Goal: Task Accomplishment & Management: Complete application form

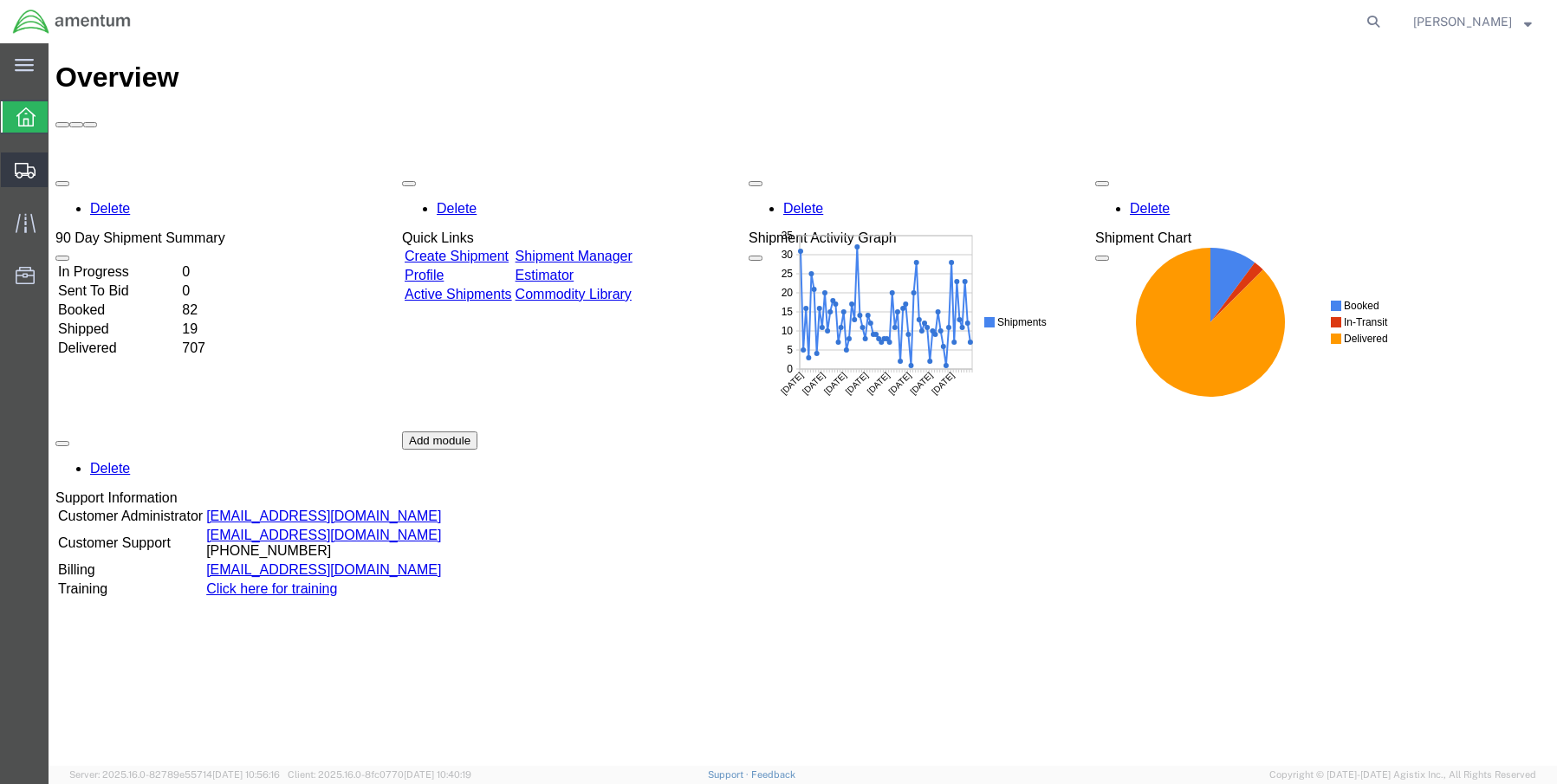
click at [0, 0] on span "Create Shipment" at bounding box center [0, 0] width 0 height 0
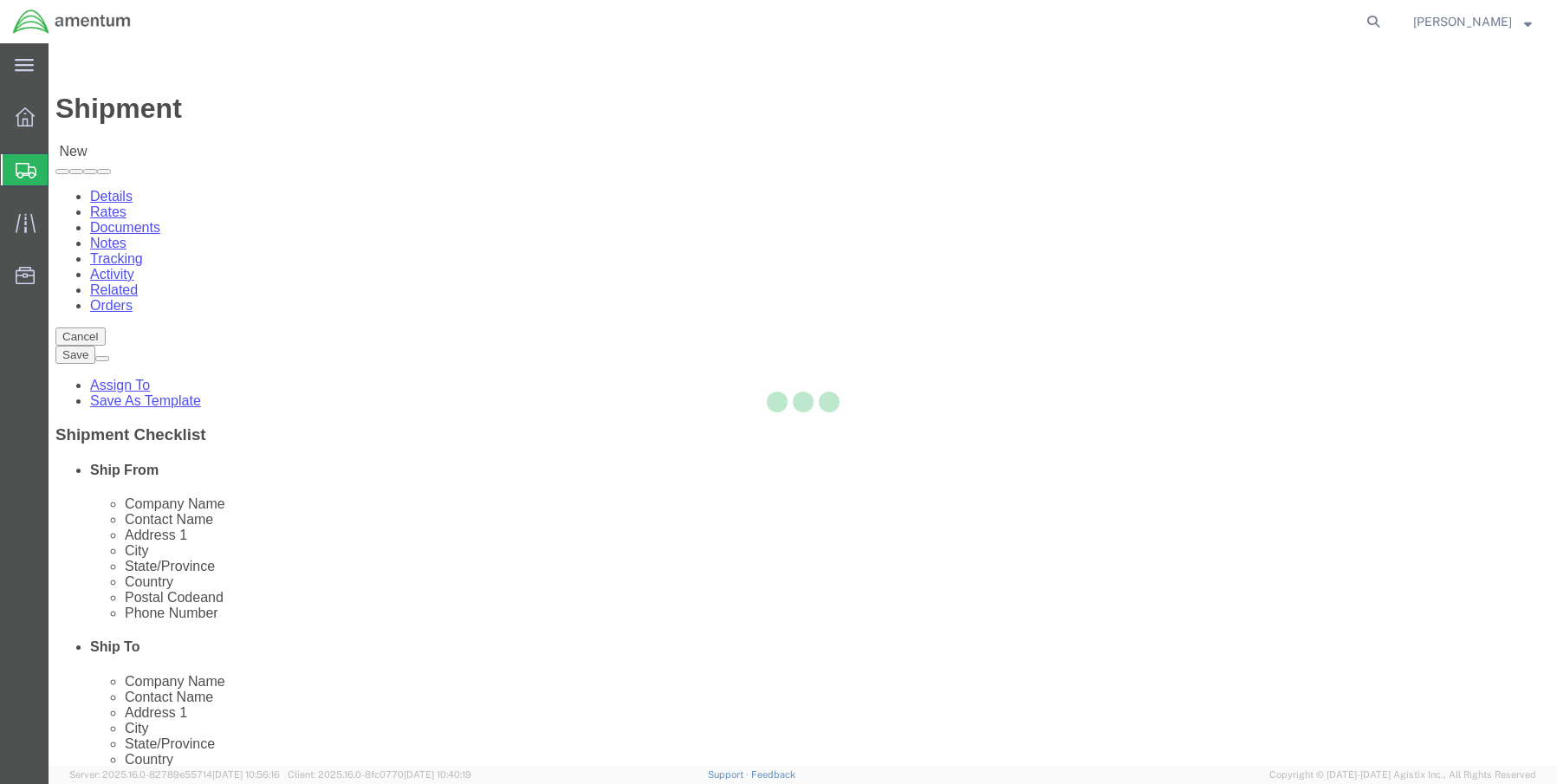
click at [308, 399] on div at bounding box center [802, 404] width 1509 height 722
select select
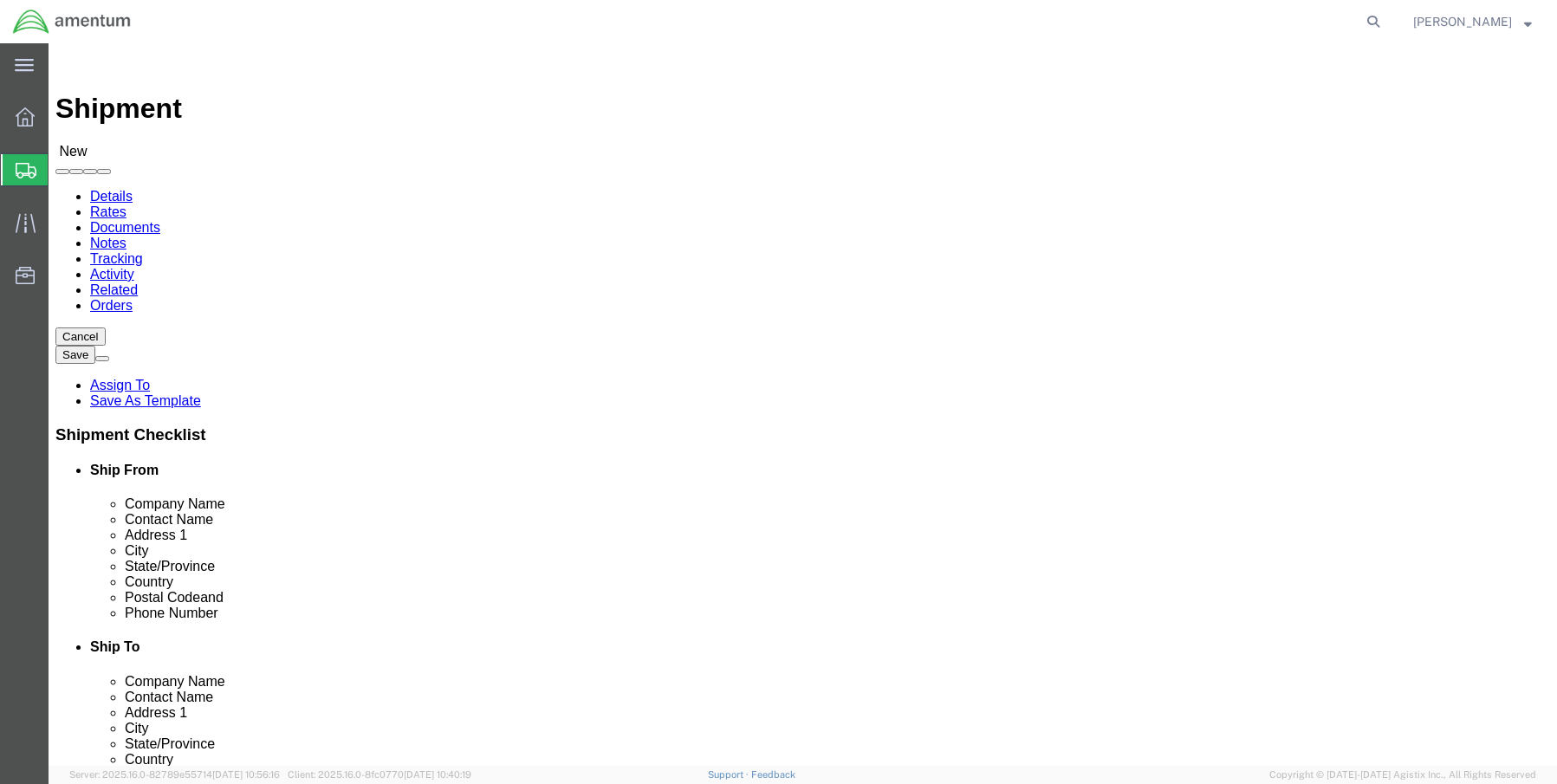
click input "text"
type input "sene"
click p "- Amentum Services, Inc. - (Senecia Morgan) 13500 Heritage Parkway, mail room, …"
select select "TX"
type input "[PERSON_NAME]"
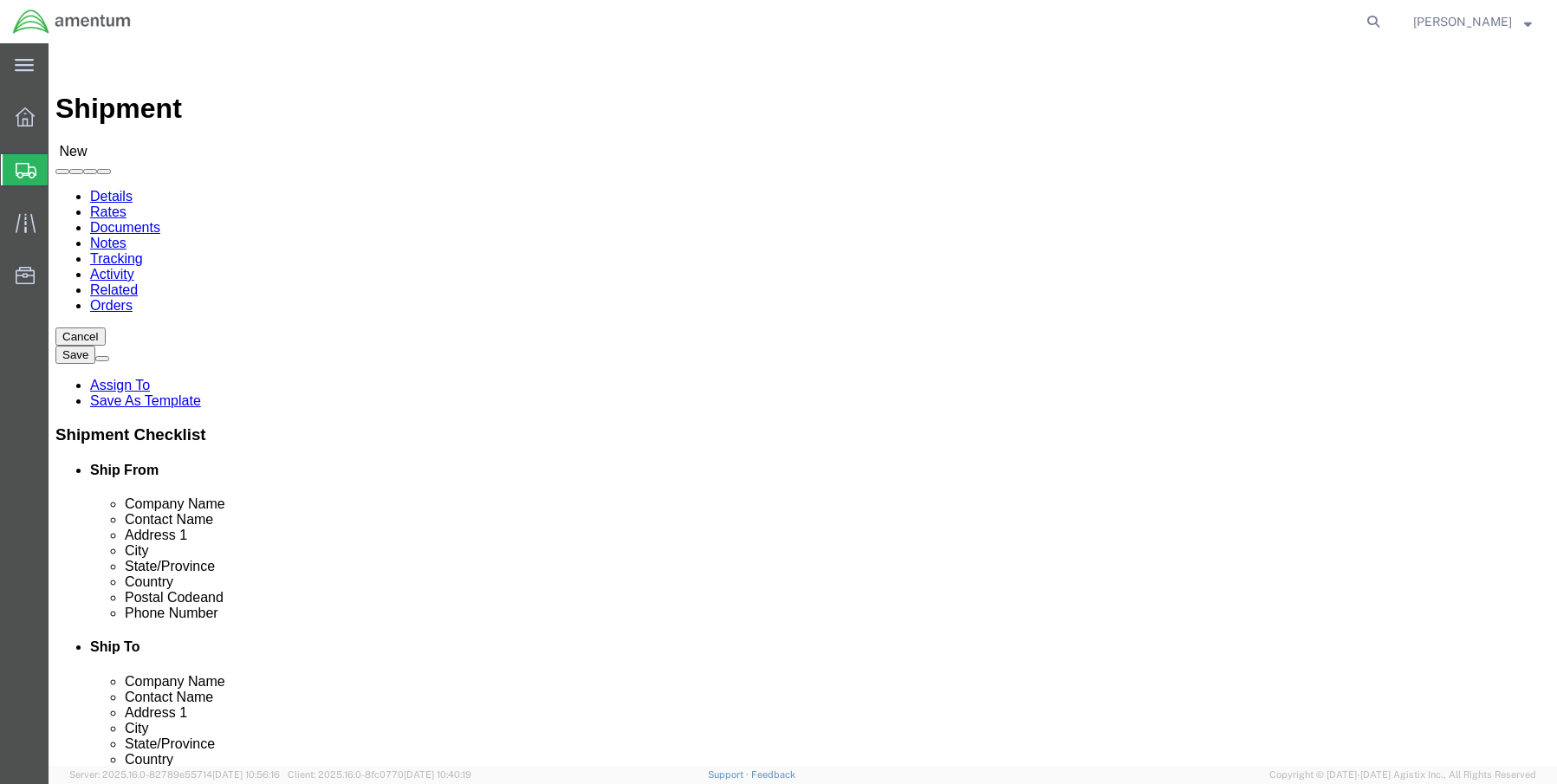
click input "text"
paste input "Amentum"
type input "Amentum"
click div "Postal Code"
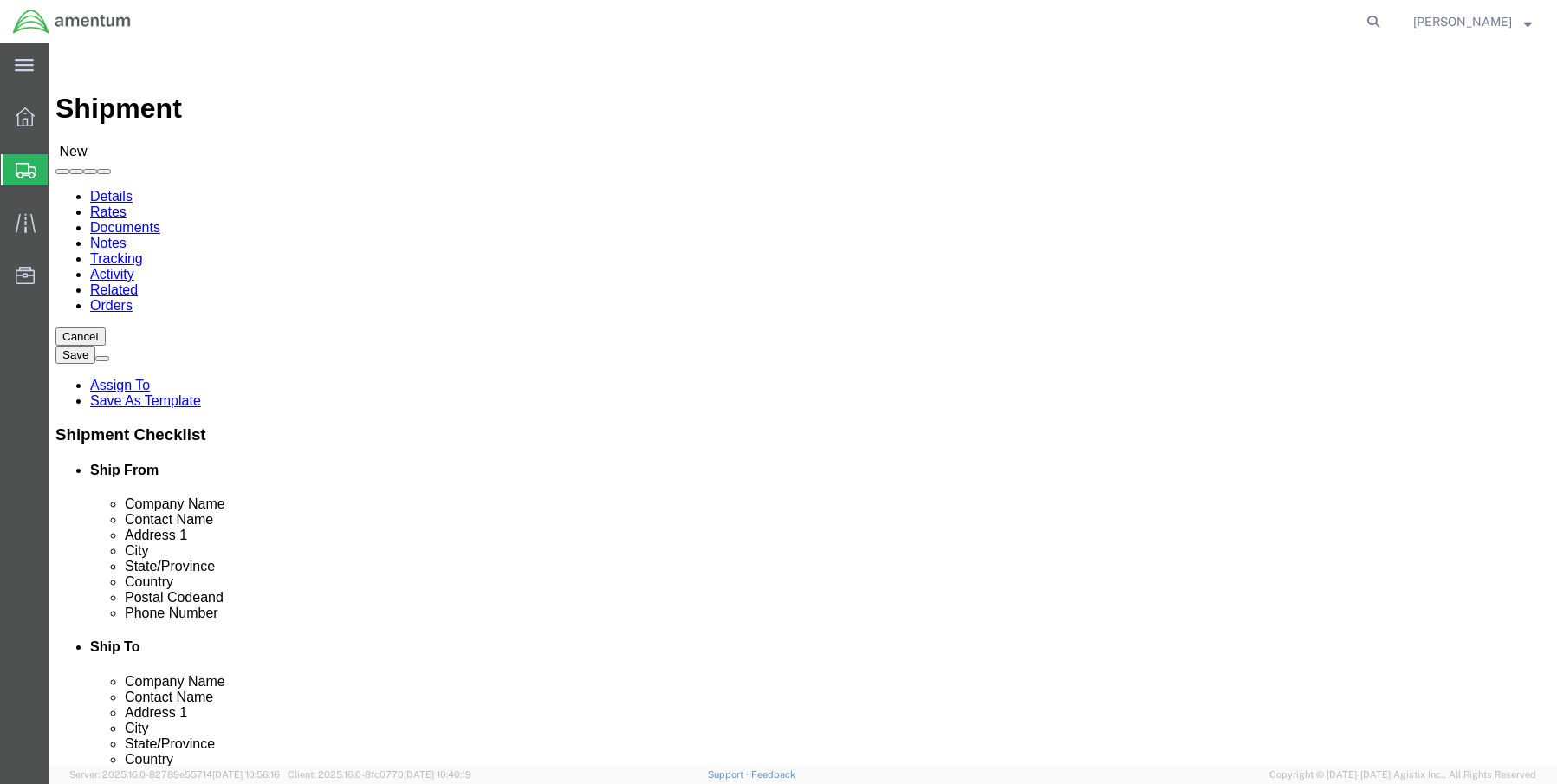
type input "g"
click input "text"
paste input "Edward Dindore"
type input "Edward Dindore"
click input "text"
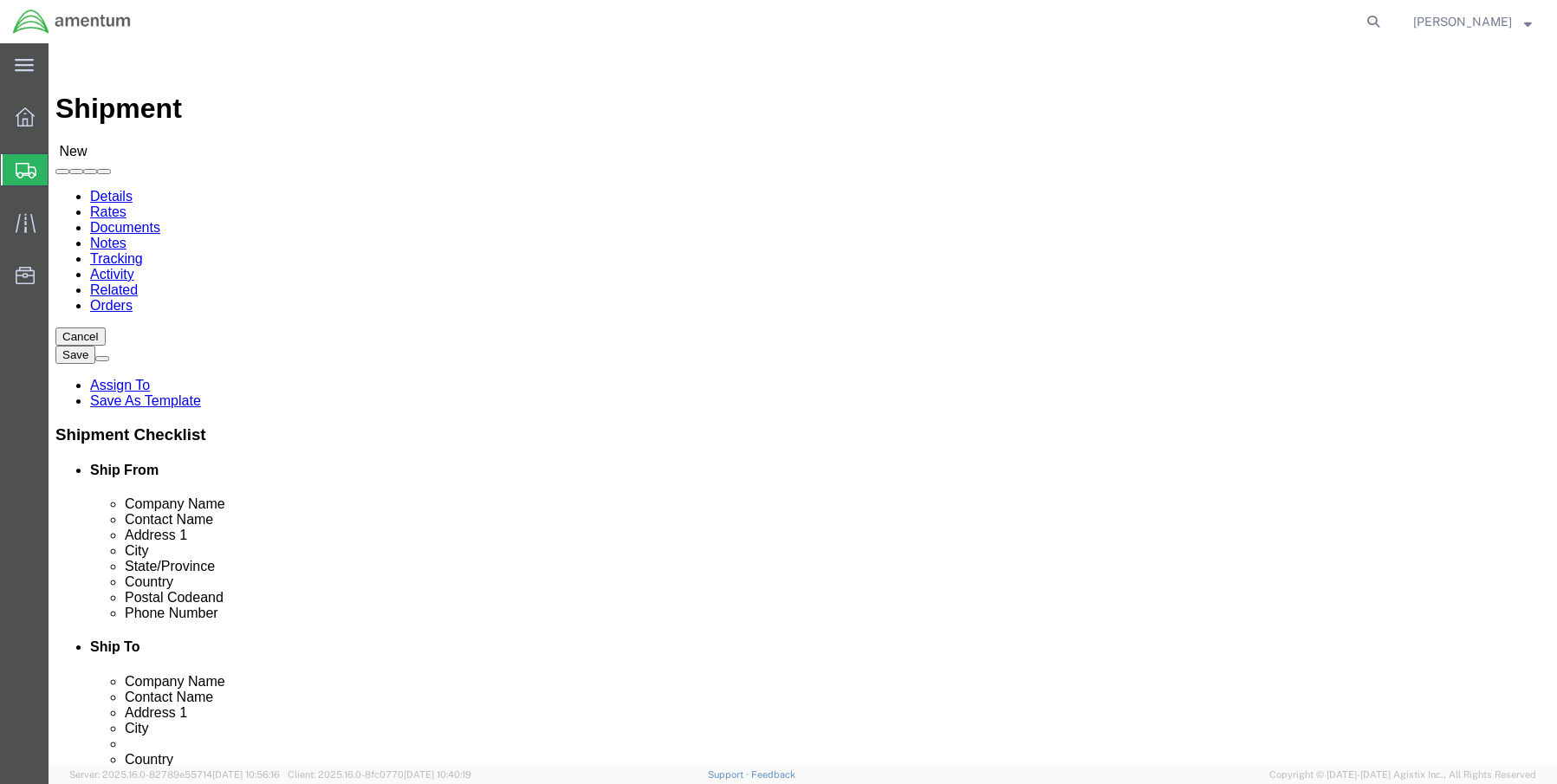
paste input "18046A Arc Light Blvd., AAFB"
drag, startPoint x: 971, startPoint y: 386, endPoint x: 927, endPoint y: 389, distance: 44.1
click input "18046A Arc Light Blvd., AAFB"
type input "18046A Arc Light Blvd., AAFB"
click input "text"
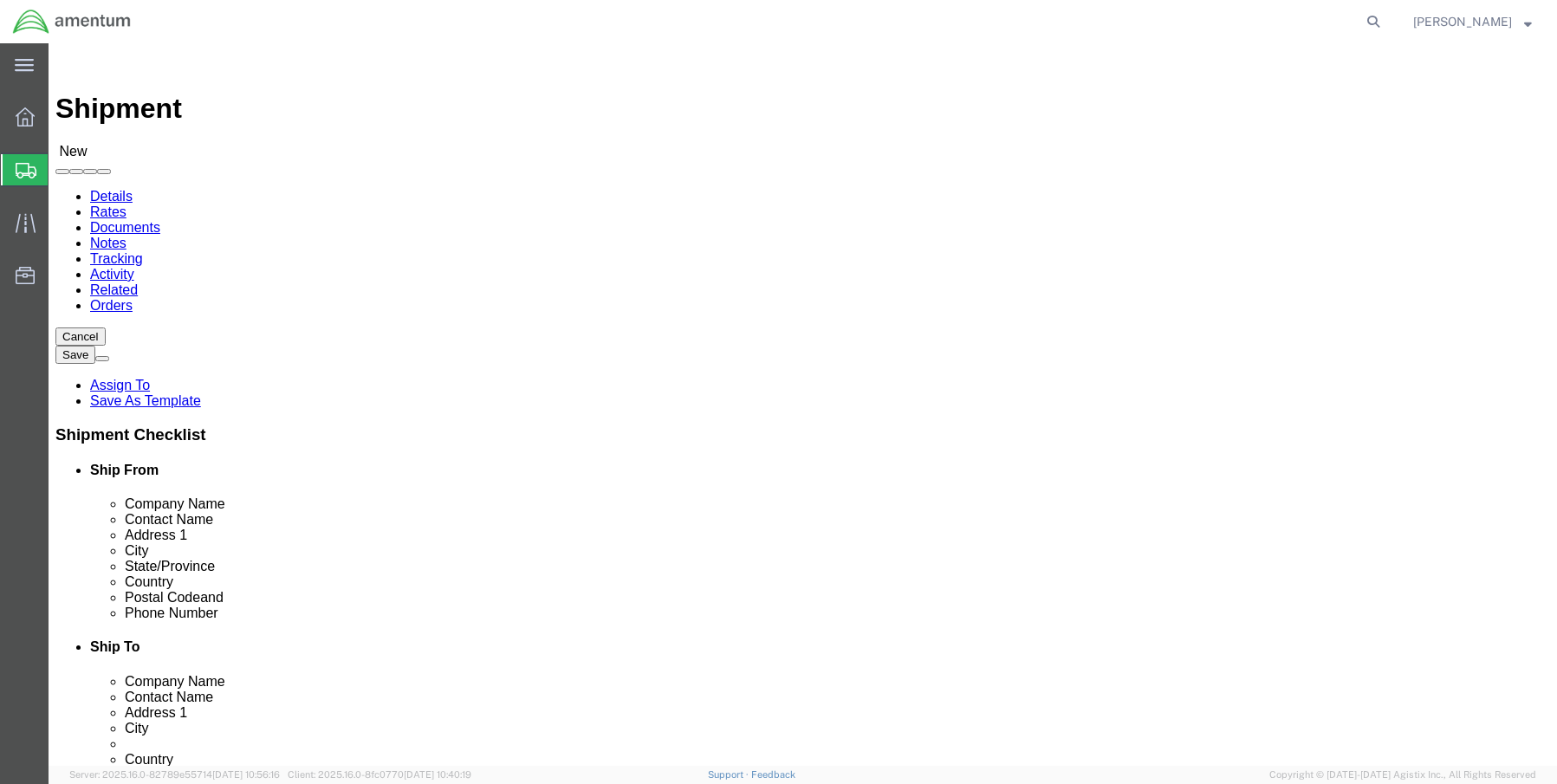
paste input "AAFB"
type input "AAFB"
click input "18046A Arc Light Blvd., AAFB"
type input "18046A Arc Light Blvd."
click input "text"
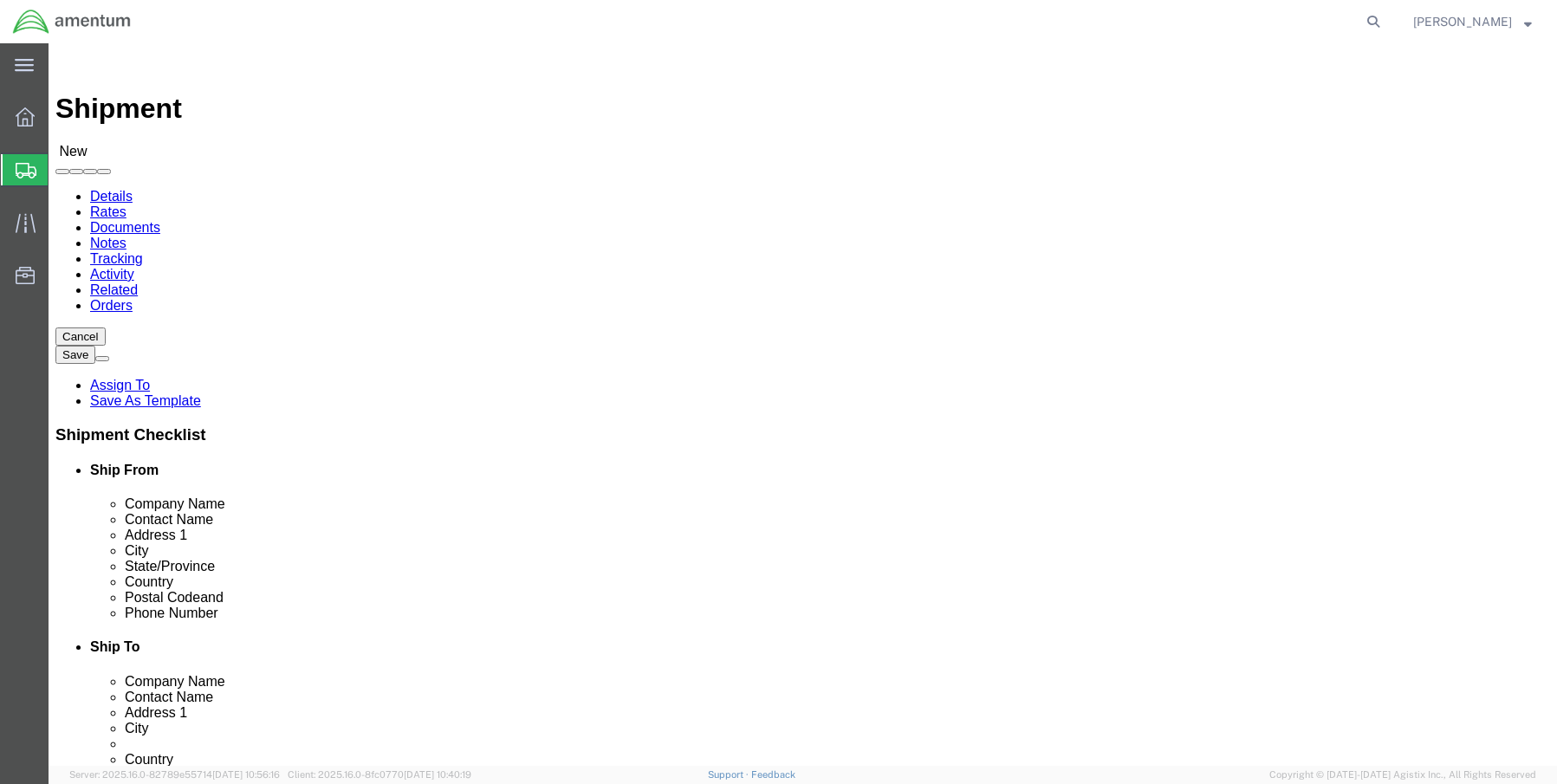
click input "text"
paste input "Yigo"
type input "Yigo"
click input "Postal Code"
paste input "96929"
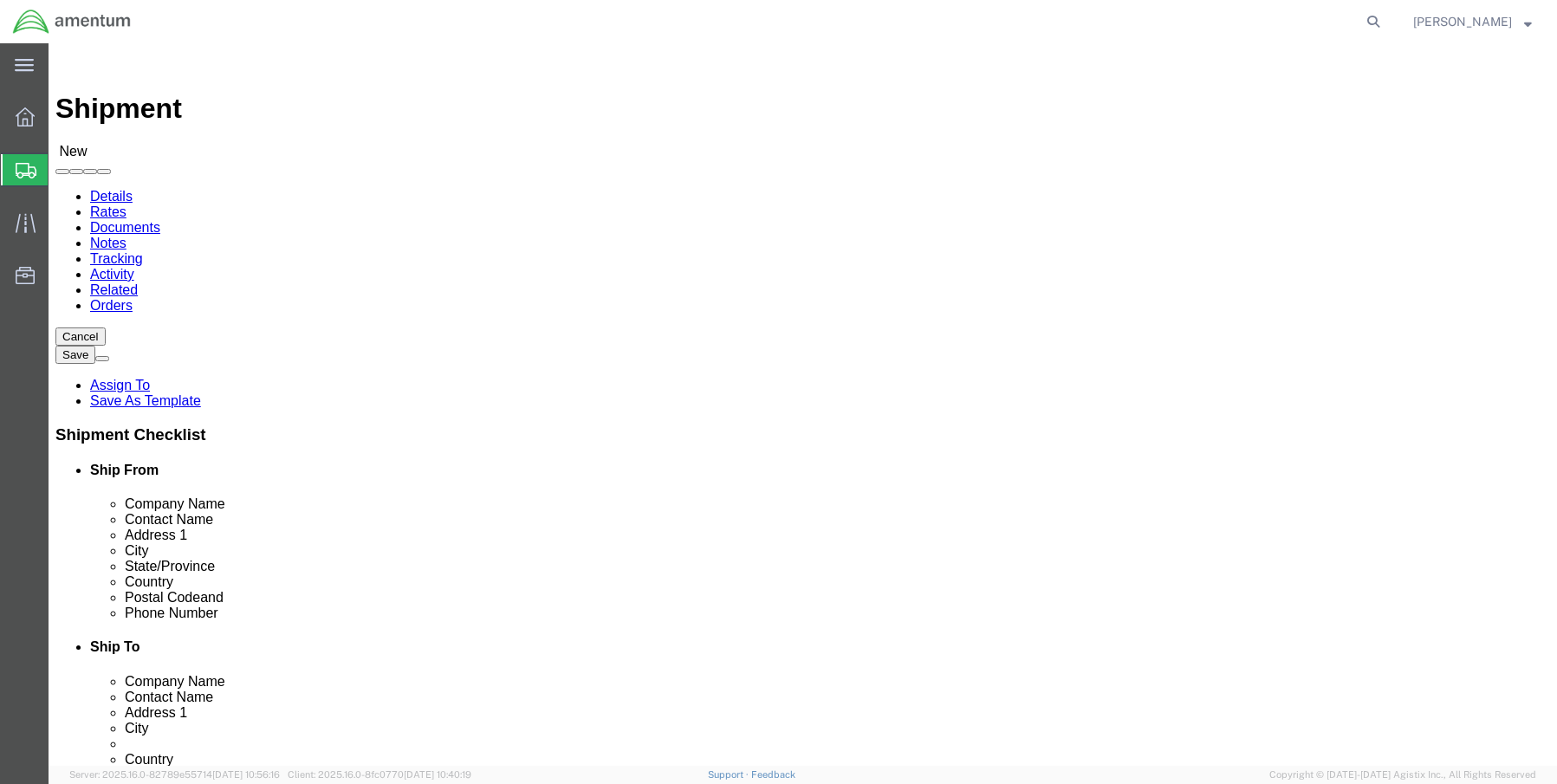
type input "96929"
click input "text"
paste input "671-486-0137"
type input "671-486-0137"
click input "text"
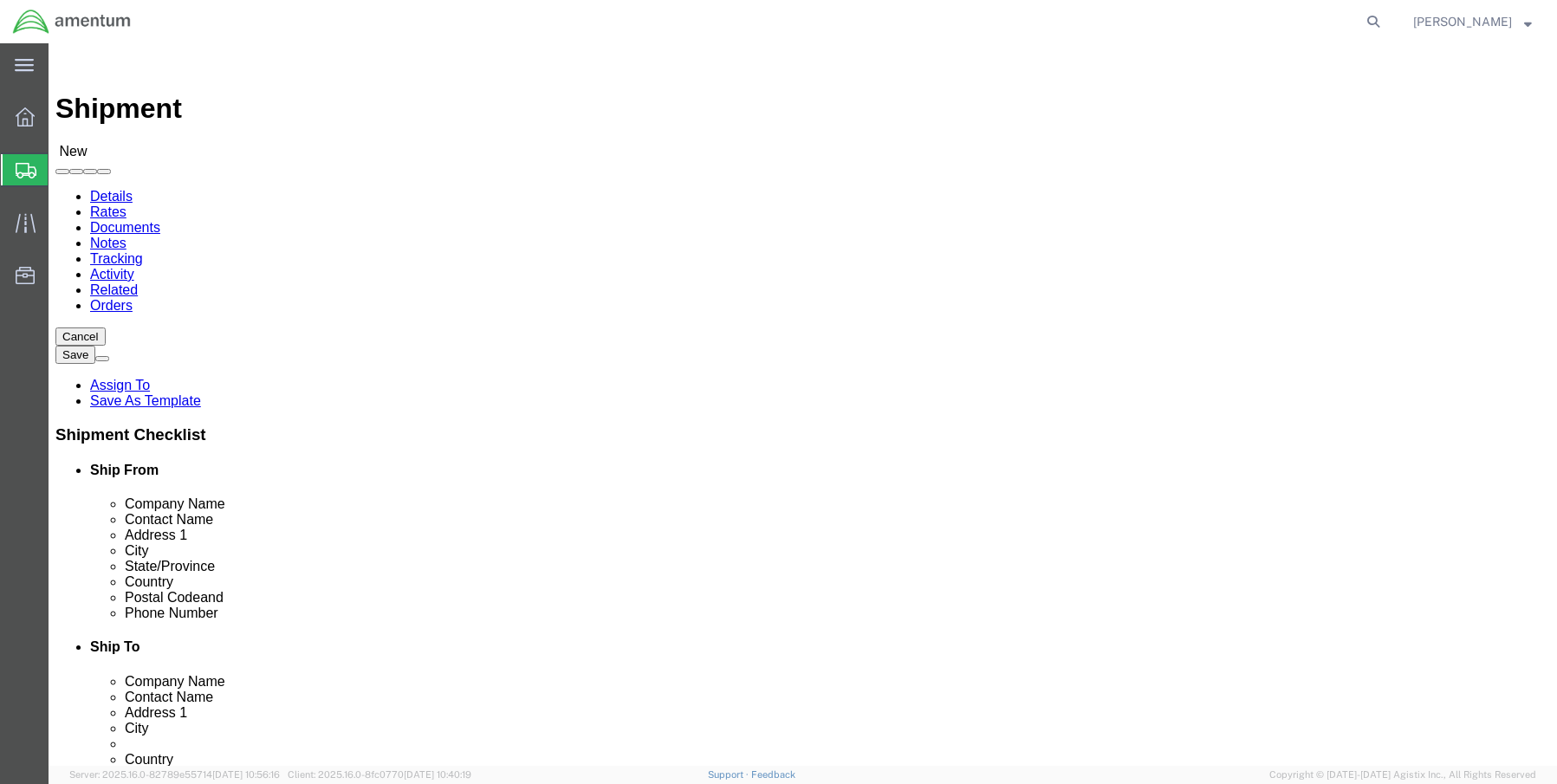
paste input "Edward.Dindore@amentum.com"
type input "Edward.Dindore@amentum.com"
click input "checkbox"
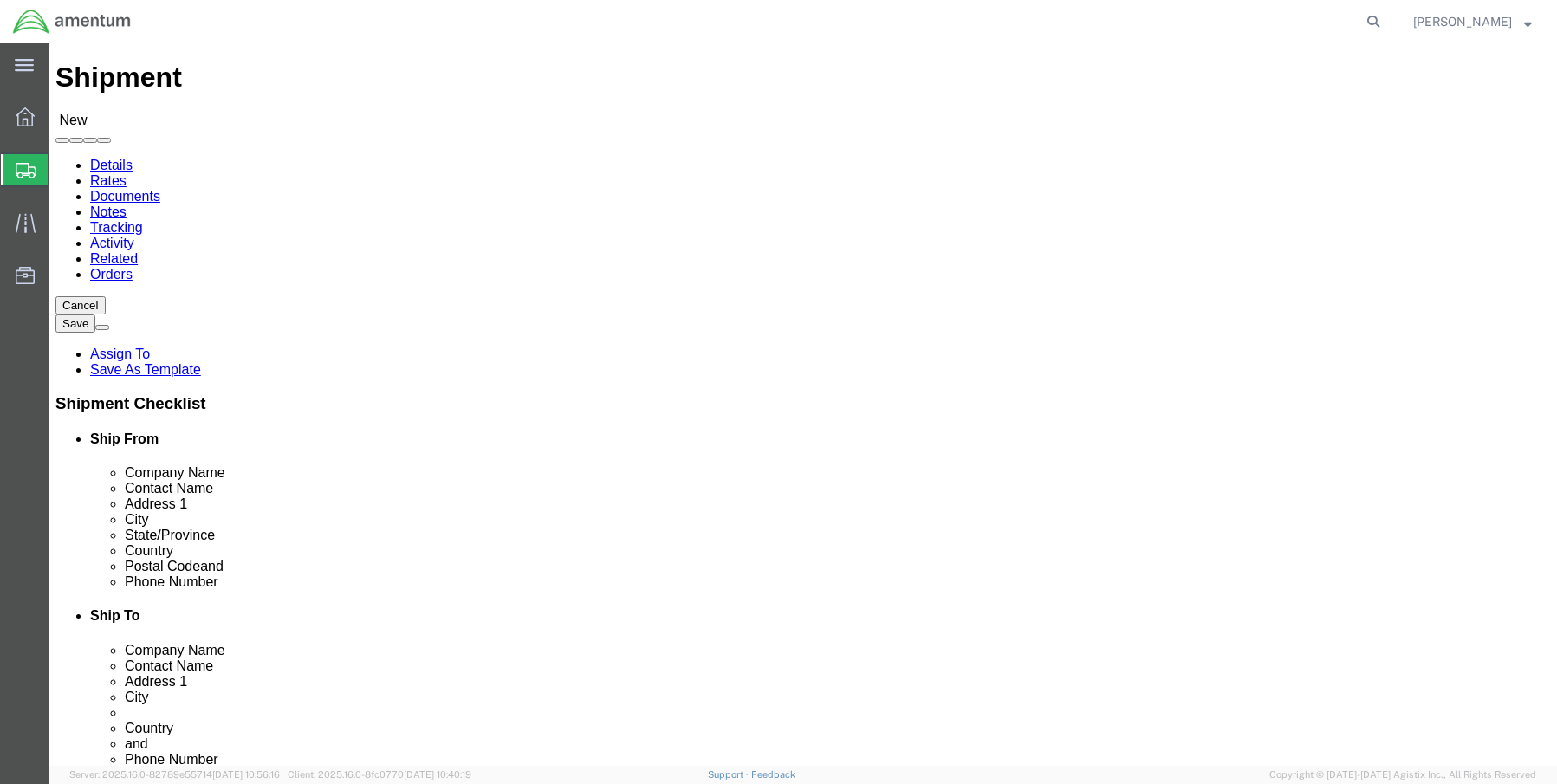
scroll to position [86, 0]
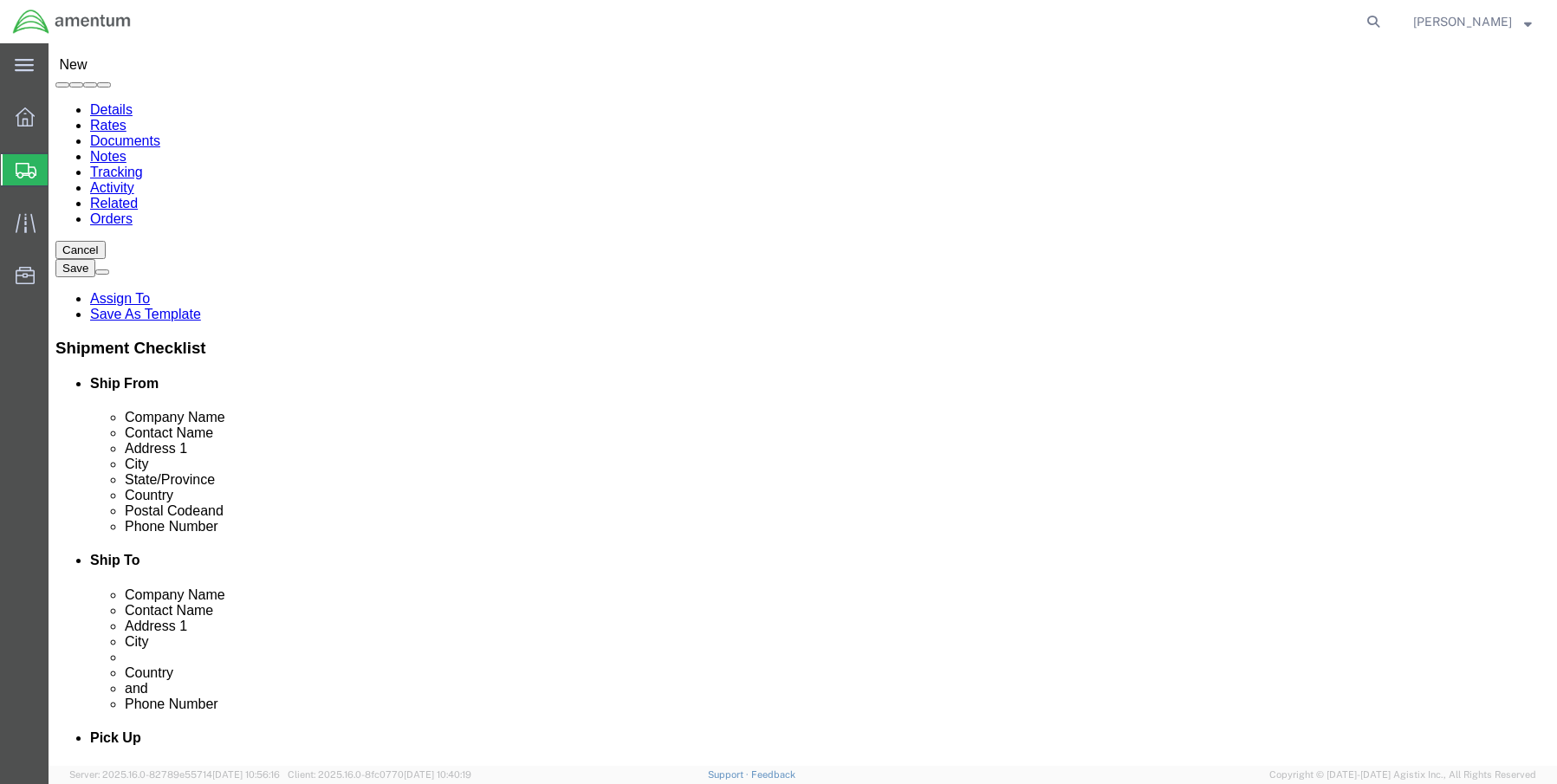
click input "checkbox"
checkbox input "true"
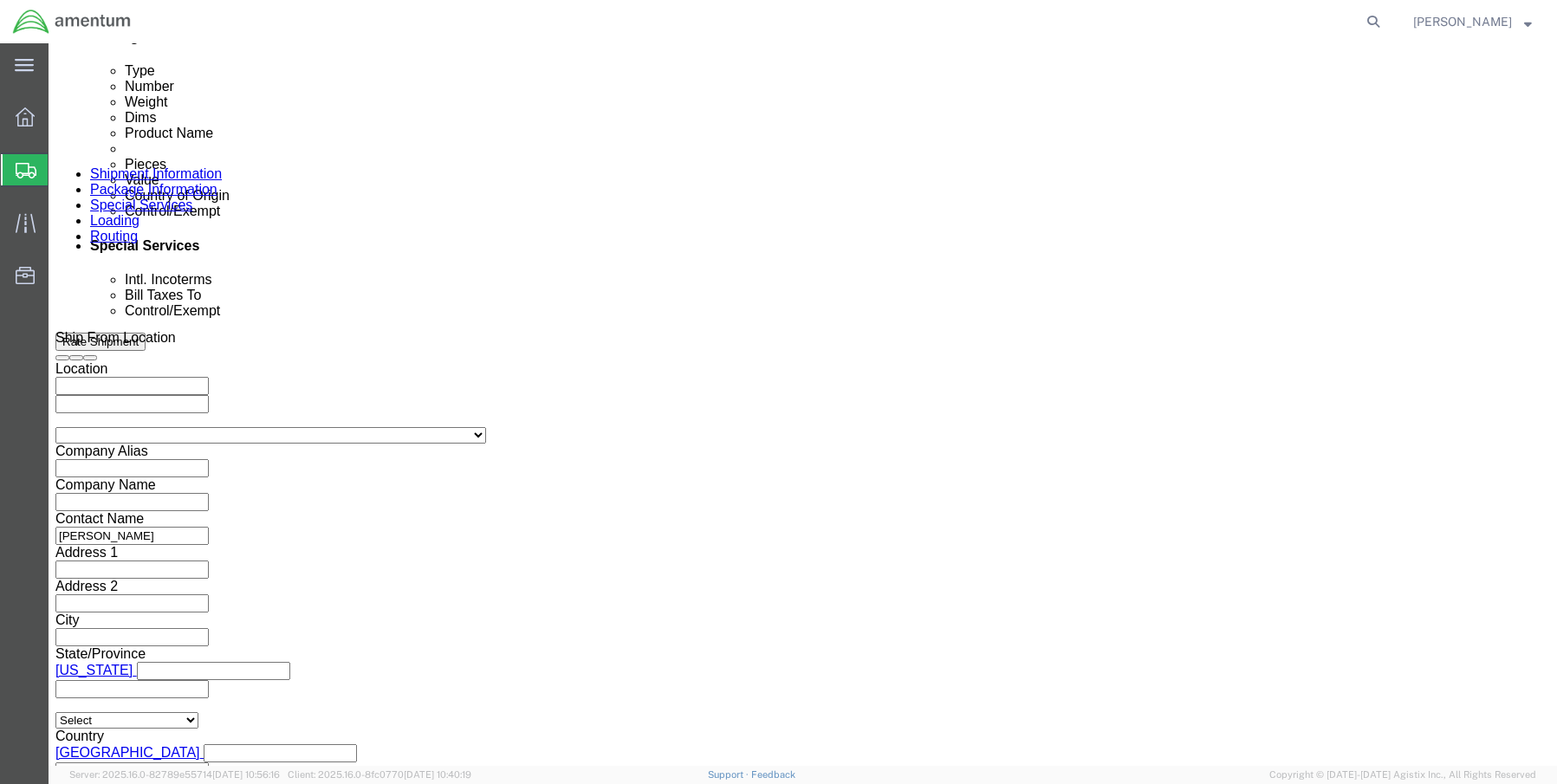
scroll to position [1127, 0]
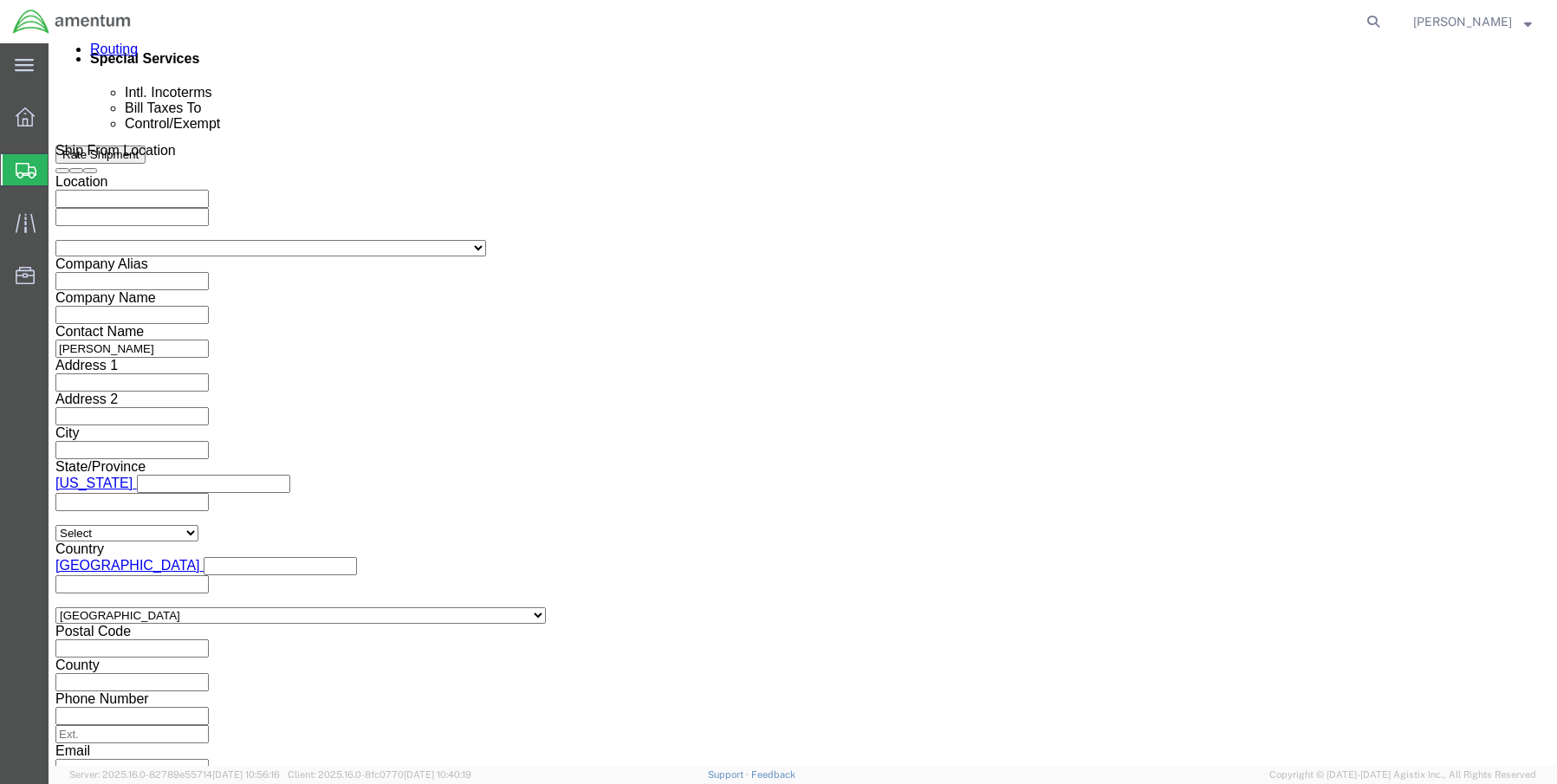
click input "text"
paste input "6127.03.3001.01.AN.0000.00"
type input "6127.03.3001.01.AN.0000.00"
click button "Add reference"
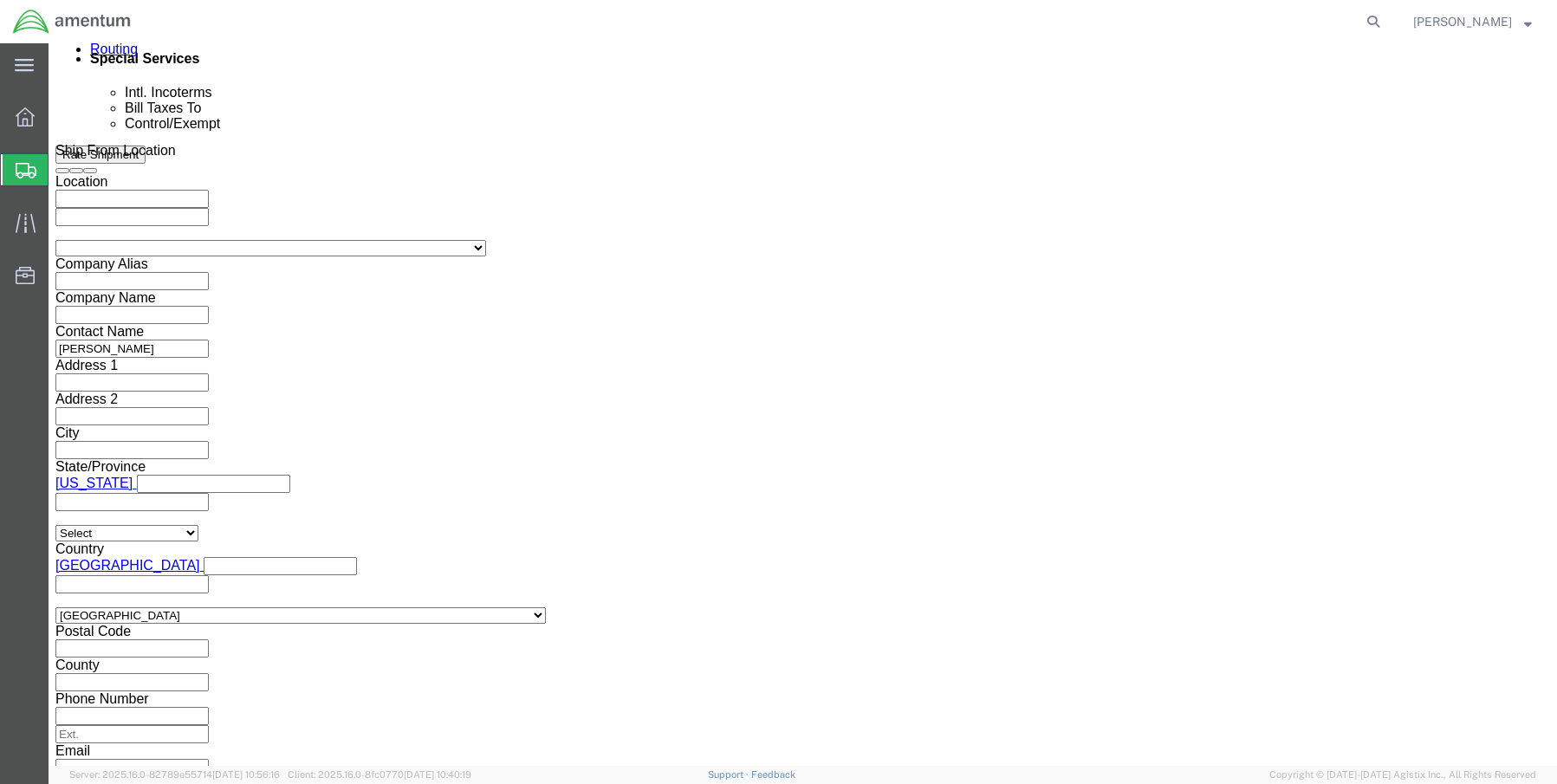
scroll to position [0, 0]
click select "Select Account Type Activity ID Airline Appointment Number ASN Batch Request # …"
select select "CUSTREF"
click select "Select Account Type Activity ID Airline Appointment Number ASN Batch Request # …"
click input "text"
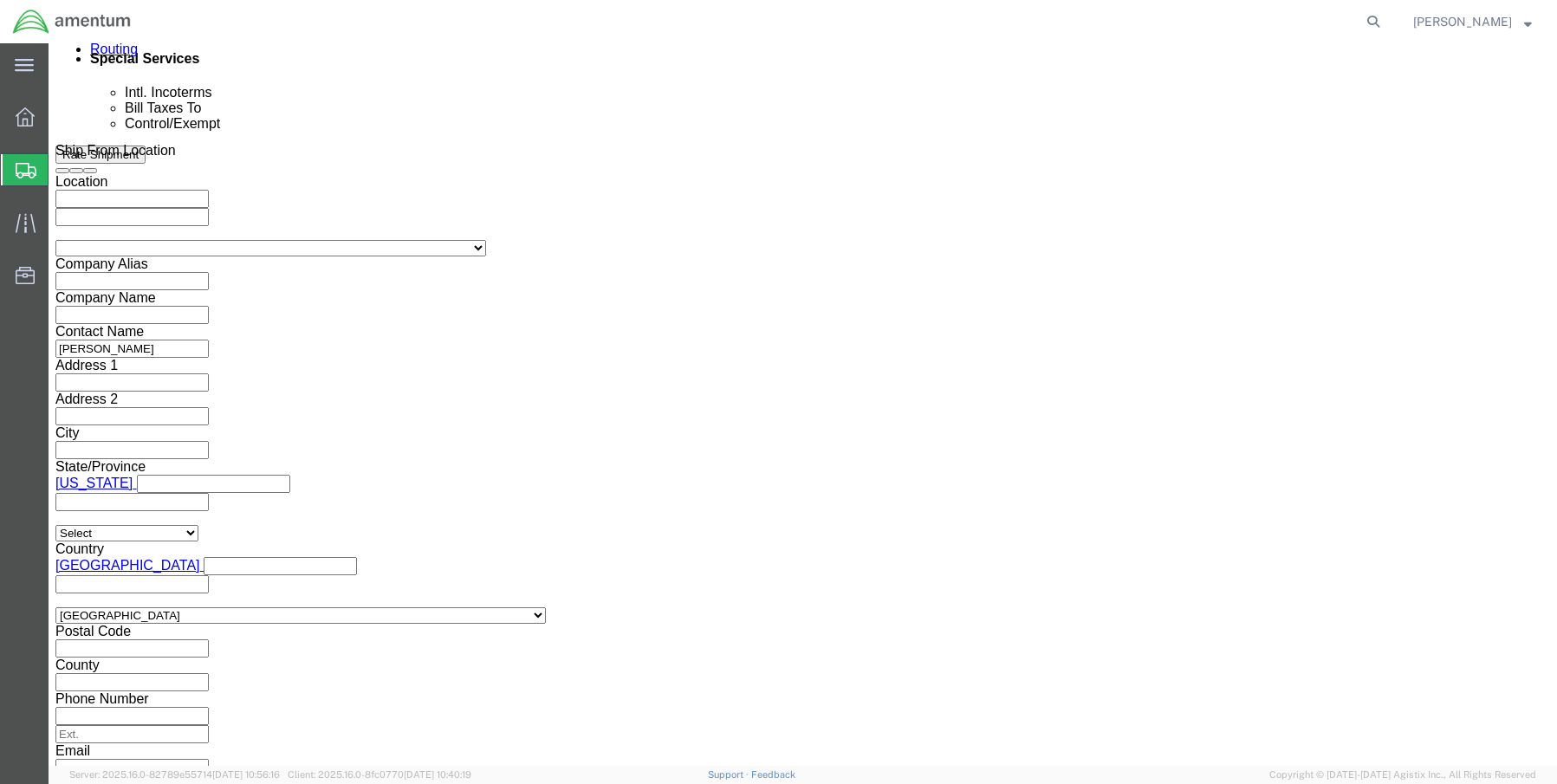
paste input "REQ0204852/REQ0204853- Edward Dindore"
type input "REQ0204852/REQ0204853- Edward Dindore"
click button "Add reference"
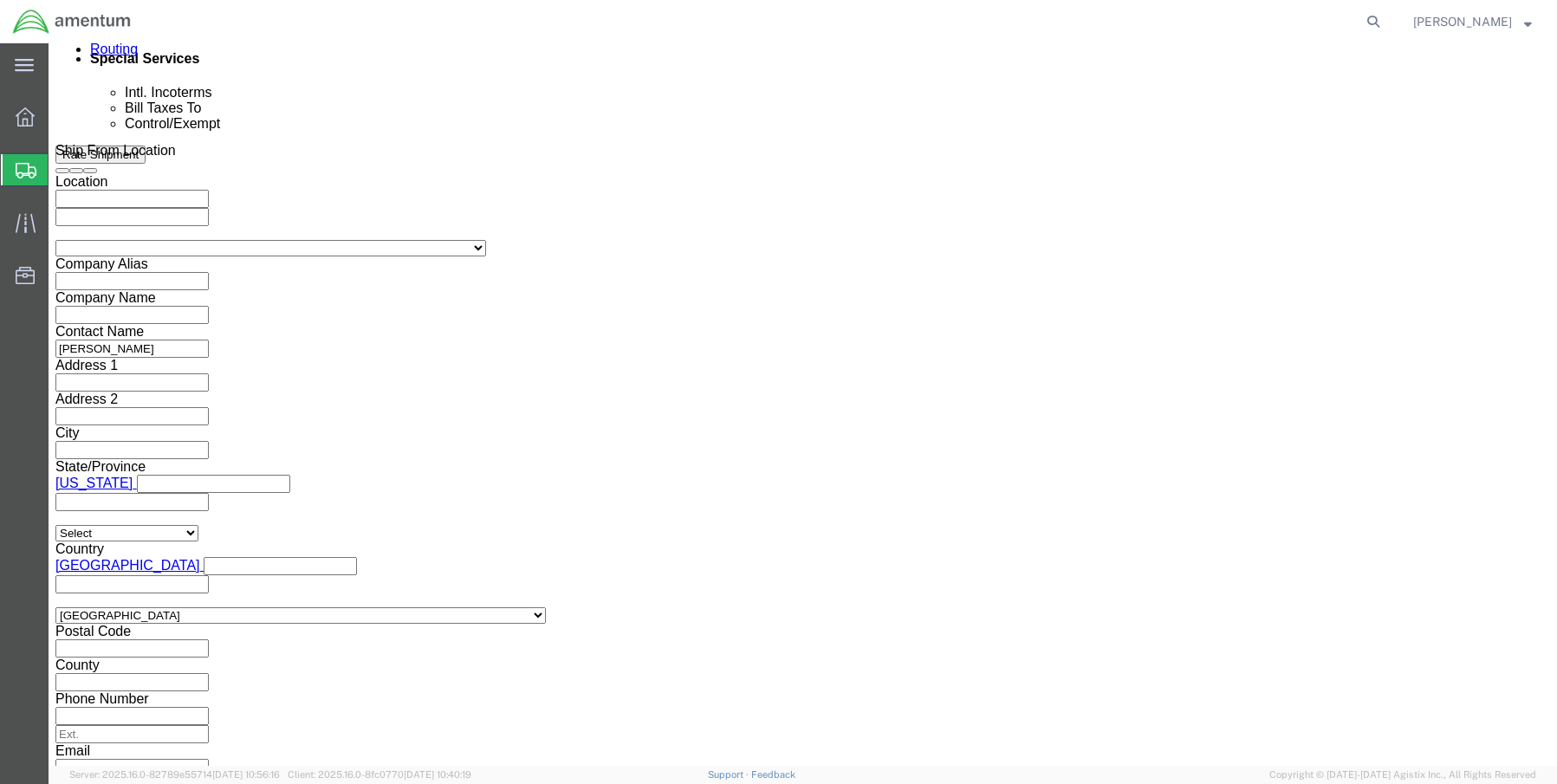
click select "Select Account Type Activity ID Airline Appointment Number ASN Batch Request # …"
select select "DEPT"
click select "Select Account Type Activity ID Airline Appointment Number ASN Batch Request # …"
click input "text"
paste input "Joshua Sherwood"
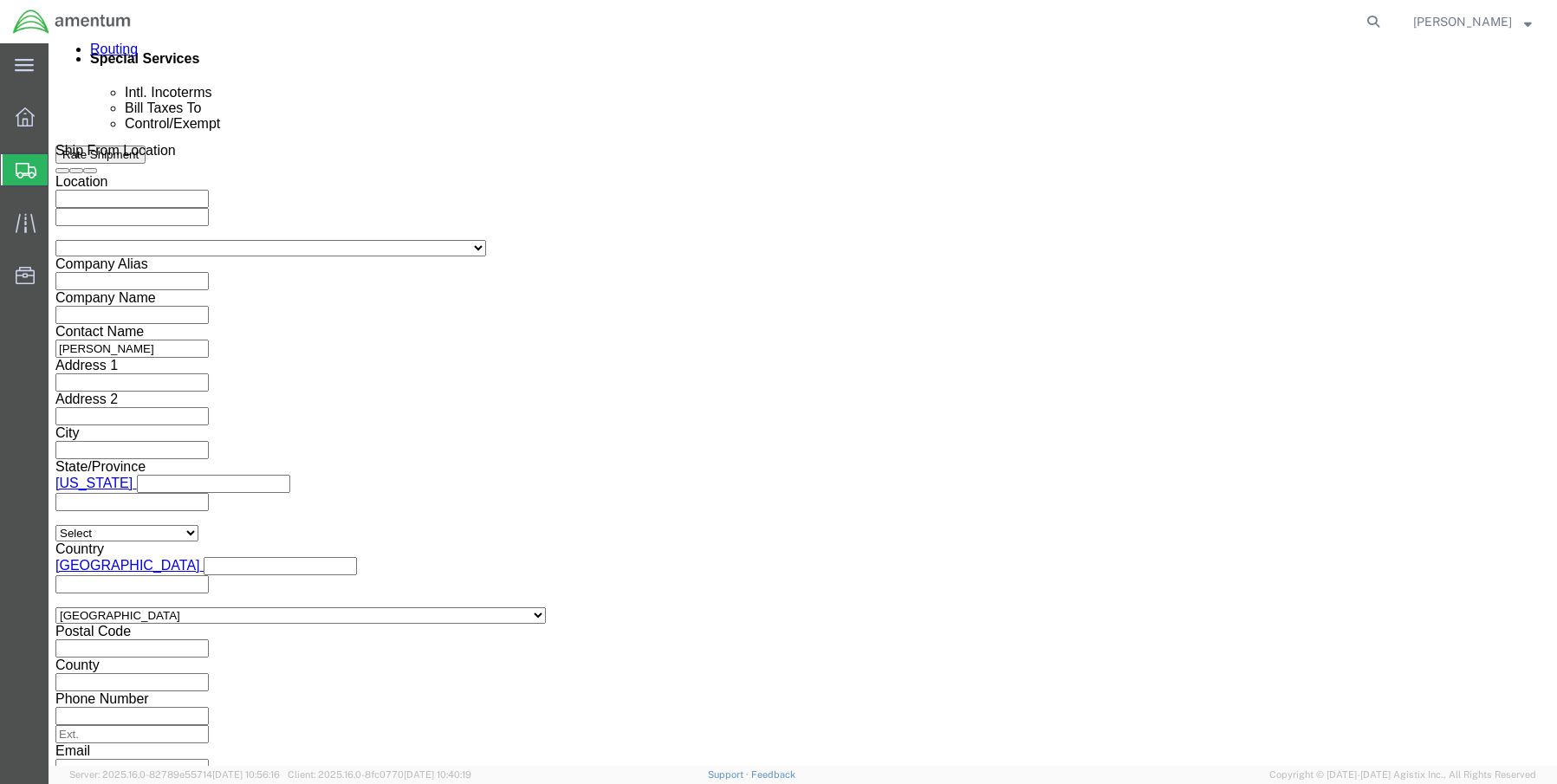
type input "Joshua Sherwood"
click button "Continue"
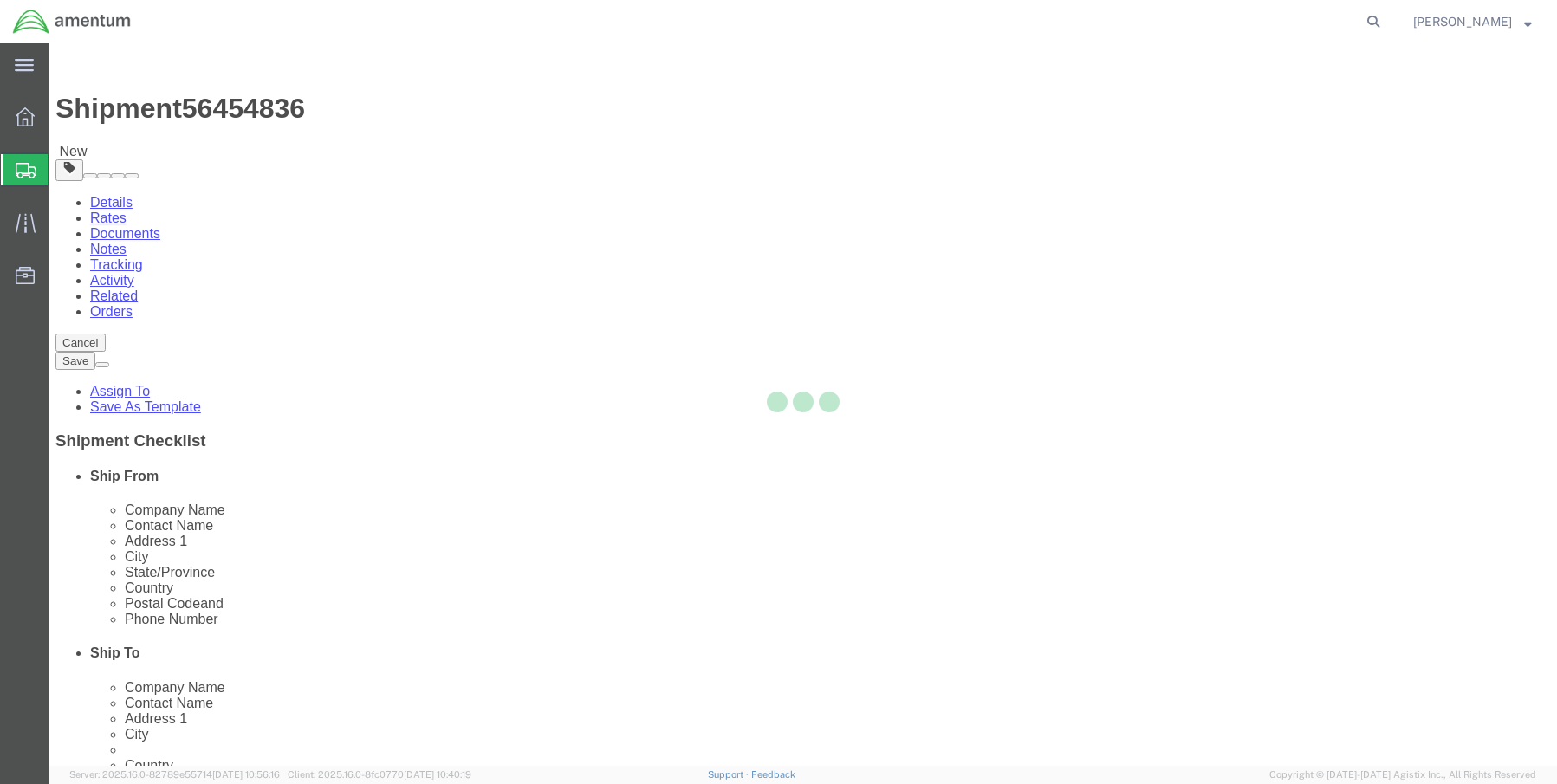
select select "CBOX"
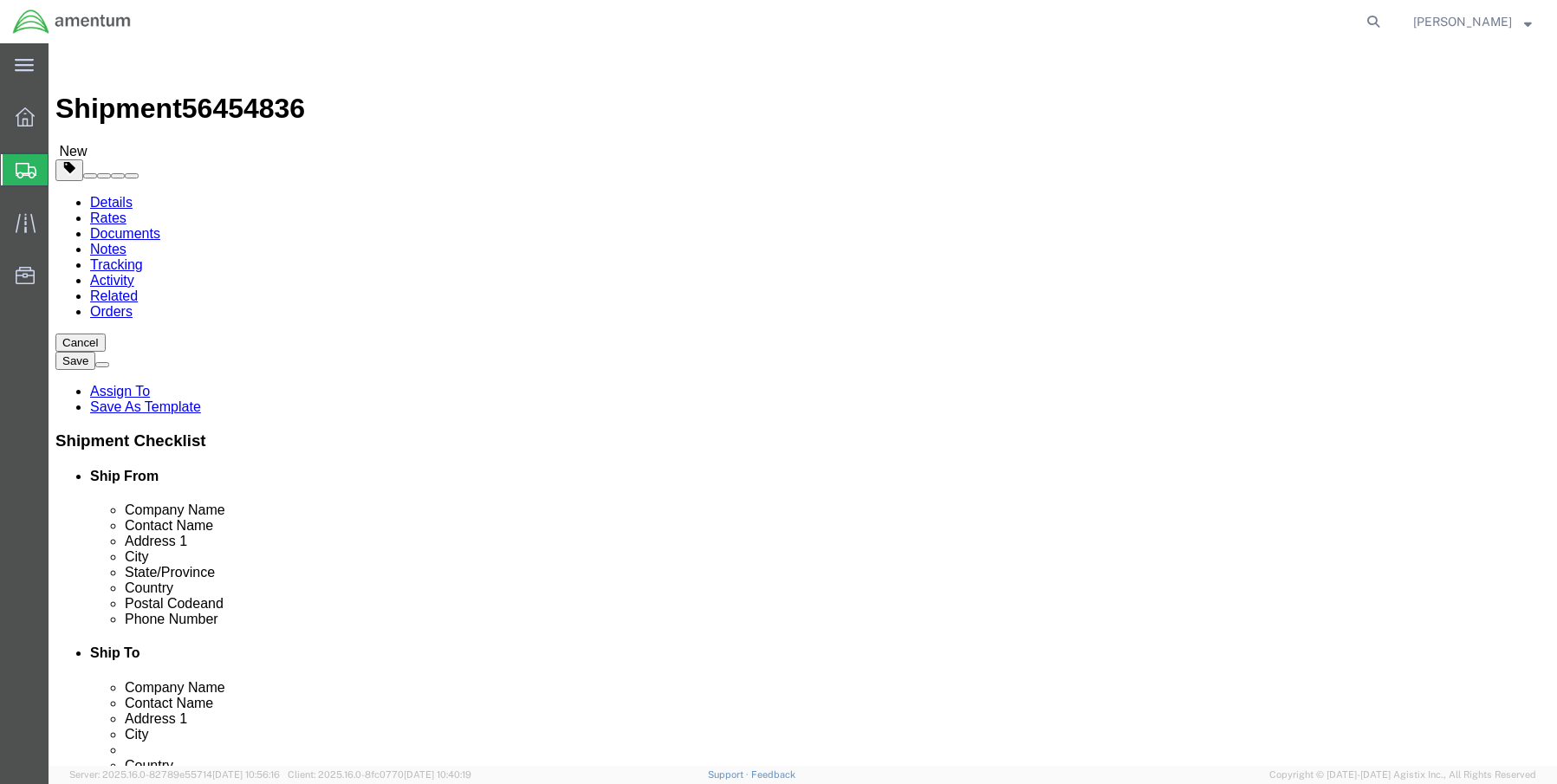
drag, startPoint x: 248, startPoint y: 361, endPoint x: 96, endPoint y: 346, distance: 152.7
click div "Package Type Select BCK Boxes Bale(s) Basket(s) Bolt(s) Bottle(s) Buckets Bulk …"
type input "16"
type input "6"
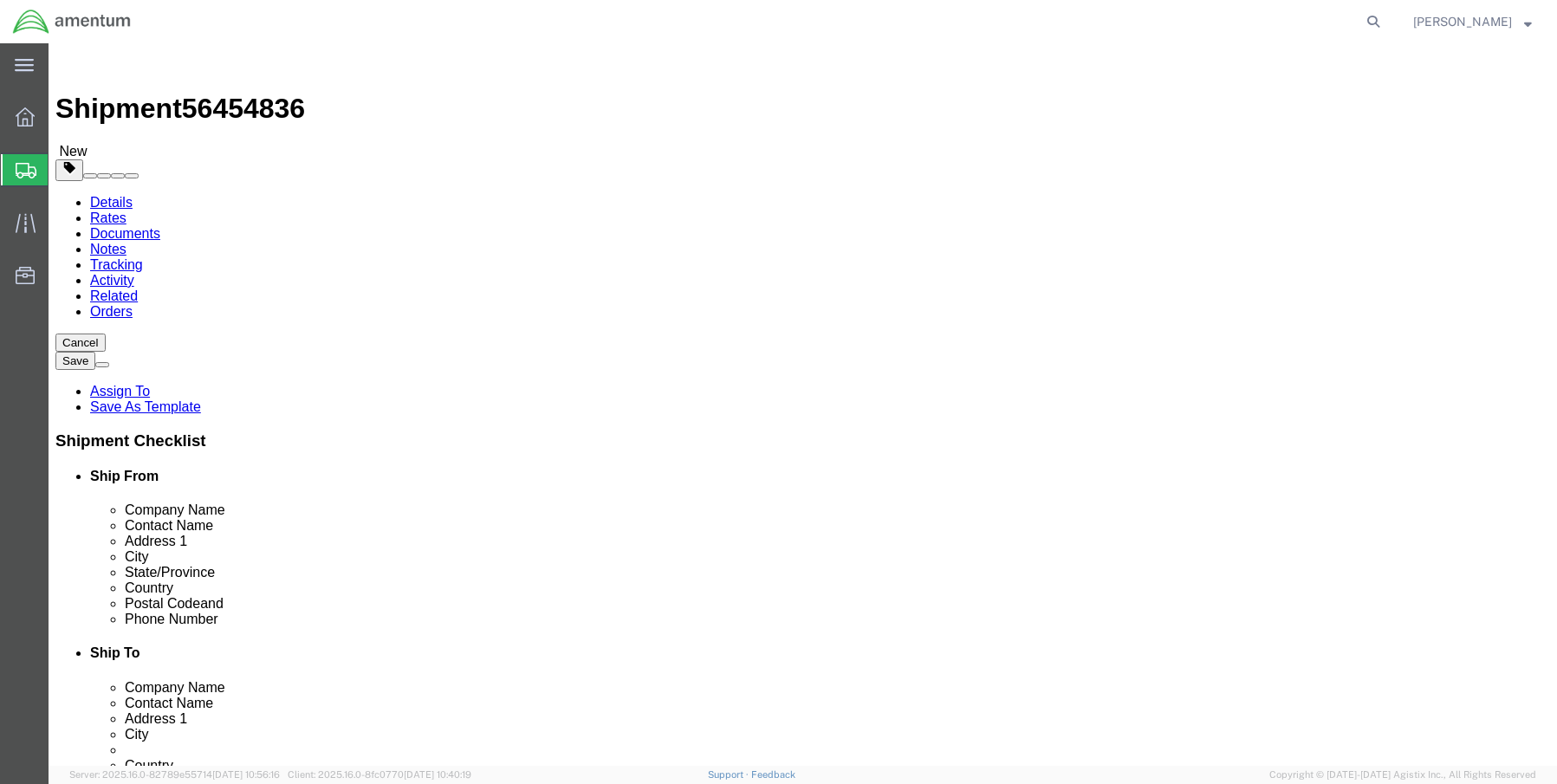
type input "12.0"
click link "Add Content"
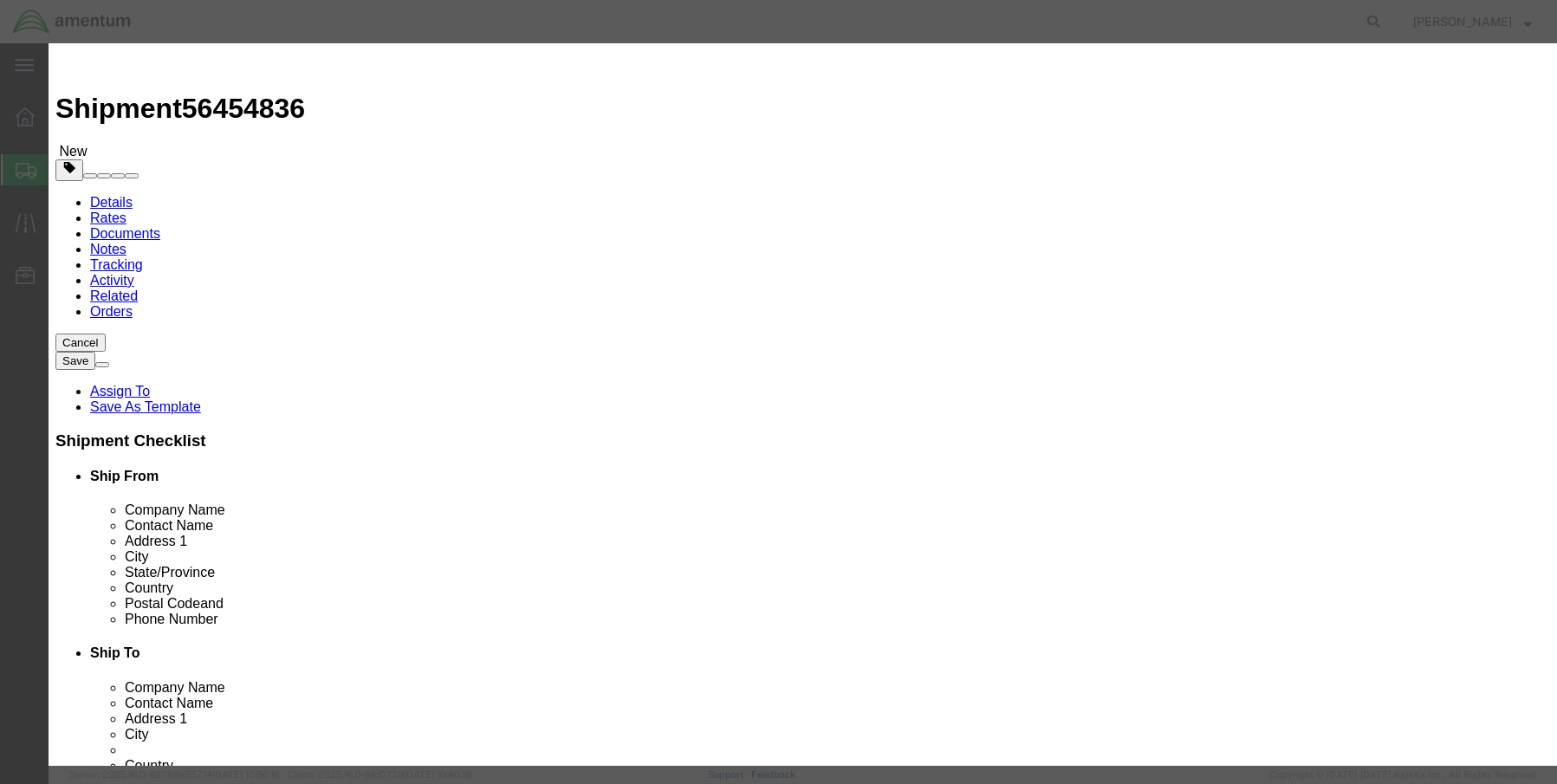
click input "text"
paste input "Laptop- CORP026282 (5QS8N64)"
type input "Laptop- CORP026282 (5QS8N64)"
drag, startPoint x: 454, startPoint y: 164, endPoint x: 312, endPoint y: 152, distance: 142.5
click div "Product Name Laptop- CORP026282 (5QS8N64) Pieces 0 Select Bag Barrels 100Board …"
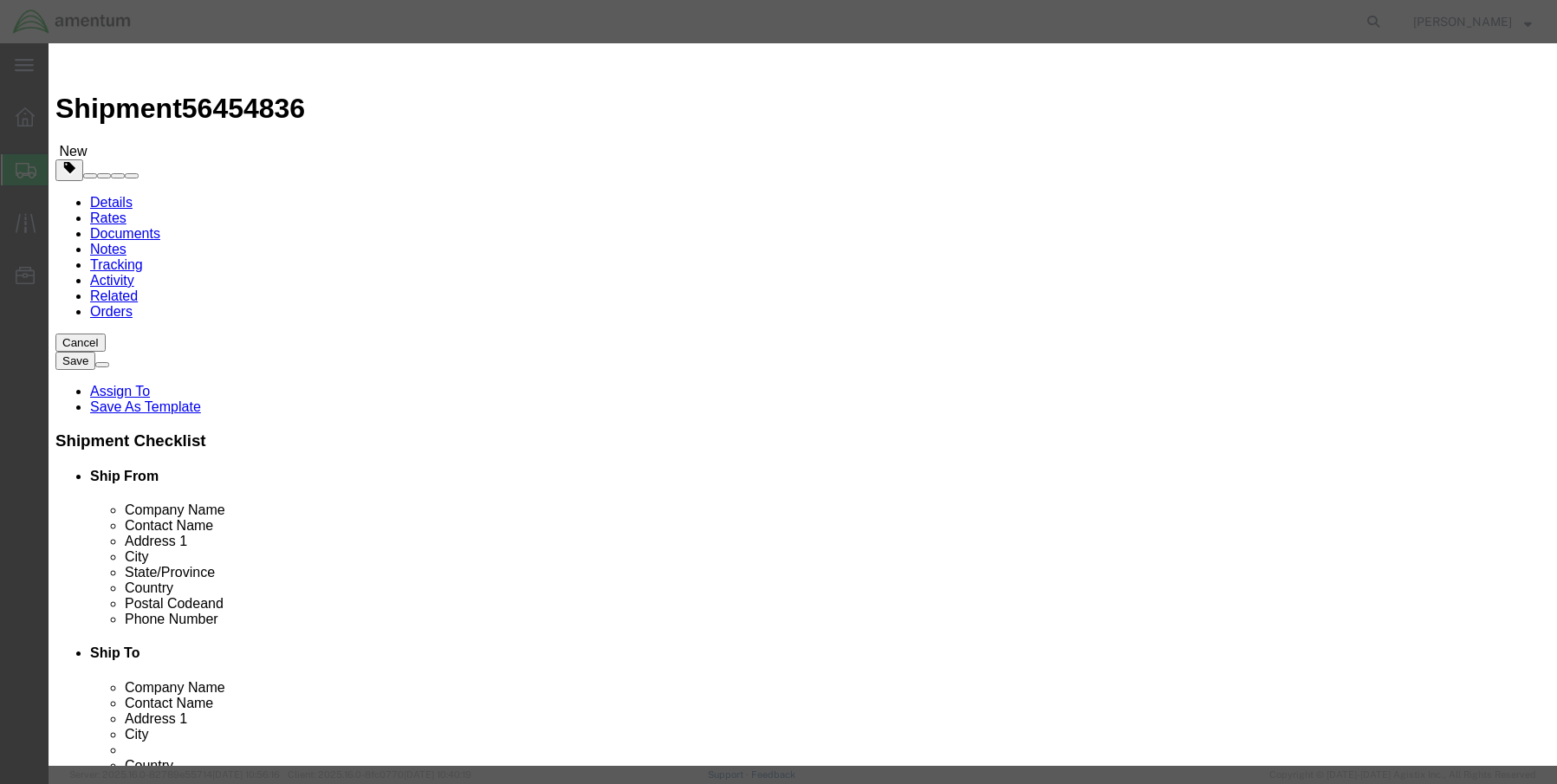
type input "1"
type input "1500.00"
click input "checkbox"
checkbox input "true"
click input "checkbox"
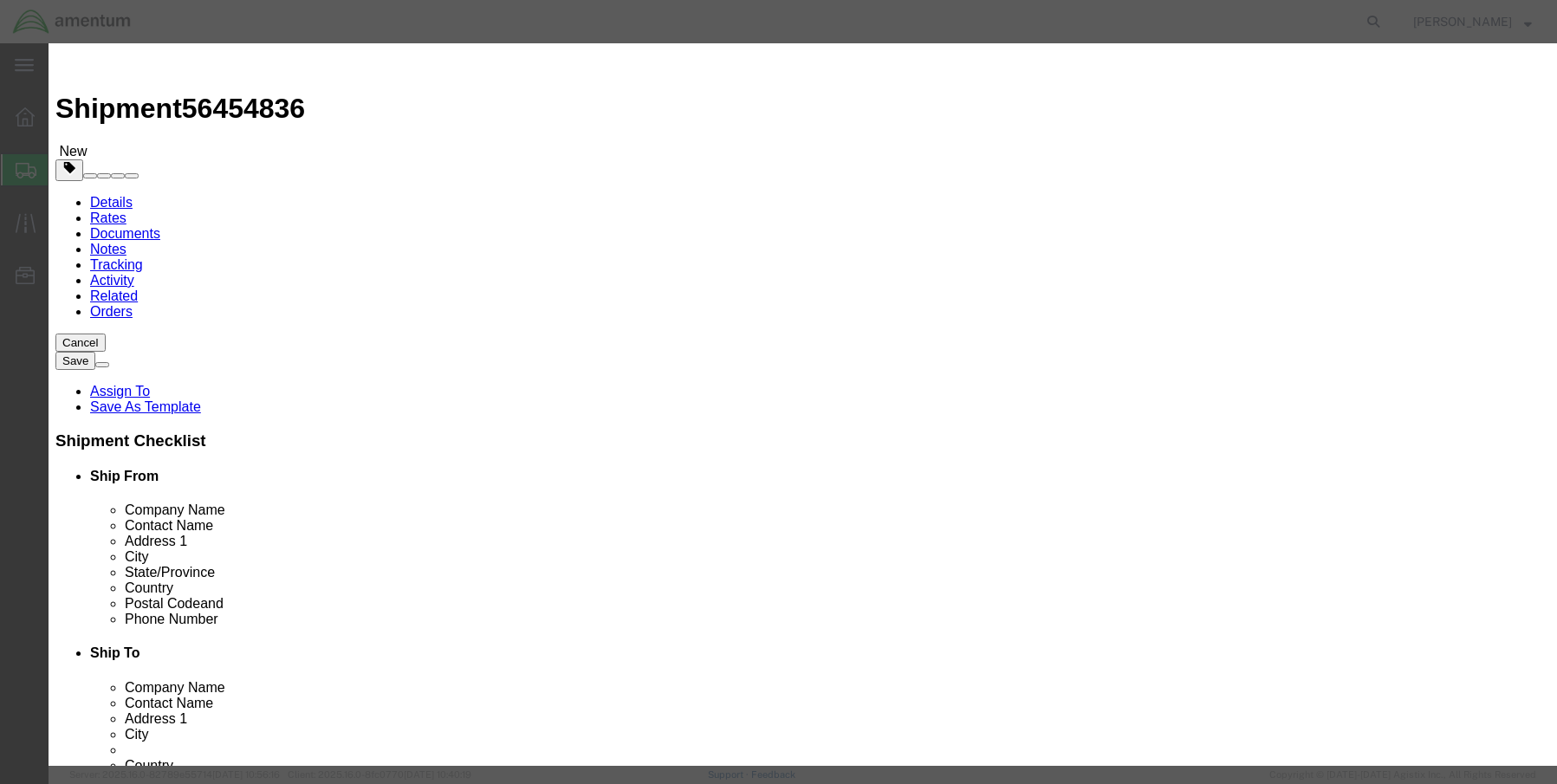
checkbox input "true"
click span
click input "Ion Contained in Equipment (UN3481, PI967)"
checkbox input "true"
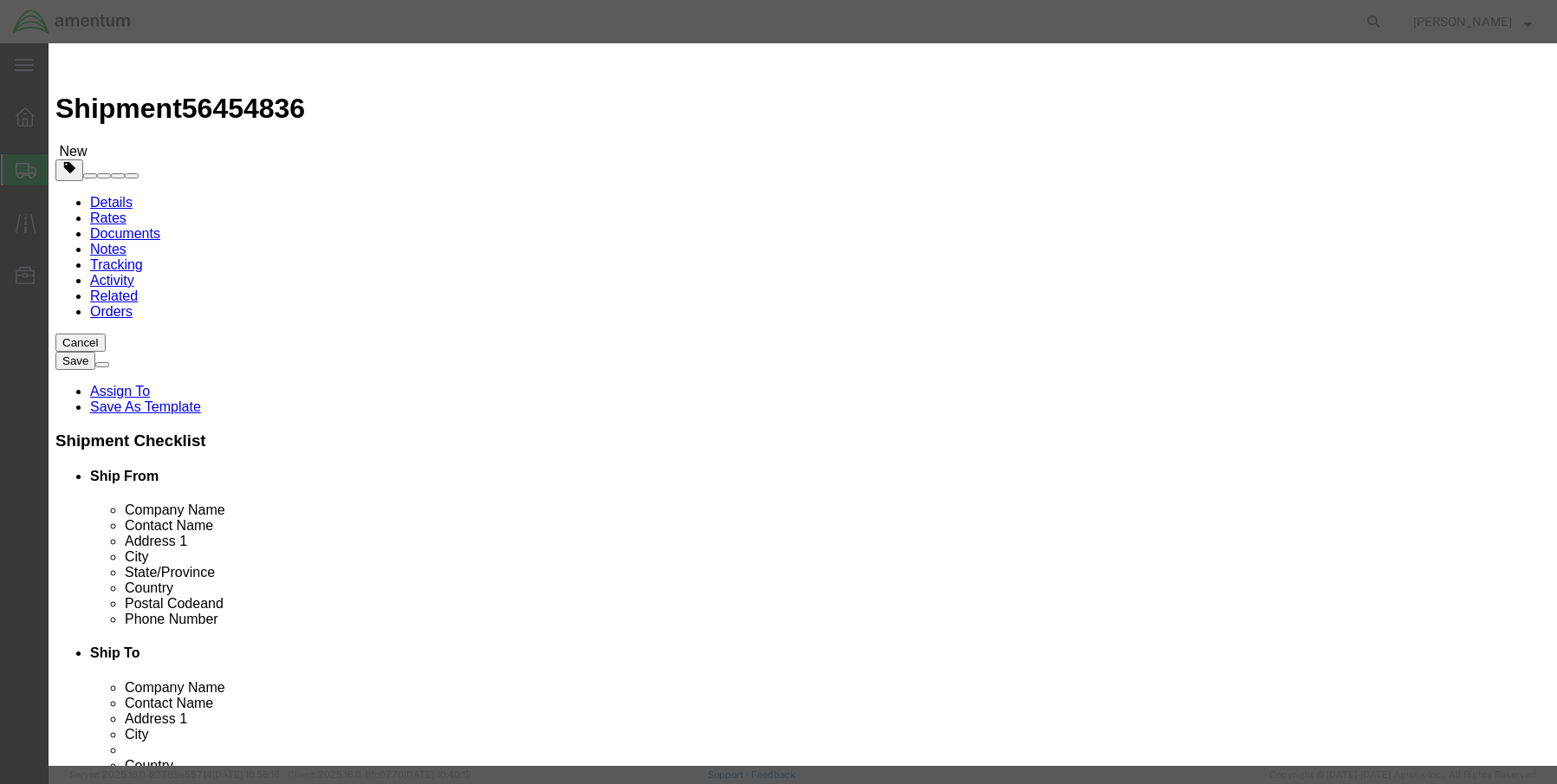
scroll to position [0, 0]
click select "Select Afghanistan Åland Islands Albania Algeria American Samoa Andorra Angola …"
select select "TW"
click select "Select Afghanistan Åland Islands Albania Algeria American Samoa Andorra Angola …"
click button "Save & Close"
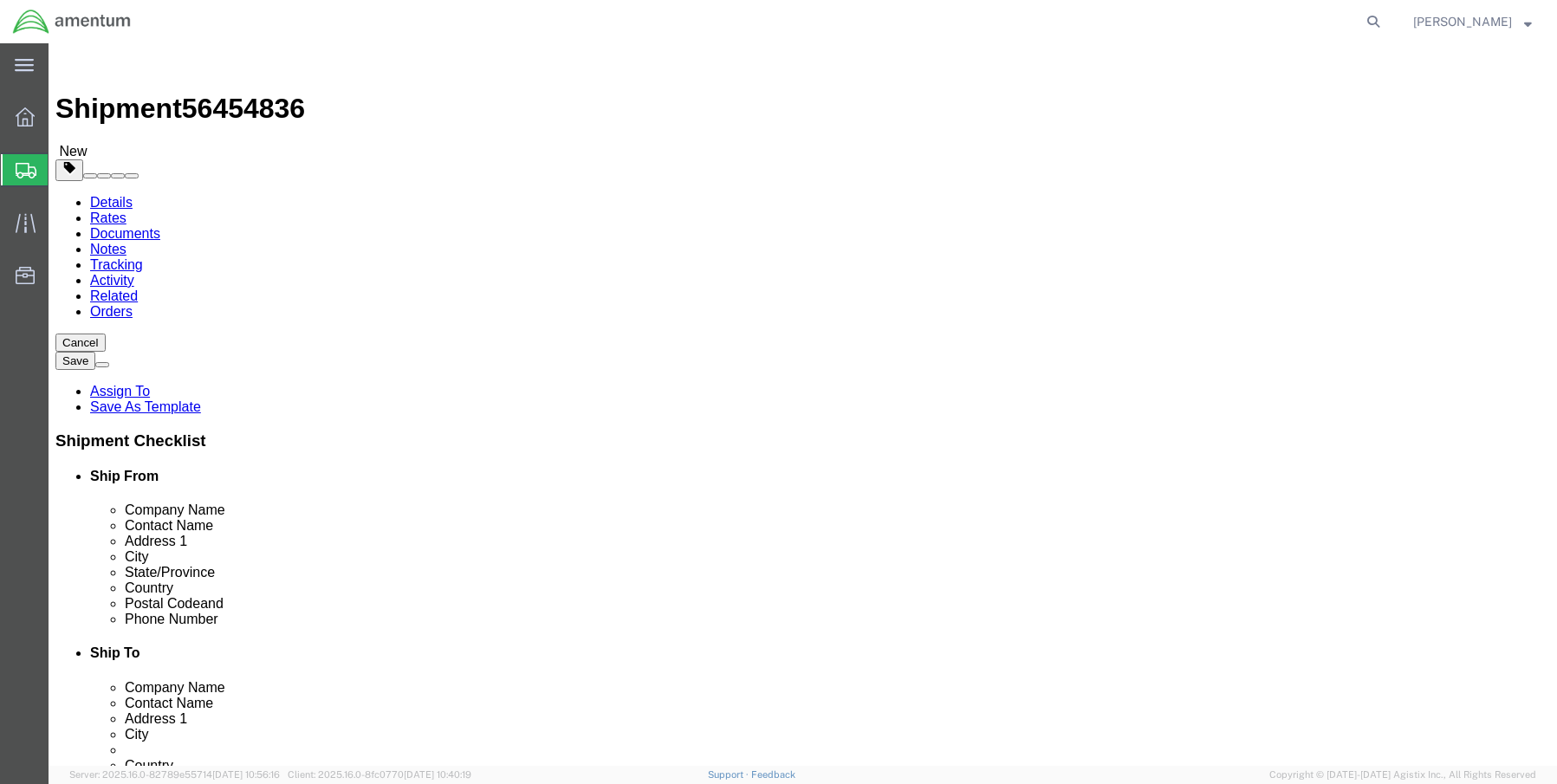
click link "Clone this content"
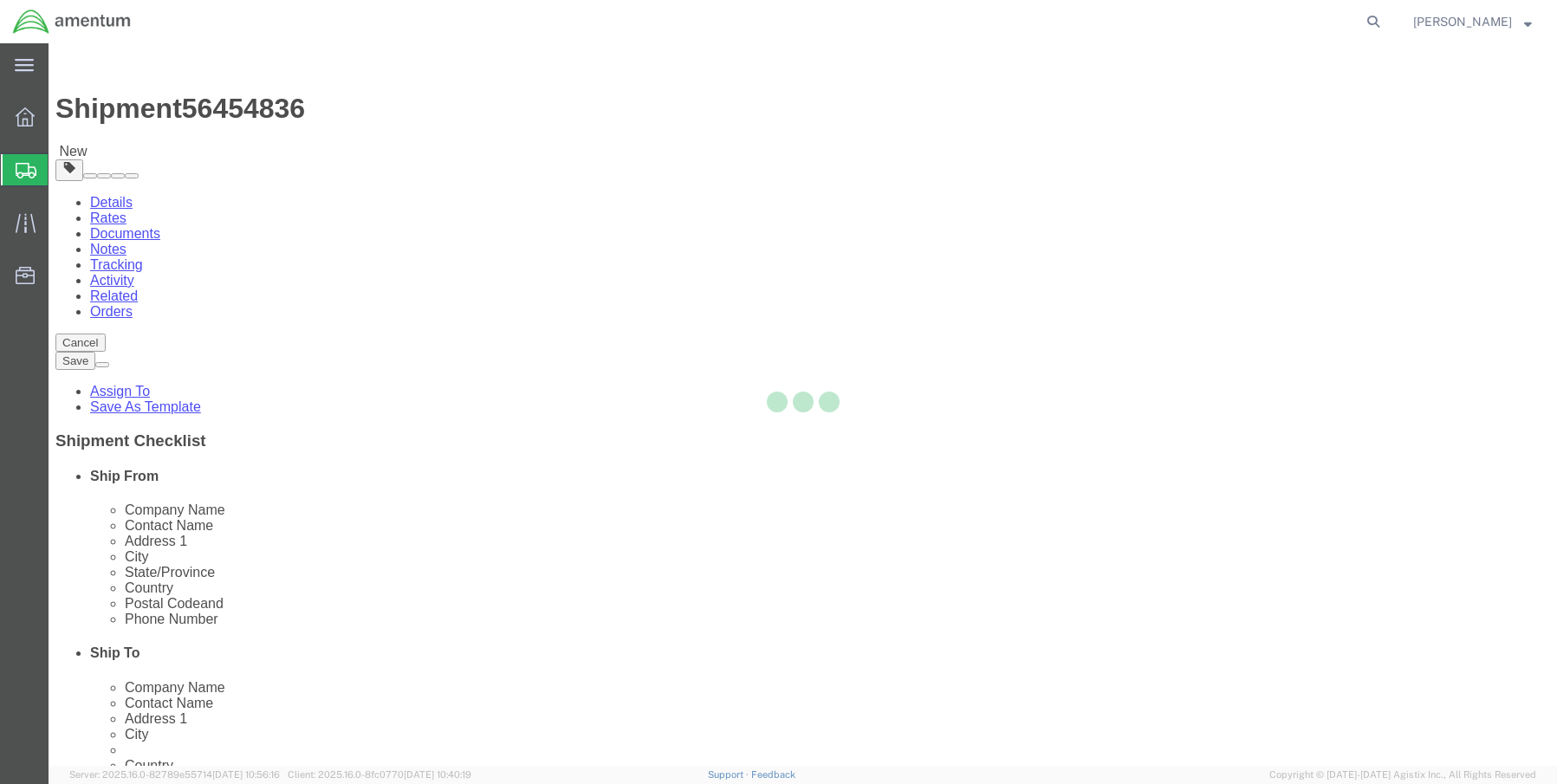
select select "CBOX"
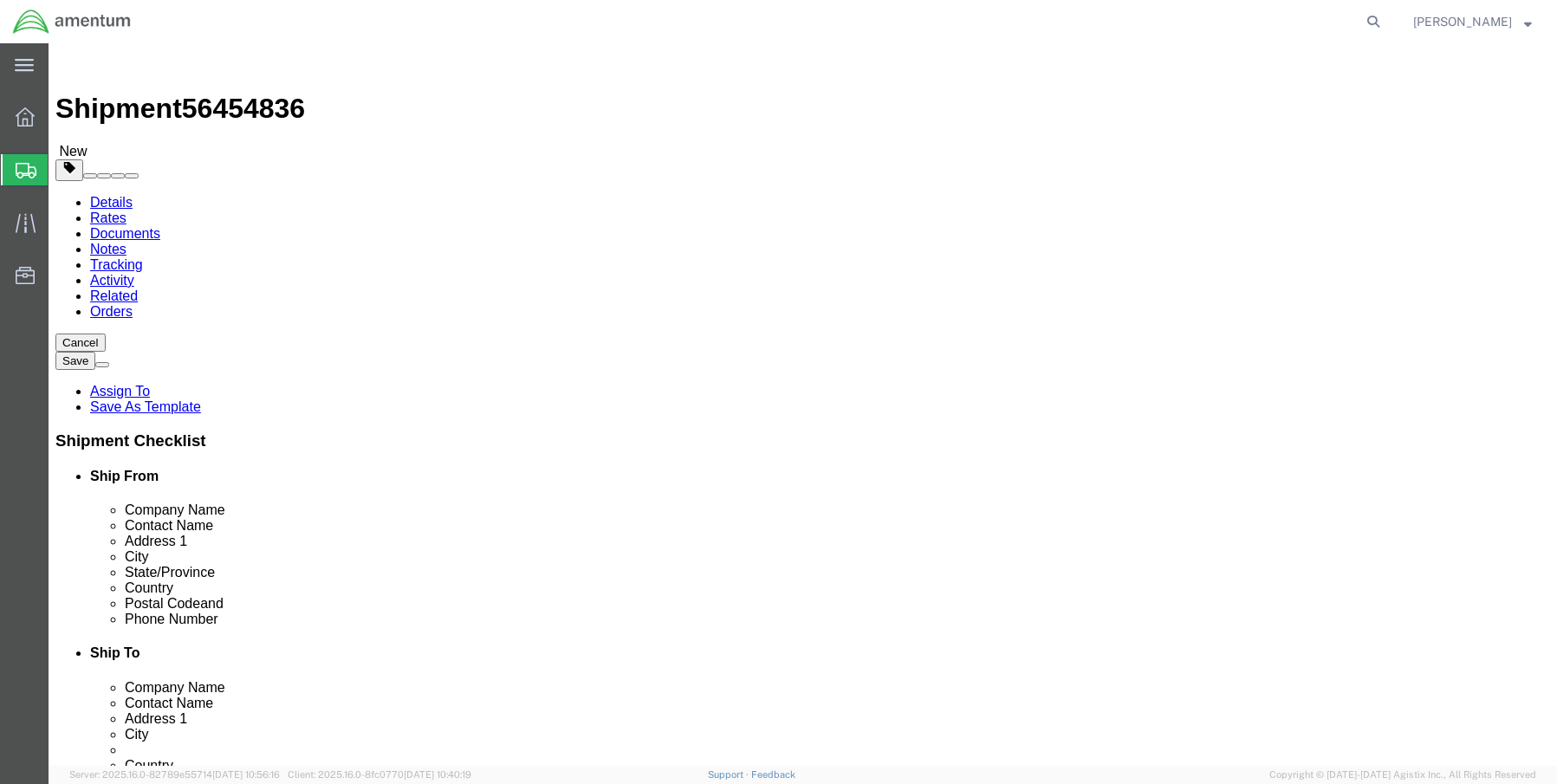
click dd "1500.00 USD"
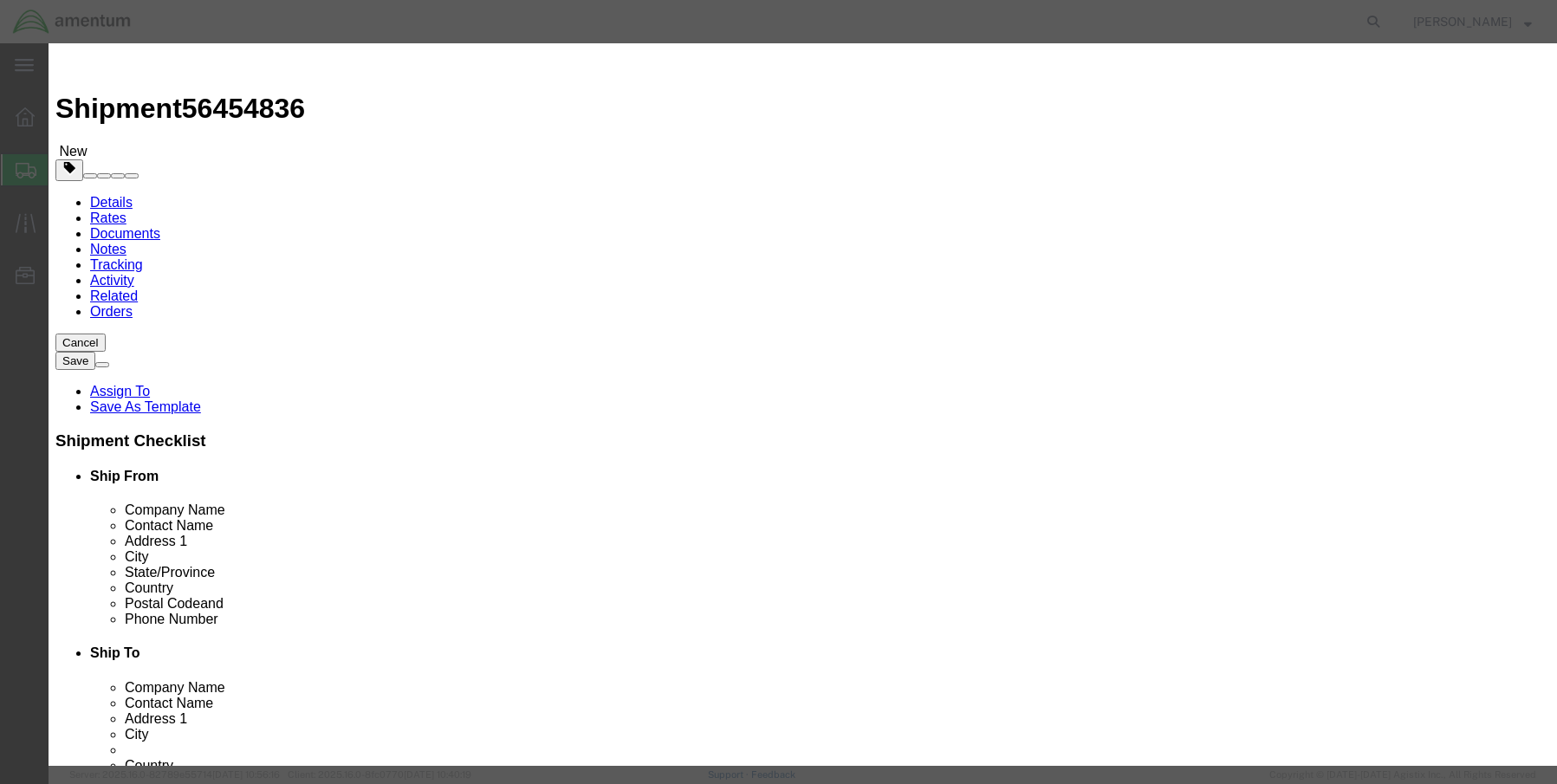
checkbox input "true"
drag, startPoint x: 659, startPoint y: 130, endPoint x: 325, endPoint y: 110, distance: 334.6
click div "Commodity library Product Name Laptop- CORP026282 (5QS8N64) Pieces 1.00 Select …"
paste input "358 (J2PZ"
type input "Laptop- CORP026358 (J2PZN64)"
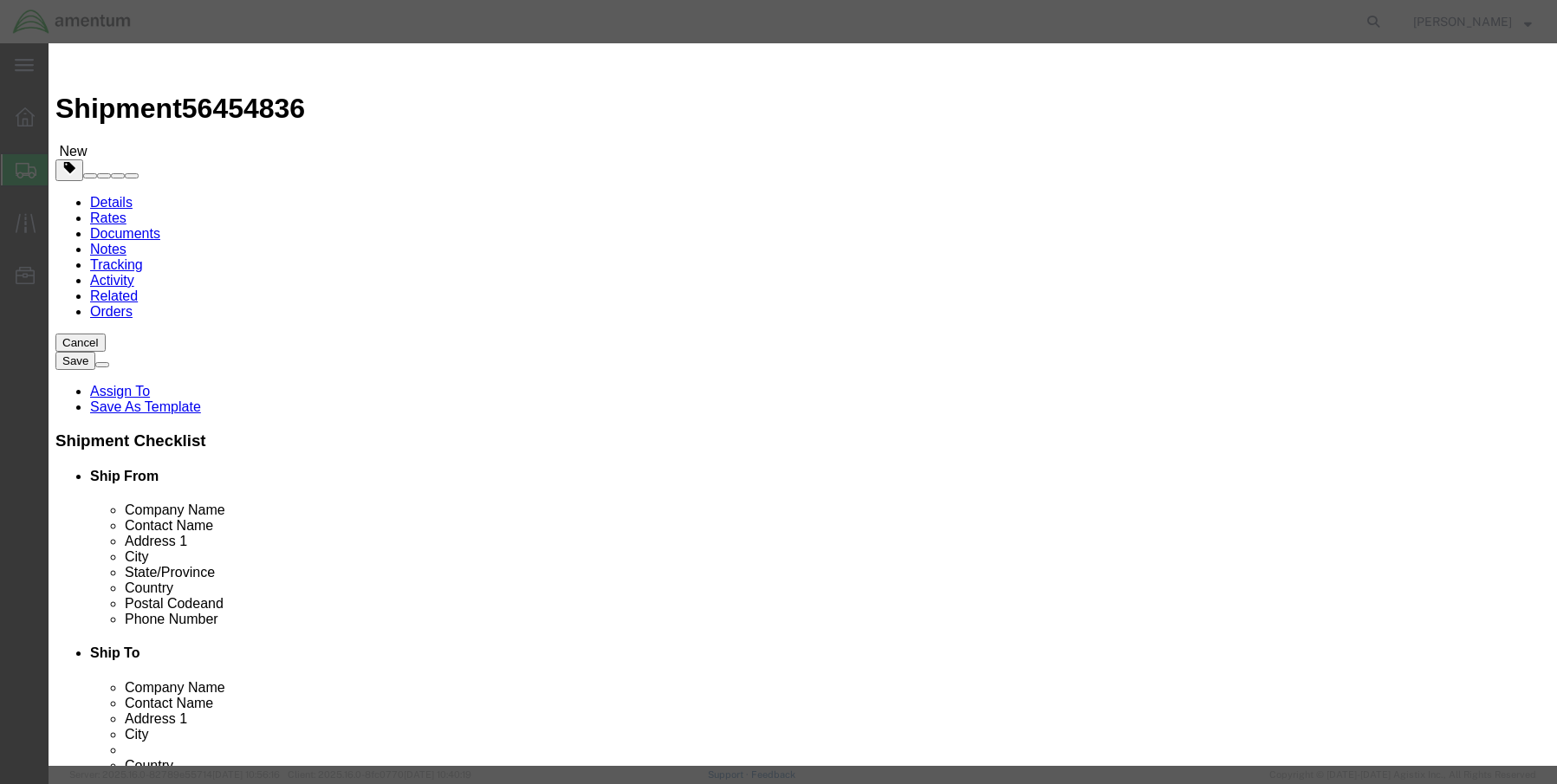
click button "Save & Close"
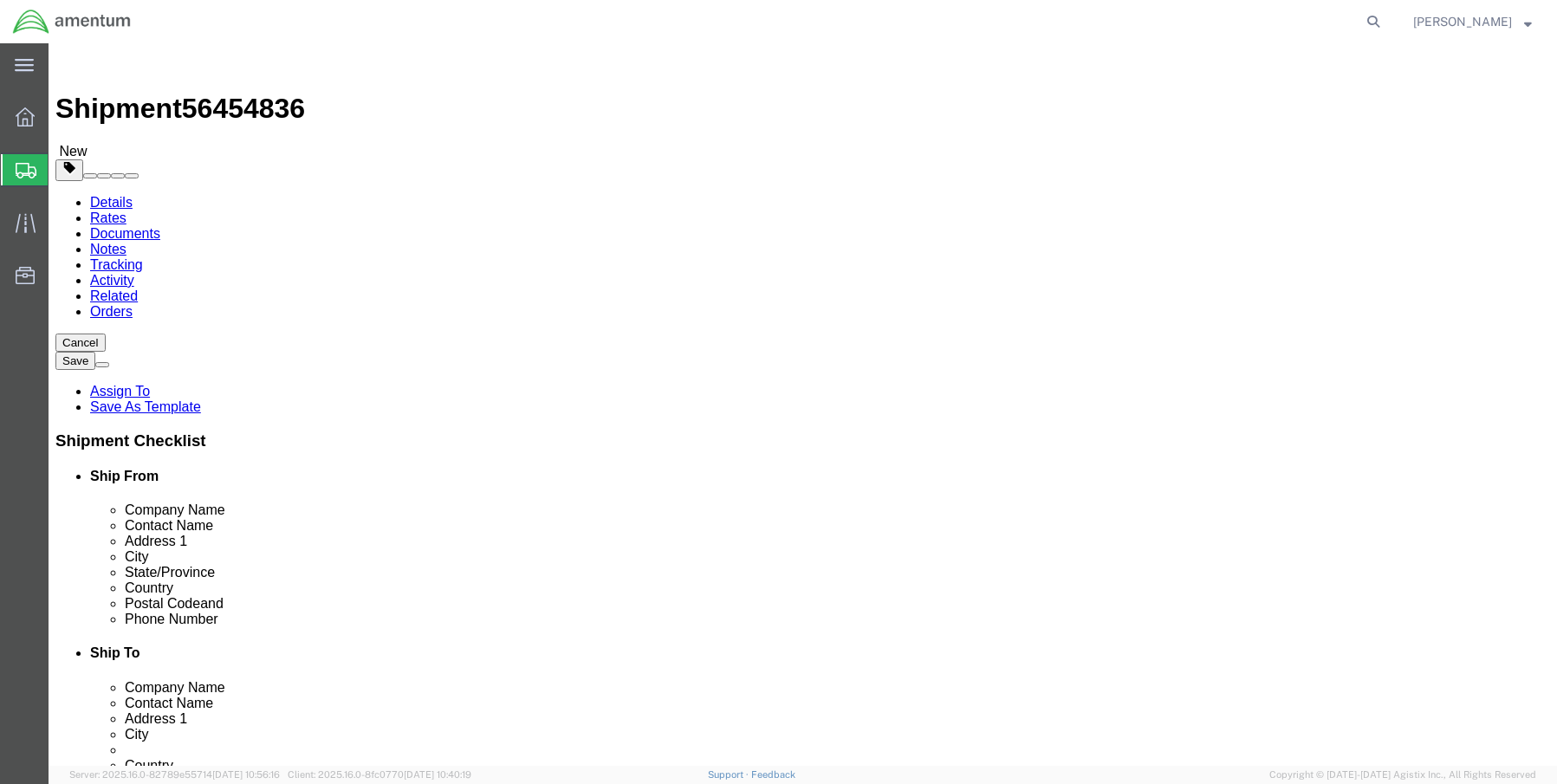
click link "Special Services"
click select "Select Adult Signature Required Direct Signature Required No Signature Required…"
select select "AdultSignReqOnDeliveryFlag"
click select "Select Adult Signature Required Direct Signature Required No Signature Required…"
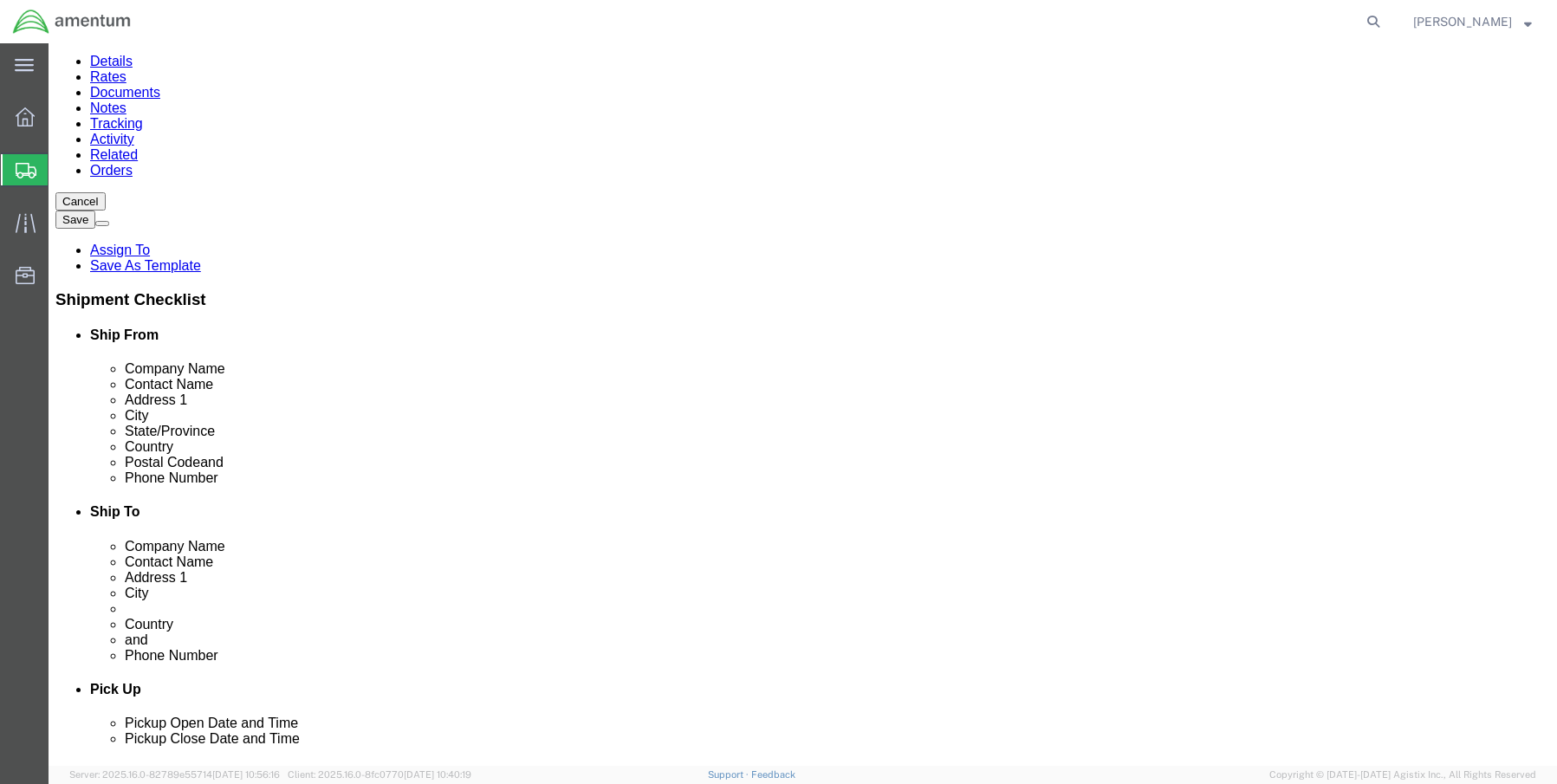
scroll to position [520, 0]
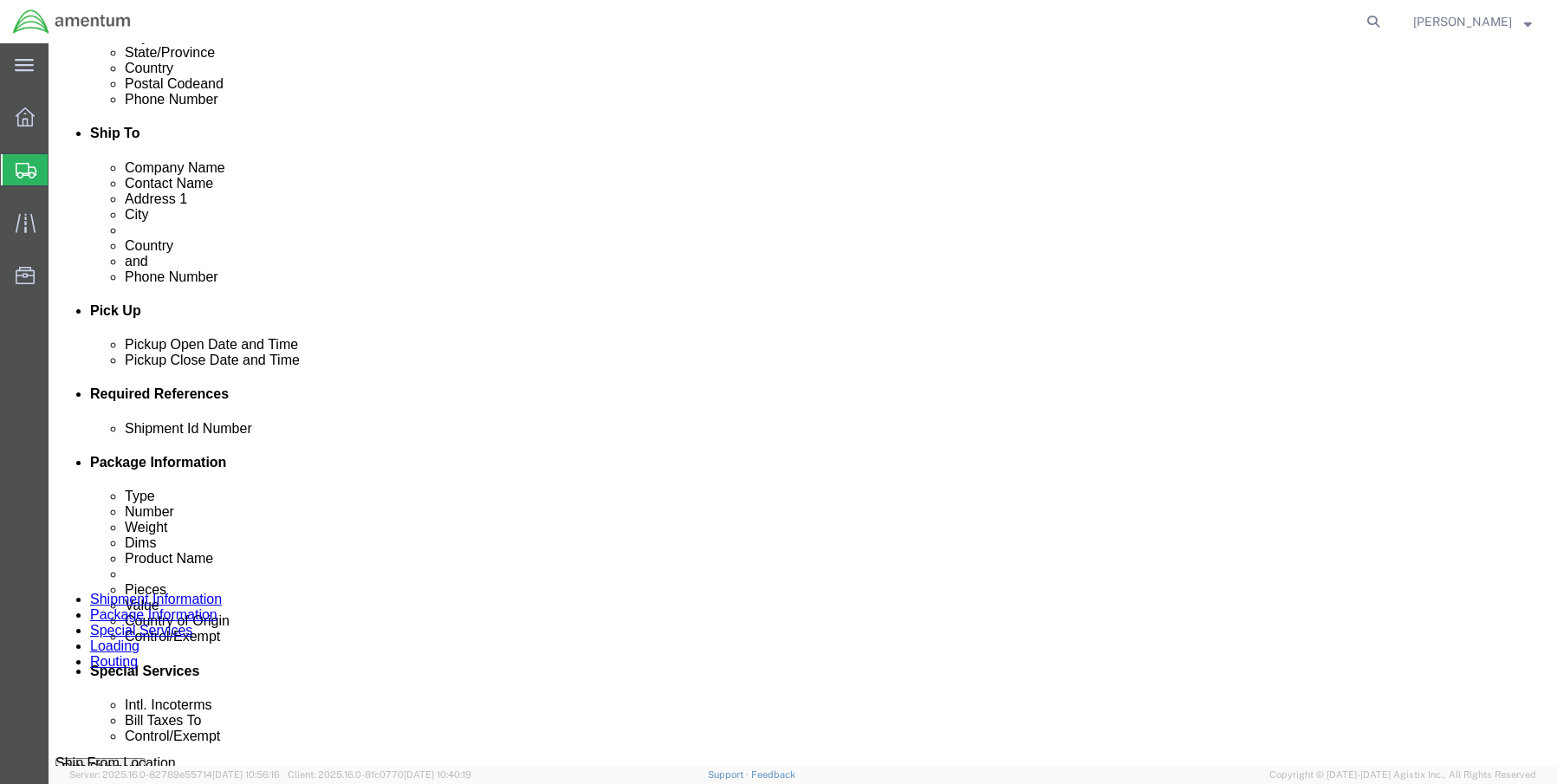
click input "text"
type input "3000.00"
click input "text"
type input "p"
type input "josh"
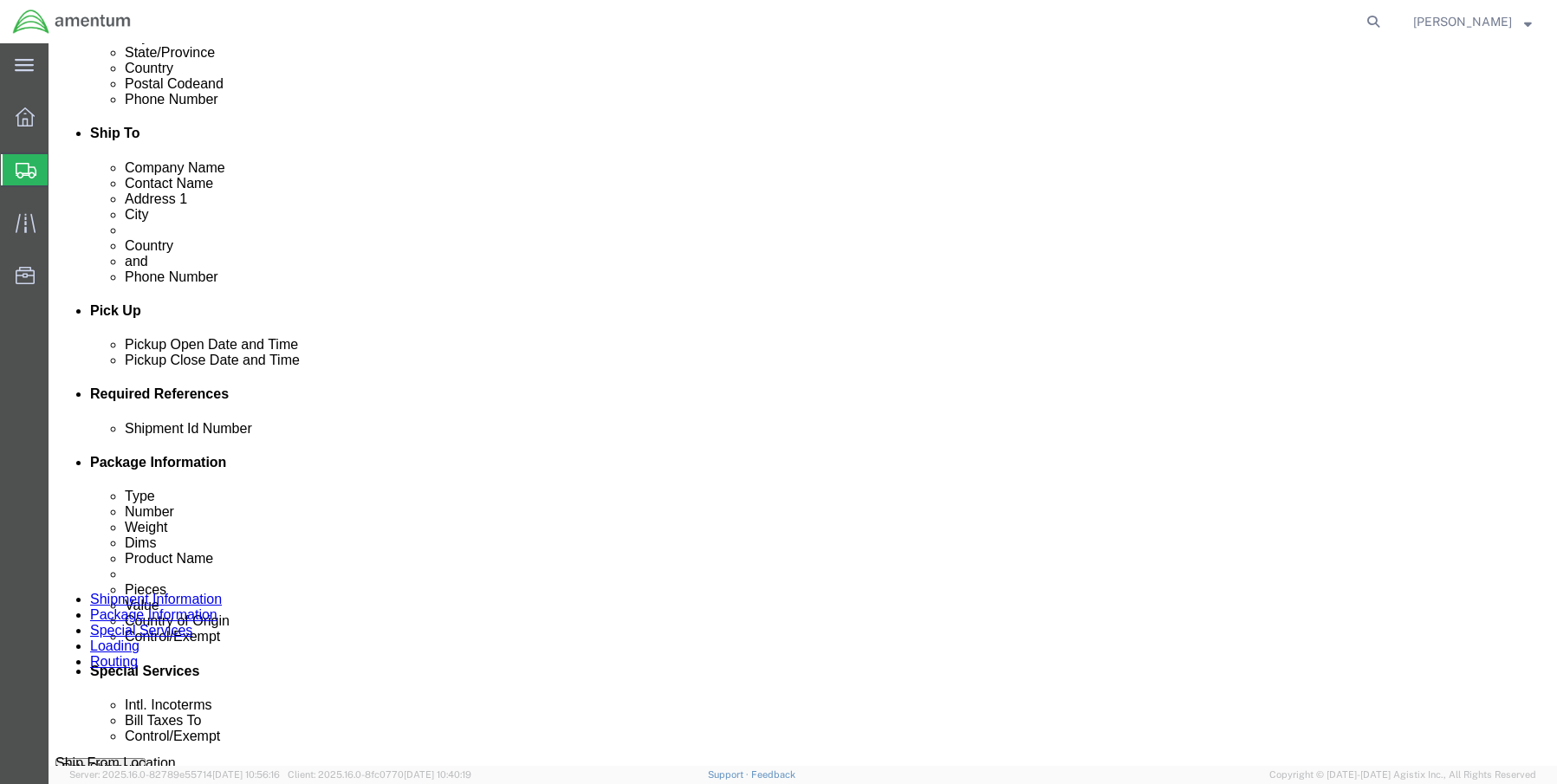
type input "Enter Email Address"
click ul
paste input "[PERSON_NAME][EMAIL_ADDRESS][PERSON_NAME][DOMAIN_NAME]"
type input "[PERSON_NAME][EMAIL_ADDRESS][PERSON_NAME][DOMAIN_NAME]"
click at [62, 165] on span "Shipments" at bounding box center [54, 170] width 14 height 35
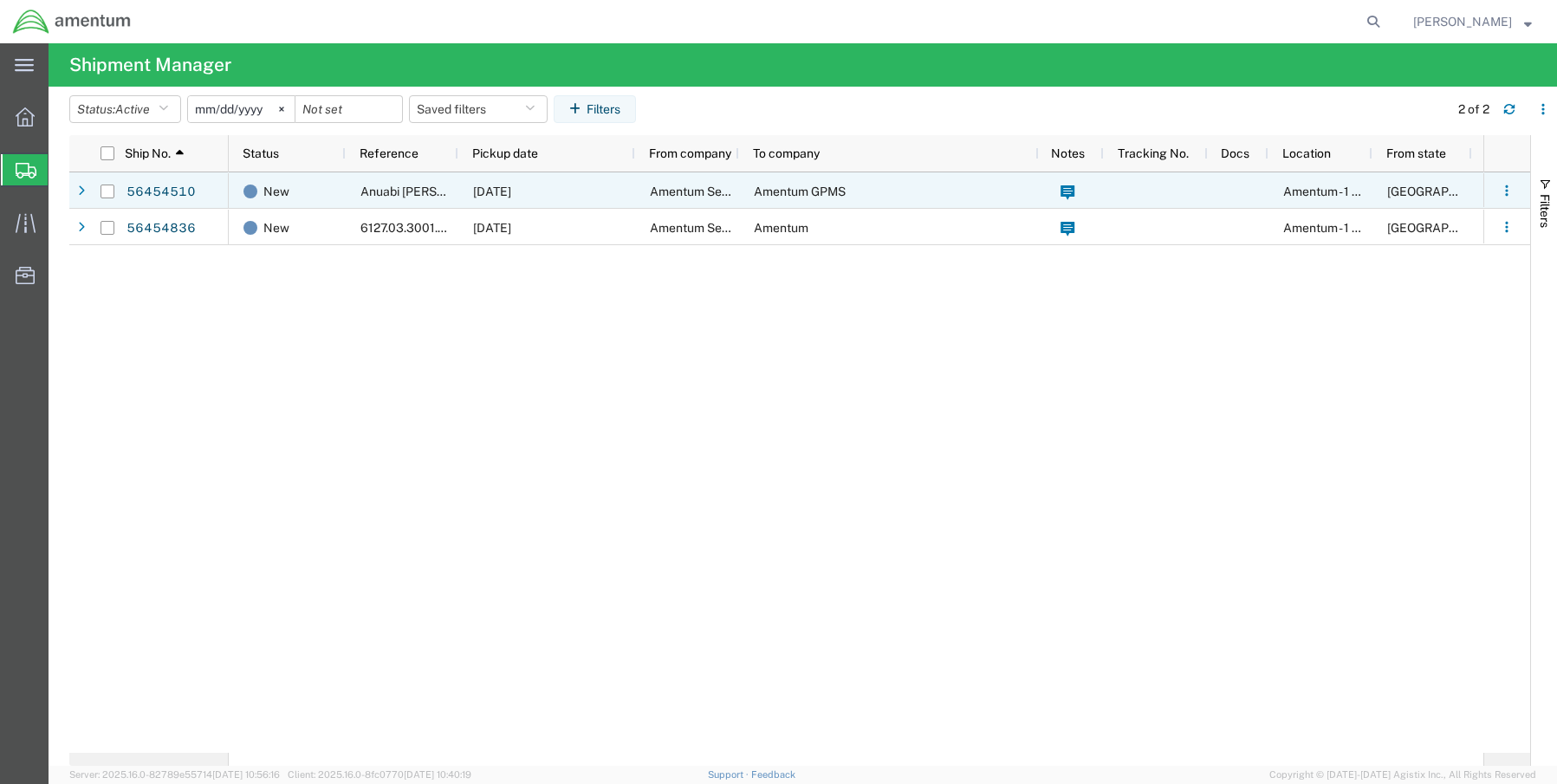
drag, startPoint x: 460, startPoint y: 159, endPoint x: 606, endPoint y: 174, distance: 146.8
click at [606, 174] on div "Ship No. 1 Status Reference Pickup date From company To company Notes Tracking …" at bounding box center [799, 450] width 1461 height 631
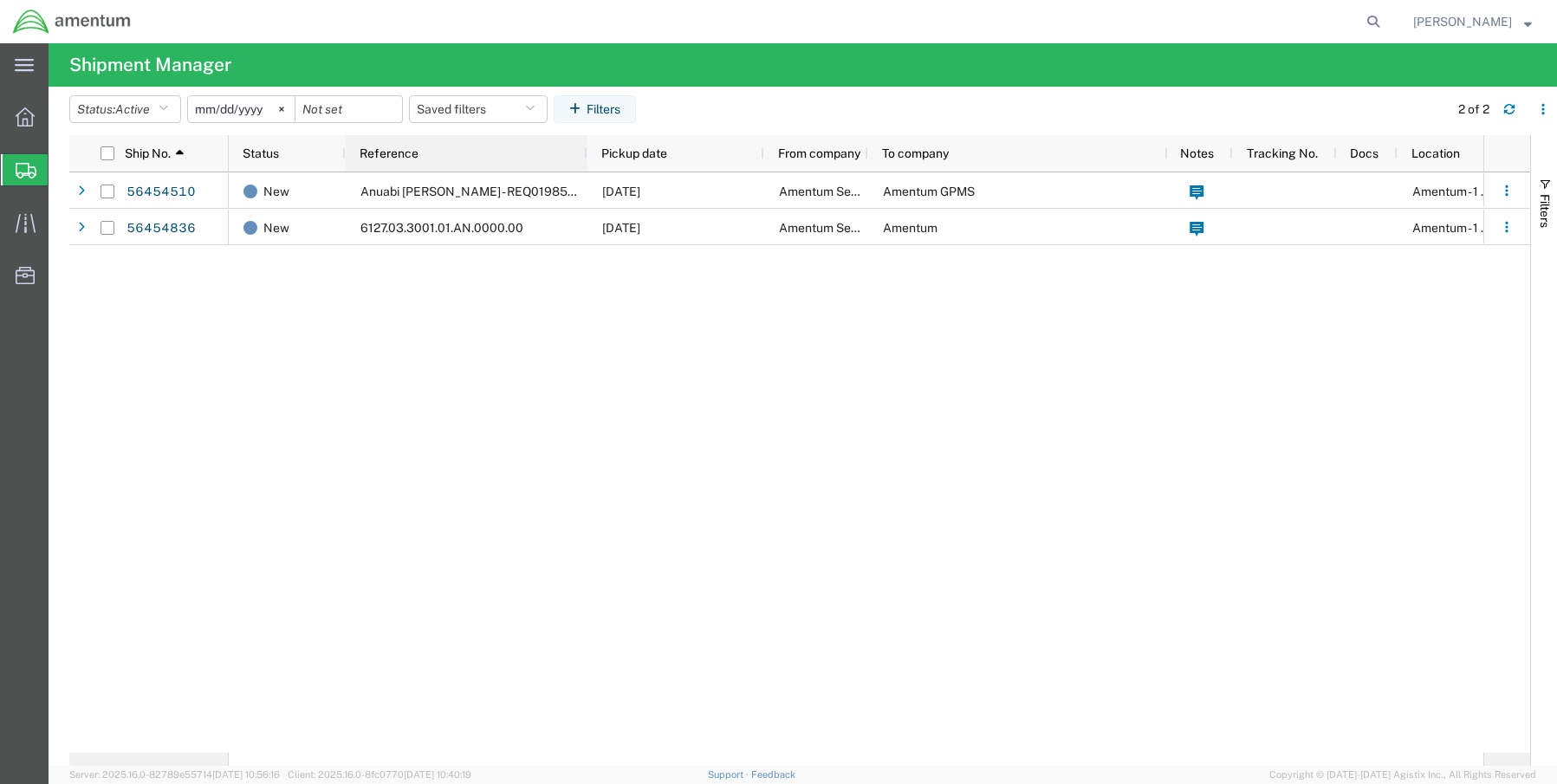
drag, startPoint x: 455, startPoint y: 155, endPoint x: 584, endPoint y: 176, distance: 130.7
click at [584, 176] on div "Ship No. 1 Status Reference Pickup date From company To company Notes Tracking …" at bounding box center [799, 450] width 1461 height 631
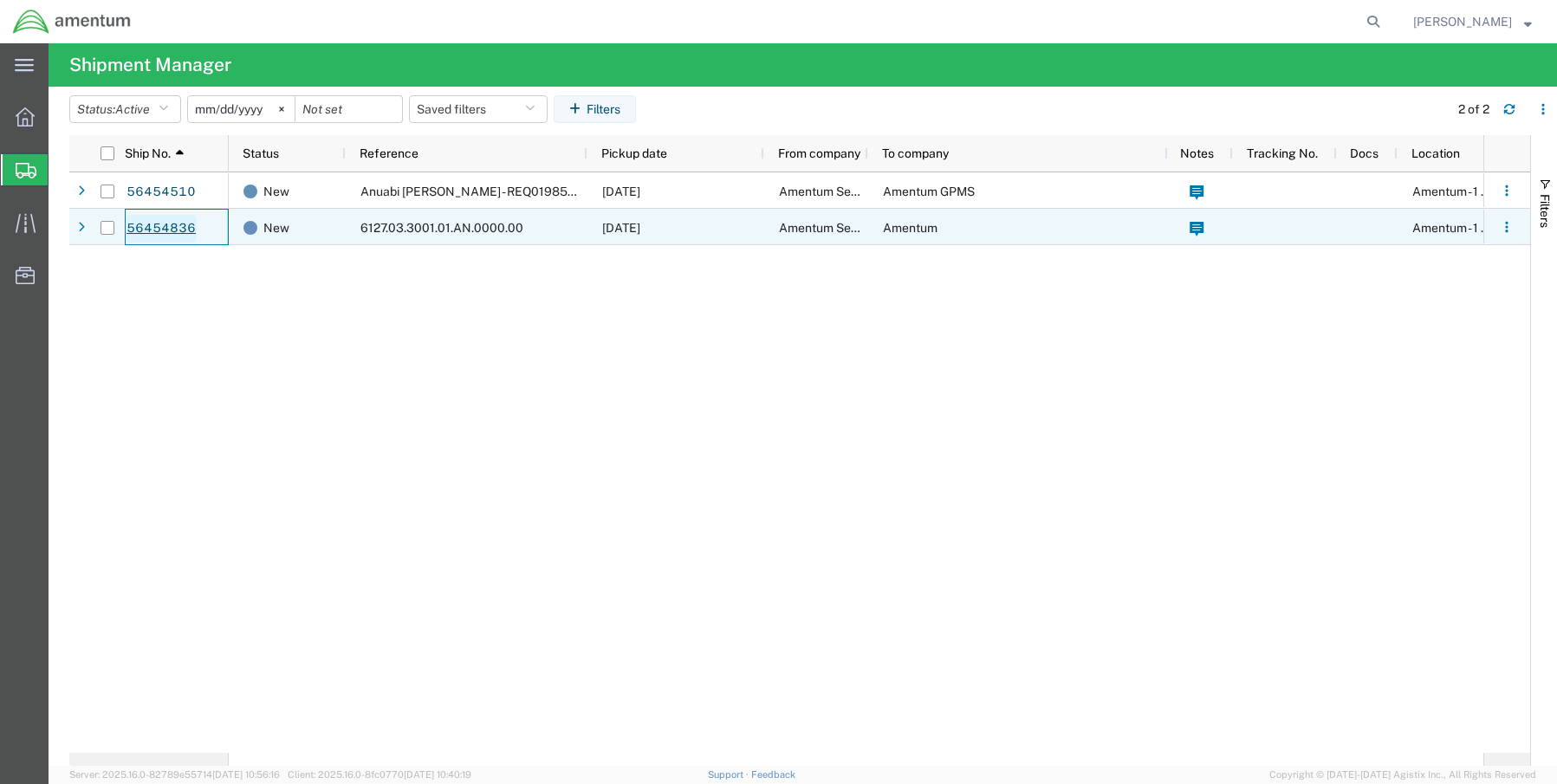
click at [159, 225] on link "56454836" at bounding box center [160, 228] width 71 height 28
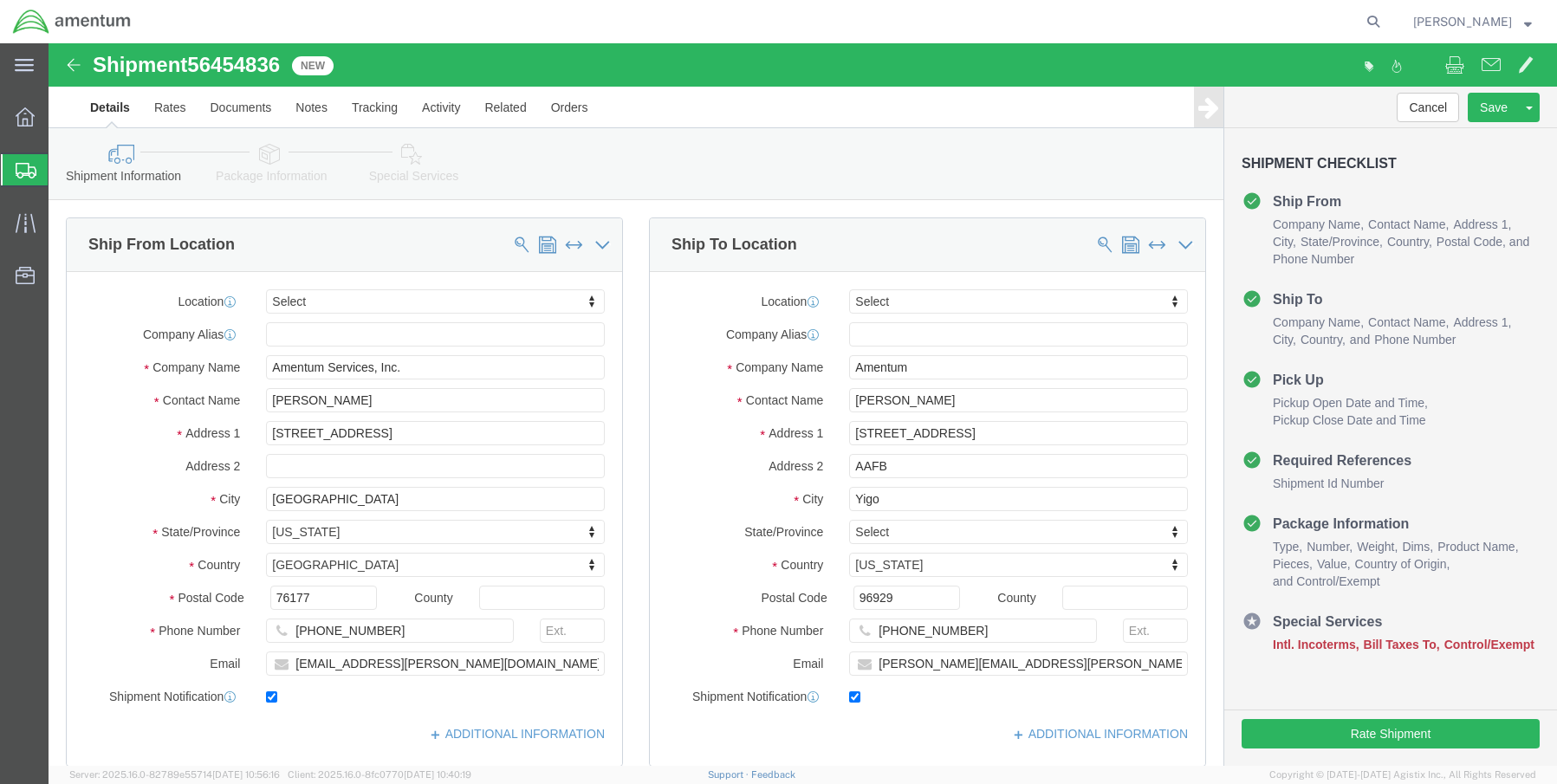
select select
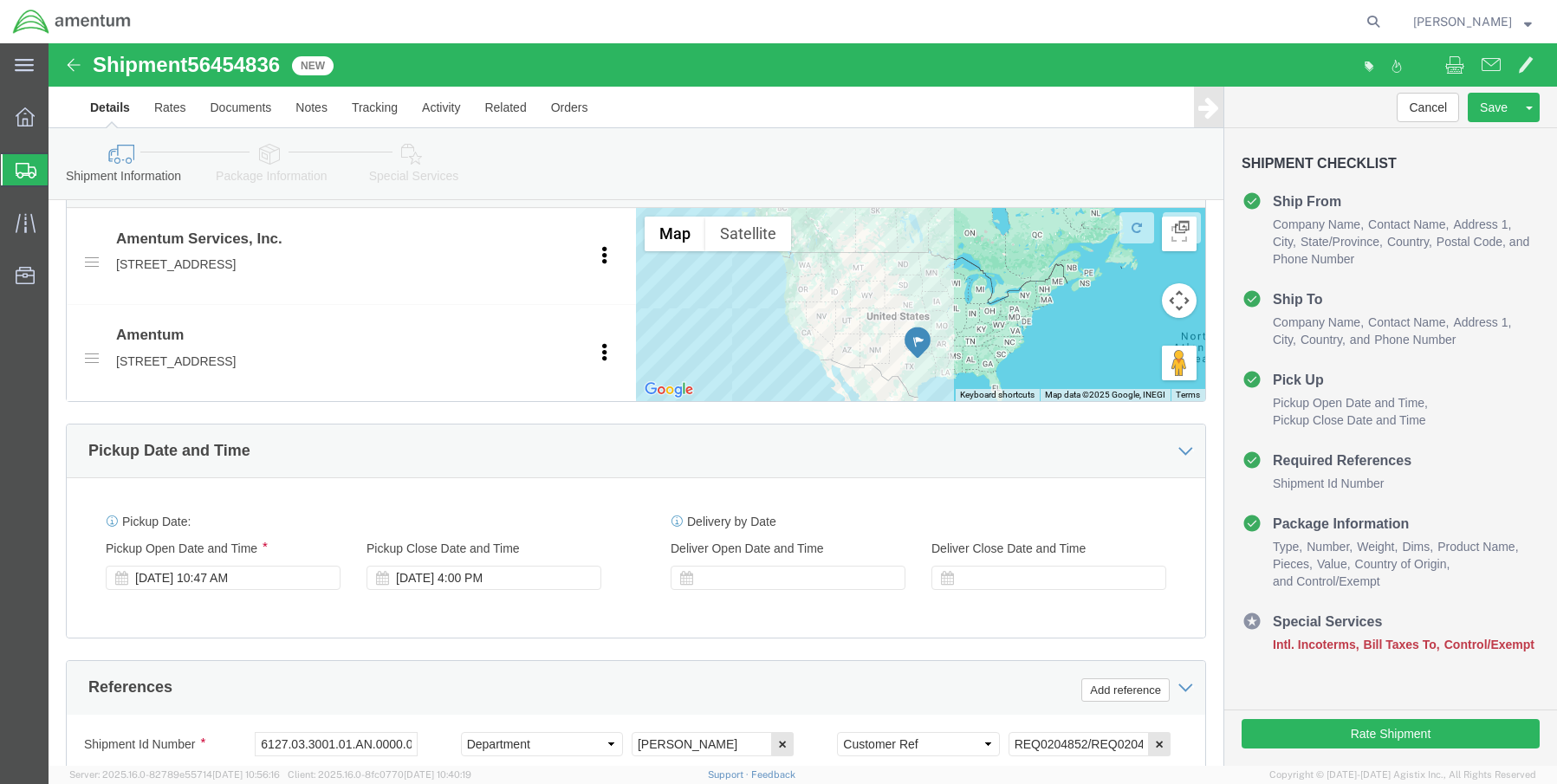
scroll to position [867, 0]
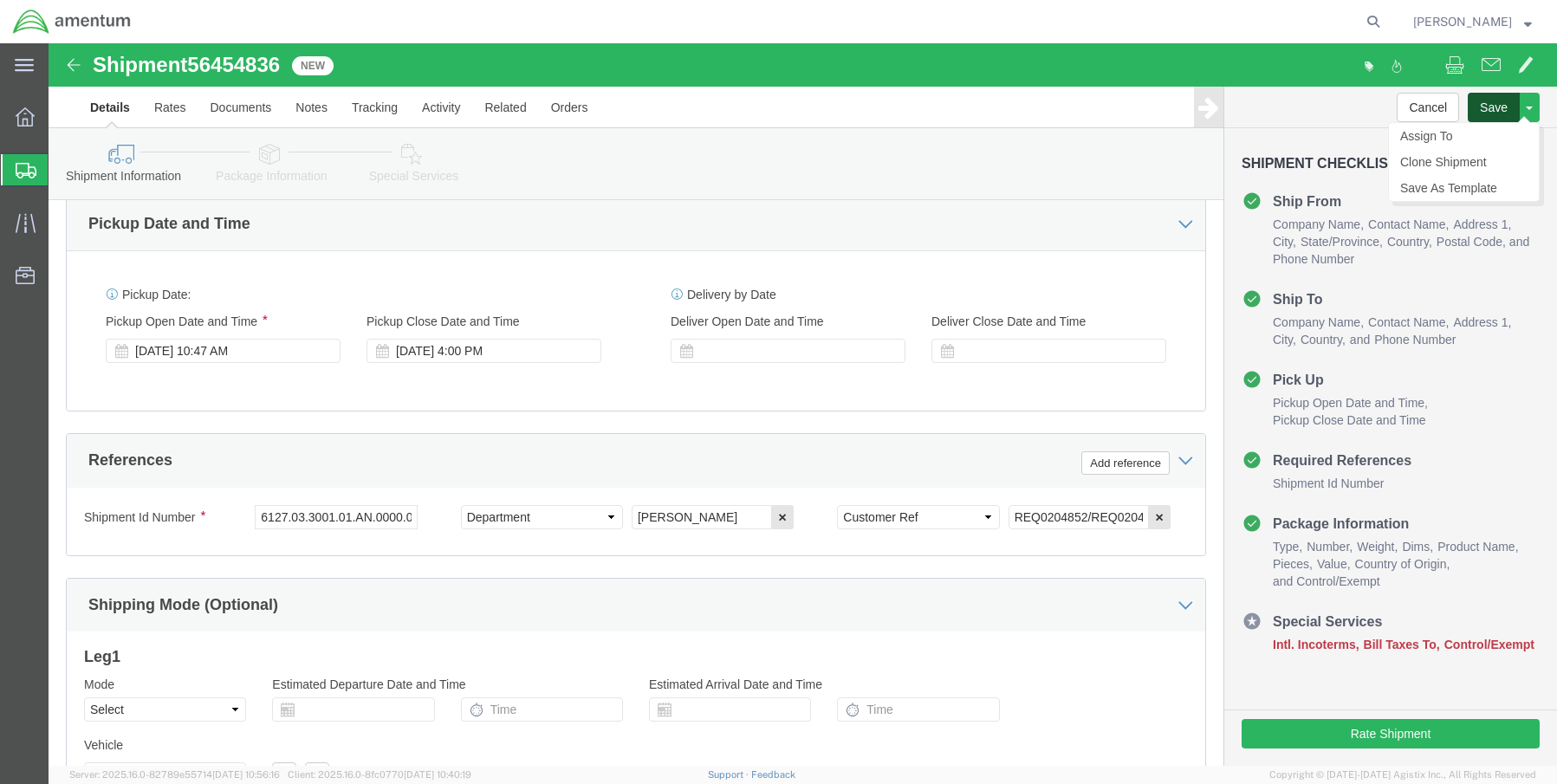
click button "Save"
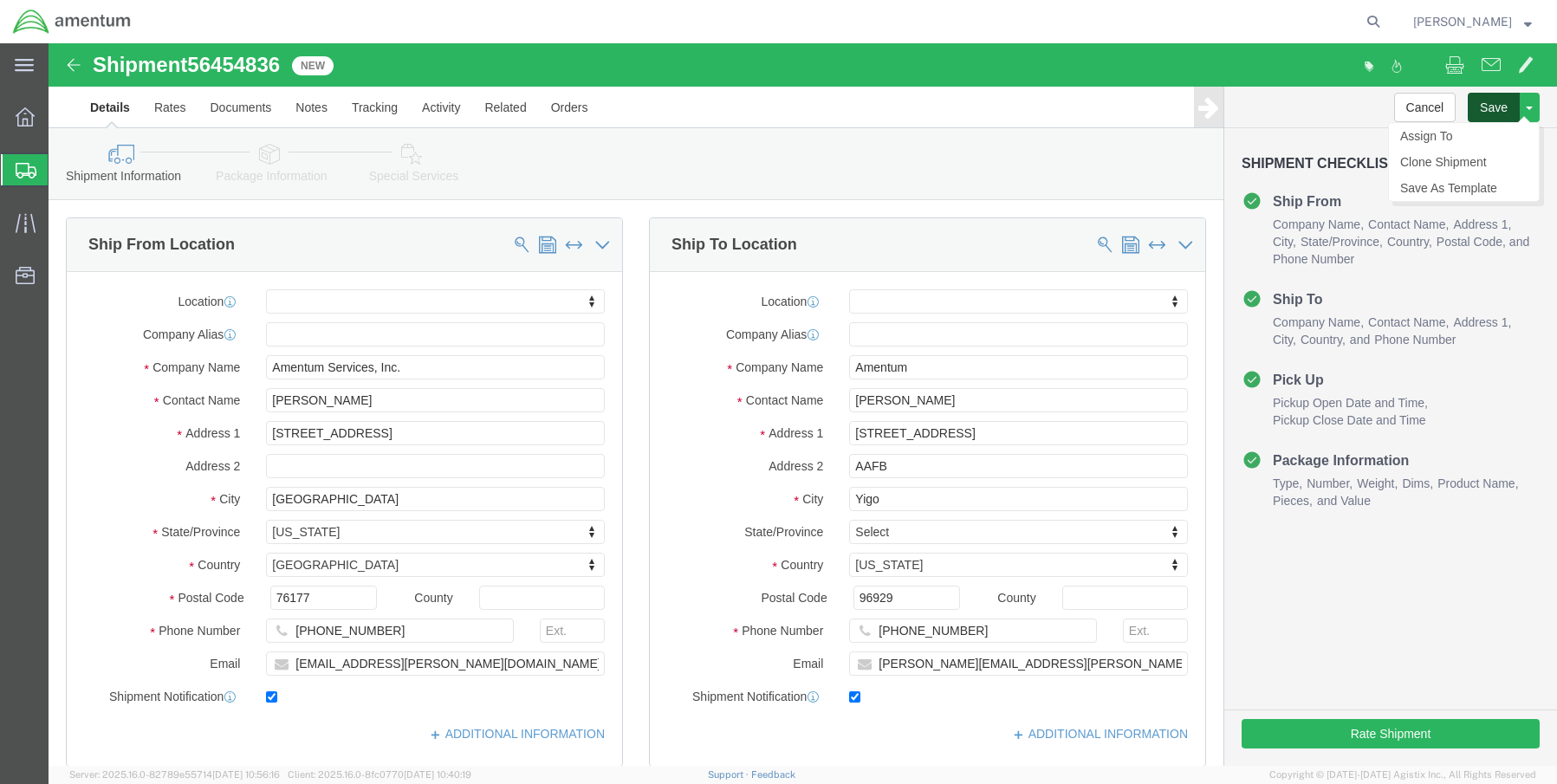
click button "Save"
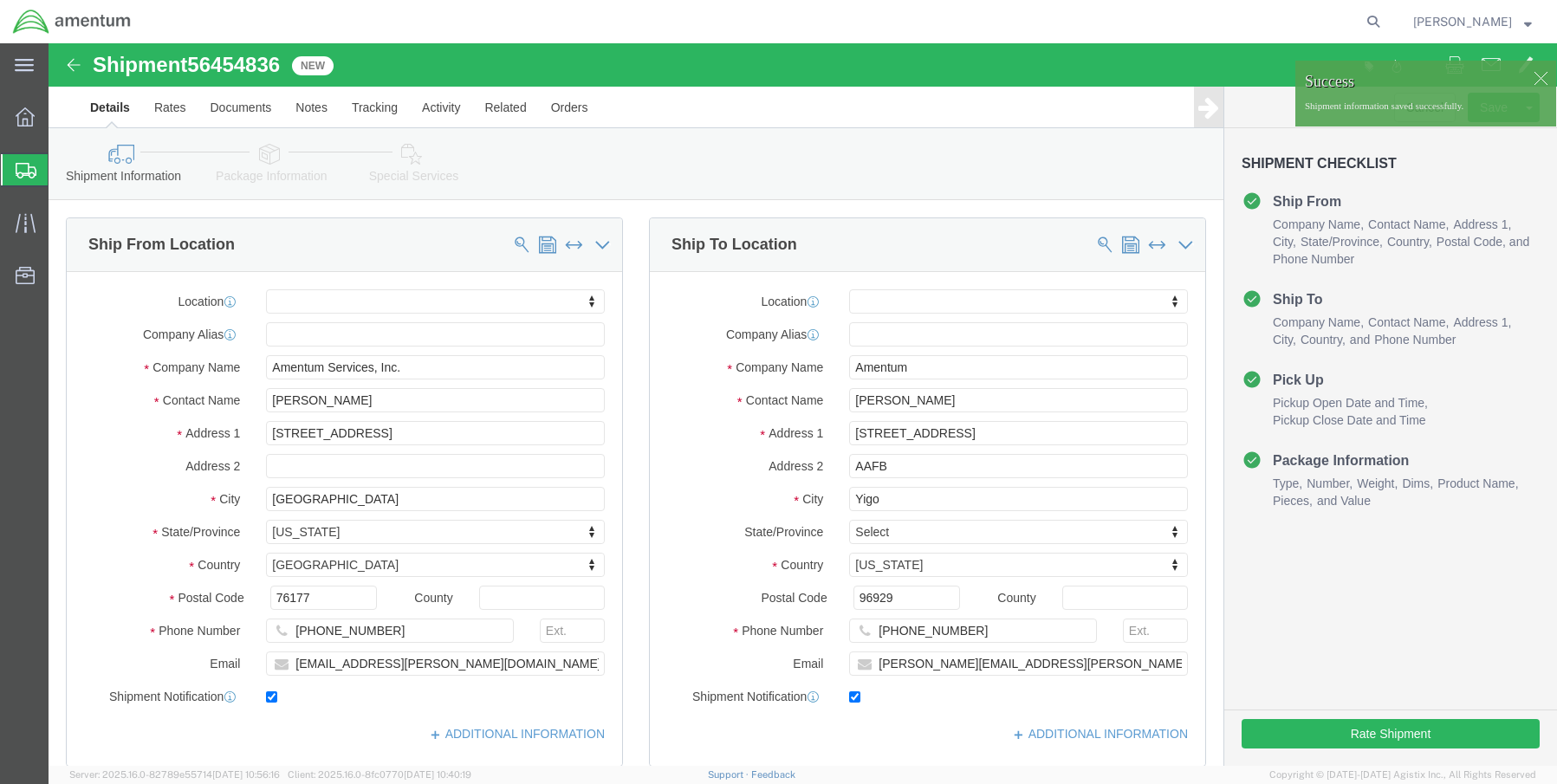
click at [20, 172] on icon at bounding box center [26, 171] width 21 height 15
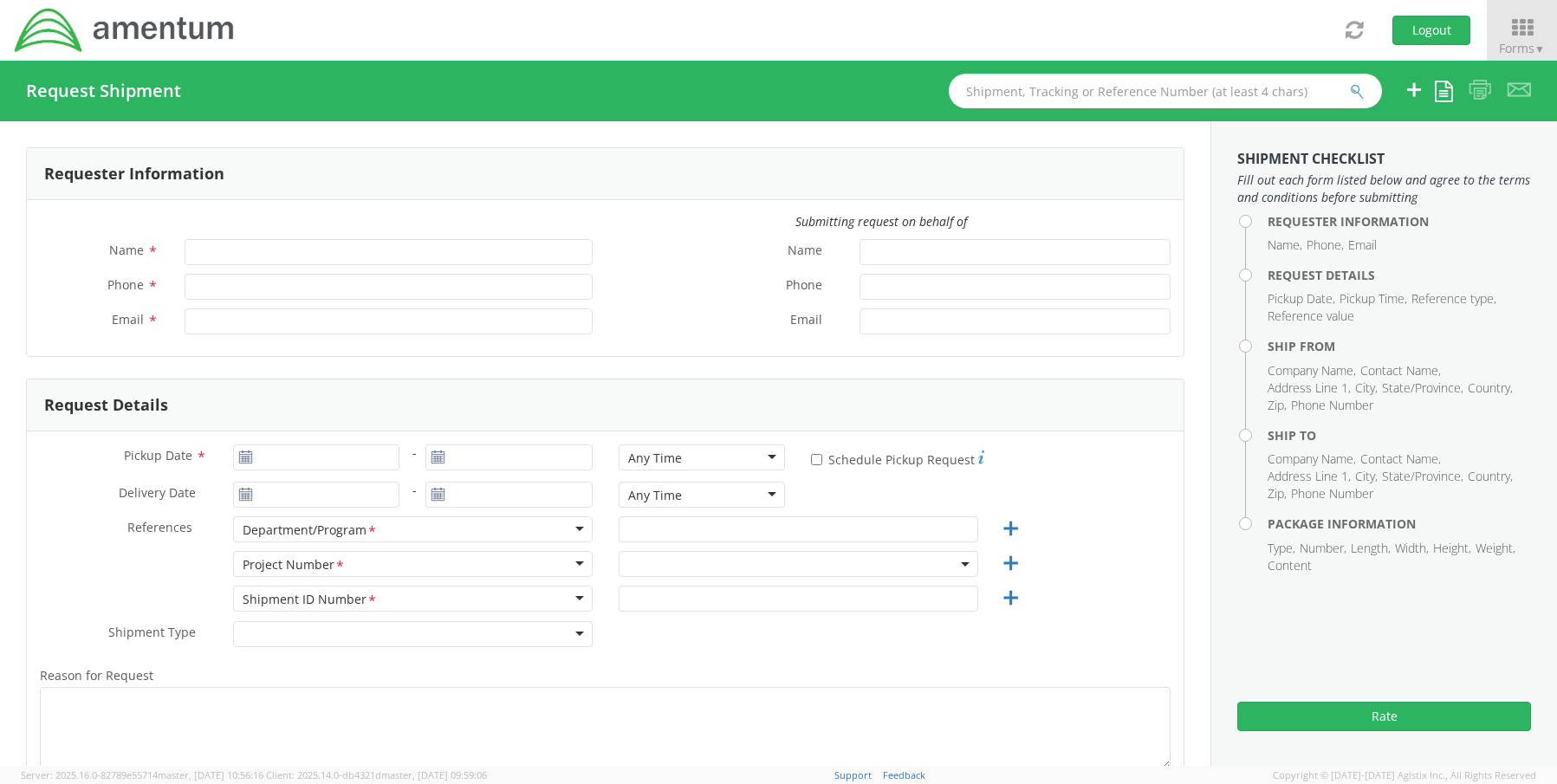
type input "[PERSON_NAME]"
type input "8172241568"
type input "[EMAIL_ADDRESS][PERSON_NAME][DOMAIN_NAME]"
select select "OCCP.600391.00000"
type input "08/11/2025"
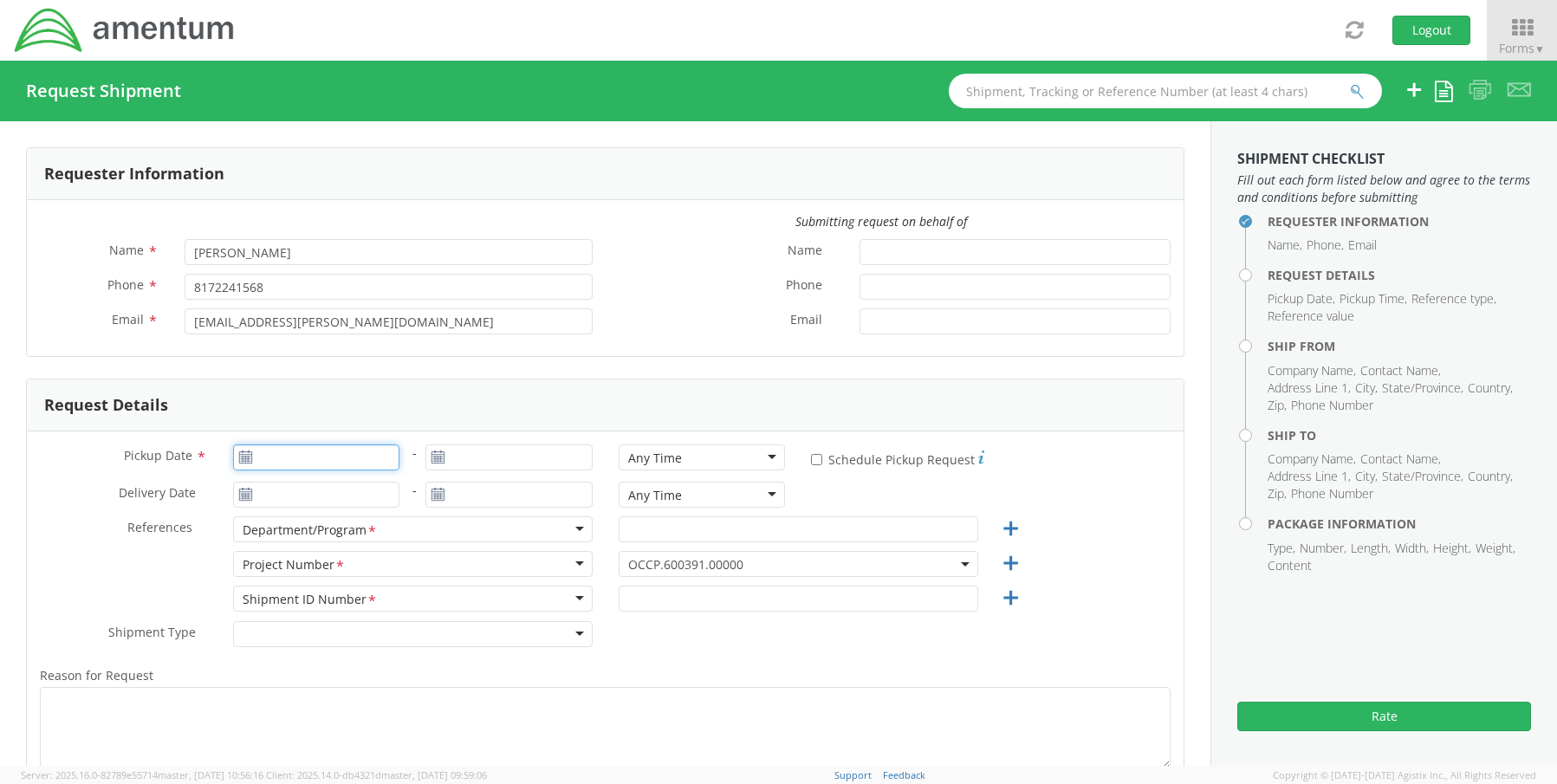
type input "08/11/2025"
click at [273, 453] on input "[DATE]" at bounding box center [317, 457] width 167 height 26
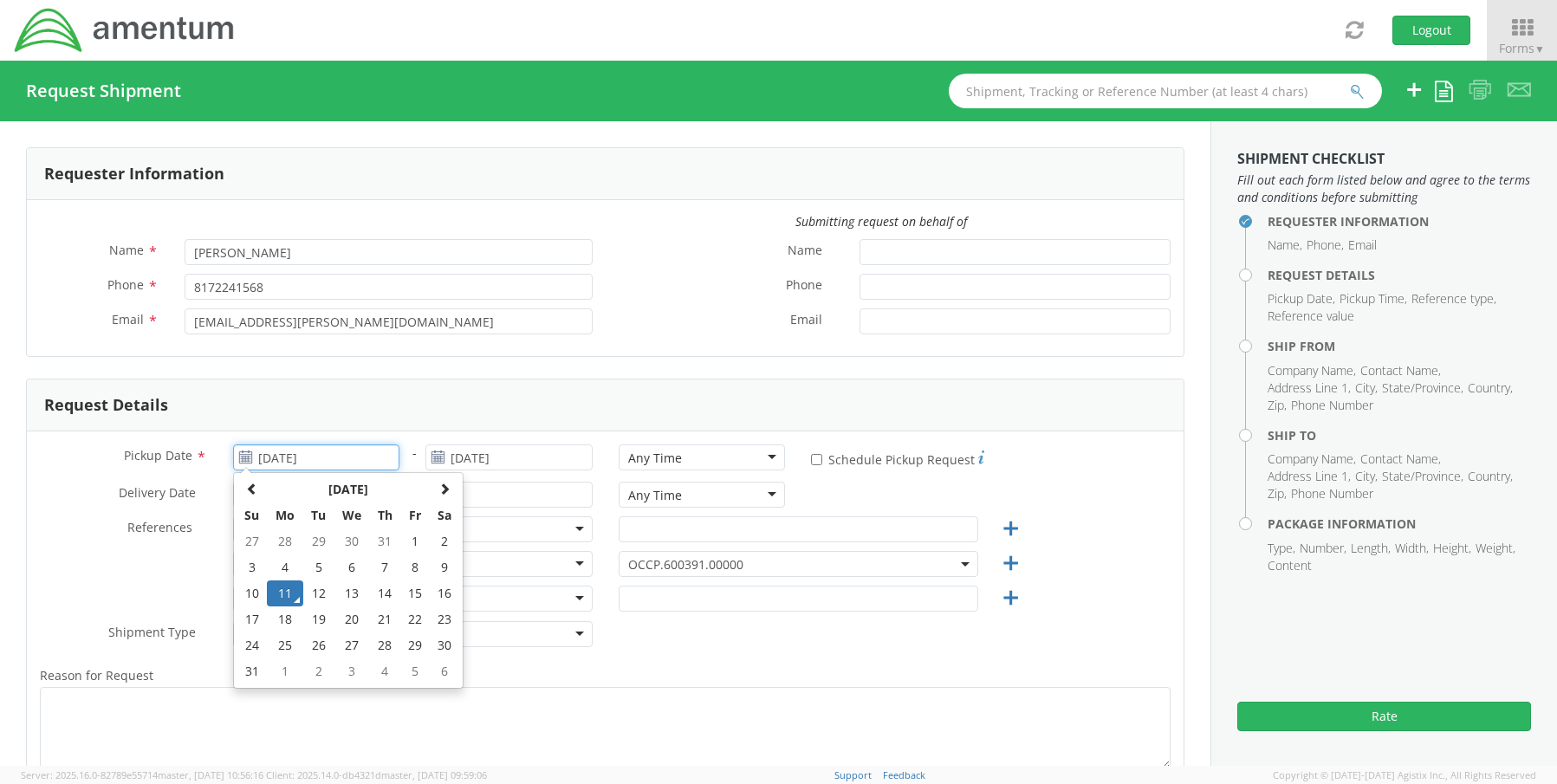
click at [282, 589] on td "11" at bounding box center [285, 593] width 36 height 26
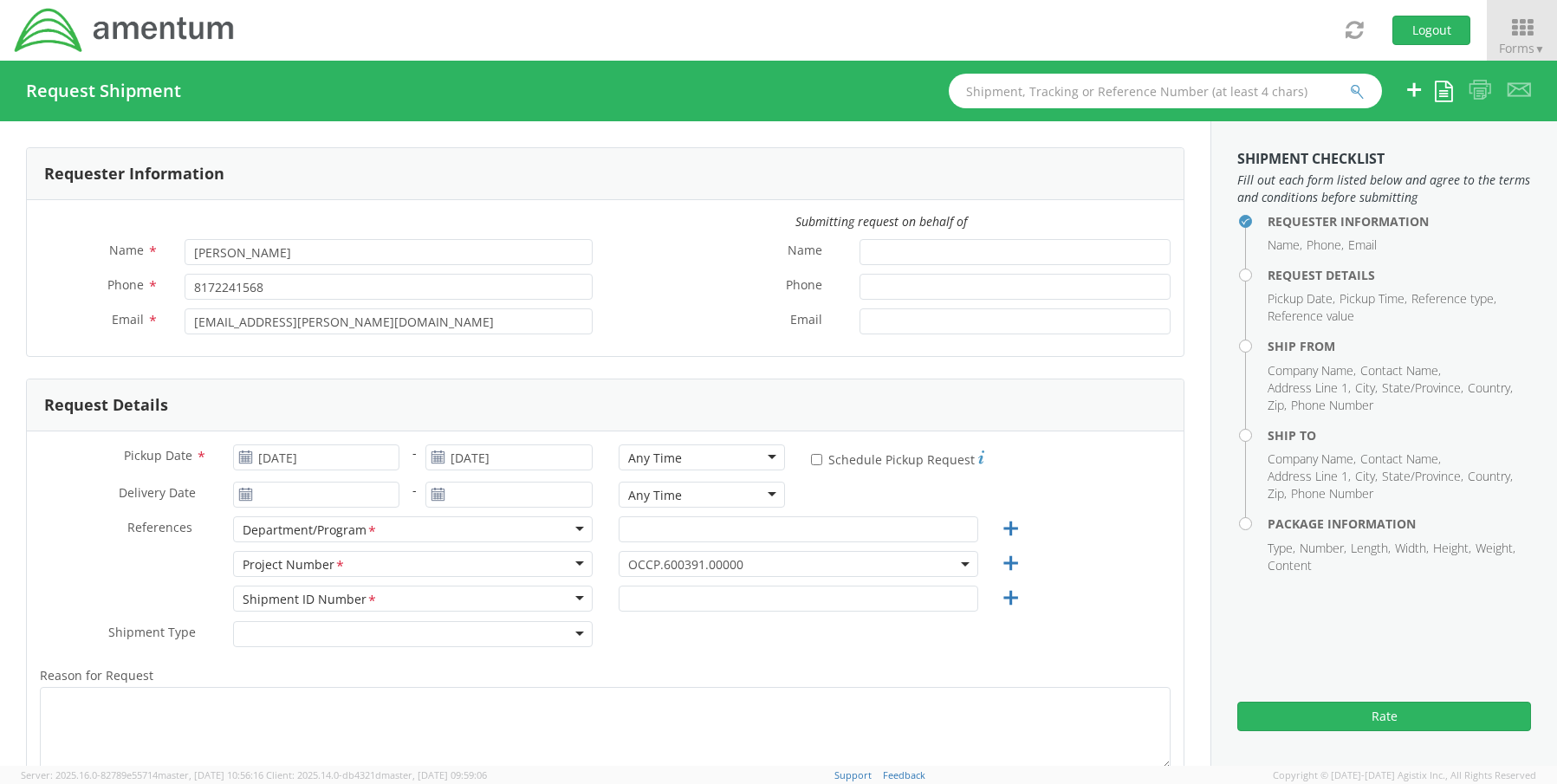
click at [637, 454] on div "Any Time" at bounding box center [655, 458] width 54 height 17
click at [671, 526] on input "text" at bounding box center [798, 529] width 360 height 26
paste input "[PERSON_NAME]"
type input "[PERSON_NAME]"
click at [641, 566] on span "OCCP.600391.00000" at bounding box center [798, 564] width 341 height 16
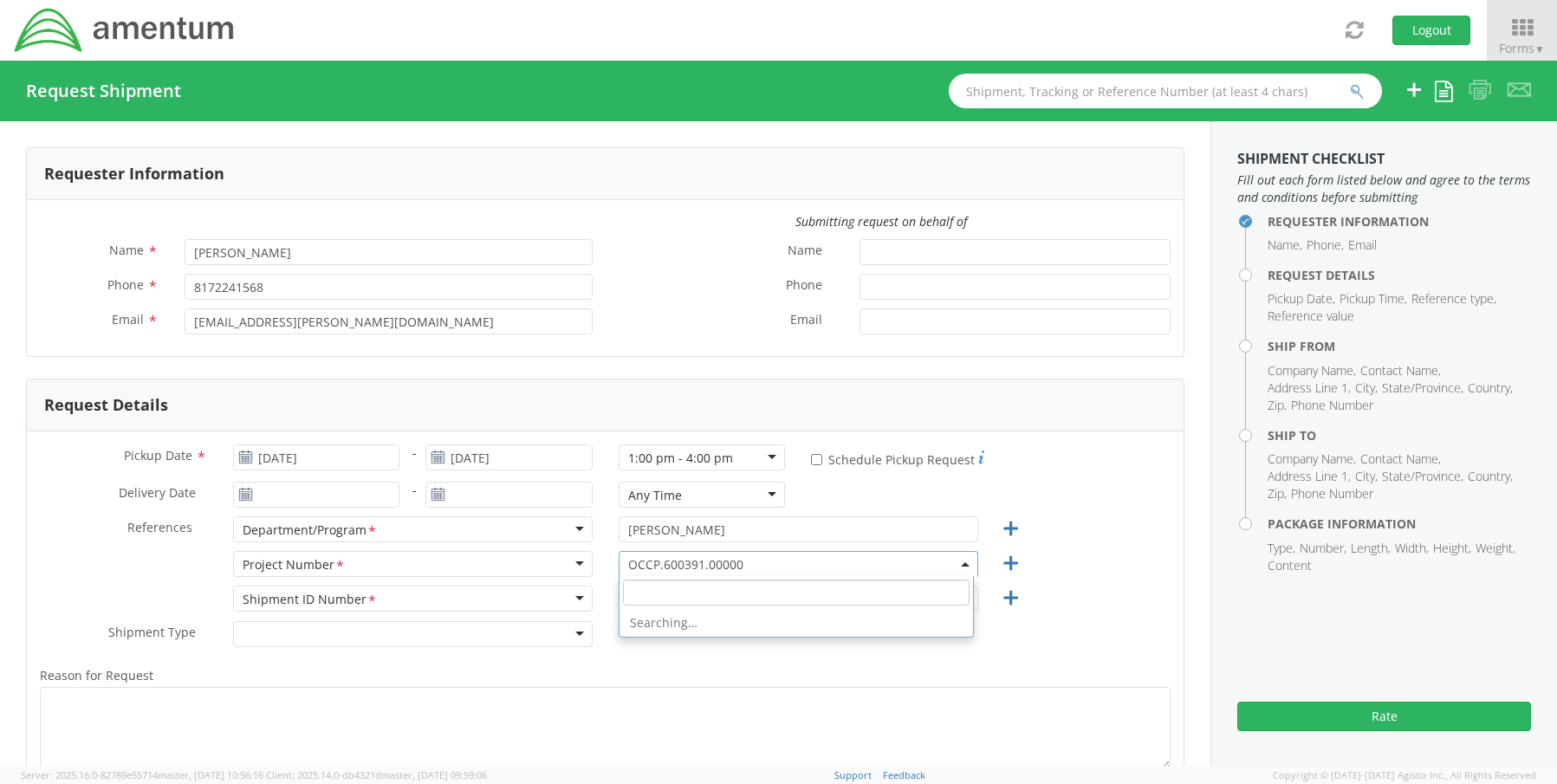
click at [645, 587] on input "search" at bounding box center [796, 592] width 347 height 26
paste input "OVHD.100616.00000"
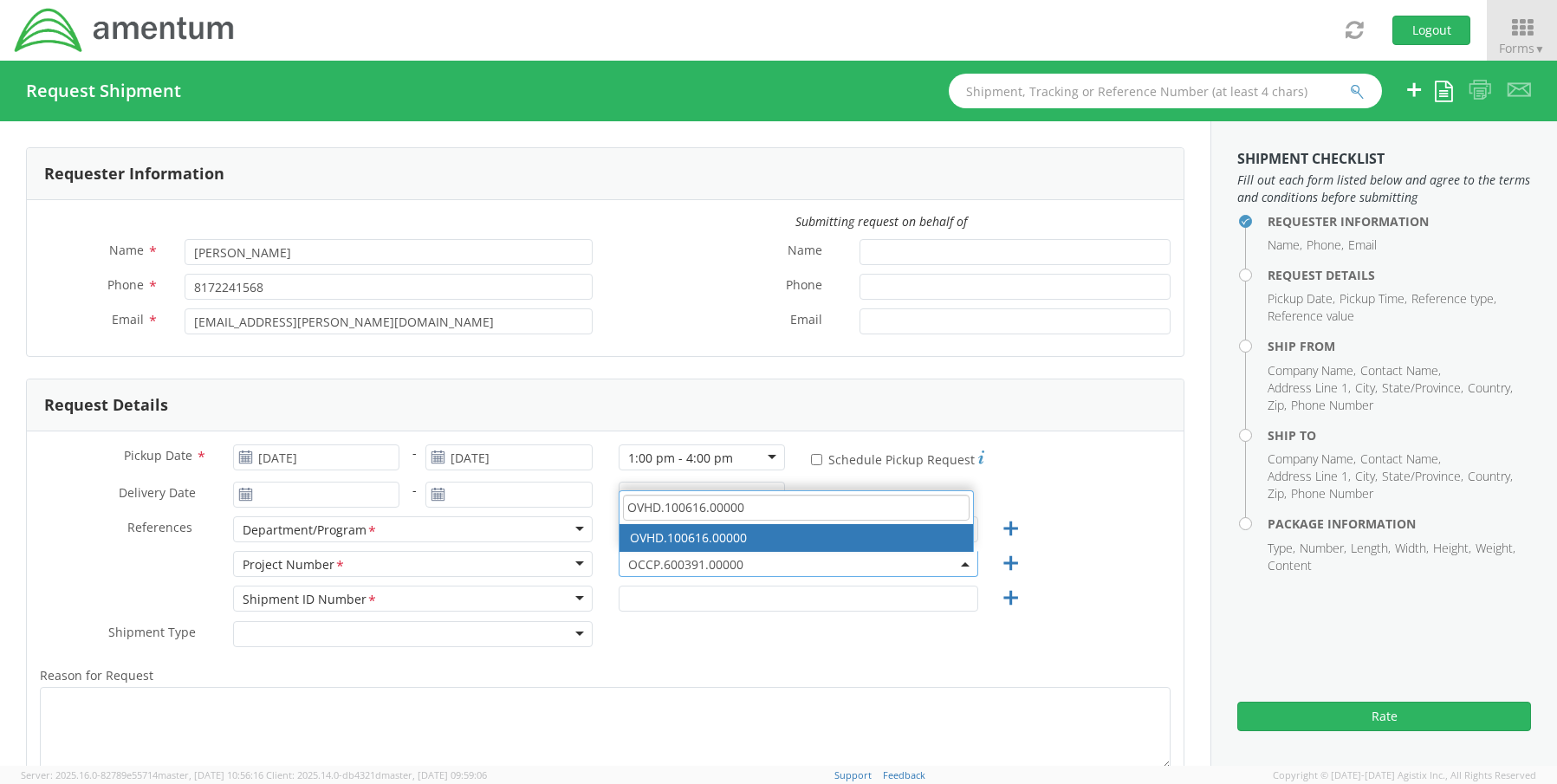
type input "OVHD.100616.00000"
select select "OVHD.100616.00000"
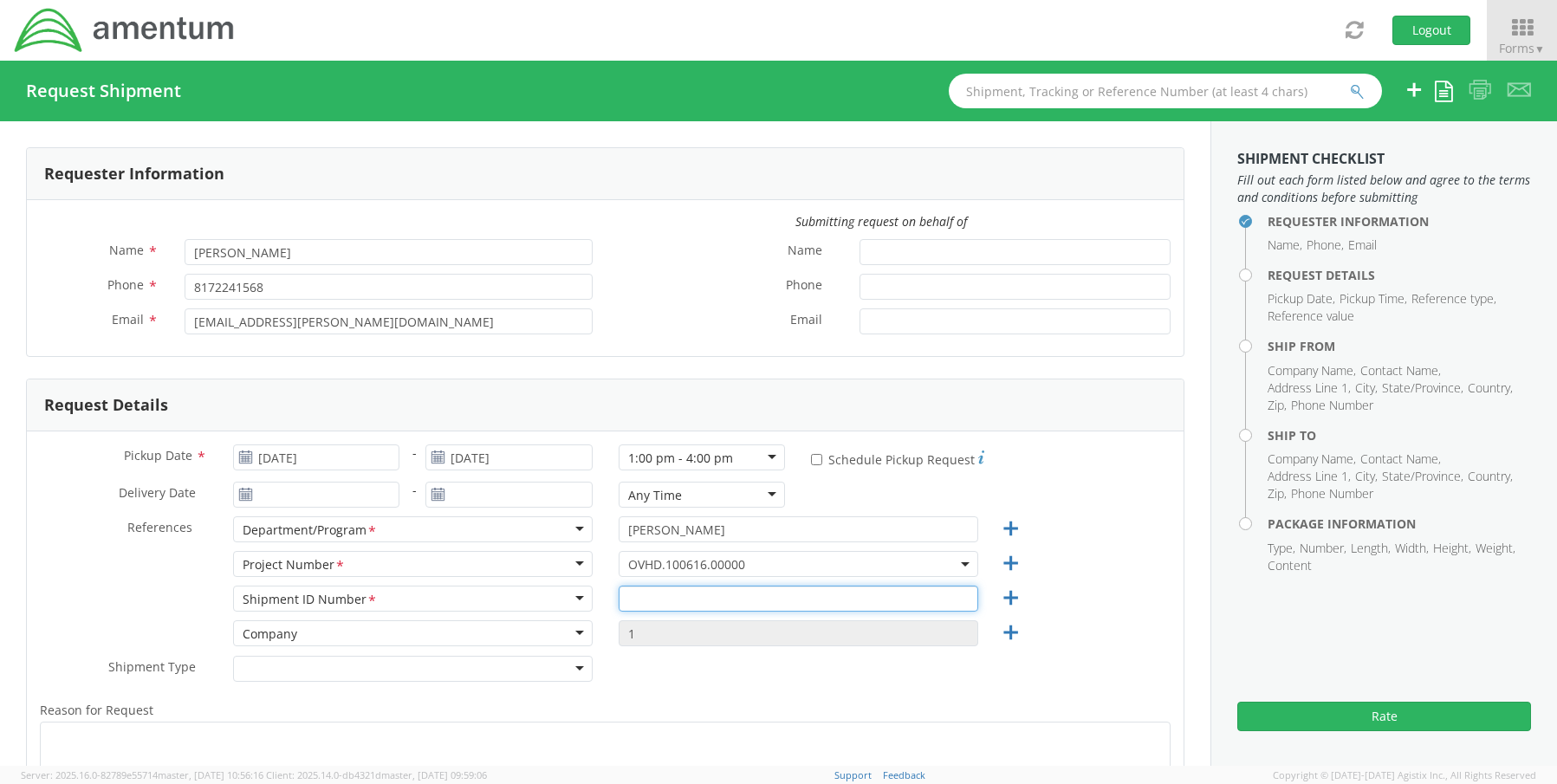
click at [627, 605] on input "text" at bounding box center [798, 598] width 360 height 26
paste input "REQ0214593- Robert Bennett"
type input "REQ0214593- Robert Bennett"
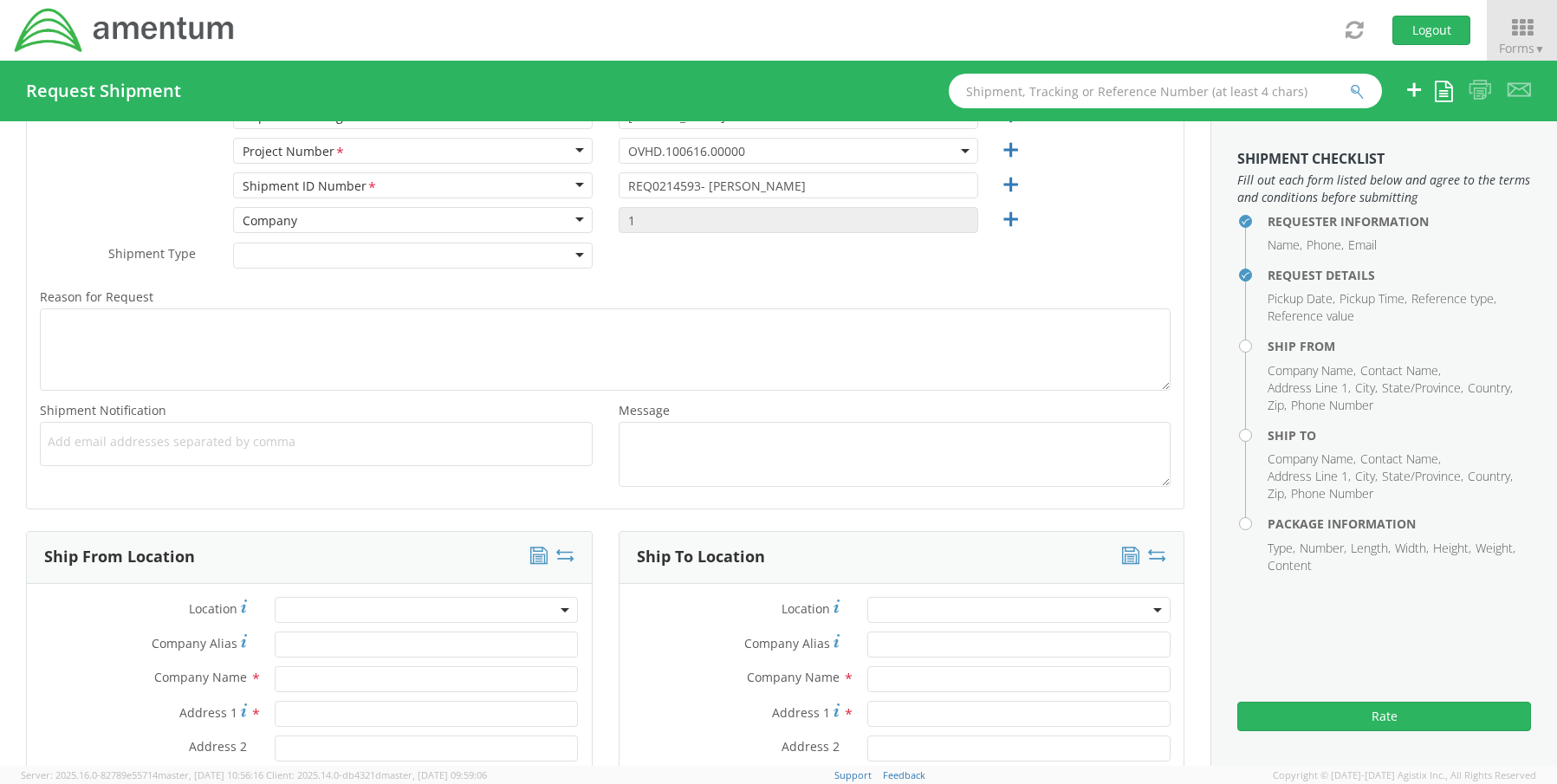
click at [103, 435] on span "Add email addresses separated by comma" at bounding box center [316, 441] width 537 height 17
paste input "[PERSON_NAME][EMAIL_ADDRESS][PERSON_NAME][DOMAIN_NAME]"
type input "[PERSON_NAME][EMAIL_ADDRESS][PERSON_NAME][DOMAIN_NAME]"
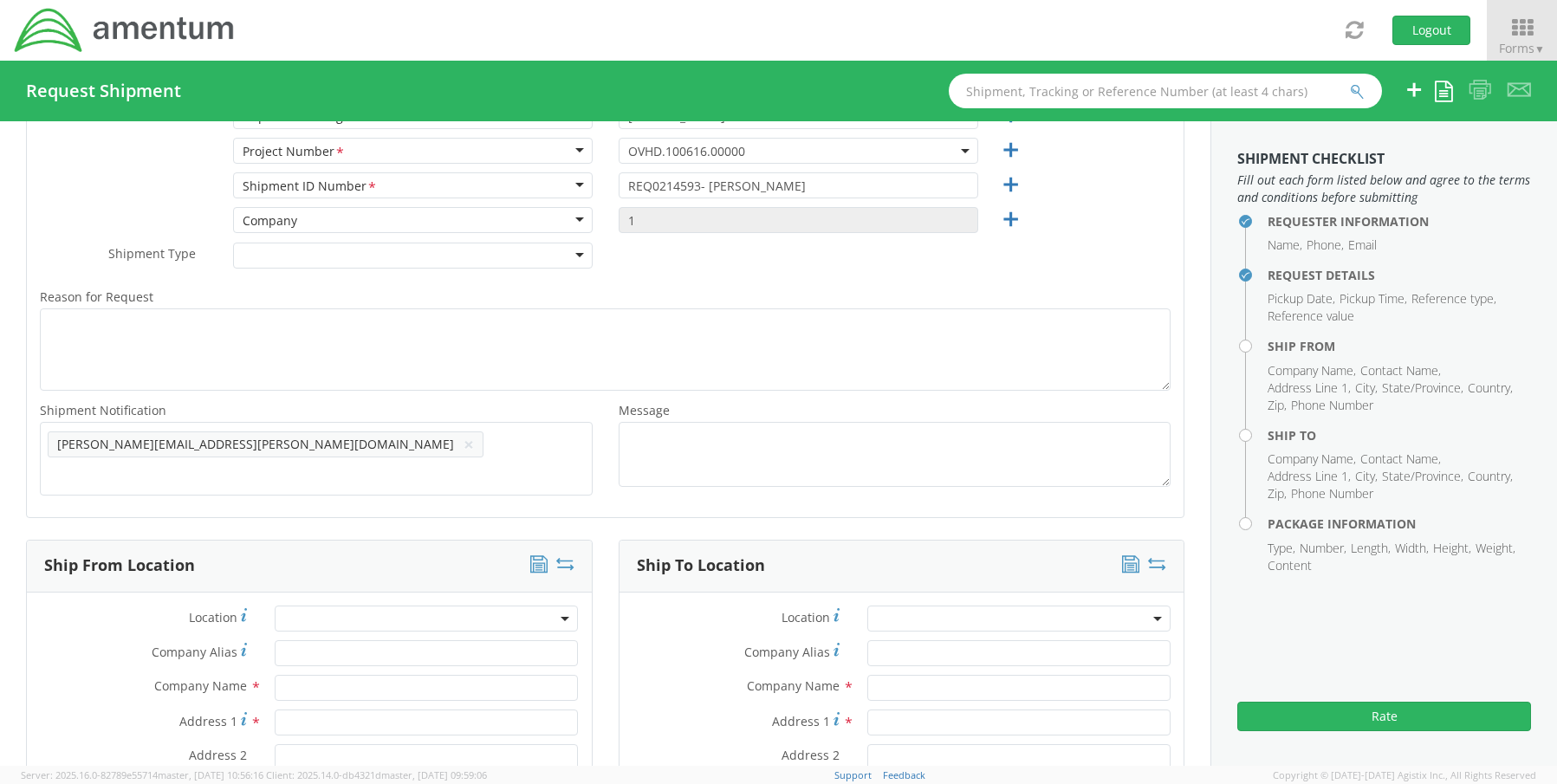
scroll to position [0, 0]
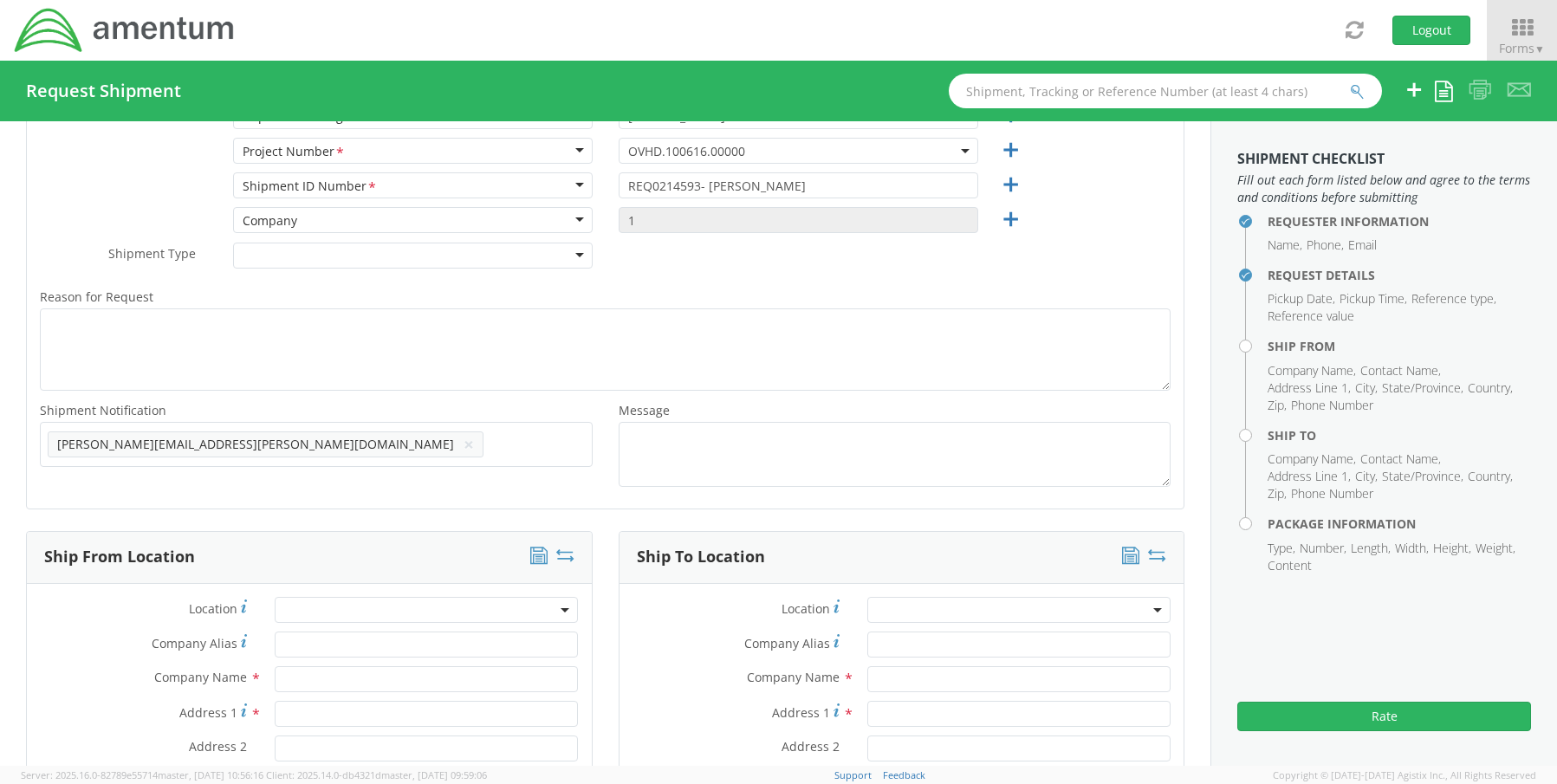
click at [320, 447] on span "Add email addresses separated by comma" at bounding box center [316, 441] width 537 height 17
paste input "[EMAIL_ADDRESS][DOMAIN_NAME]"
type input "[EMAIL_ADDRESS][DOMAIN_NAME]"
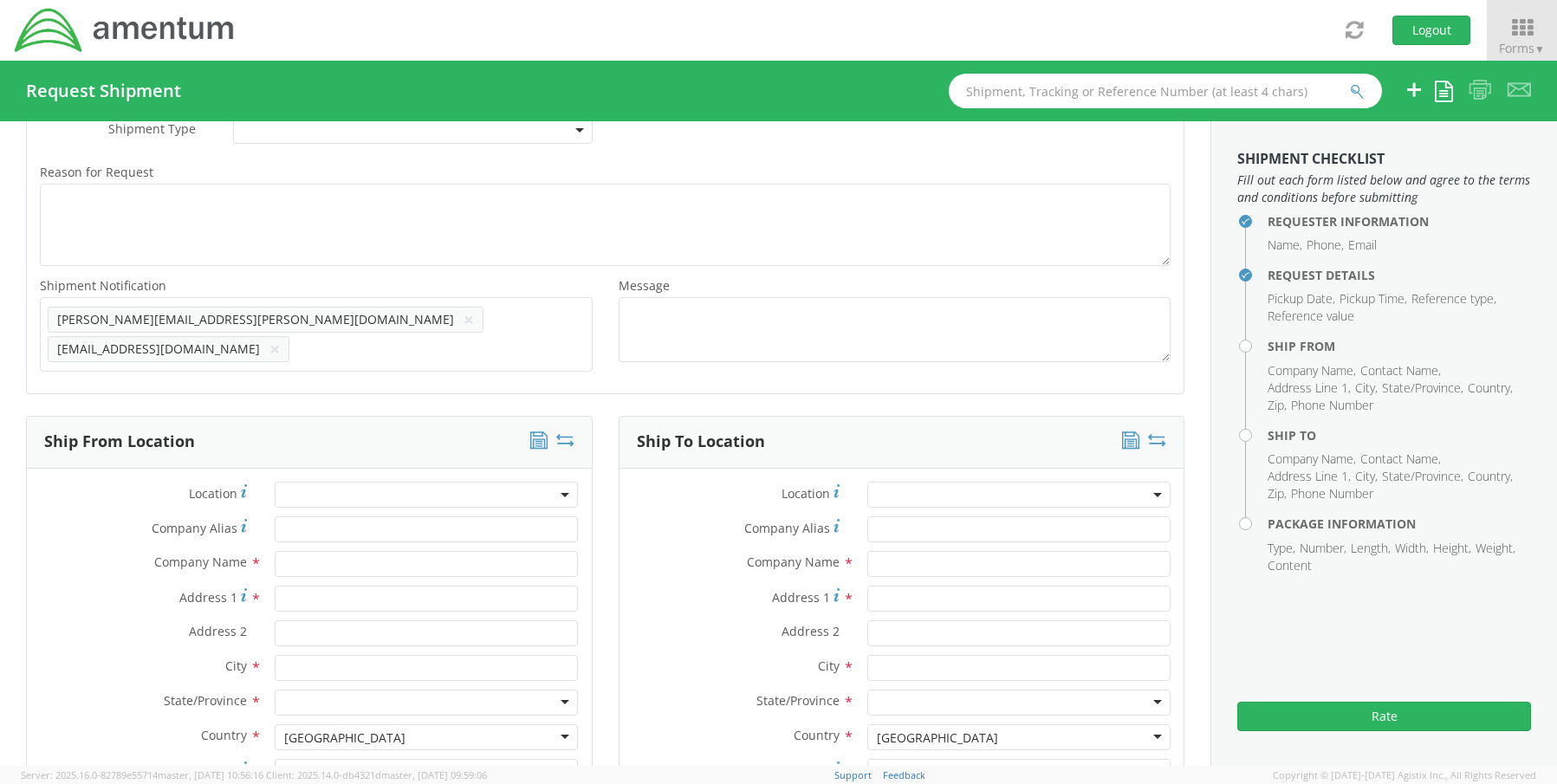
scroll to position [760, 0]
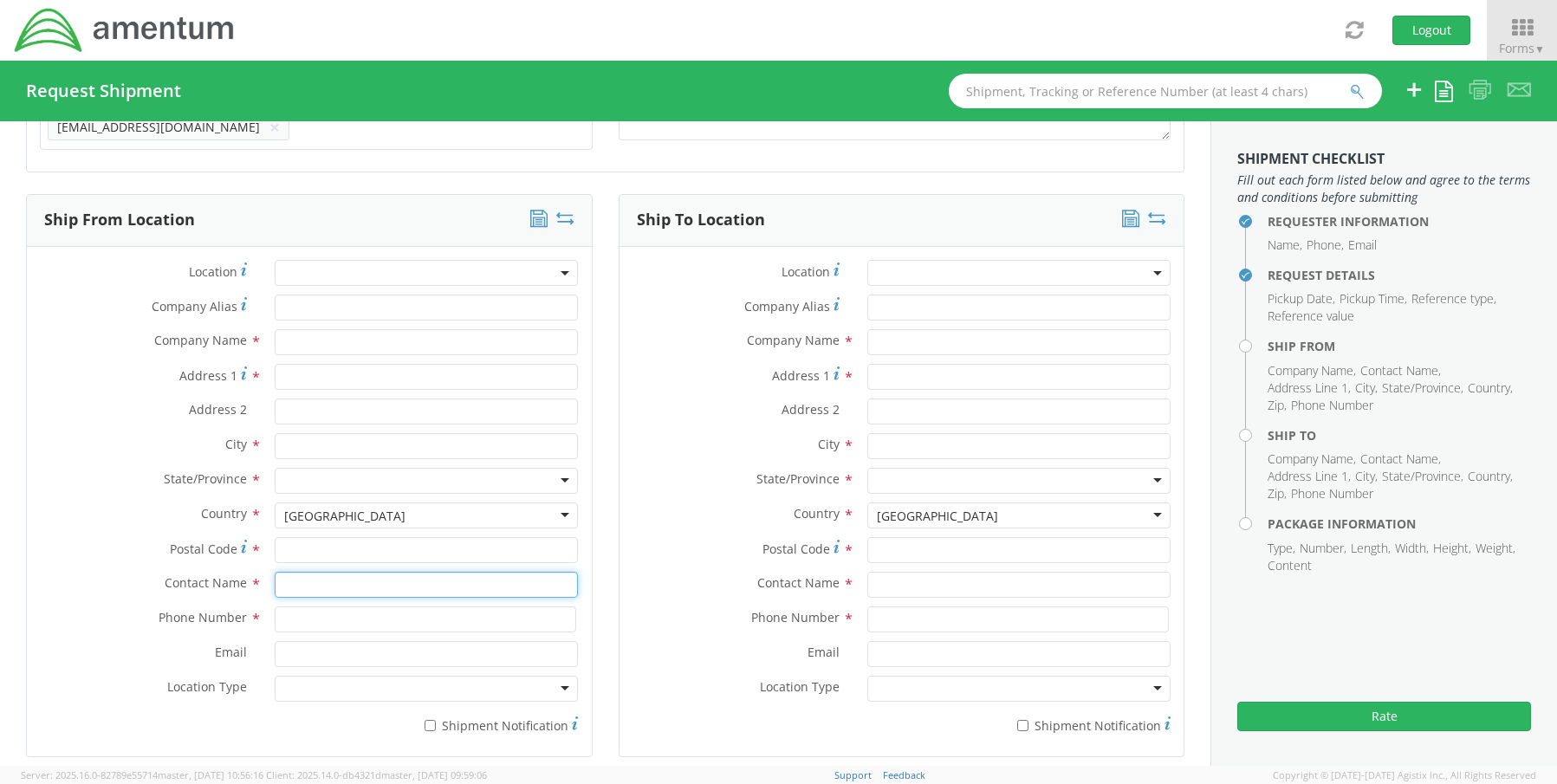
click at [360, 578] on input "text" at bounding box center [425, 584] width 303 height 26
type input "sene"
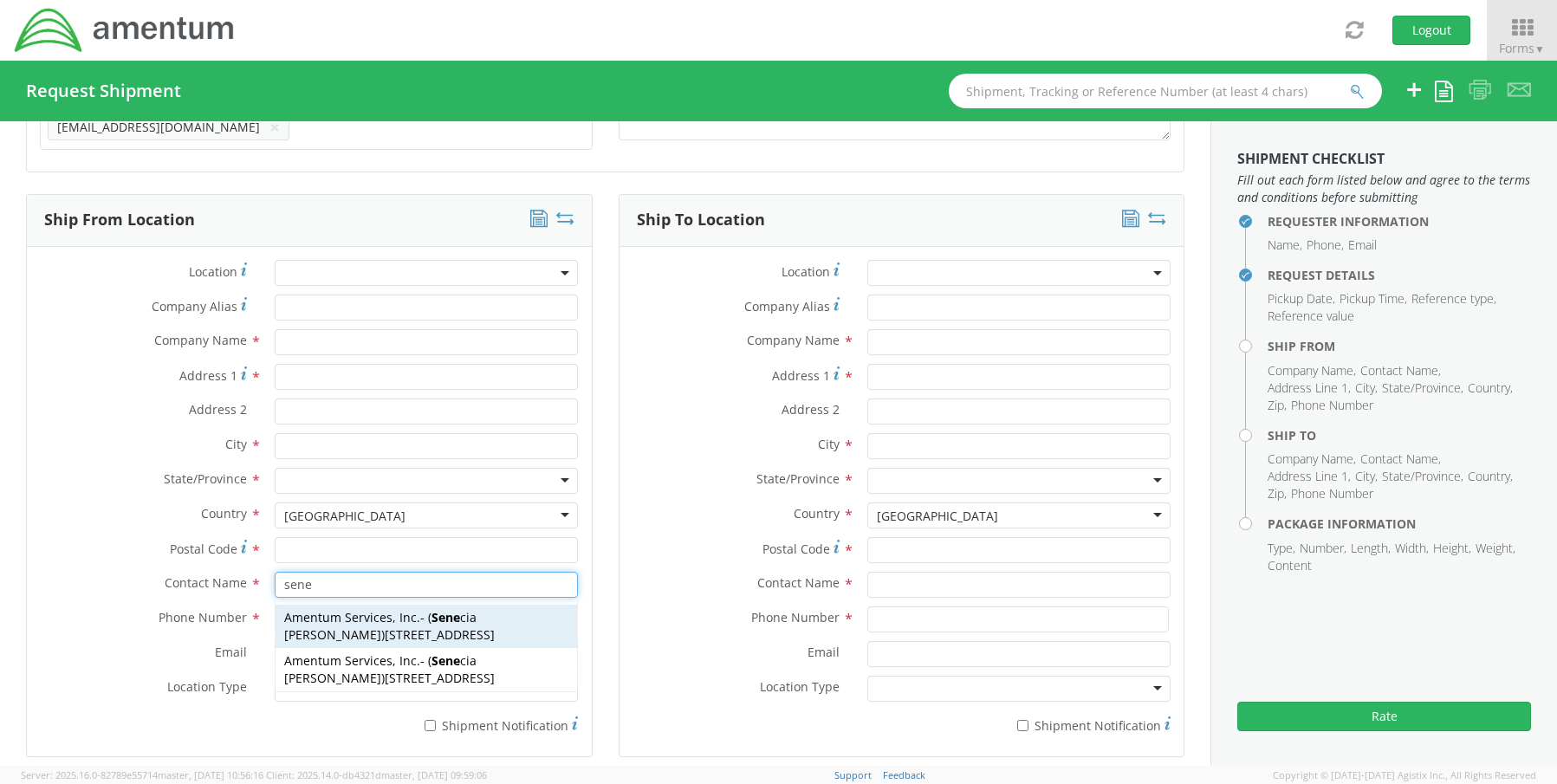
click at [355, 611] on span "Amentum Services, Inc." at bounding box center [351, 617] width 136 height 16
type input "Amentum Services, Inc."
type input "[STREET_ADDRESS]"
type input "[GEOGRAPHIC_DATA]"
type input "76177"
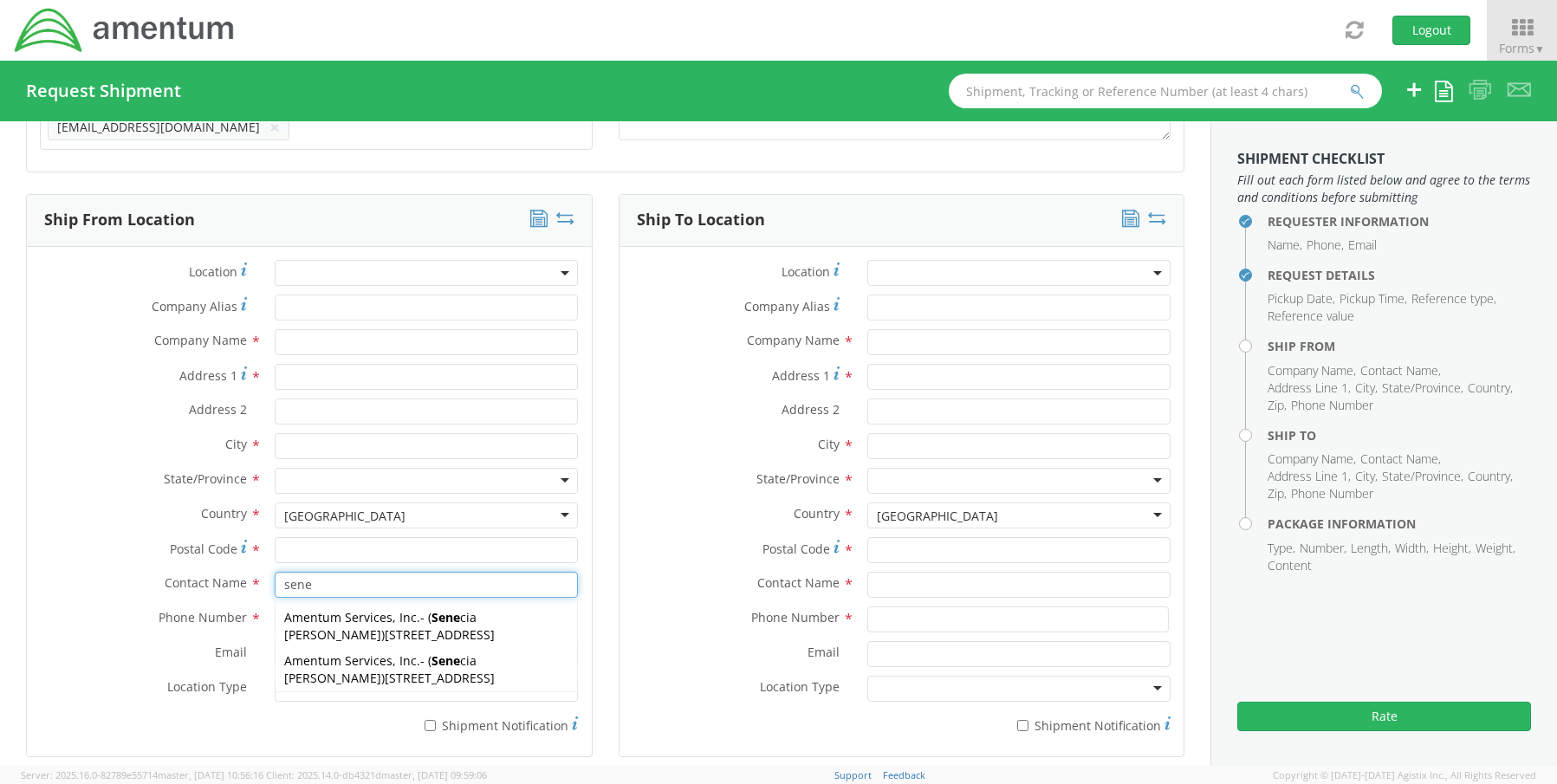
type input "[PERSON_NAME]"
type input "[PHONE_NUMBER]"
type input "[EMAIL_ADDRESS][PERSON_NAME][DOMAIN_NAME]"
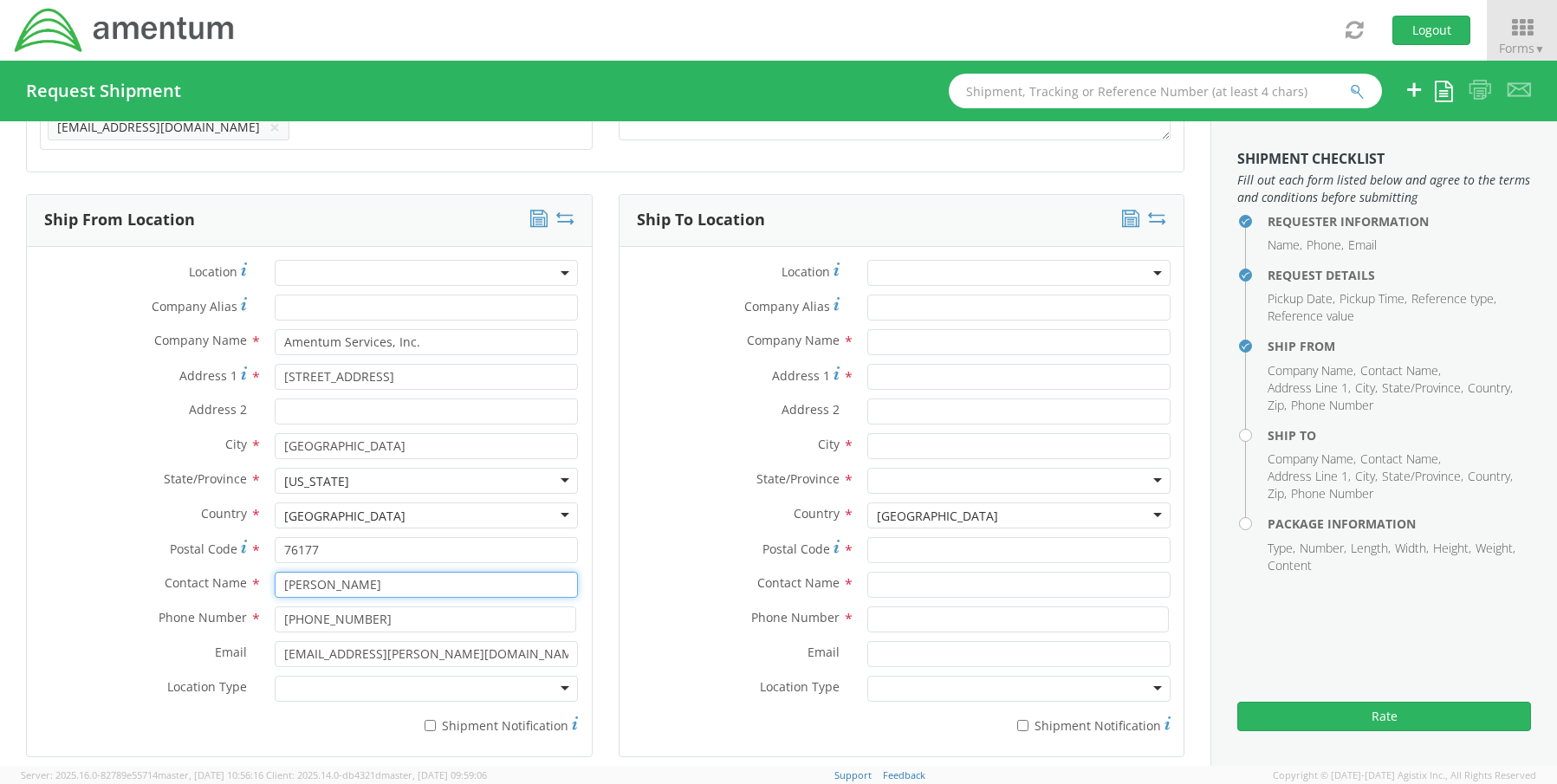
type input "[PERSON_NAME]"
click at [332, 681] on div at bounding box center [425, 688] width 303 height 26
click at [437, 714] on label "* Shipment Notification" at bounding box center [425, 724] width 303 height 21
click at [436, 720] on input "* Shipment Notification" at bounding box center [430, 726] width 11 height 11
checkbox input "true"
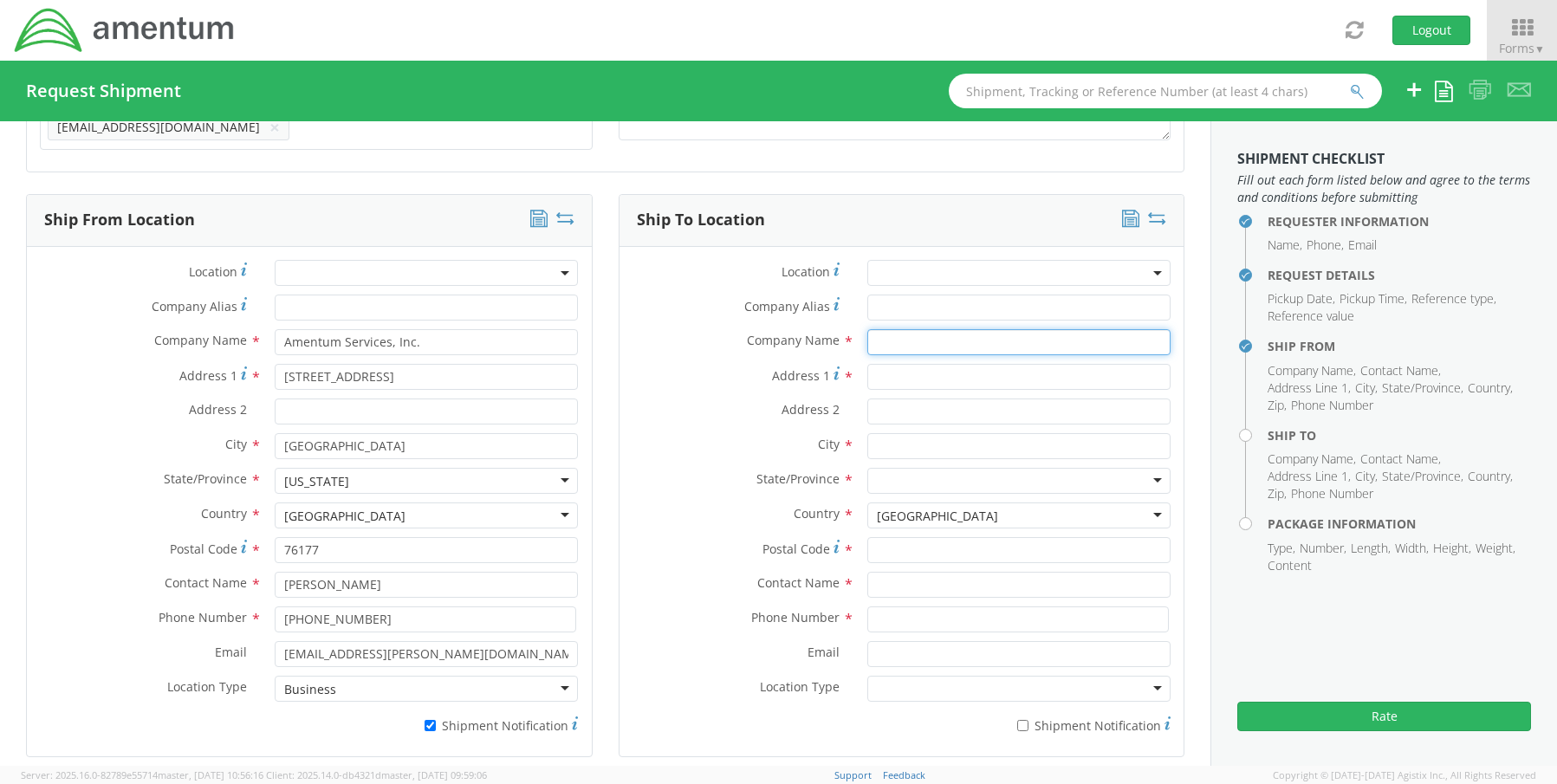
click at [904, 329] on input "text" at bounding box center [1019, 342] width 303 height 26
paste input "Amentum"
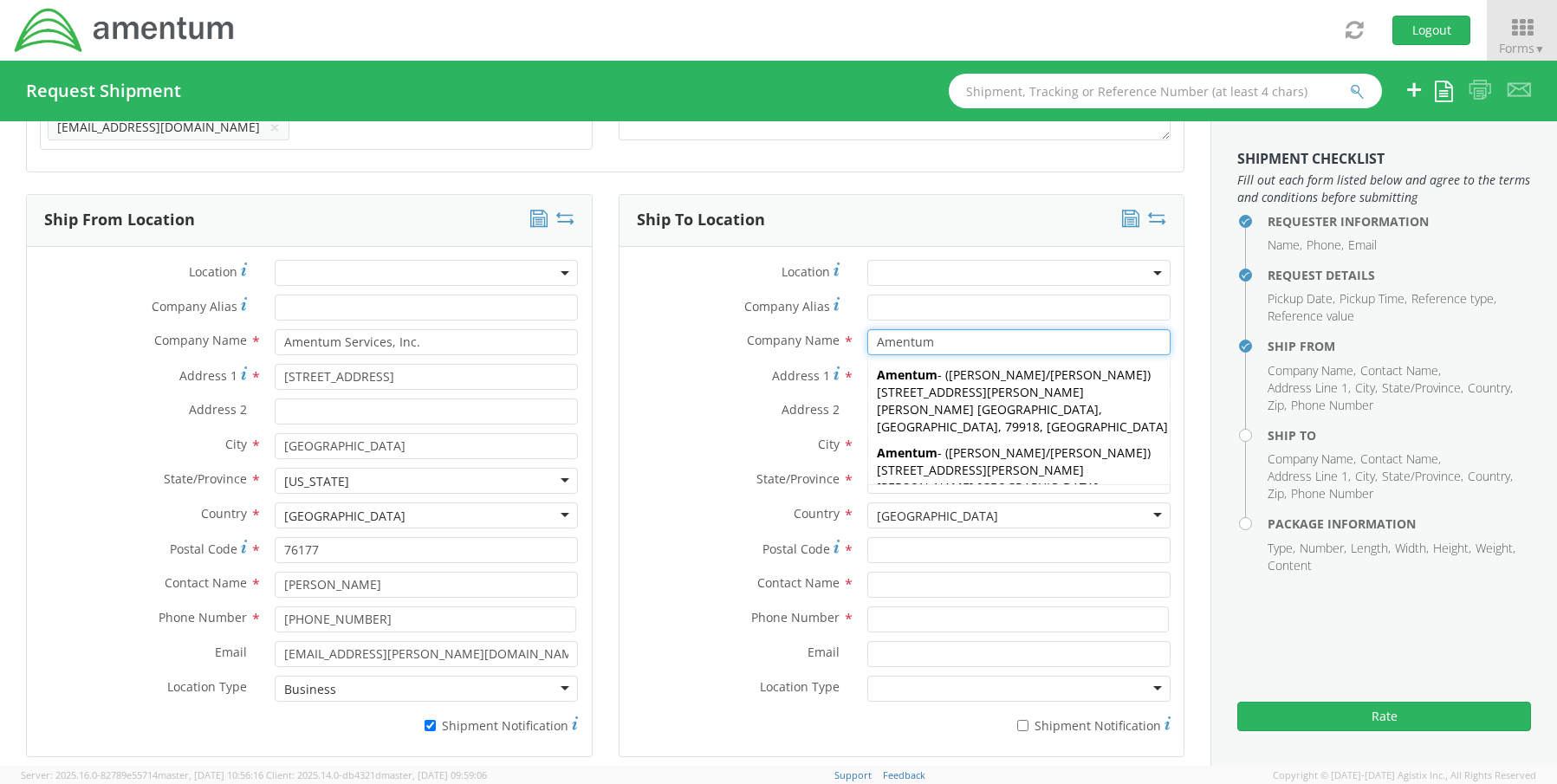
type input "Amentum"
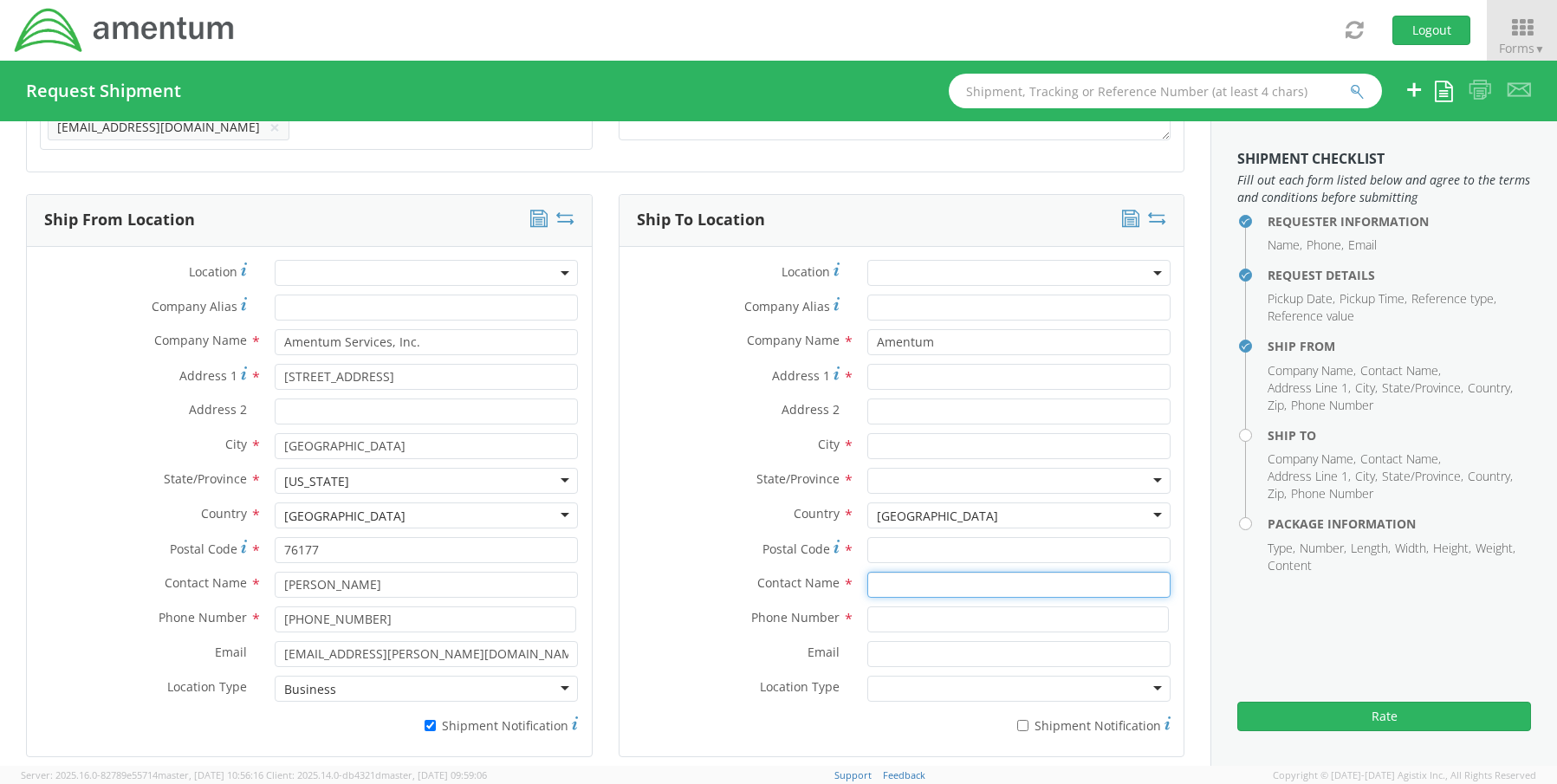
click at [910, 586] on input "text" at bounding box center [1019, 584] width 303 height 26
paste input "Robert Bennett"
type input "Robert Bennett"
click at [901, 373] on input "Address 1 *" at bounding box center [1019, 376] width 303 height 26
paste input "430 National Business Pkwy,"
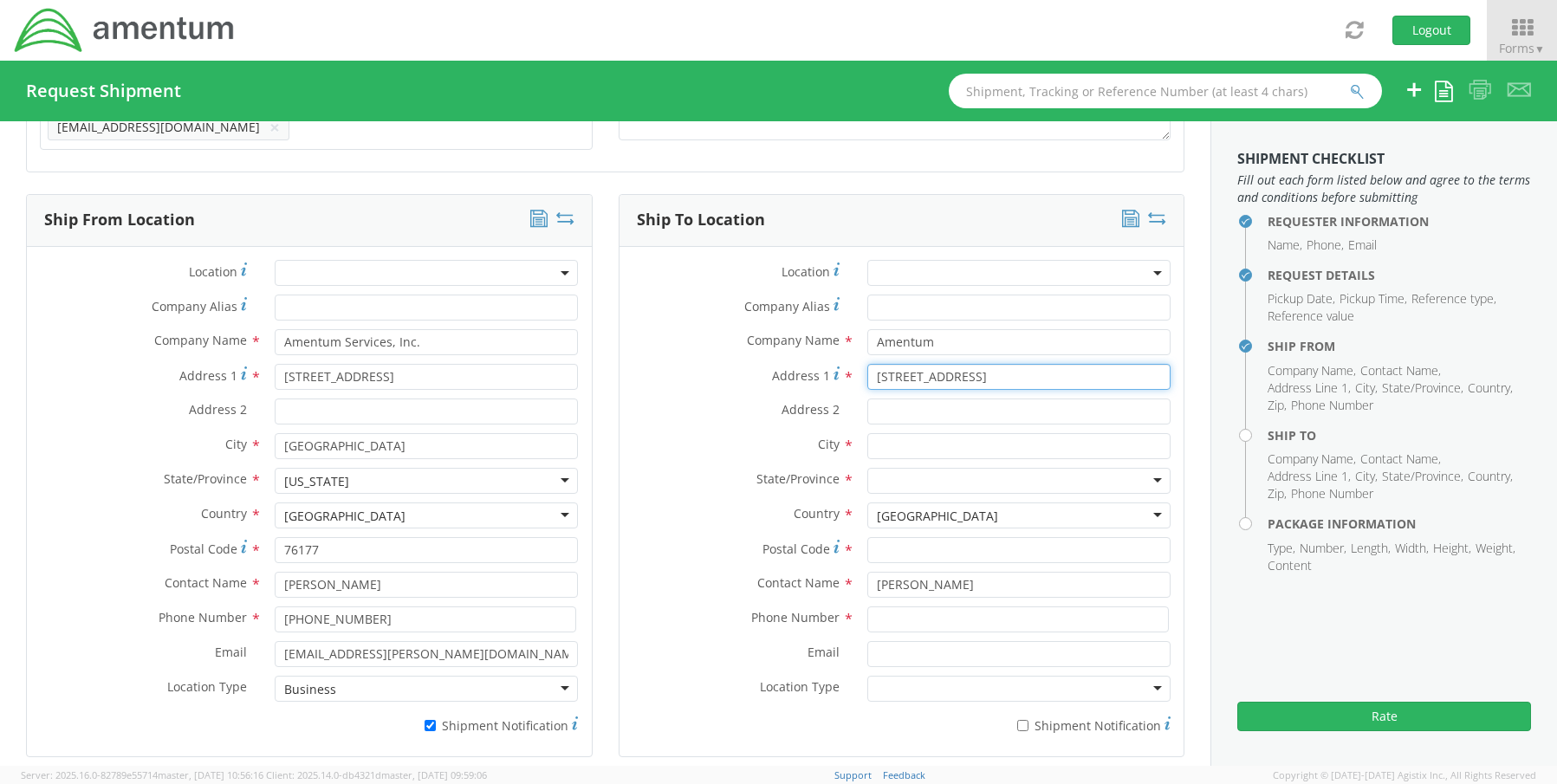
type input "430 National Business Pkwy"
click at [960, 399] on input "Address 2 *" at bounding box center [1019, 411] width 303 height 26
type input "STE 400"
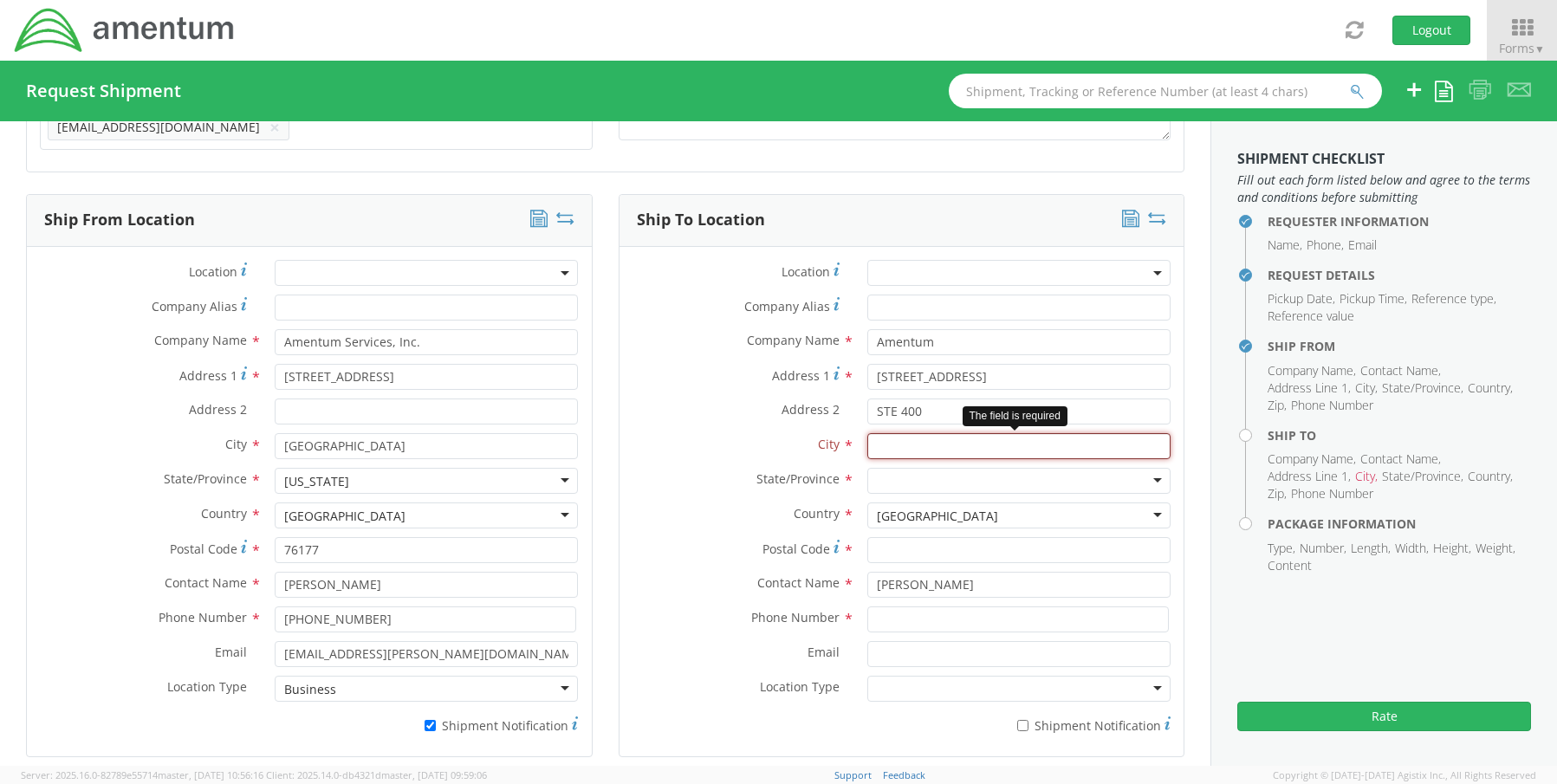
click at [889, 441] on input "text" at bounding box center [1019, 445] width 303 height 26
paste input "Annapolis Junction"
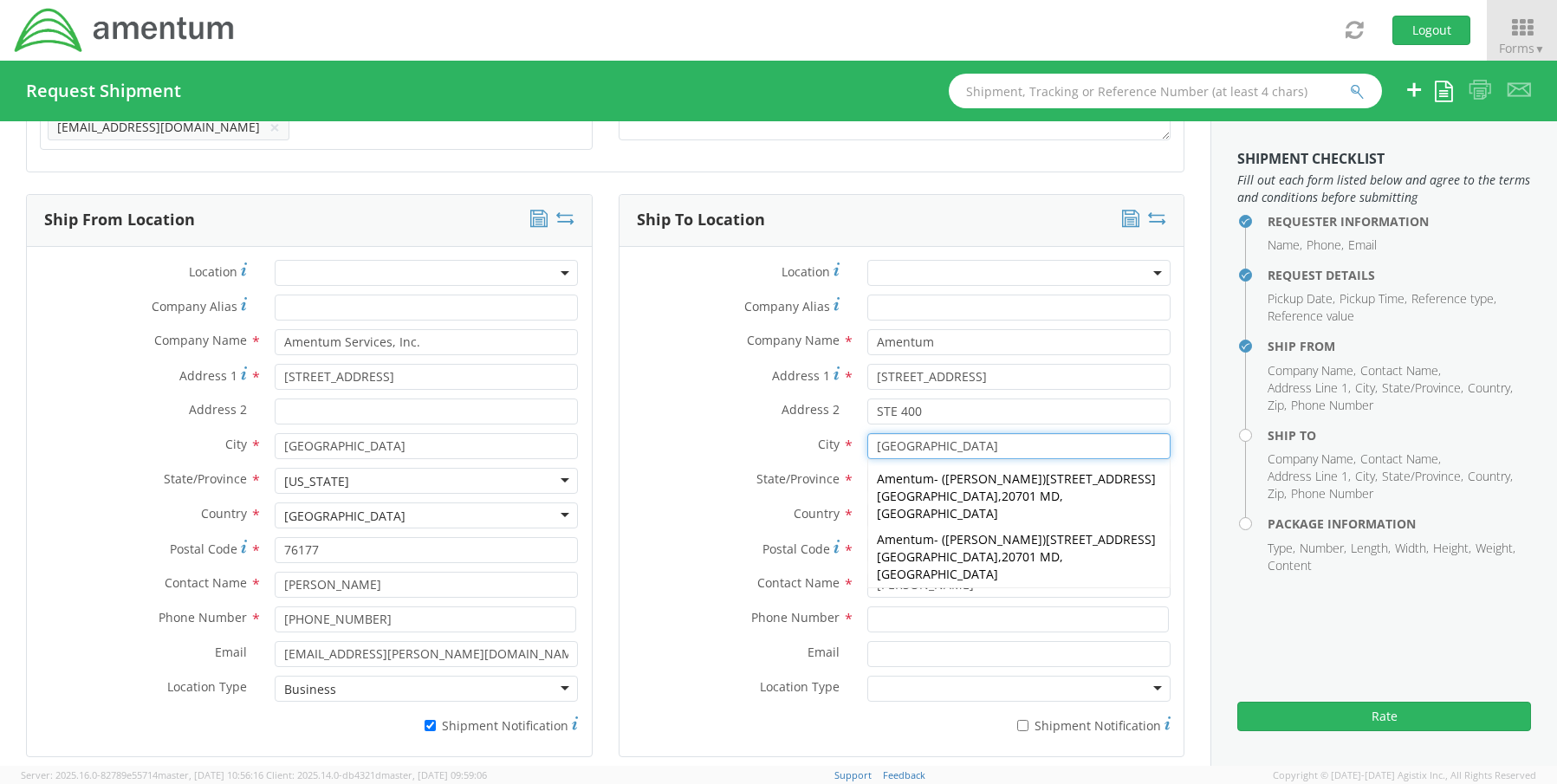
type input "Annapolis Junction"
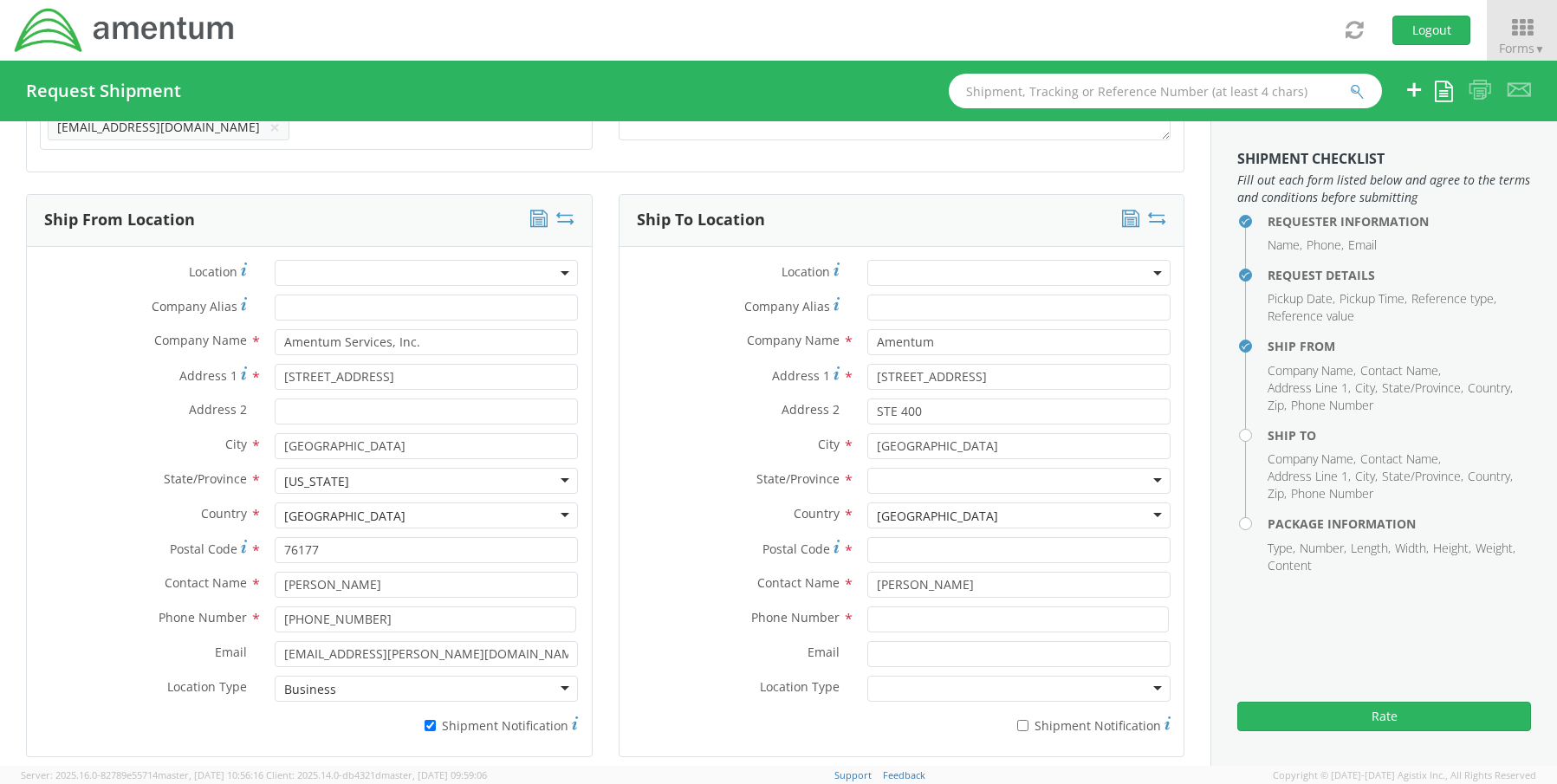
click at [692, 444] on label "City *" at bounding box center [737, 444] width 234 height 23
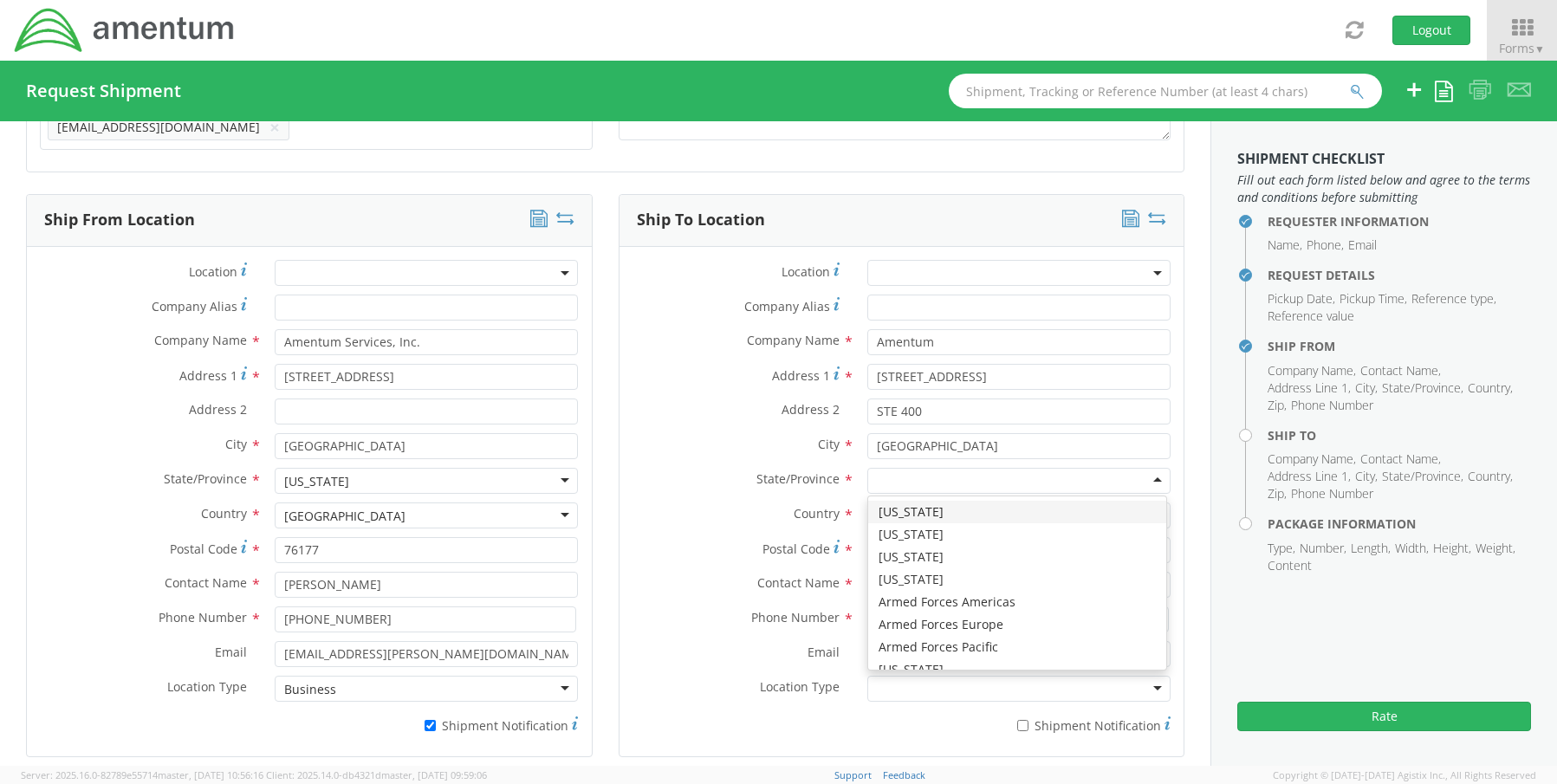
click at [892, 473] on div at bounding box center [1019, 480] width 303 height 26
type input "m"
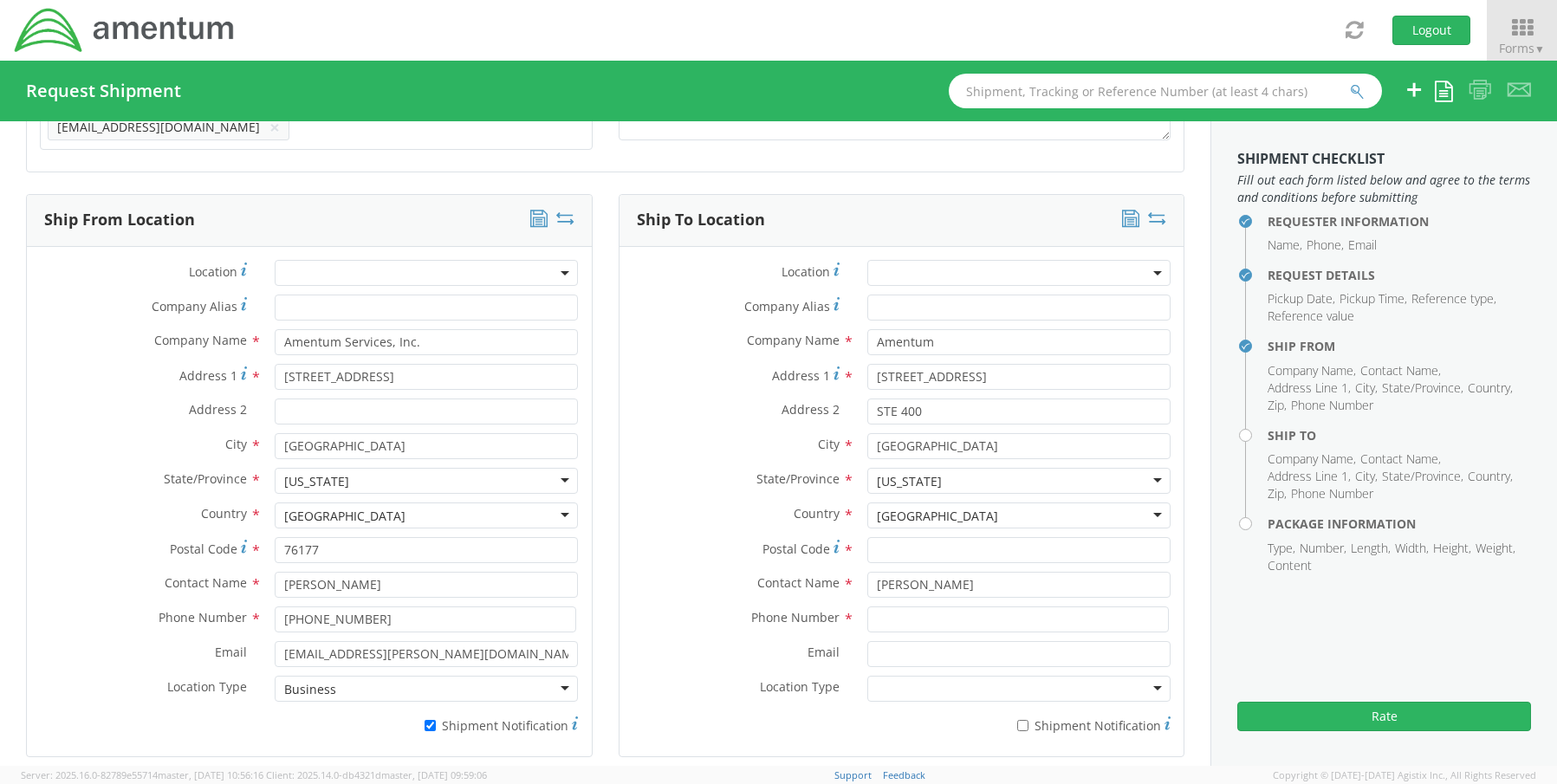
scroll to position [0, 0]
click at [905, 539] on input "Postal Code *" at bounding box center [1019, 550] width 303 height 26
paste input "20701"
type input "20701"
click at [892, 616] on input at bounding box center [1019, 619] width 302 height 26
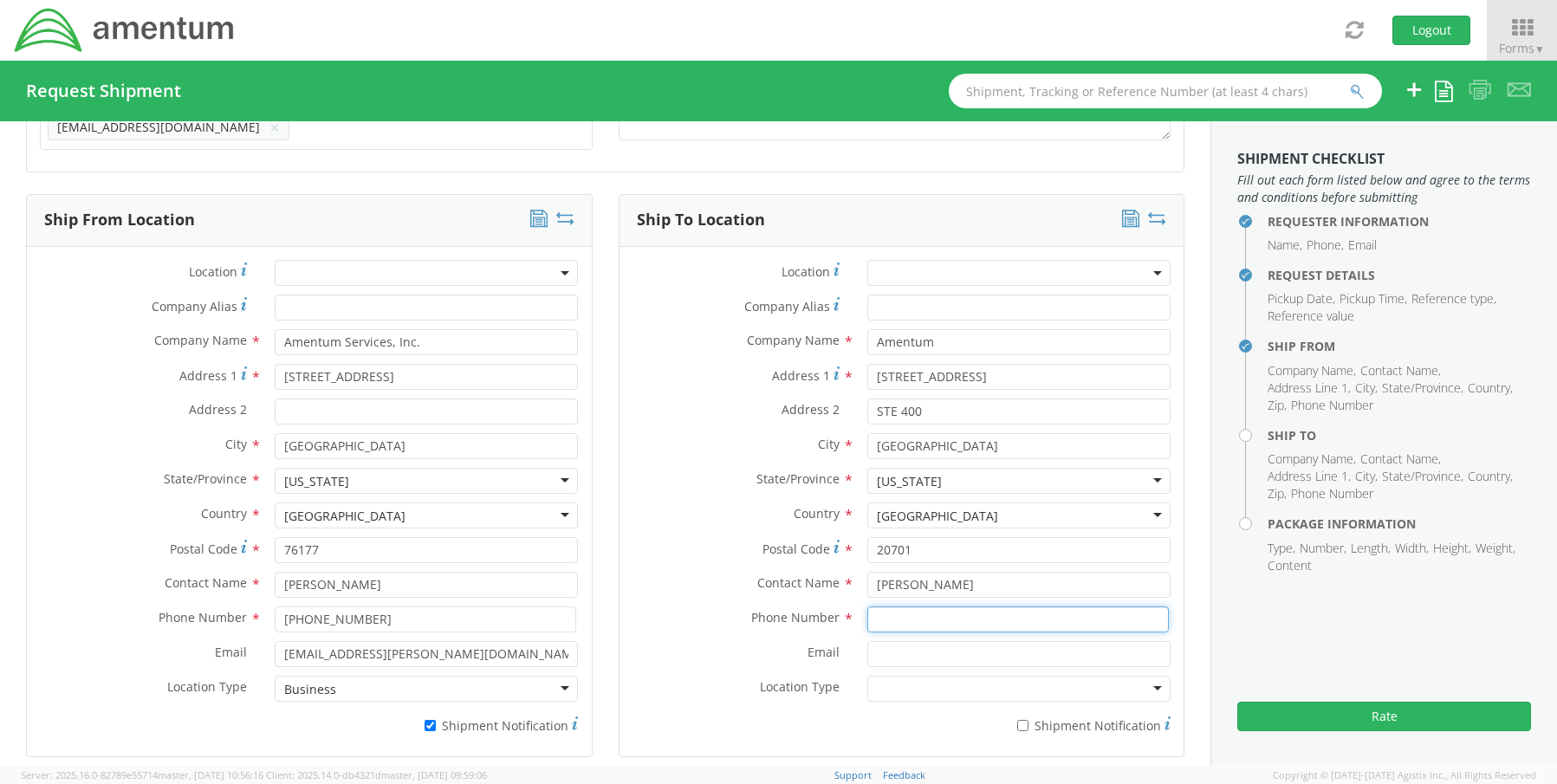
paste input "318-332-8062"
type input "318-332-8062"
click at [869, 648] on input "Email *" at bounding box center [1019, 653] width 303 height 26
paste input "Robert.Bennett@amentum.com"
type input "Robert.Bennett@amentum.com"
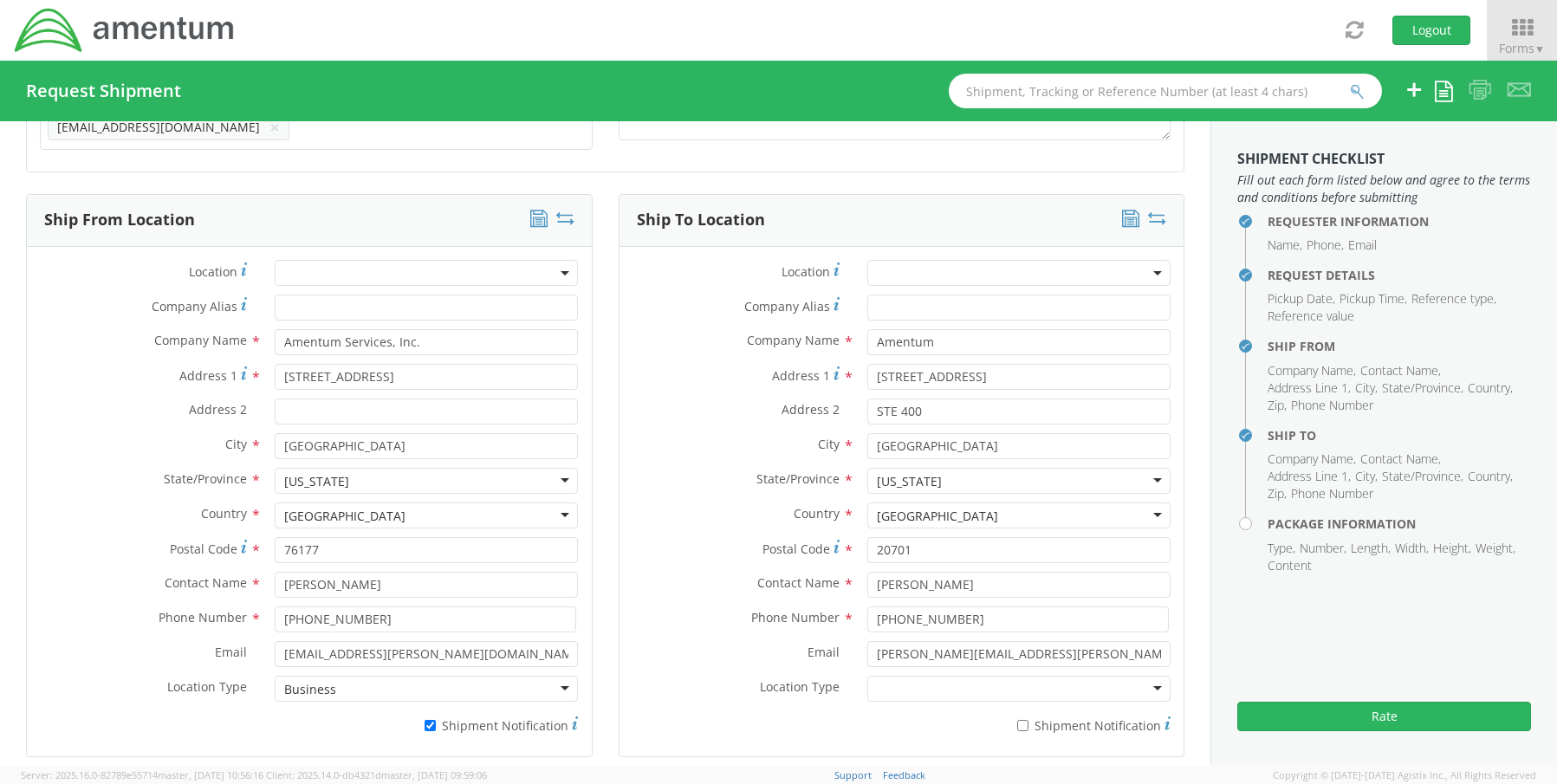
click at [1020, 714] on label "* Shipment Notification" at bounding box center [1019, 724] width 303 height 21
click at [1020, 720] on input "* Shipment Notification" at bounding box center [1023, 726] width 11 height 11
checkbox input "true"
click at [890, 686] on div at bounding box center [1019, 688] width 303 height 26
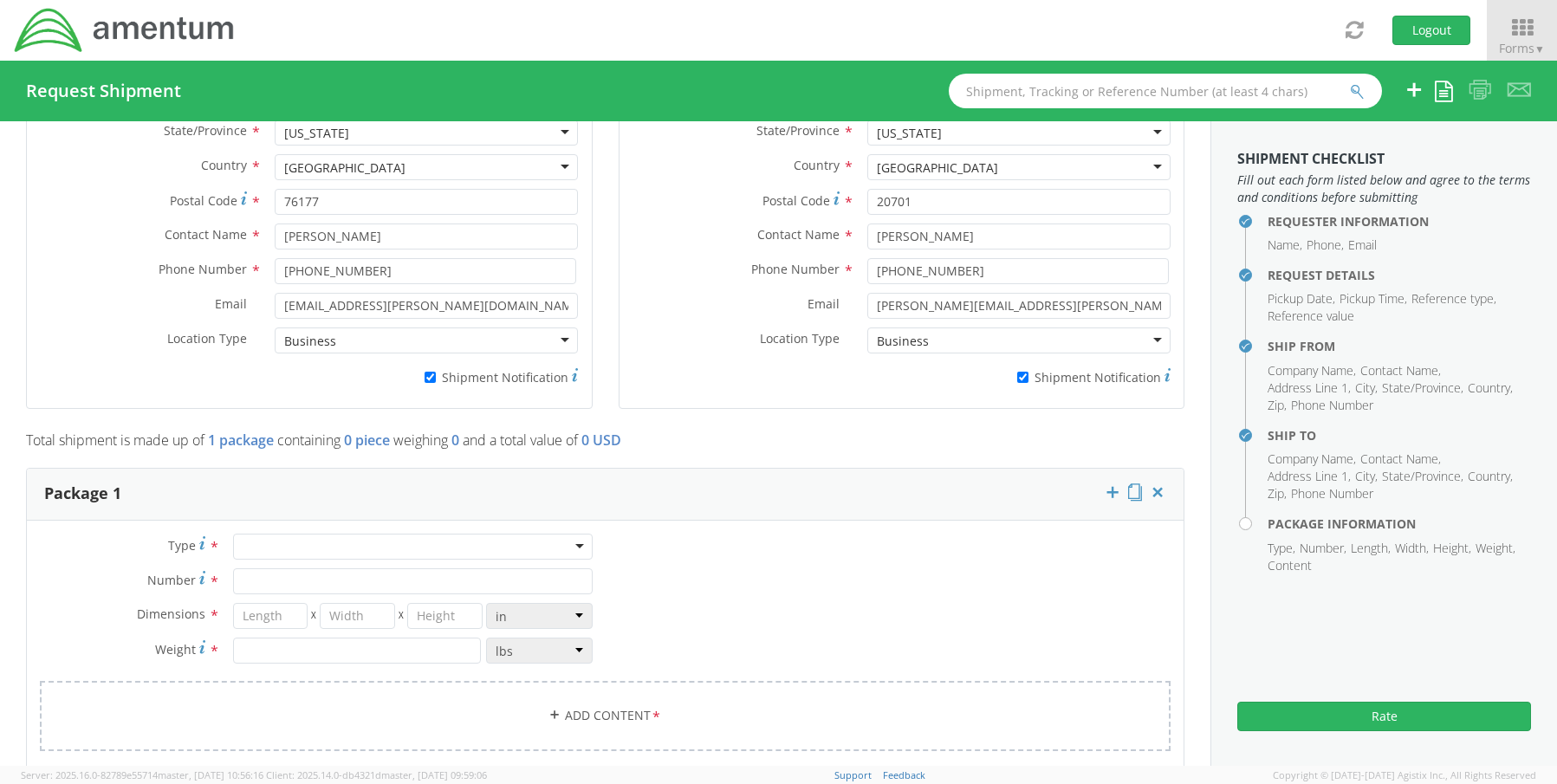
scroll to position [1279, 0]
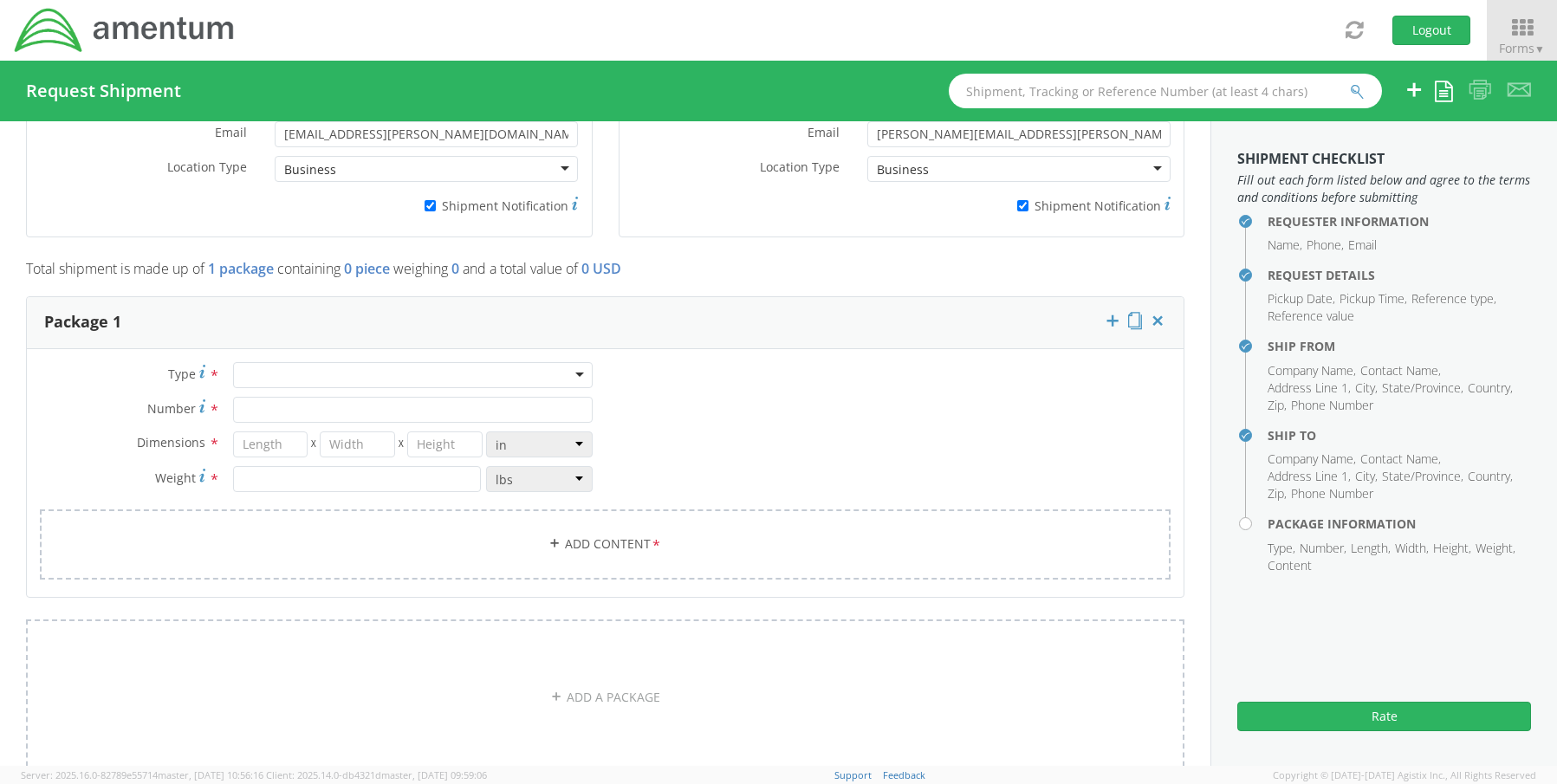
drag, startPoint x: 271, startPoint y: 365, endPoint x: 272, endPoint y: 378, distance: 13.0
click at [272, 367] on div at bounding box center [413, 375] width 360 height 26
click at [283, 406] on input "Number *" at bounding box center [413, 409] width 360 height 26
type input "1"
type input "16"
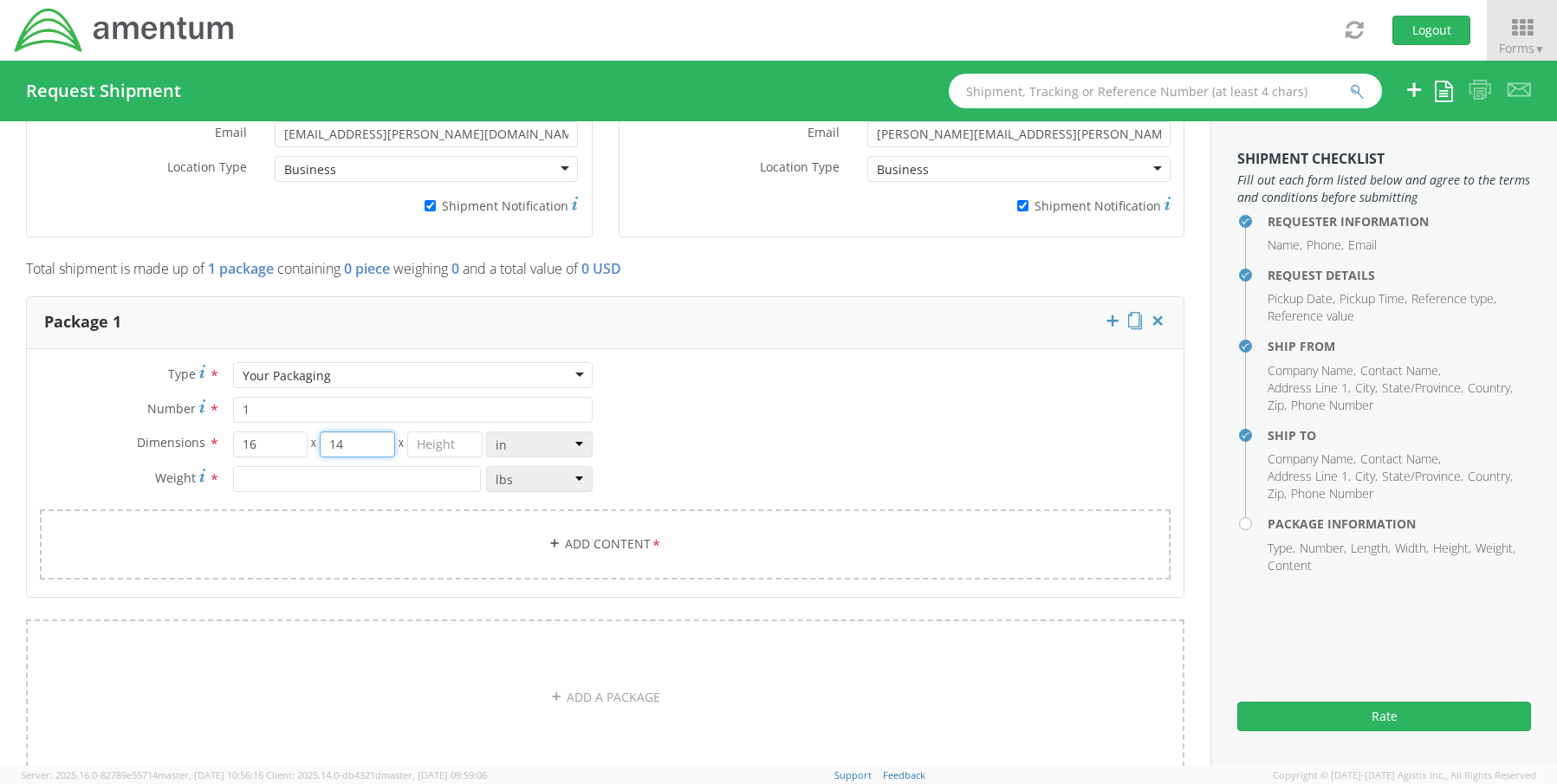
type input "14"
type input "3"
type input "6.0"
click at [601, 542] on link "Add Content *" at bounding box center [605, 545] width 1131 height 70
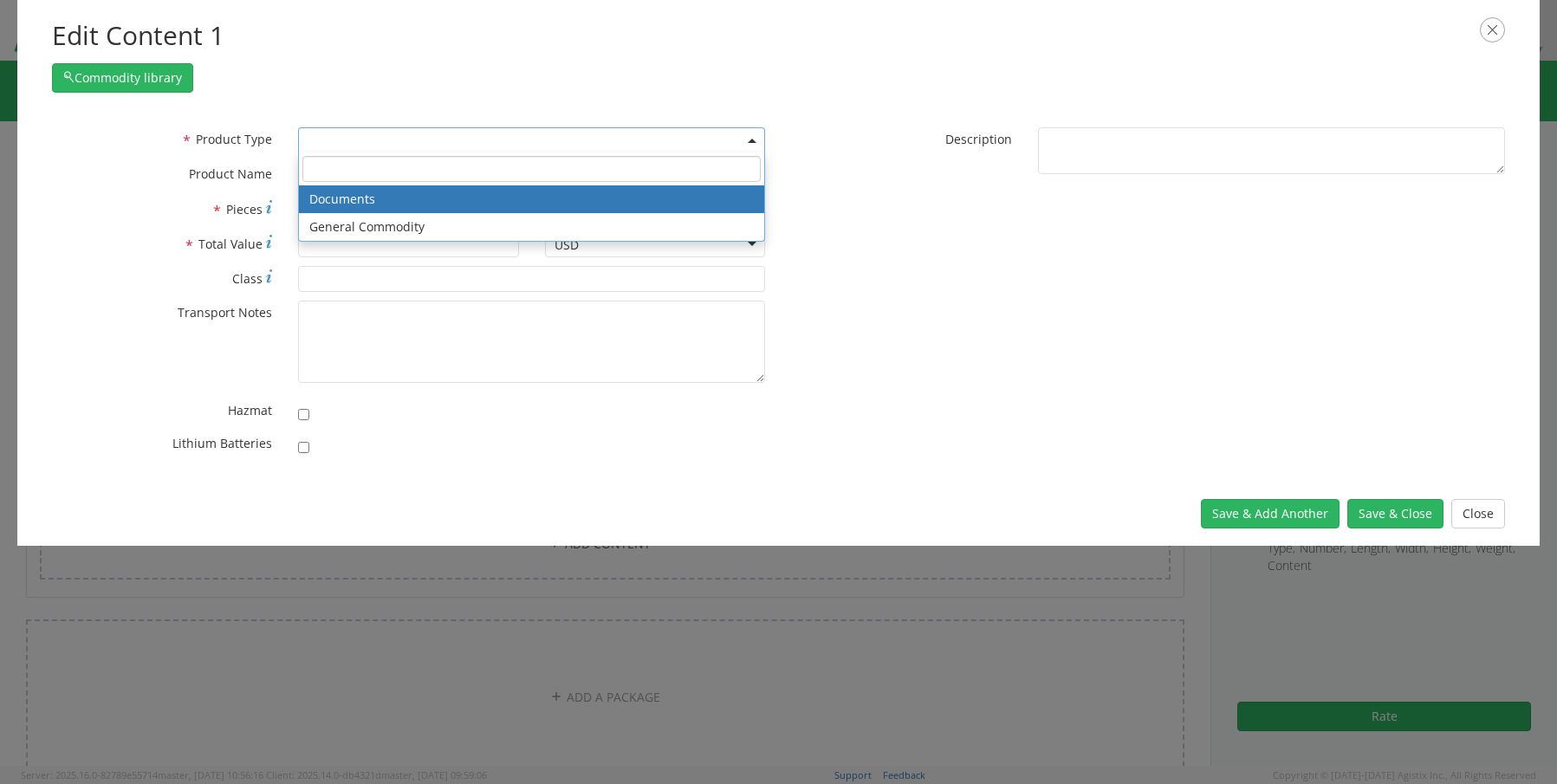
click at [319, 140] on span at bounding box center [532, 140] width 467 height 26
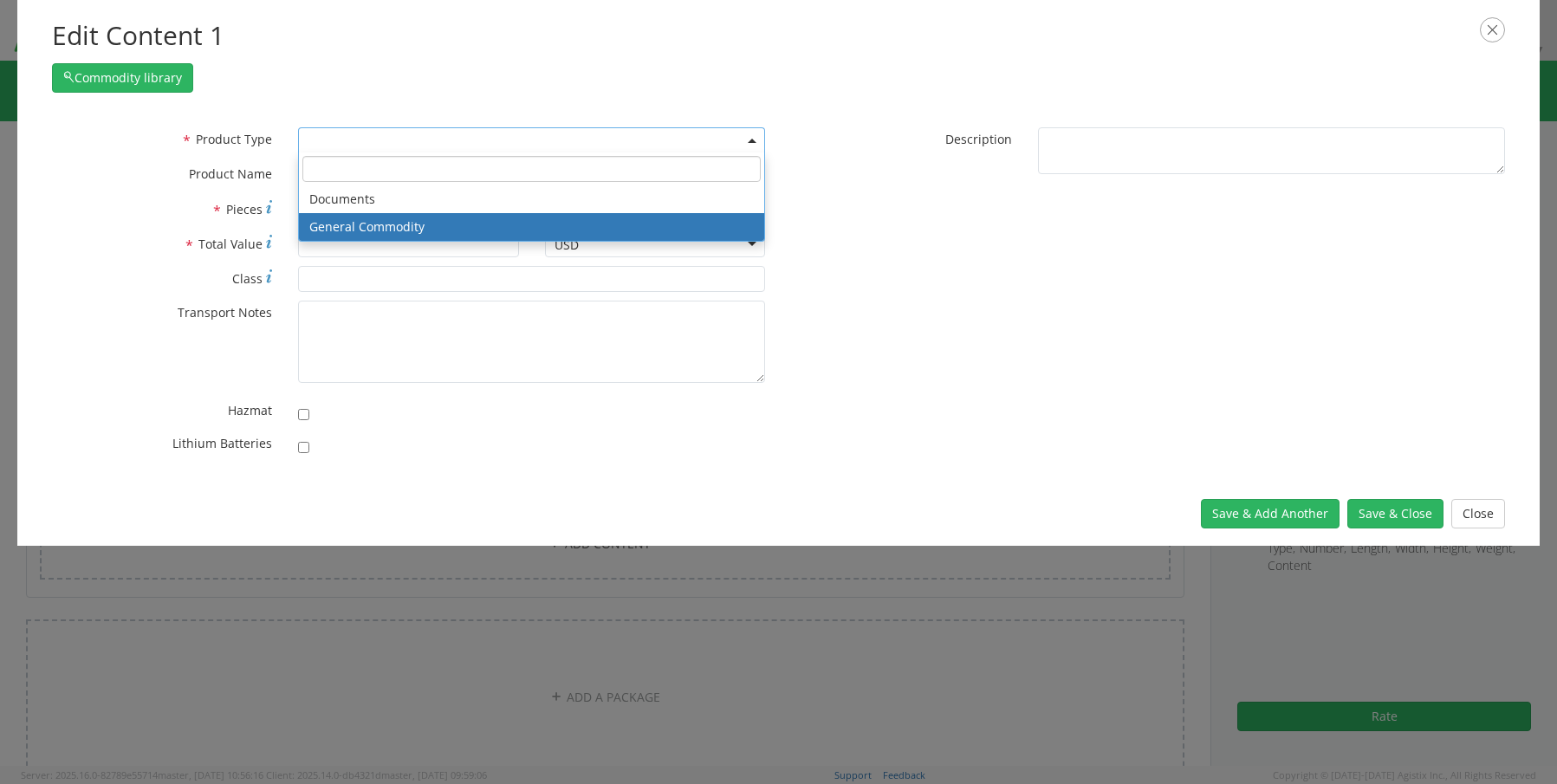
select select "COMMODITY"
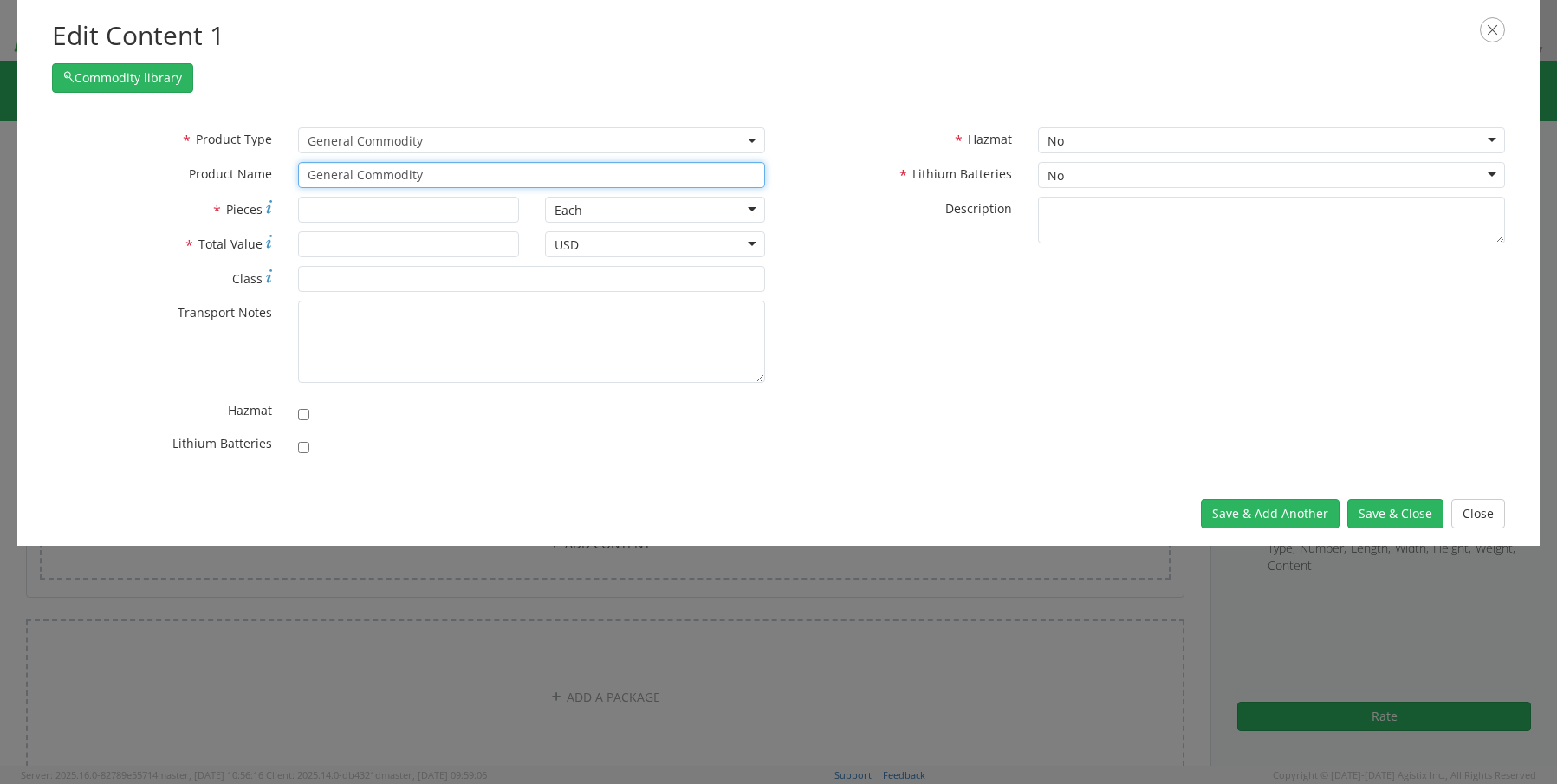
drag, startPoint x: 445, startPoint y: 174, endPoint x: 202, endPoint y: 164, distance: 243.2
click at [226, 165] on div "* Product Name General Commodity" at bounding box center [409, 175] width 741 height 26
paste input "Laptop- CORP026451 (2GMSR74)"
type input "Laptop- CORP026451 (2GMSR74)"
type input "1"
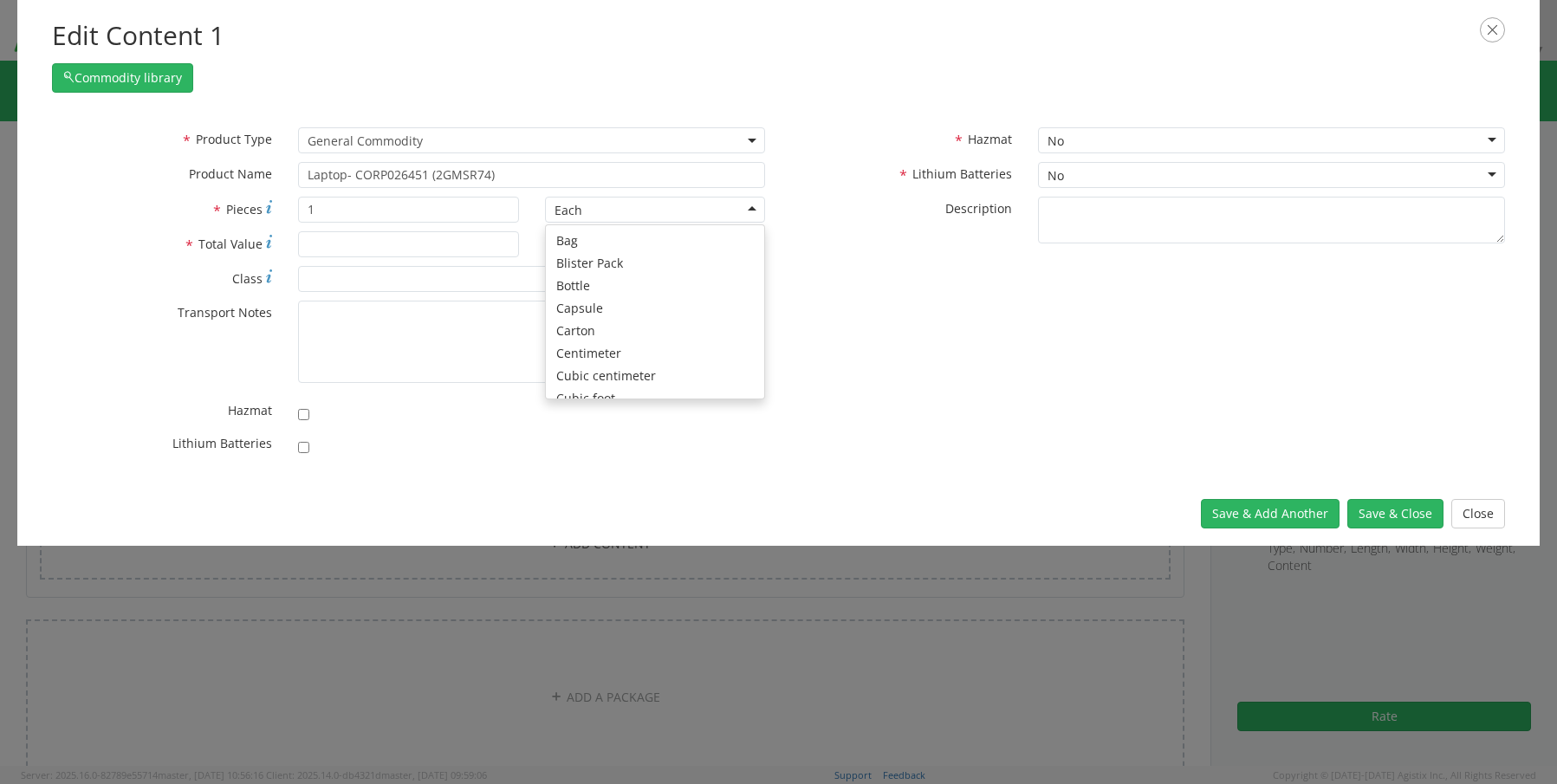
scroll to position [155, 0]
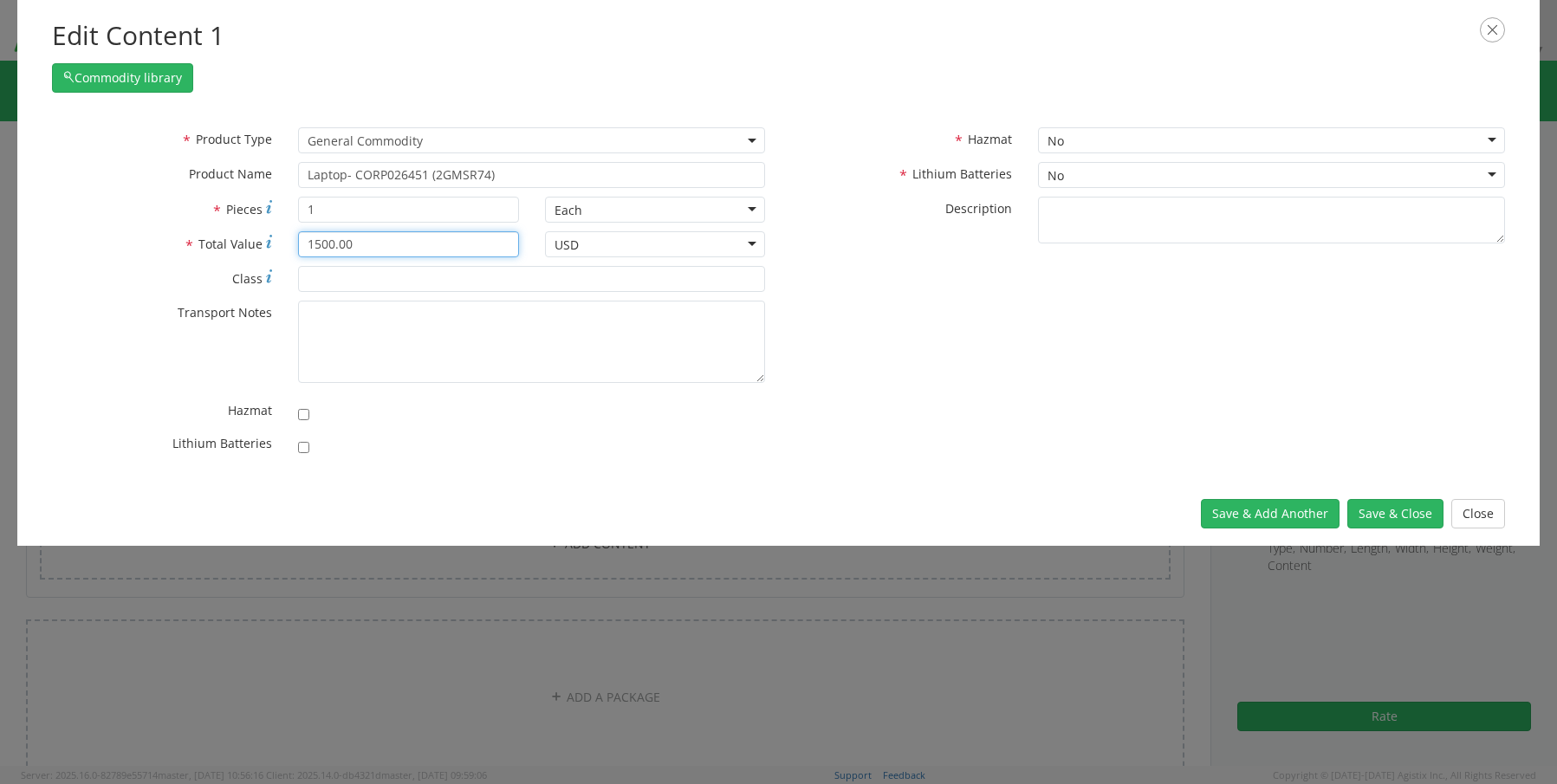
type input "1500.00"
click at [301, 442] on input "checkbox" at bounding box center [304, 448] width 11 height 11
checkbox input "true"
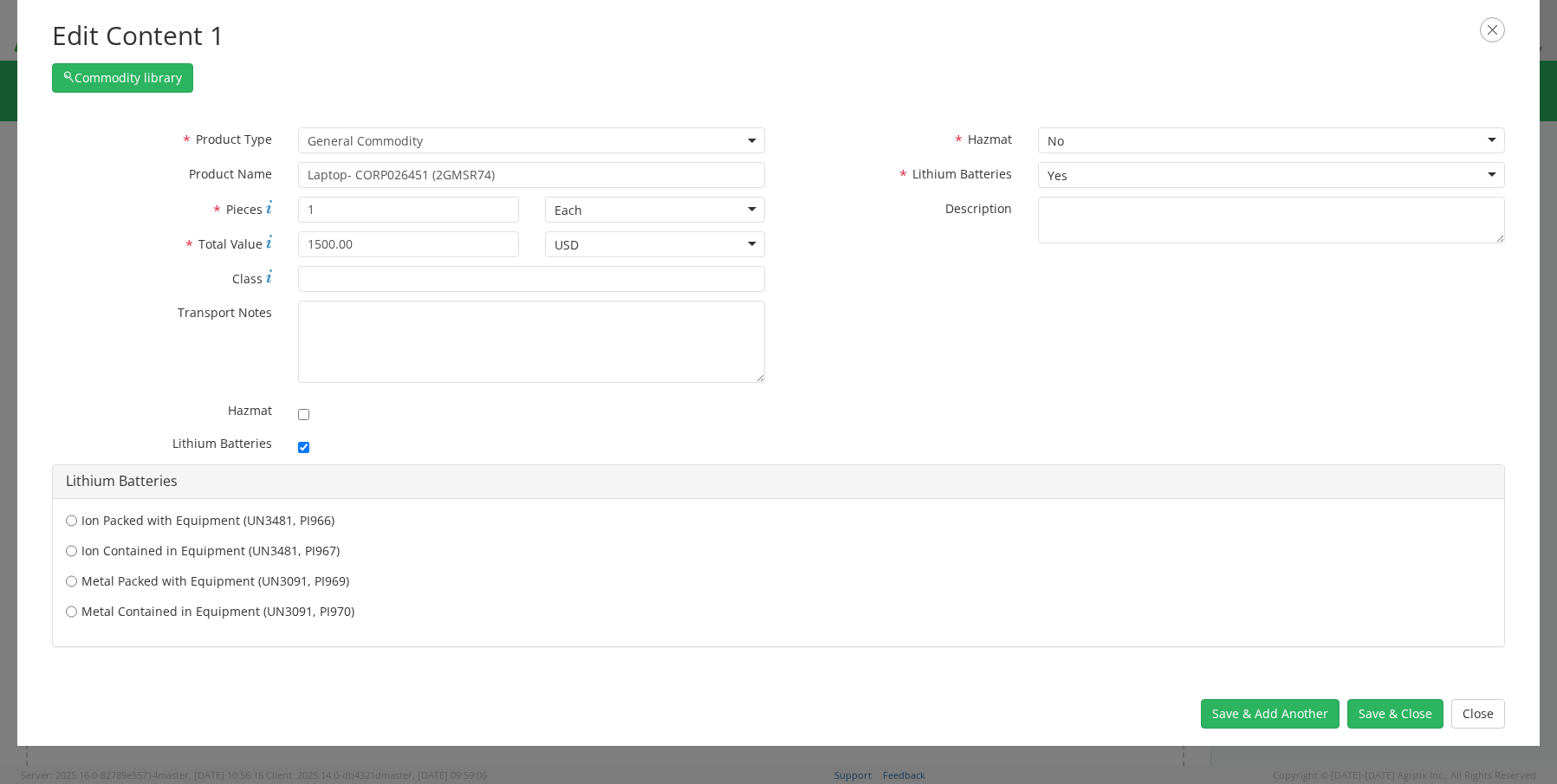
click at [268, 548] on label "Ion Contained in Equipment (UN3481, PI967)" at bounding box center [778, 551] width 1426 height 17
click at [77, 530] on input "Ion Contained in Equipment (UN3481, PI967)" at bounding box center [71, 520] width 11 height 17
radio input "true"
click at [1419, 724] on button "Save & Close" at bounding box center [1395, 714] width 96 height 29
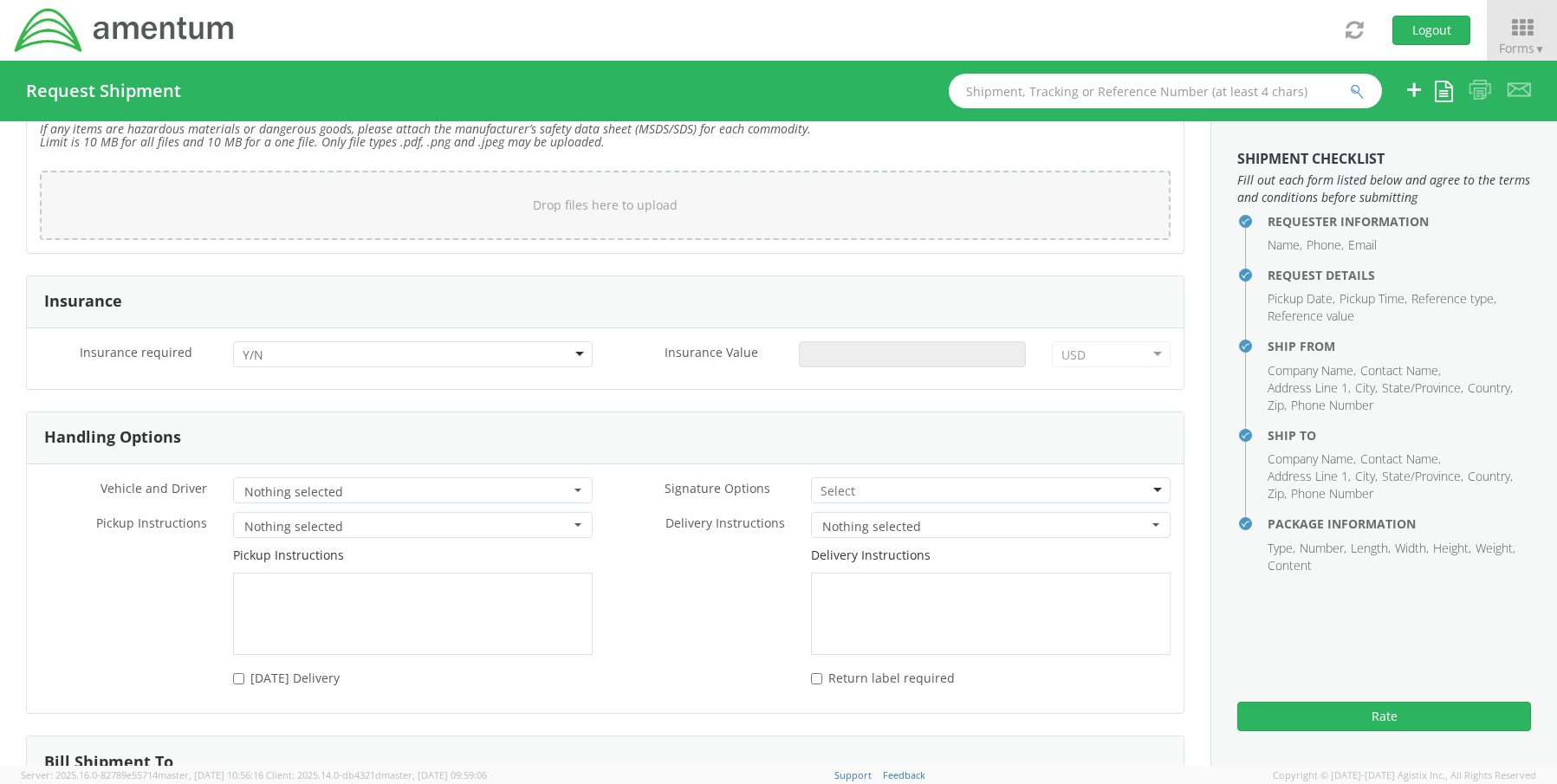
scroll to position [2146, 0]
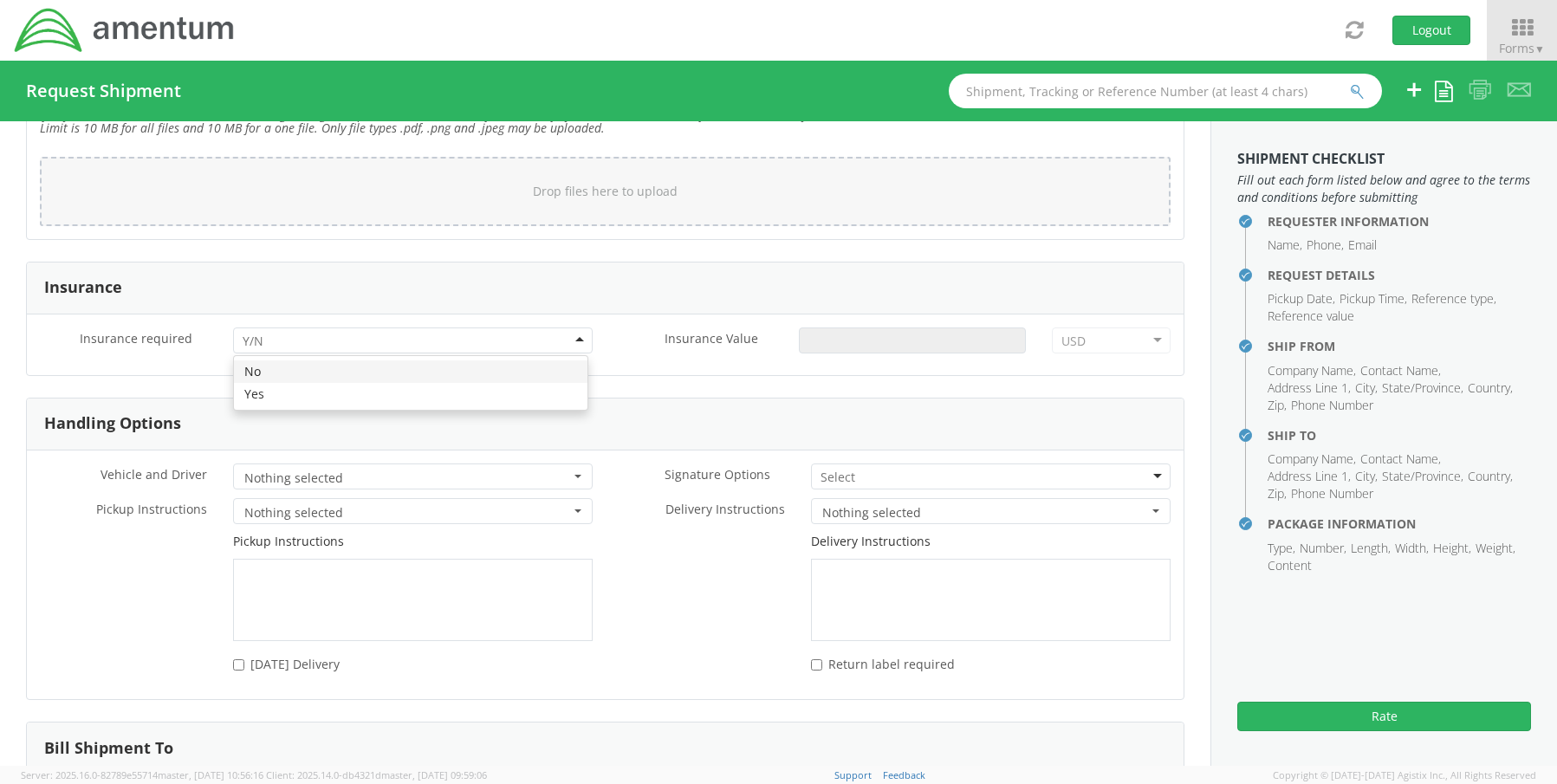
click at [254, 333] on input "select-one" at bounding box center [255, 342] width 25 height 17
drag, startPoint x: 264, startPoint y: 393, endPoint x: 387, endPoint y: 384, distance: 123.3
click at [897, 343] on div "Insurance Value *" at bounding box center [822, 345] width 434 height 35
type input "1500.00"
drag, startPoint x: 856, startPoint y: 459, endPoint x: 851, endPoint y: 468, distance: 10.3
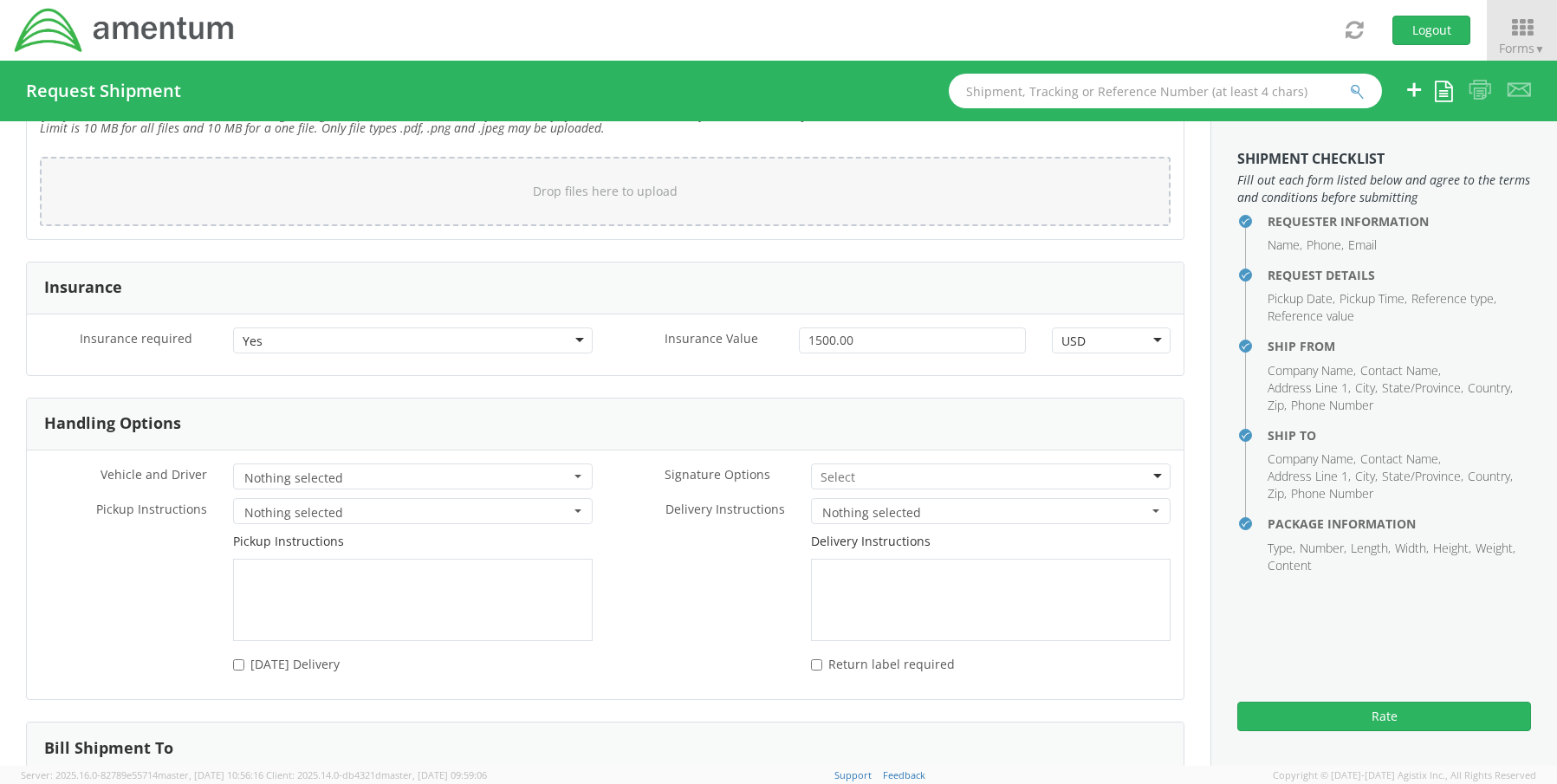
click at [854, 469] on div at bounding box center [990, 476] width 360 height 26
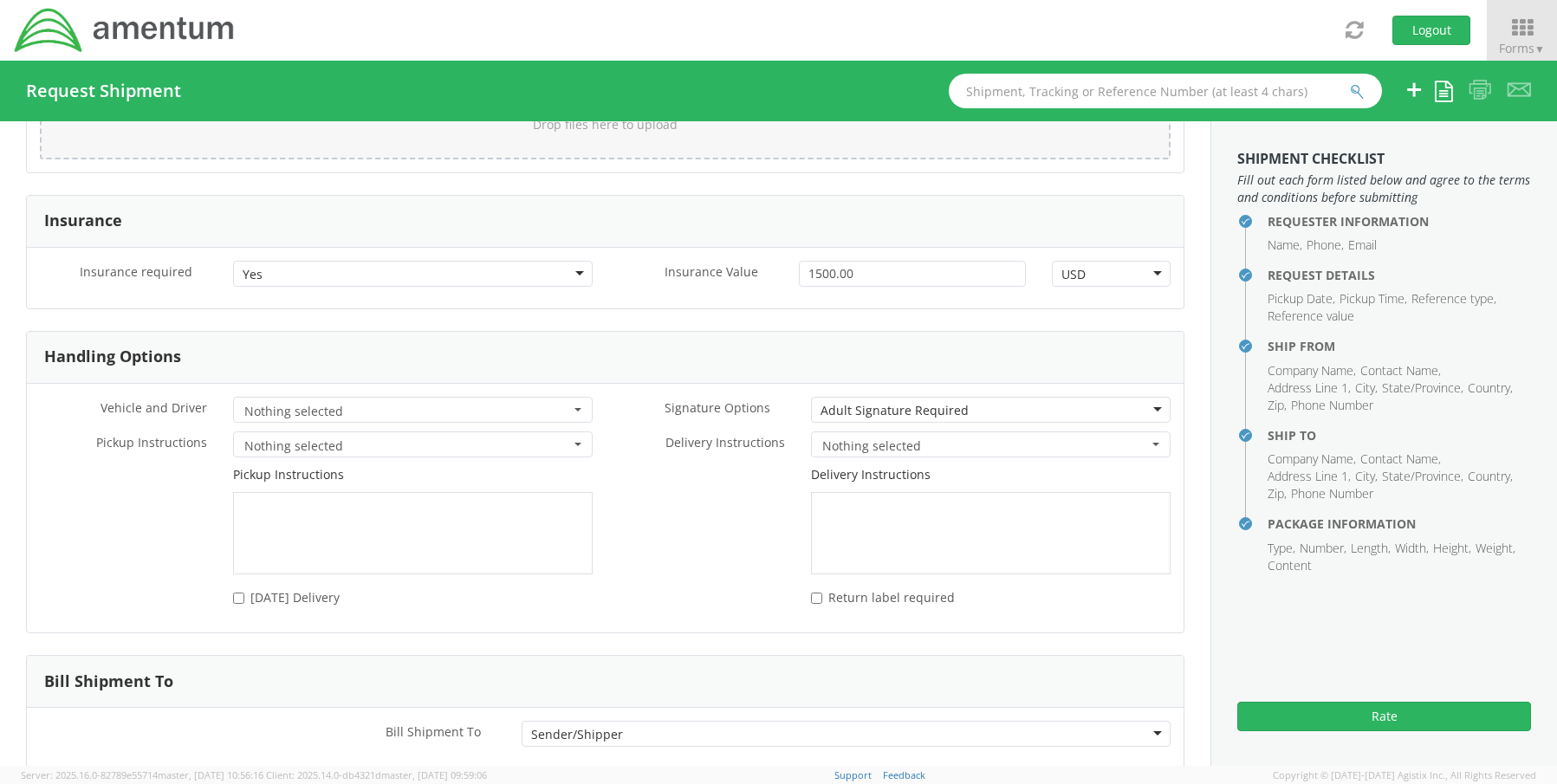
scroll to position [2298, 0]
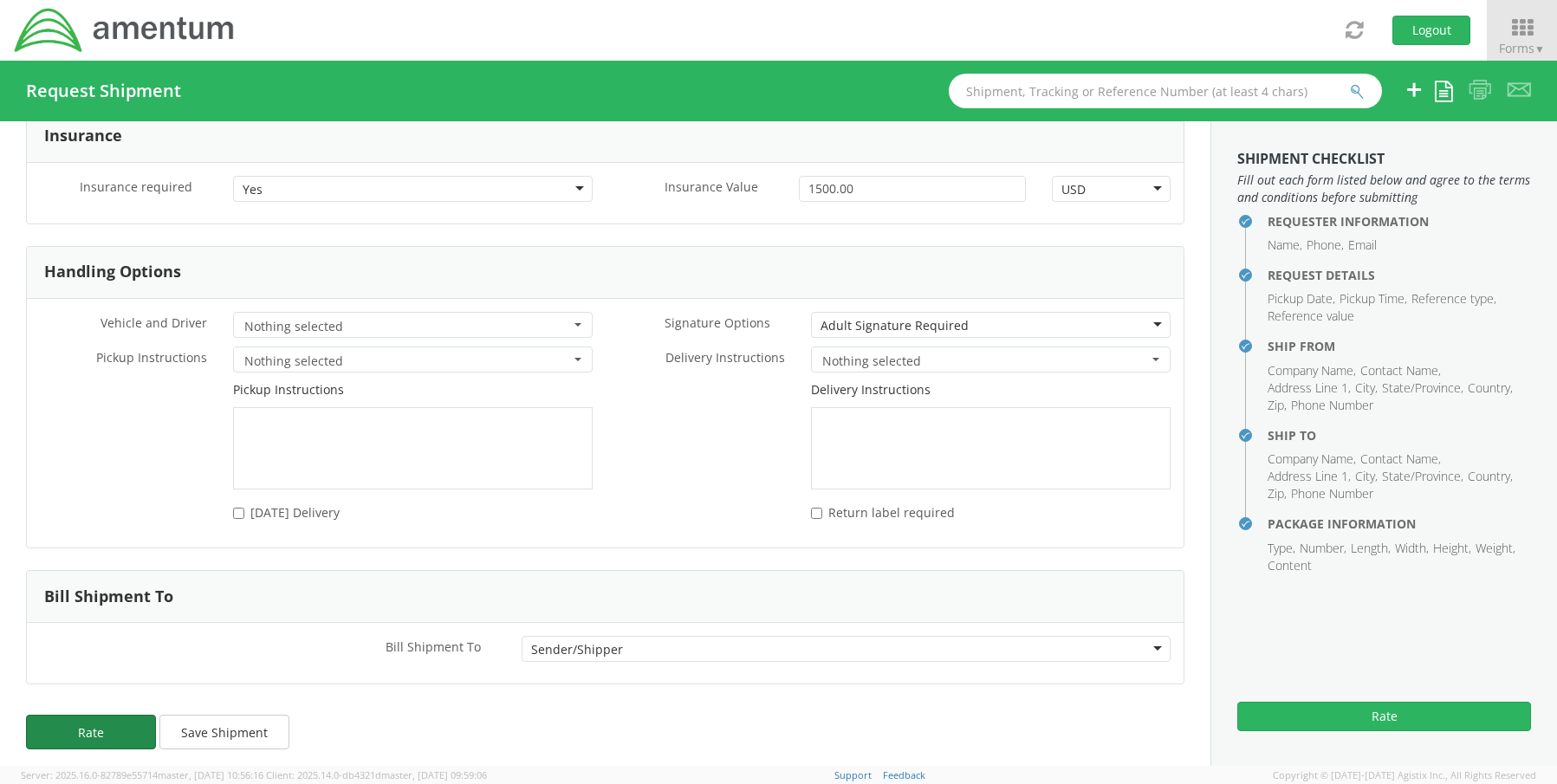
click at [118, 722] on button "Rate" at bounding box center [90, 732] width 130 height 35
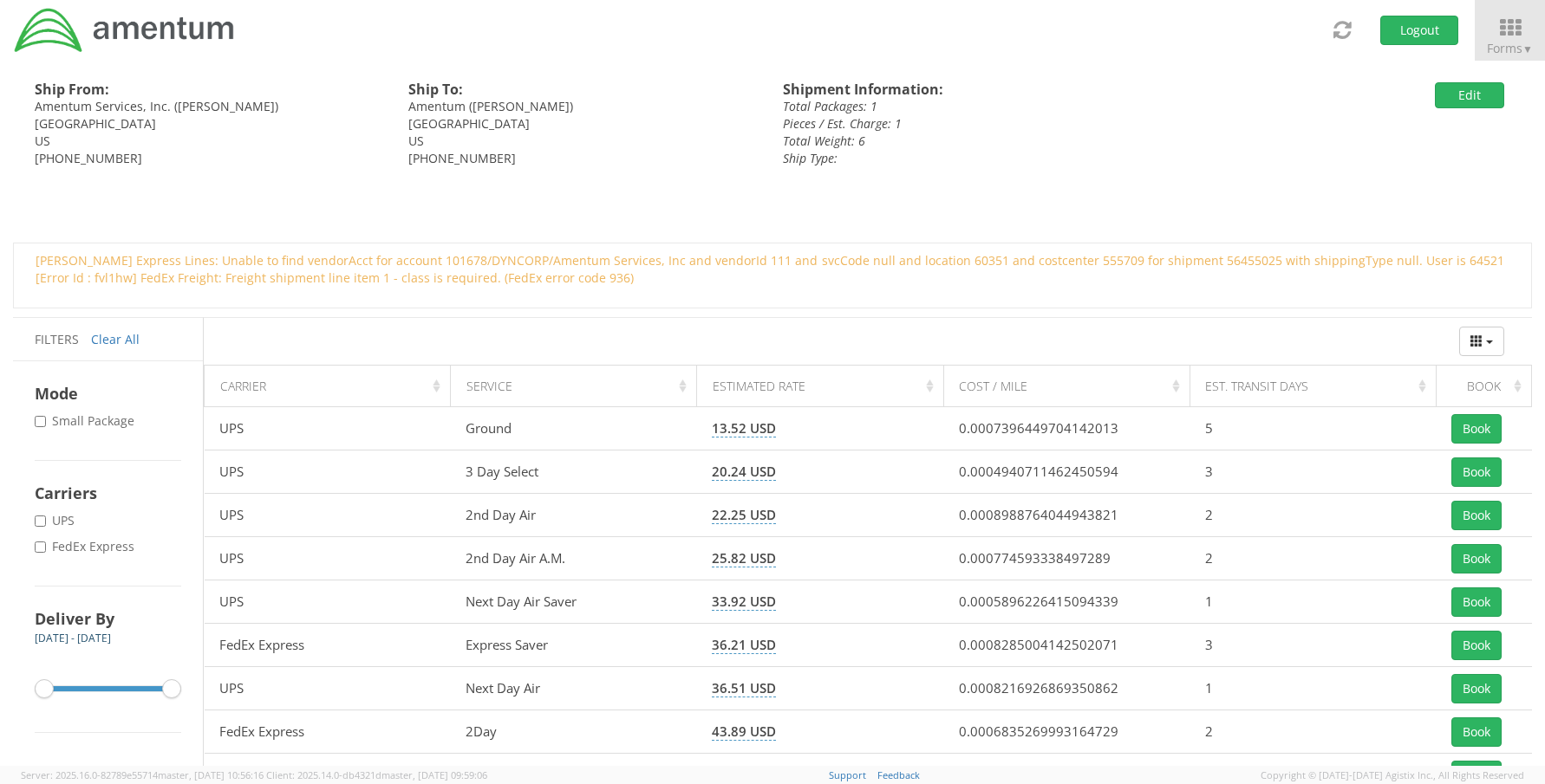
click at [49, 549] on label "* FedEx Express" at bounding box center [86, 547] width 104 height 17
click at [46, 549] on input "* FedEx Express" at bounding box center [41, 547] width 11 height 11
checkbox input "true"
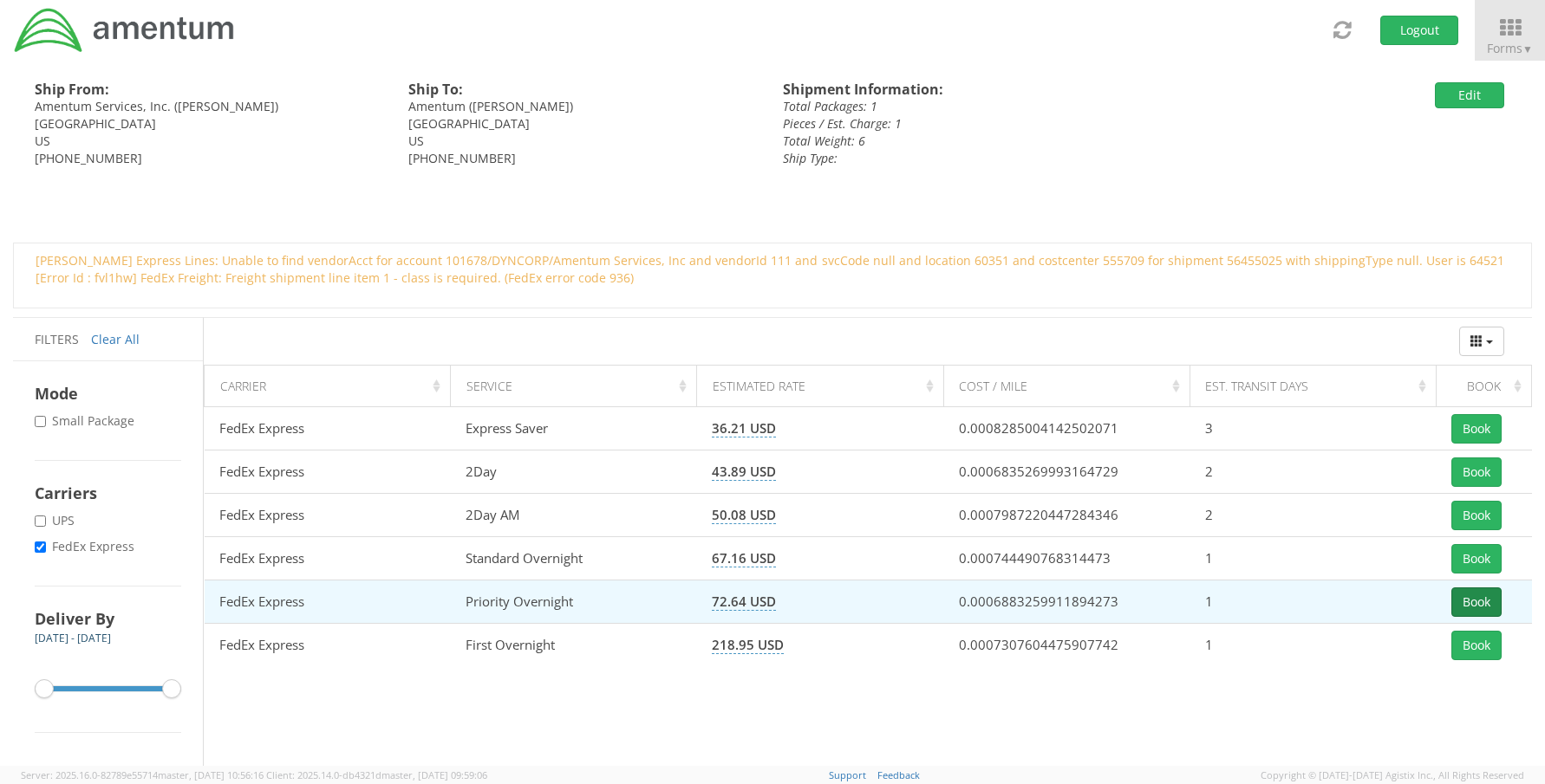
click at [1463, 597] on button "Book" at bounding box center [1476, 602] width 50 height 29
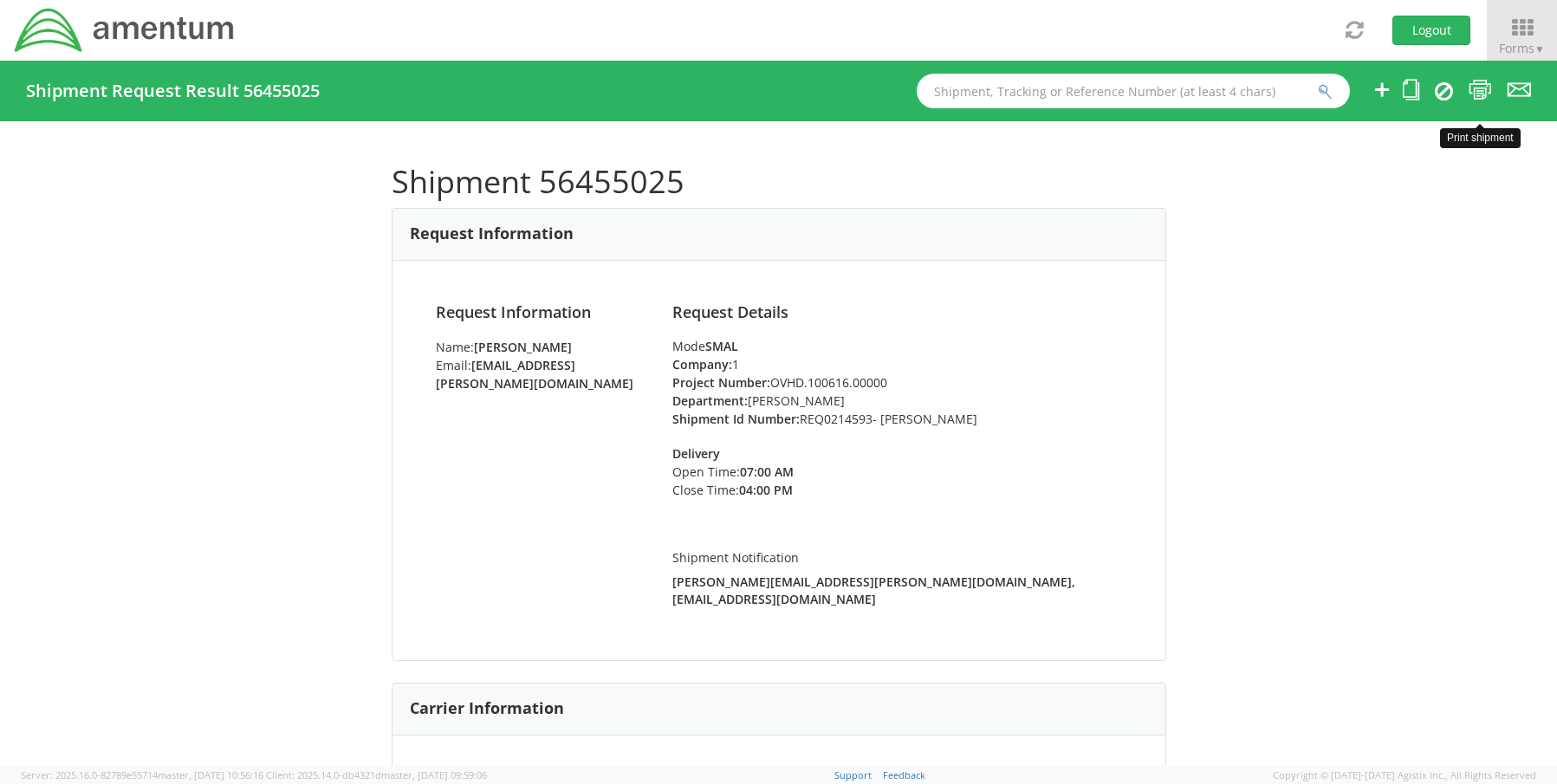
click at [1482, 97] on icon at bounding box center [1480, 89] width 24 height 22
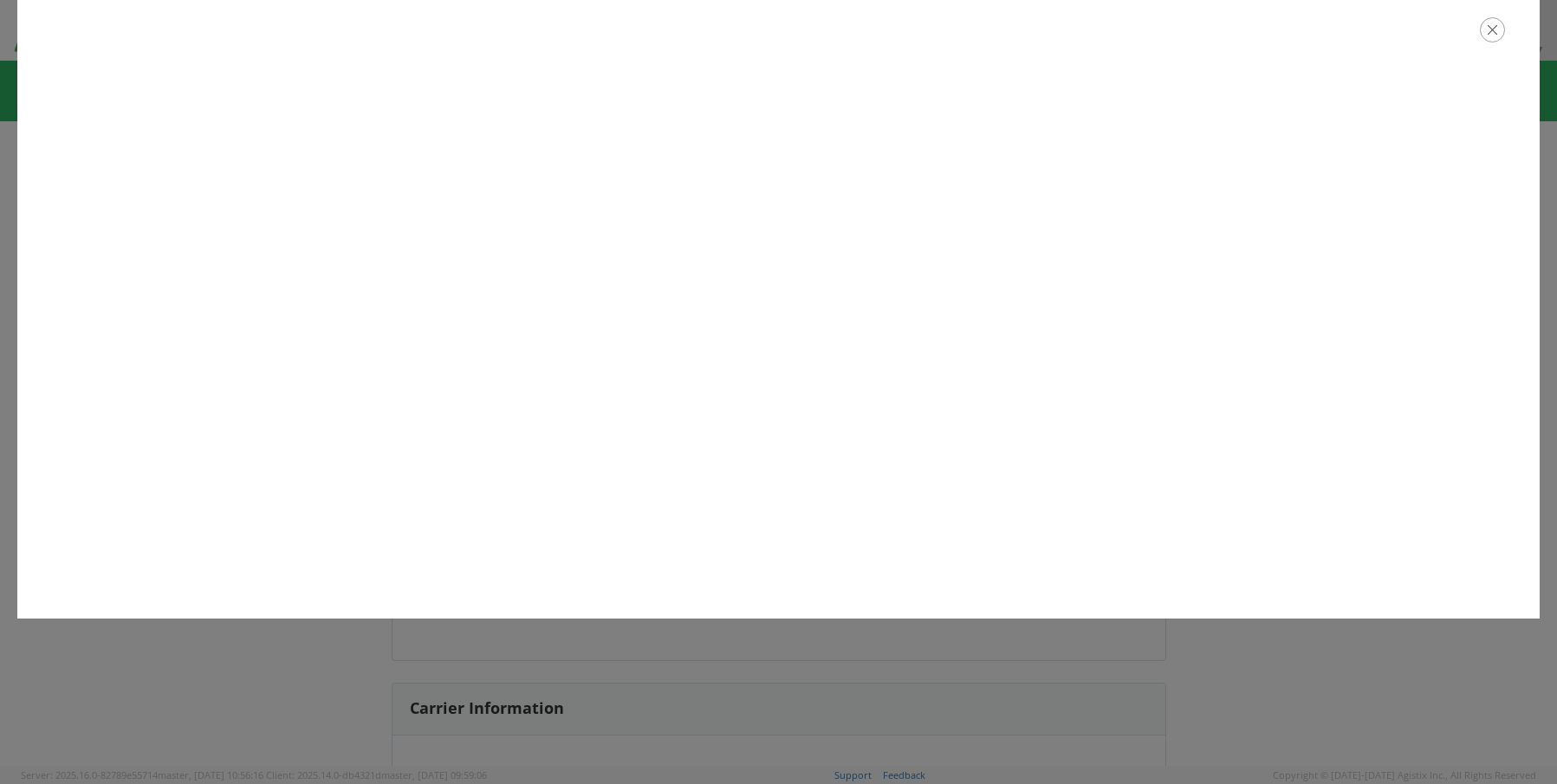
click at [1494, 34] on icon "button" at bounding box center [1492, 29] width 25 height 25
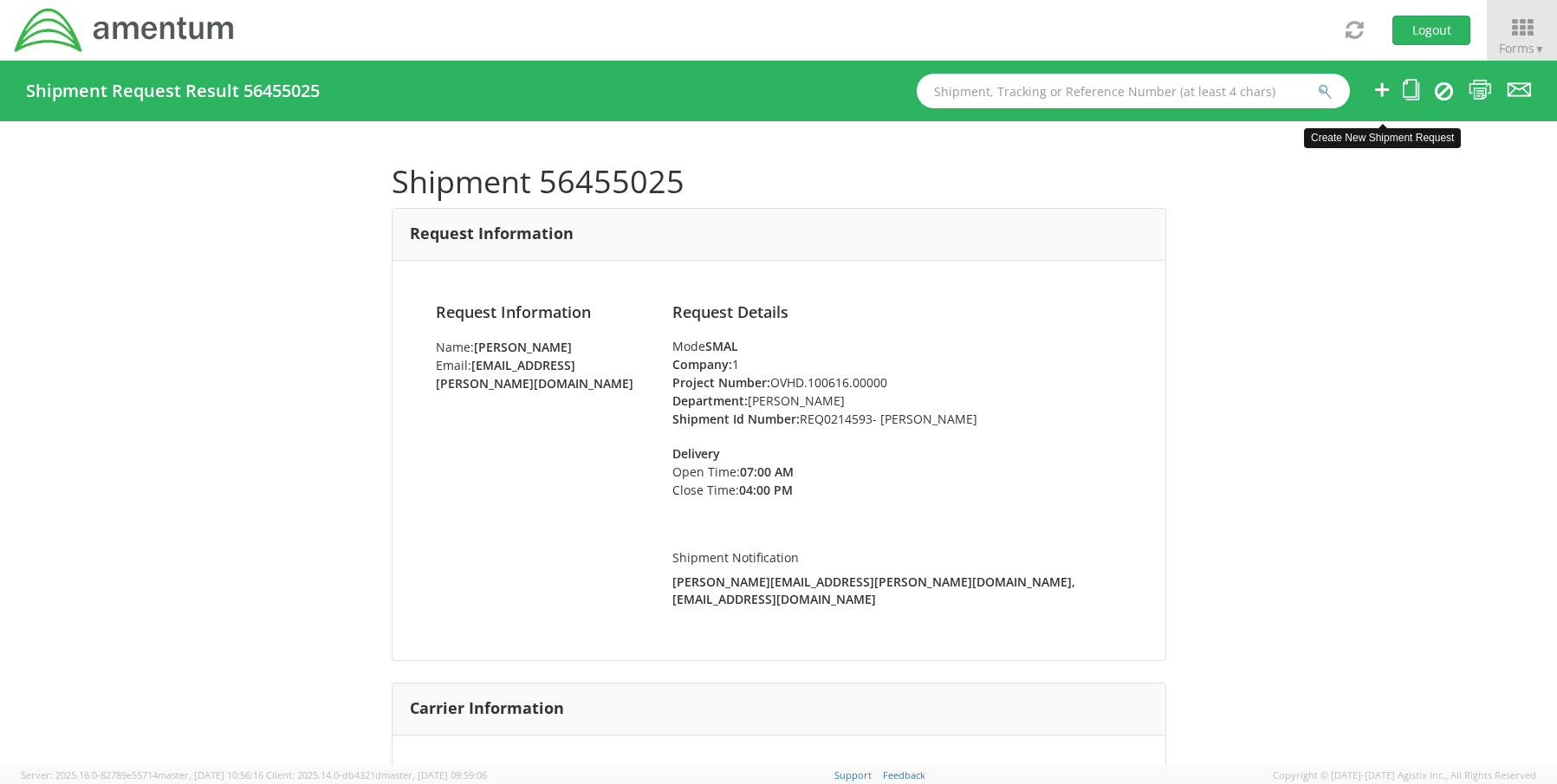
click at [1382, 87] on icon at bounding box center [1382, 89] width 21 height 22
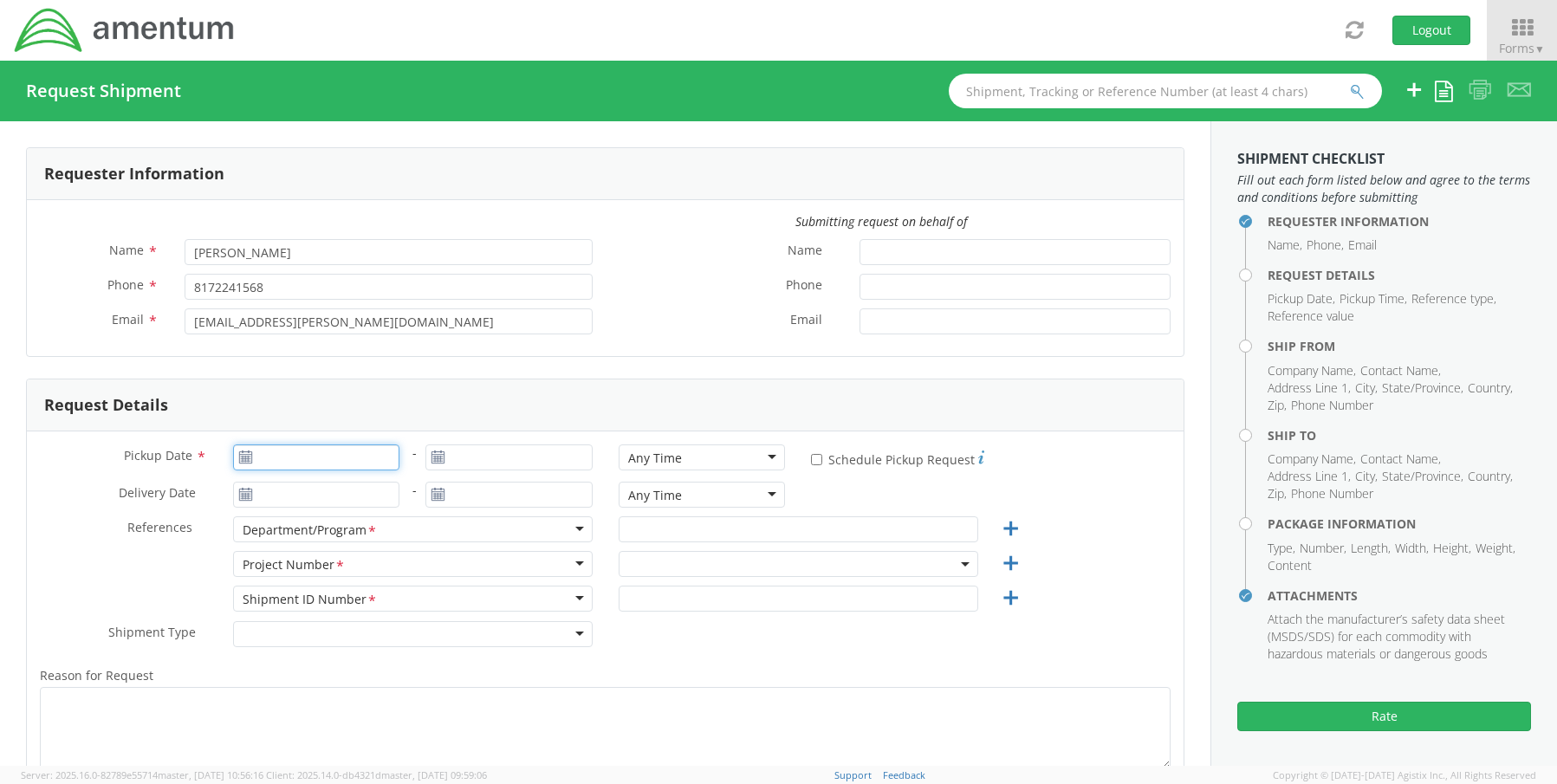
type input "[DATE]"
drag, startPoint x: 293, startPoint y: 453, endPoint x: 285, endPoint y: 454, distance: 8.1
click at [291, 452] on input "[DATE]" at bounding box center [317, 457] width 167 height 26
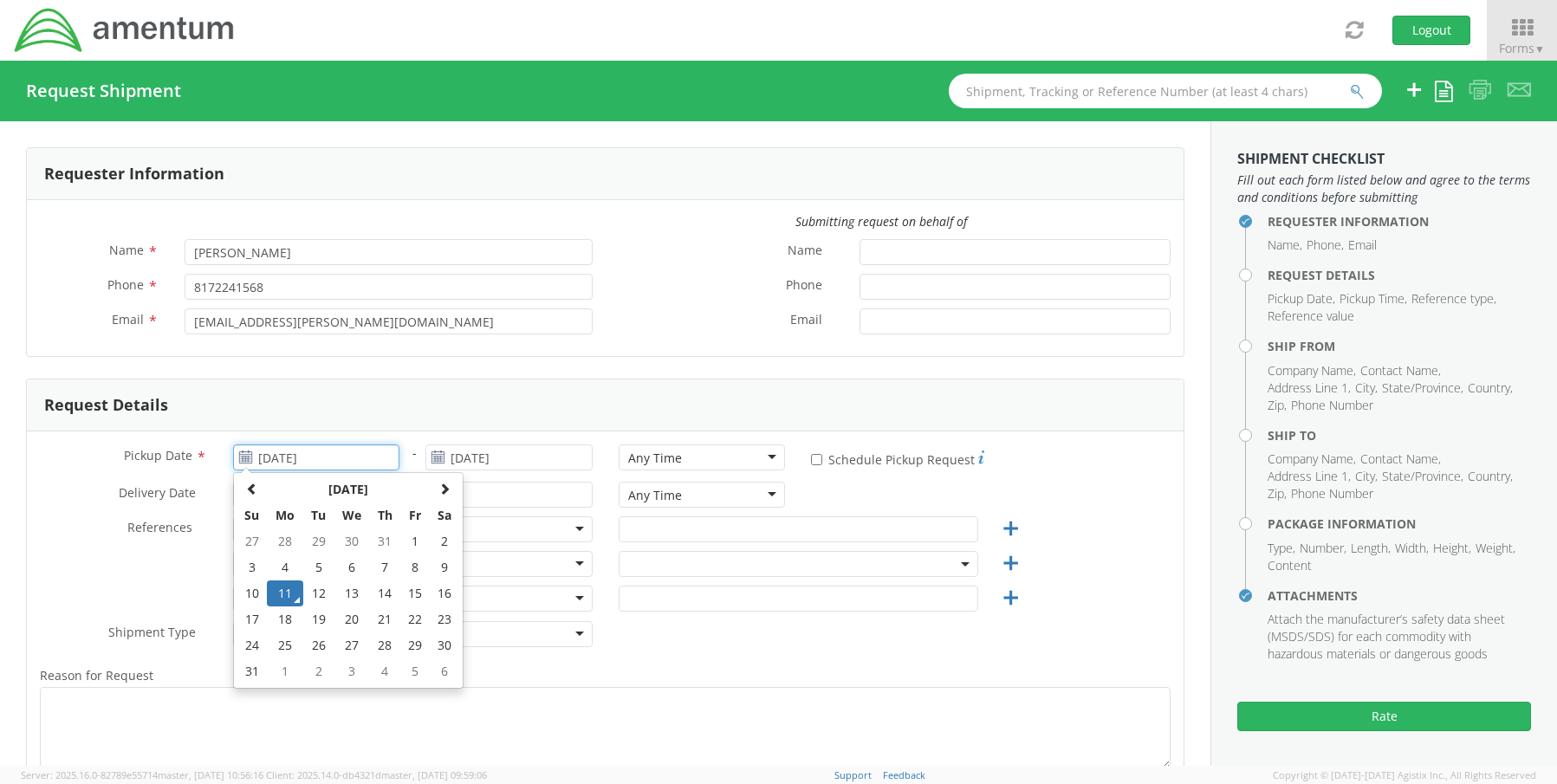
drag, startPoint x: 284, startPoint y: 601, endPoint x: 297, endPoint y: 592, distance: 15.8
click at [287, 603] on td "11" at bounding box center [285, 593] width 36 height 26
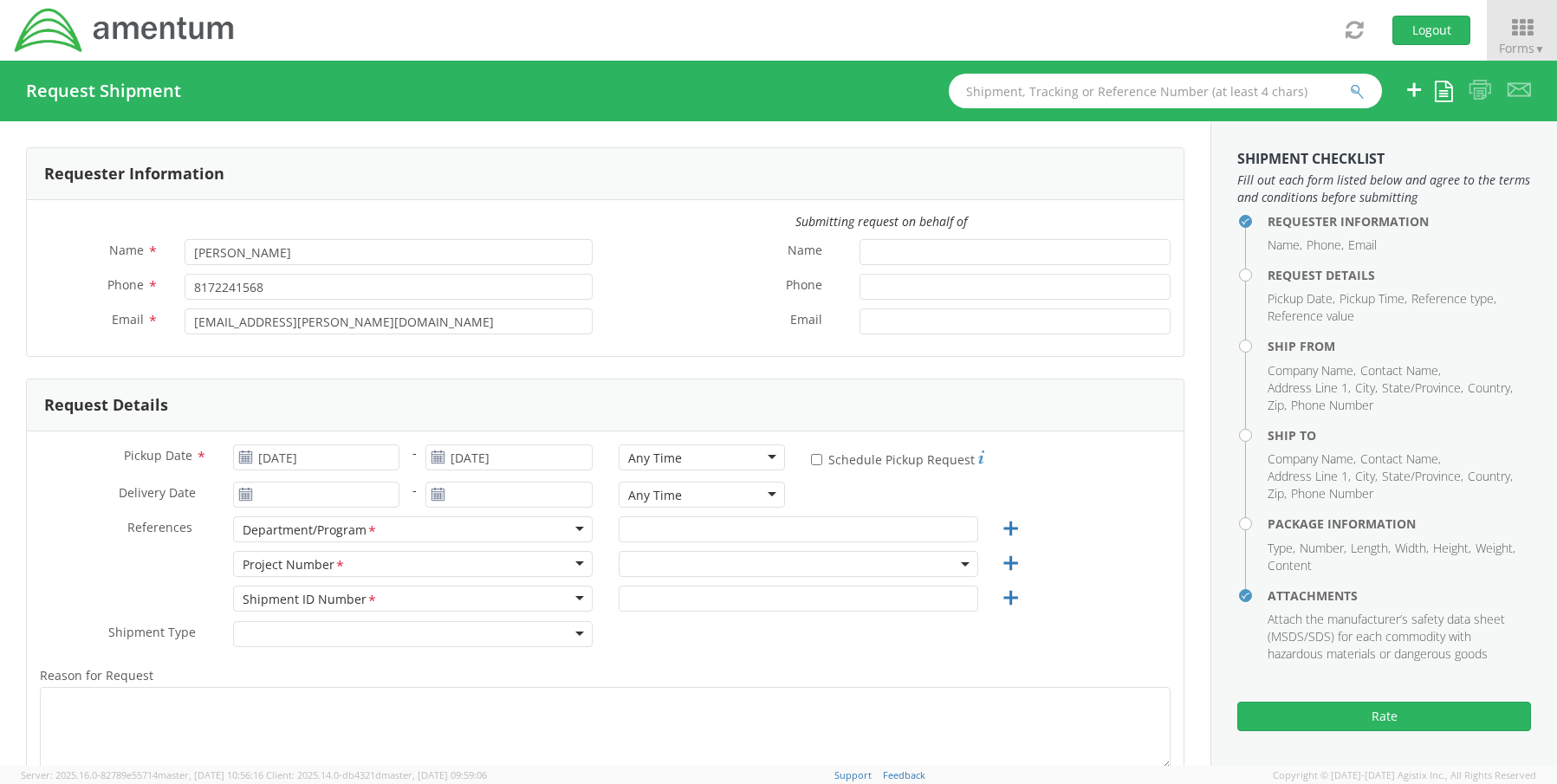
click at [655, 454] on div "Any Time" at bounding box center [655, 458] width 54 height 17
select select "OCCP.600391.00000"
click at [652, 528] on input "text" at bounding box center [798, 529] width 360 height 26
paste input "[PERSON_NAME]"
type input "[PERSON_NAME]"
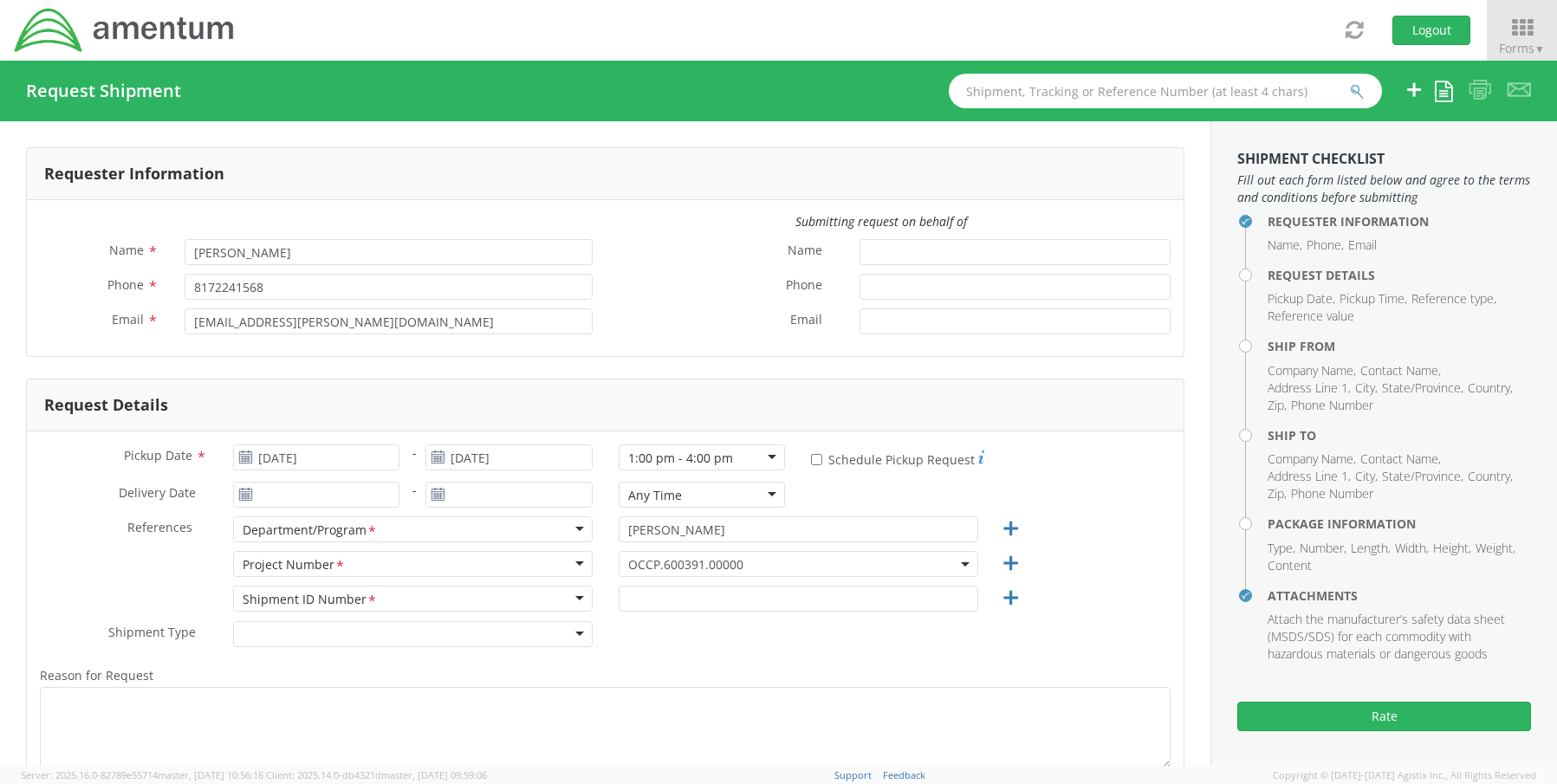
click at [692, 571] on span "OCCP.600391.00000" at bounding box center [798, 564] width 341 height 16
click at [675, 601] on input "search" at bounding box center [796, 592] width 347 height 26
paste input "6119.F0062.04012.AA.02.00.200"
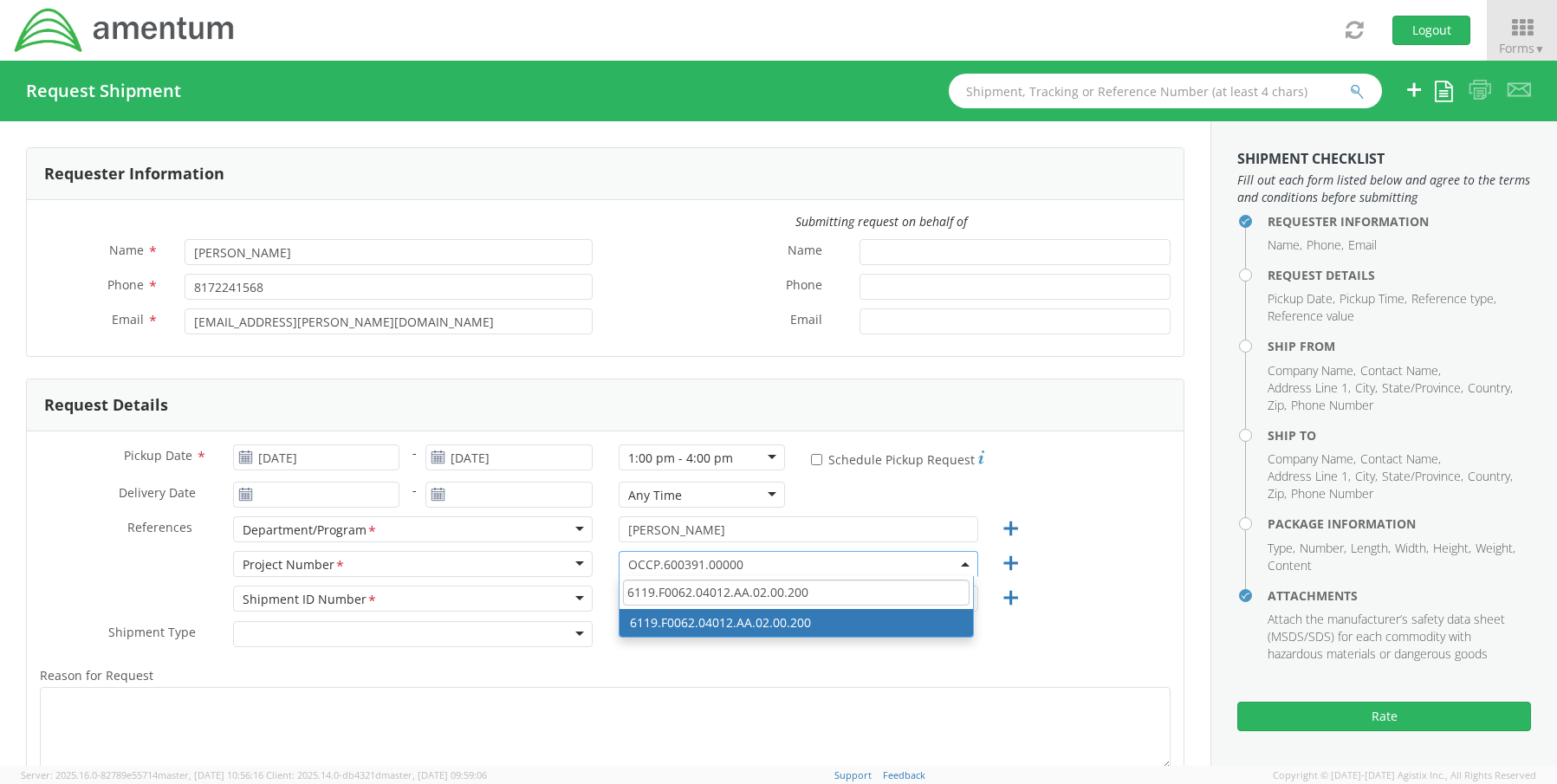
type input "6119.F0062.04012.AA.02.00.200"
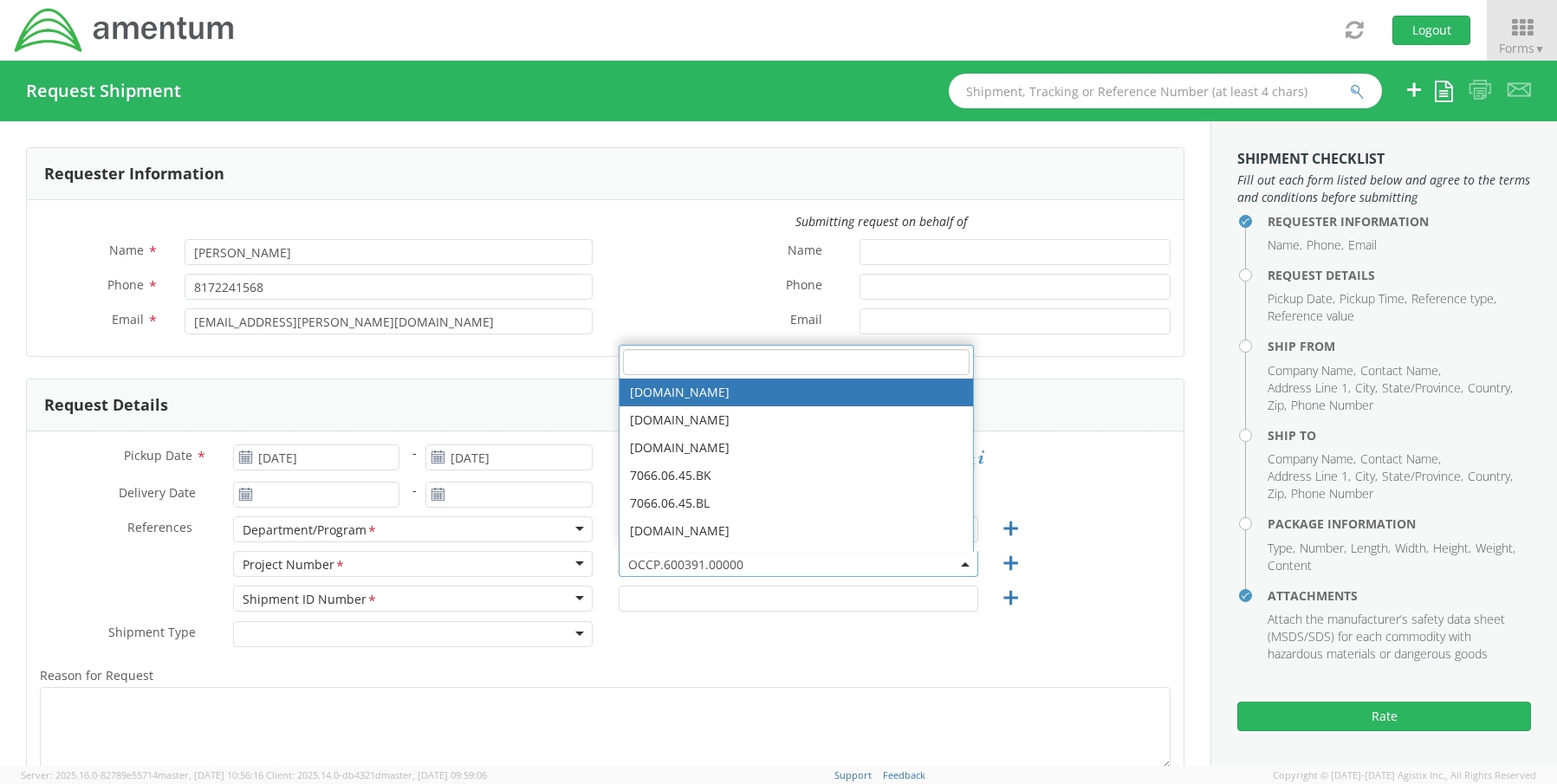
click at [634, 653] on div "Shipment Type * Batch Regular" at bounding box center [605, 638] width 1157 height 35
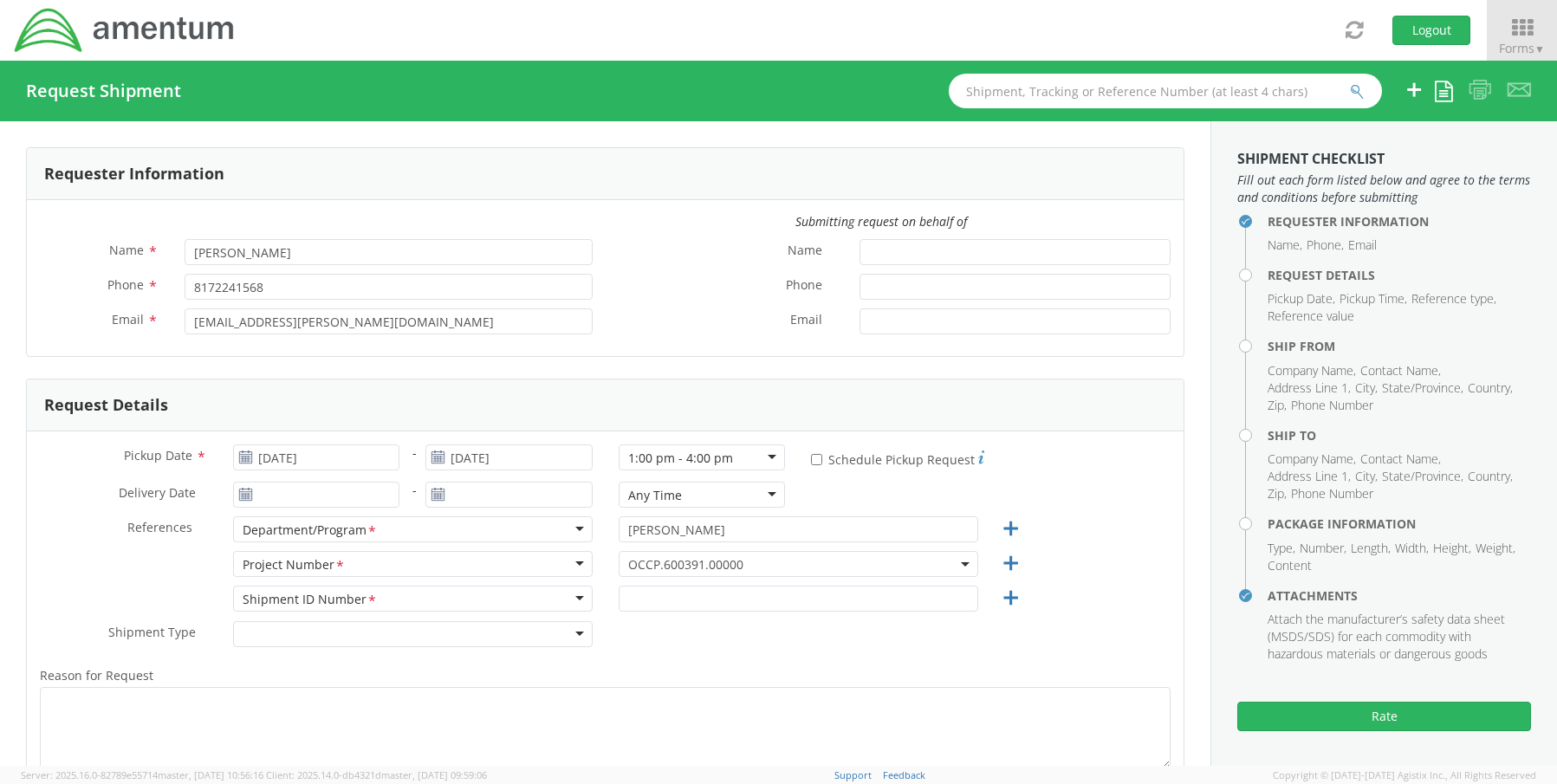
click at [642, 561] on span "OCCP.600391.00000" at bounding box center [798, 564] width 341 height 16
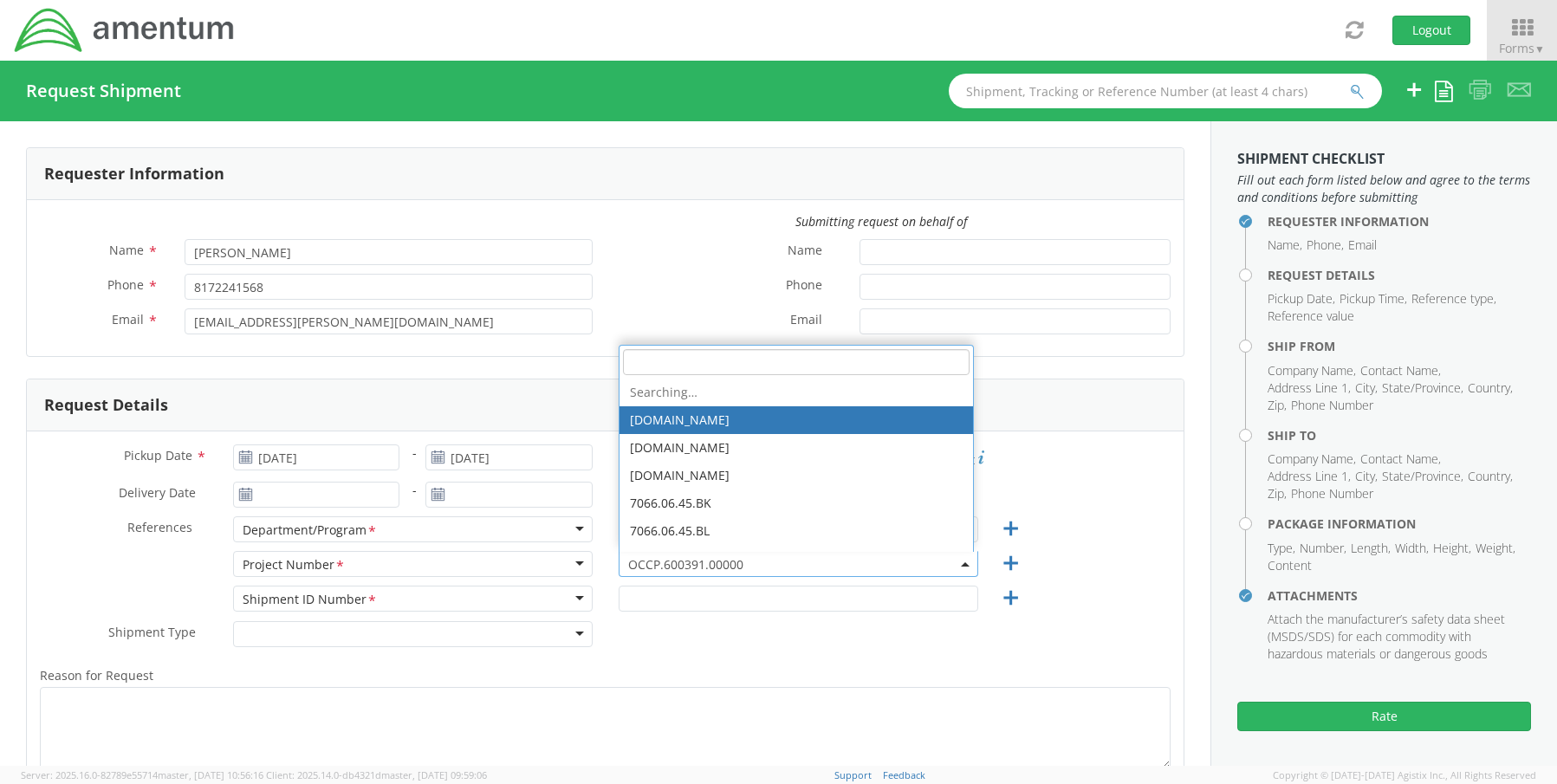
click at [663, 365] on input "search" at bounding box center [796, 362] width 347 height 26
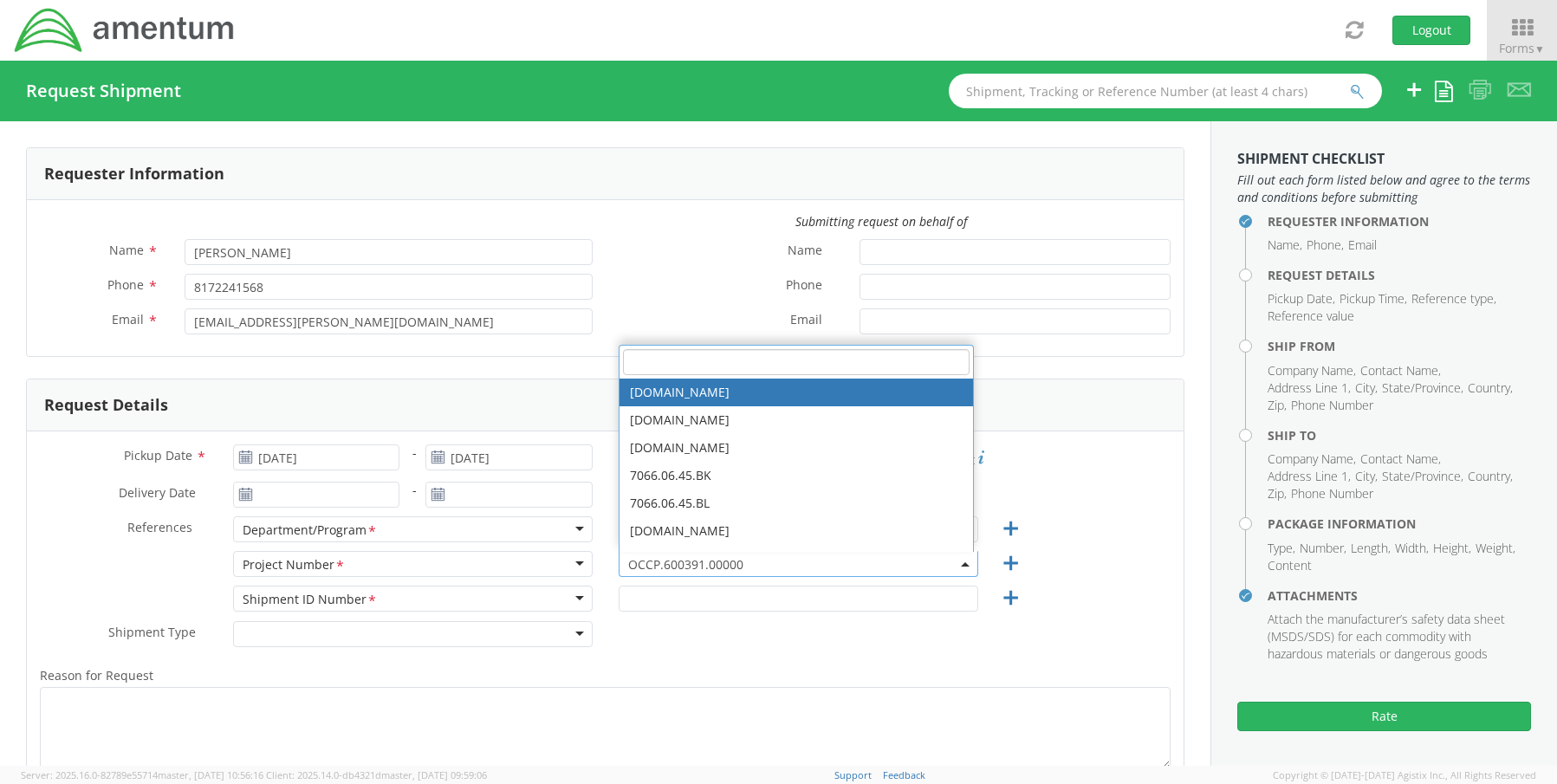
paste input "6119.F0062.04012.AA.02.00.200"
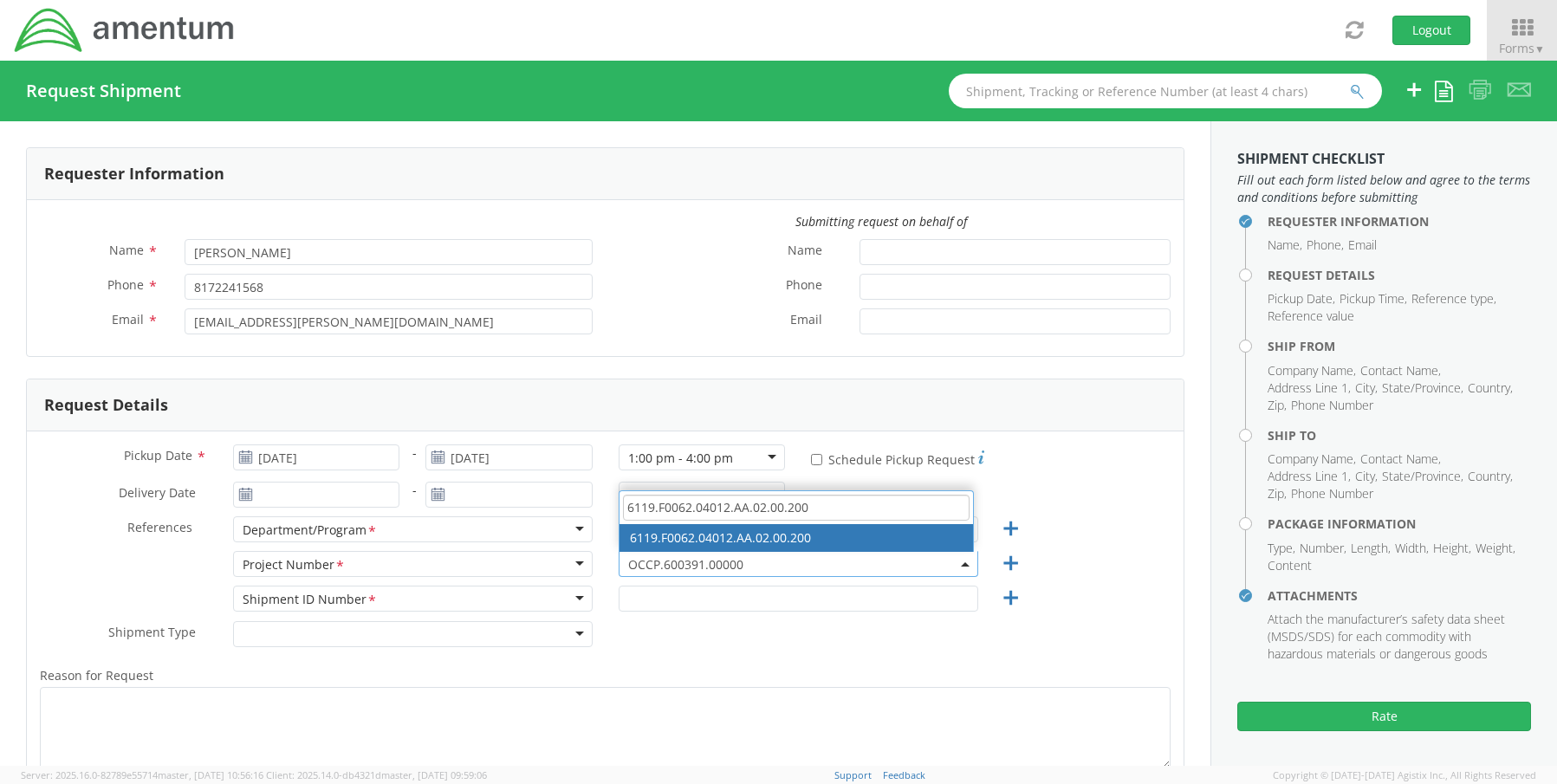
type input "6119.F0062.04012.AA.02.00.200"
select select "6119.F0062.04012.AA.02.00.200"
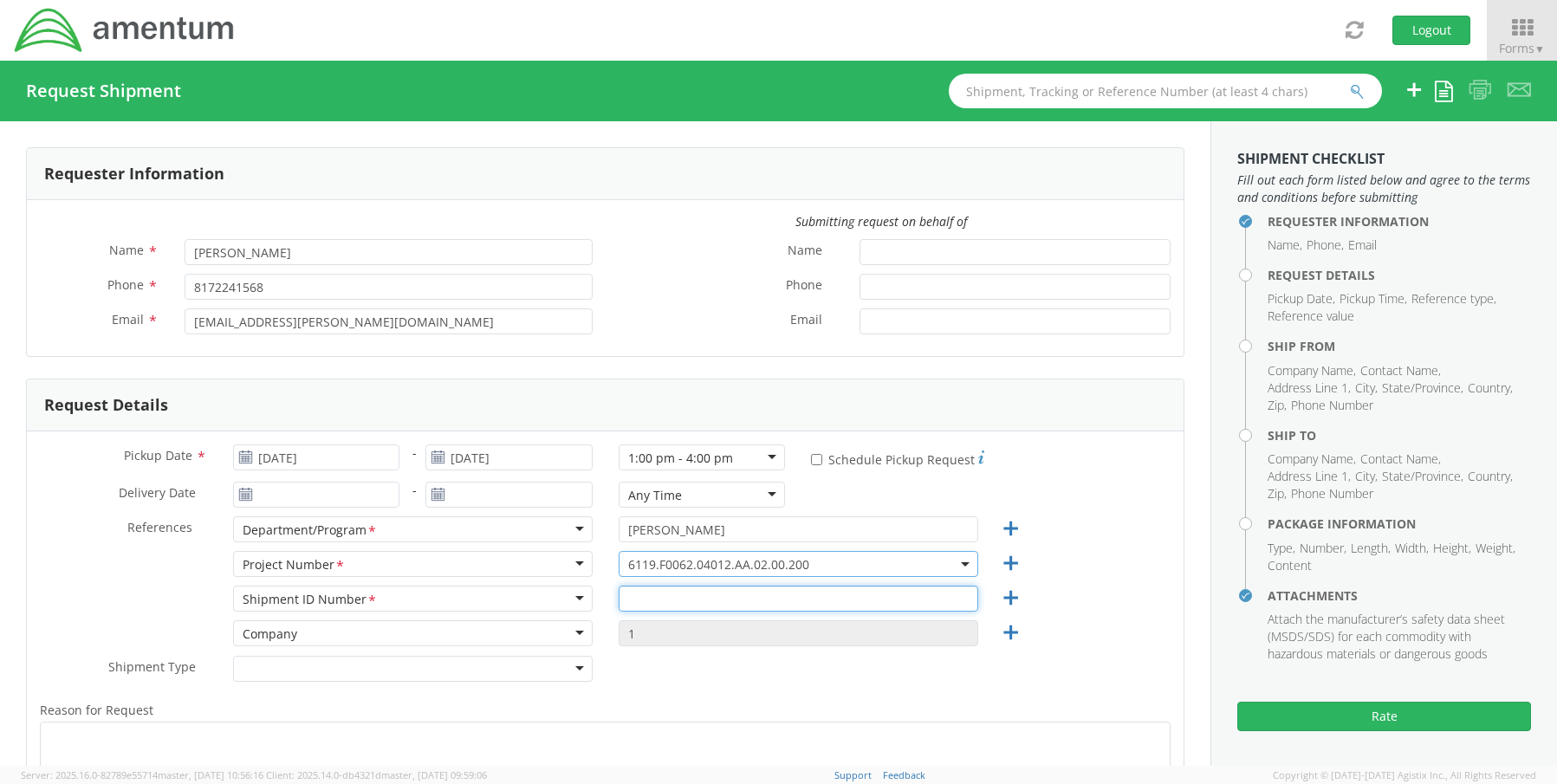
click at [709, 603] on input "text" at bounding box center [798, 598] width 360 height 26
paste input "REQ0214890- Donald McCandless"
type input "REQ0214890- Donald McCandless"
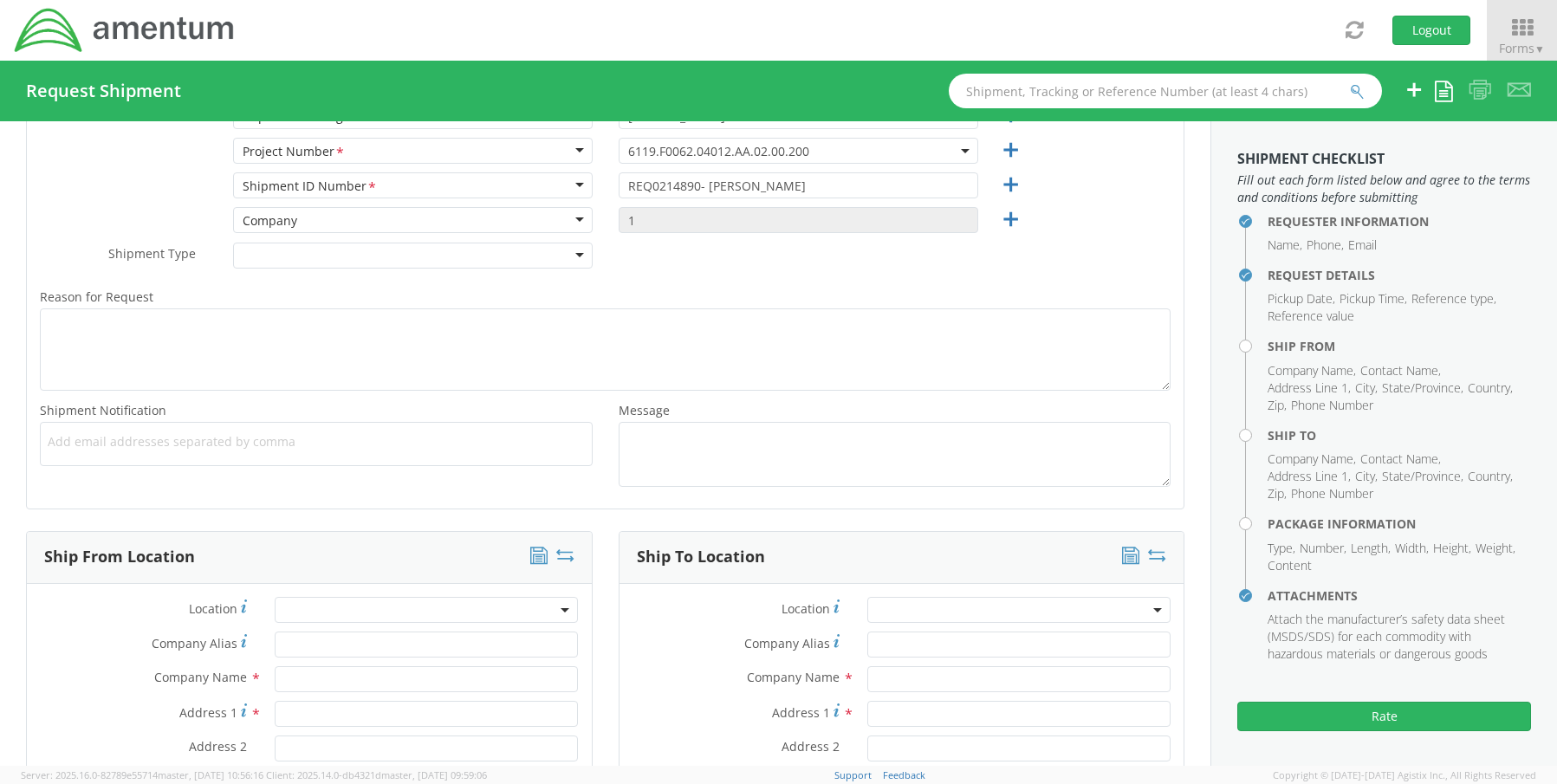
click at [107, 444] on span "Add email addresses separated by comma" at bounding box center [316, 441] width 537 height 17
paste input "[PERSON_NAME][EMAIL_ADDRESS][PERSON_NAME][DOMAIN_NAME]"
type input "[PERSON_NAME][EMAIL_ADDRESS][PERSON_NAME][DOMAIN_NAME]"
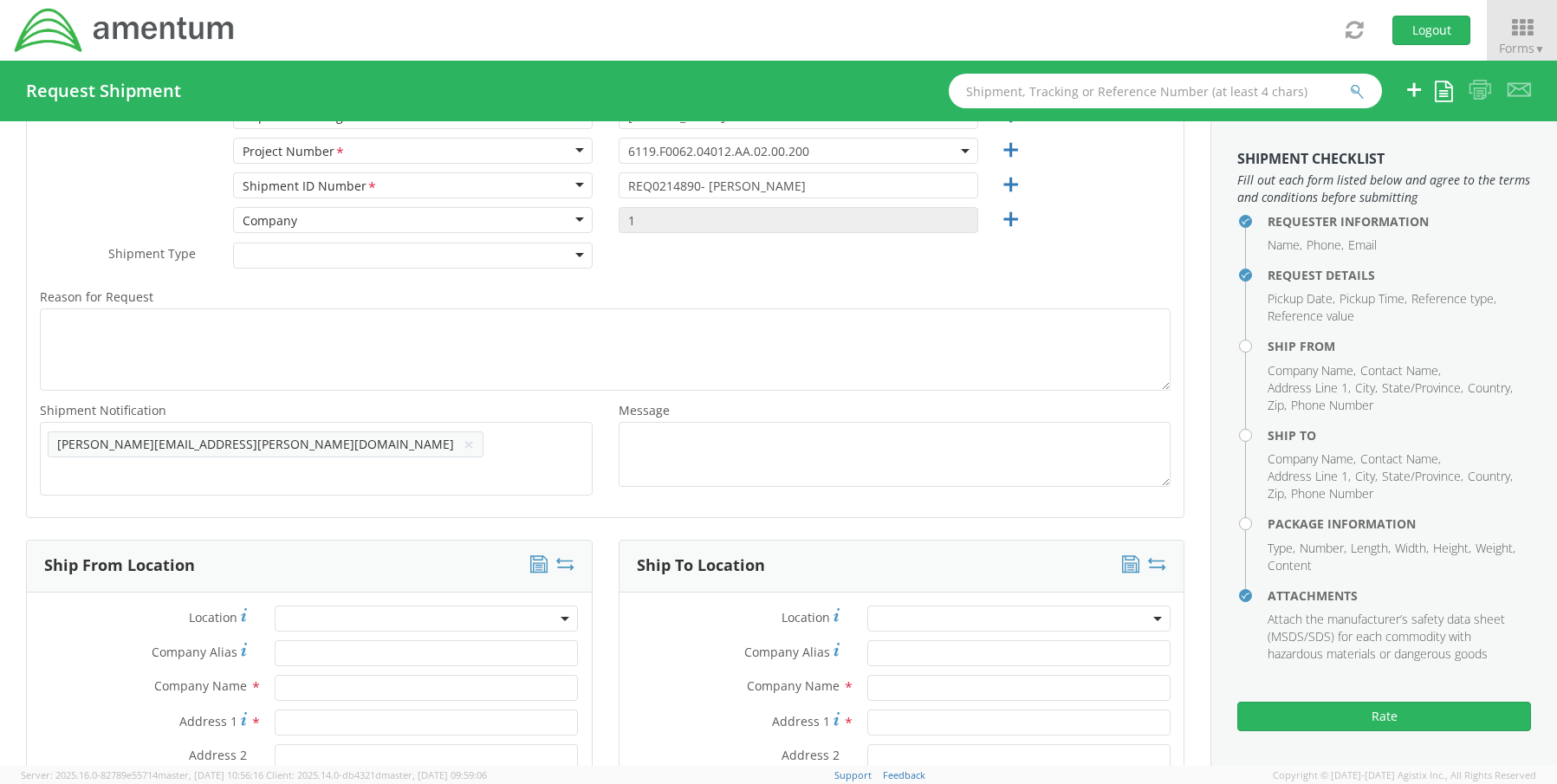
scroll to position [0, 0]
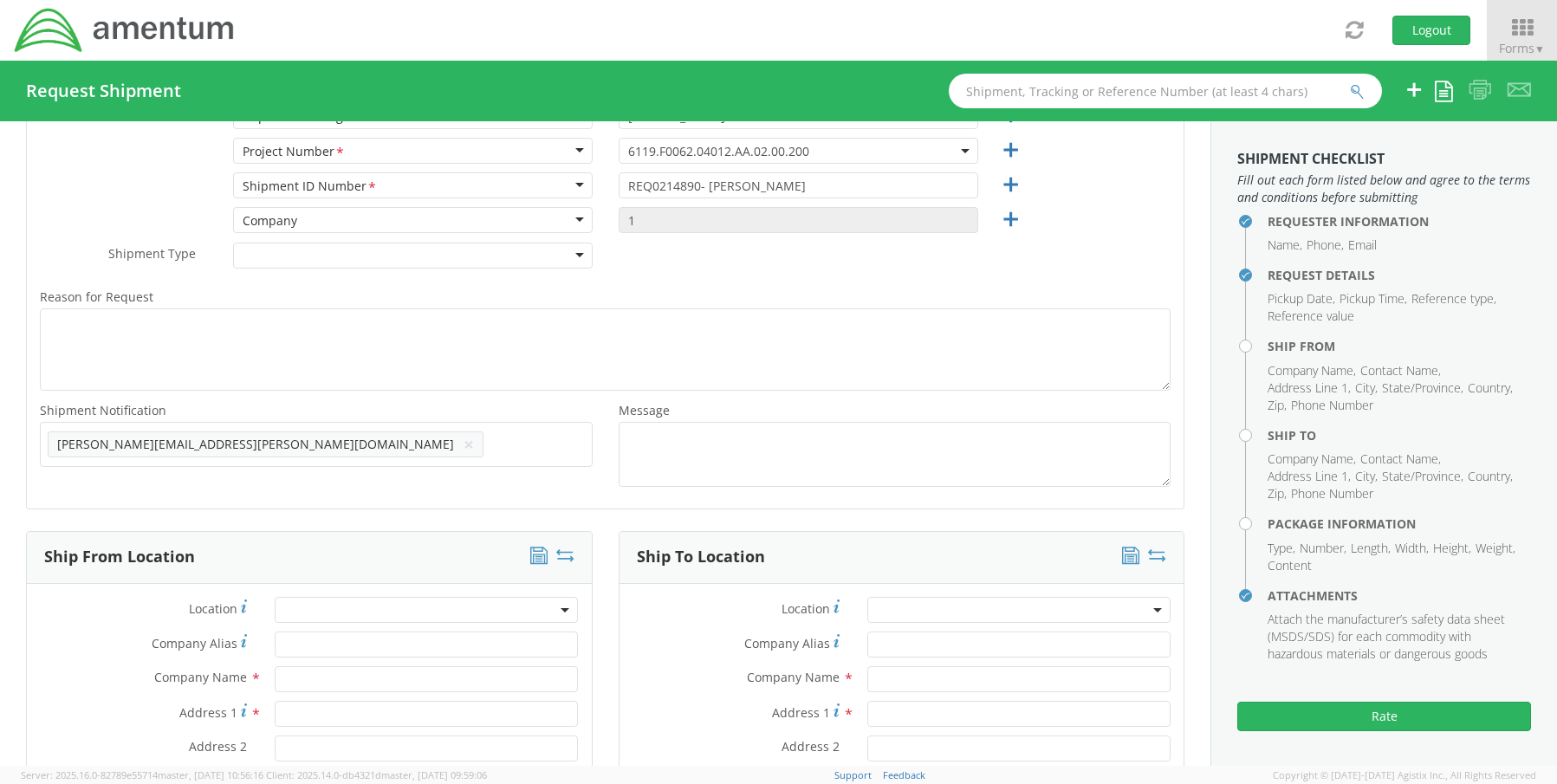
click at [329, 443] on span "Add email addresses separated by comma" at bounding box center [316, 441] width 537 height 17
paste input "[EMAIL_ADDRESS][DOMAIN_NAME]"
type input "[EMAIL_ADDRESS][DOMAIN_NAME]"
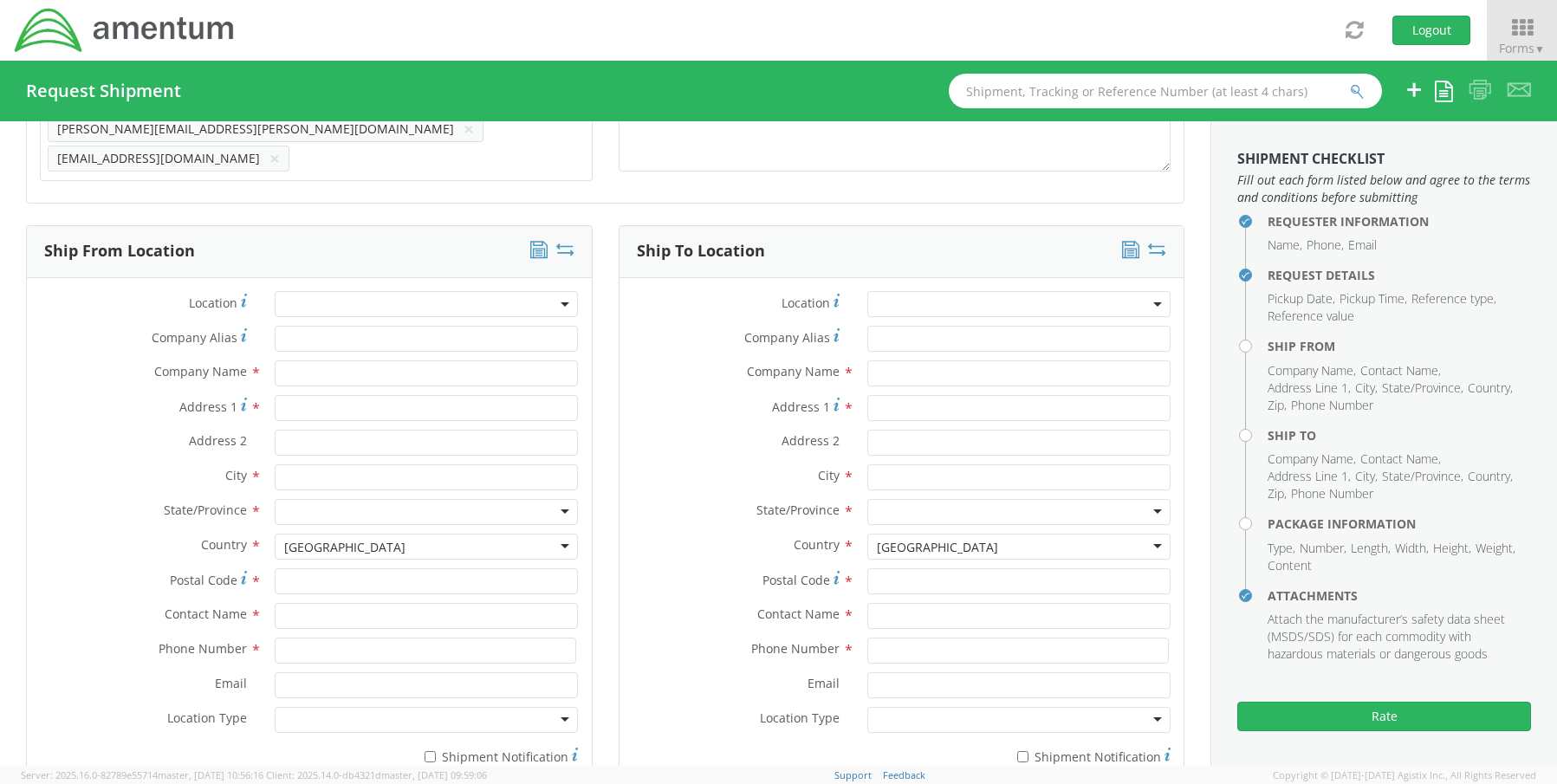
scroll to position [760, 0]
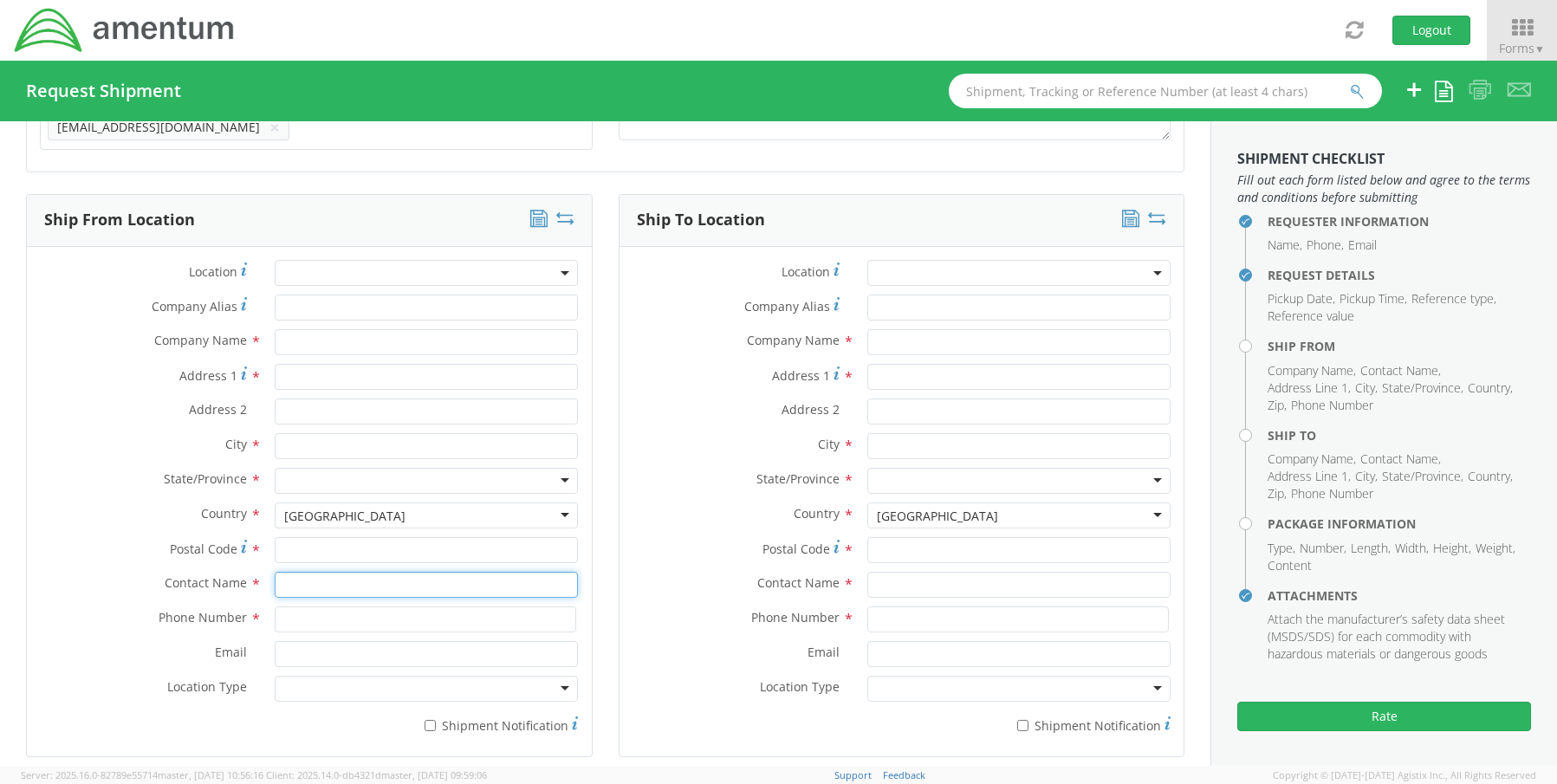
click at [305, 577] on input "text" at bounding box center [425, 584] width 303 height 26
type input "sene"
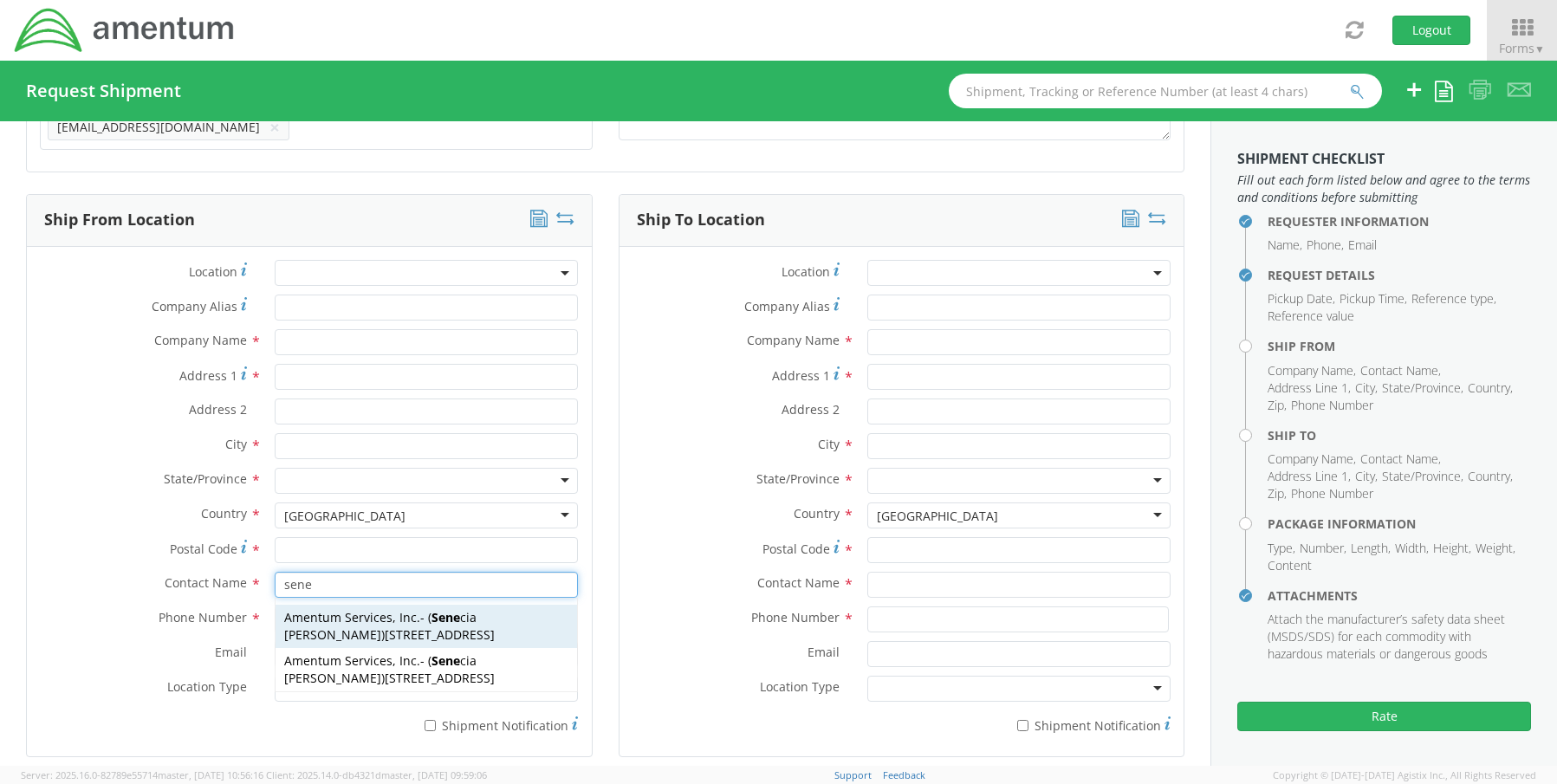
click at [385, 631] on span "[STREET_ADDRESS]" at bounding box center [440, 634] width 110 height 16
type input "Amentum Services, Inc."
type input "[STREET_ADDRESS]"
type input "[GEOGRAPHIC_DATA]"
type input "76177"
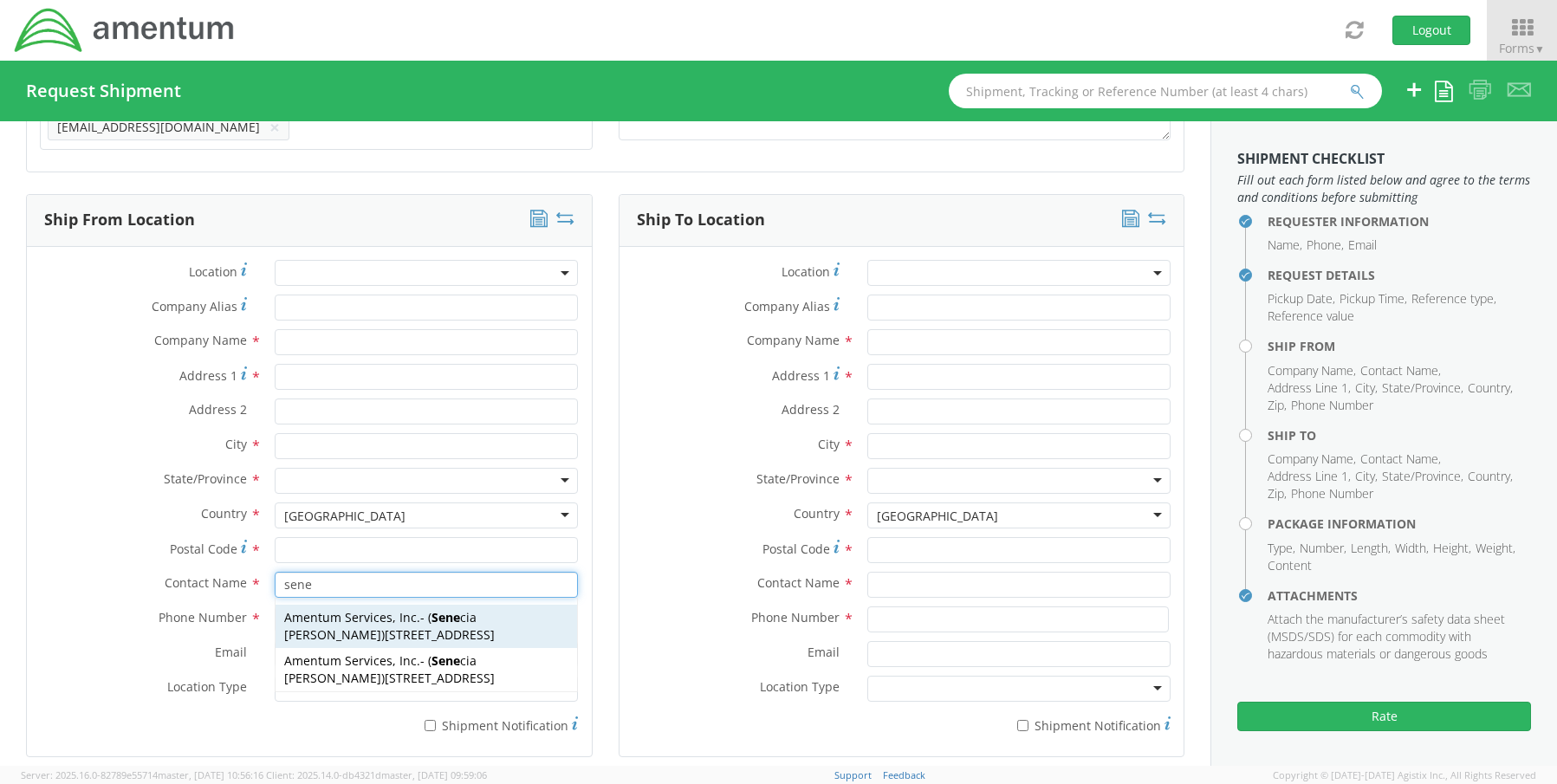
type input "[PERSON_NAME]"
type input "[PHONE_NUMBER]"
type input "[EMAIL_ADDRESS][PERSON_NAME][DOMAIN_NAME]"
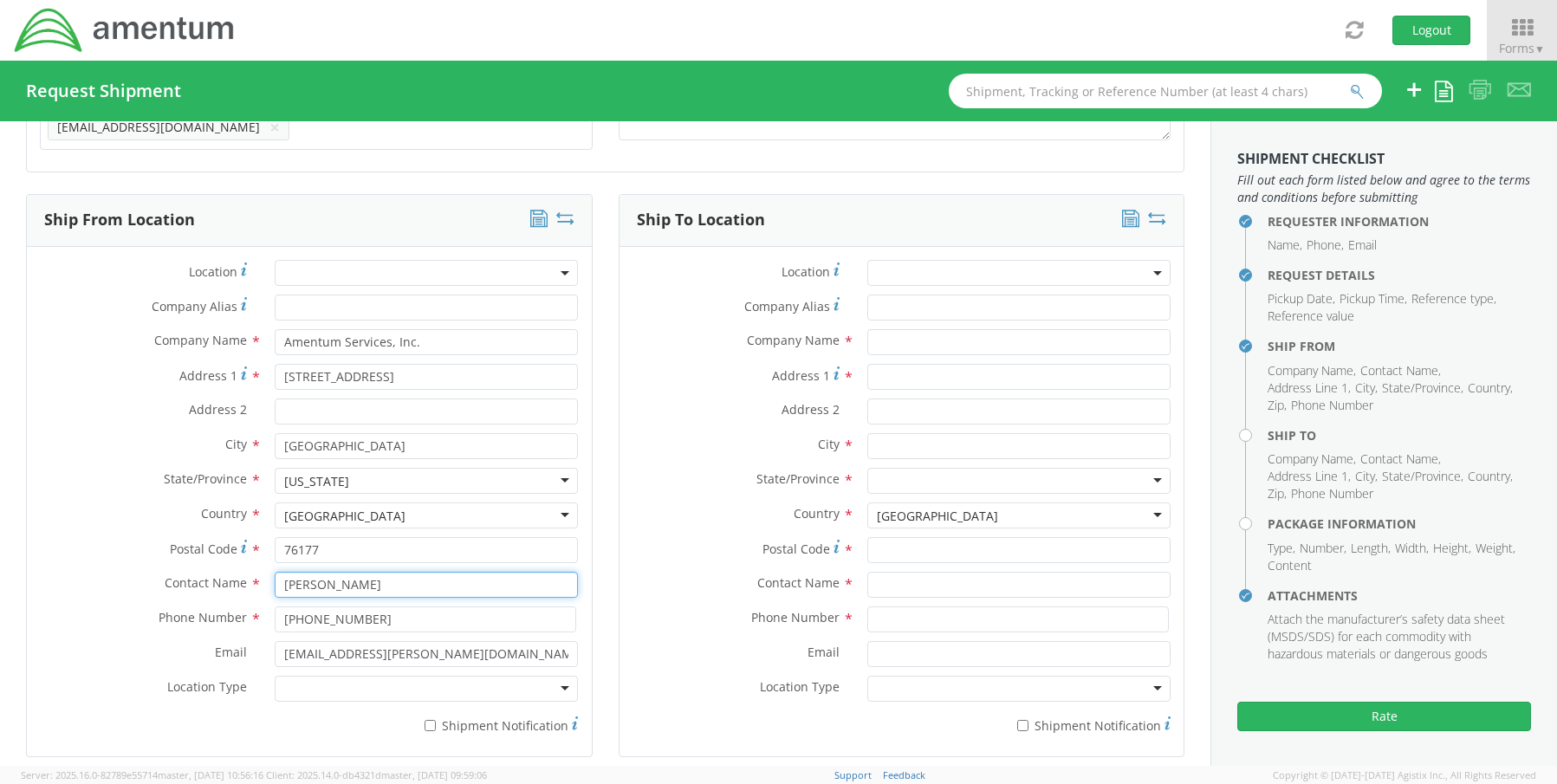
type input "[PERSON_NAME]"
drag, startPoint x: 311, startPoint y: 681, endPoint x: 311, endPoint y: 700, distance: 19.0
click at [311, 682] on div at bounding box center [425, 688] width 303 height 26
drag, startPoint x: 334, startPoint y: 715, endPoint x: 373, endPoint y: 715, distance: 39.0
click at [437, 715] on label "* Shipment Notification" at bounding box center [425, 724] width 303 height 21
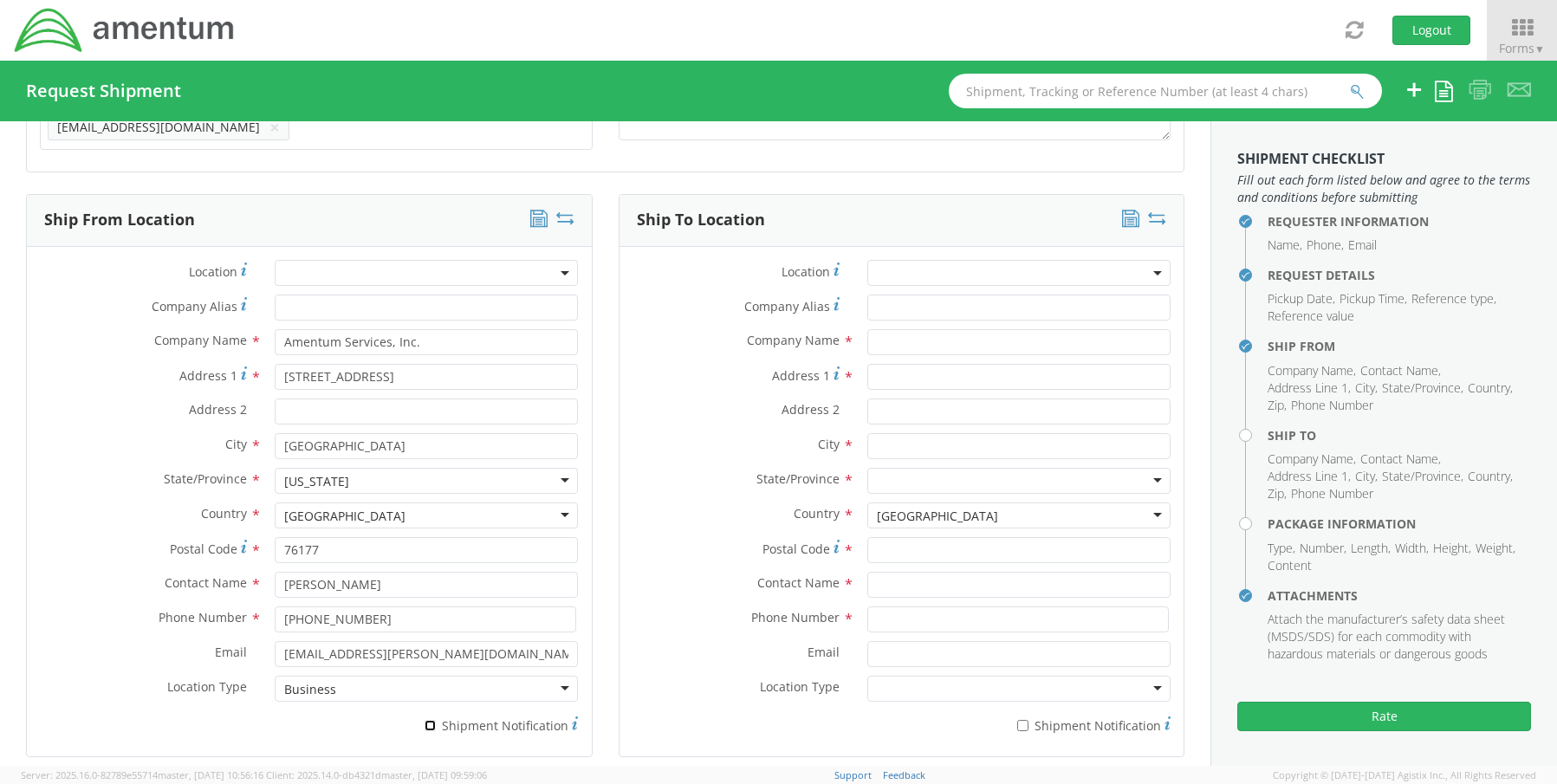
click at [436, 720] on input "* Shipment Notification" at bounding box center [430, 726] width 11 height 11
checkbox input "true"
click at [891, 332] on input "text" at bounding box center [1019, 342] width 303 height 26
paste input "Donald McCandless"
drag, startPoint x: 1056, startPoint y: 334, endPoint x: 935, endPoint y: 327, distance: 121.2
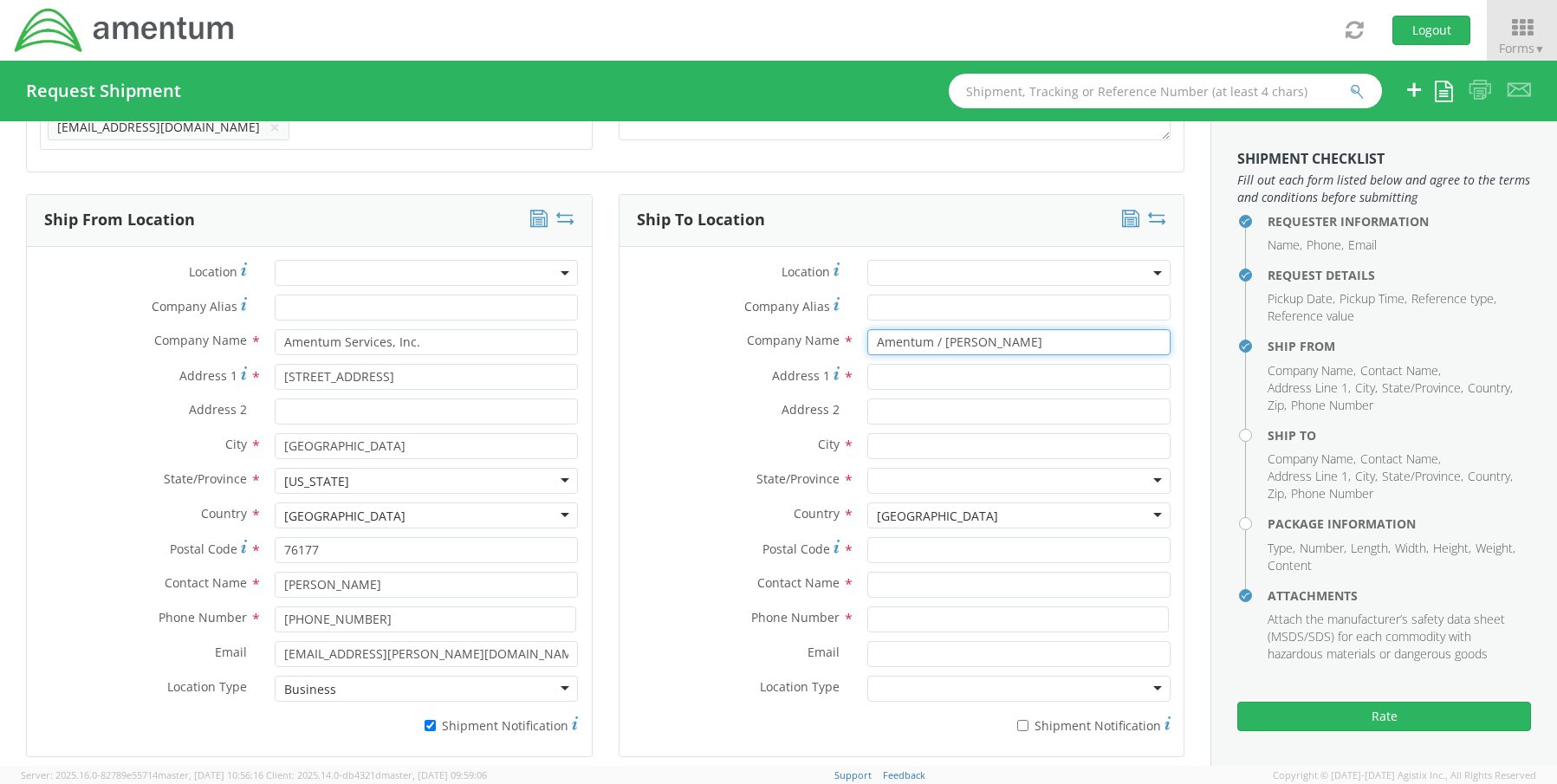
click at [951, 330] on input "Amentum / Donald McCandless" at bounding box center [1019, 342] width 303 height 26
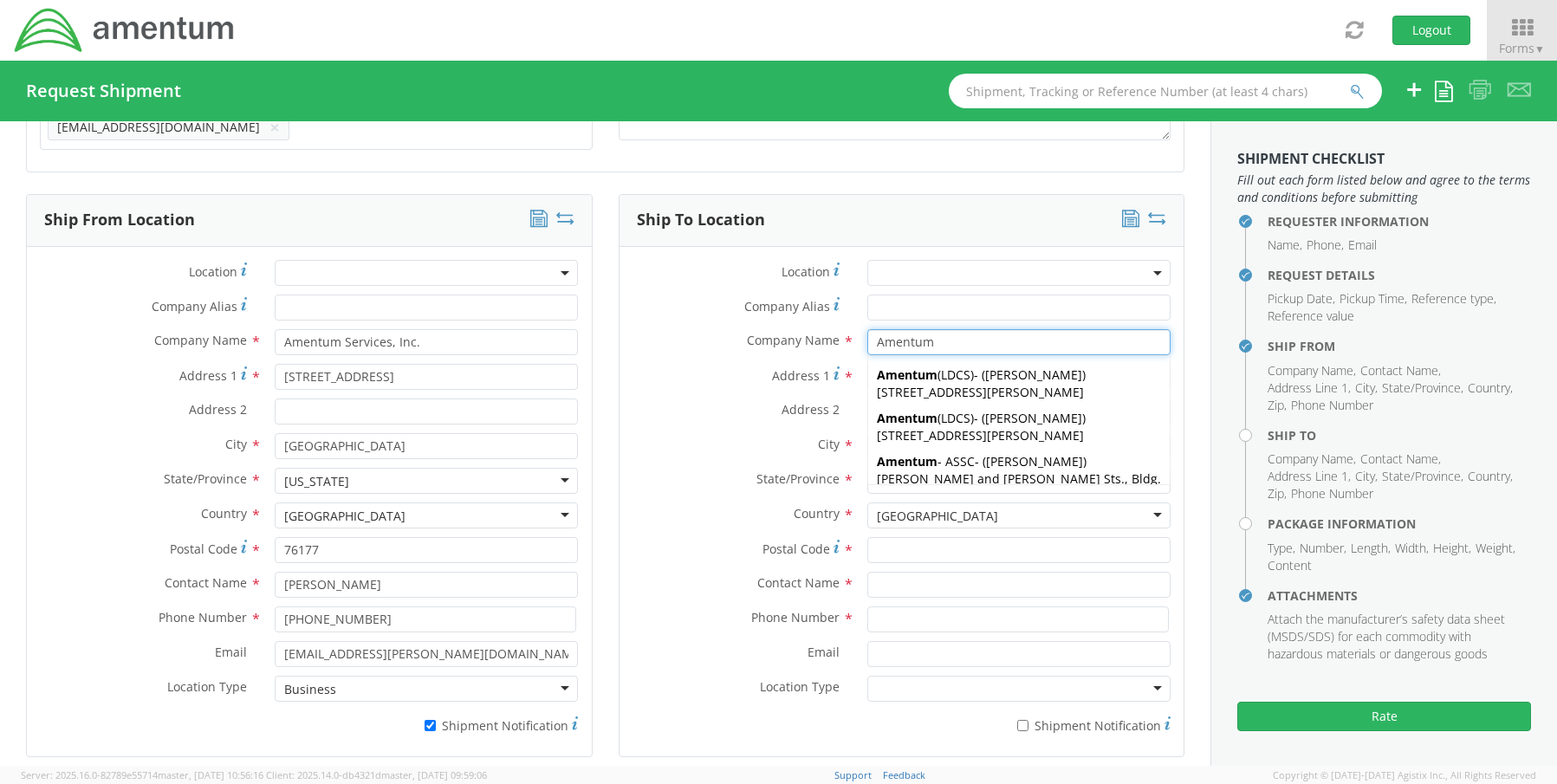
type input "Amentum"
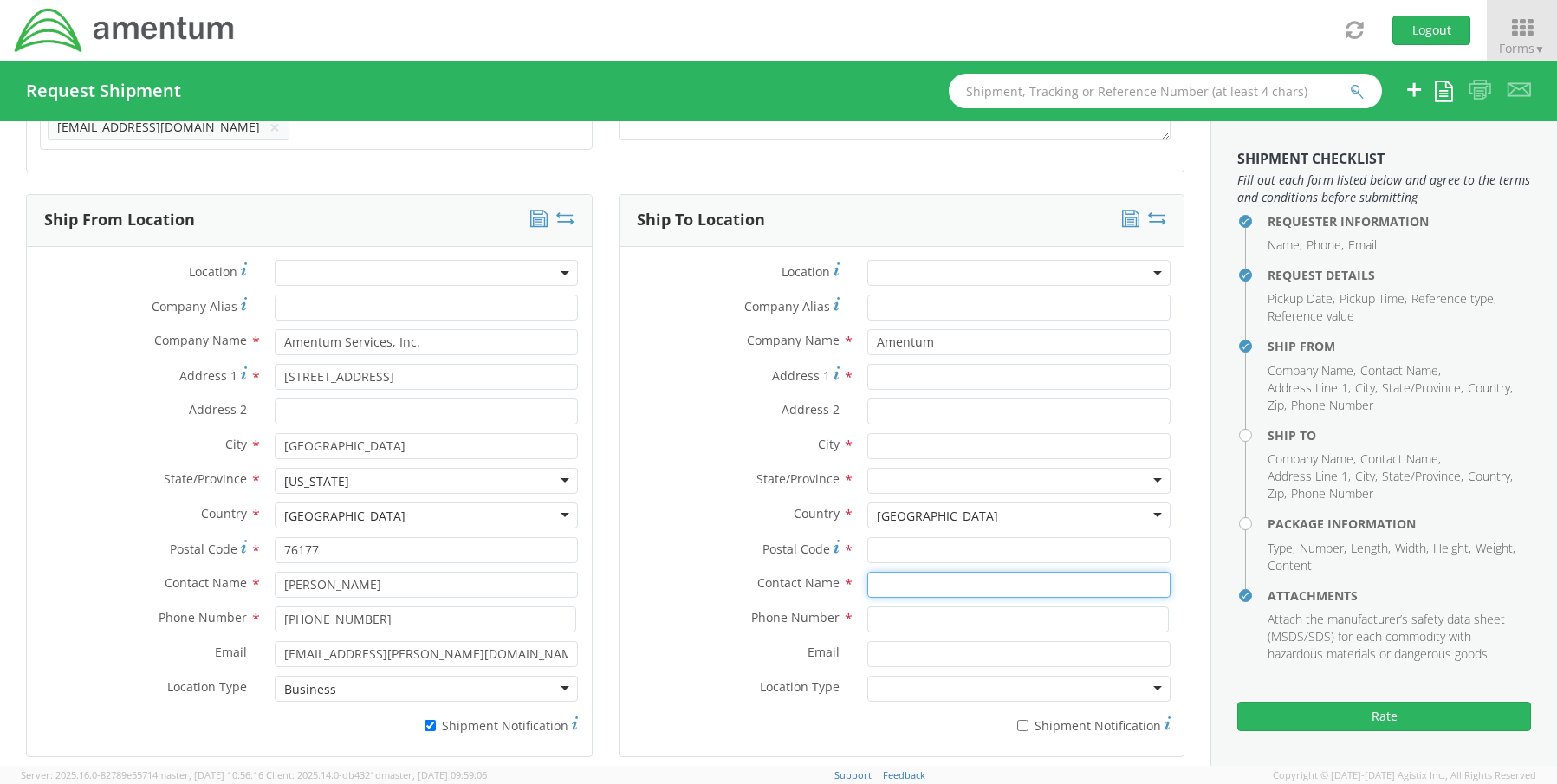
click at [876, 571] on input "text" at bounding box center [1019, 584] width 303 height 26
paste input "Donald McCandless"
type input "Donald McCandless"
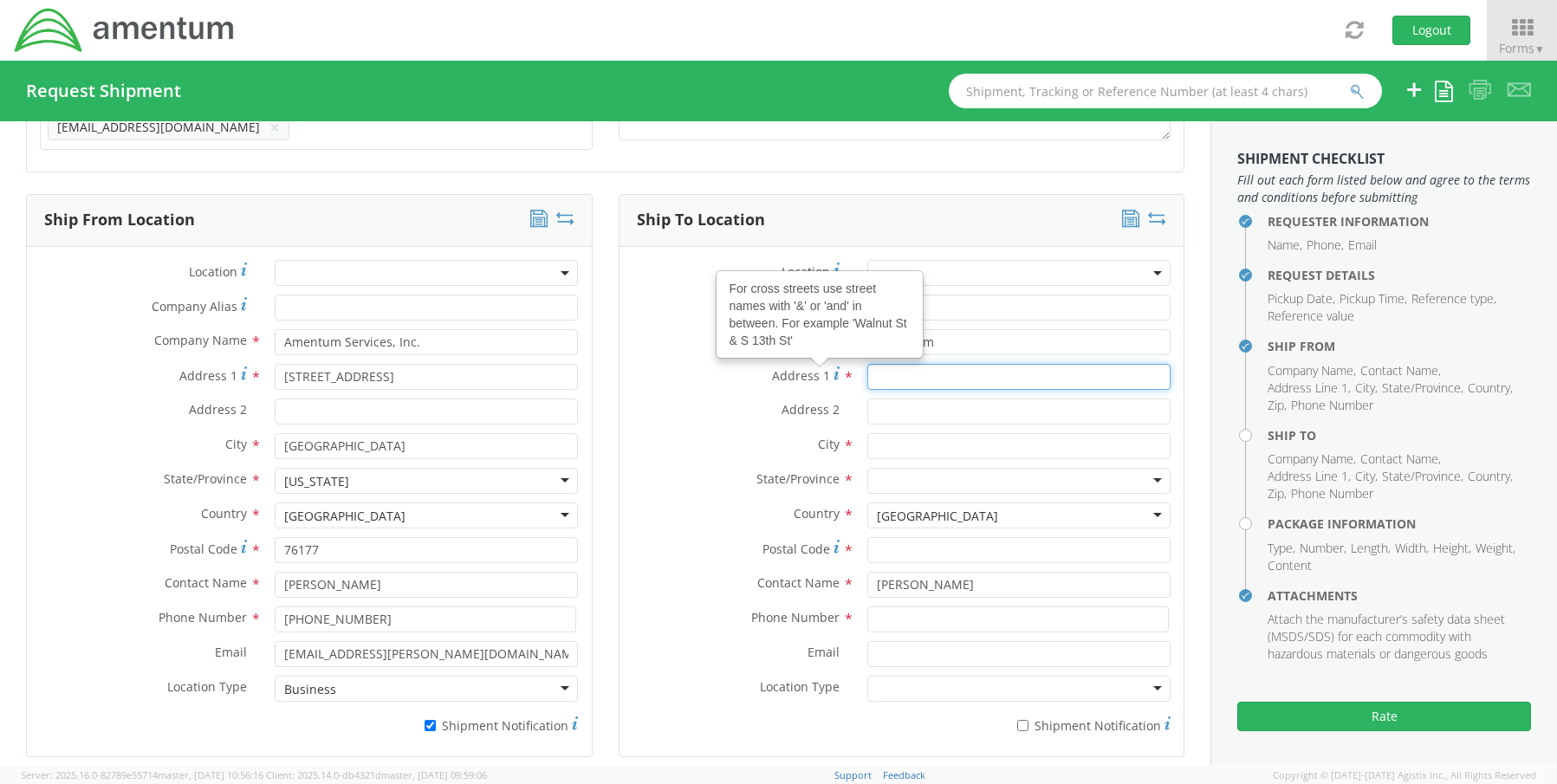
click at [895, 373] on input "Address 1 For cross streets use street names with '&' or 'and' in between. For …" at bounding box center [1019, 376] width 303 height 26
paste input "1 South Maine Ave"
type input "1 South Maine Ave"
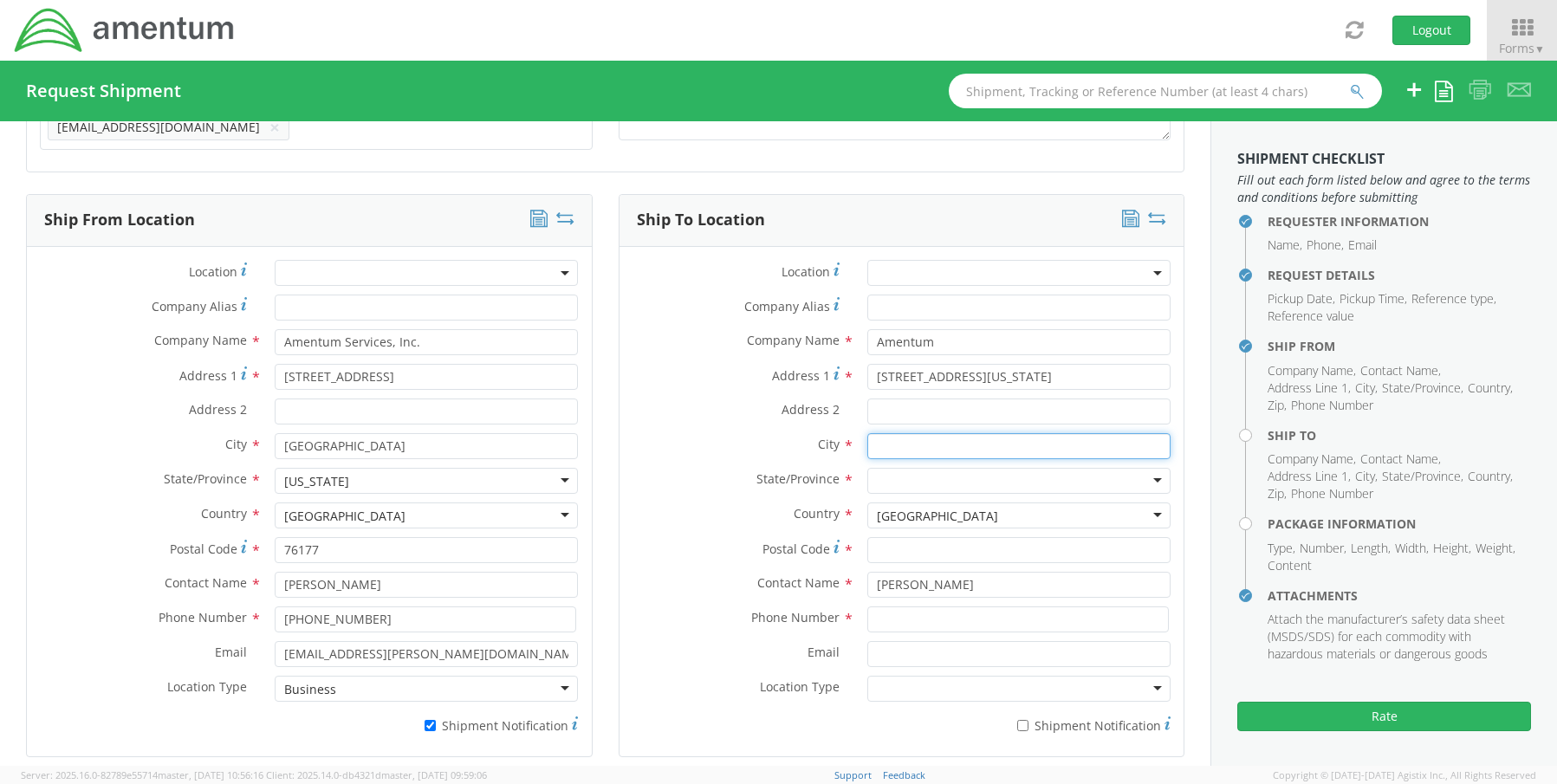
click at [882, 439] on input "text" at bounding box center [1019, 445] width 303 height 26
paste input "Hawthorne"
type input "Hawthorne"
click at [893, 474] on div at bounding box center [1019, 480] width 303 height 26
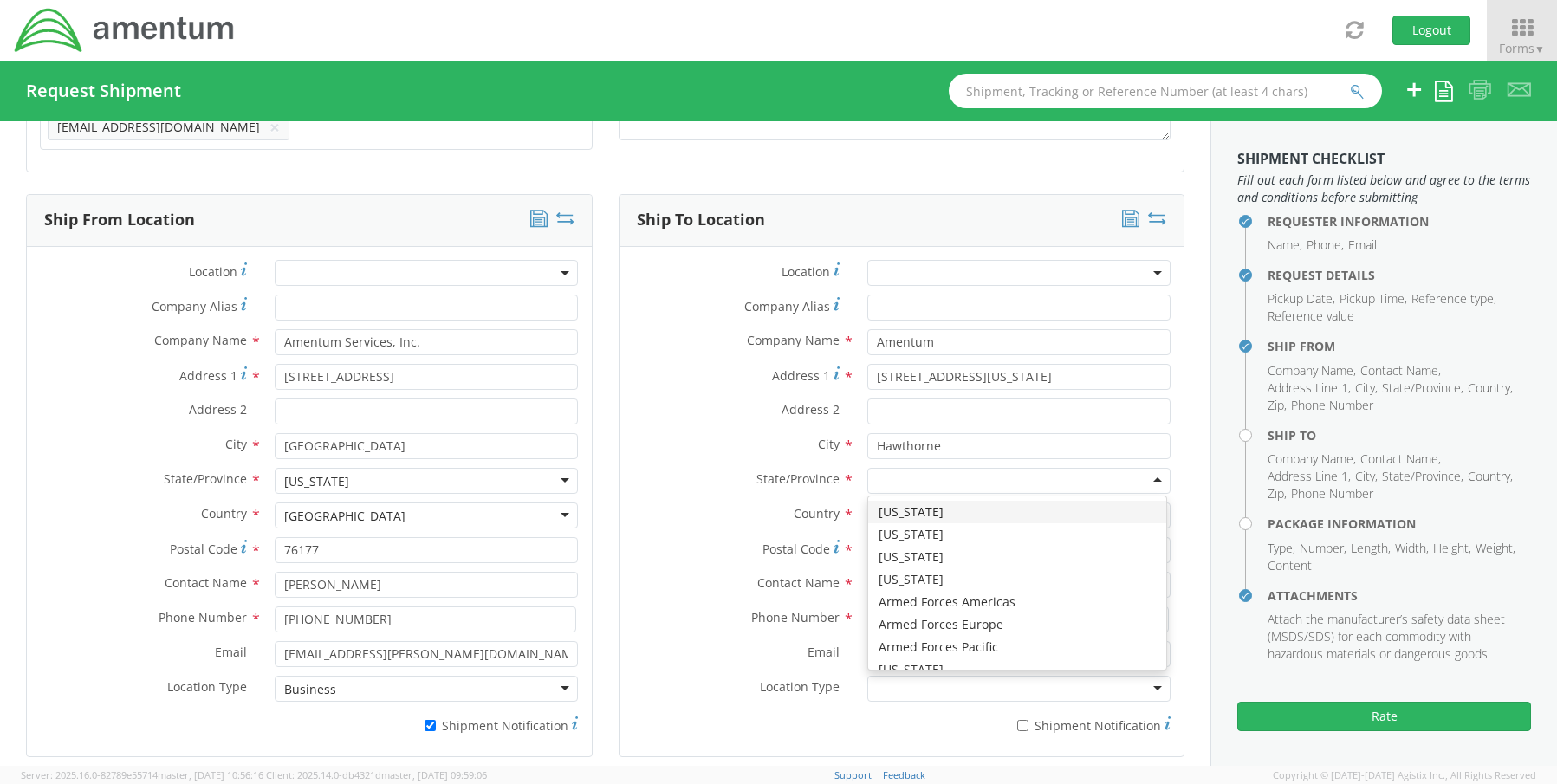
type input "n"
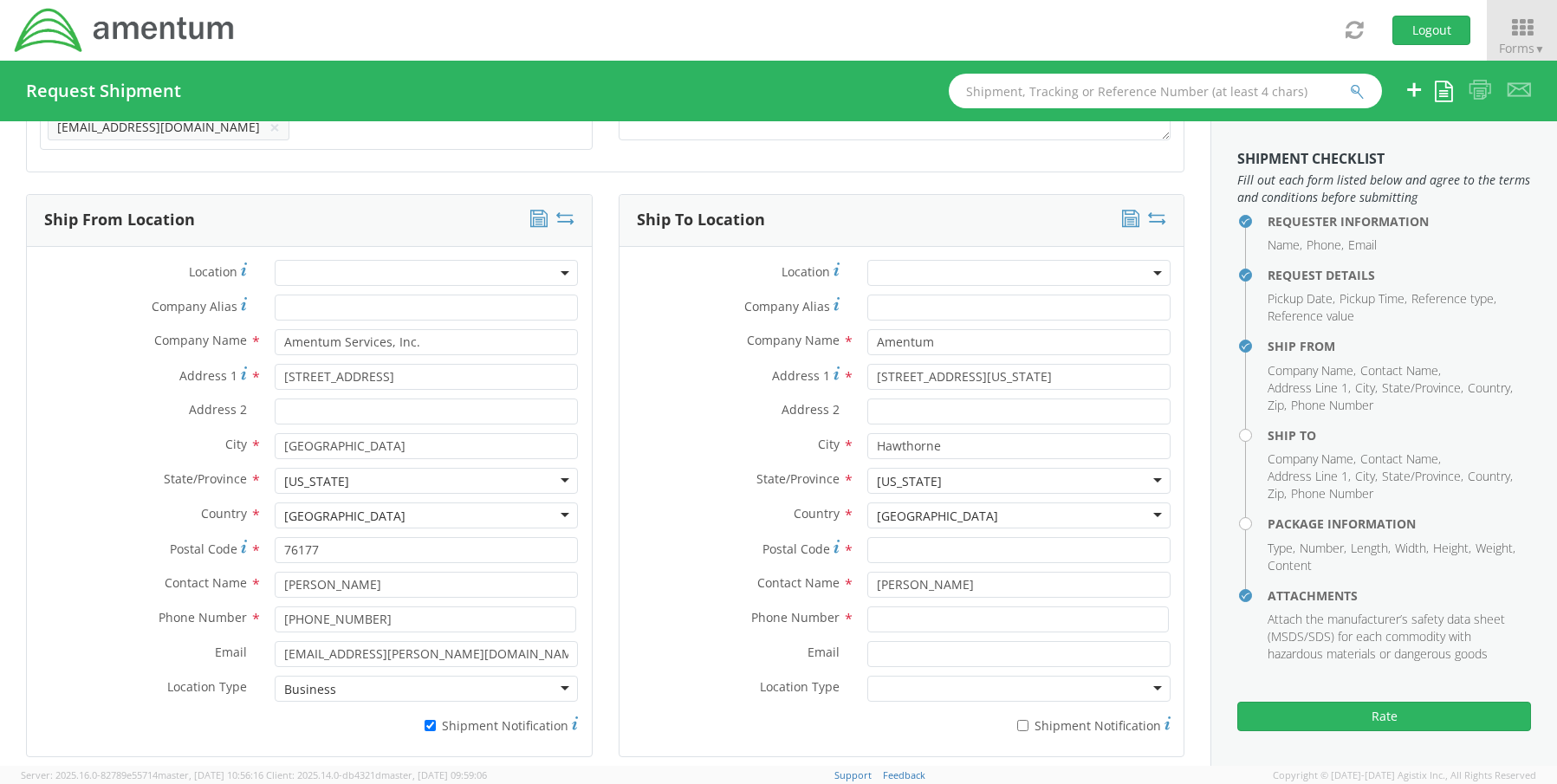
scroll to position [0, 0]
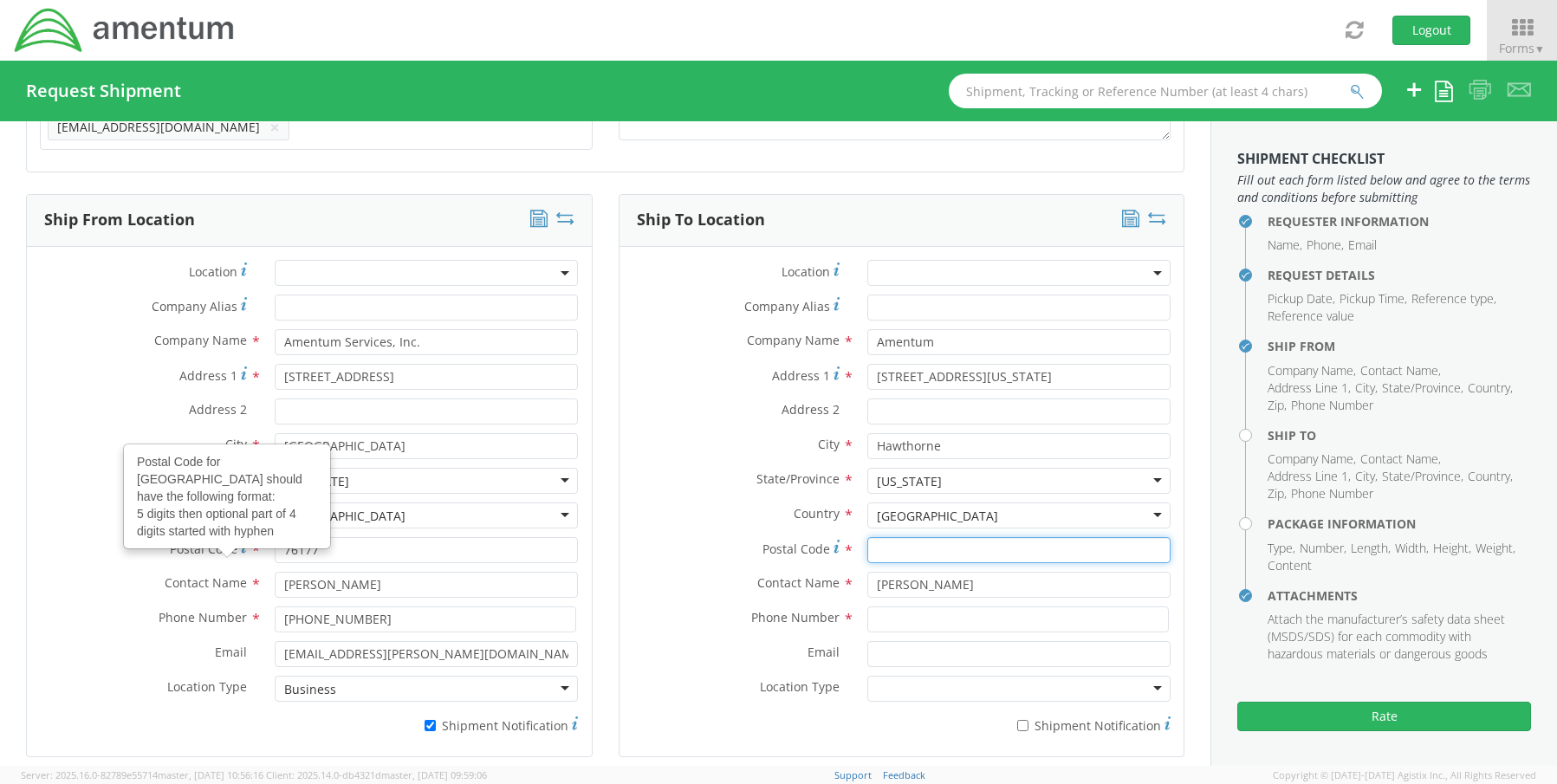
click at [890, 539] on input "Postal Code *" at bounding box center [1019, 550] width 303 height 26
paste input "89415"
type input "89415"
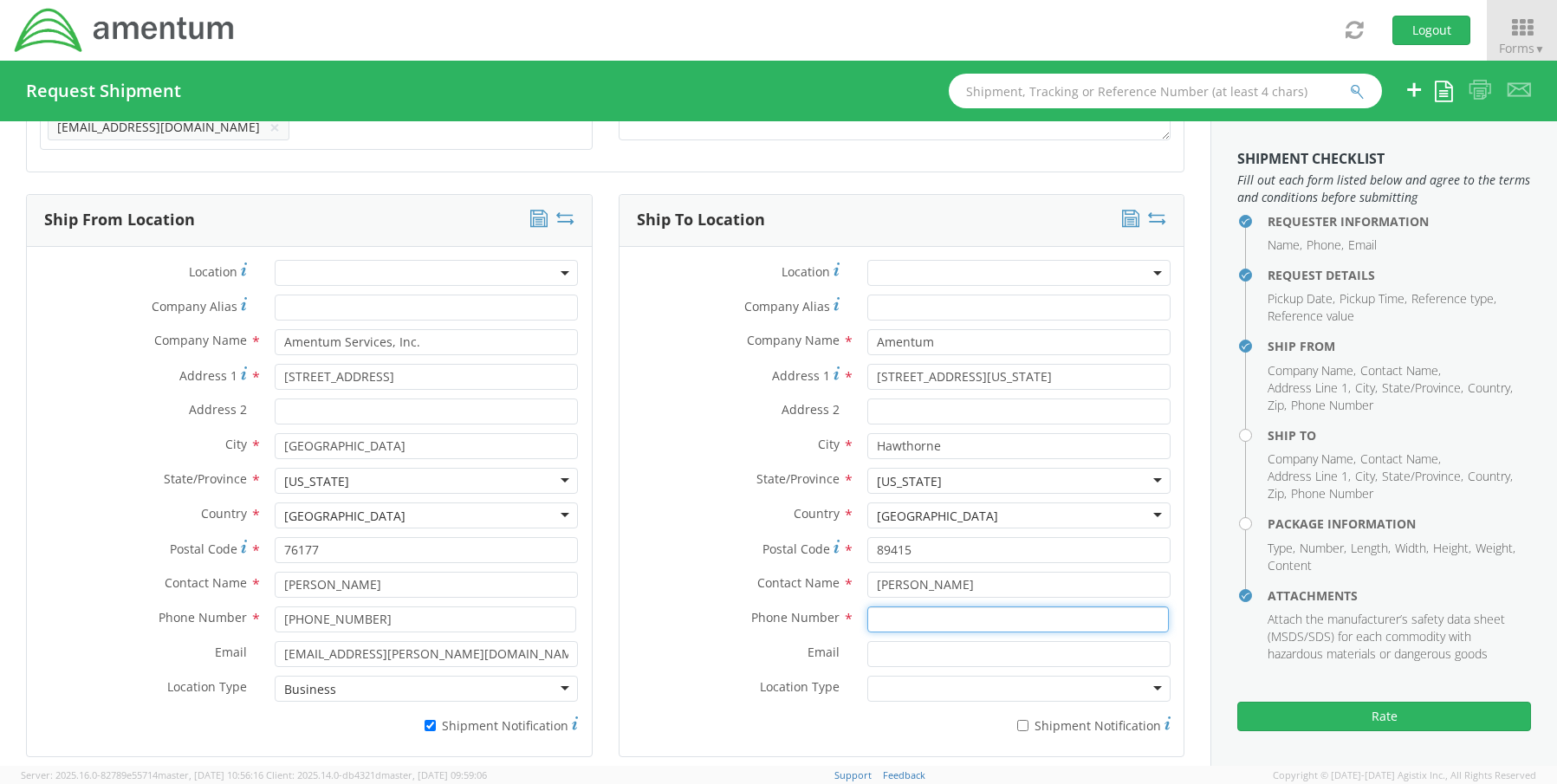
click at [890, 607] on input at bounding box center [1019, 619] width 302 height 26
paste input "775-945-7032"
type input "775-945-7032"
click at [916, 646] on input "Email *" at bounding box center [1019, 653] width 303 height 26
paste input "donald.mccandless@amentum.com"
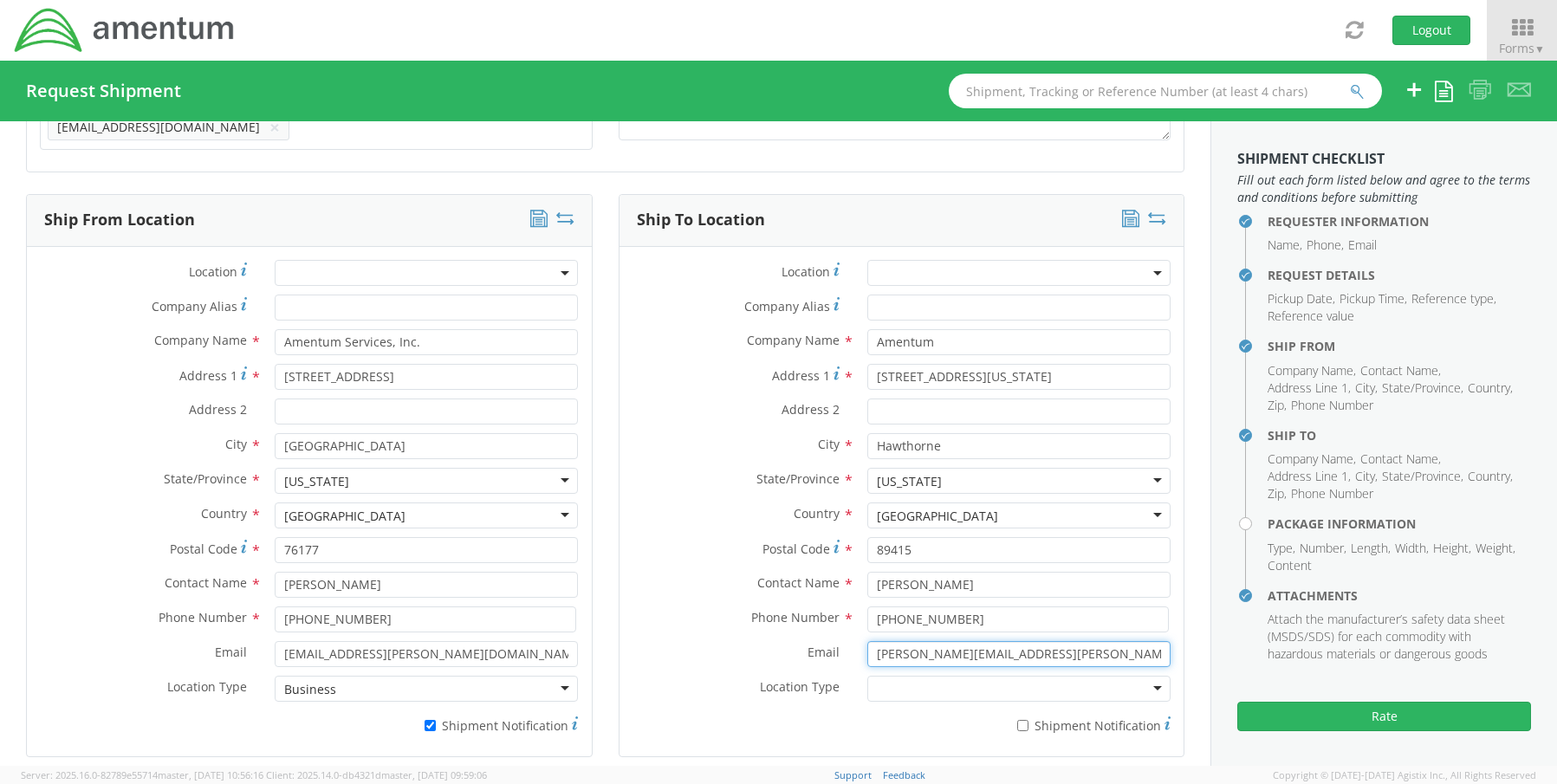
type input "donald.mccandless@amentum.com"
click at [1023, 715] on label "* Shipment Notification" at bounding box center [1019, 724] width 303 height 21
click at [1023, 720] on input "* Shipment Notification" at bounding box center [1023, 726] width 11 height 11
checkbox input "true"
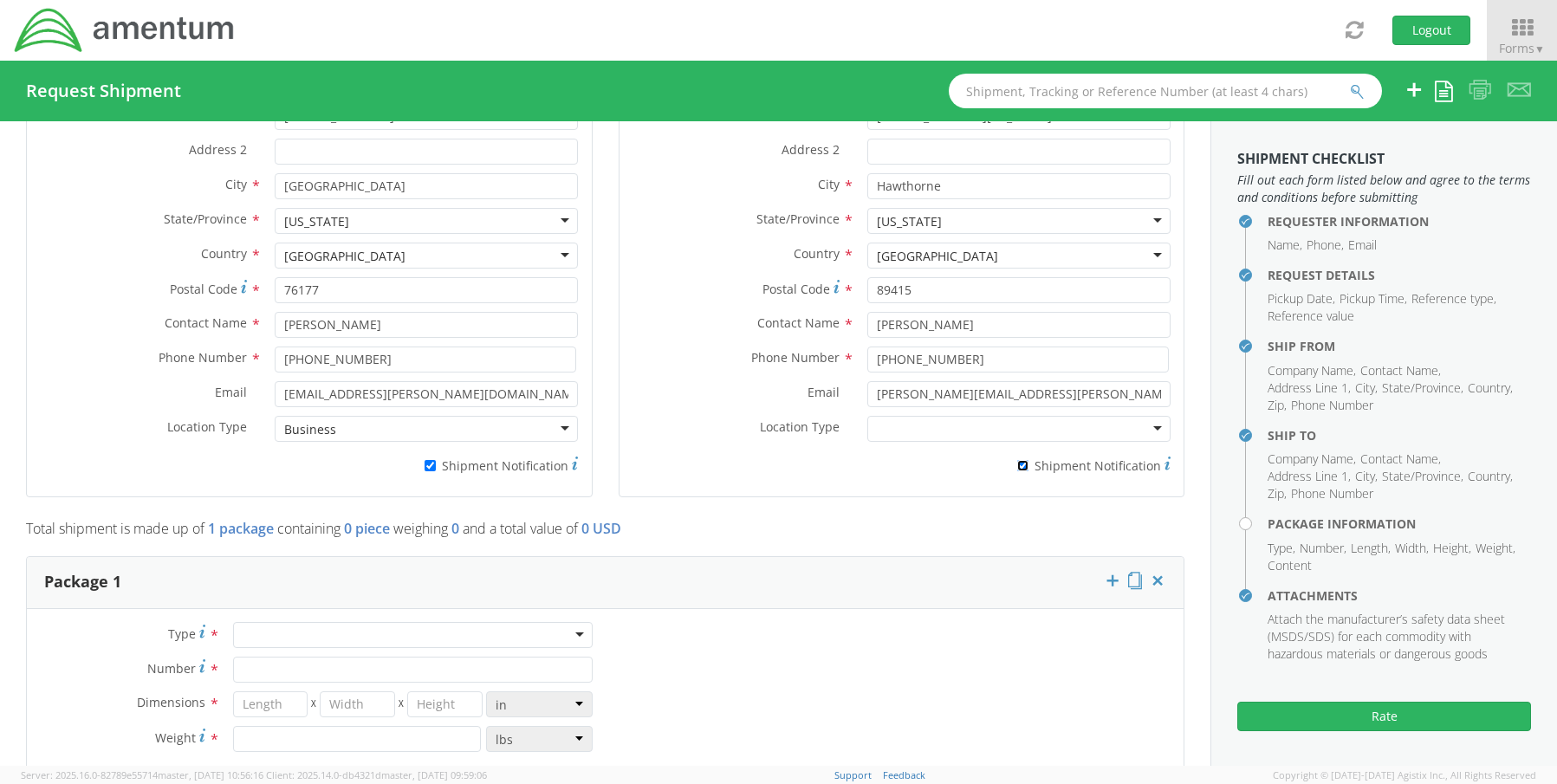
scroll to position [1279, 0]
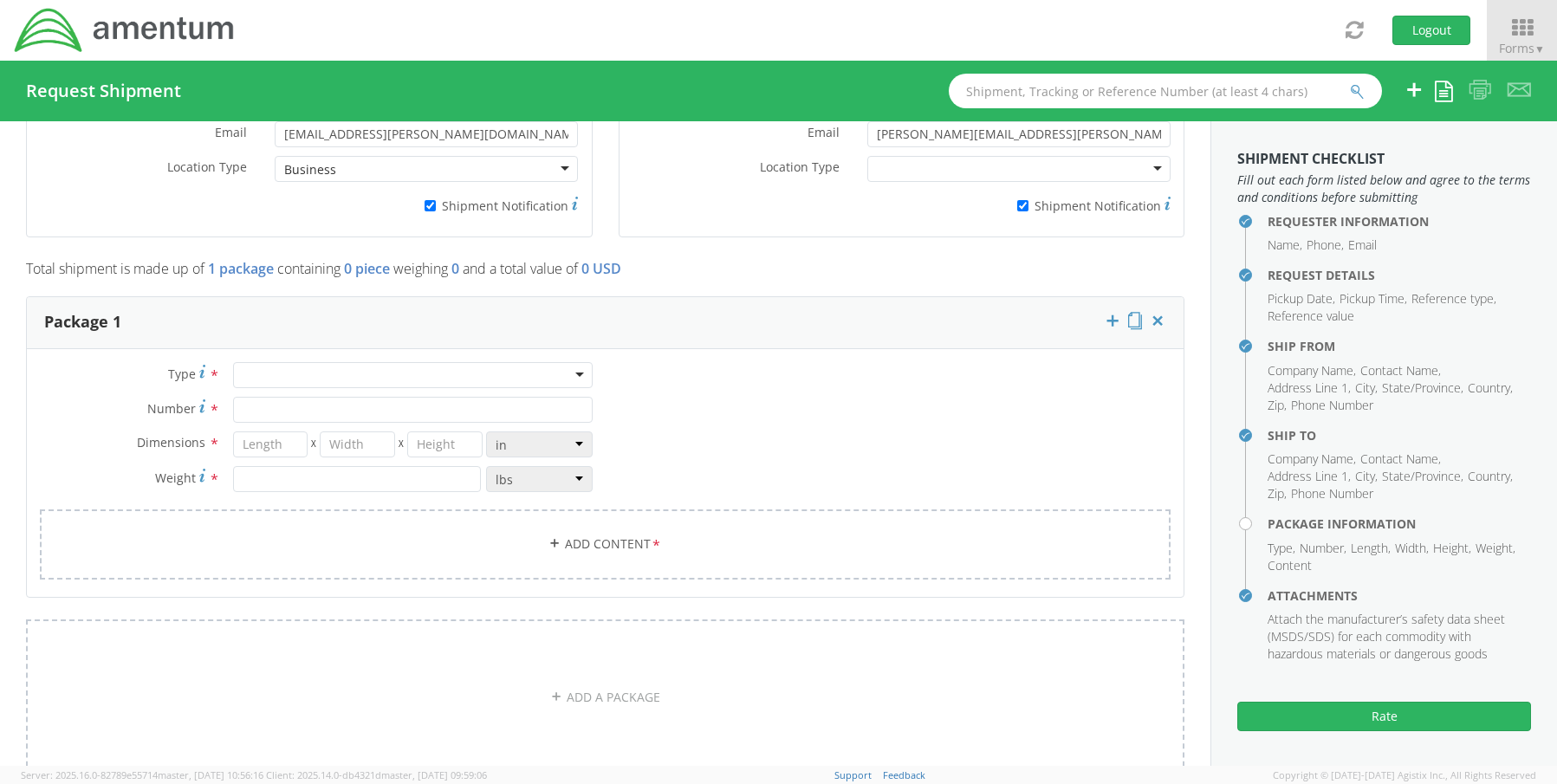
drag, startPoint x: 256, startPoint y: 365, endPoint x: 252, endPoint y: 417, distance: 52.2
click at [255, 367] on div at bounding box center [413, 375] width 360 height 26
click at [270, 402] on input "Number *" at bounding box center [413, 409] width 360 height 26
type input "1"
type input "20"
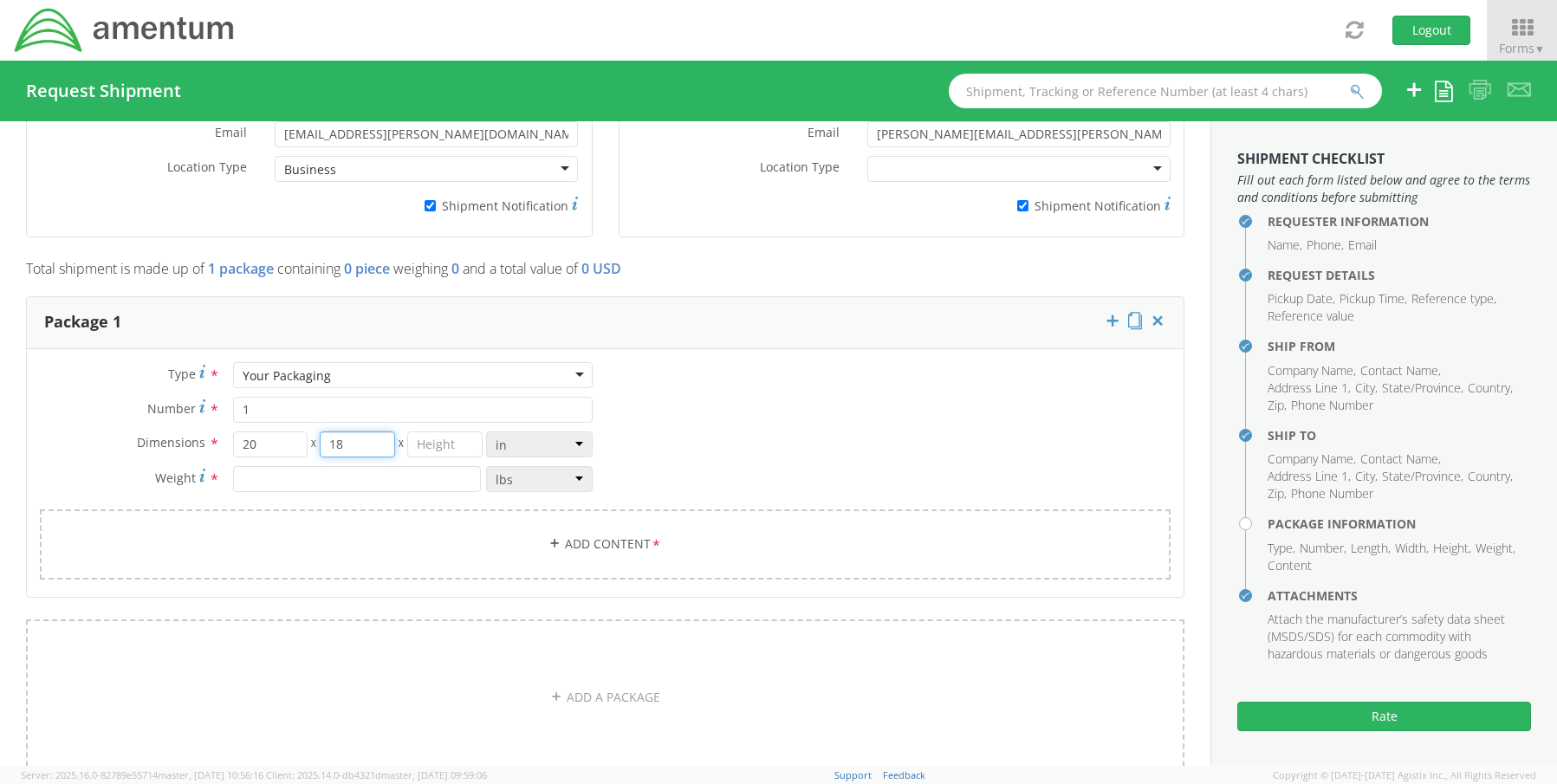
type input "18"
type input "6"
type input "10.00"
click at [578, 531] on link "Add Content *" at bounding box center [605, 545] width 1131 height 70
select select
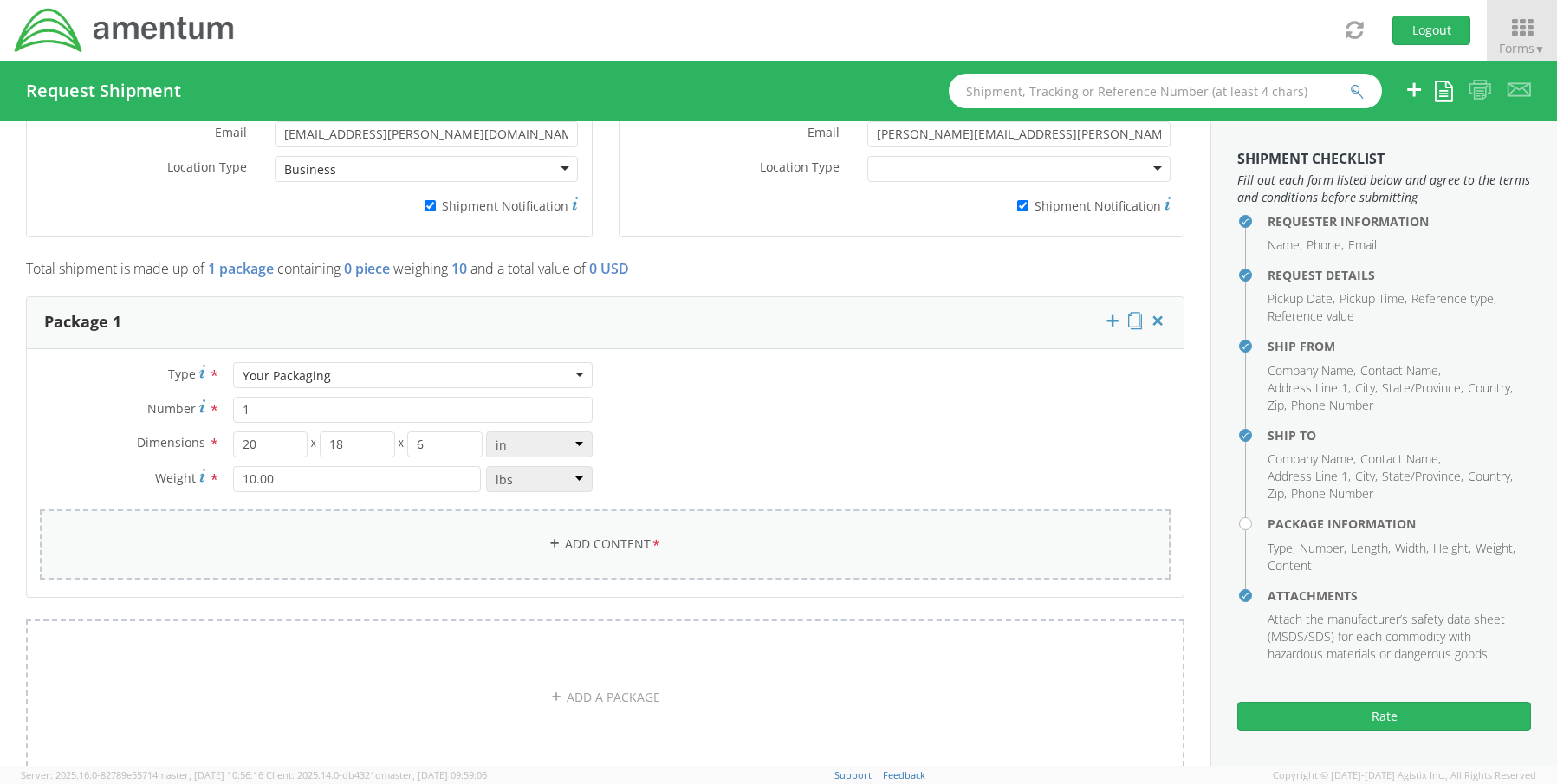
type input "General Commodity"
checkbox input "false"
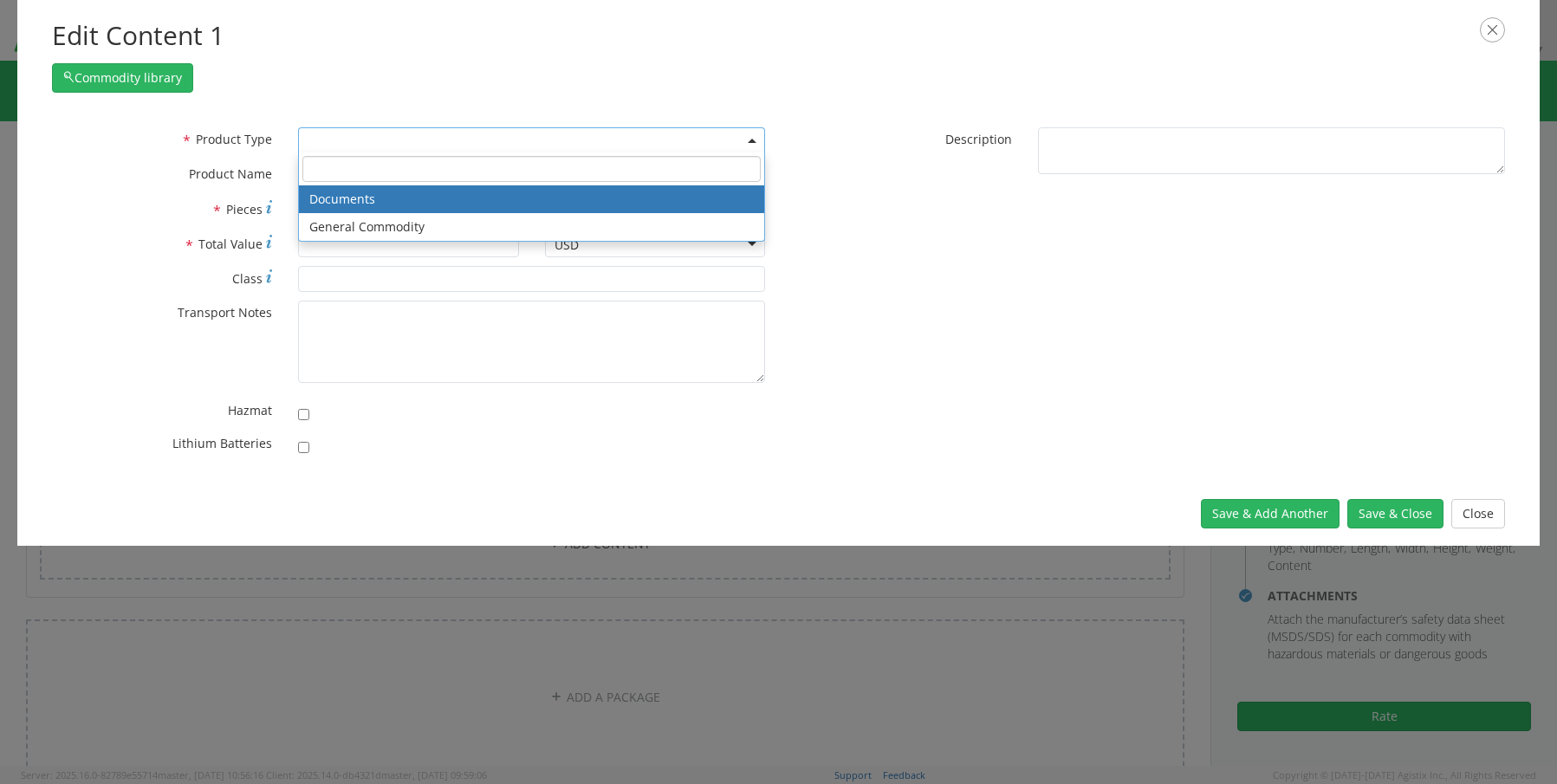
click at [357, 138] on span at bounding box center [532, 140] width 467 height 26
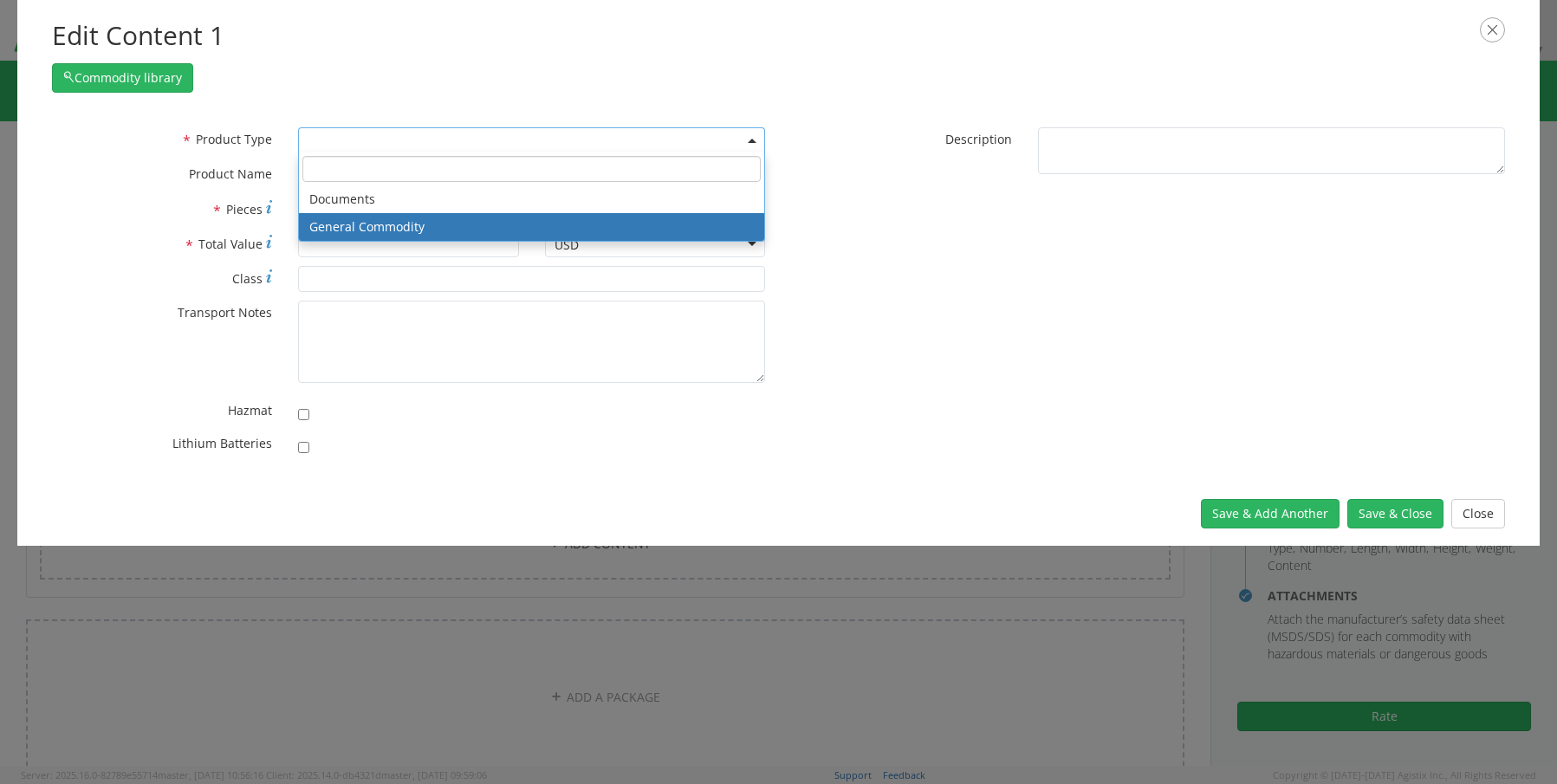
select select "COMMODITY"
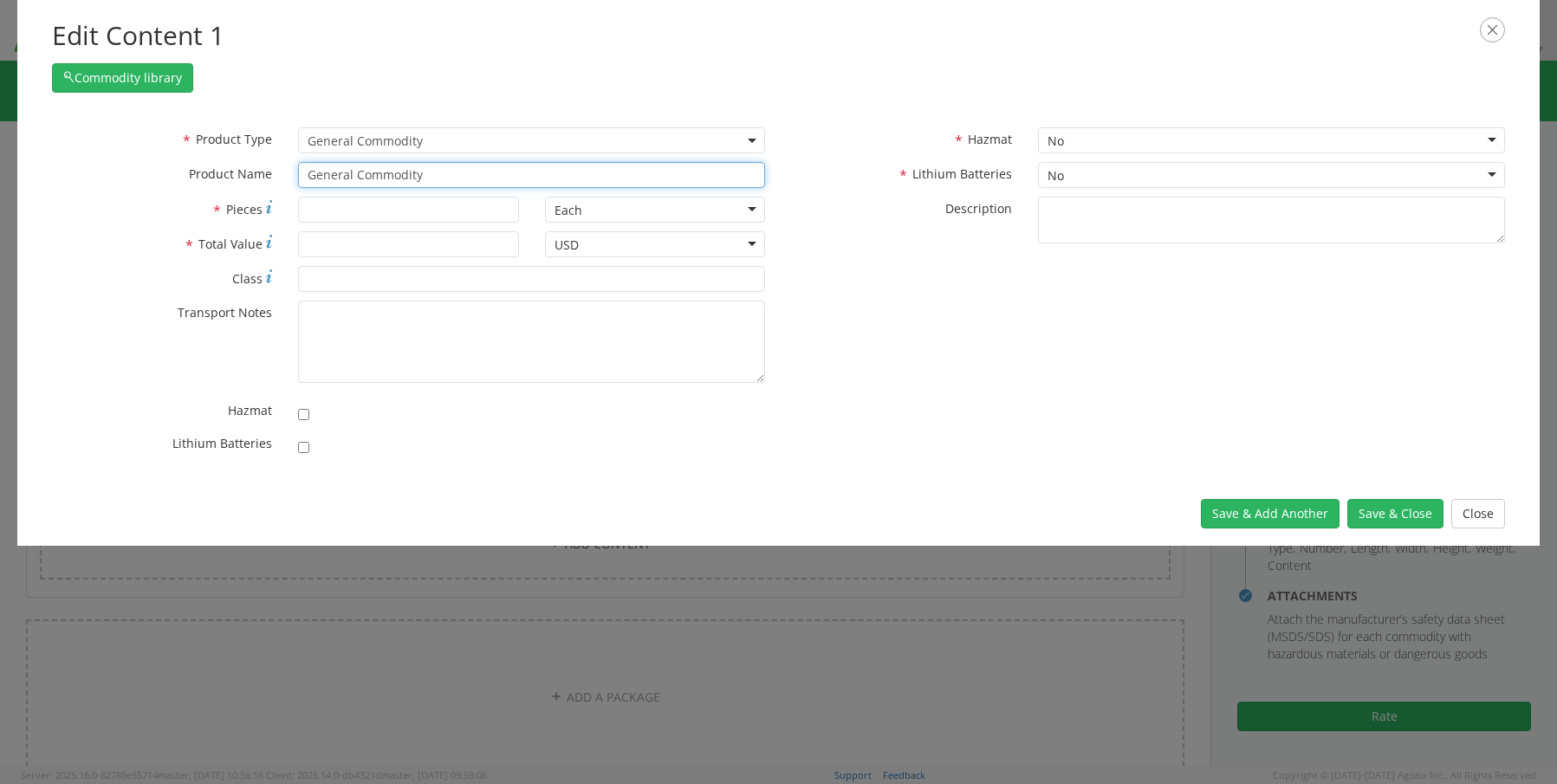
drag, startPoint x: 476, startPoint y: 184, endPoint x: 140, endPoint y: 168, distance: 336.4
click at [144, 168] on div "* Product Name General Commodity unable to find any results that match the curr…" at bounding box center [409, 175] width 741 height 26
paste input "Laptop- CORP026401 (HC9QN64)"
click at [517, 185] on input "Laptop- CORP026401 (HC9QN64)" at bounding box center [532, 175] width 467 height 26
paste input "KBM Combo"
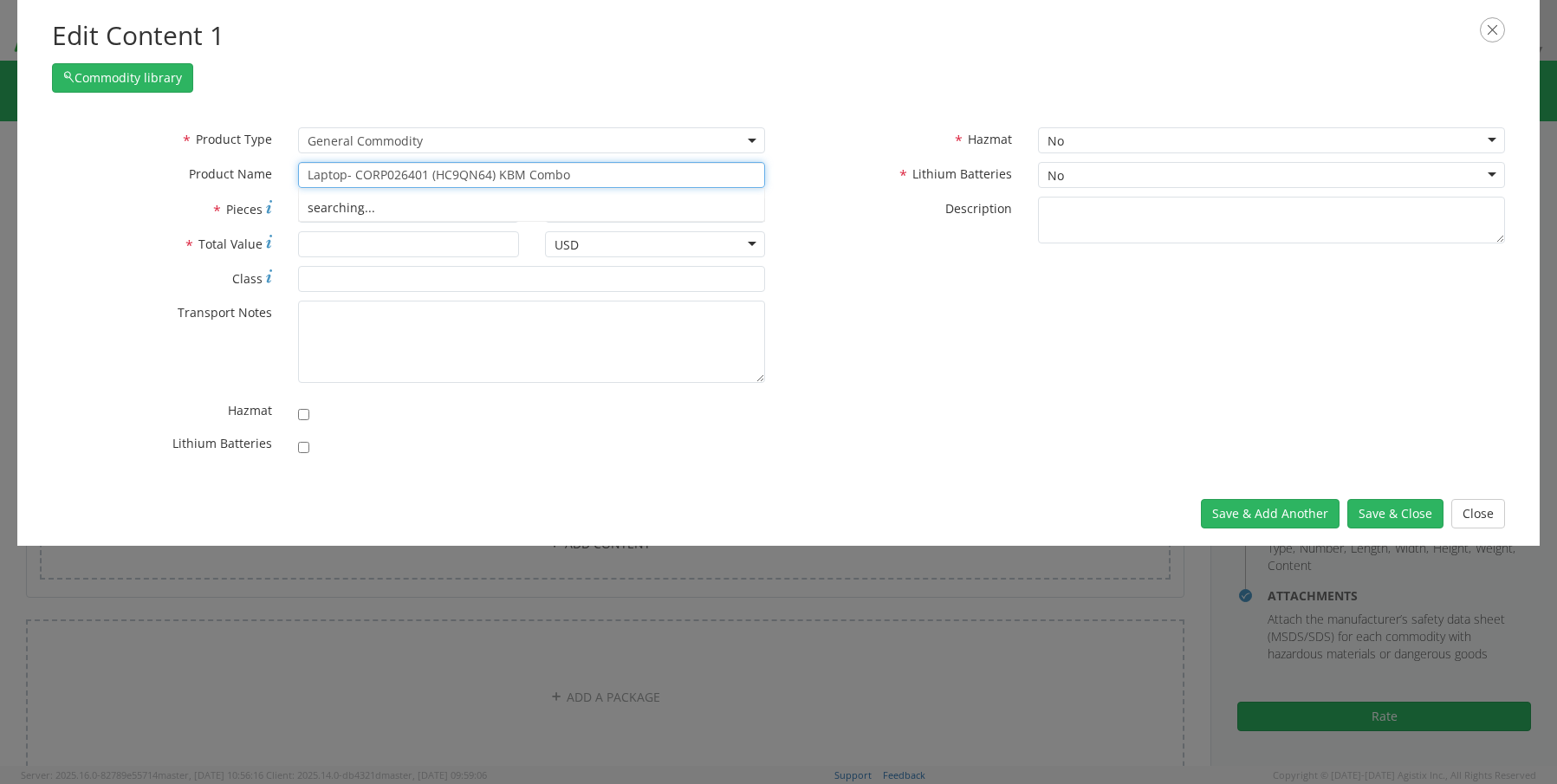
type input "Laptop- CORP026401 (HC9QN64) KBM Combo"
type input "2"
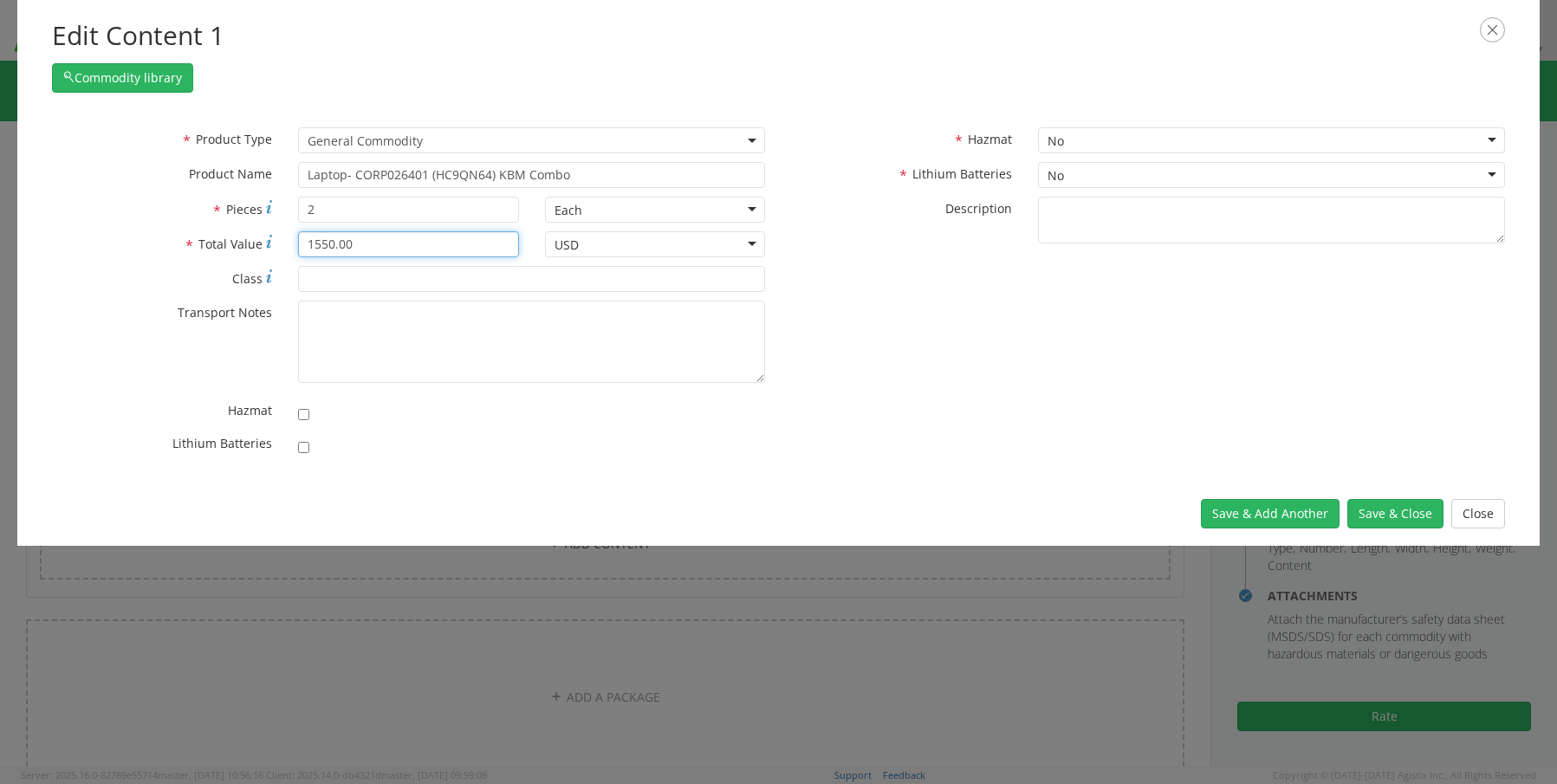
type input "1550.00"
click at [307, 449] on input "checkbox" at bounding box center [304, 448] width 11 height 11
checkbox input "true"
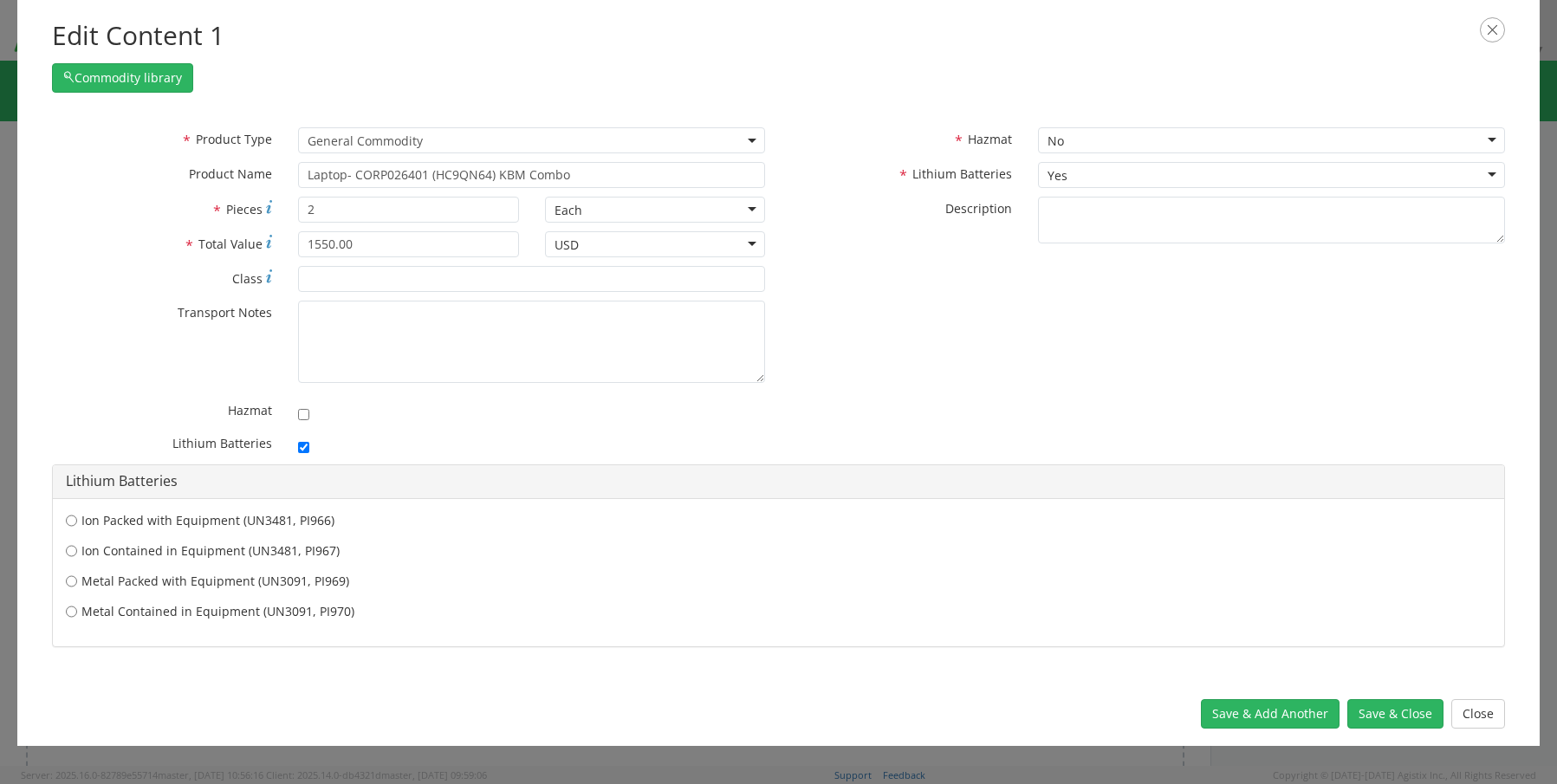
click at [221, 552] on label "Ion Contained in Equipment (UN3481, PI967)" at bounding box center [778, 551] width 1426 height 17
click at [77, 530] on input "Ion Contained in Equipment (UN3481, PI967)" at bounding box center [71, 520] width 11 height 17
radio input "true"
click at [1379, 719] on button "Save & Close" at bounding box center [1395, 714] width 96 height 29
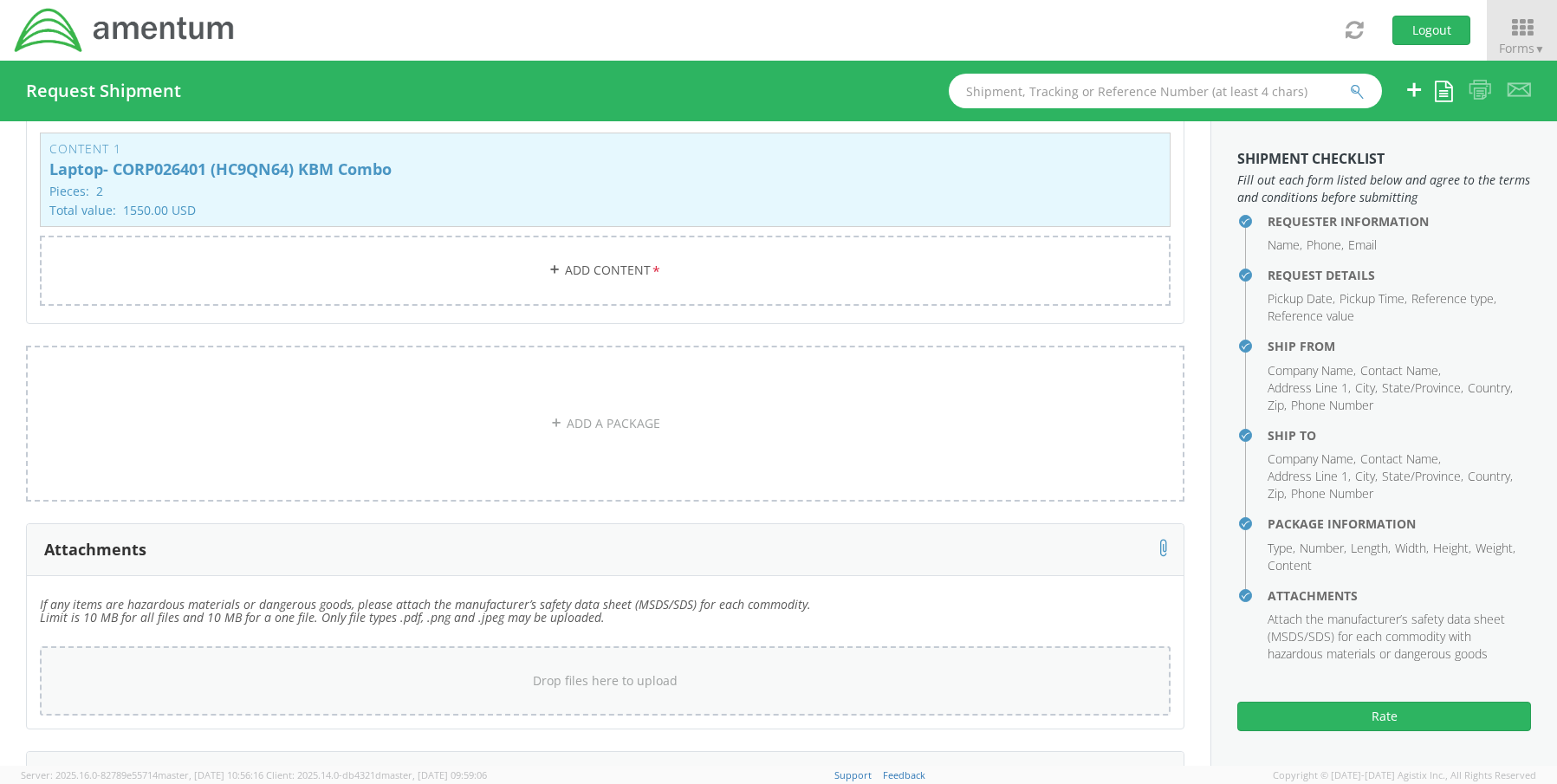
scroll to position [1800, 0]
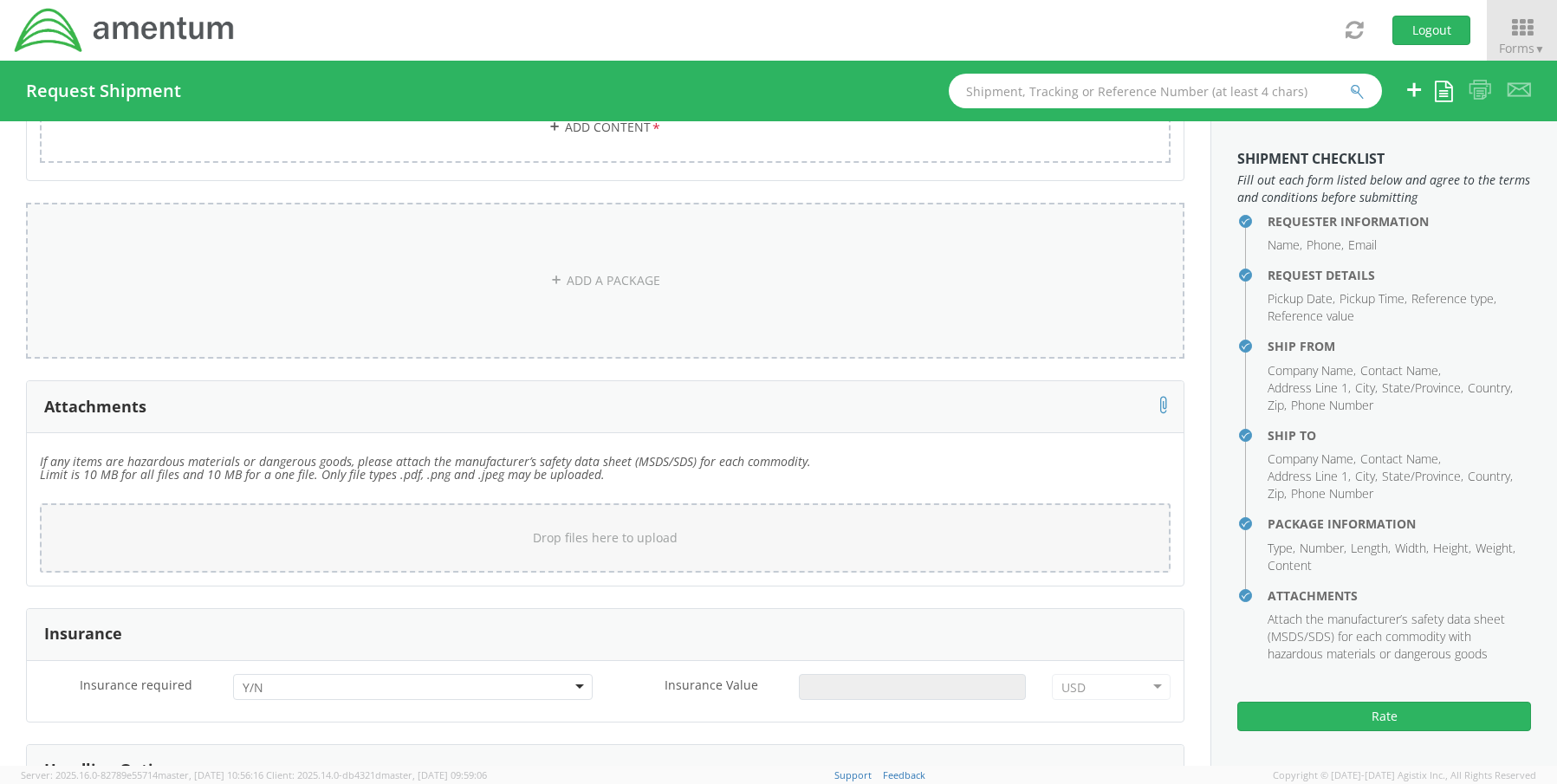
click at [578, 273] on link "ADD A PACKAGE" at bounding box center [605, 281] width 1158 height 156
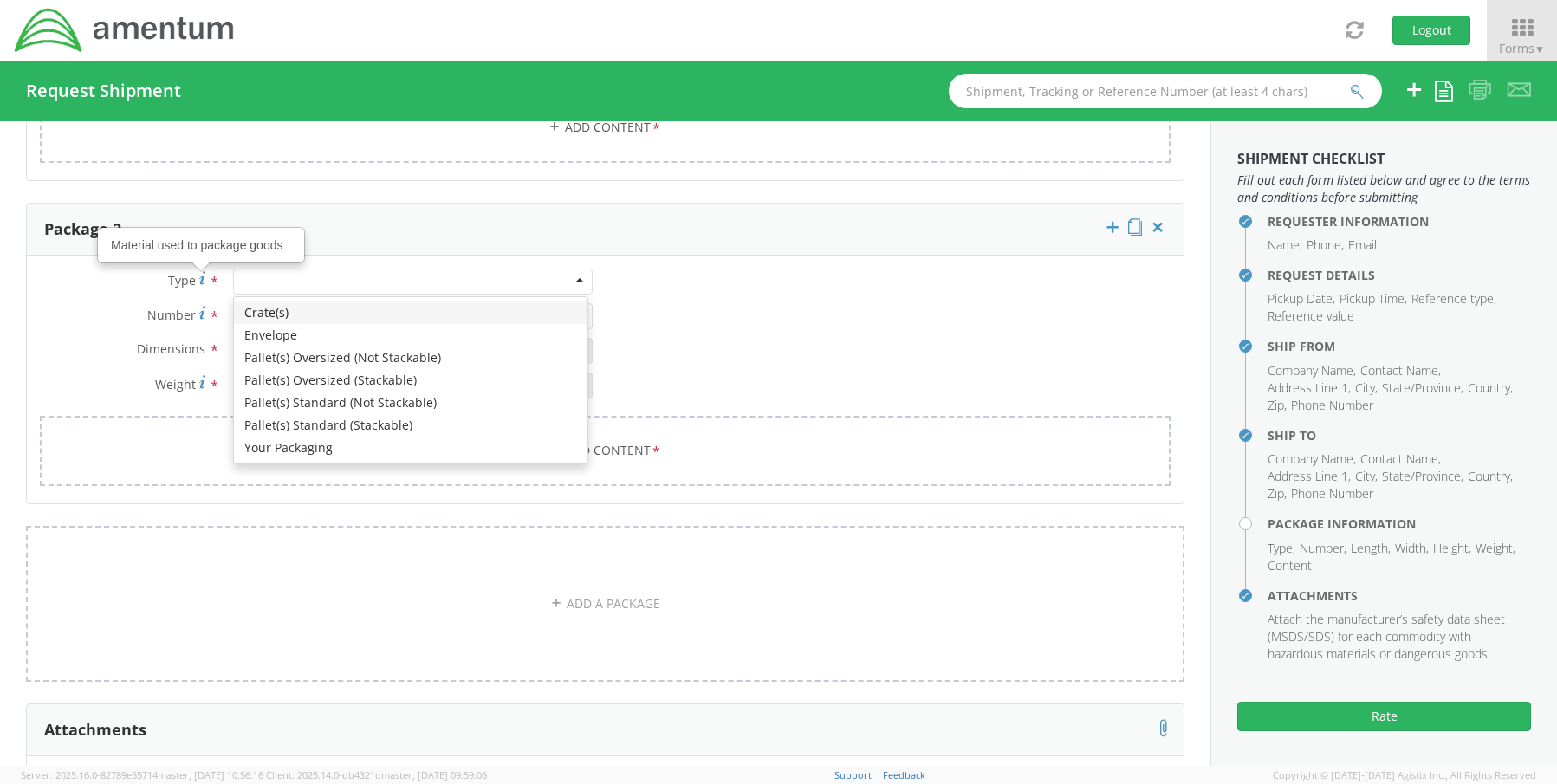
click at [264, 273] on div at bounding box center [413, 281] width 360 height 26
click at [286, 451] on div "Crate(s) Envelope Pallet(s) Oversized (Not Stackable) Pallet(s) Oversized (Stac…" at bounding box center [410, 380] width 353 height 166
drag, startPoint x: 266, startPoint y: 281, endPoint x: 268, endPoint y: 293, distance: 12.2
click at [266, 283] on div "Your Packaging" at bounding box center [413, 281] width 360 height 26
click at [776, 417] on link "Add Content *" at bounding box center [605, 451] width 1131 height 70
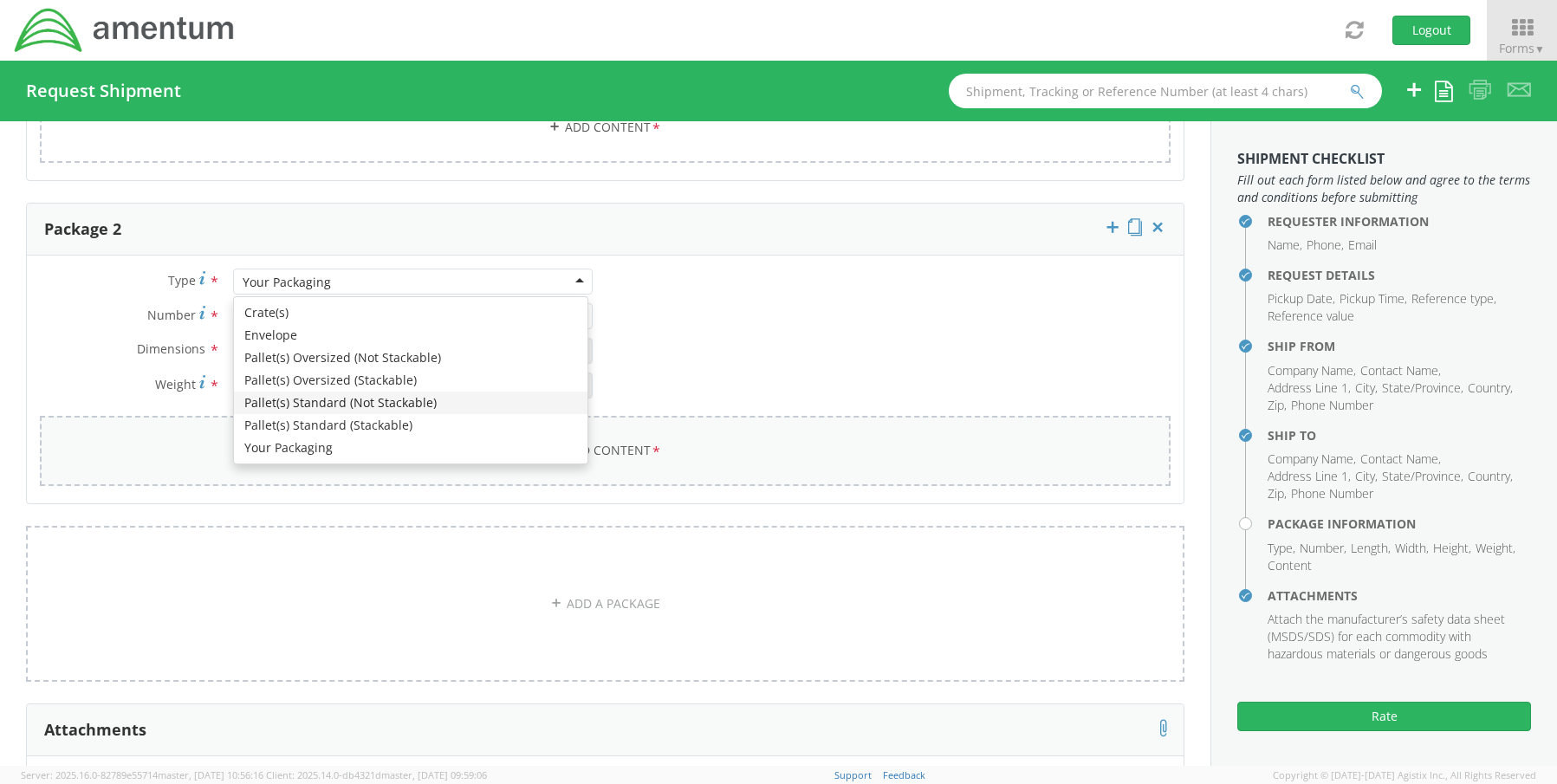
select select
type input "General Commodity"
checkbox input "false"
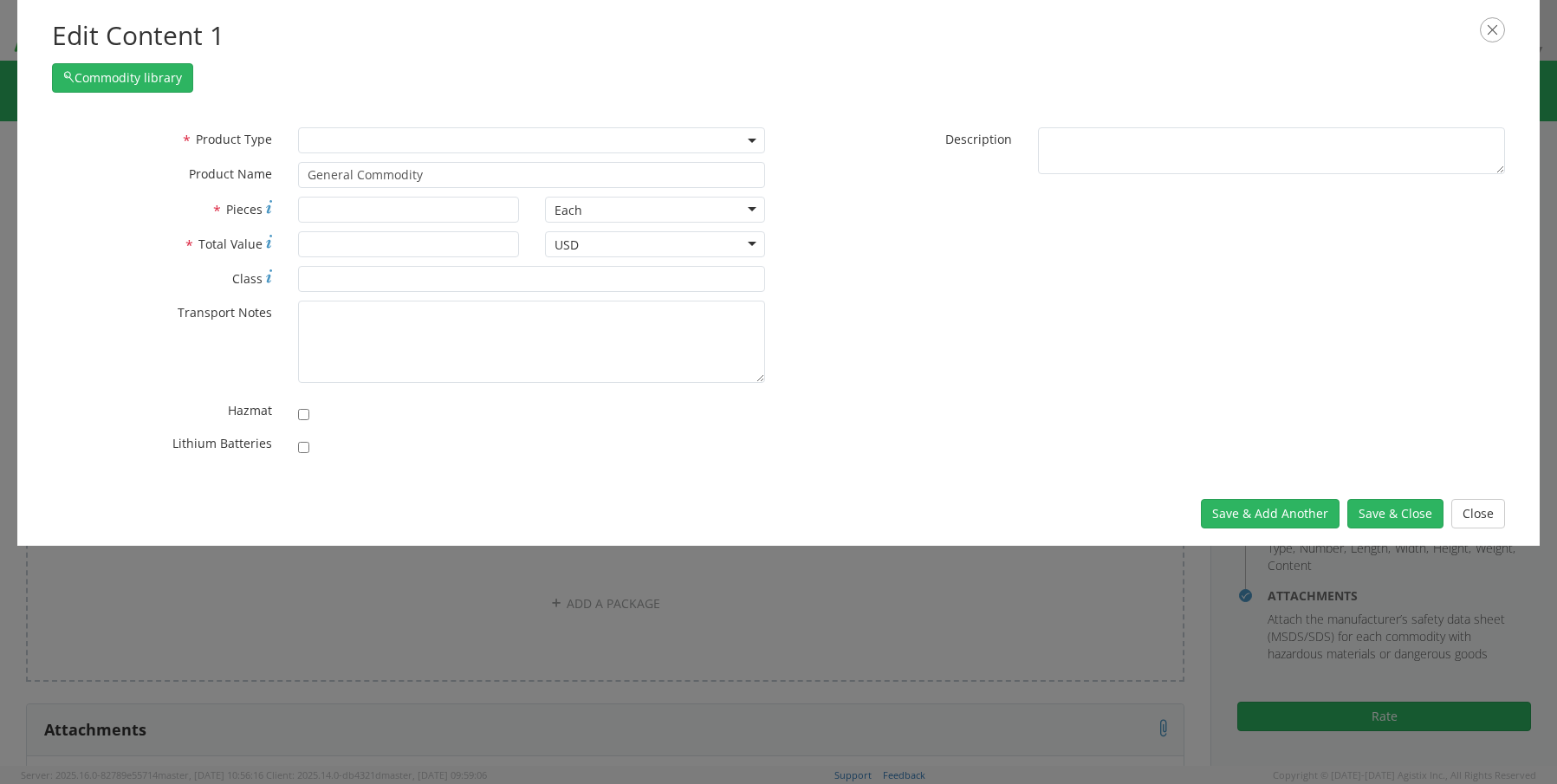
click at [345, 155] on div "* Product Type Documents General Commodity * Product Name General Commodity una…" at bounding box center [409, 161] width 741 height 69
click at [318, 142] on span at bounding box center [532, 140] width 467 height 26
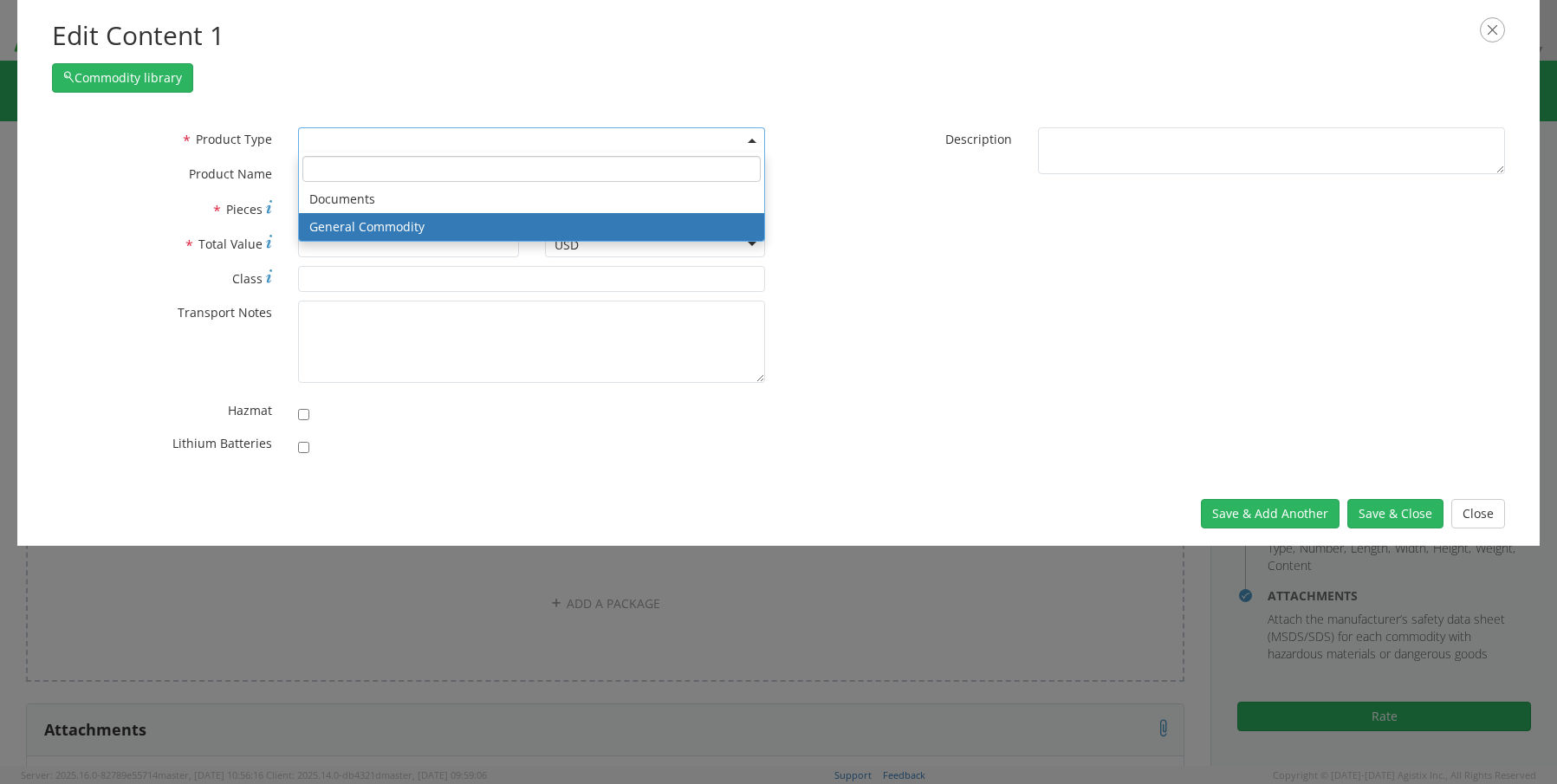
select select "COMMODITY"
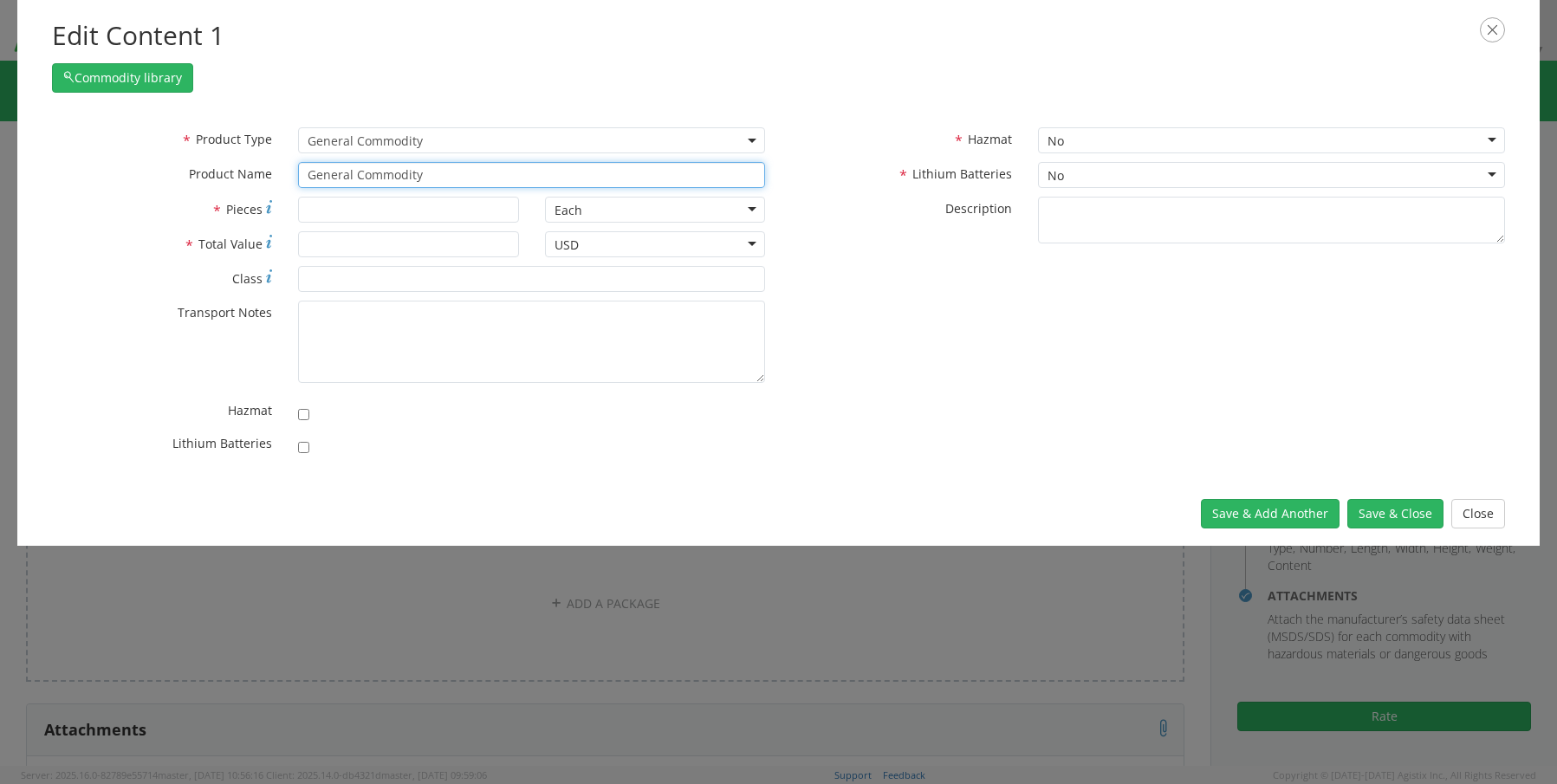
drag, startPoint x: 446, startPoint y: 182, endPoint x: 172, endPoint y: 134, distance: 278.2
click at [214, 143] on div "* Product Type Documents General Commodity General Commodity * Product Name Gen…" at bounding box center [409, 161] width 741 height 69
paste input "Monitor- 3CTQV04"
type input "Monitor- 3CTQV04"
type input "1"
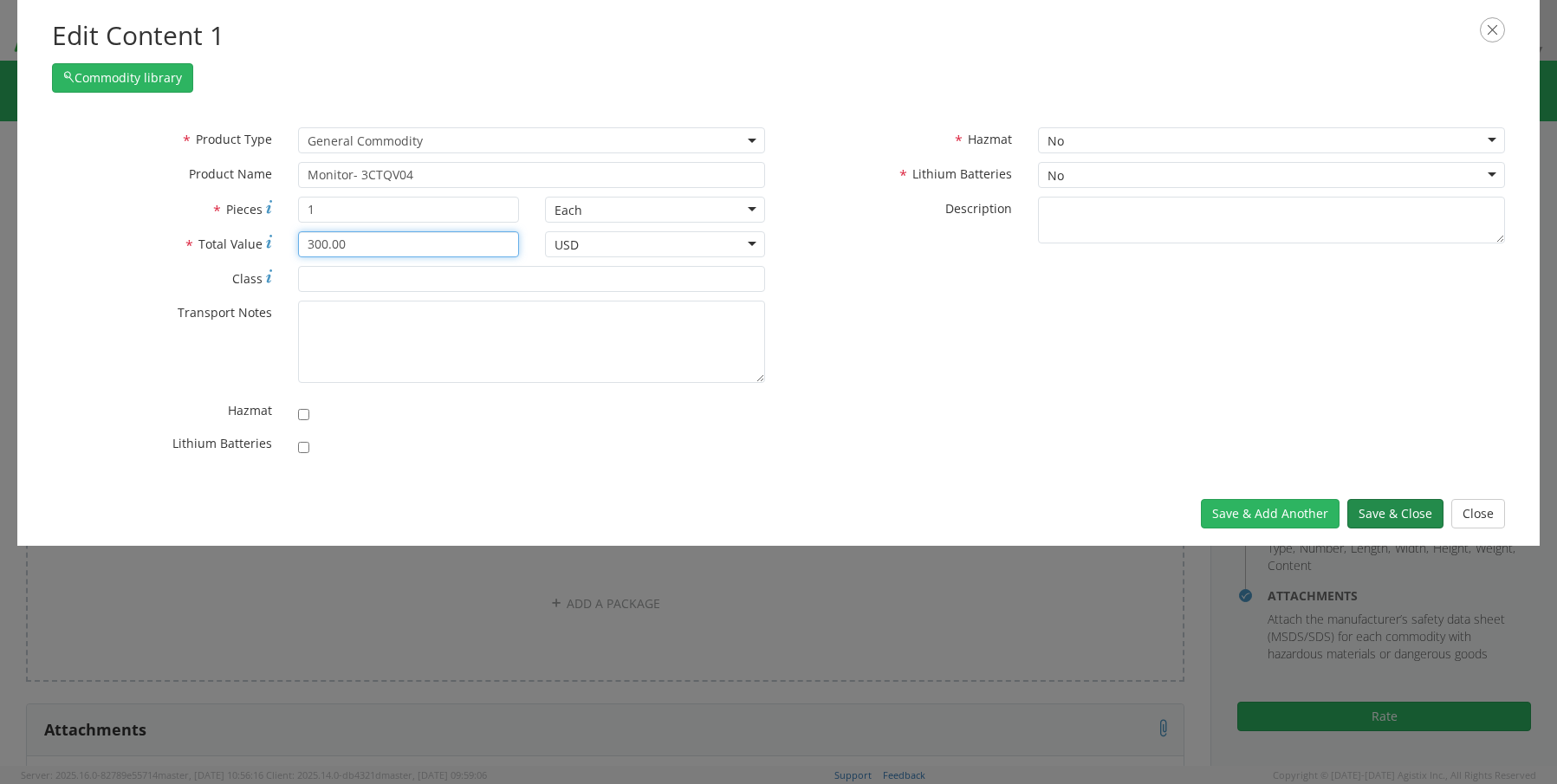
type input "300.00"
click at [1377, 502] on button "Save & Close" at bounding box center [1395, 513] width 96 height 29
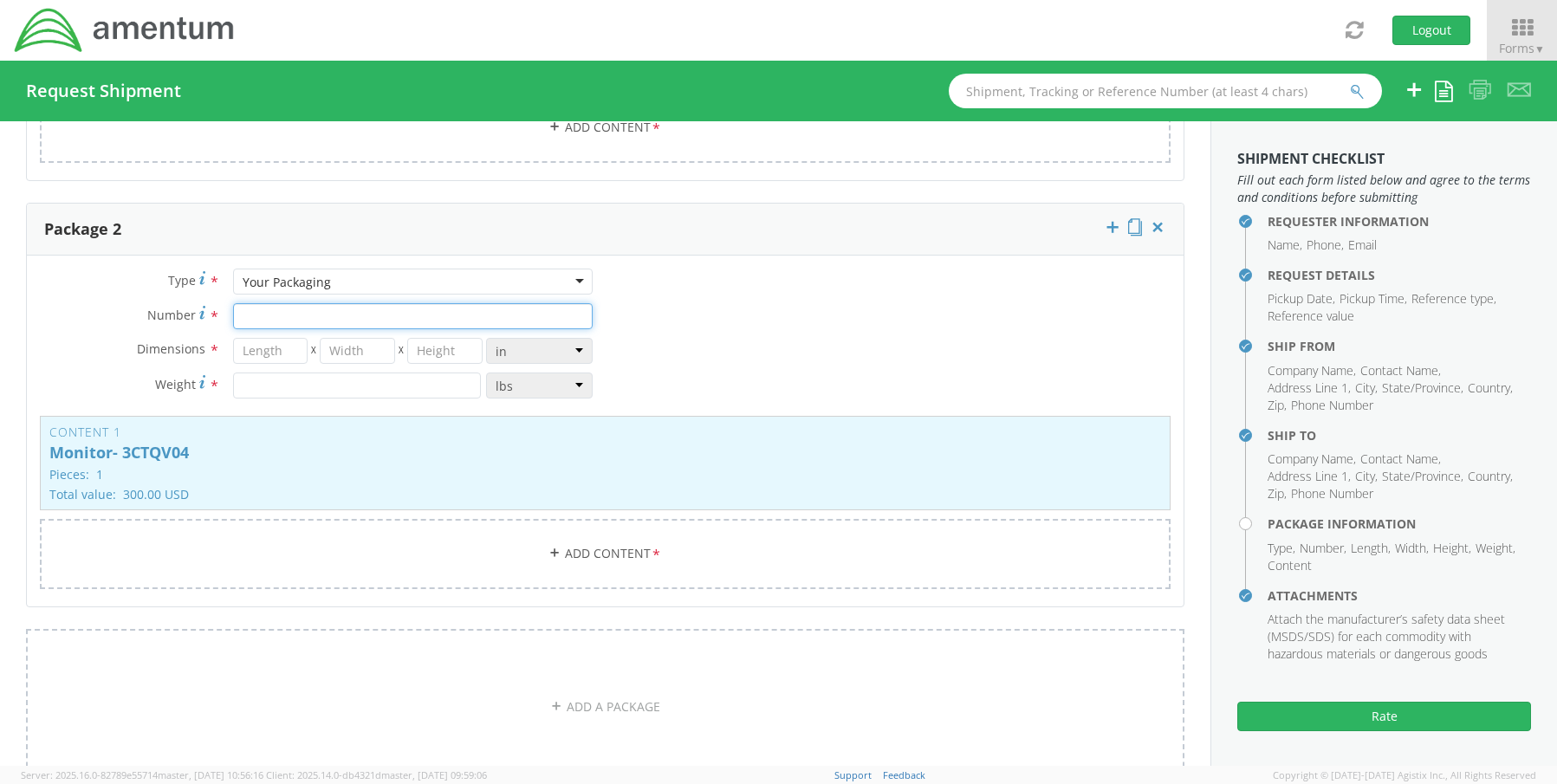
click at [272, 305] on input "Number *" at bounding box center [413, 315] width 360 height 26
type input "1"
type input "29"
type input "16"
type input "5"
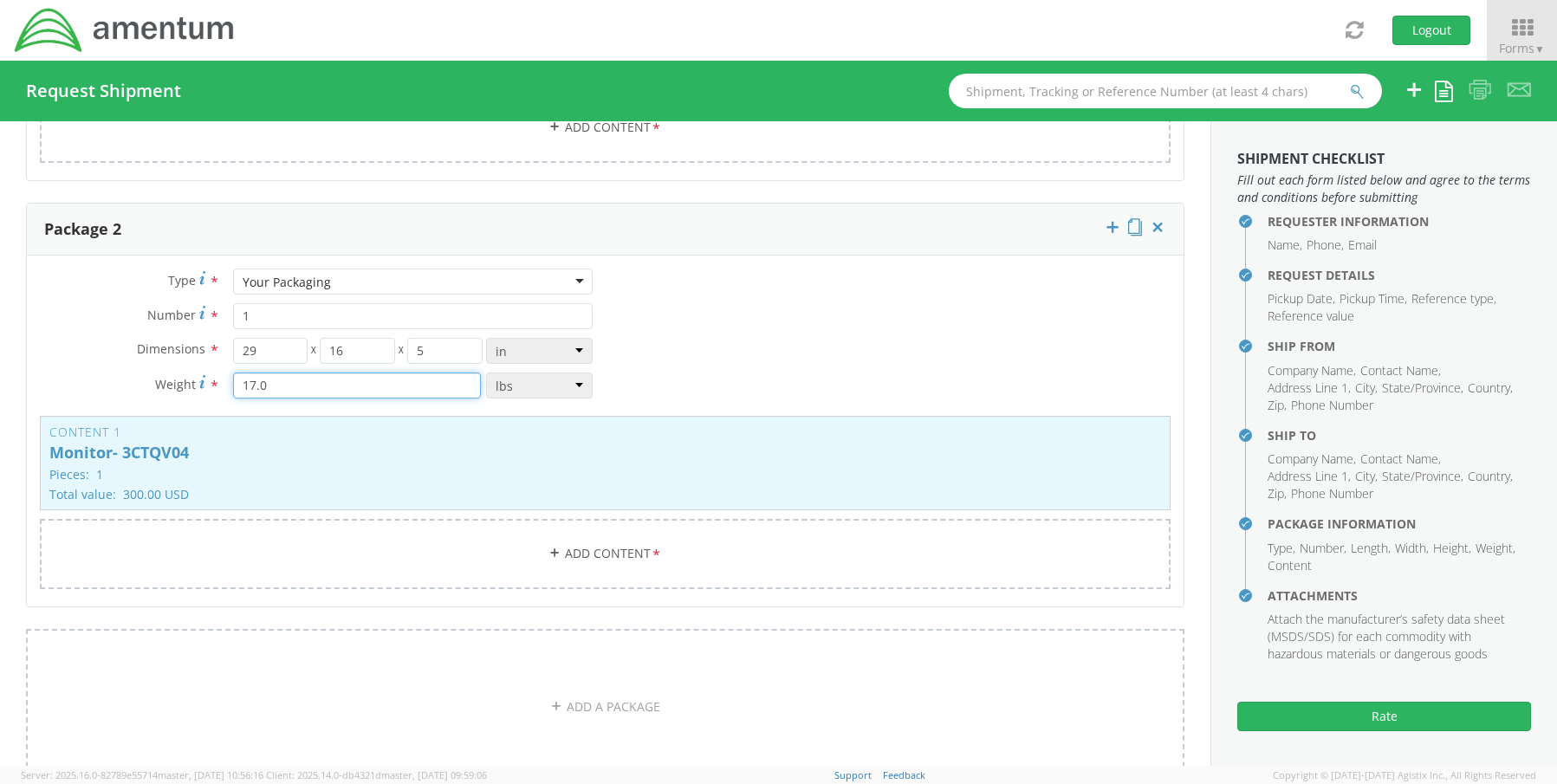
type input "17.0"
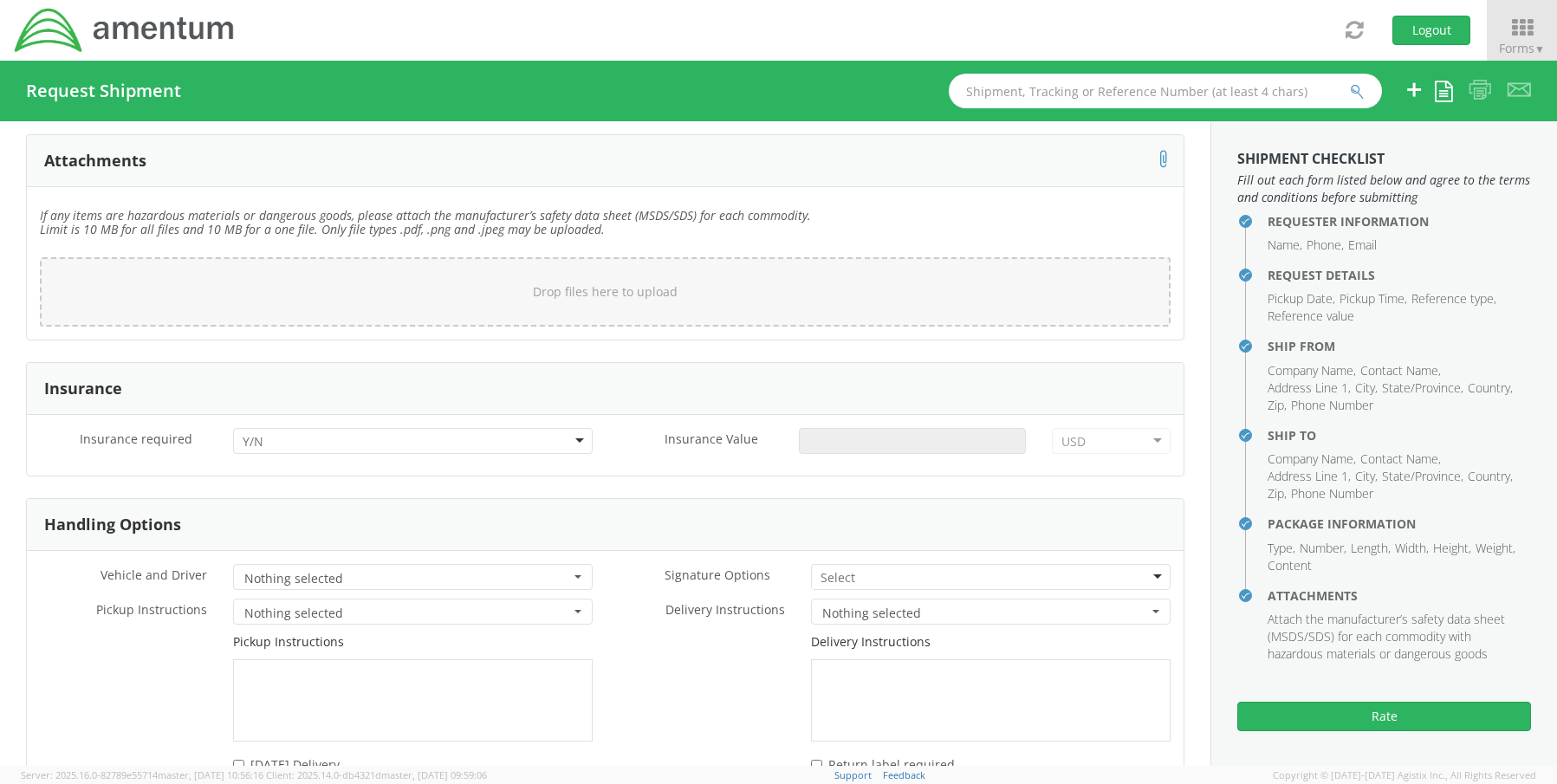
scroll to position [2502, 0]
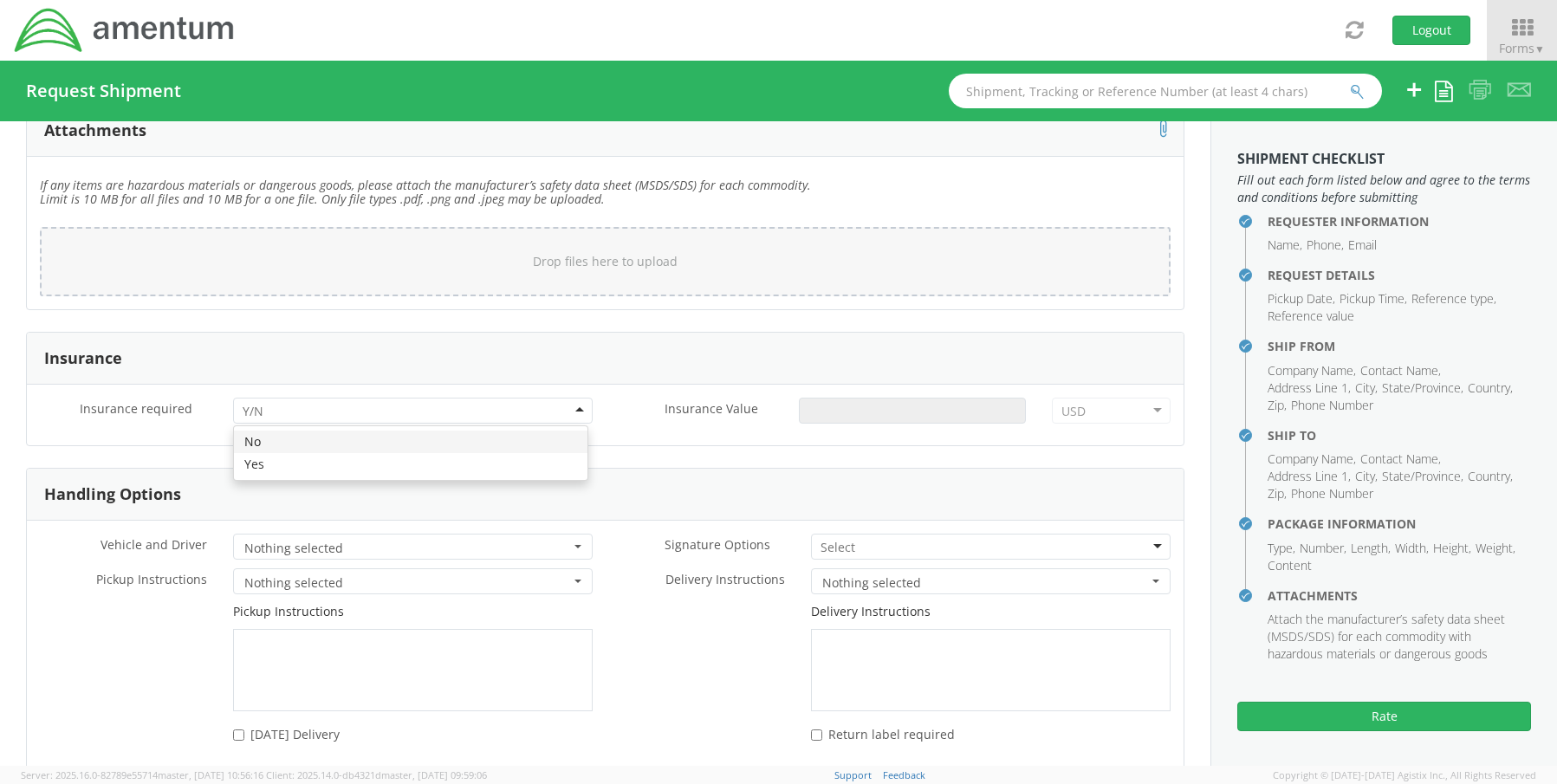
click at [293, 399] on div at bounding box center [413, 410] width 360 height 26
click at [844, 403] on input "Insurance Value *" at bounding box center [912, 410] width 227 height 26
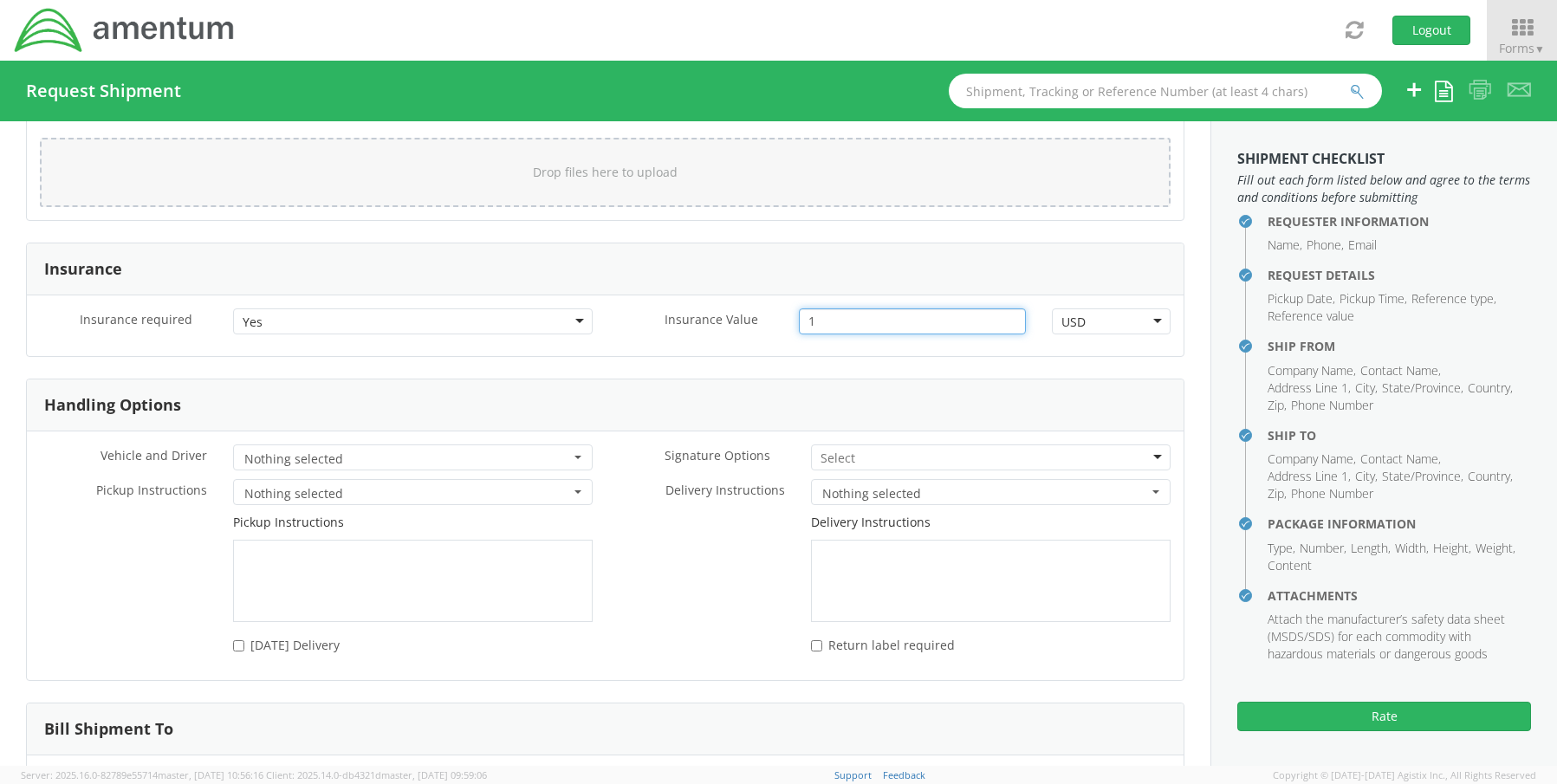
scroll to position [2724, 0]
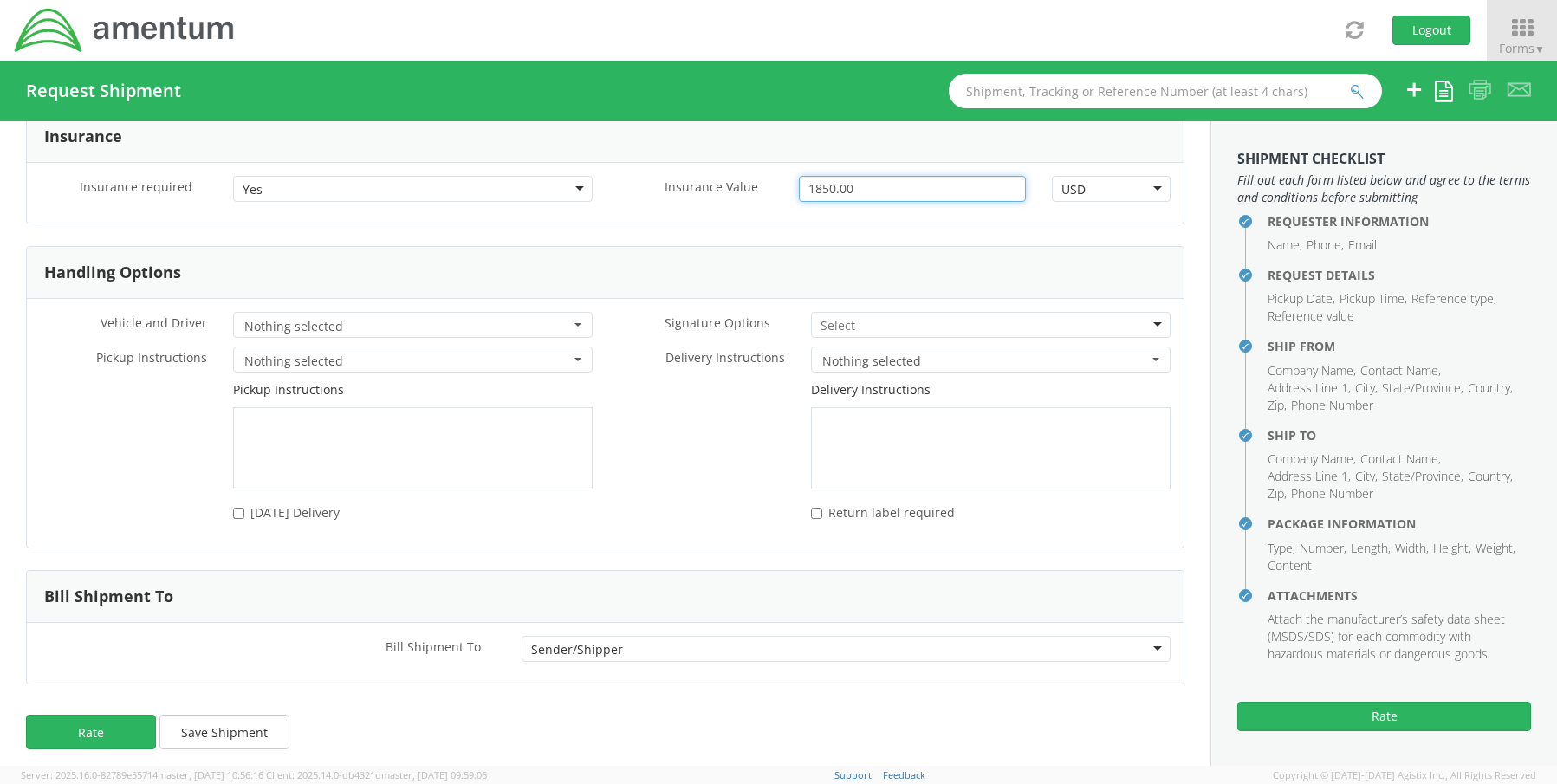
type input "1850.00"
click at [832, 318] on input "select-one" at bounding box center [838, 326] width 37 height 17
click at [79, 706] on div "Rate Save Shipment" at bounding box center [605, 740] width 1210 height 69
click at [93, 737] on button "Rate" at bounding box center [90, 732] width 130 height 35
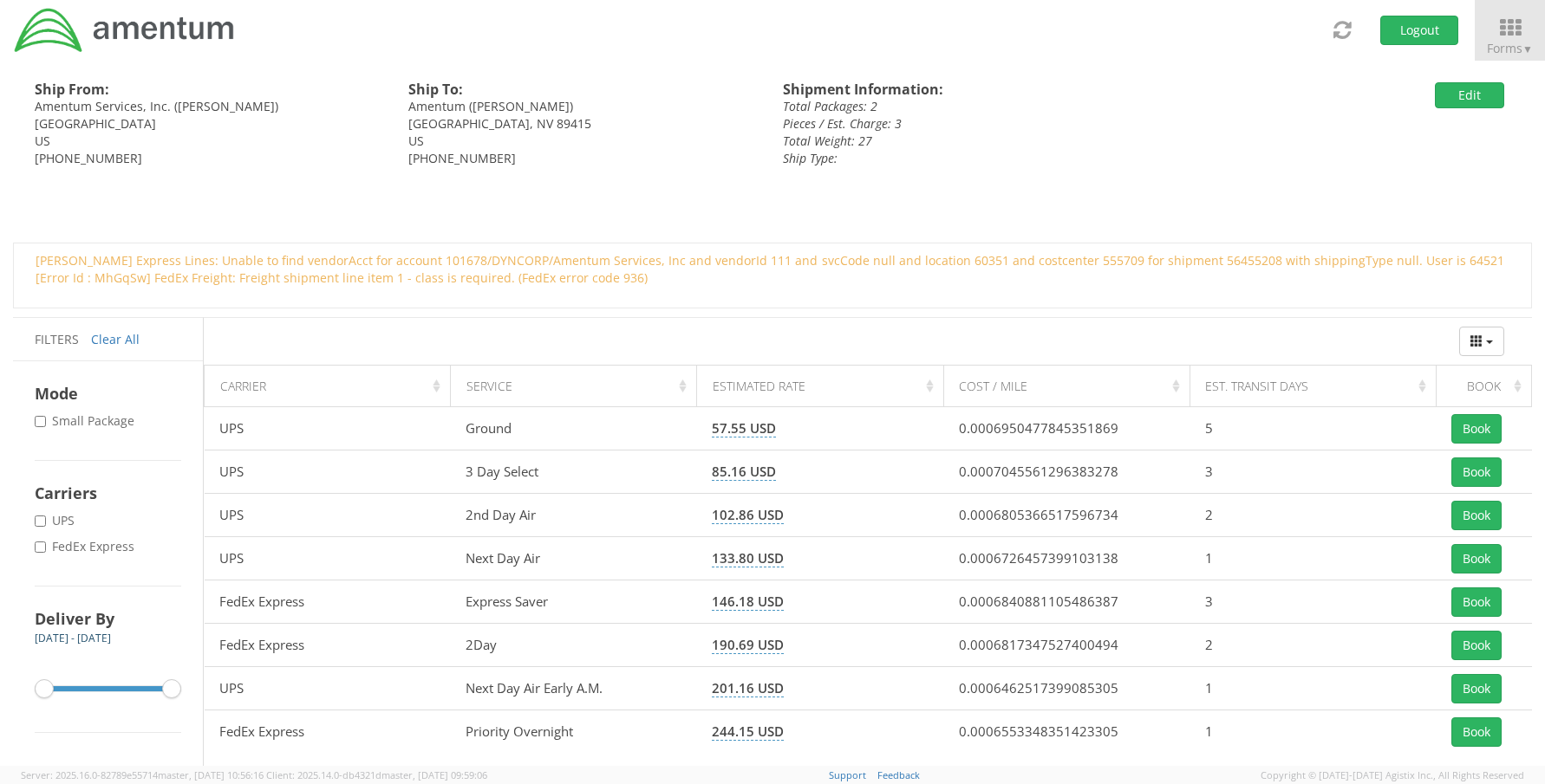
click at [72, 544] on label "* FedEx Express" at bounding box center [86, 547] width 104 height 17
click at [46, 544] on input "* FedEx Express" at bounding box center [41, 547] width 11 height 11
checkbox input "true"
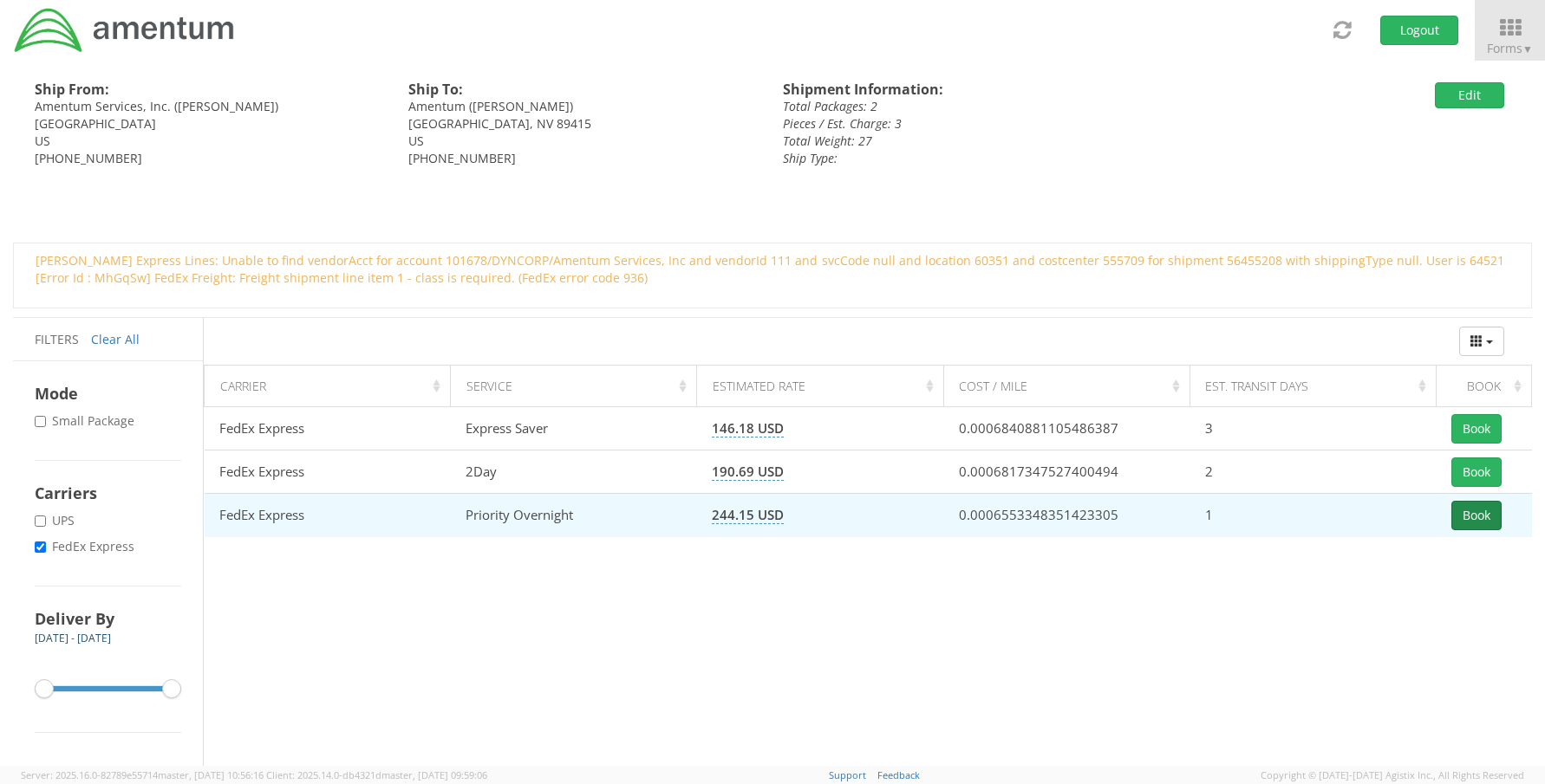
click at [1457, 516] on button "Book" at bounding box center [1476, 515] width 50 height 29
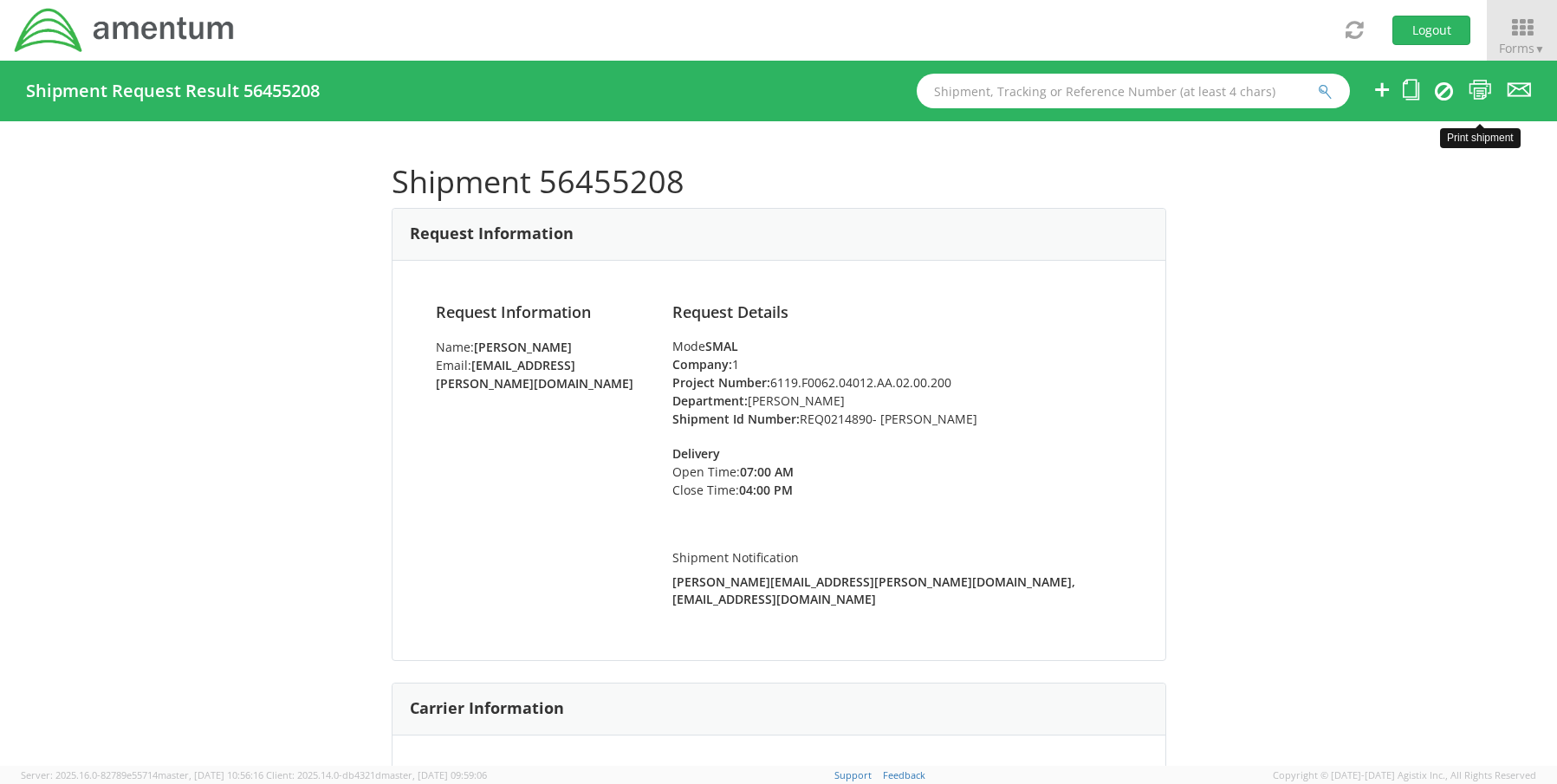
click at [1484, 84] on icon at bounding box center [1480, 89] width 24 height 22
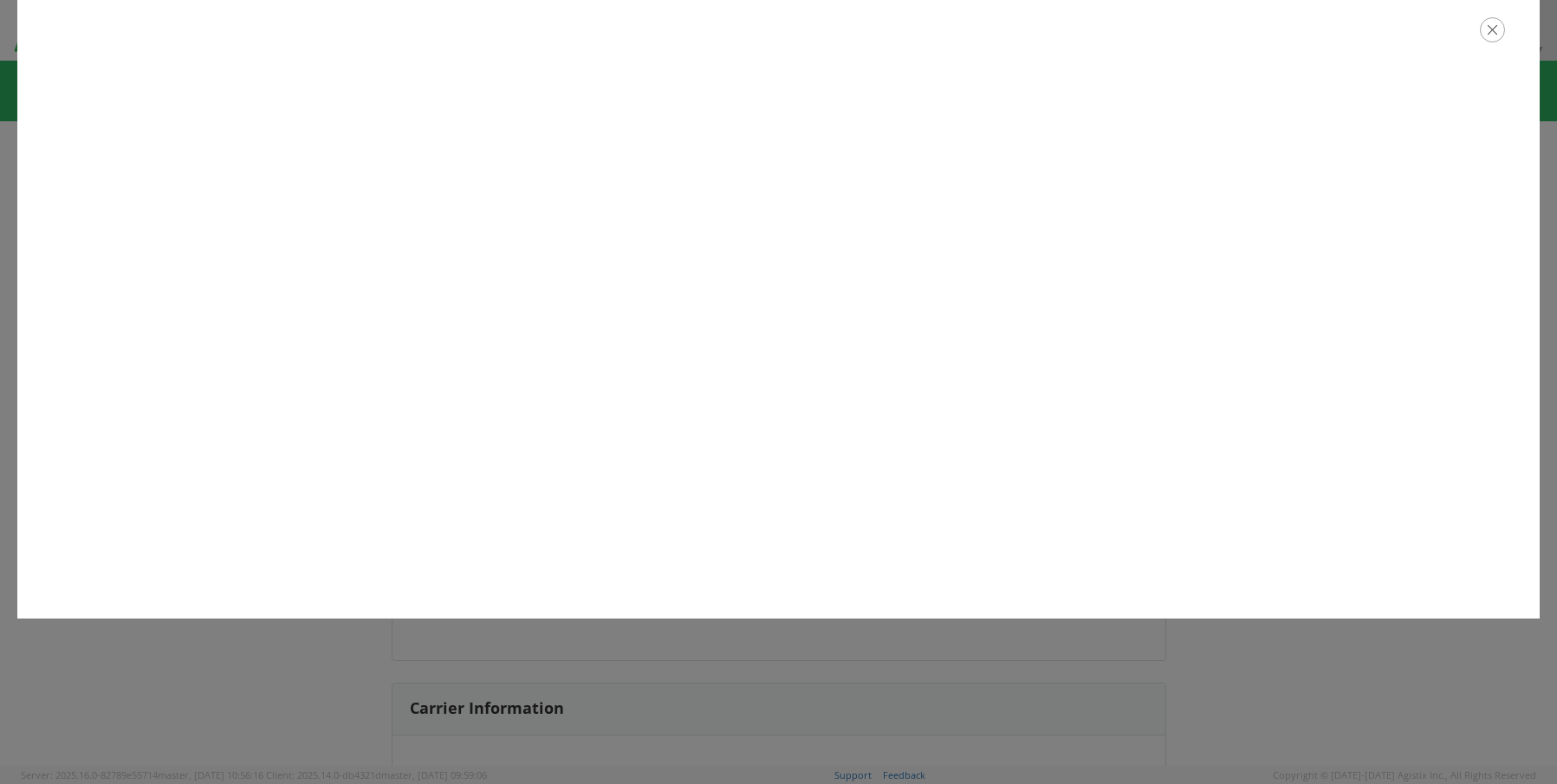
click at [1486, 35] on icon "button" at bounding box center [1492, 29] width 25 height 25
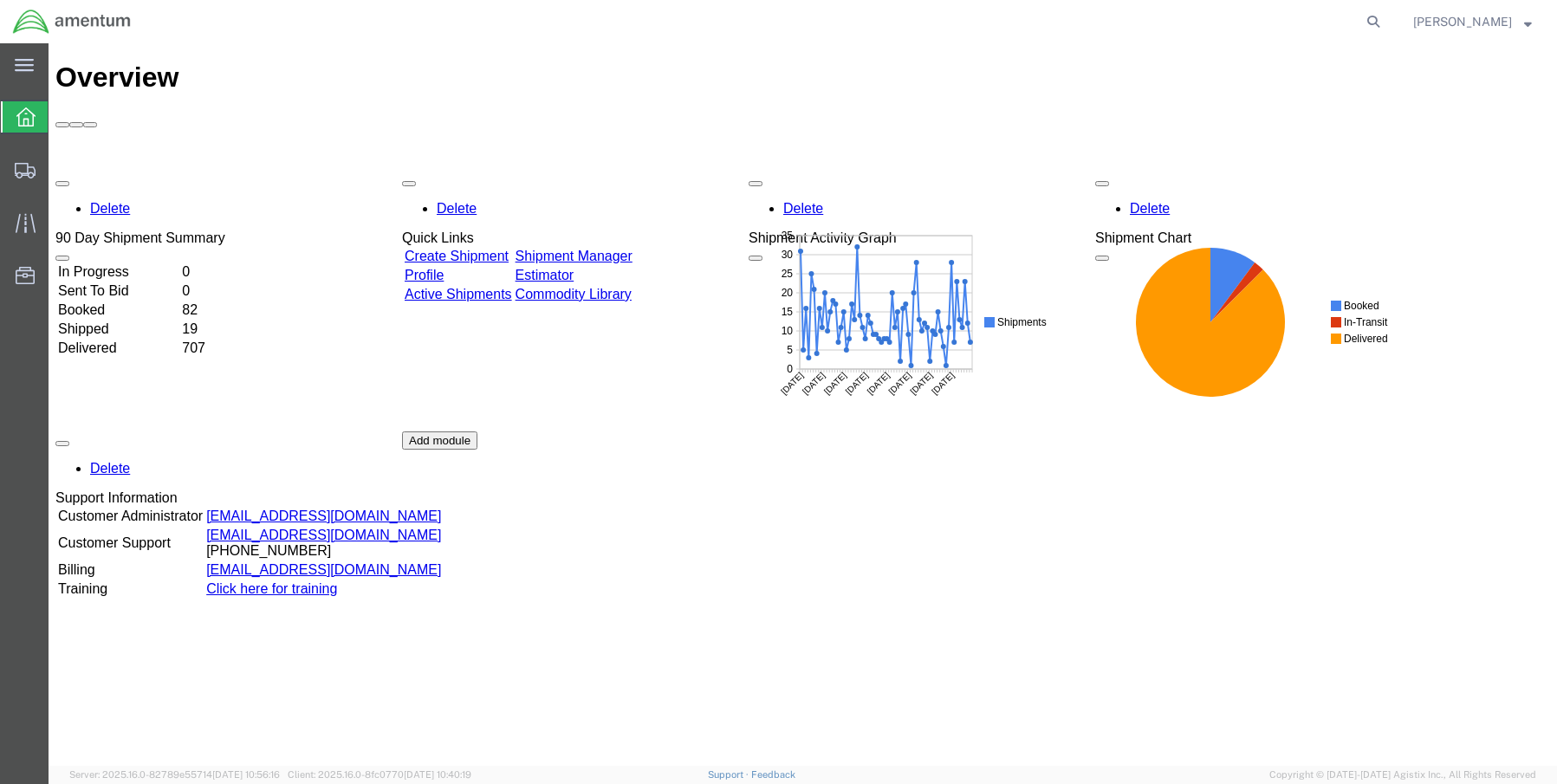
click at [24, 116] on icon at bounding box center [26, 117] width 19 height 19
click at [0, 0] on span "Shipment Manager" at bounding box center [0, 0] width 0 height 0
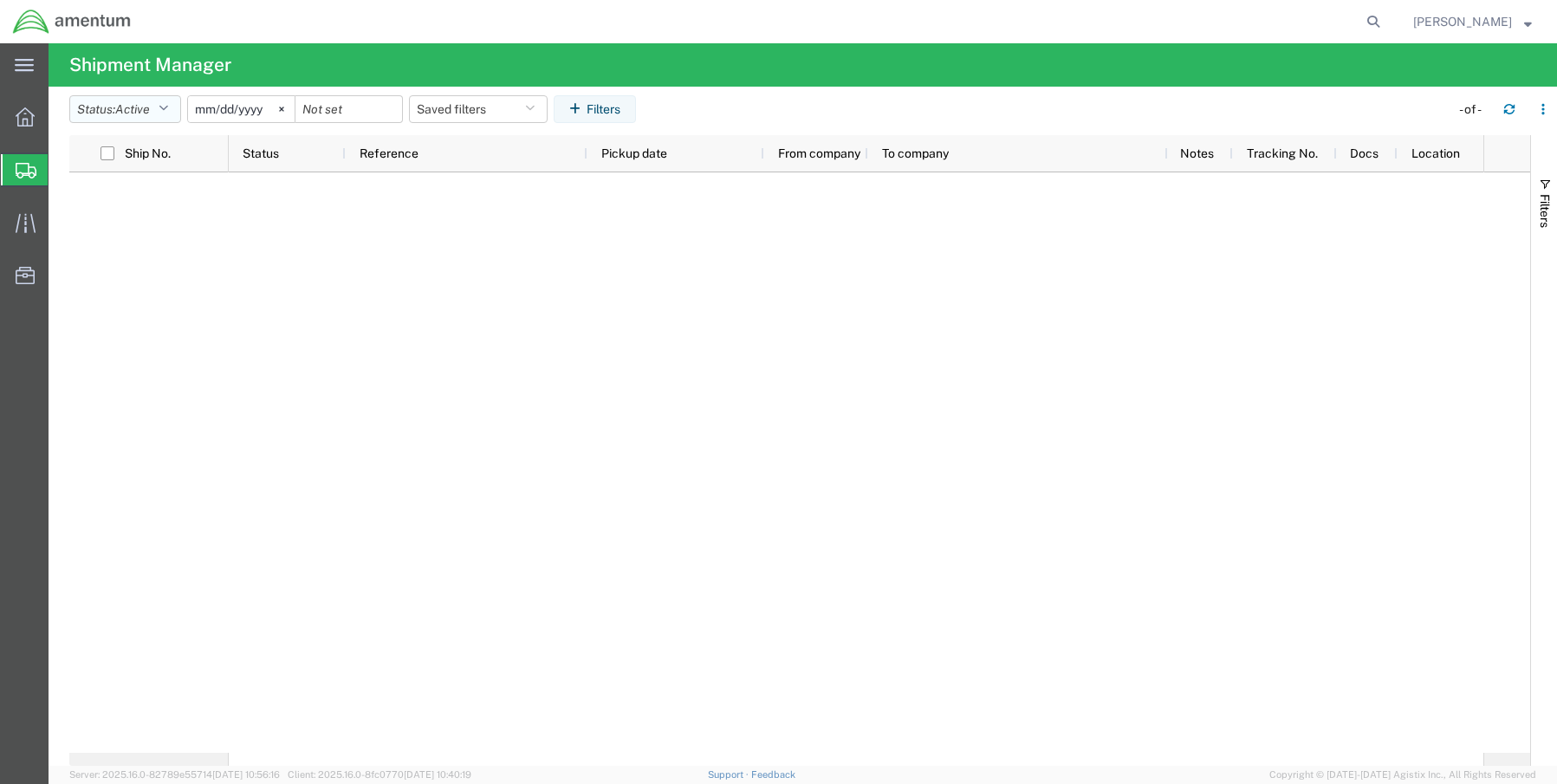
click at [156, 116] on button "Status: Active" at bounding box center [125, 108] width 112 height 28
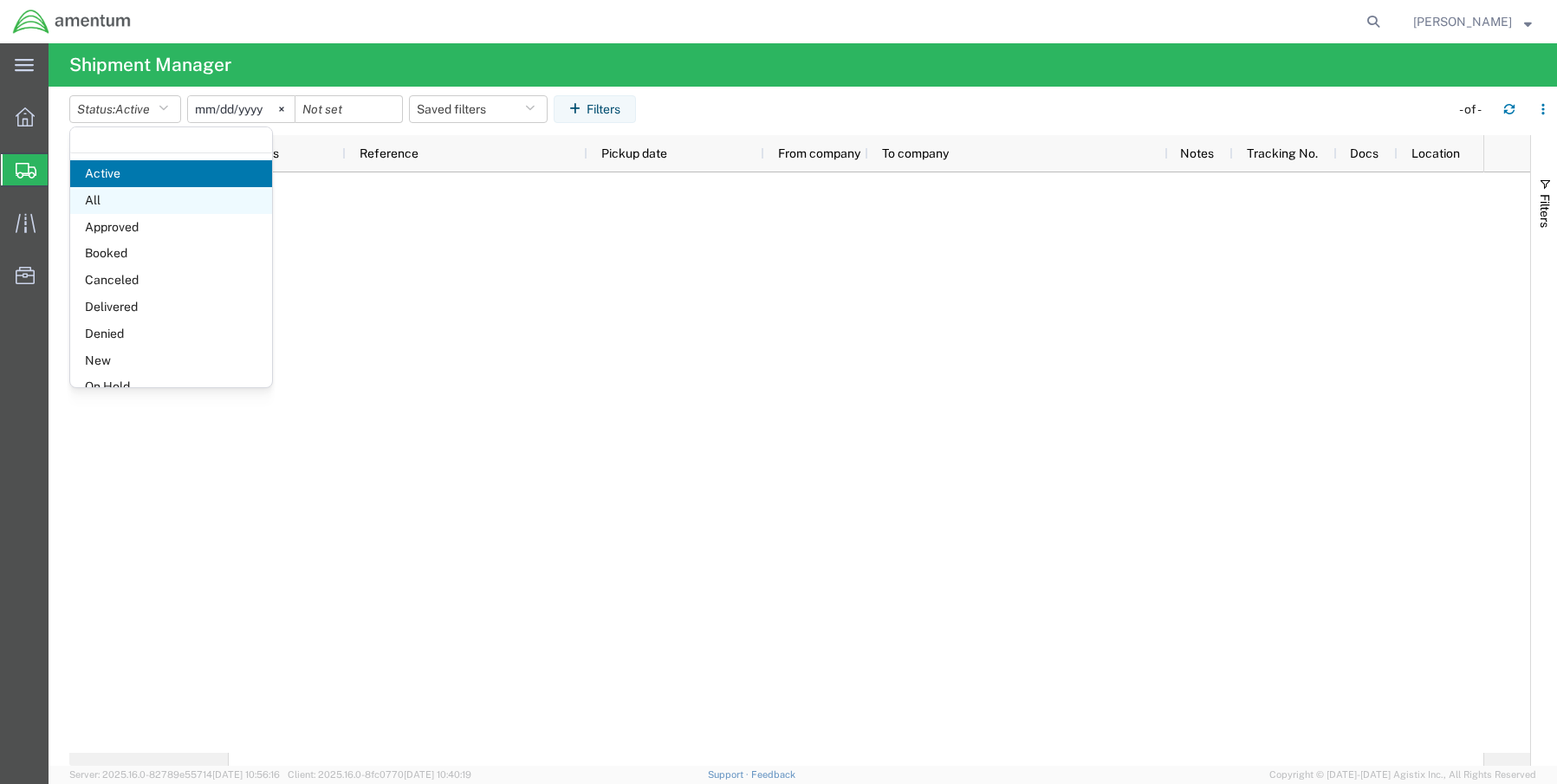
click at [123, 203] on span "All" at bounding box center [171, 200] width 202 height 27
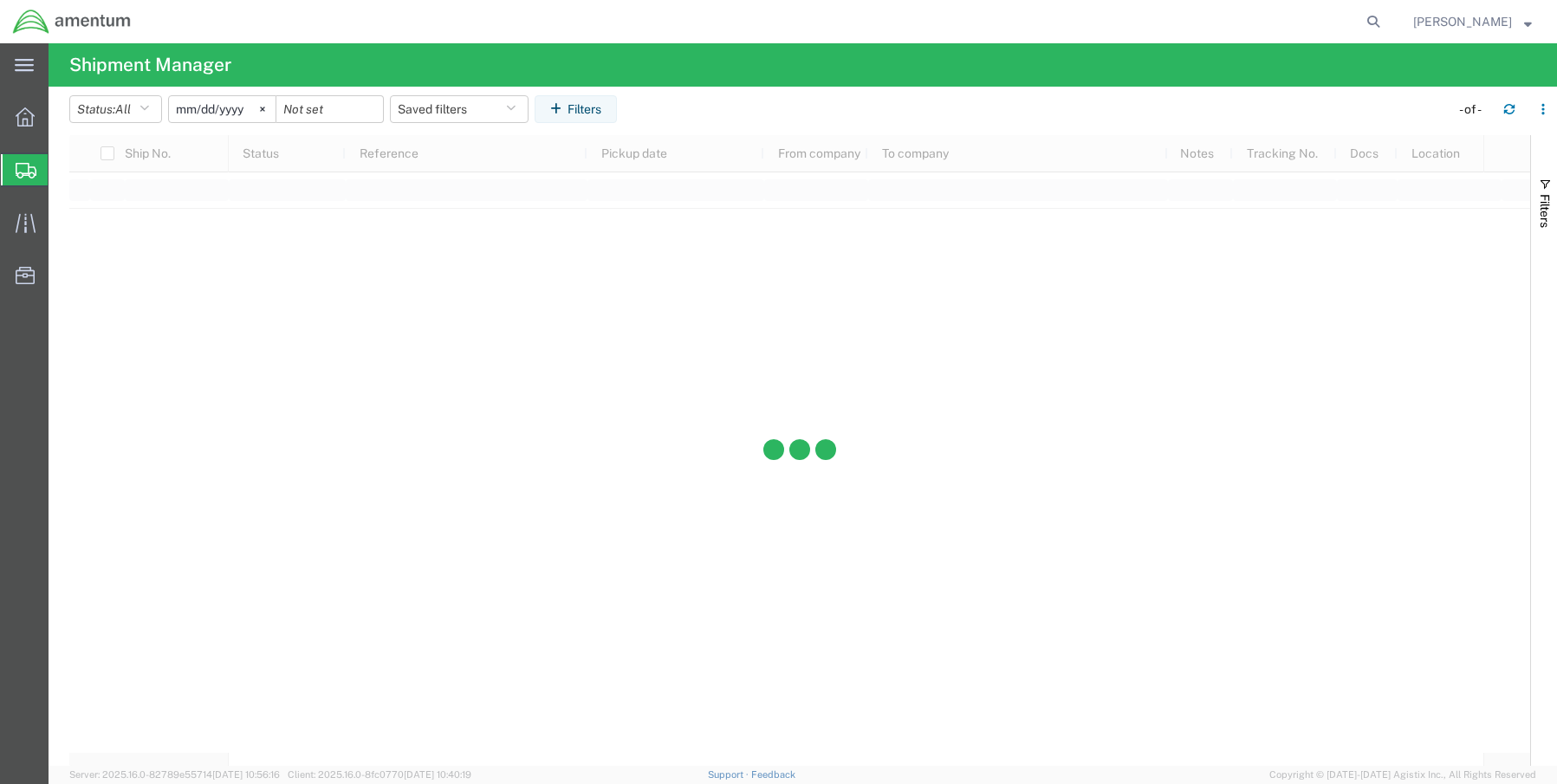
click at [209, 111] on input "2025-07-11" at bounding box center [222, 108] width 106 height 26
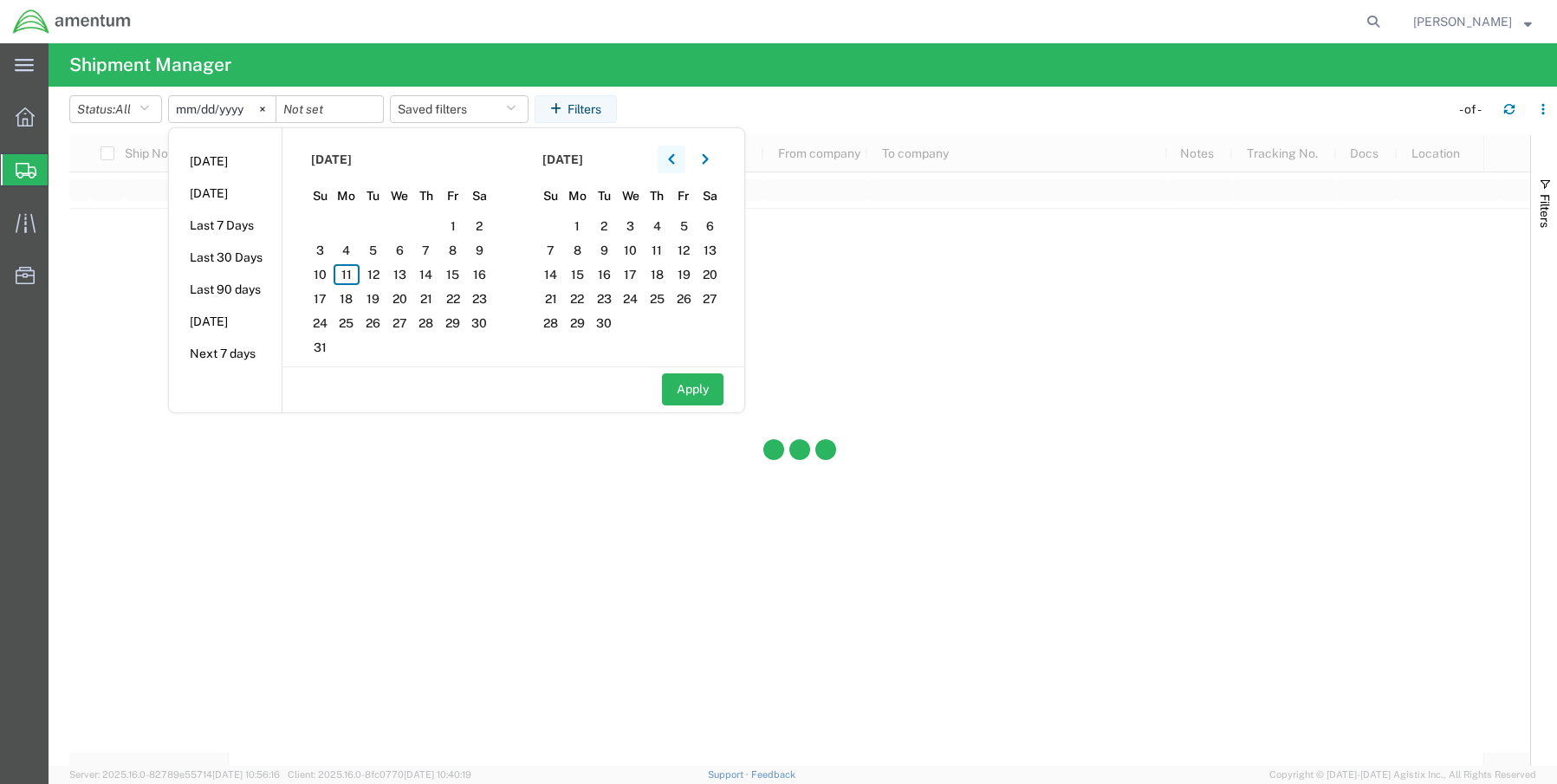
click at [674, 161] on icon "button" at bounding box center [671, 159] width 6 height 10
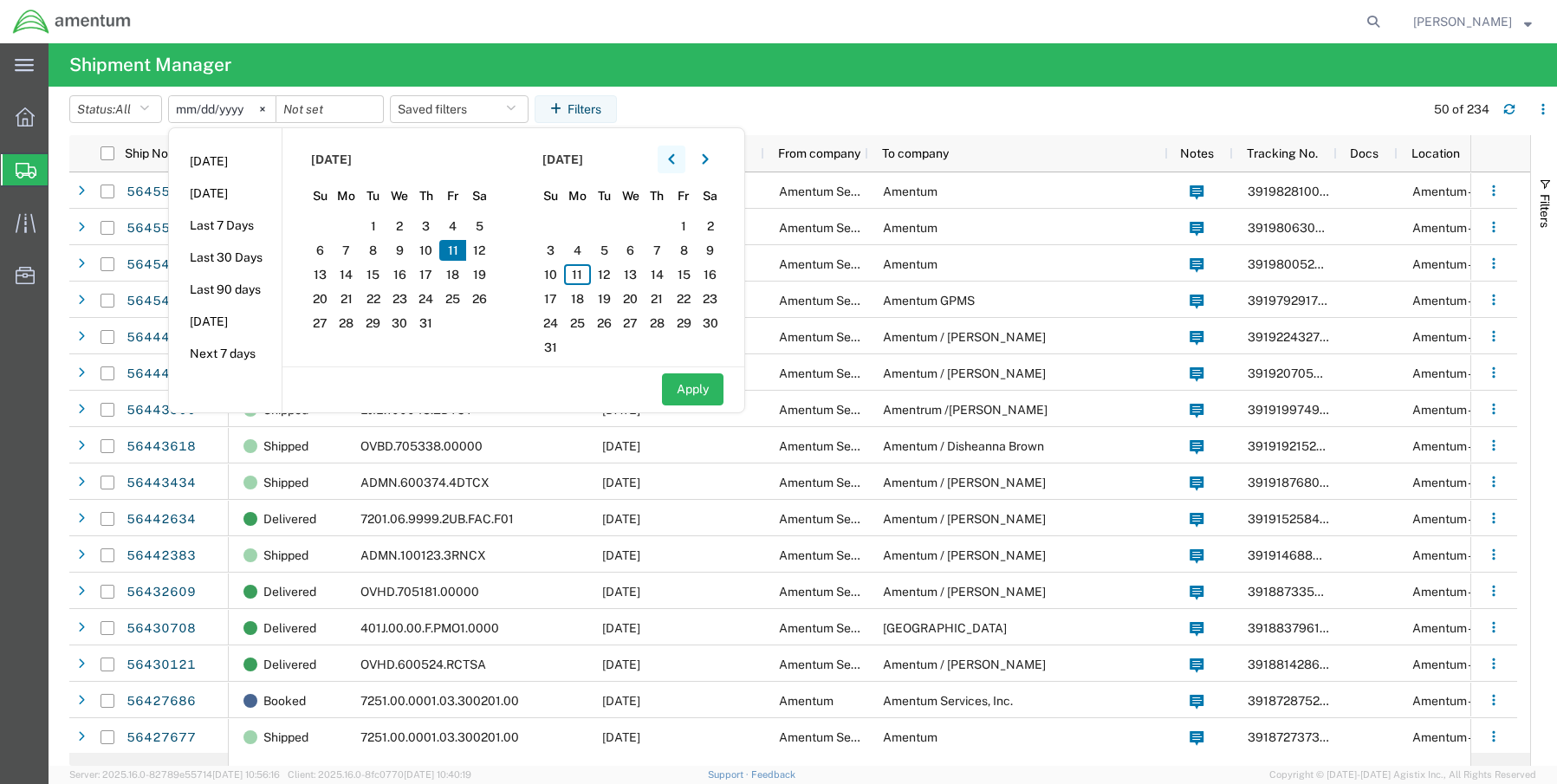
click at [674, 159] on icon "button" at bounding box center [671, 159] width 6 height 10
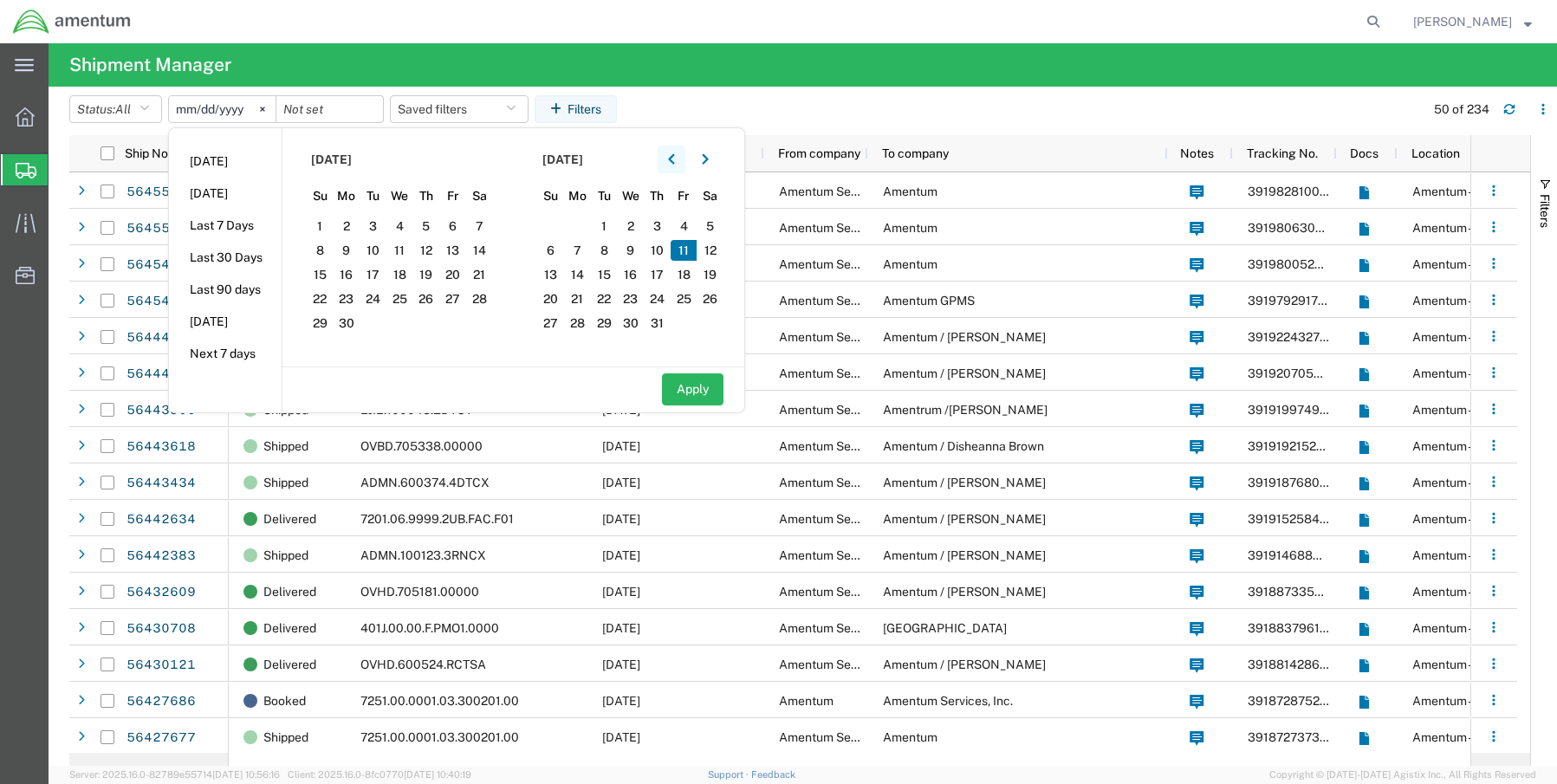
click at [674, 161] on icon "button" at bounding box center [671, 159] width 6 height 10
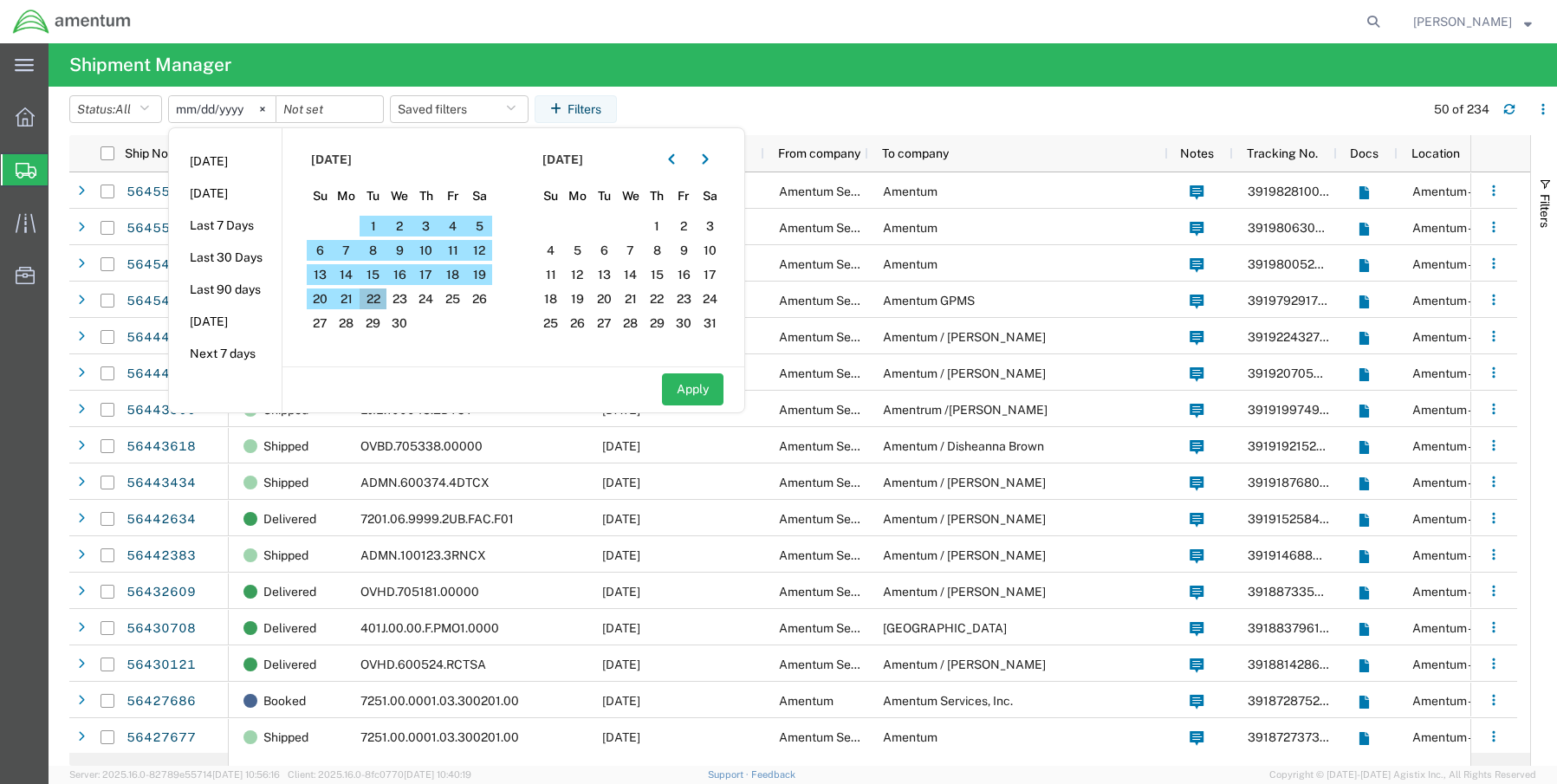
click at [382, 303] on span "22" at bounding box center [373, 299] width 27 height 21
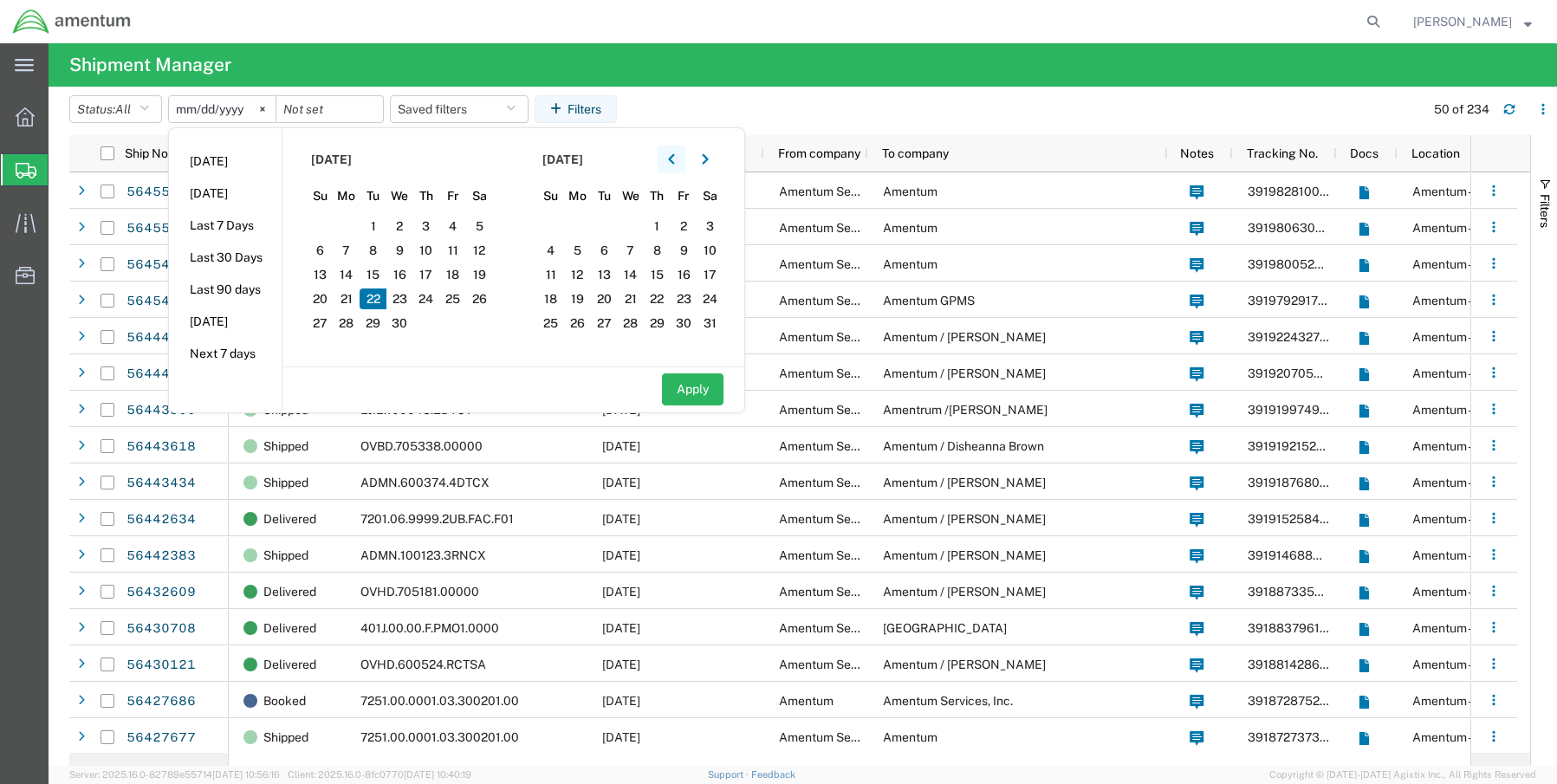
click at [675, 159] on icon "button" at bounding box center [671, 159] width 7 height 12
click at [709, 154] on icon "button" at bounding box center [704, 159] width 7 height 12
click at [708, 155] on icon "button" at bounding box center [704, 159] width 7 height 12
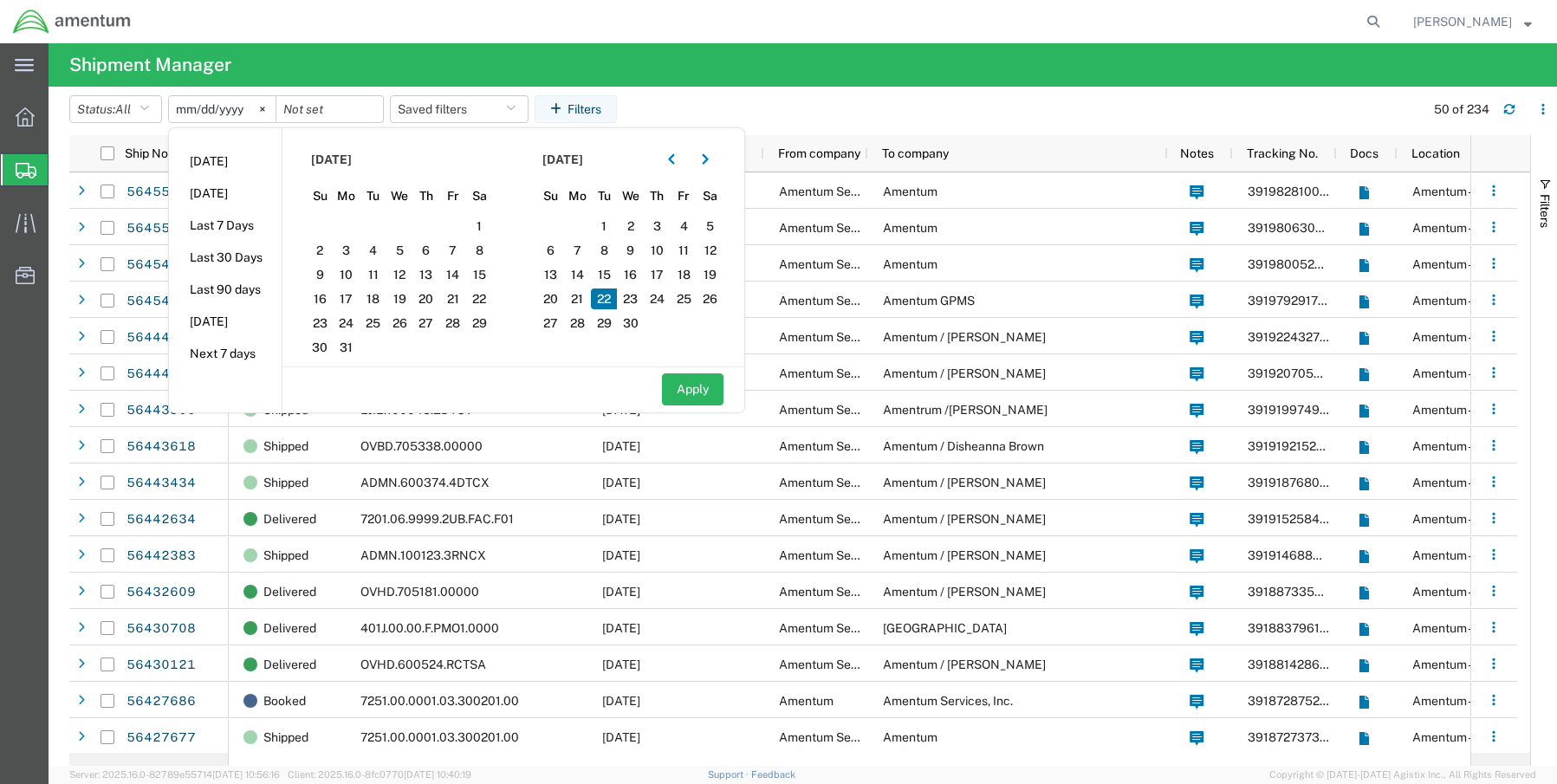
click at [611, 298] on span "22" at bounding box center [605, 299] width 27 height 21
click at [697, 389] on button "Apply" at bounding box center [692, 389] width 62 height 32
type input "2025-04-22"
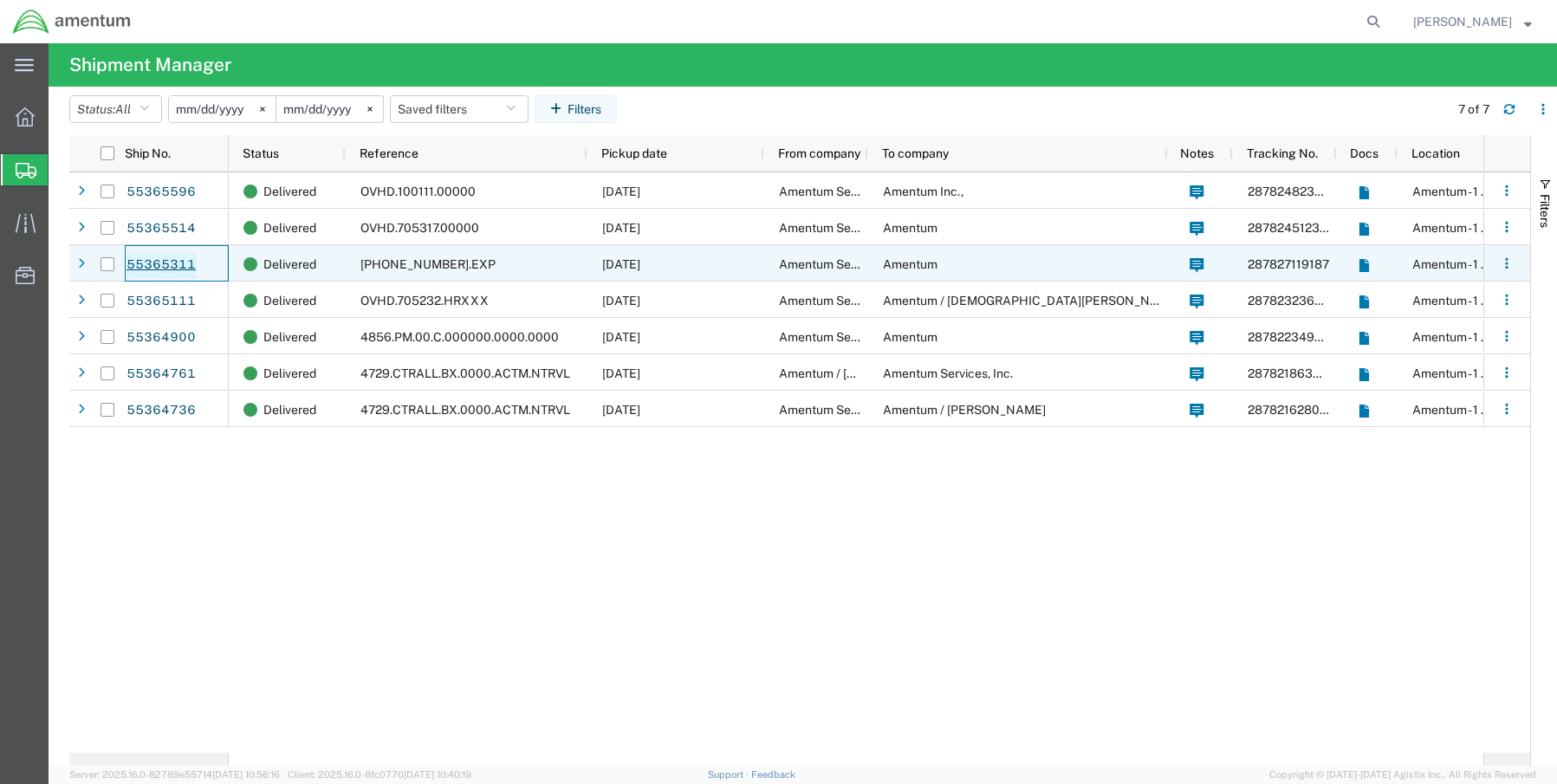
click at [154, 265] on link "55365311" at bounding box center [160, 265] width 71 height 28
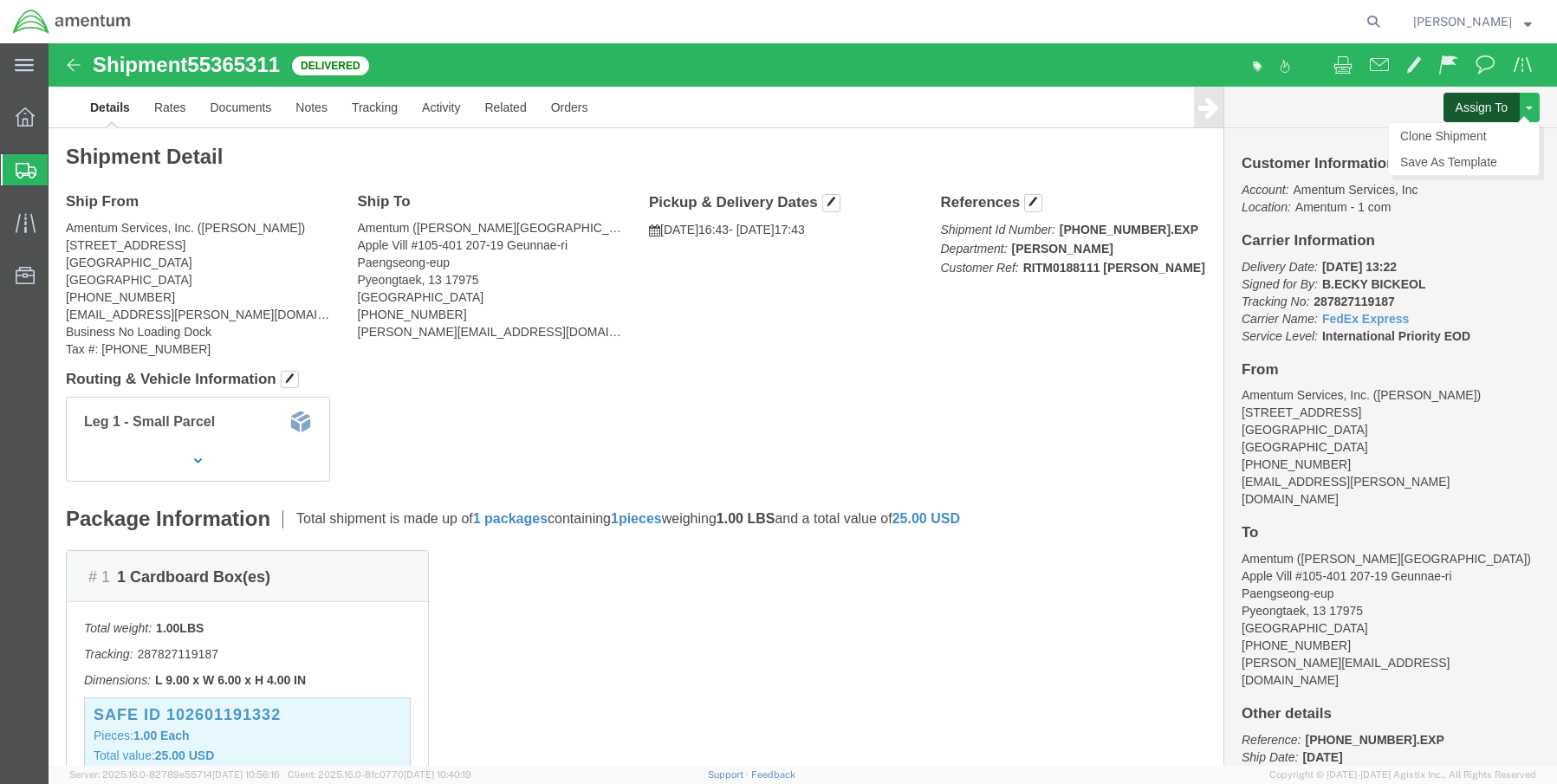
click button "Assign To"
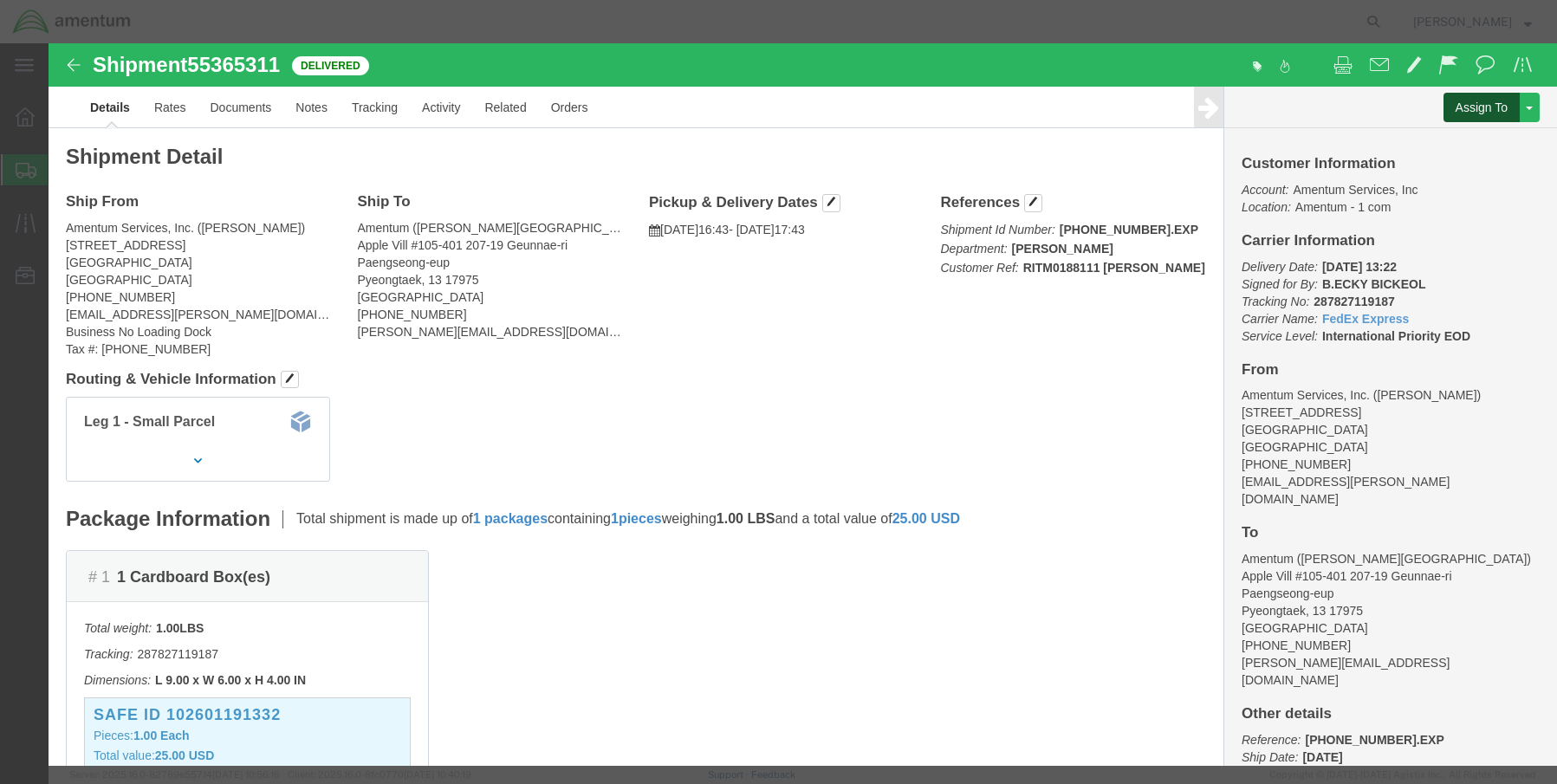
select select
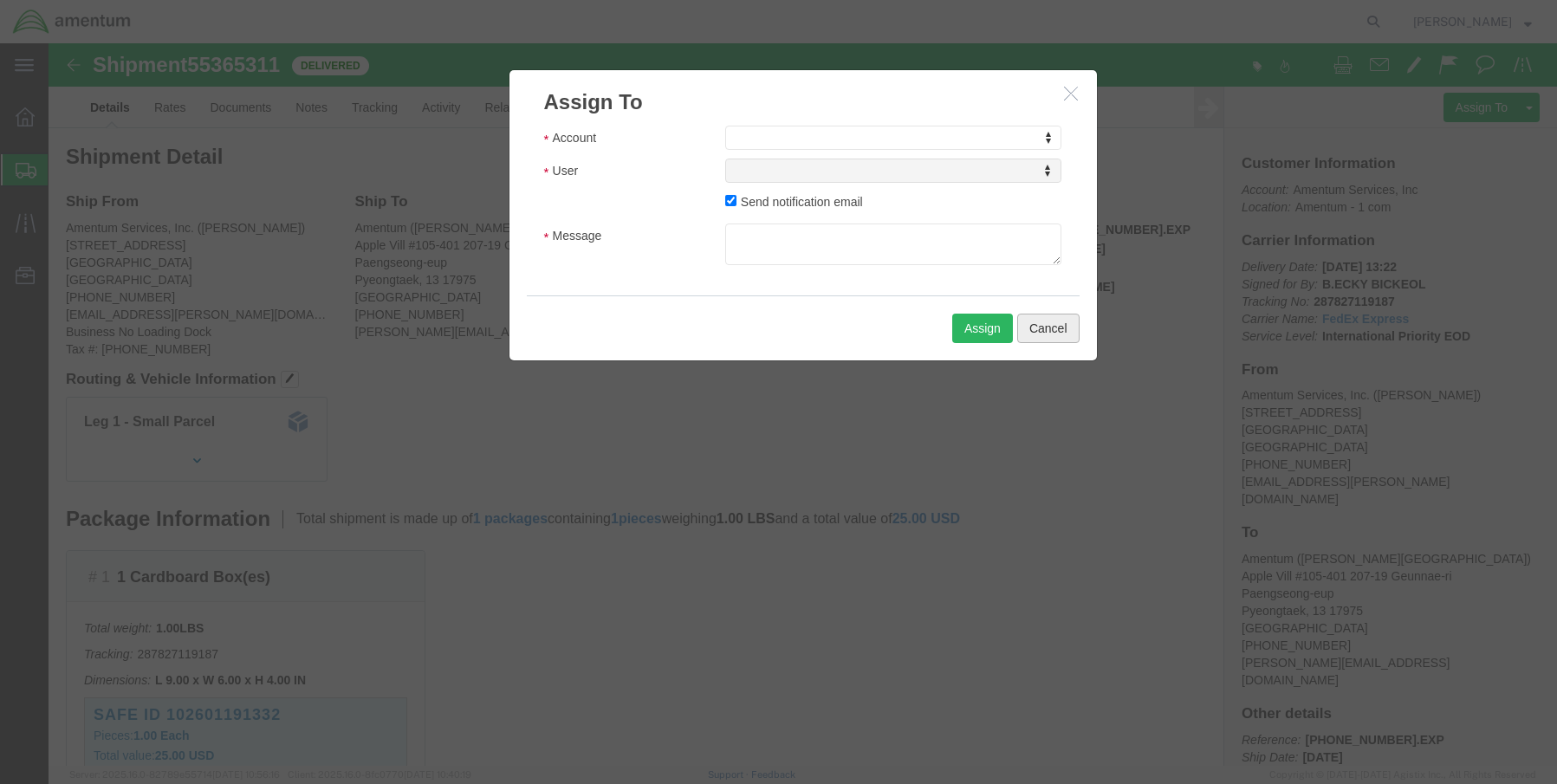
click button "Cancel"
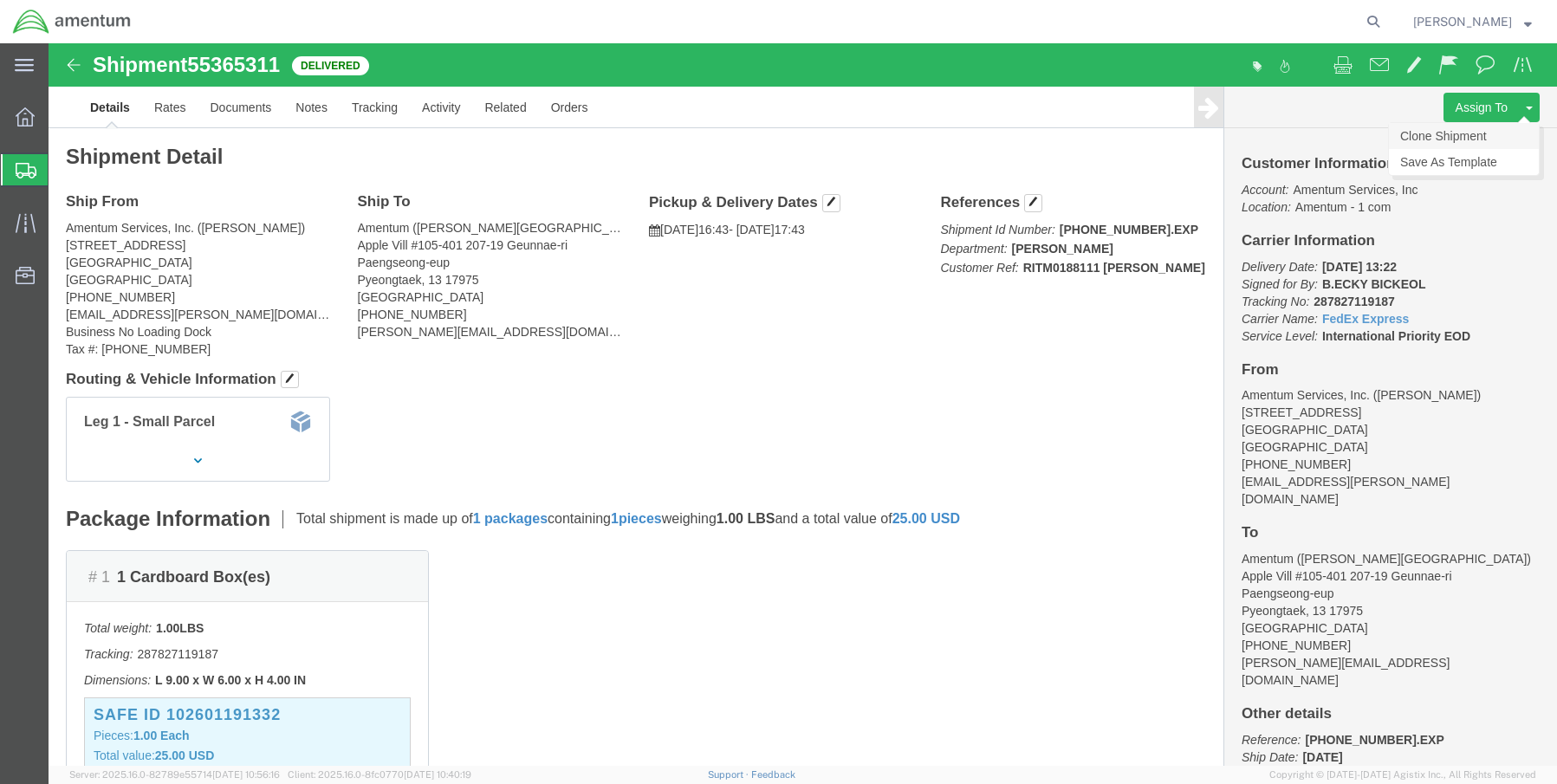
click link "Clone Shipment"
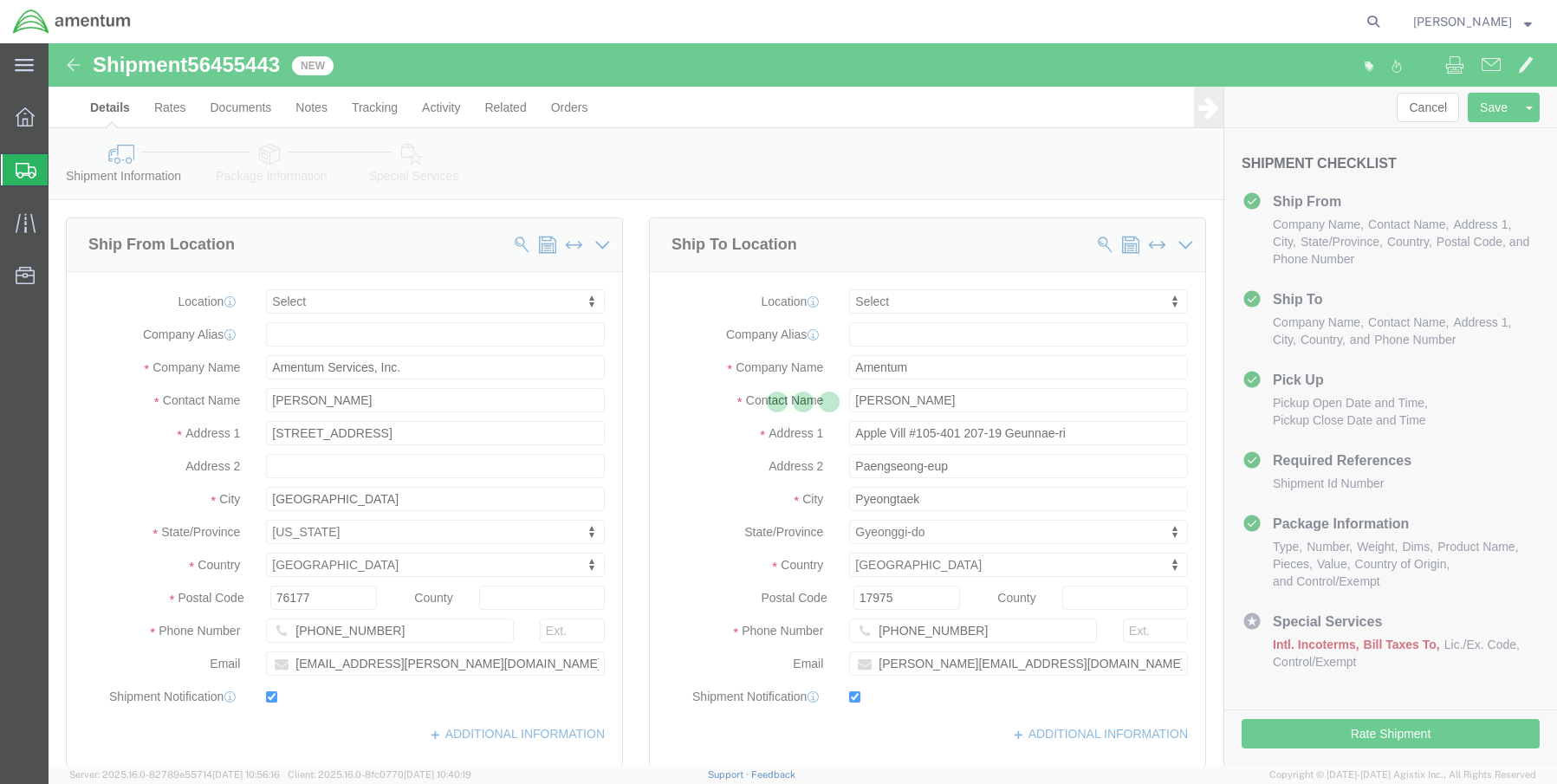
select select
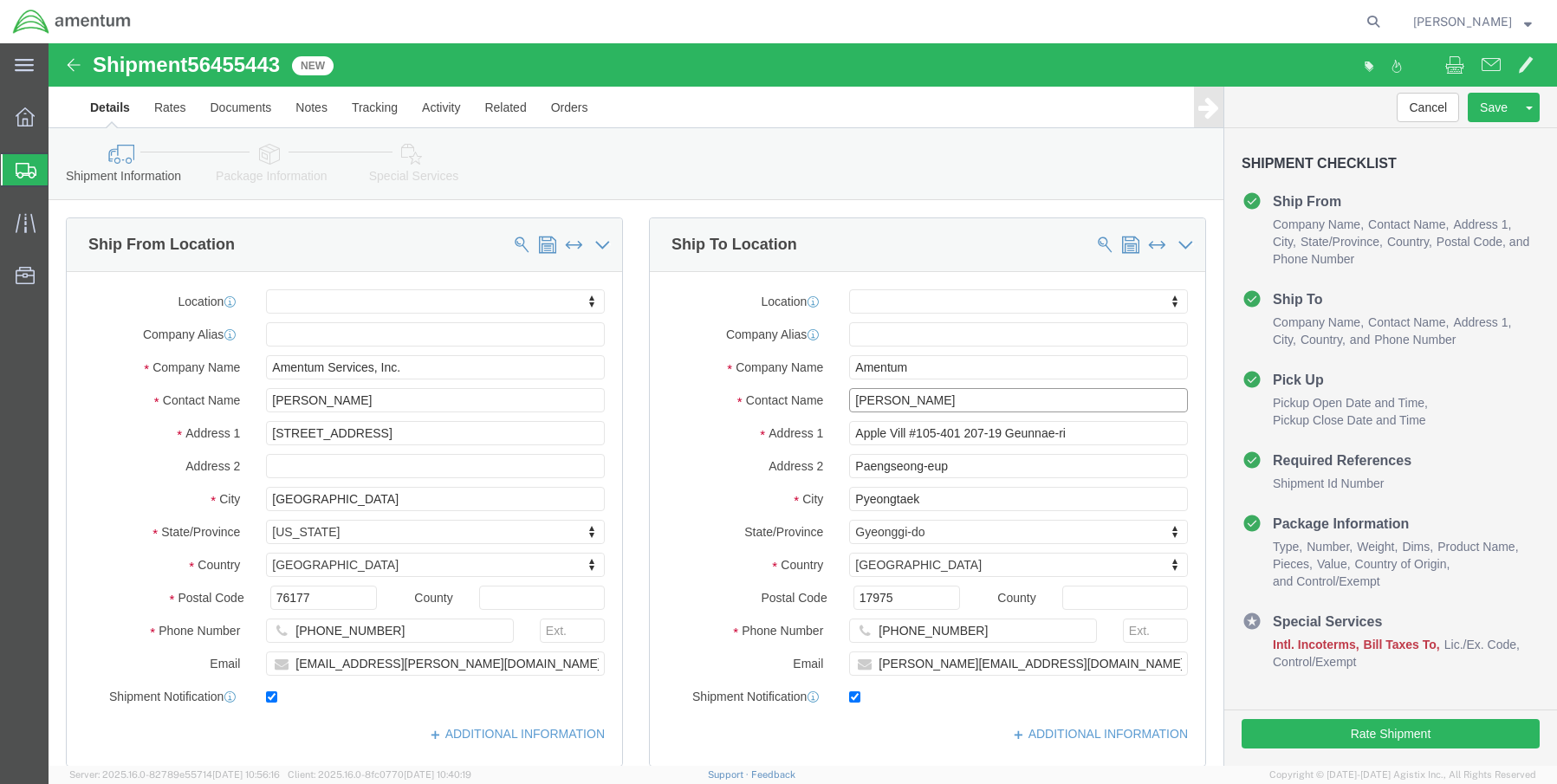
drag, startPoint x: 887, startPoint y: 356, endPoint x: 719, endPoint y: 343, distance: 168.5
click div "Location My Profile Location 1002-4122-6 1006-5256-0 1026-8910-0 1281-0560-3 13…"
paste input "[PERSON_NAME]"
type input "[PERSON_NAME]"
drag, startPoint x: 936, startPoint y: 588, endPoint x: 722, endPoint y: 579, distance: 214.2
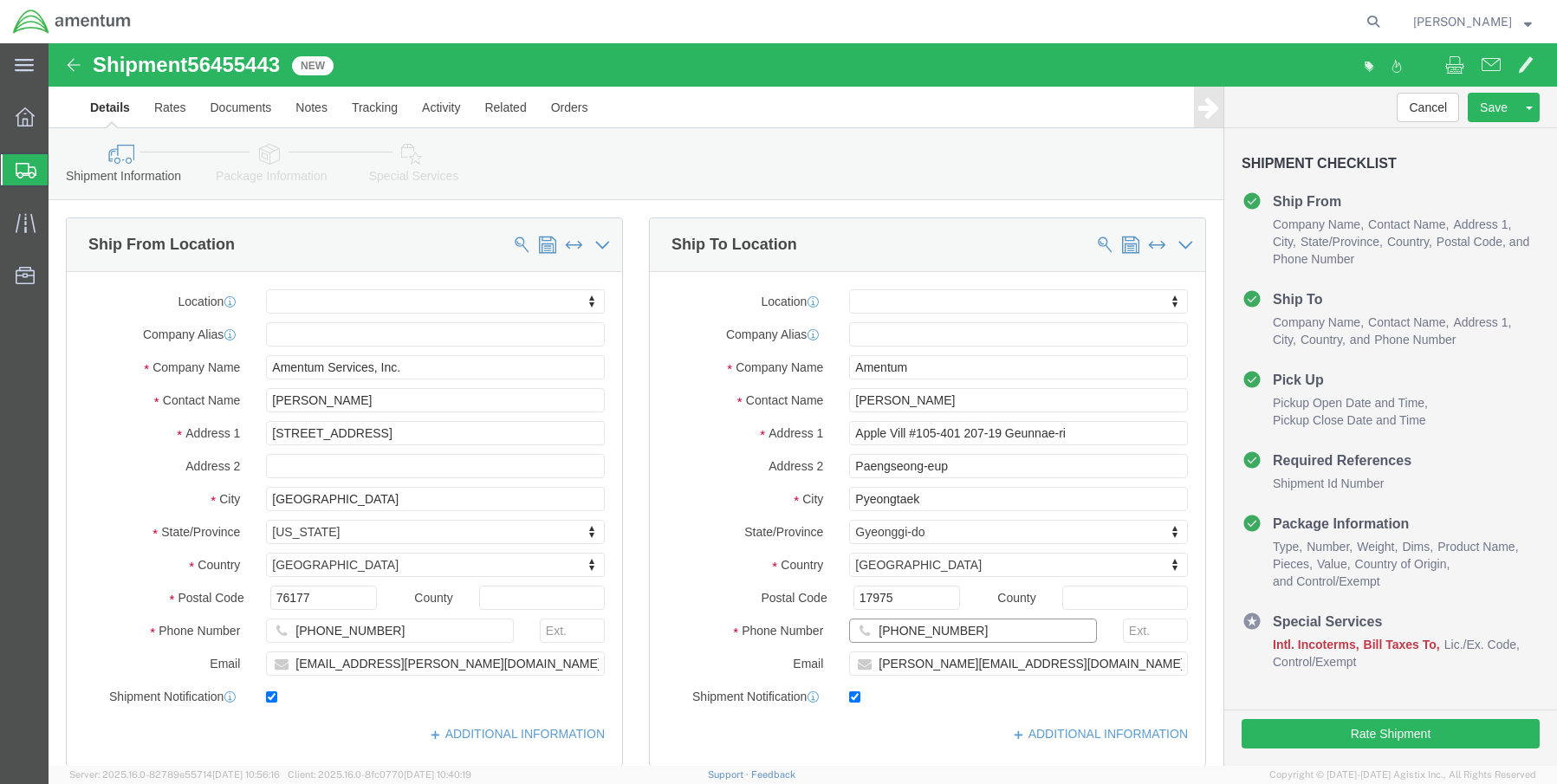
click div "Phone Number 82-10-55697619"
paste input "-"
type input "[PHONE_NUMBER]"
drag, startPoint x: 1019, startPoint y: 624, endPoint x: 778, endPoint y: 611, distance: 241.4
click input "nathan.tower@amentum.com"
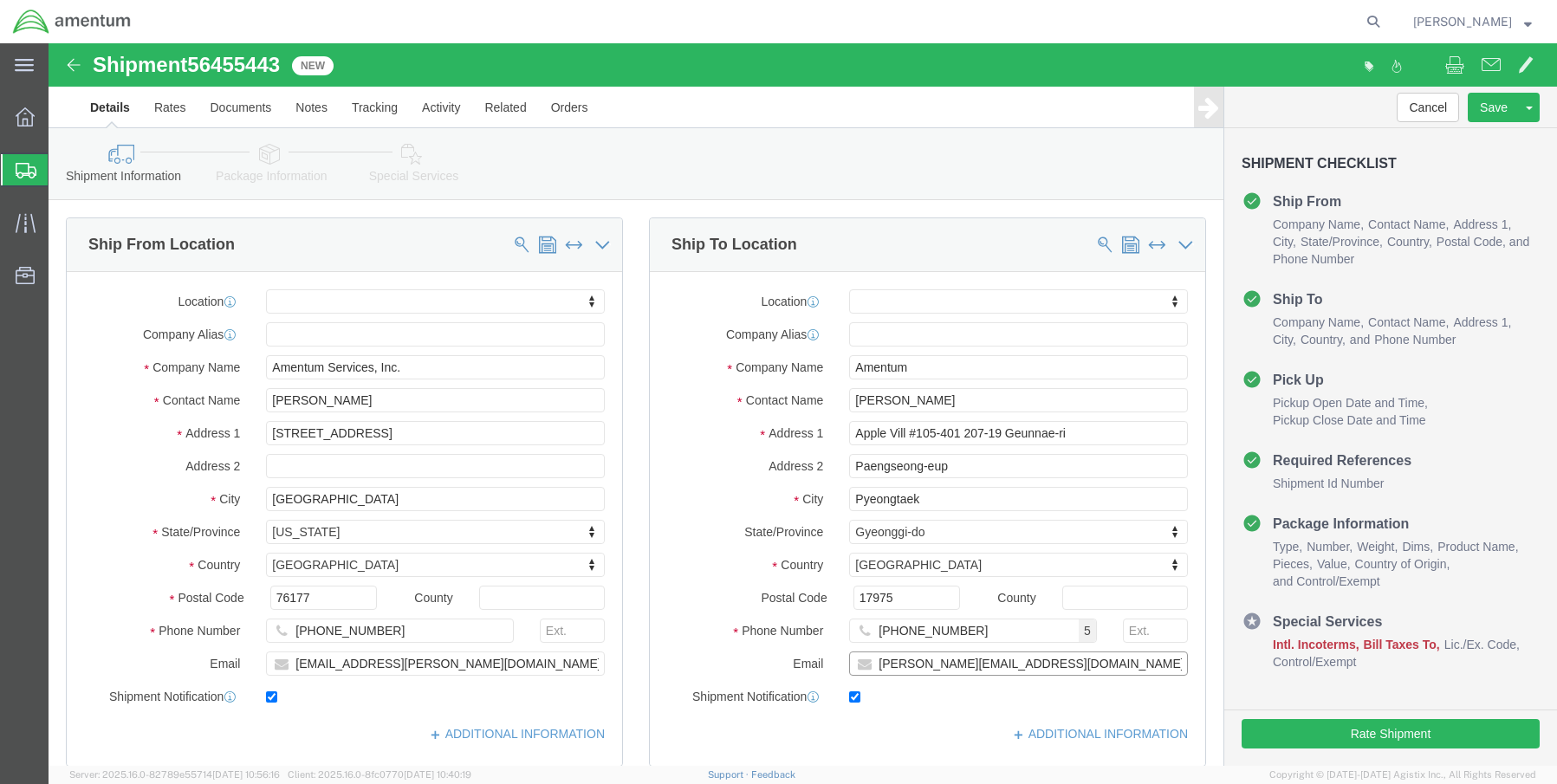
paste input "Terri.Cross"
type input "Terri.Cross@amentum.com"
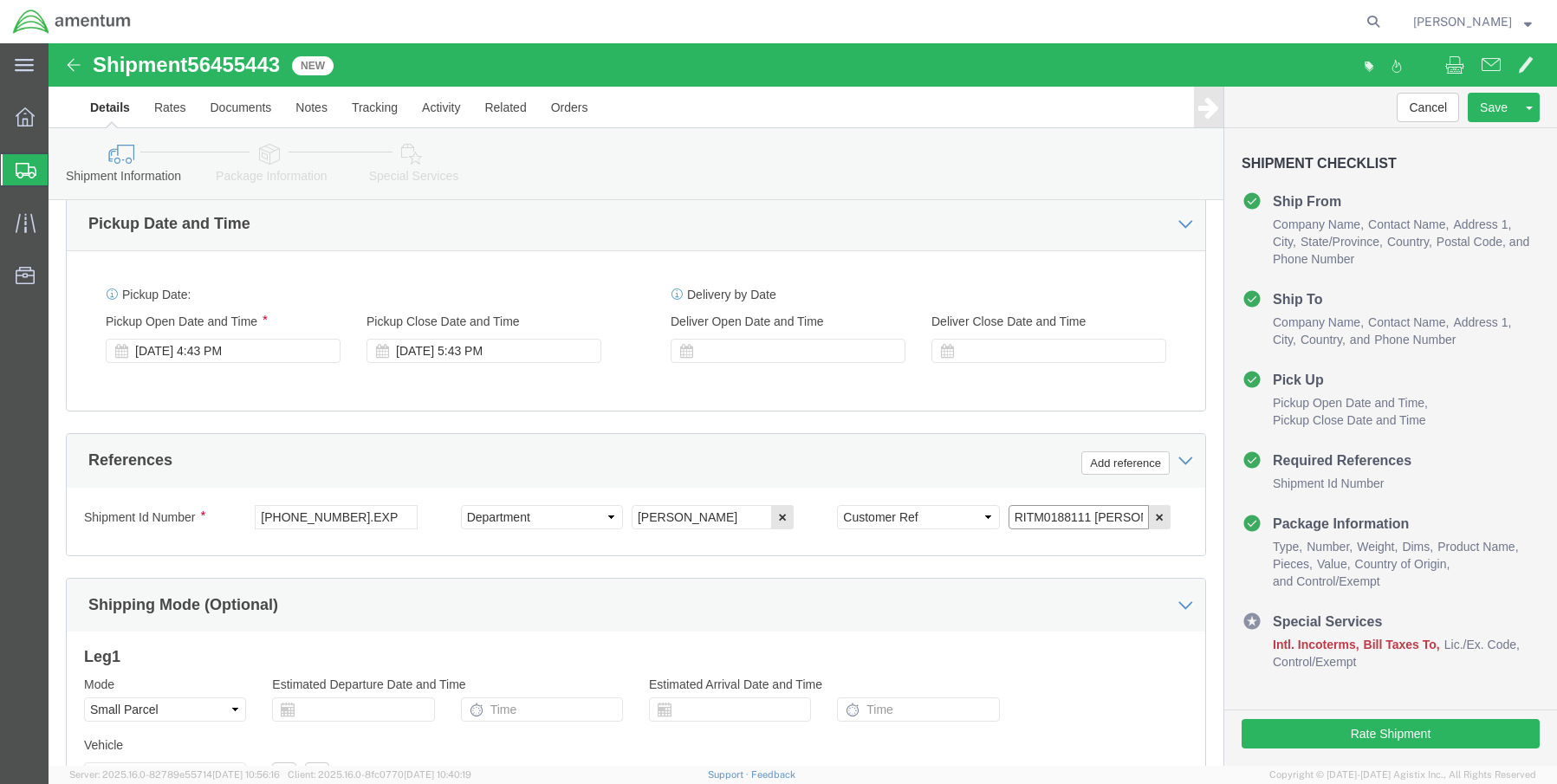
scroll to position [0, 27]
drag, startPoint x: 956, startPoint y: 496, endPoint x: 1102, endPoint y: 493, distance: 146.0
click div "RITM0188111 Nathan Tower Remove this reference"
paste input "RITM0221558 Terri Cross"
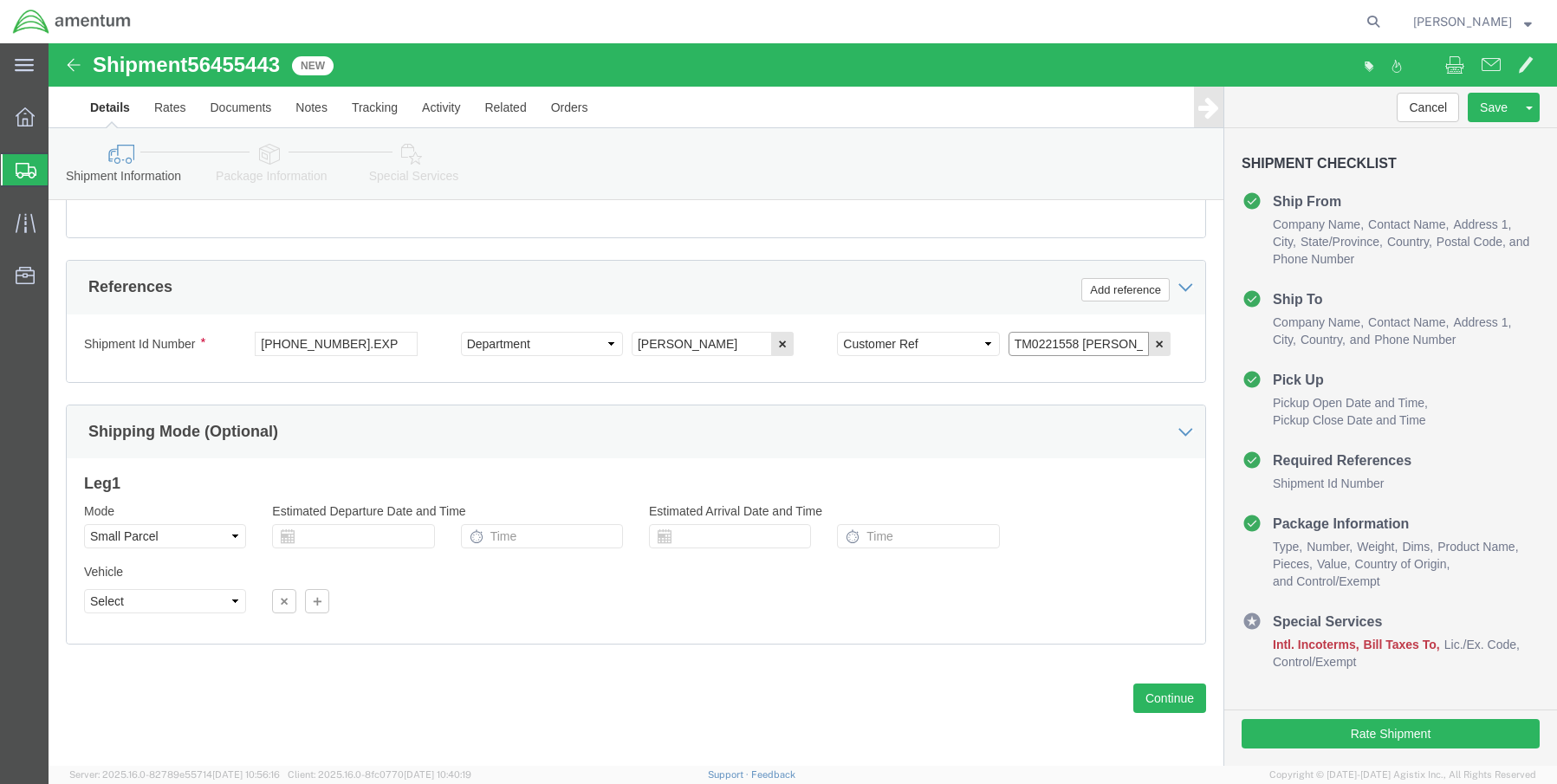
scroll to position [1057, 0]
type input "RITM0221558 Terri Cross"
click button "Continue"
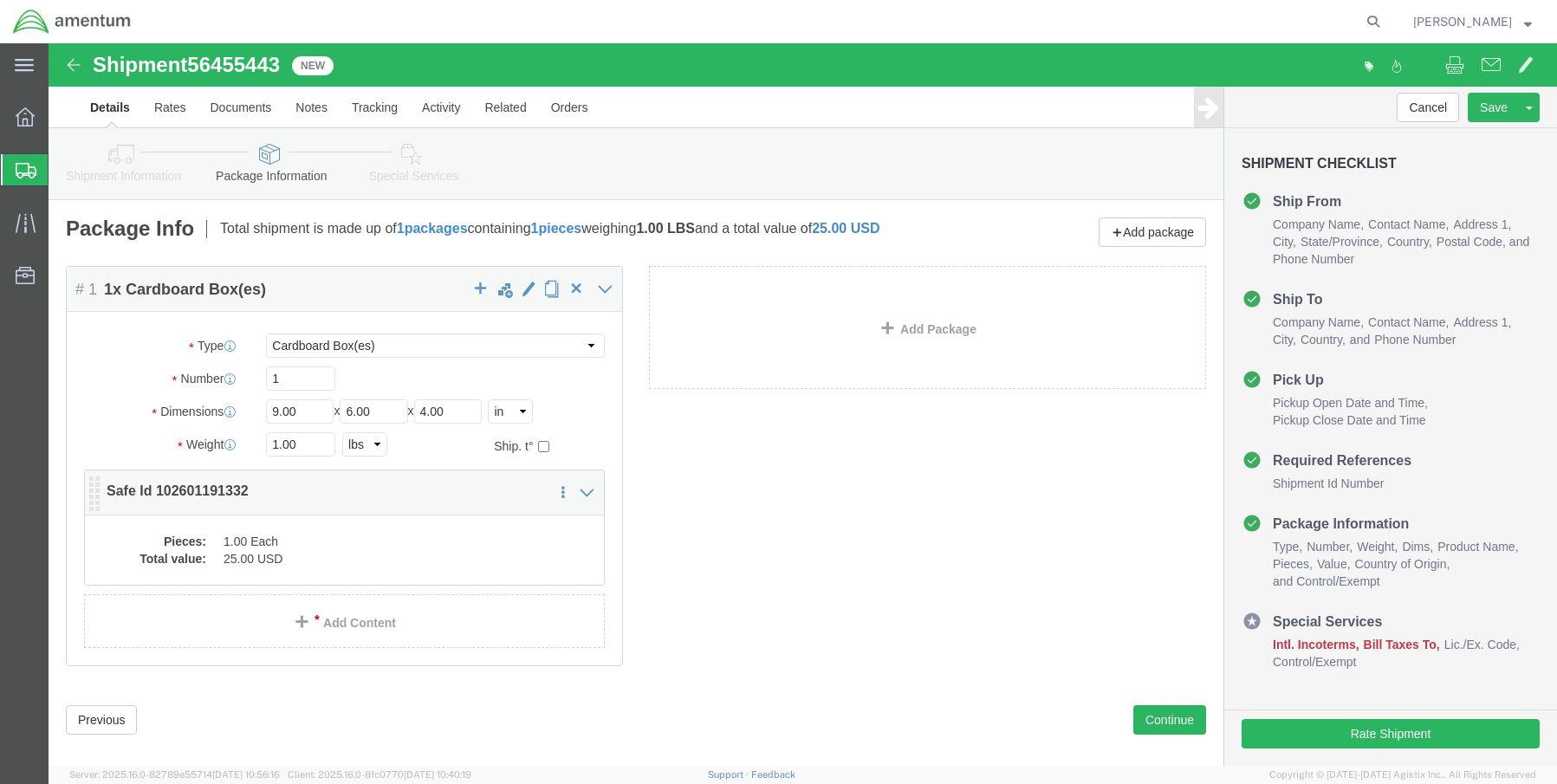
click div "Package Content # 1 1 x Cardboard Box(es) Package Type Select Bale(s) Basket(s)…"
click p "Safe Id 102601191332"
click dd "1.00 Each"
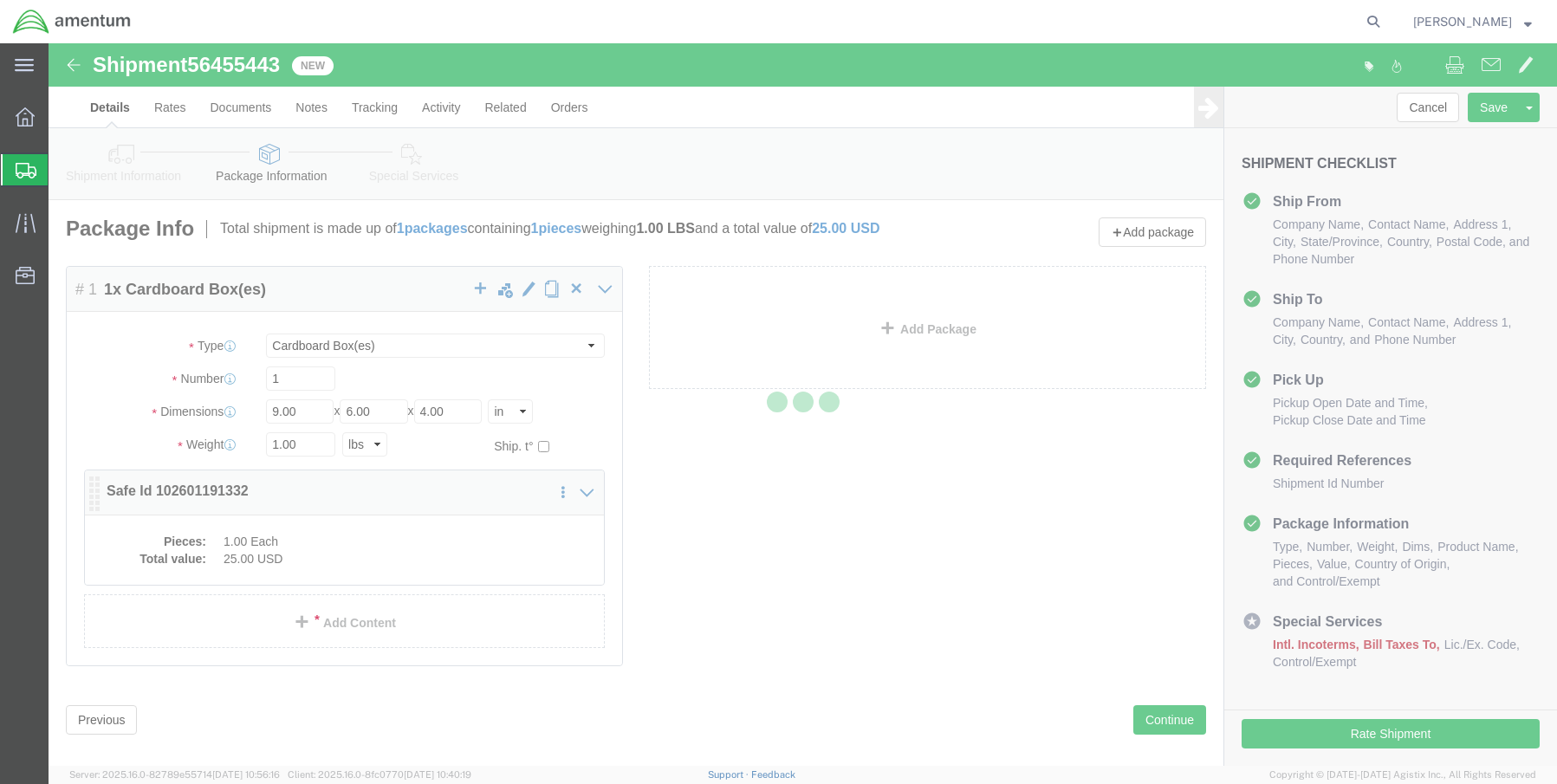
click at [310, 551] on div at bounding box center [802, 404] width 1509 height 722
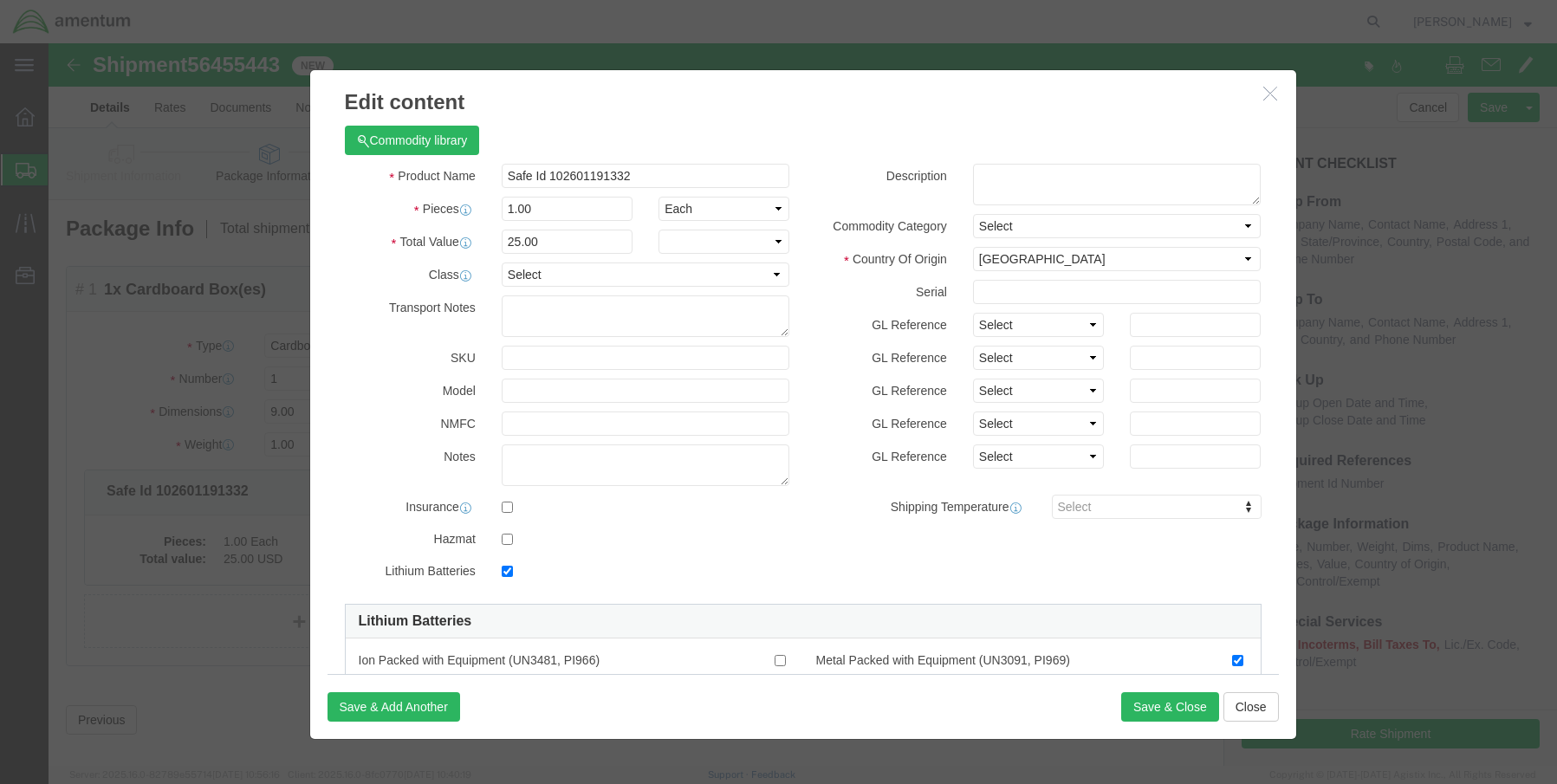
checkbox input "true"
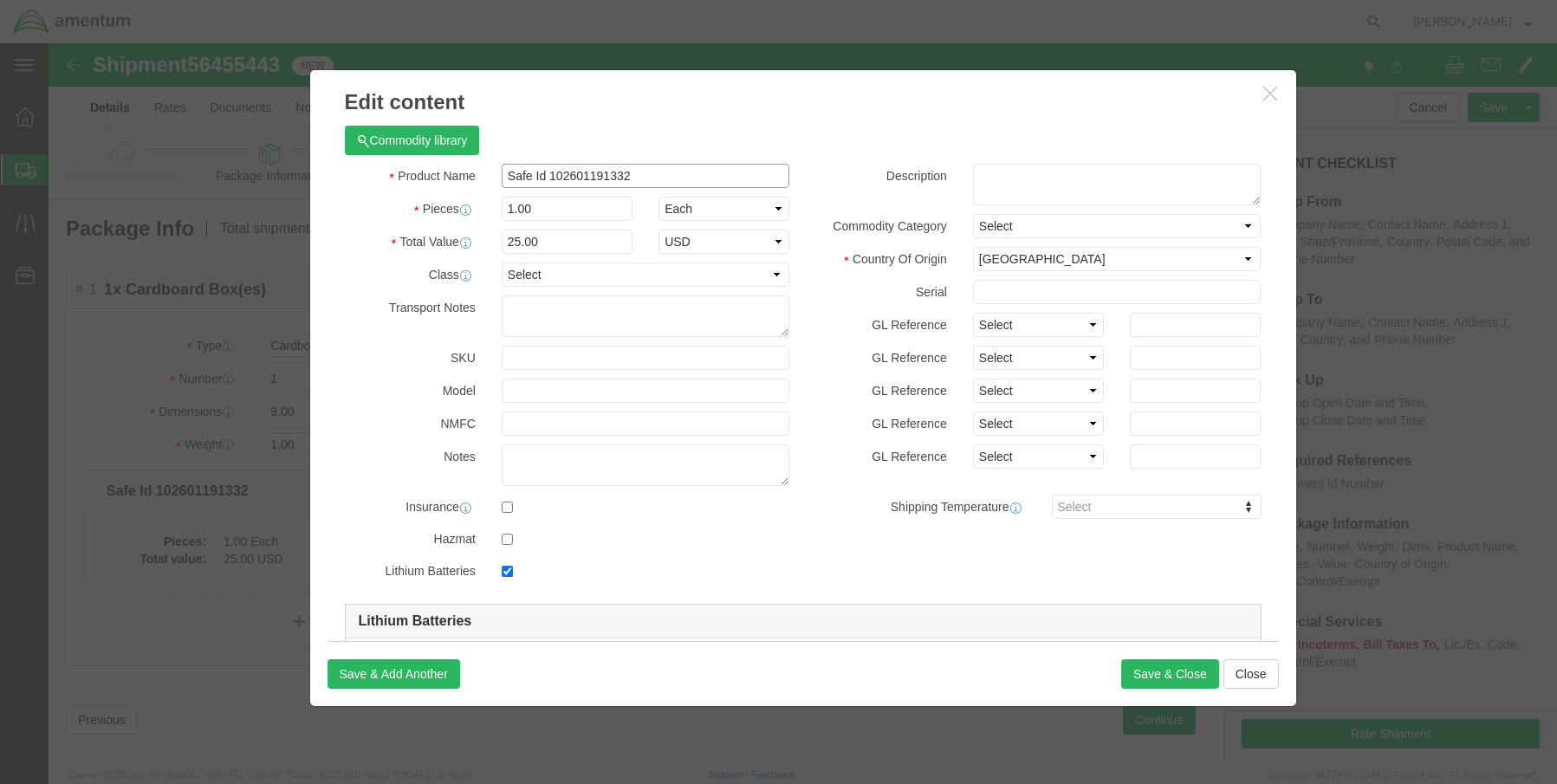
drag, startPoint x: 591, startPoint y: 129, endPoint x: 496, endPoint y: 133, distance: 95.1
click input "Safe Id 102601191332"
paste input "460"
type input "Safe Id 102601191460"
click button "Save & Close"
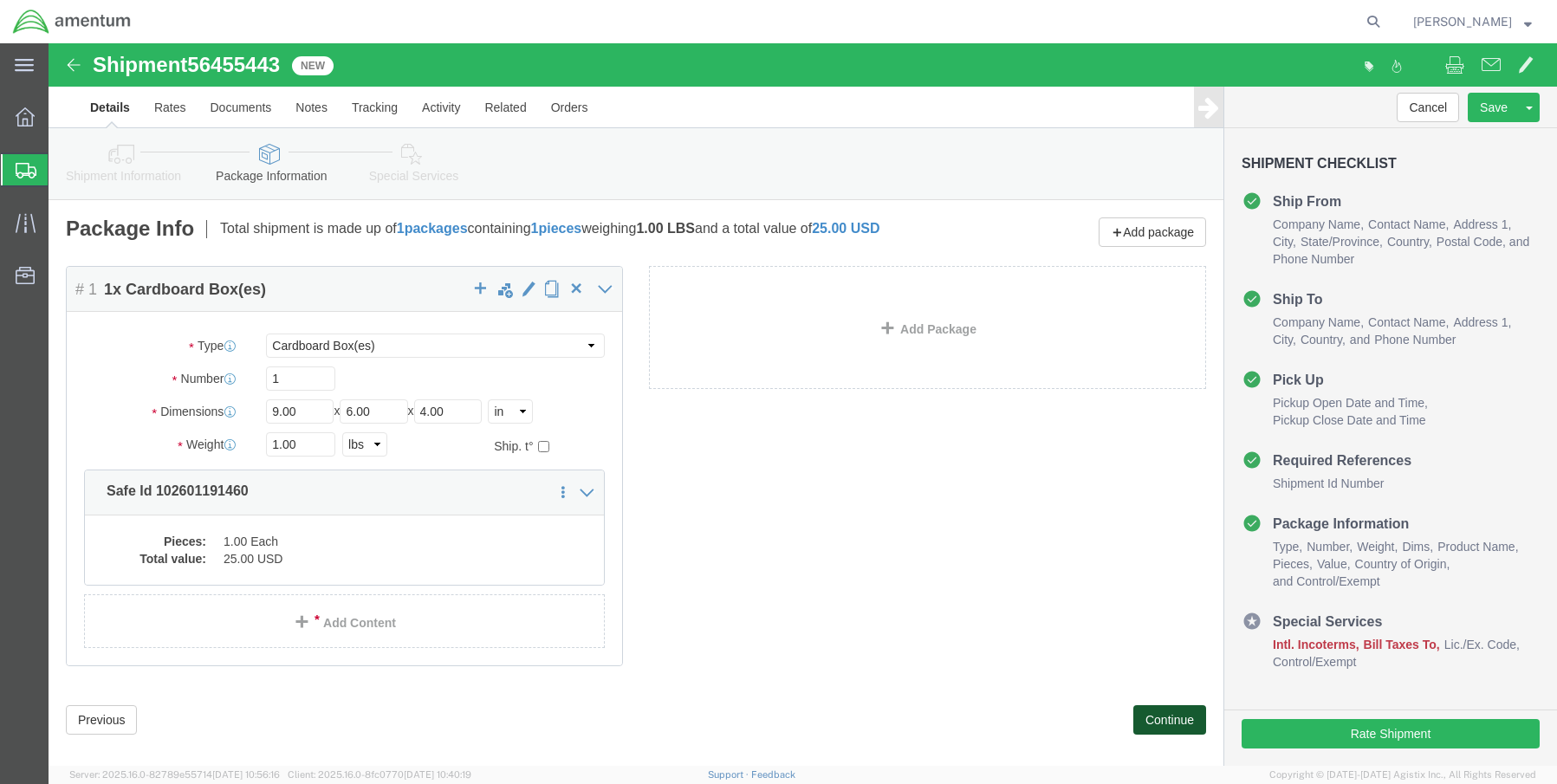
click button "Continue"
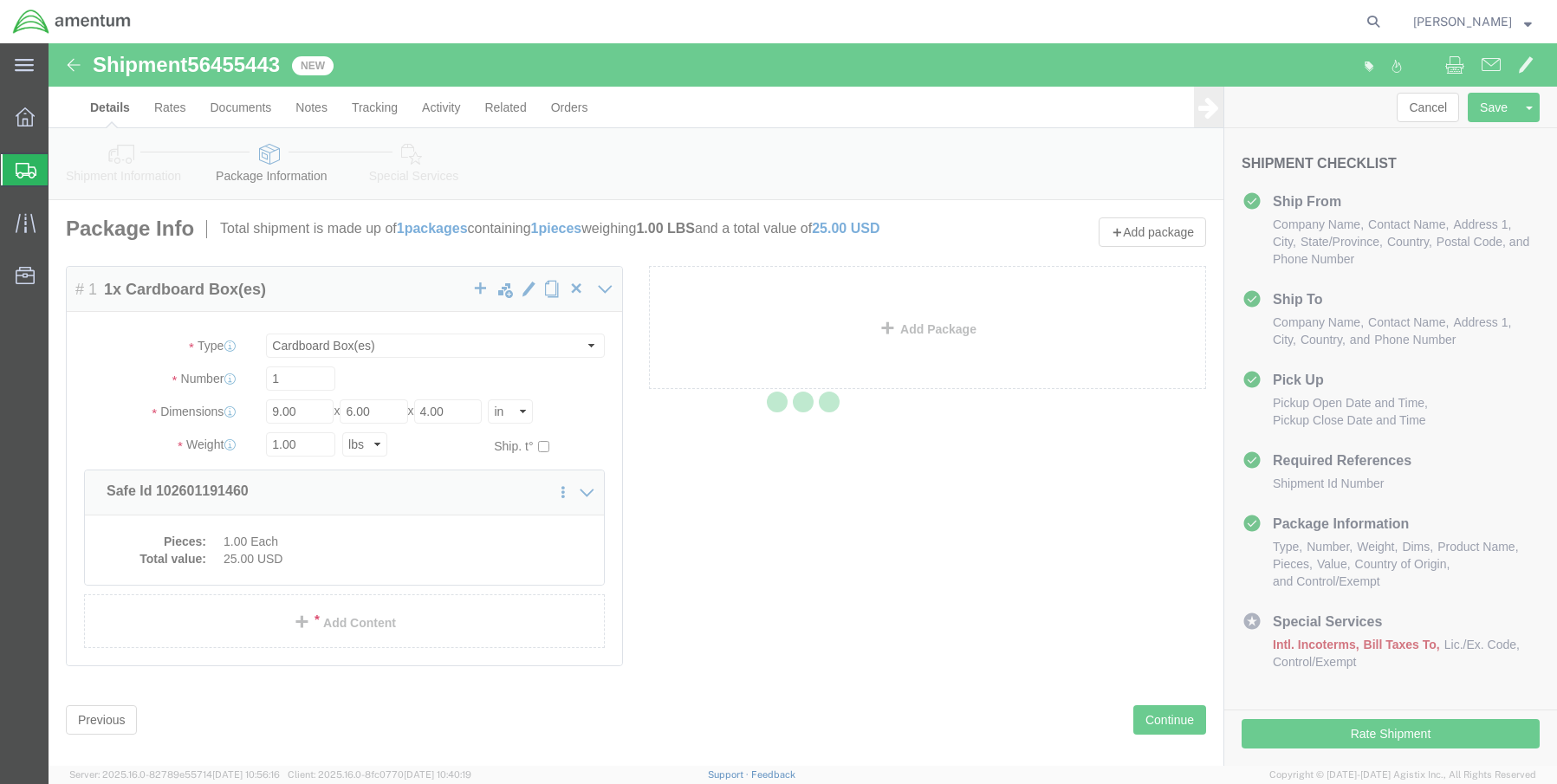
select select
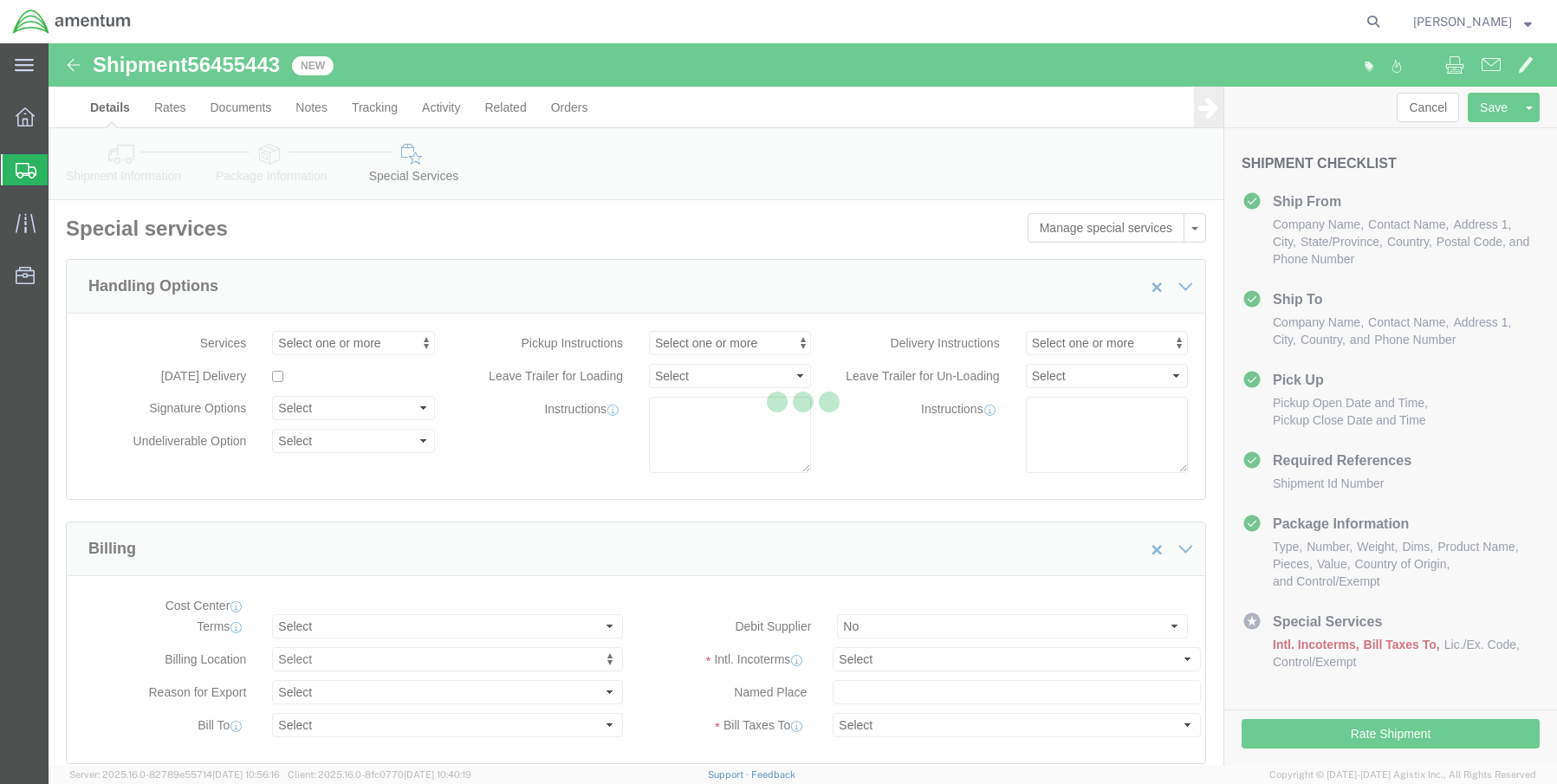
select select "COSTCENTER"
select select "DEPARTMENT"
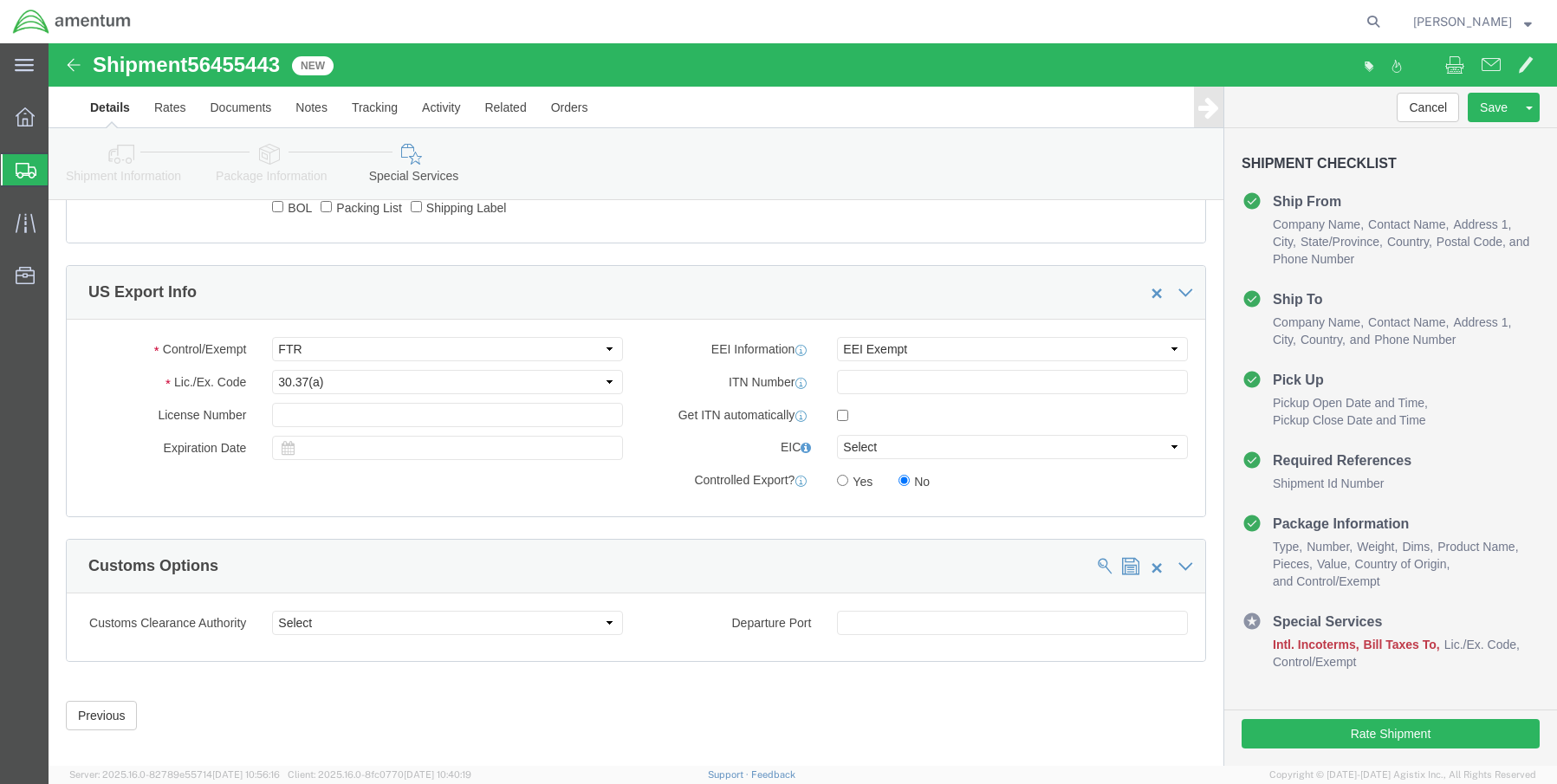
scroll to position [1008, 0]
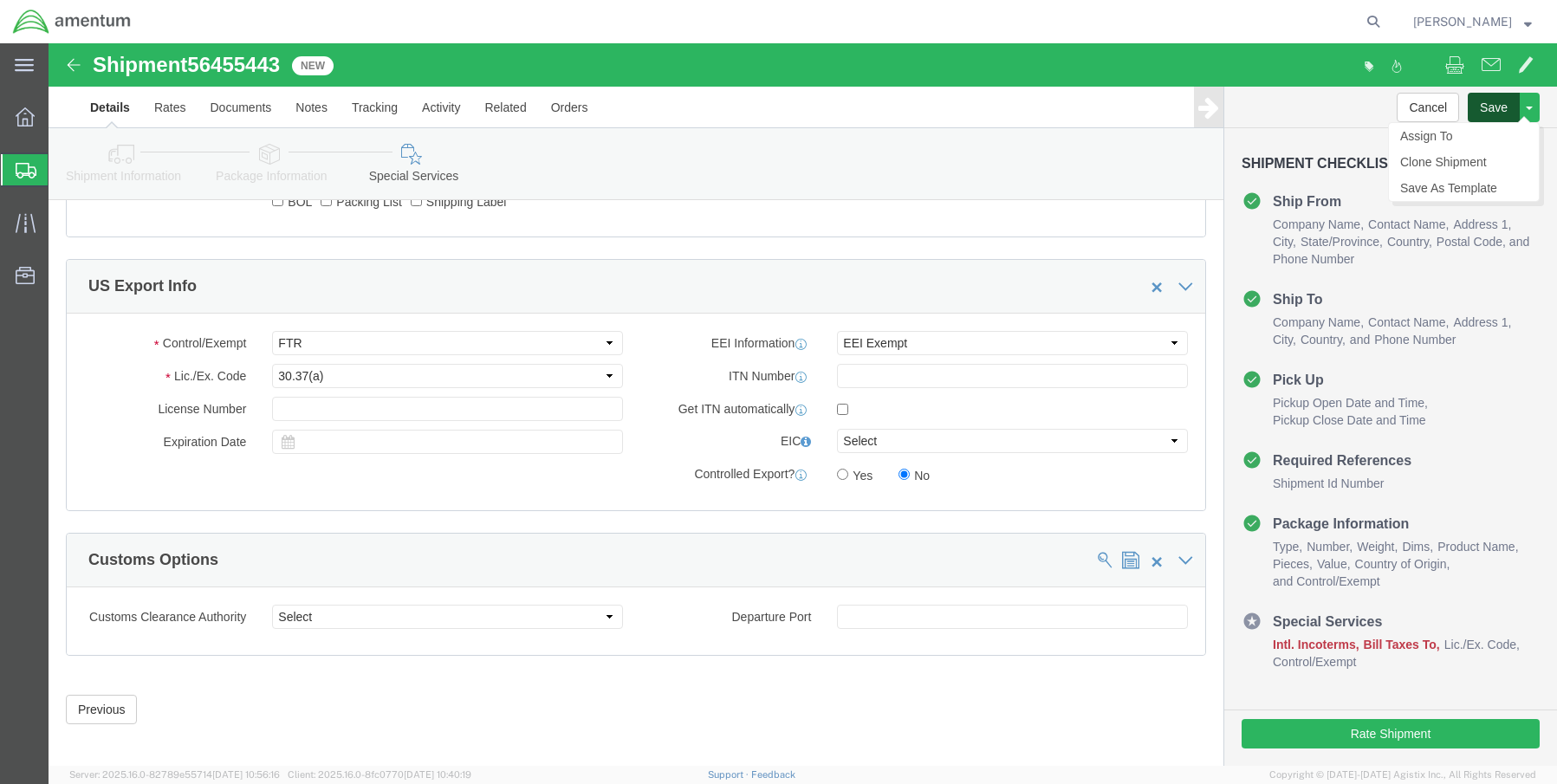
click button "Save"
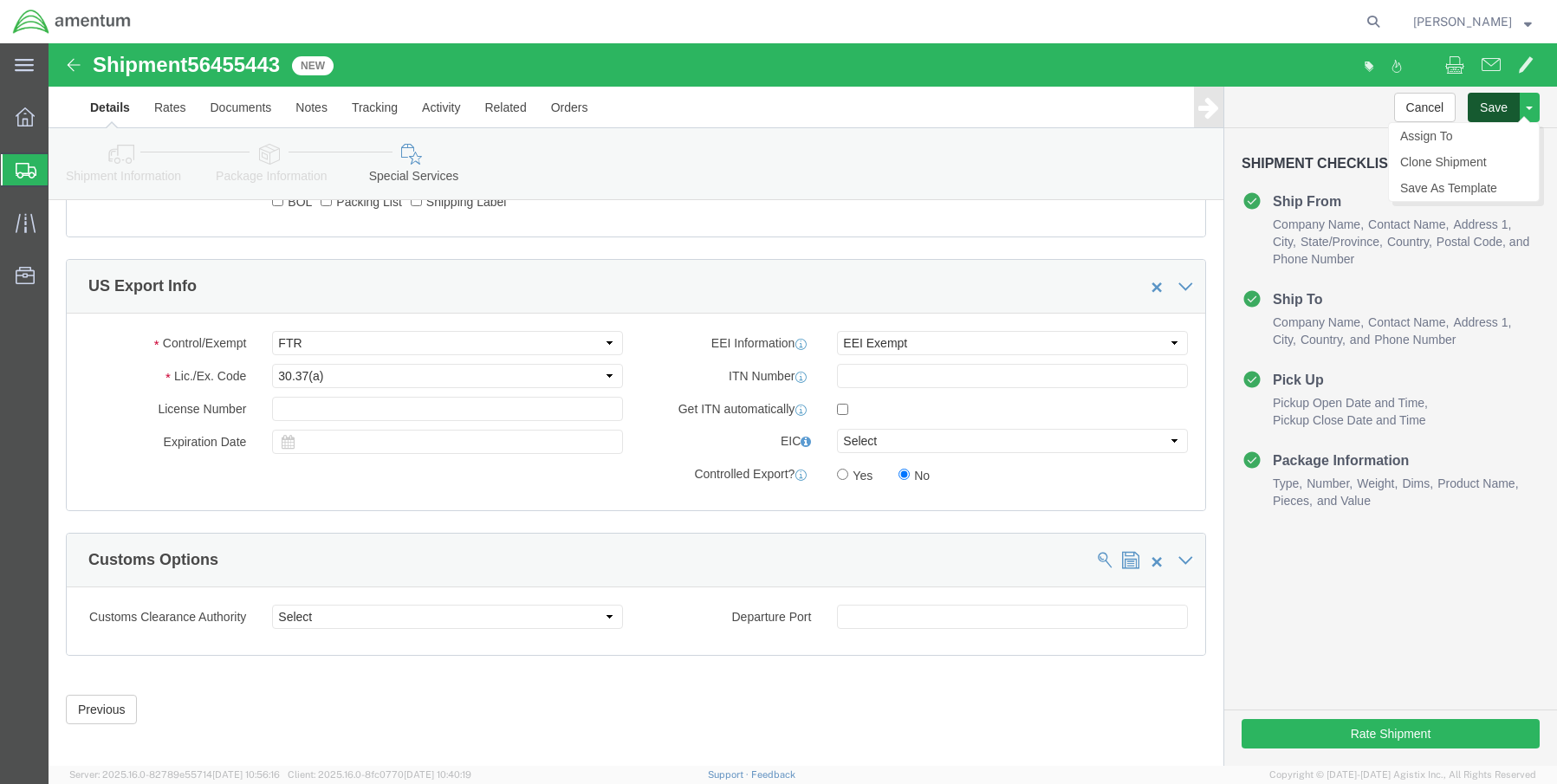
click button "Save"
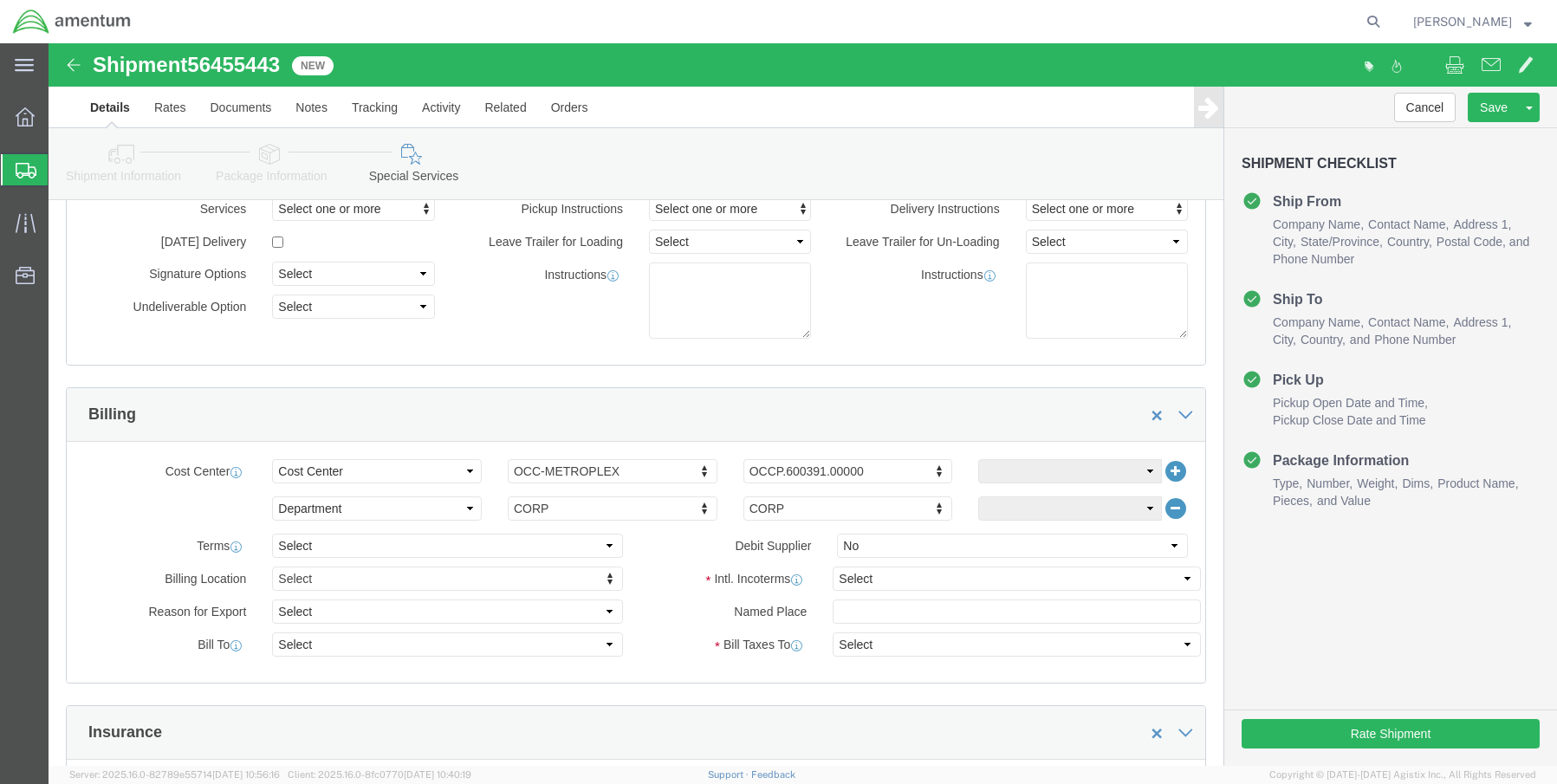
scroll to position [0, 0]
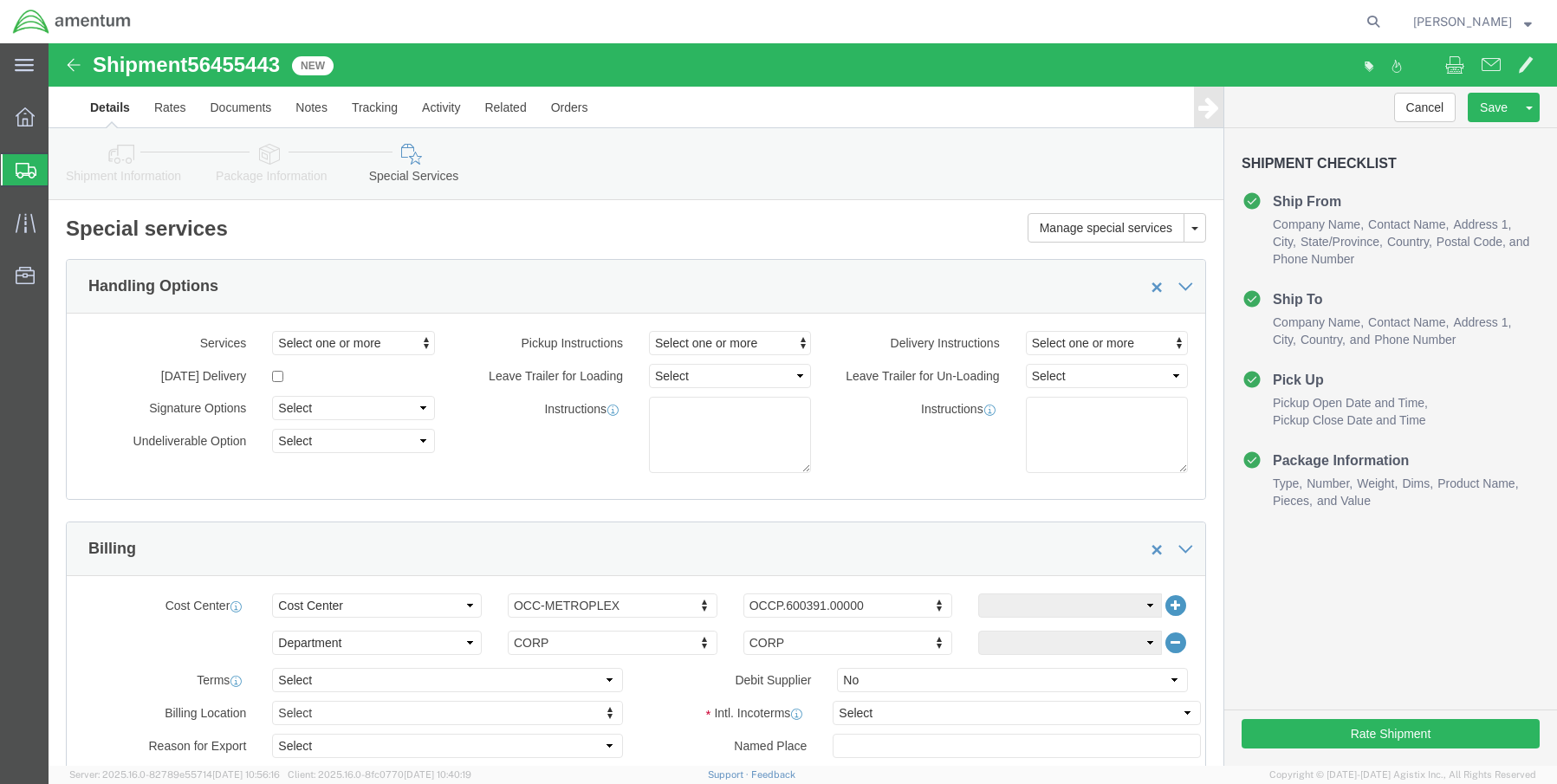
click at [28, 161] on svg-icon at bounding box center [26, 170] width 21 height 17
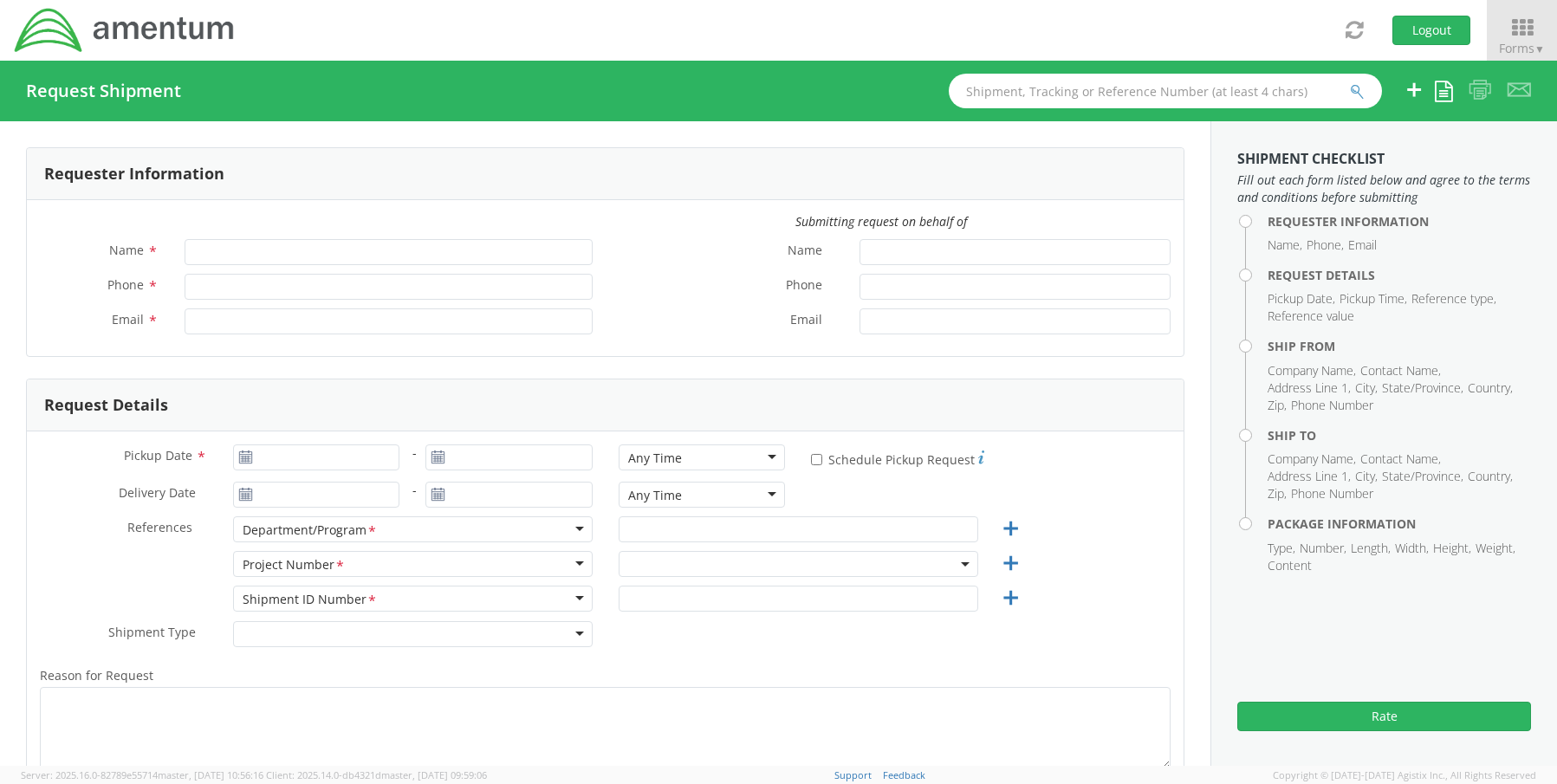
type input "[PERSON_NAME]"
type input "8172241568"
type input "[EMAIL_ADDRESS][PERSON_NAME][DOMAIN_NAME]"
select select "OCCP.600391.00000"
type input "[PERSON_NAME]"
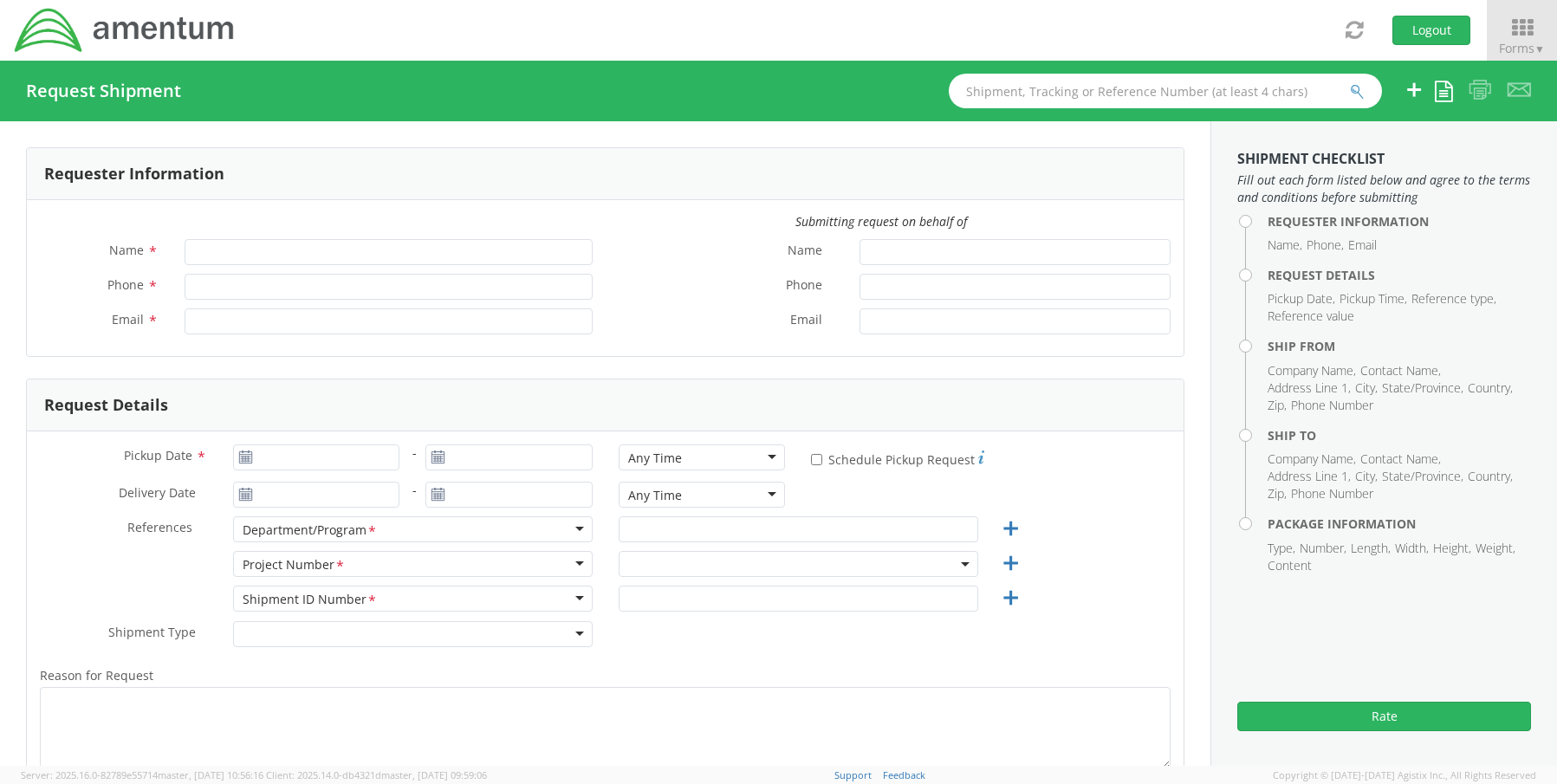
type input "8172241568"
type input "[EMAIL_ADDRESS][PERSON_NAME][DOMAIN_NAME]"
select select "OCCP.600391.00000"
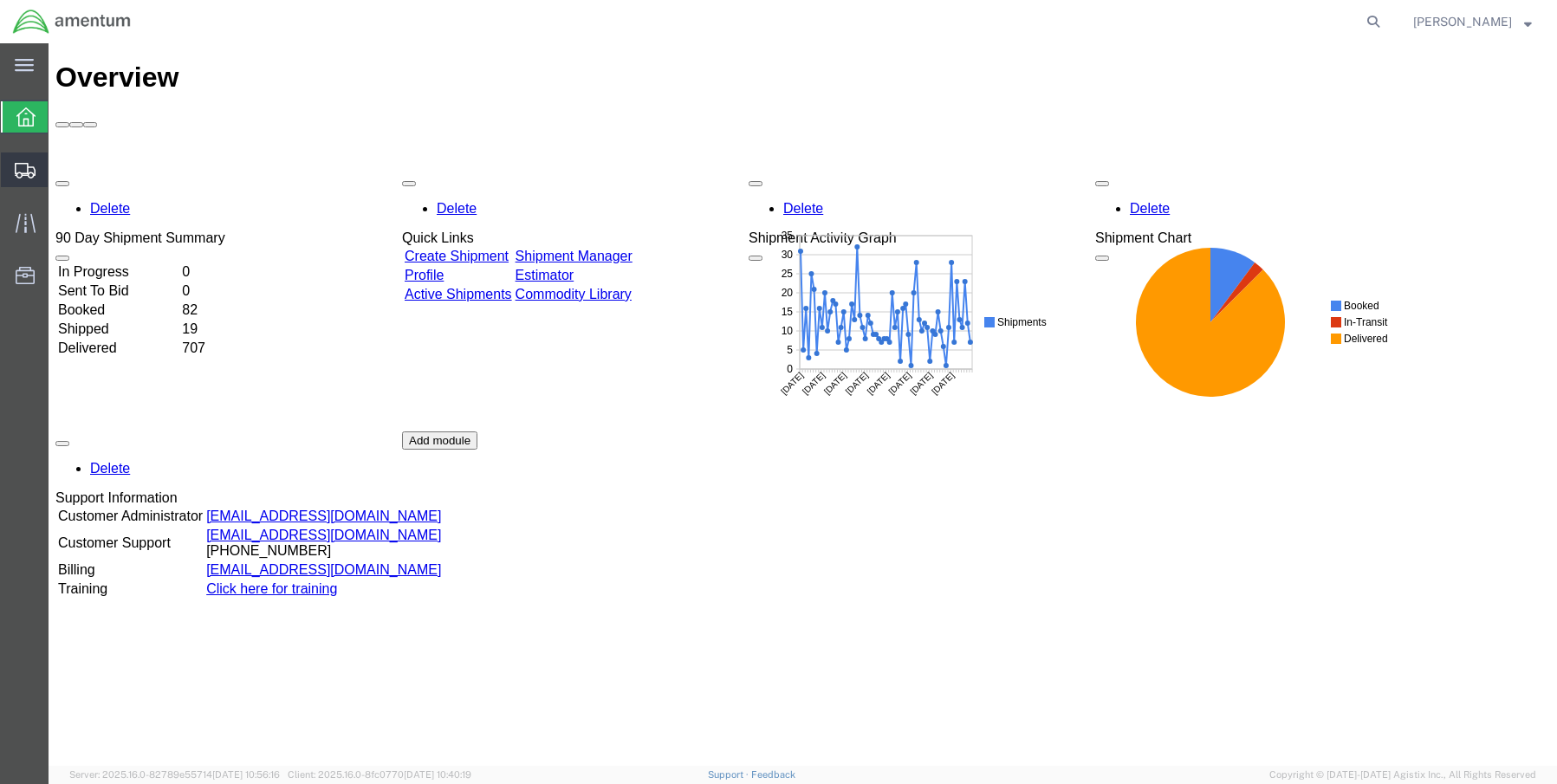
click at [27, 175] on icon at bounding box center [26, 171] width 21 height 15
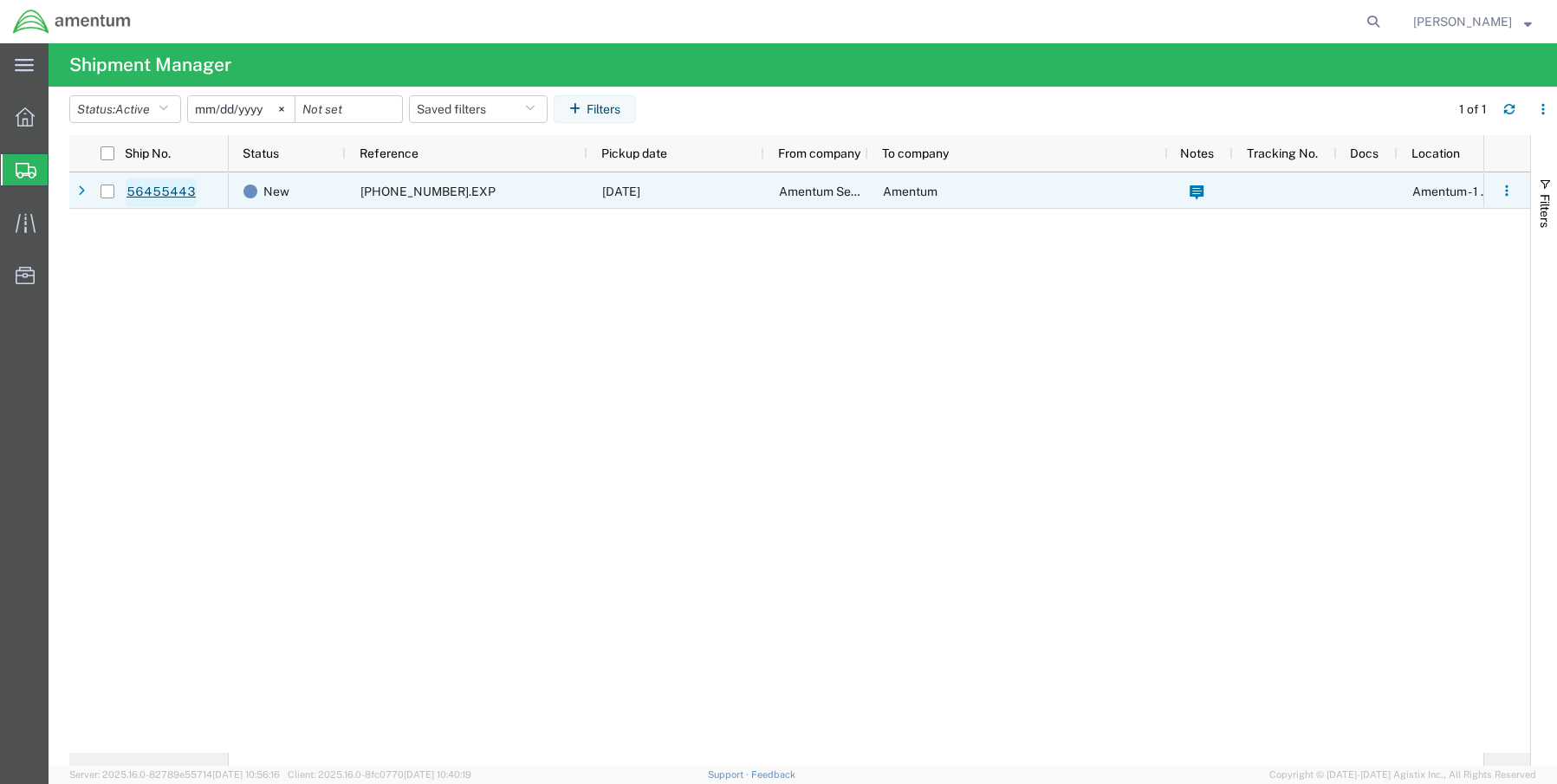
click at [178, 193] on link "56455443" at bounding box center [160, 192] width 71 height 28
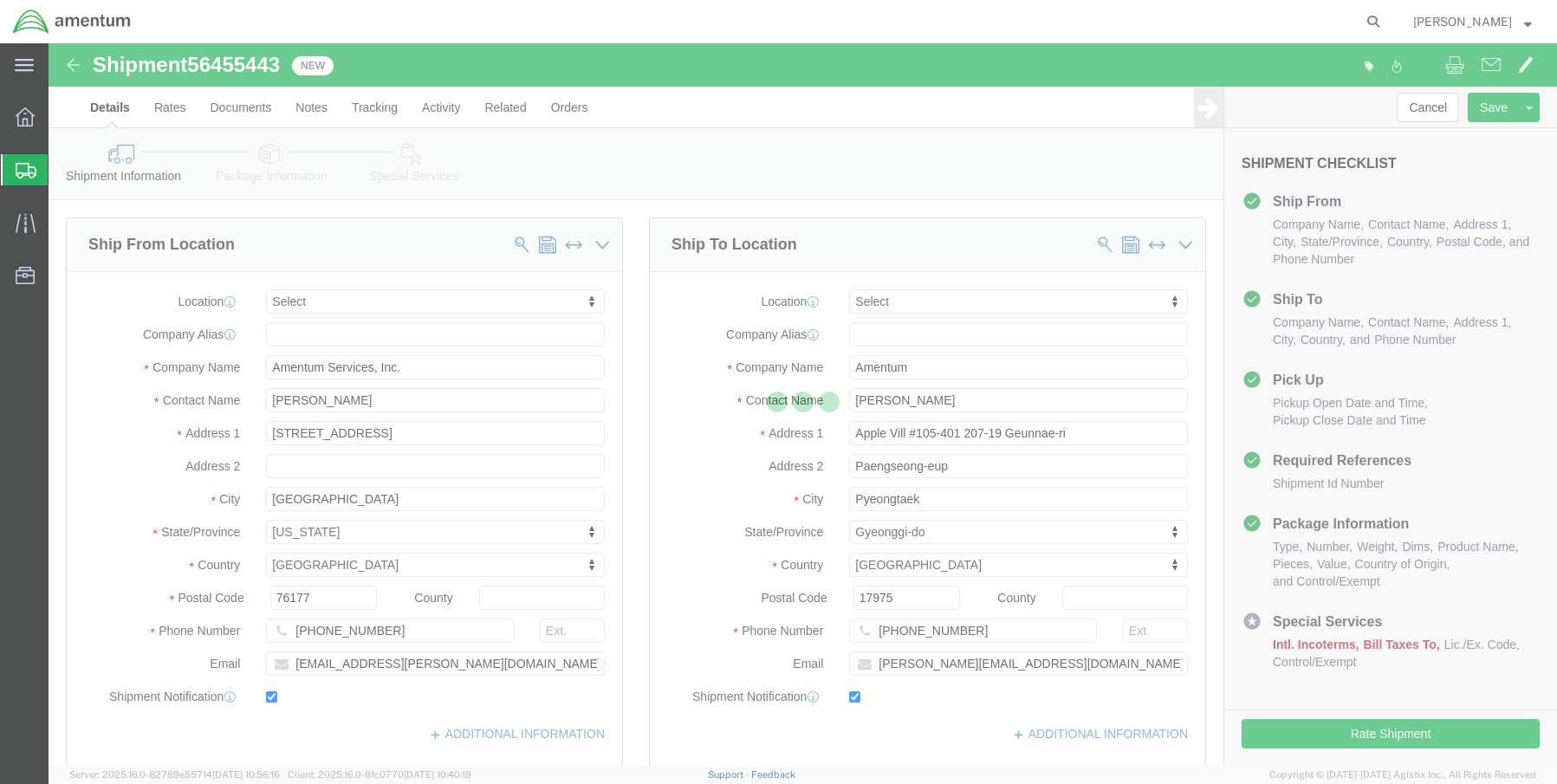
select select
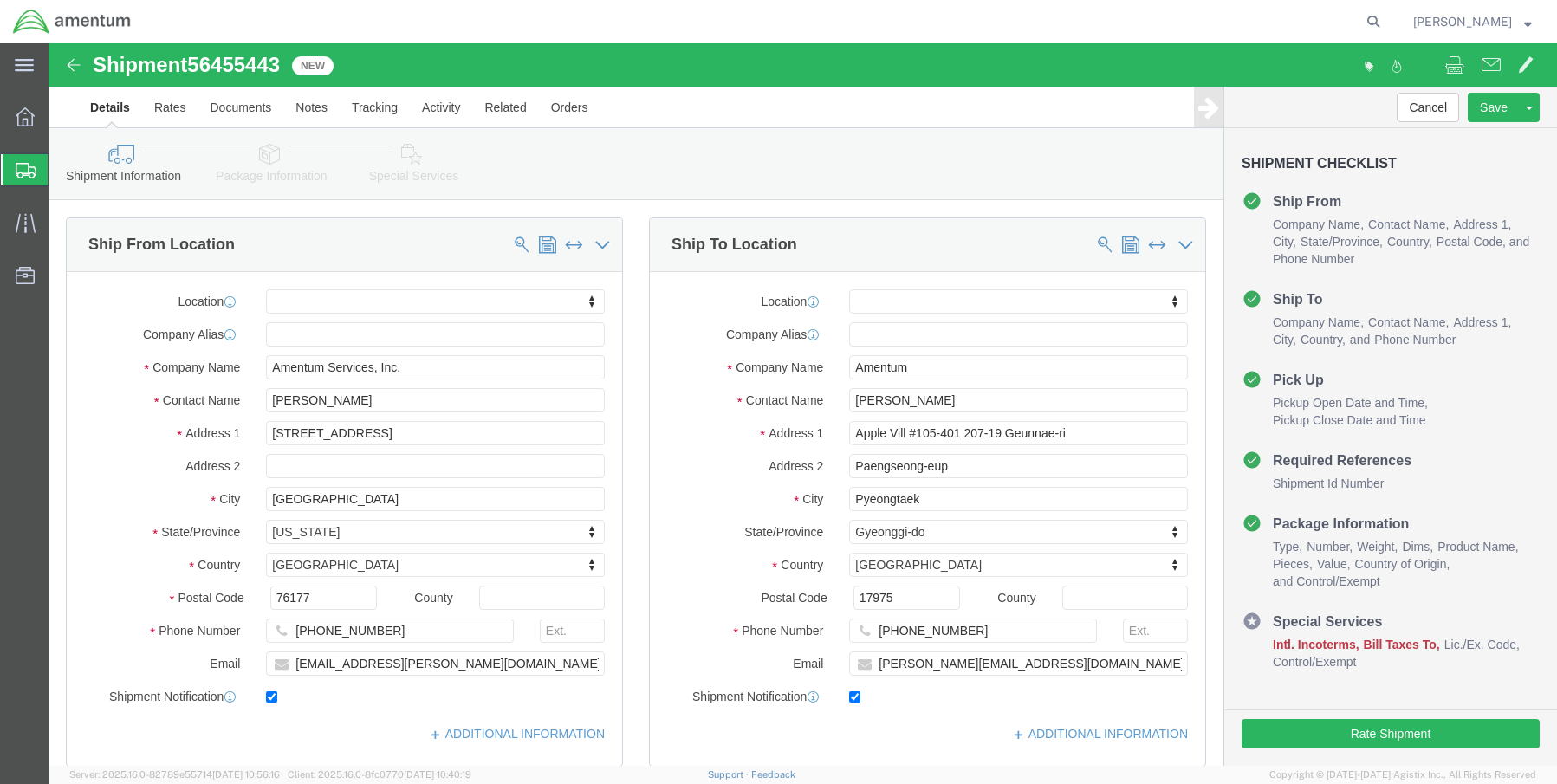
click icon
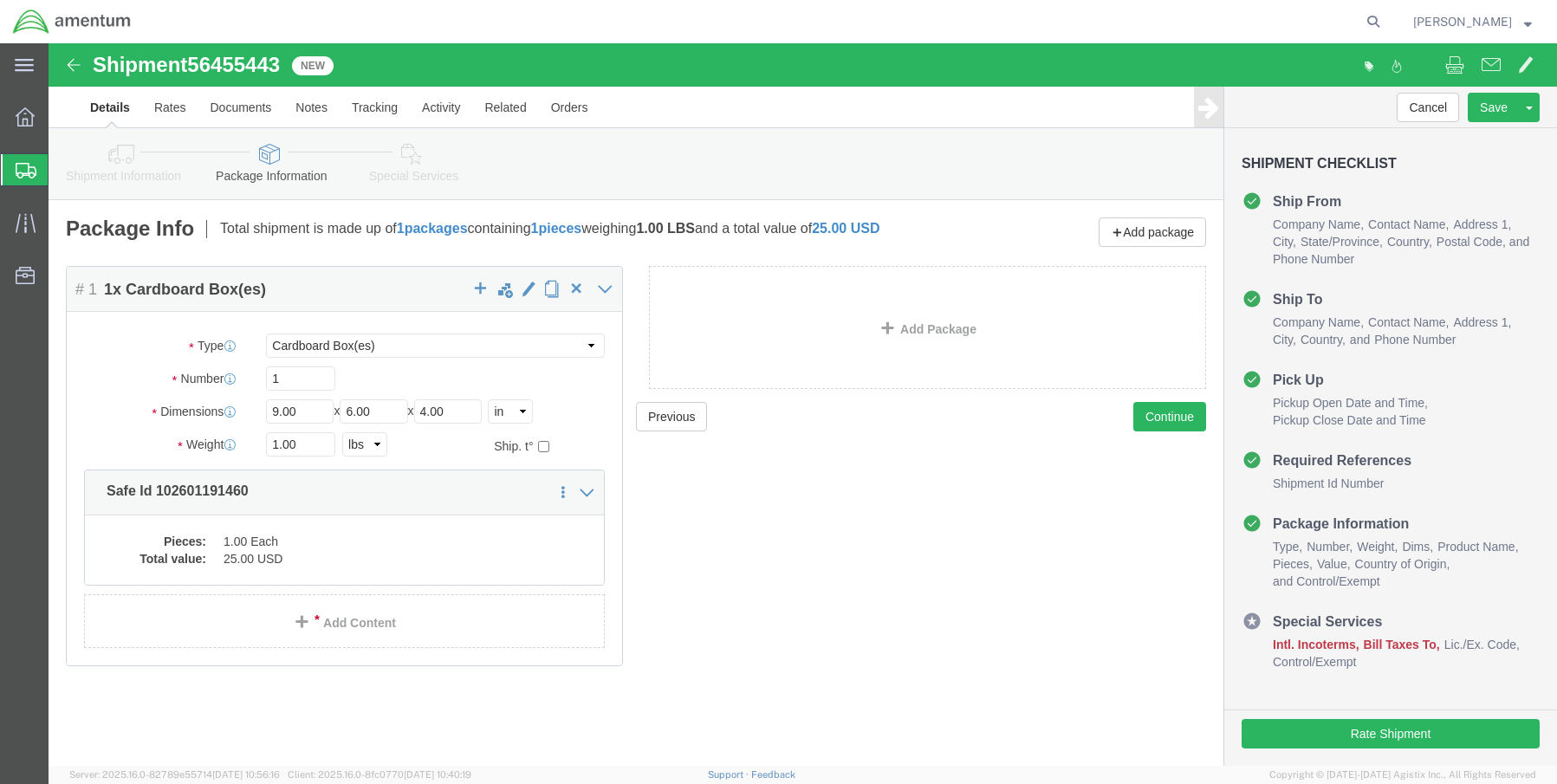
click dd "1.00 Each"
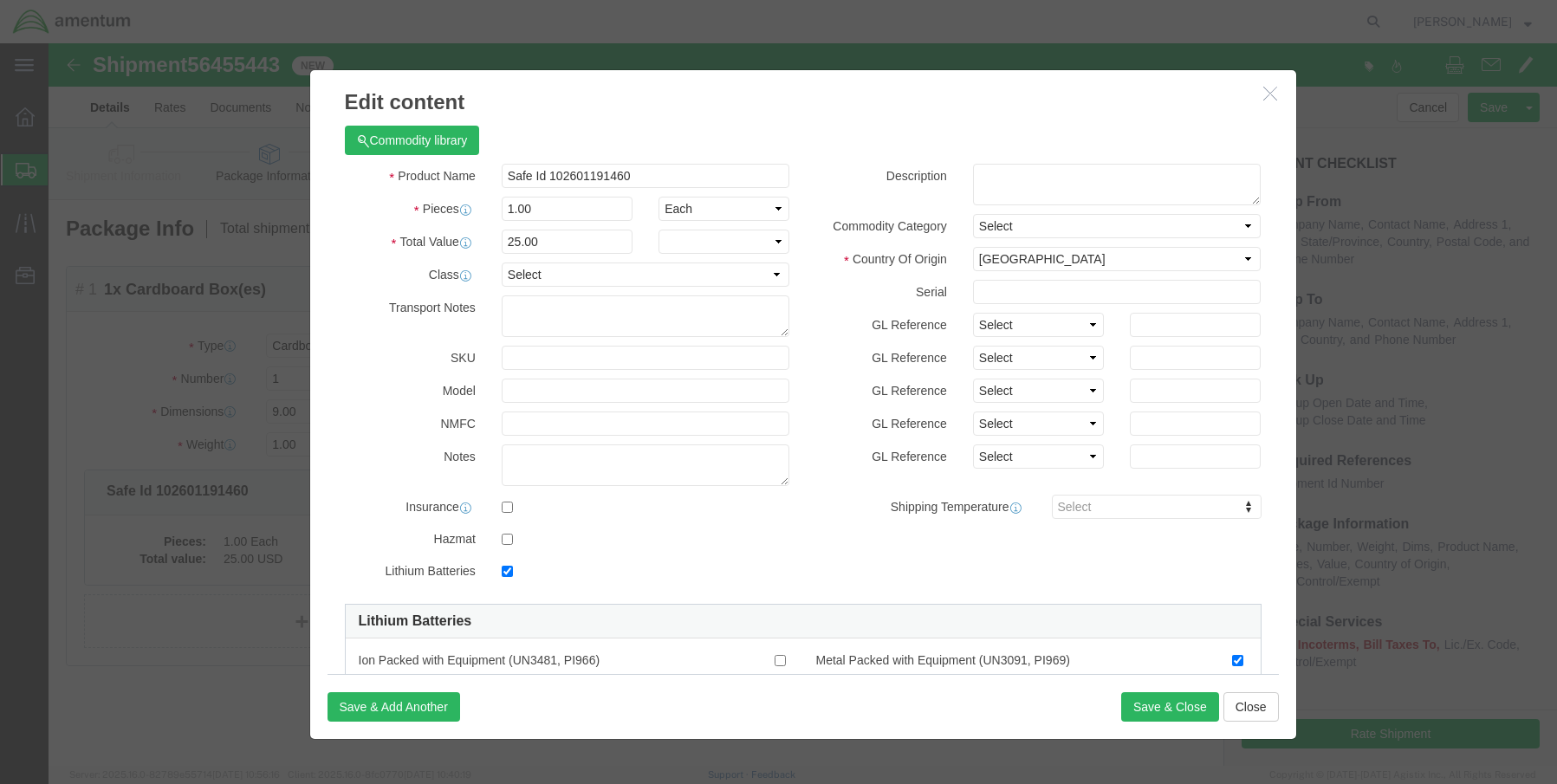
checkbox input "true"
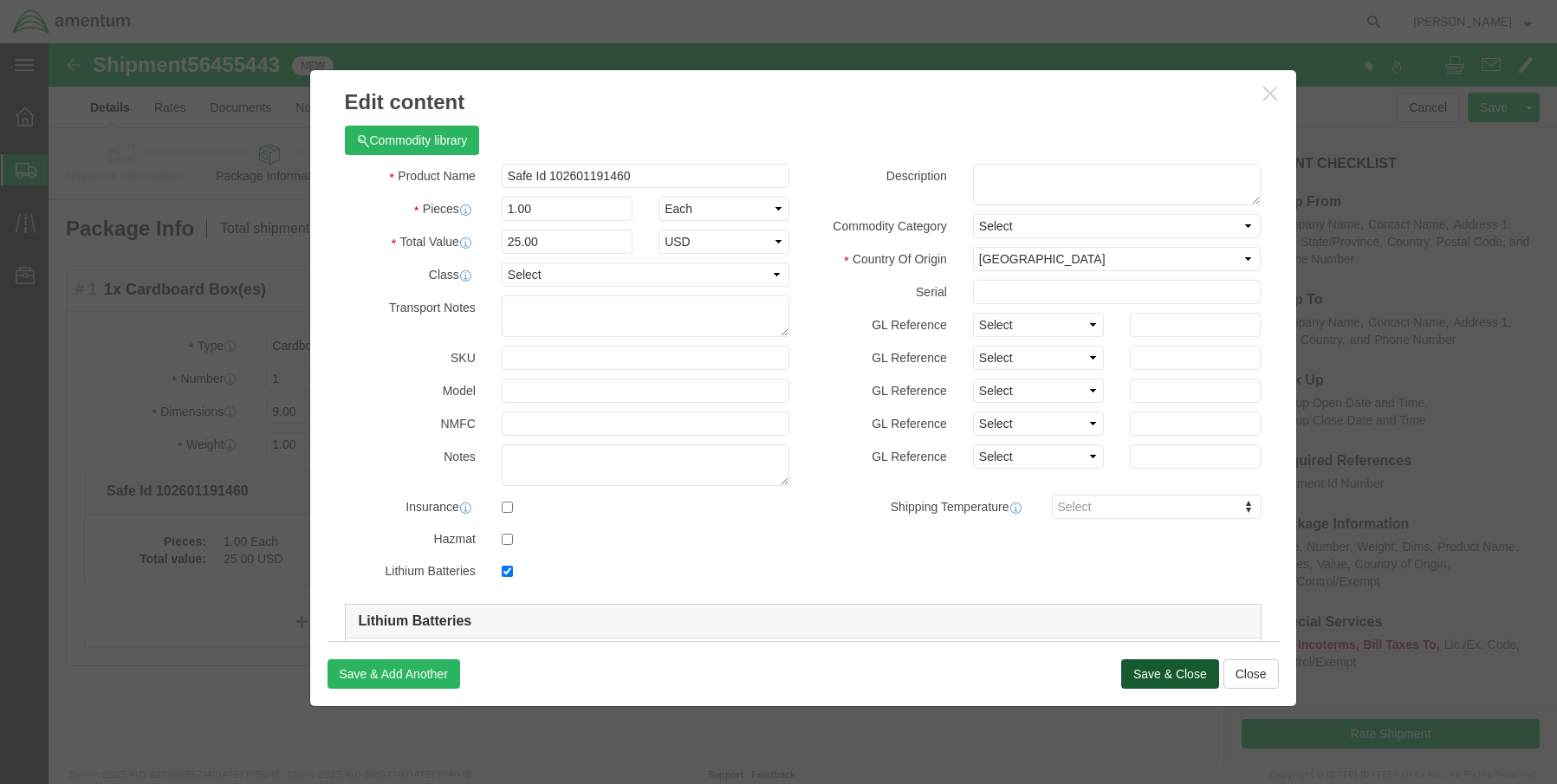
click button "Save & Close"
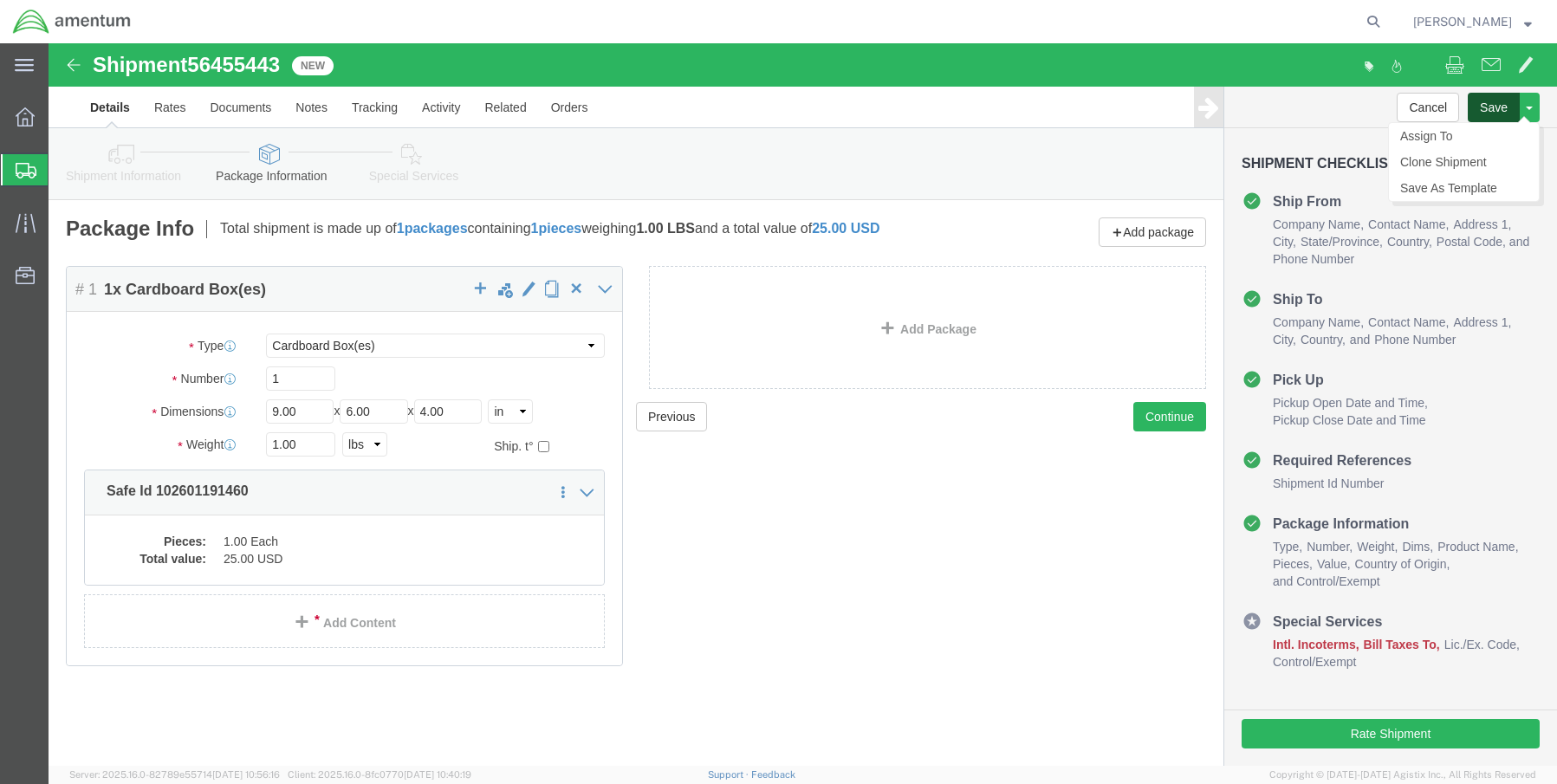
click button "Save"
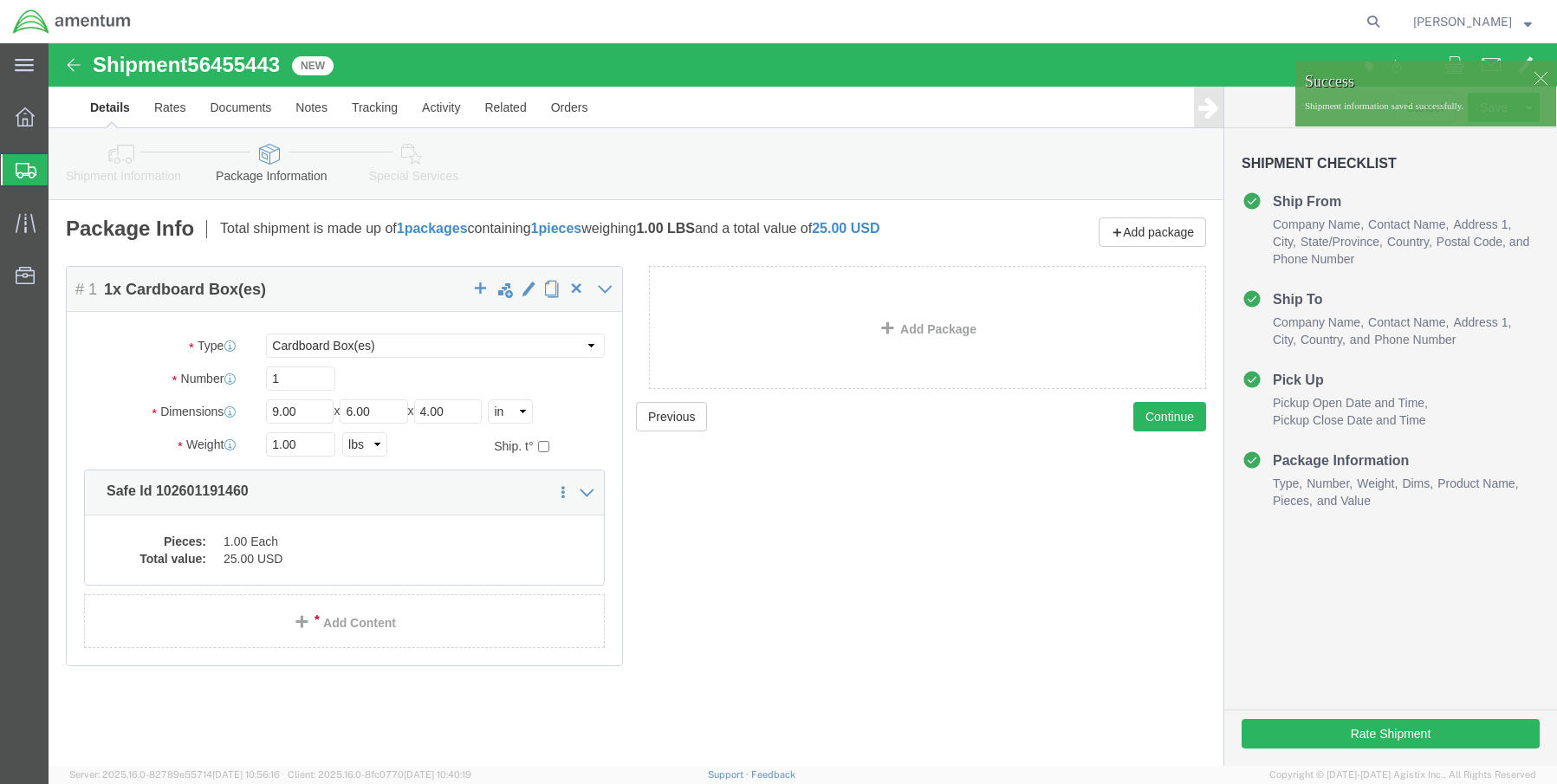
click at [10, 169] on div at bounding box center [25, 169] width 48 height 31
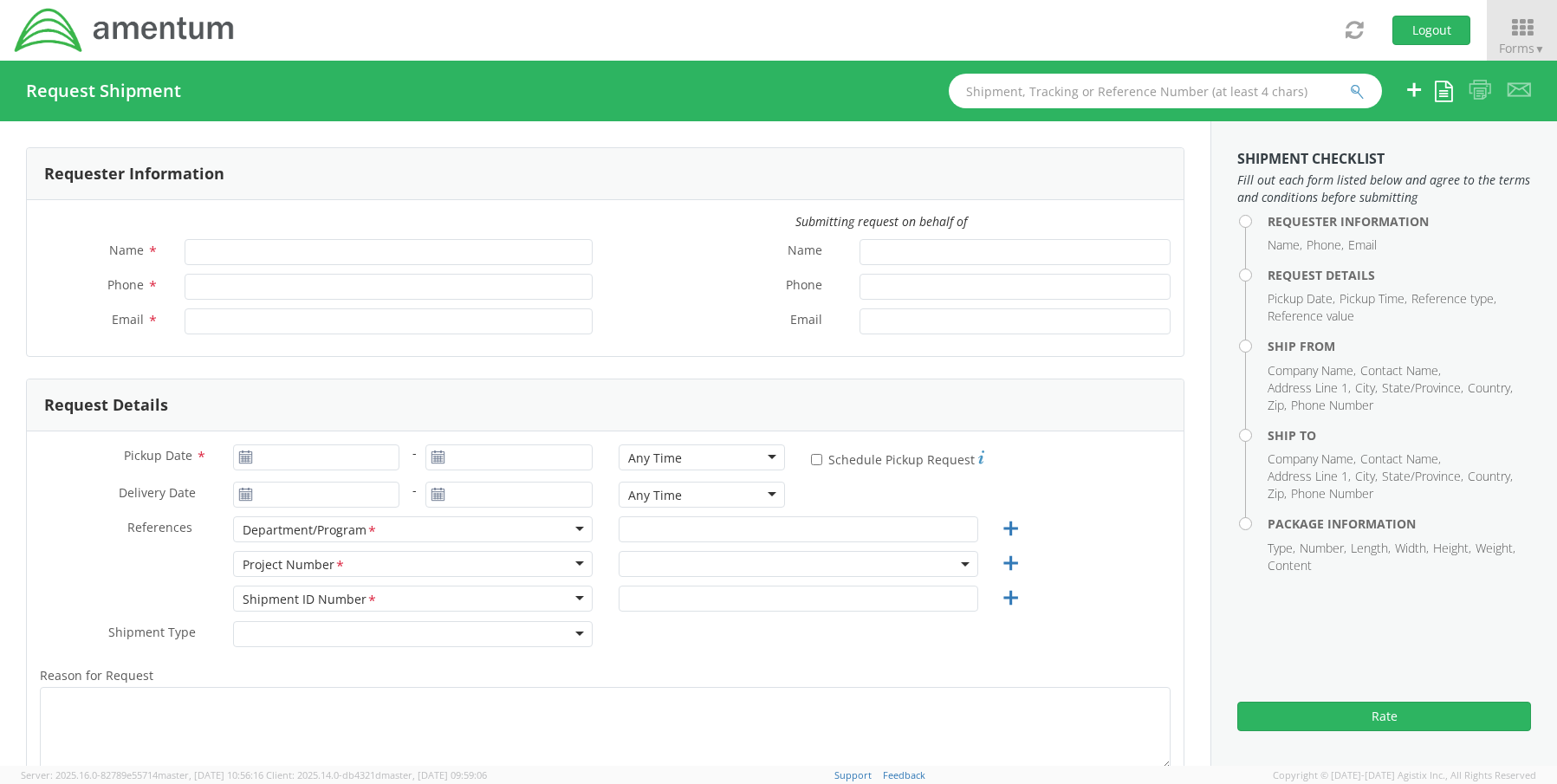
type input "[PERSON_NAME]"
type input "8172241568"
type input "[EMAIL_ADDRESS][PERSON_NAME][DOMAIN_NAME]"
select select "OCCP.600391.00000"
type input "[DATE]"
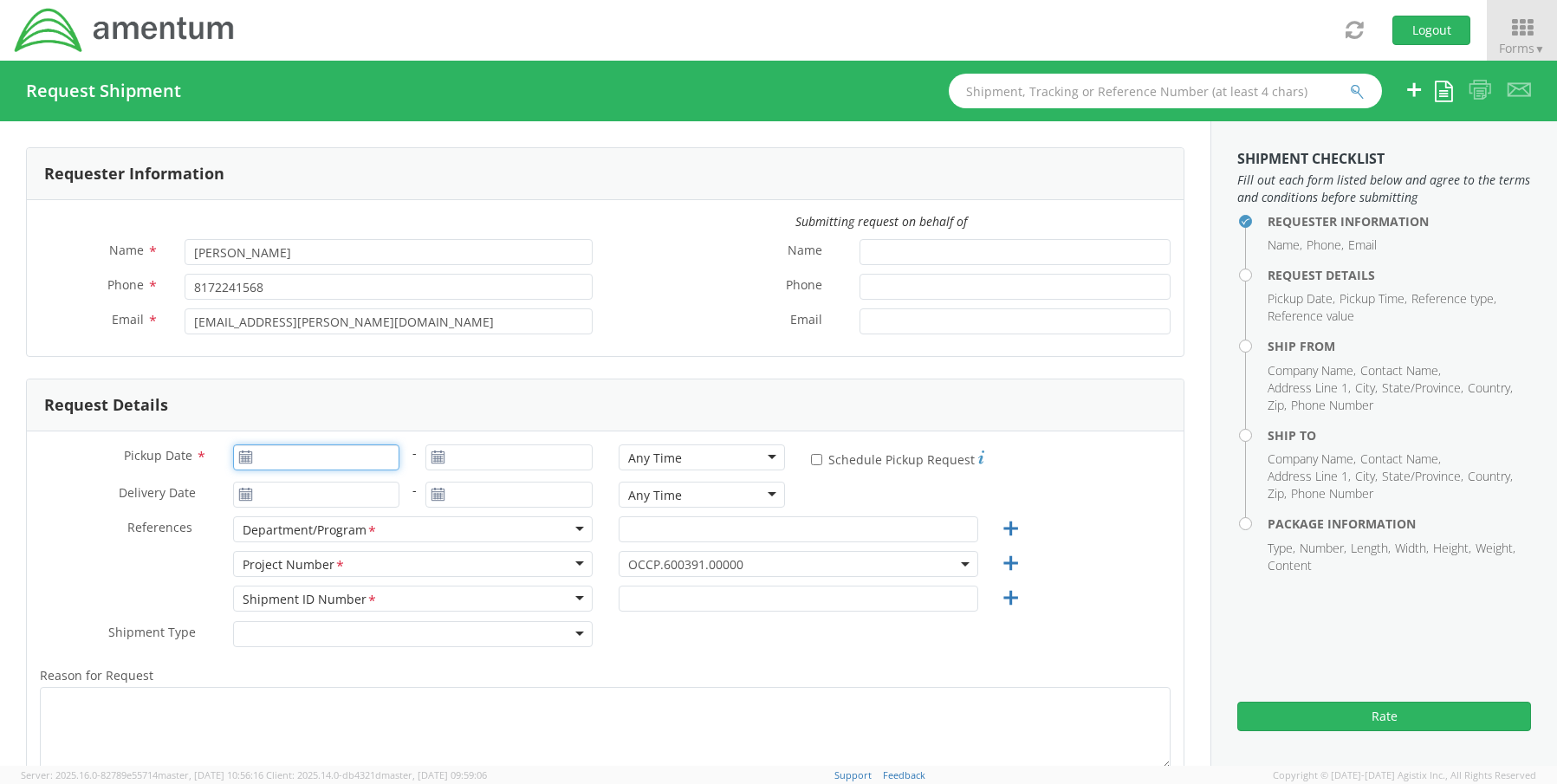
type input "[DATE]"
click at [308, 457] on input "[DATE]" at bounding box center [317, 457] width 167 height 26
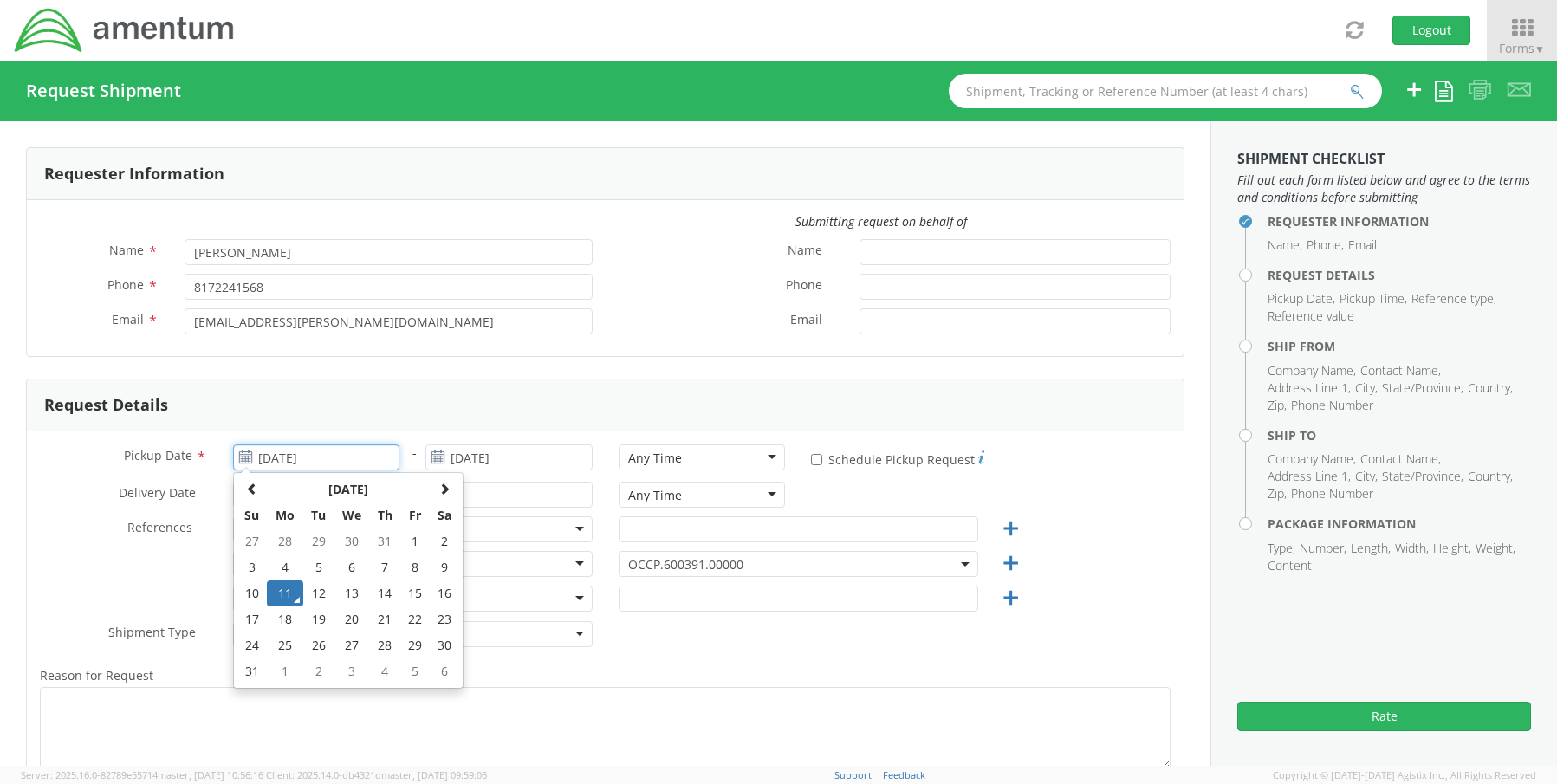
click at [279, 597] on td "11" at bounding box center [285, 593] width 36 height 26
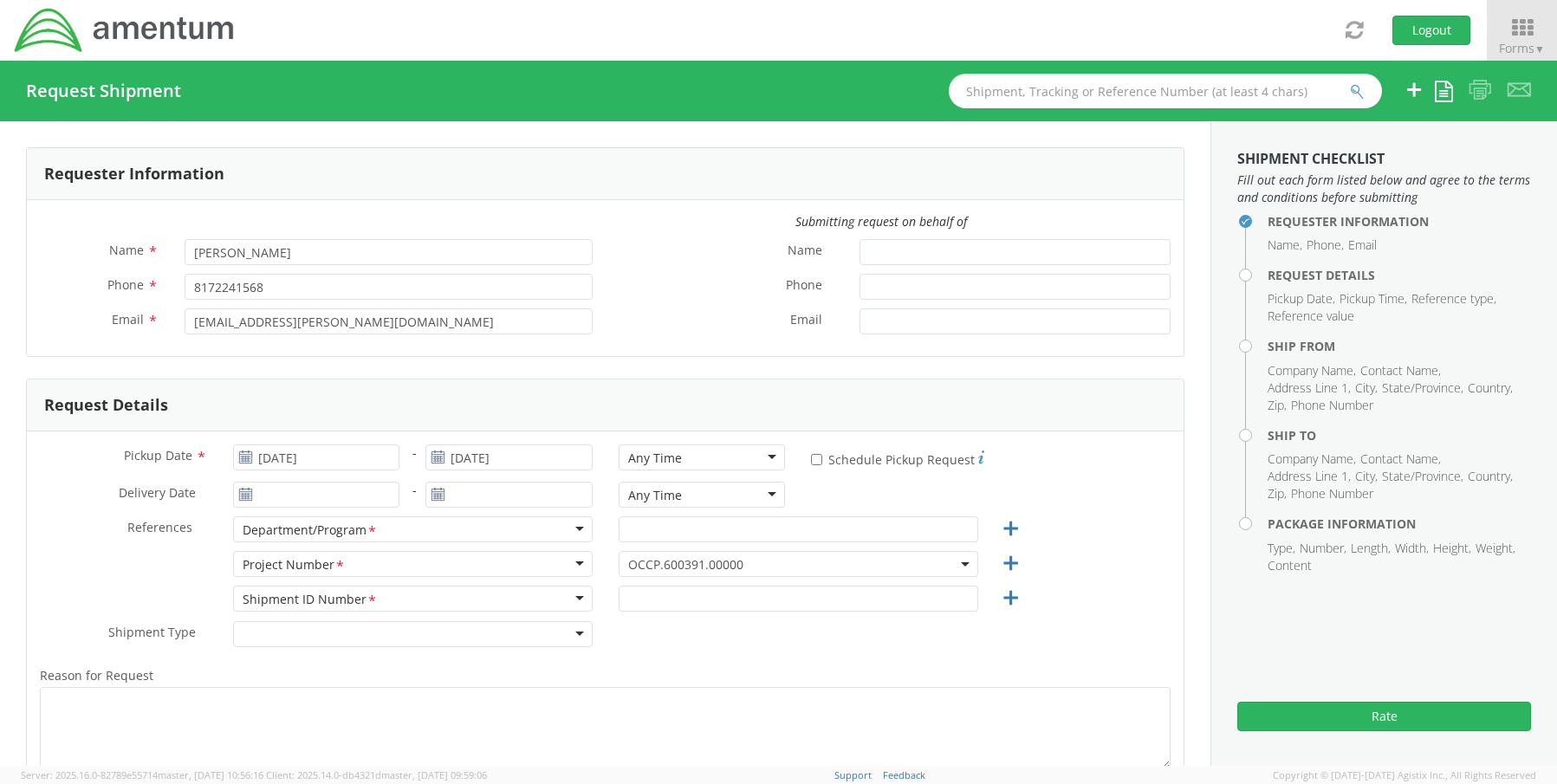
click at [650, 457] on div "Any Time" at bounding box center [655, 458] width 54 height 17
click at [671, 525] on input "text" at bounding box center [798, 529] width 360 height 26
paste input "[PERSON_NAME]"
type input "[PERSON_NAME]"
click at [637, 562] on span "OCCP.600391.00000" at bounding box center [798, 564] width 341 height 16
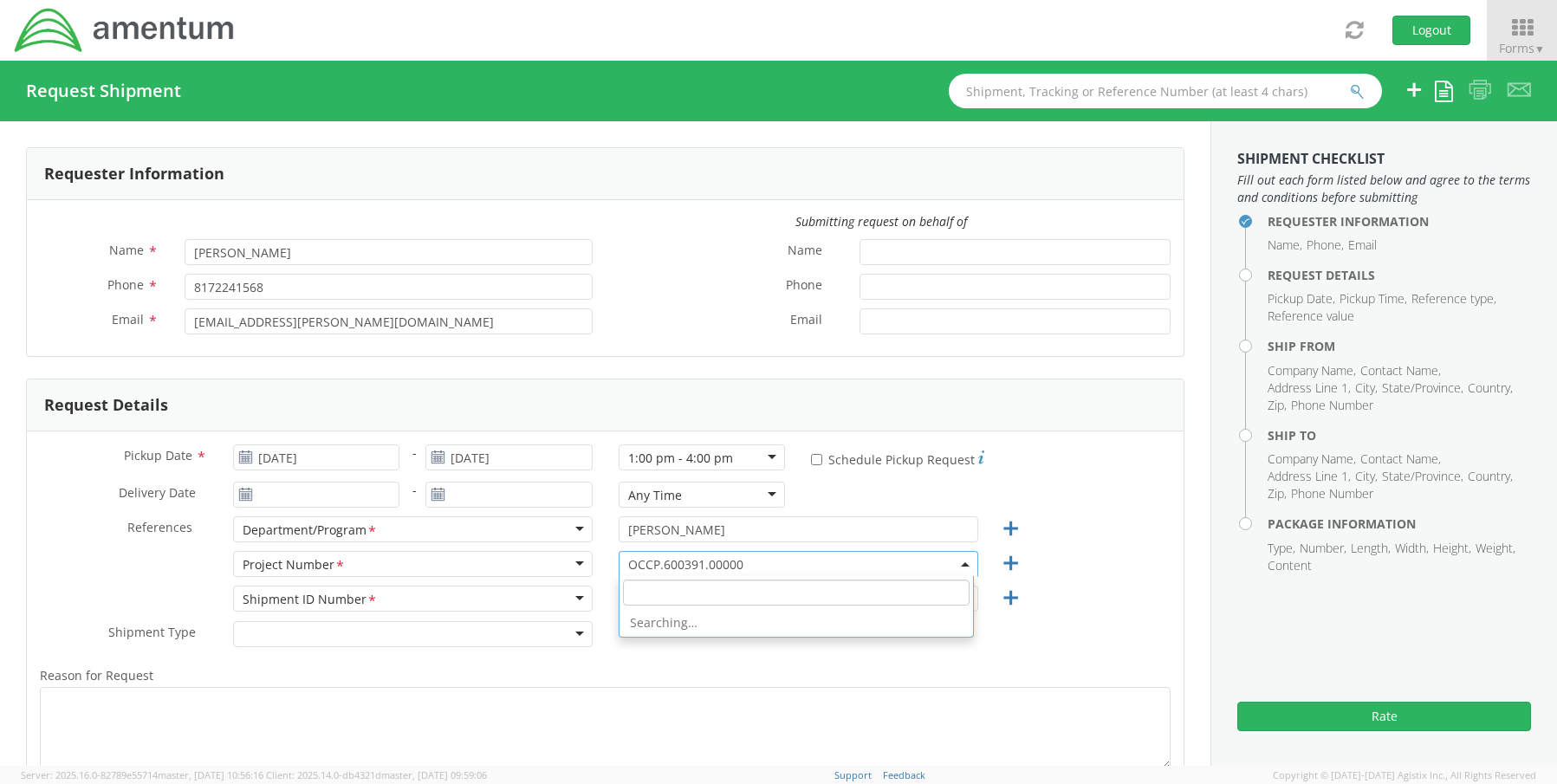
click at [647, 595] on input "search" at bounding box center [796, 592] width 347 height 26
paste input "400T.00.00.T.0001.0000.0FO"
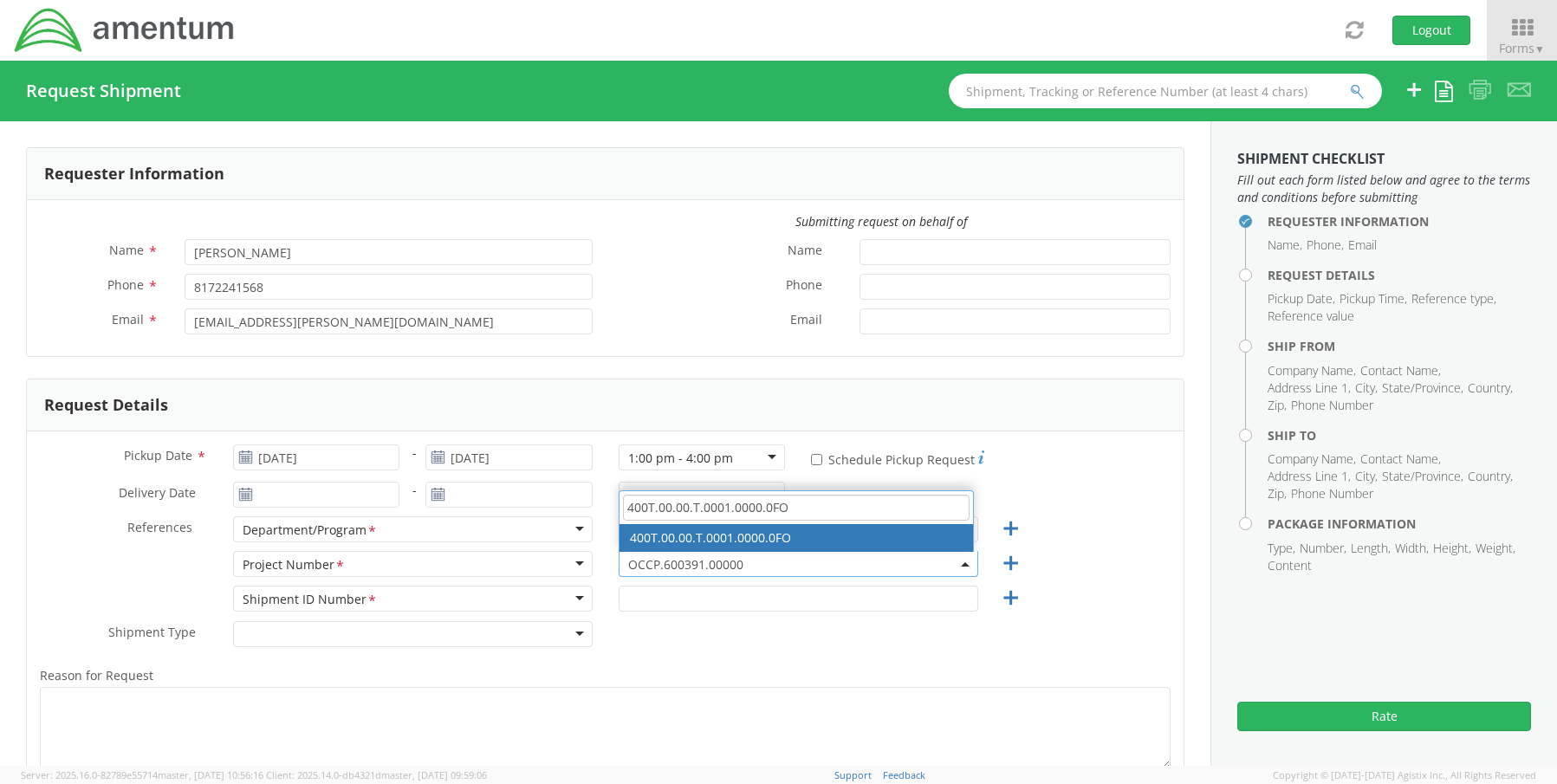
type input "400T.00.00.T.0001.0000.0FO"
select select "400T.00.00.T.0001.0000.0FO"
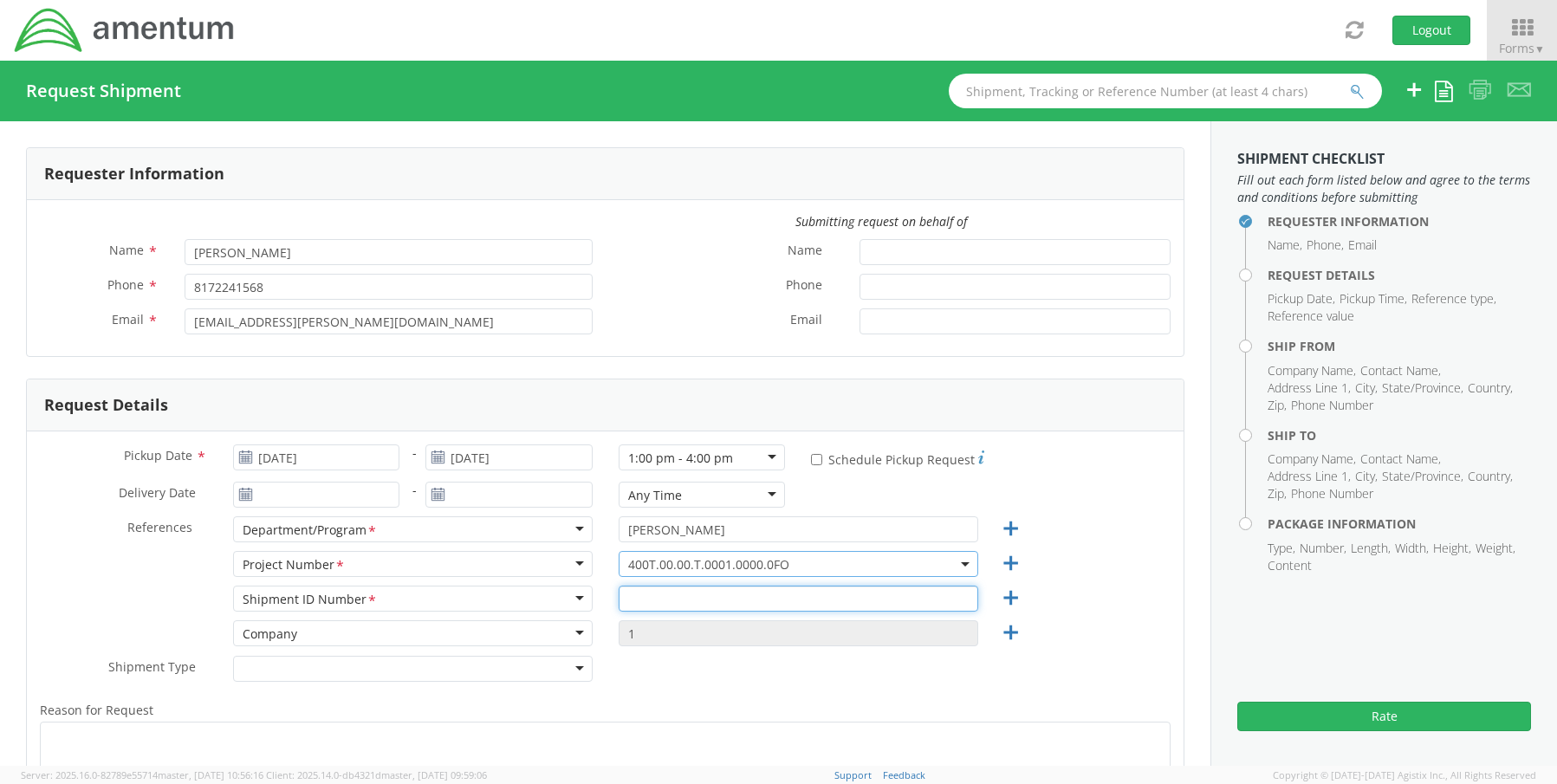
click at [649, 596] on input "text" at bounding box center [798, 598] width 360 height 26
paste input "RITM0222486 [PERSON_NAME]"
type input "RITM0222486 [PERSON_NAME]"
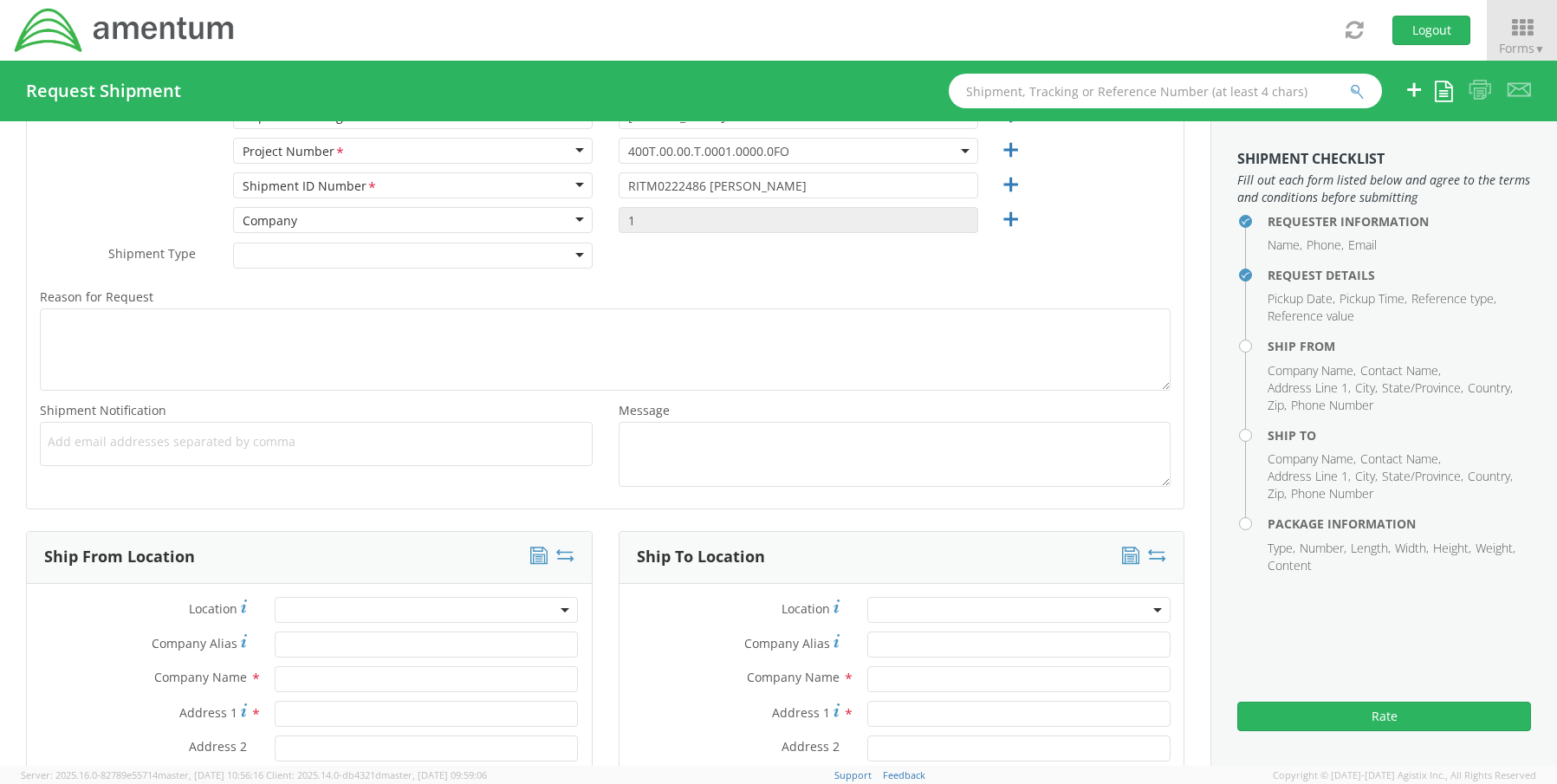
click at [109, 443] on span "Add email addresses separated by comma" at bounding box center [316, 441] width 537 height 17
paste input "[PERSON_NAME][EMAIL_ADDRESS][PERSON_NAME][DOMAIN_NAME]"
type input "[PERSON_NAME][EMAIL_ADDRESS][PERSON_NAME][DOMAIN_NAME]"
click at [314, 442] on span "Add email addresses separated by comma" at bounding box center [316, 441] width 537 height 17
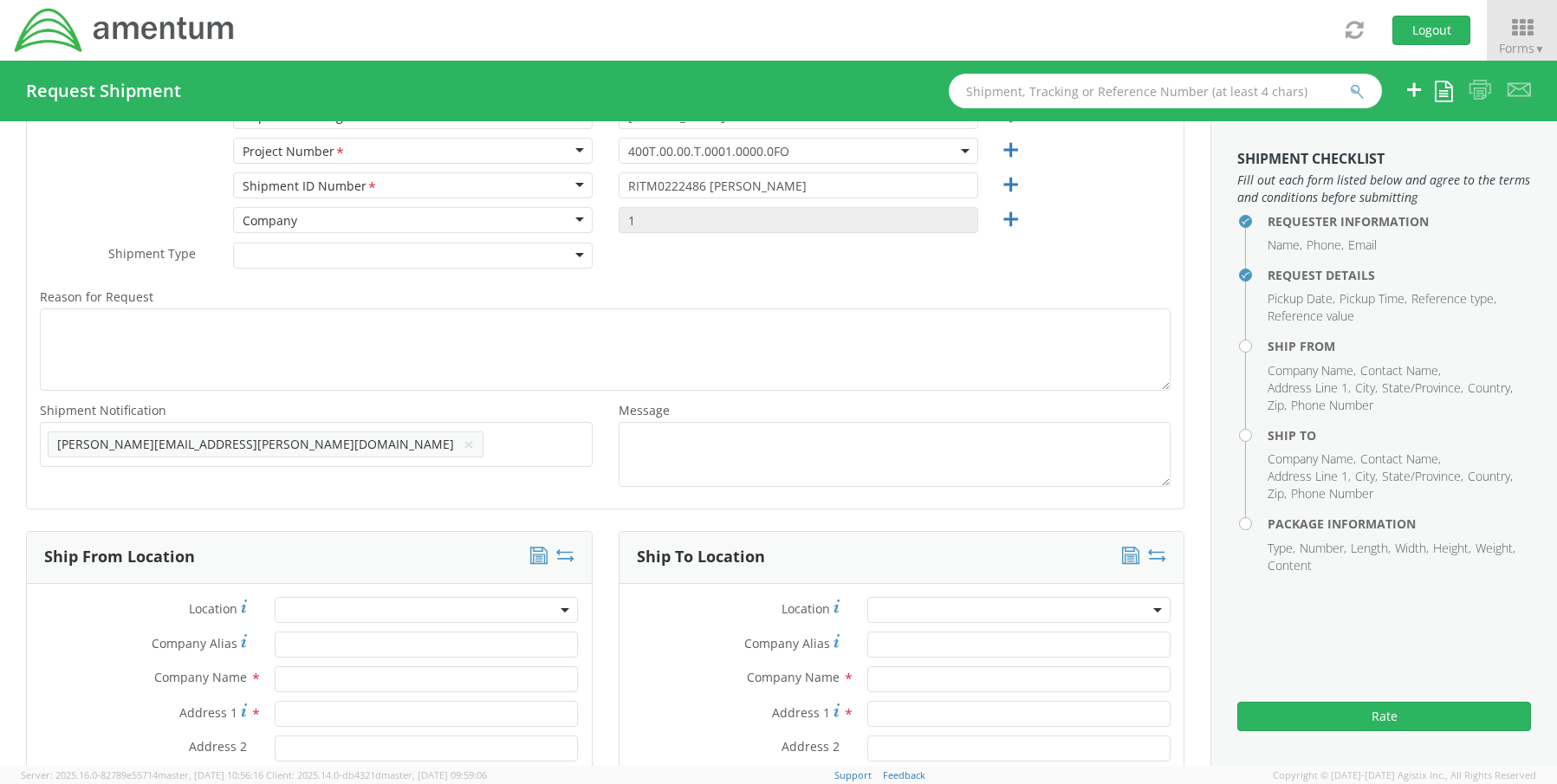
paste input "[EMAIL_ADDRESS][DOMAIN_NAME]"
type input "[EMAIL_ADDRESS][DOMAIN_NAME]"
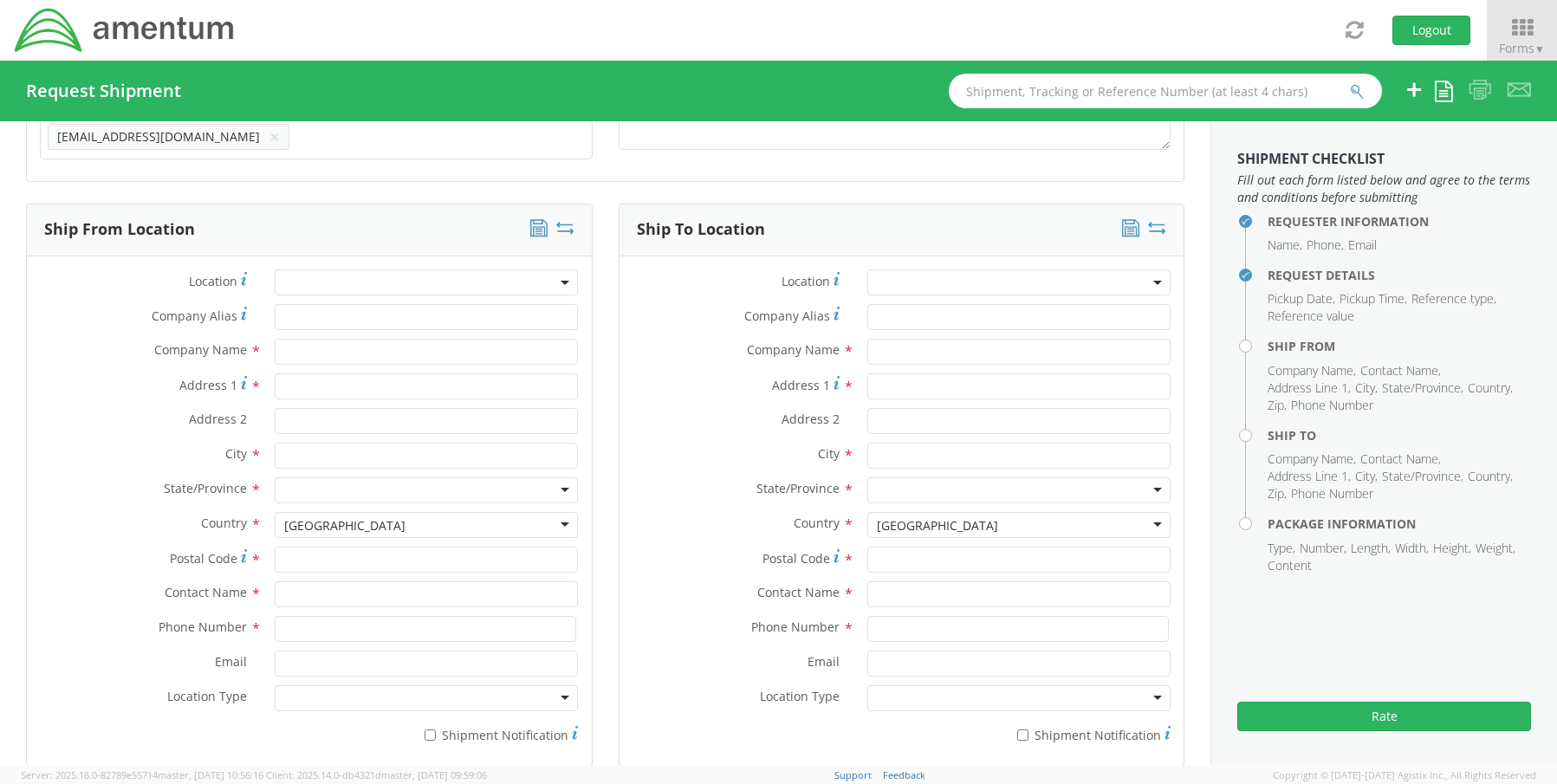
scroll to position [760, 0]
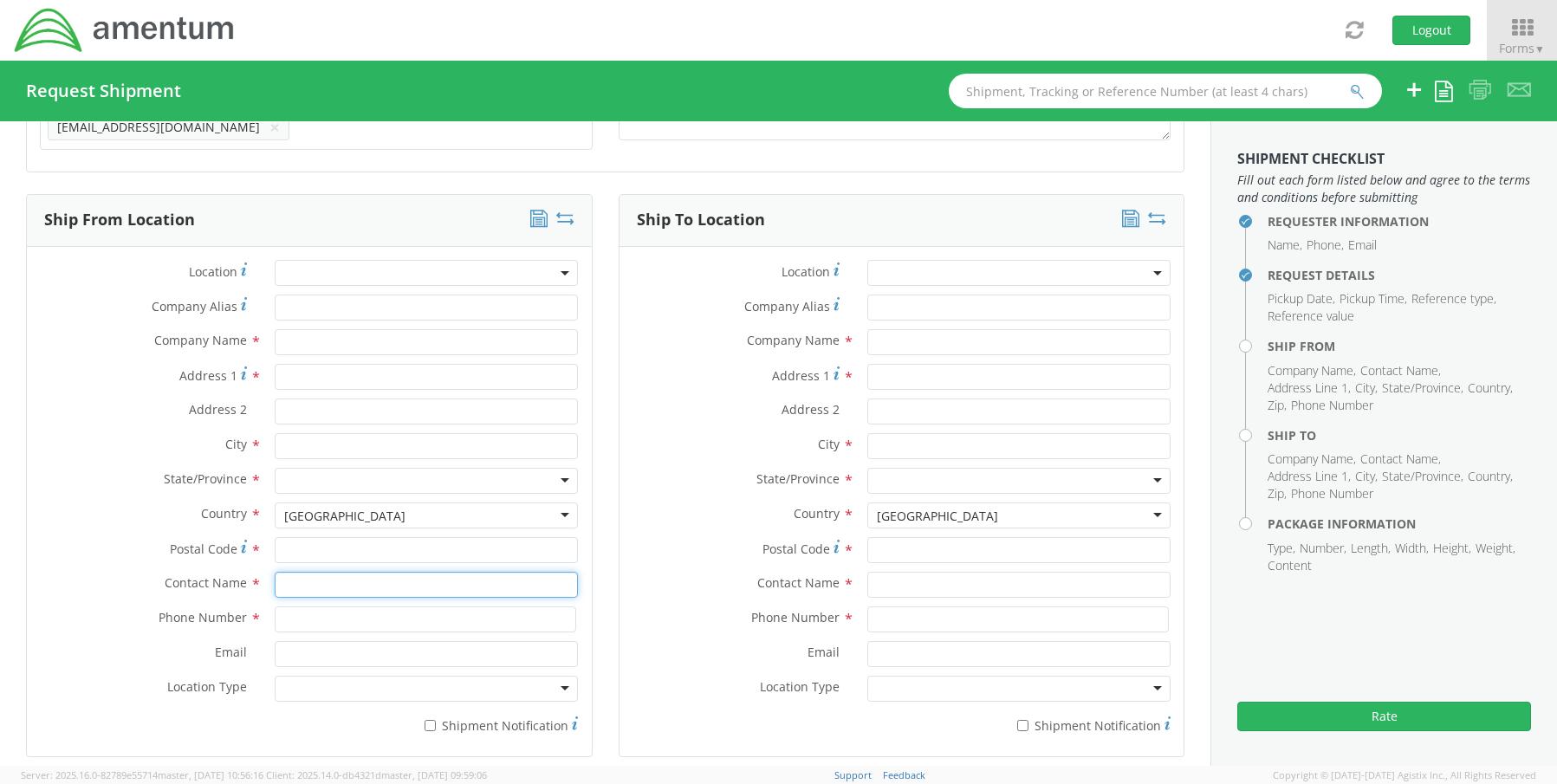
click at [302, 573] on input "text" at bounding box center [425, 584] width 303 height 26
type input "sene"
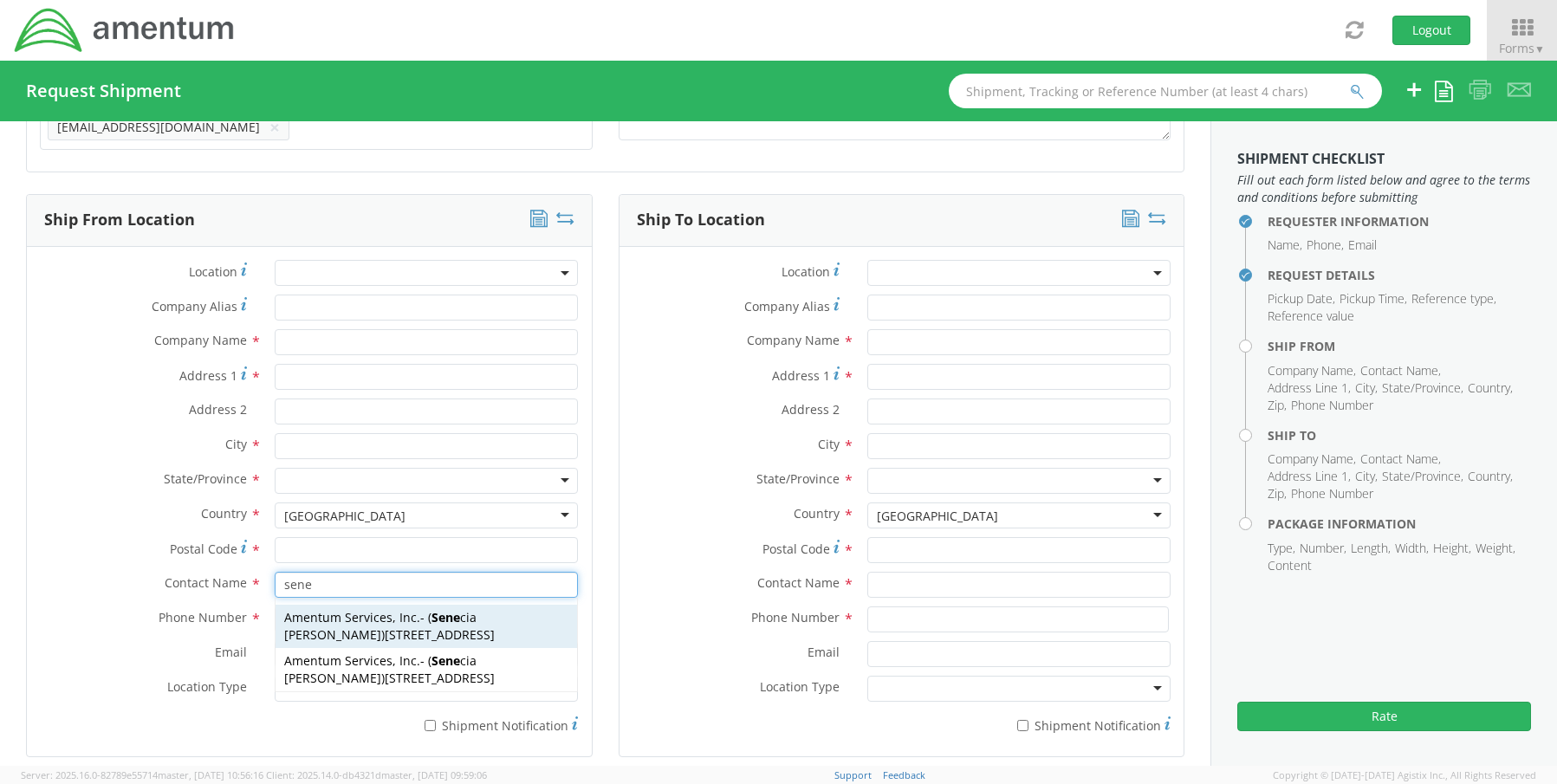
click at [385, 641] on span "[STREET_ADDRESS]" at bounding box center [440, 634] width 110 height 16
type input "Amentum Services, Inc."
type input "[STREET_ADDRESS]"
type input "[GEOGRAPHIC_DATA]"
type input "76177"
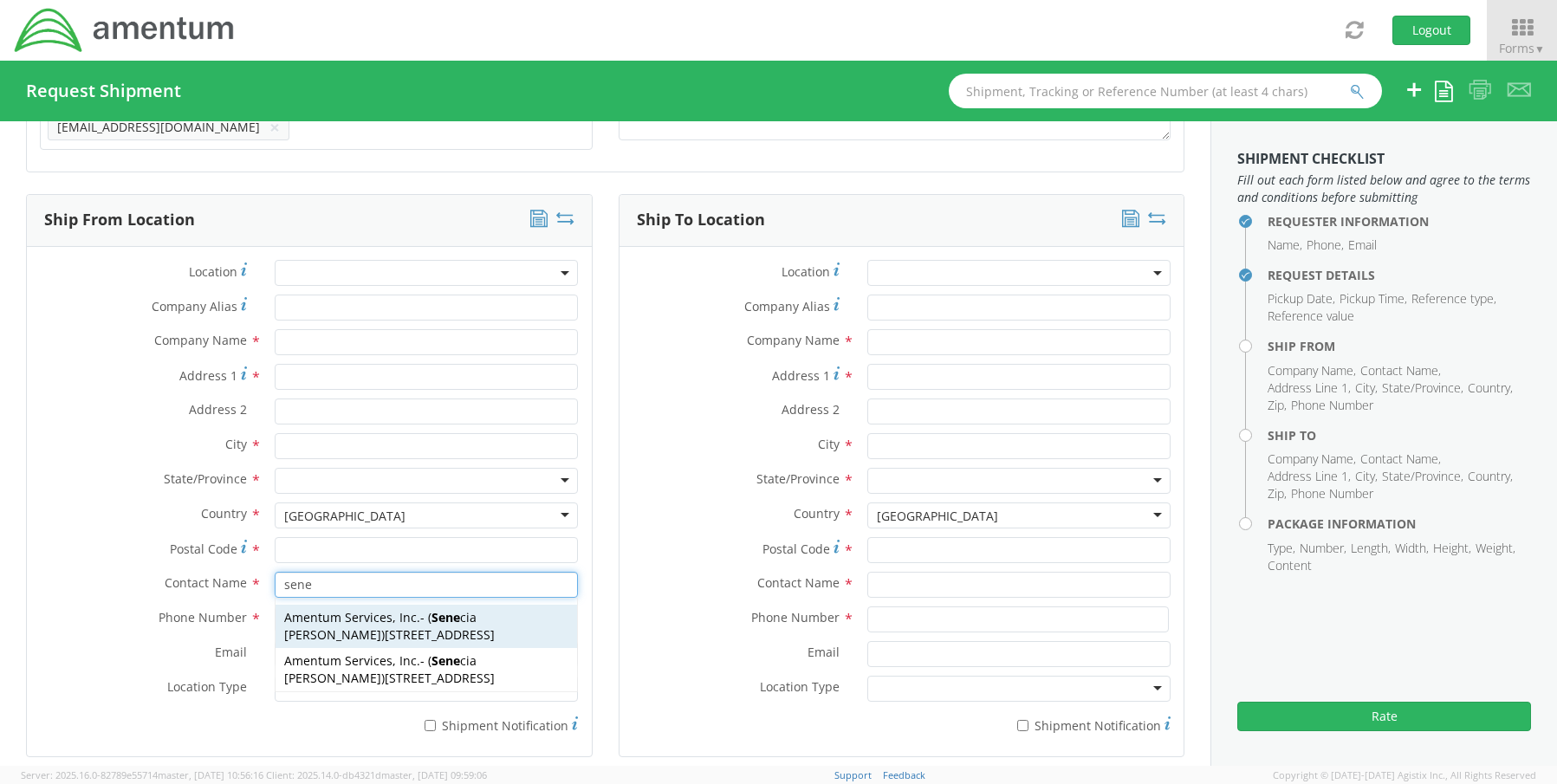
type input "[PERSON_NAME]"
type input "[PHONE_NUMBER]"
type input "[EMAIL_ADDRESS][PERSON_NAME][DOMAIN_NAME]"
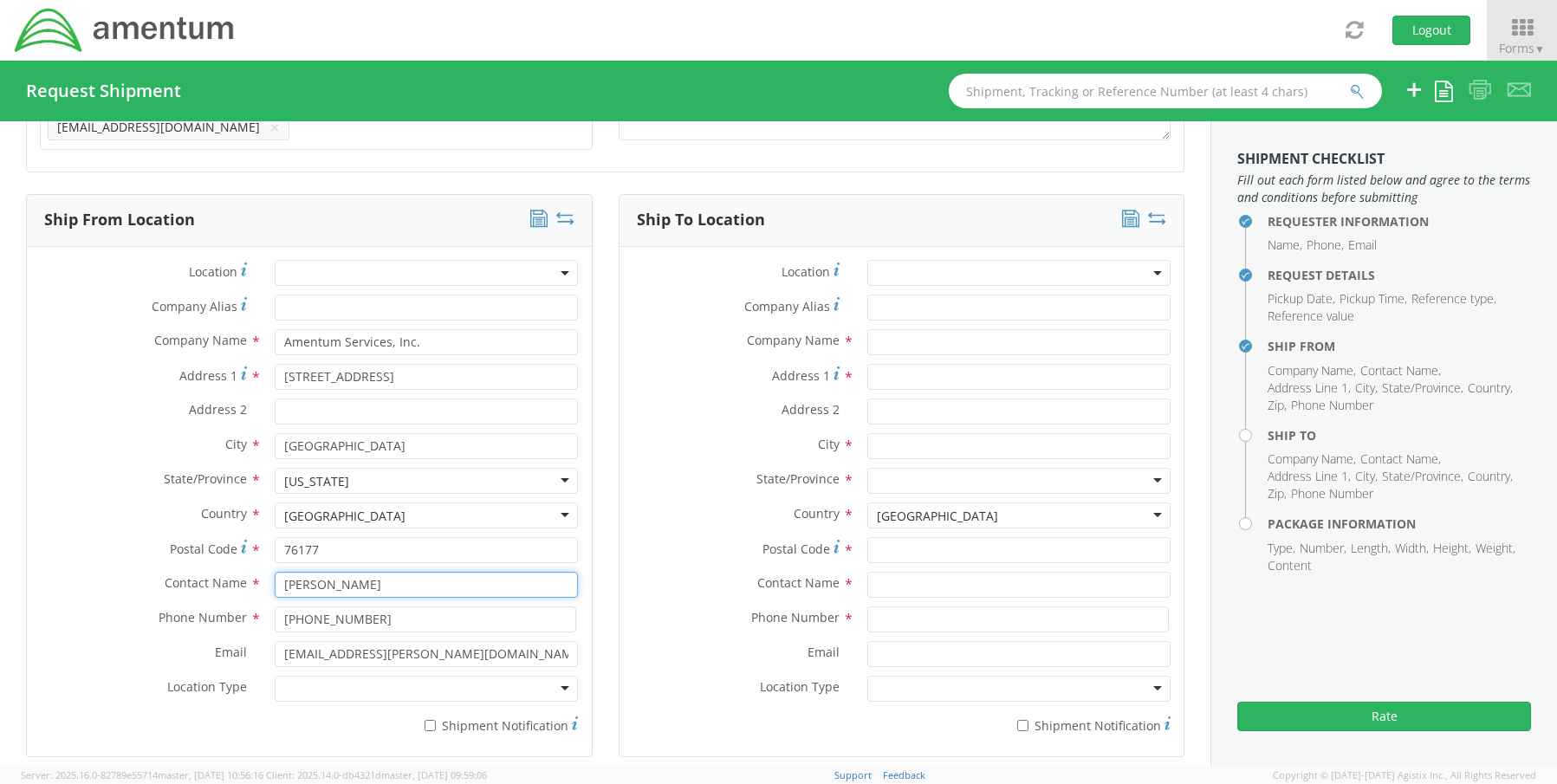
type input "[PERSON_NAME]"
click at [324, 688] on div at bounding box center [425, 688] width 303 height 26
drag, startPoint x: 333, startPoint y: 715, endPoint x: 488, endPoint y: 725, distance: 155.3
click at [507, 728] on div "* Shipment Notification" at bounding box center [309, 726] width 565 height 33
click at [441, 715] on label "* Shipment Notification" at bounding box center [425, 724] width 303 height 21
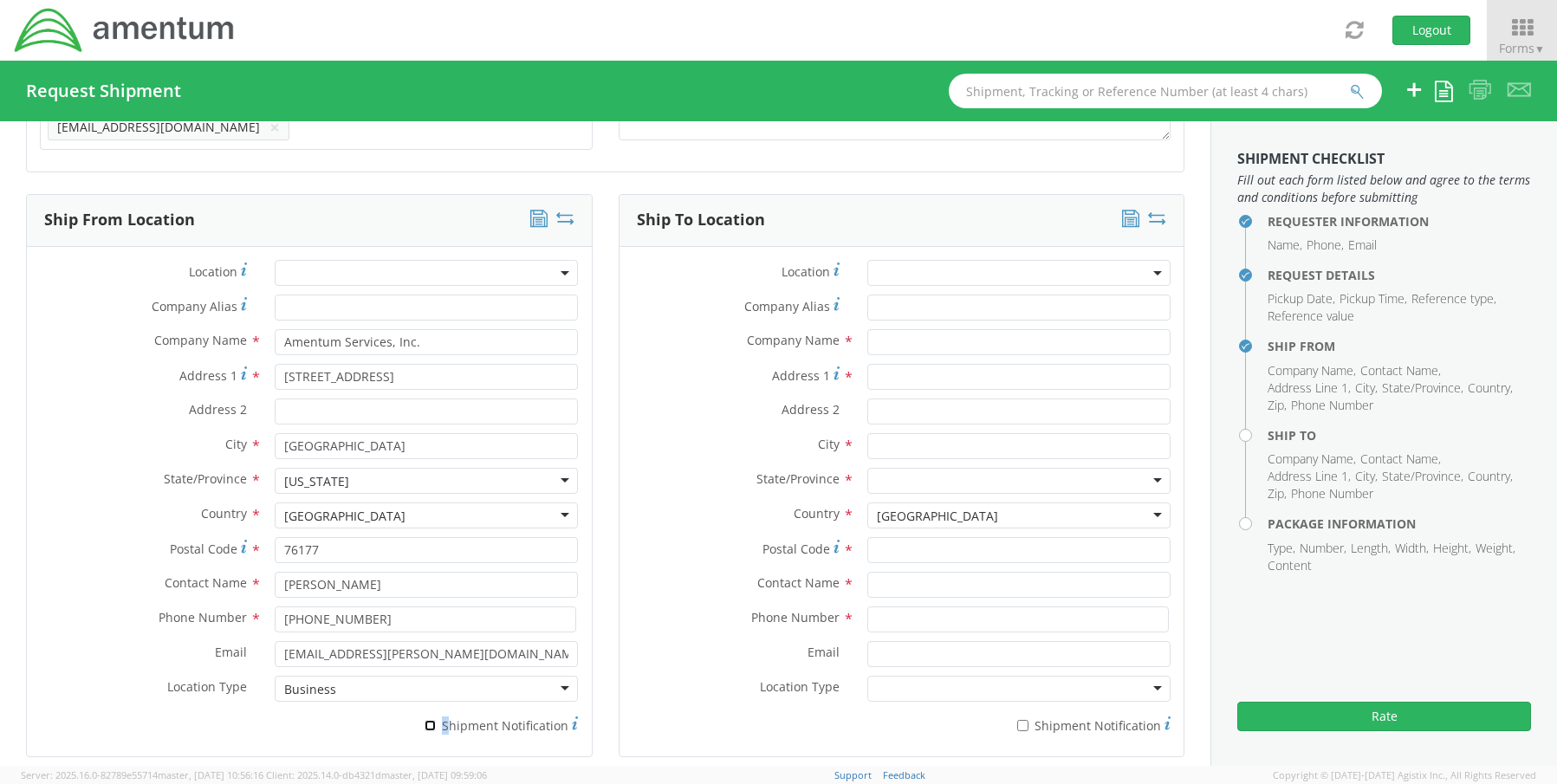
drag, startPoint x: 441, startPoint y: 715, endPoint x: 430, endPoint y: 719, distance: 11.7
click at [430, 720] on input "* Shipment Notification" at bounding box center [430, 726] width 11 height 11
checkbox input "true"
click at [951, 345] on div "Company Name *" at bounding box center [902, 346] width 565 height 35
click at [911, 335] on input "text" at bounding box center [1019, 342] width 303 height 26
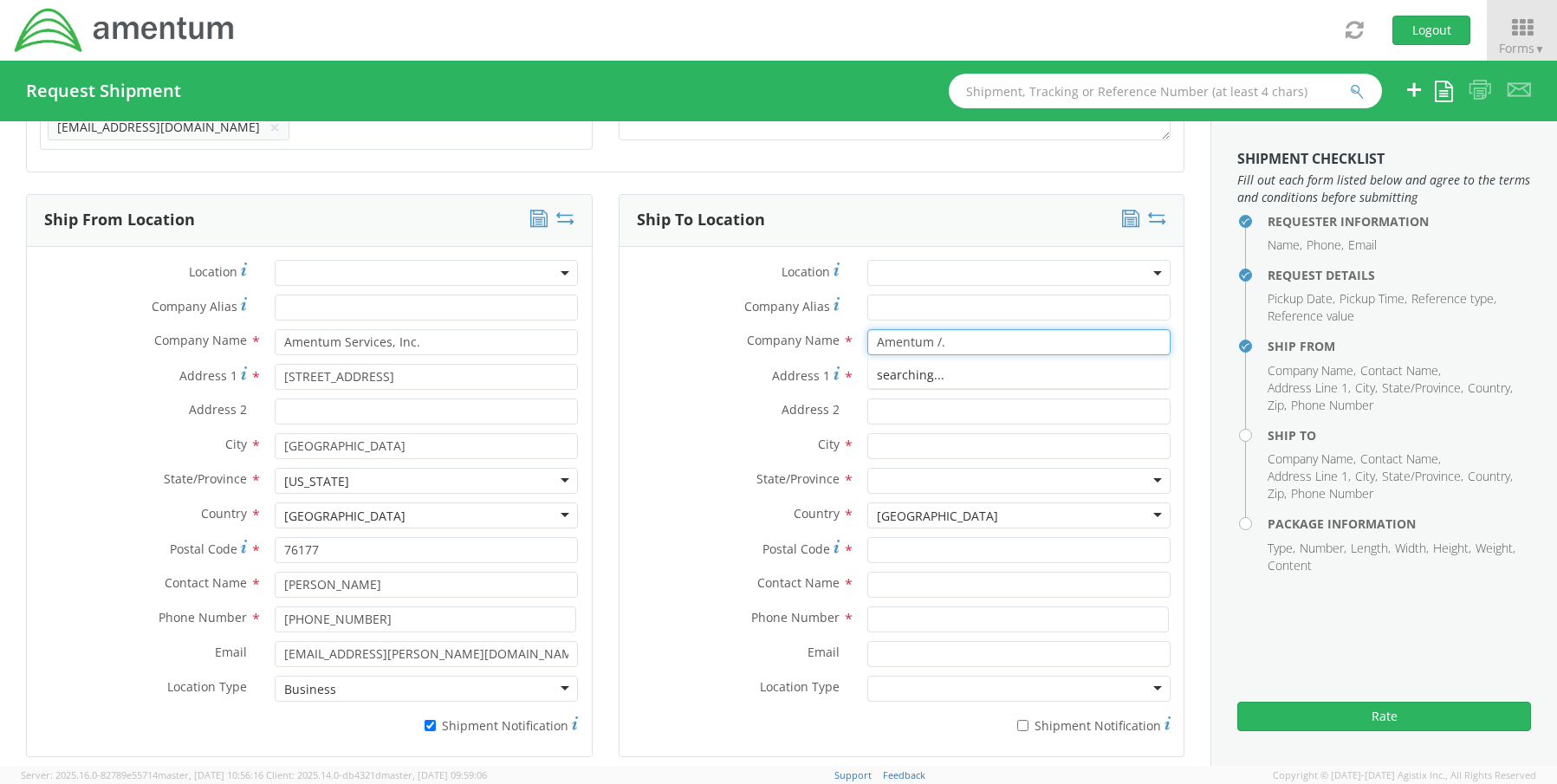
paste input "[PERSON_NAME]"
click at [933, 329] on input "Amentum /. [PERSON_NAME]" at bounding box center [1019, 342] width 303 height 26
type input "Amentum / [PERSON_NAME]"
click at [888, 582] on input "text" at bounding box center [1019, 584] width 303 height 26
paste input "[PERSON_NAME]"
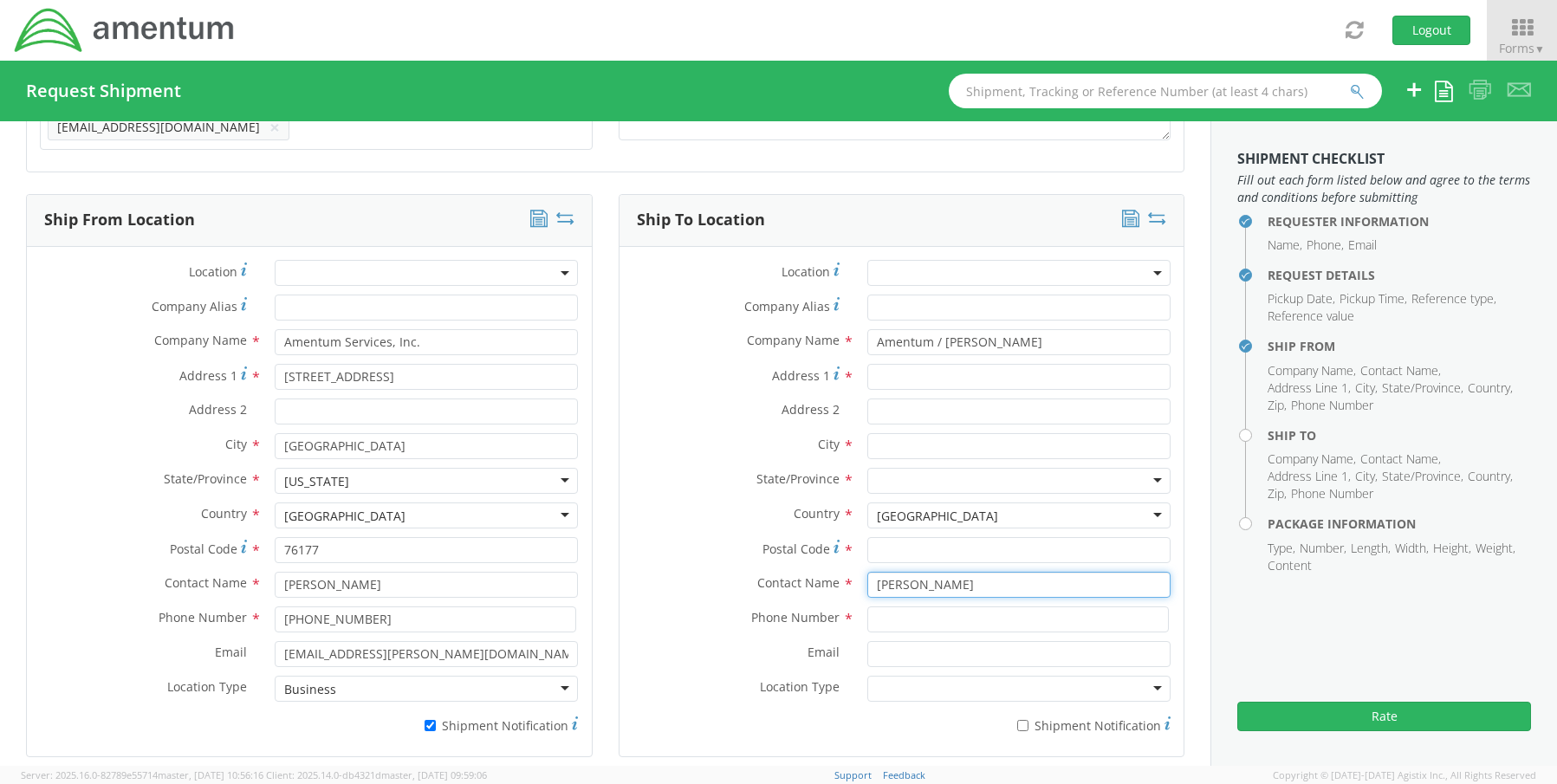
type input "[PERSON_NAME]"
click at [891, 364] on input "Address 1 *" at bounding box center [1019, 376] width 303 height 26
paste input "[STREET_ADDRESS][PERSON_NAME],"
type input "[STREET_ADDRESS][PERSON_NAME]"
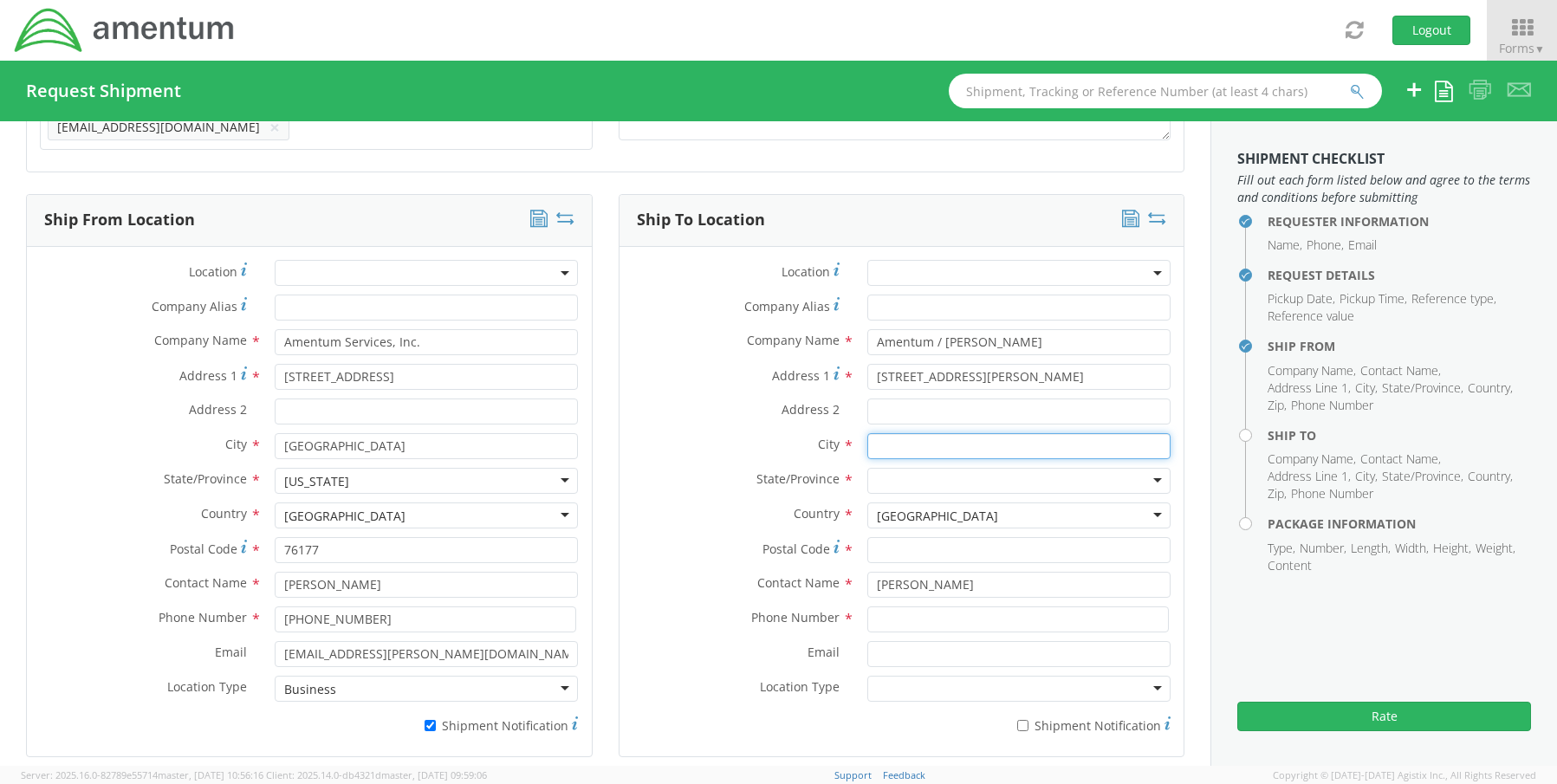
click at [895, 436] on input "text" at bounding box center [1019, 445] width 303 height 26
paste input "[PERSON_NAME] Town"
type input "[PERSON_NAME] Town"
click at [877, 478] on input "select-one" at bounding box center [879, 481] width 4 height 17
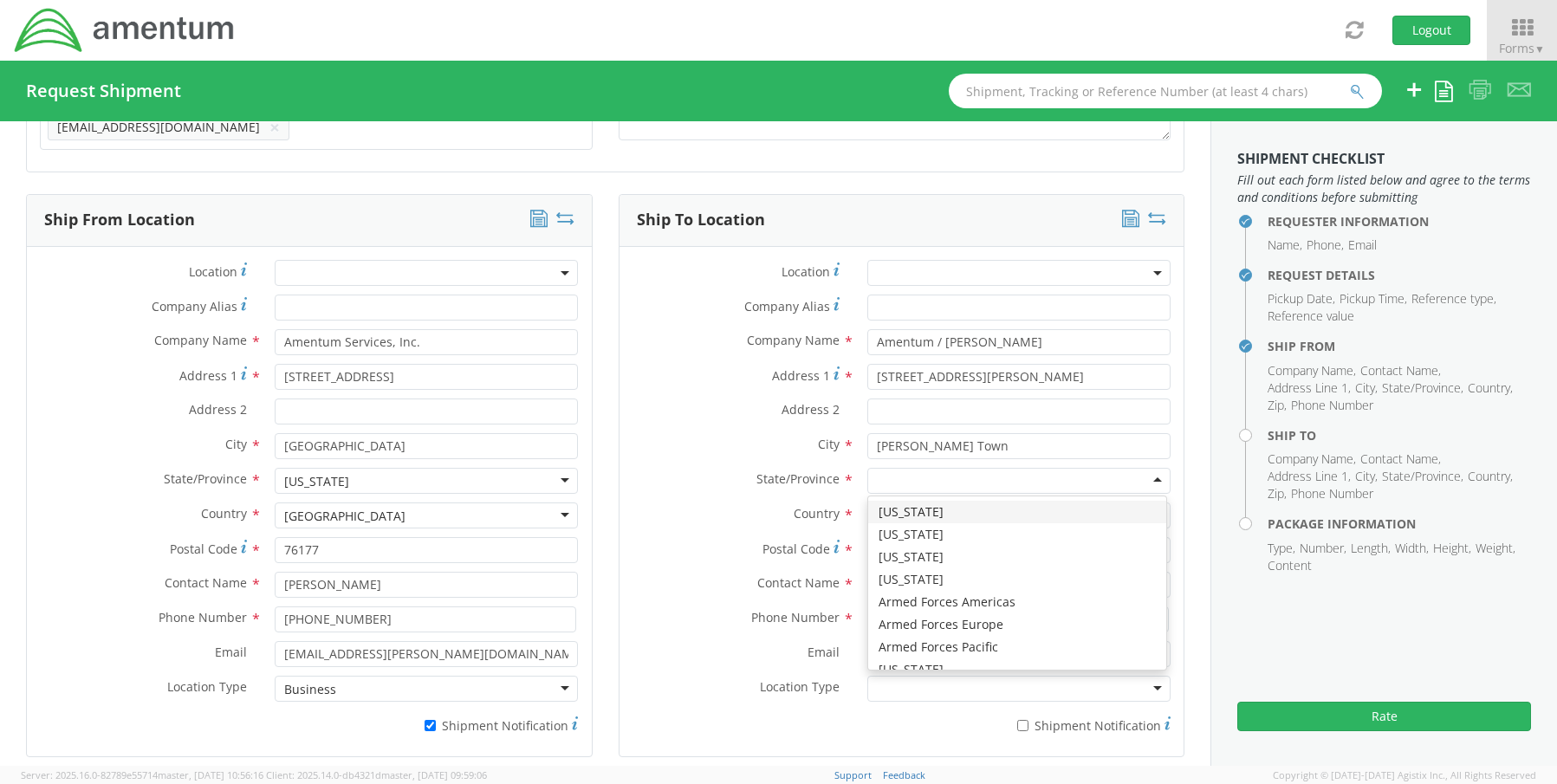
type input "w"
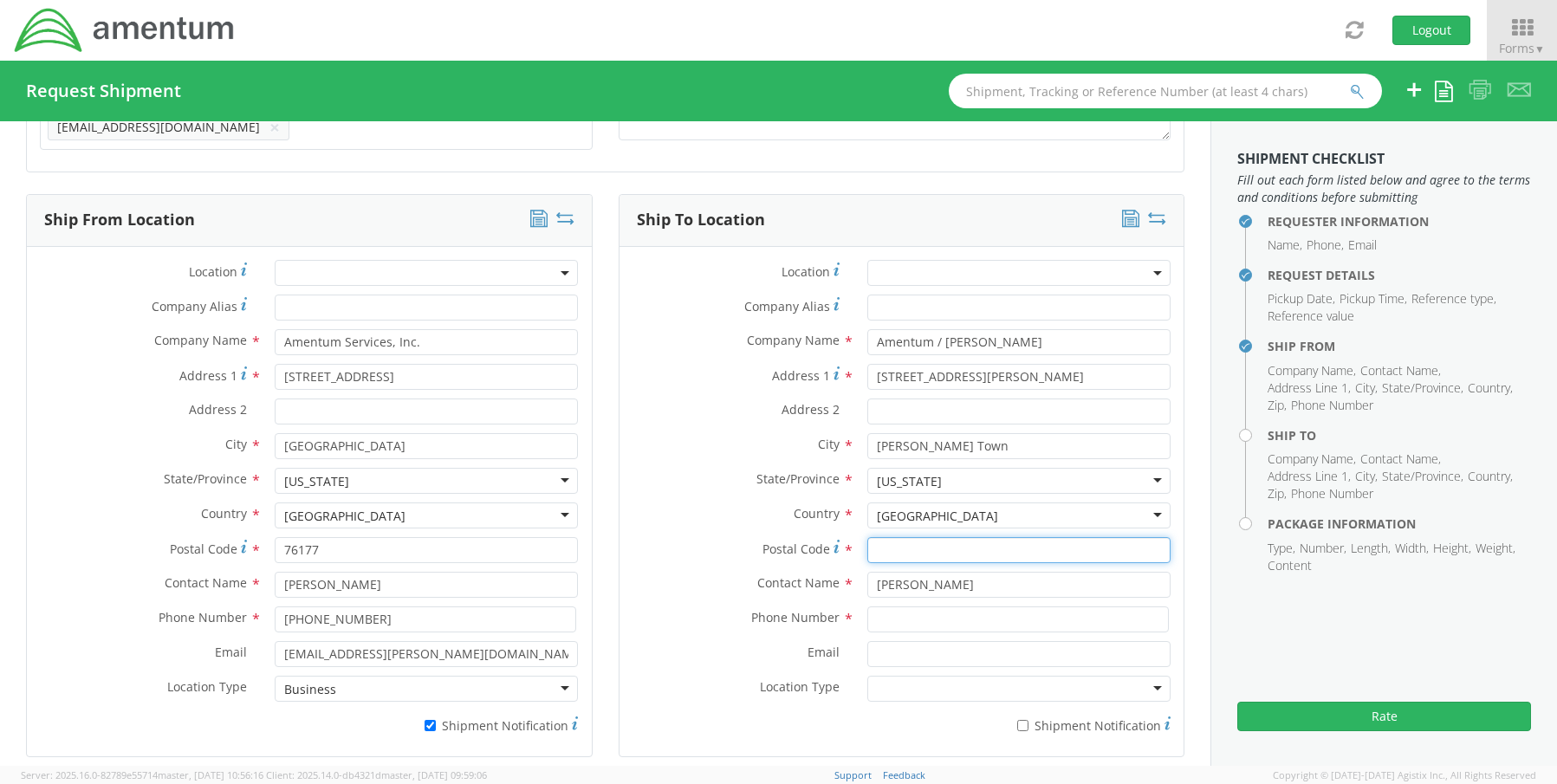
click at [897, 542] on input "Postal Code *" at bounding box center [1019, 550] width 303 height 26
paste input "25414"
type input "25414"
click at [888, 612] on input at bounding box center [1019, 619] width 302 height 26
paste input "[PHONE_NUMBER]"
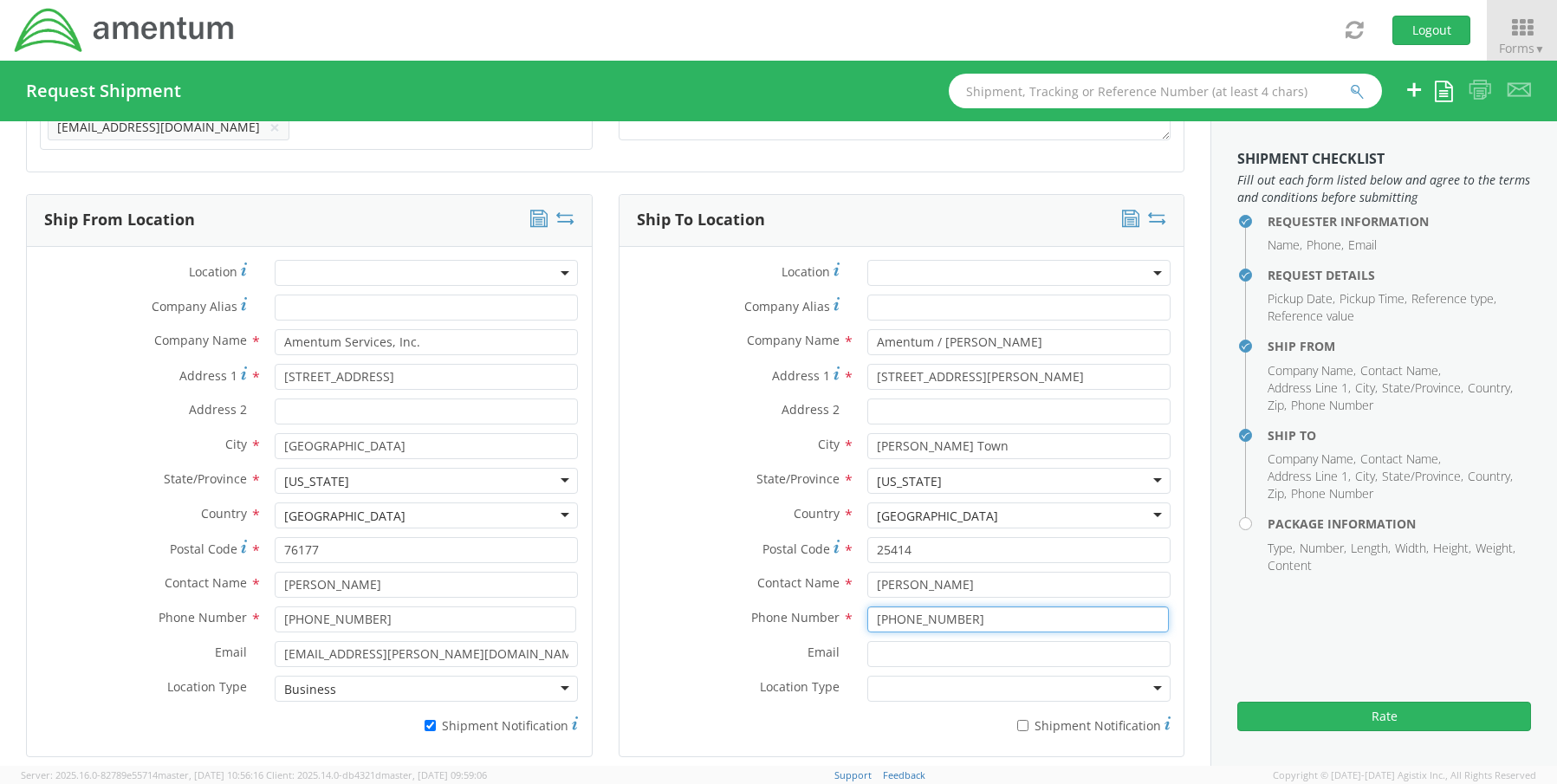
type input "[PHONE_NUMBER]"
click at [884, 647] on input "Email *" at bounding box center [1019, 653] width 303 height 26
paste input "[PERSON_NAME][EMAIL_ADDRESS][PERSON_NAME][DOMAIN_NAME]"
type input "[PERSON_NAME][EMAIL_ADDRESS][PERSON_NAME][DOMAIN_NAME]"
click at [1018, 720] on input "* Shipment Notification" at bounding box center [1023, 726] width 11 height 11
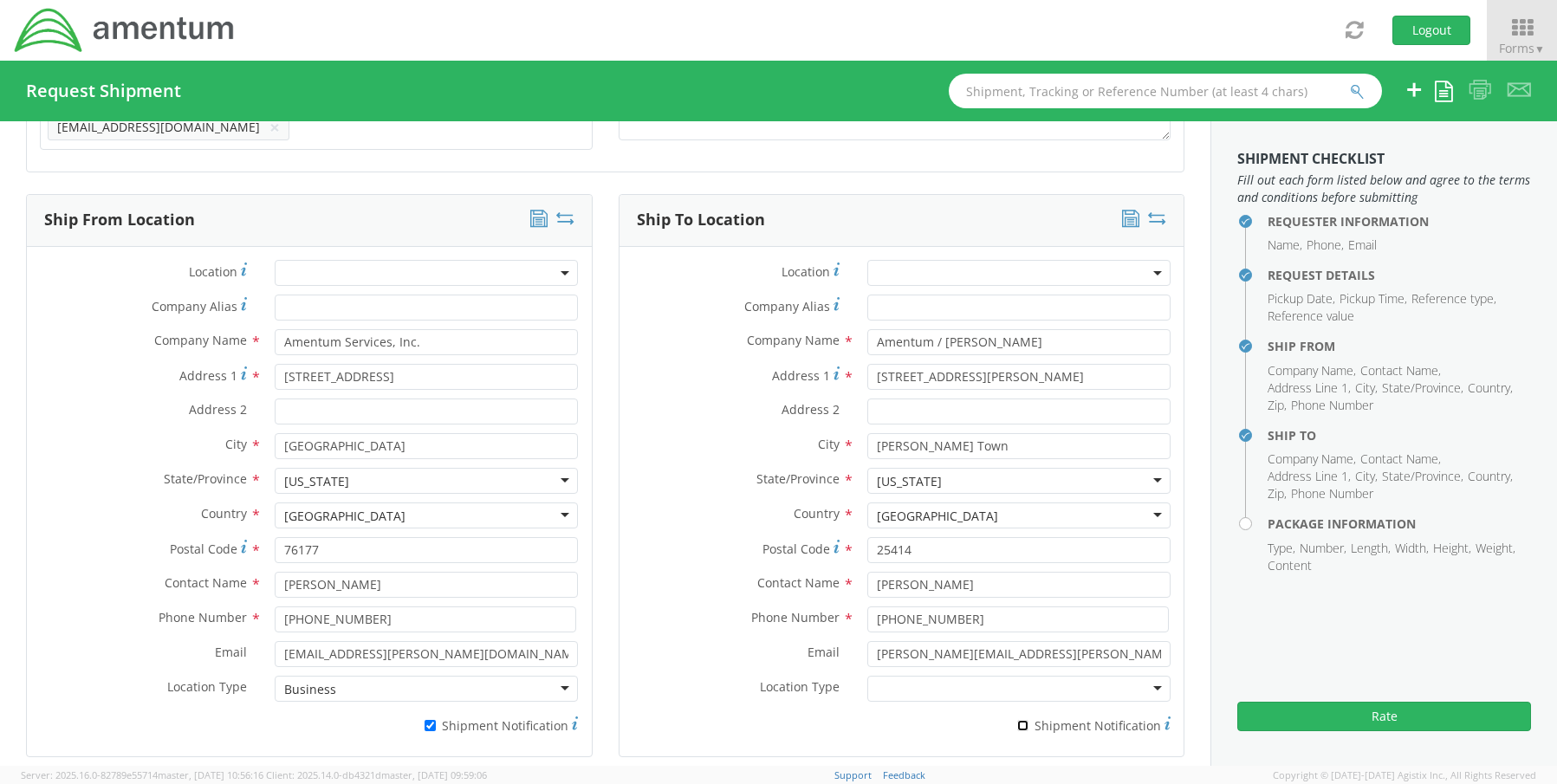
checkbox input "true"
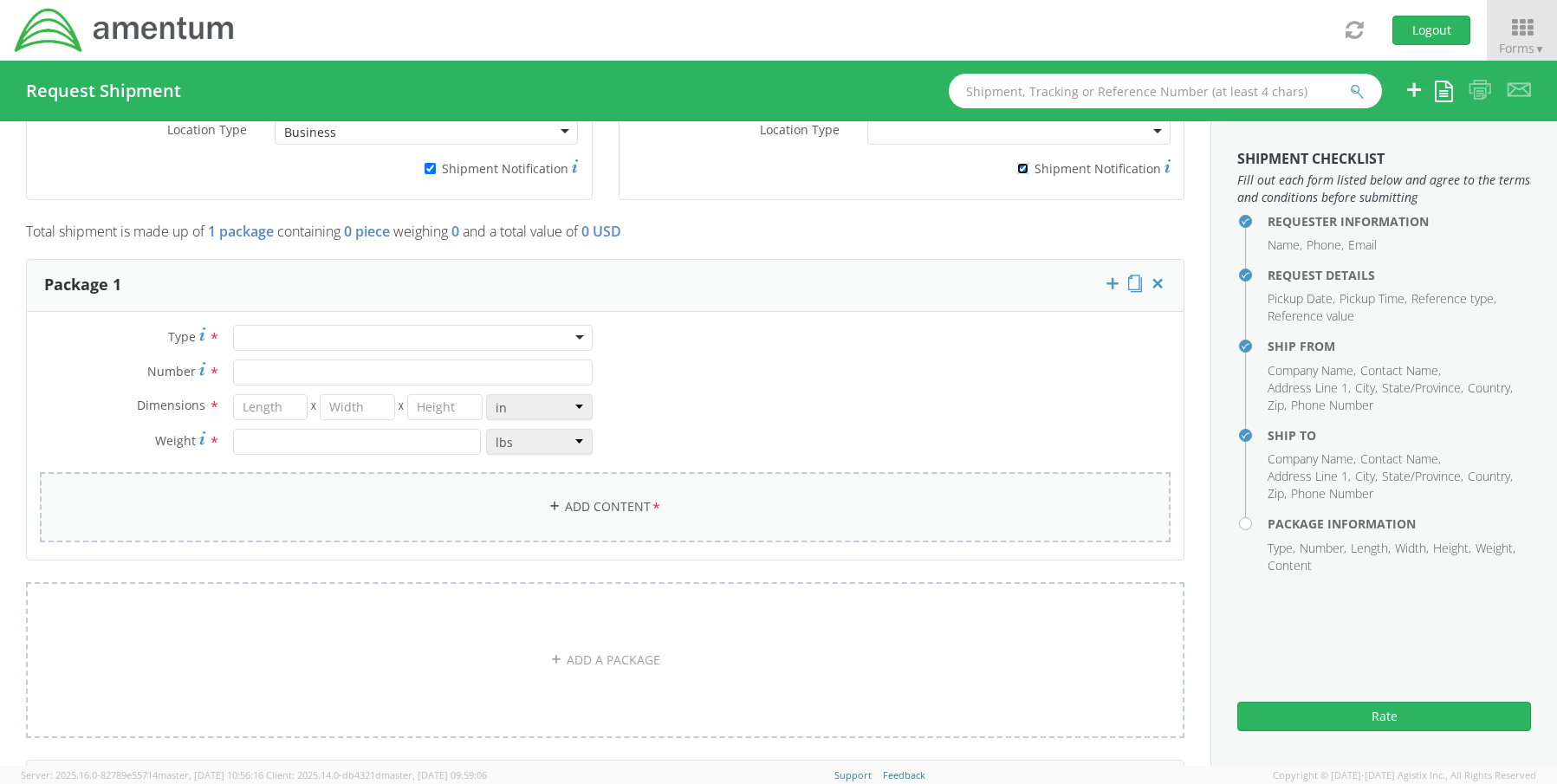
scroll to position [1366, 0]
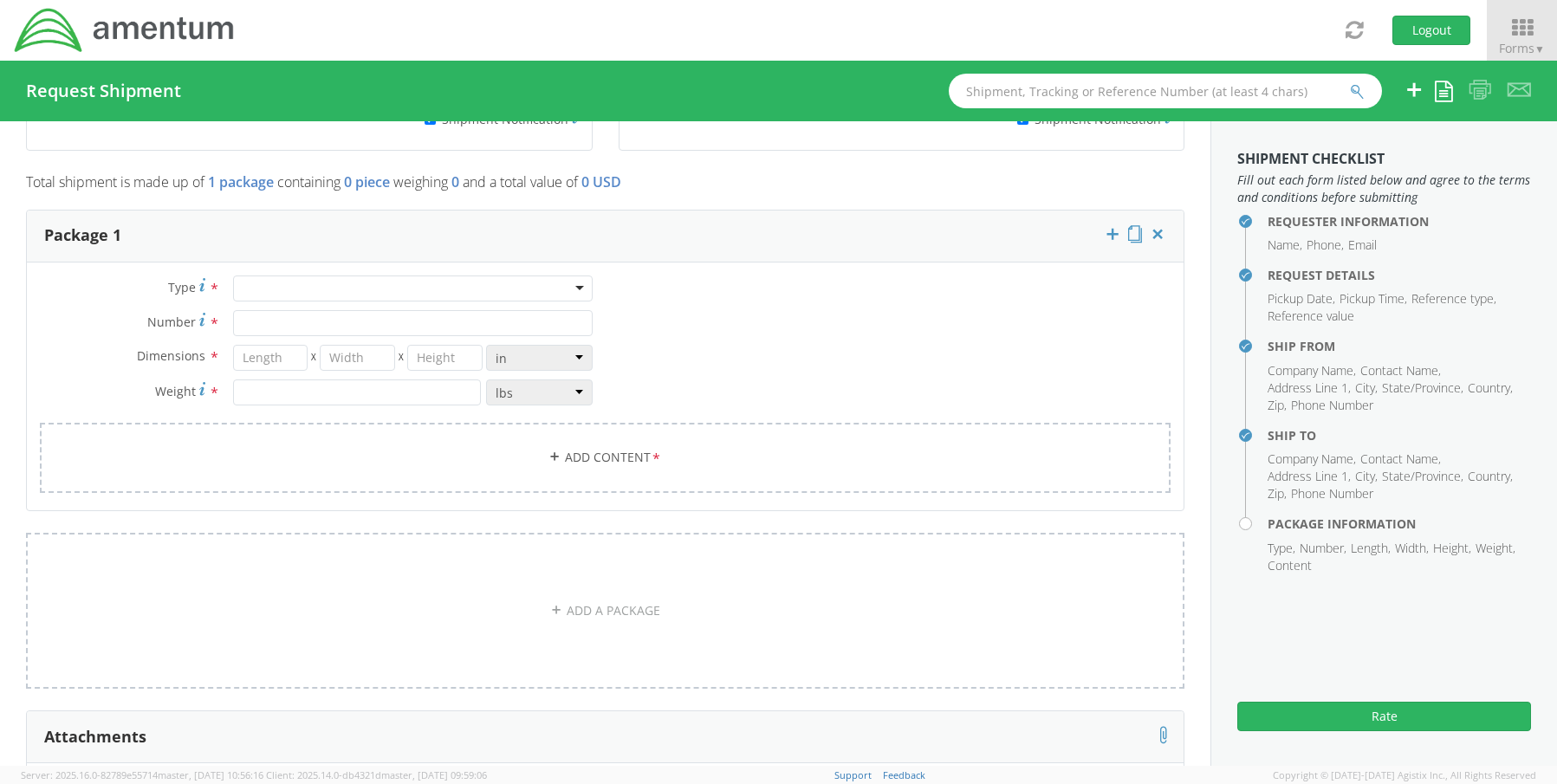
click at [258, 282] on div at bounding box center [413, 288] width 360 height 26
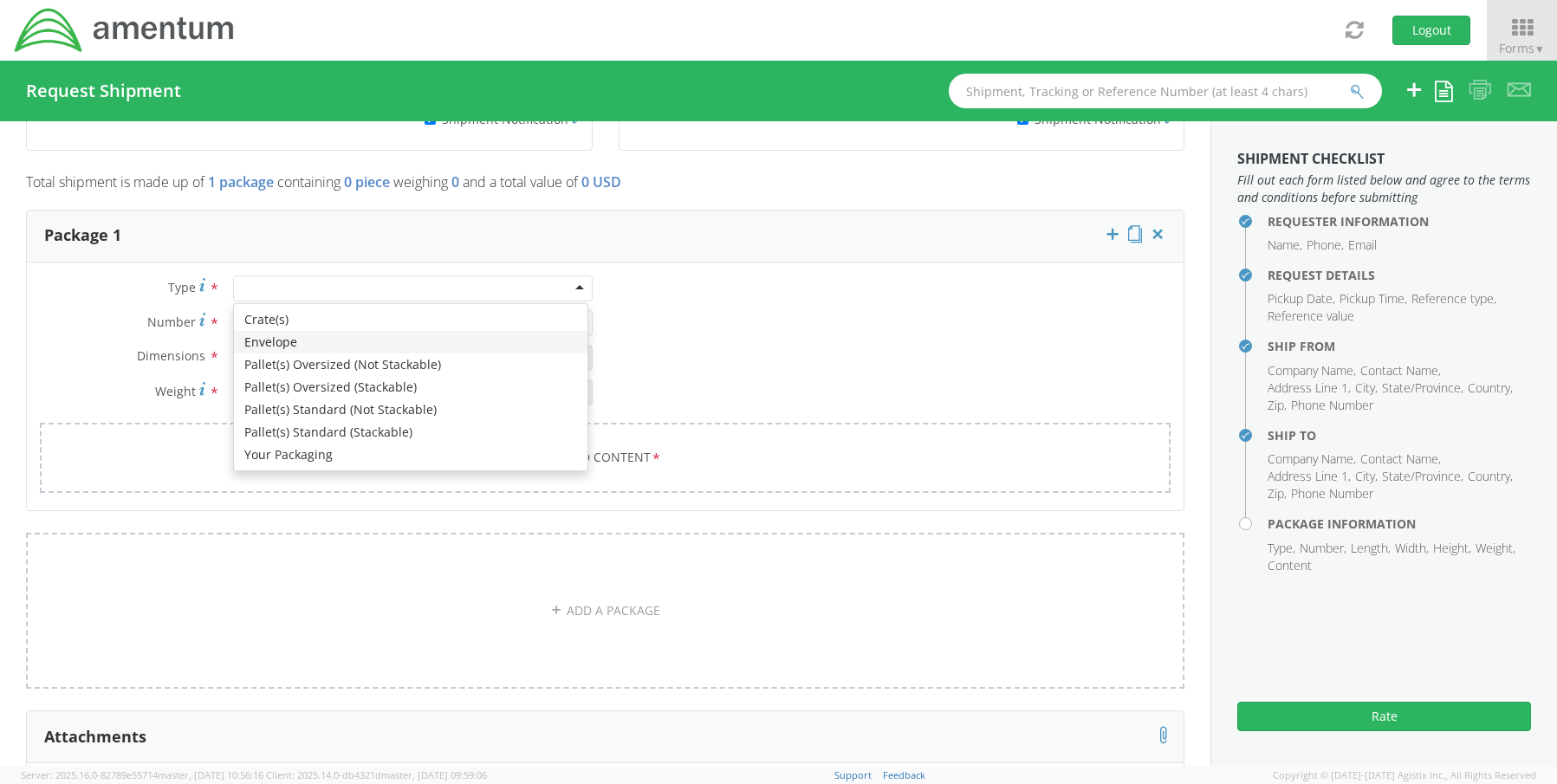
type input "1"
type input "9.5"
type input "12.5"
type input "0.25"
type input "1"
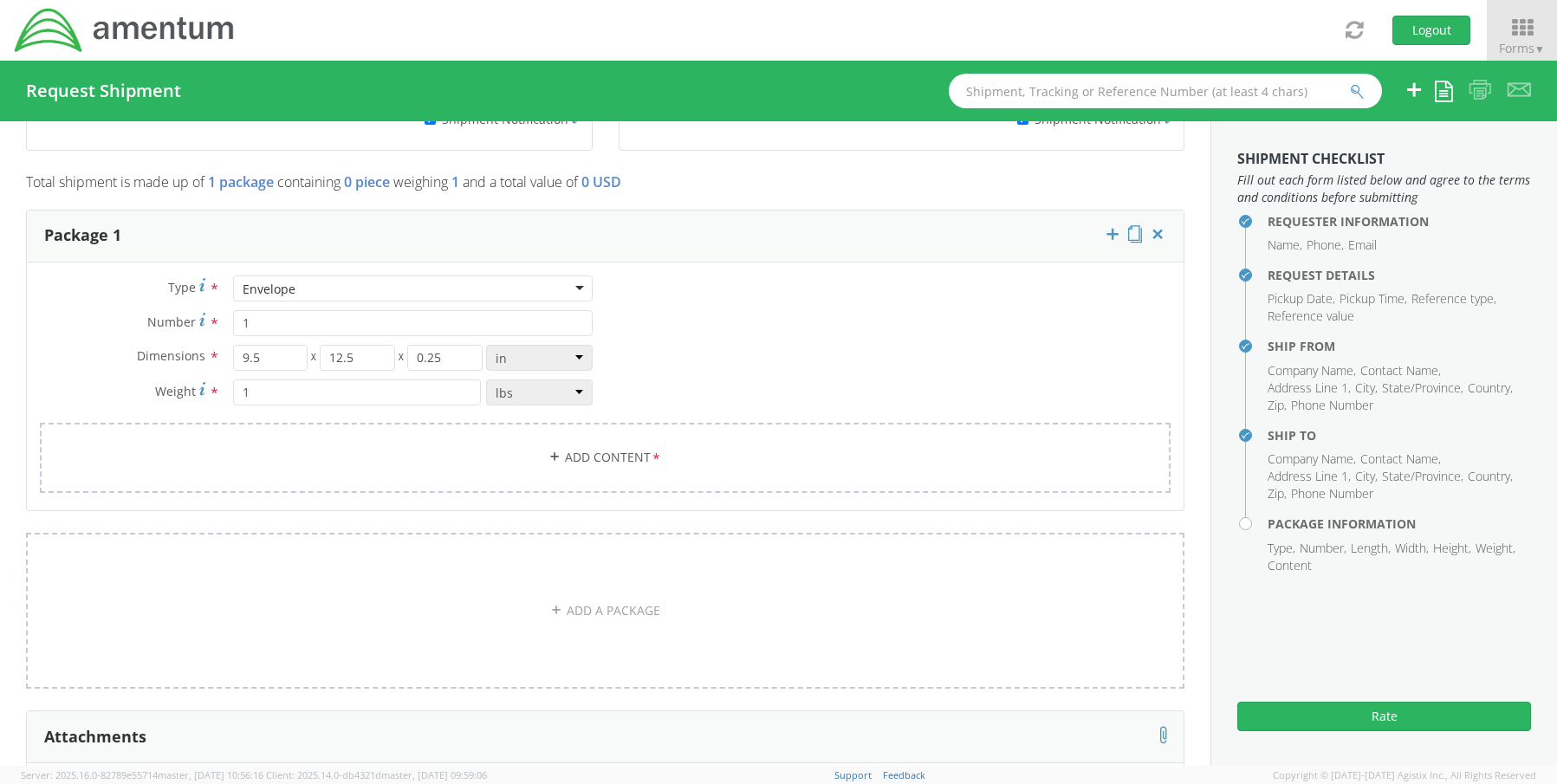
click at [289, 285] on div "Envelope" at bounding box center [270, 289] width 53 height 17
click at [587, 451] on link "Add Content *" at bounding box center [605, 457] width 1131 height 70
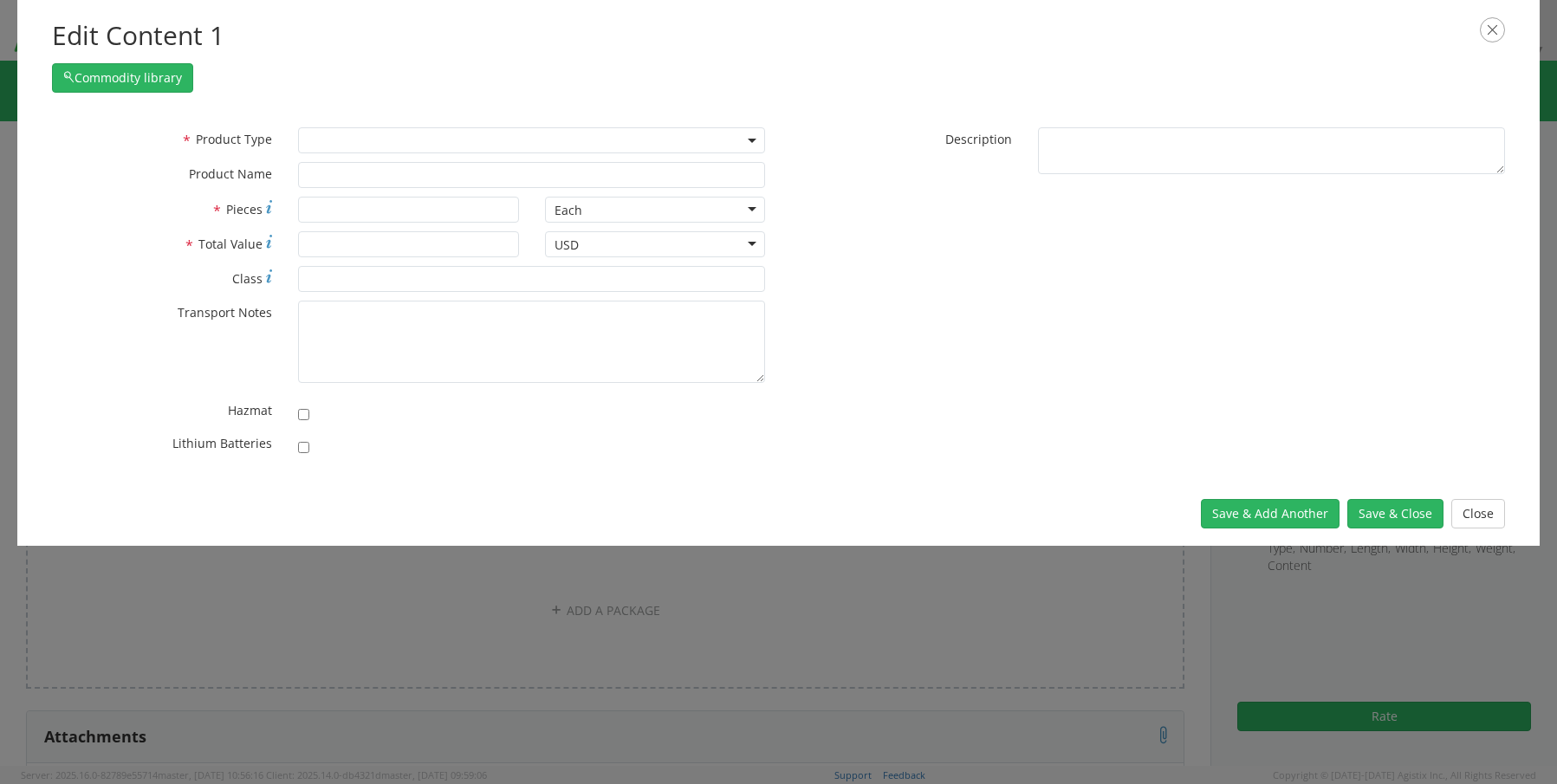
click at [312, 145] on span at bounding box center [532, 140] width 467 height 26
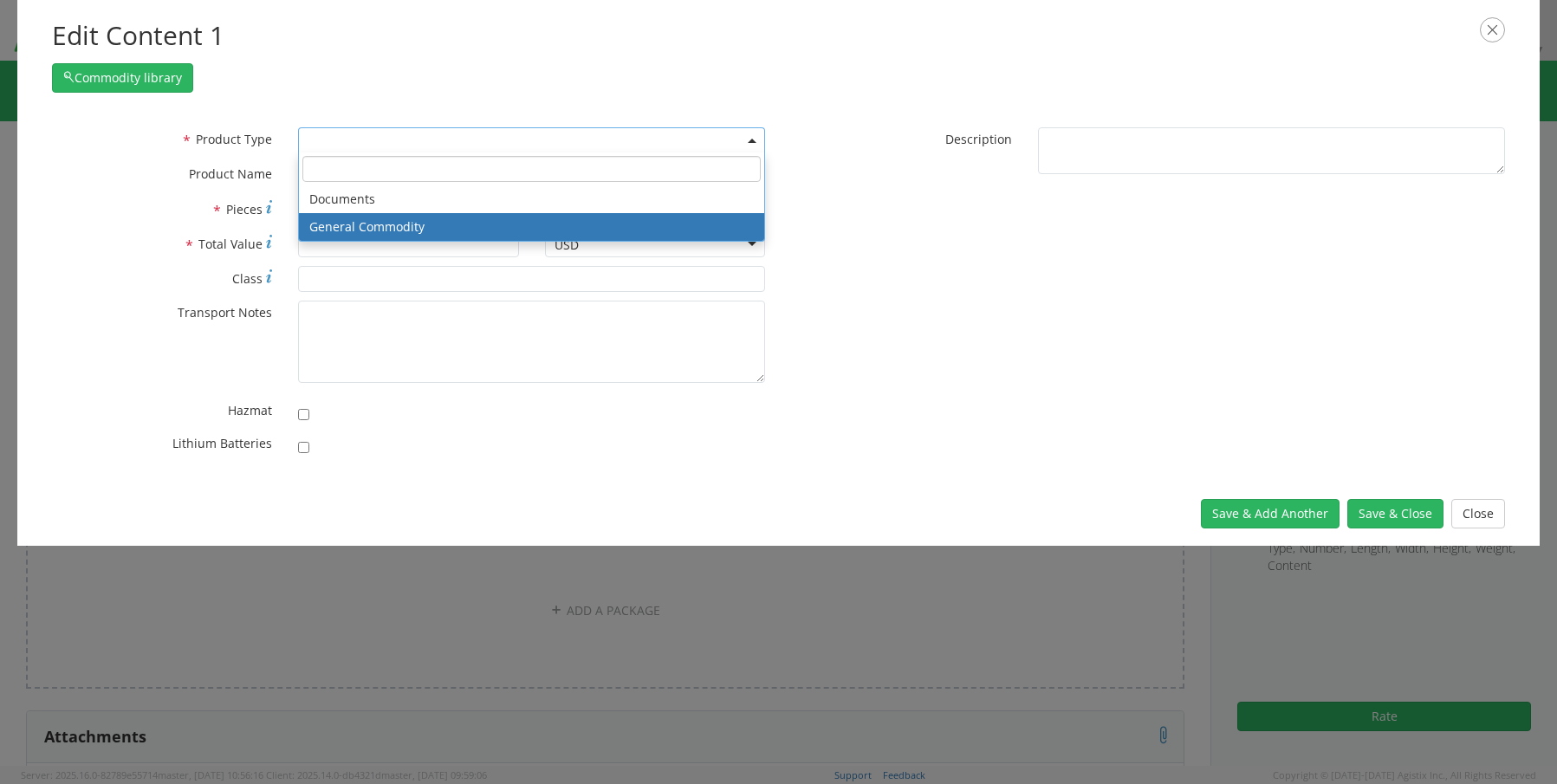
select select "COMMODITY"
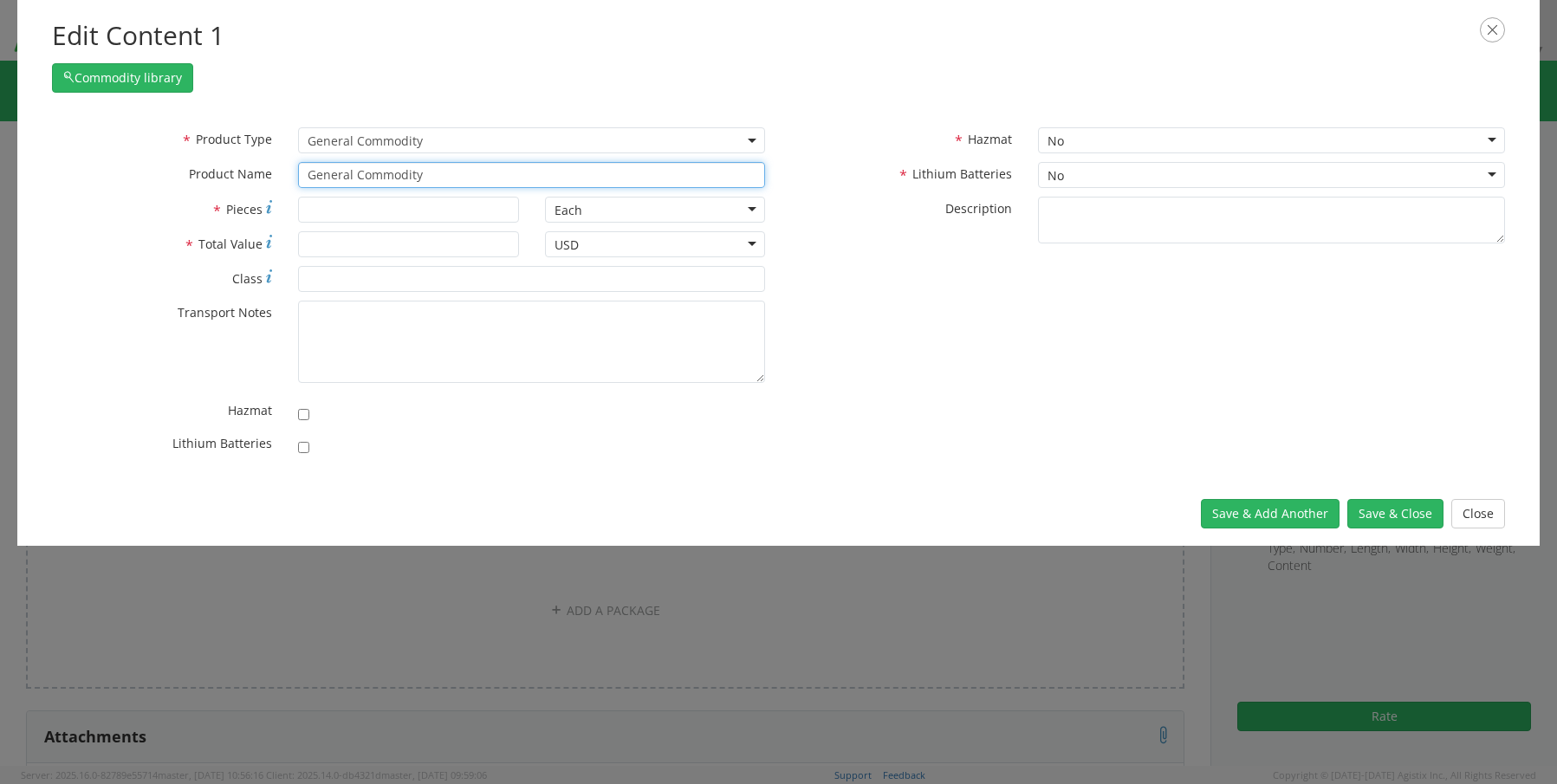
drag, startPoint x: 440, startPoint y: 180, endPoint x: 228, endPoint y: 169, distance: 212.3
click at [320, 177] on input "General Commodity" at bounding box center [532, 175] width 467 height 26
paste input "102601191459"
drag, startPoint x: 381, startPoint y: 170, endPoint x: 221, endPoint y: 164, distance: 160.1
click at [221, 164] on div "* Product Name G102601191459 unable to find any results that match the current …" at bounding box center [409, 175] width 741 height 26
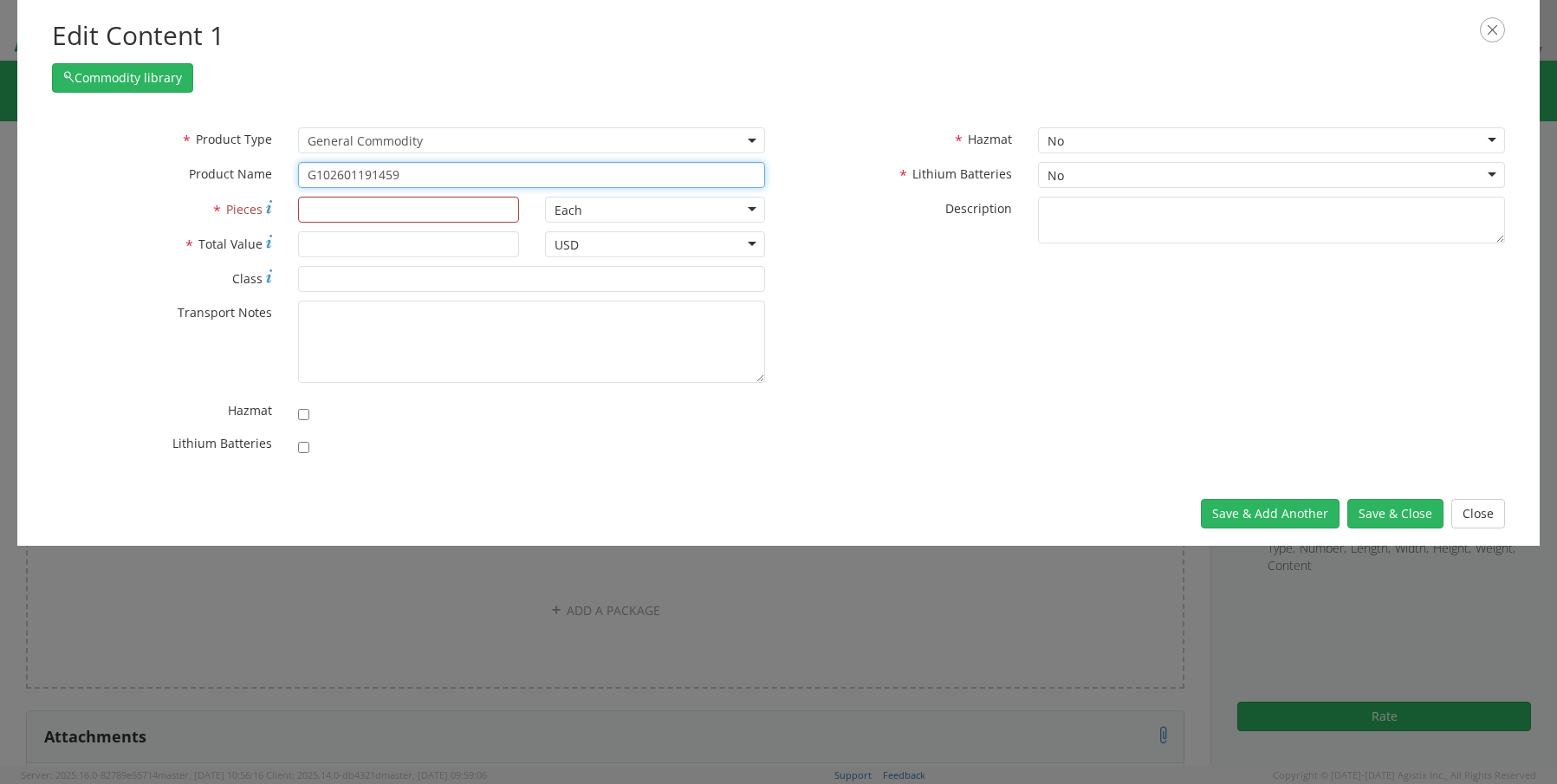
paste input "text"
type input "102601191459"
type input "1"
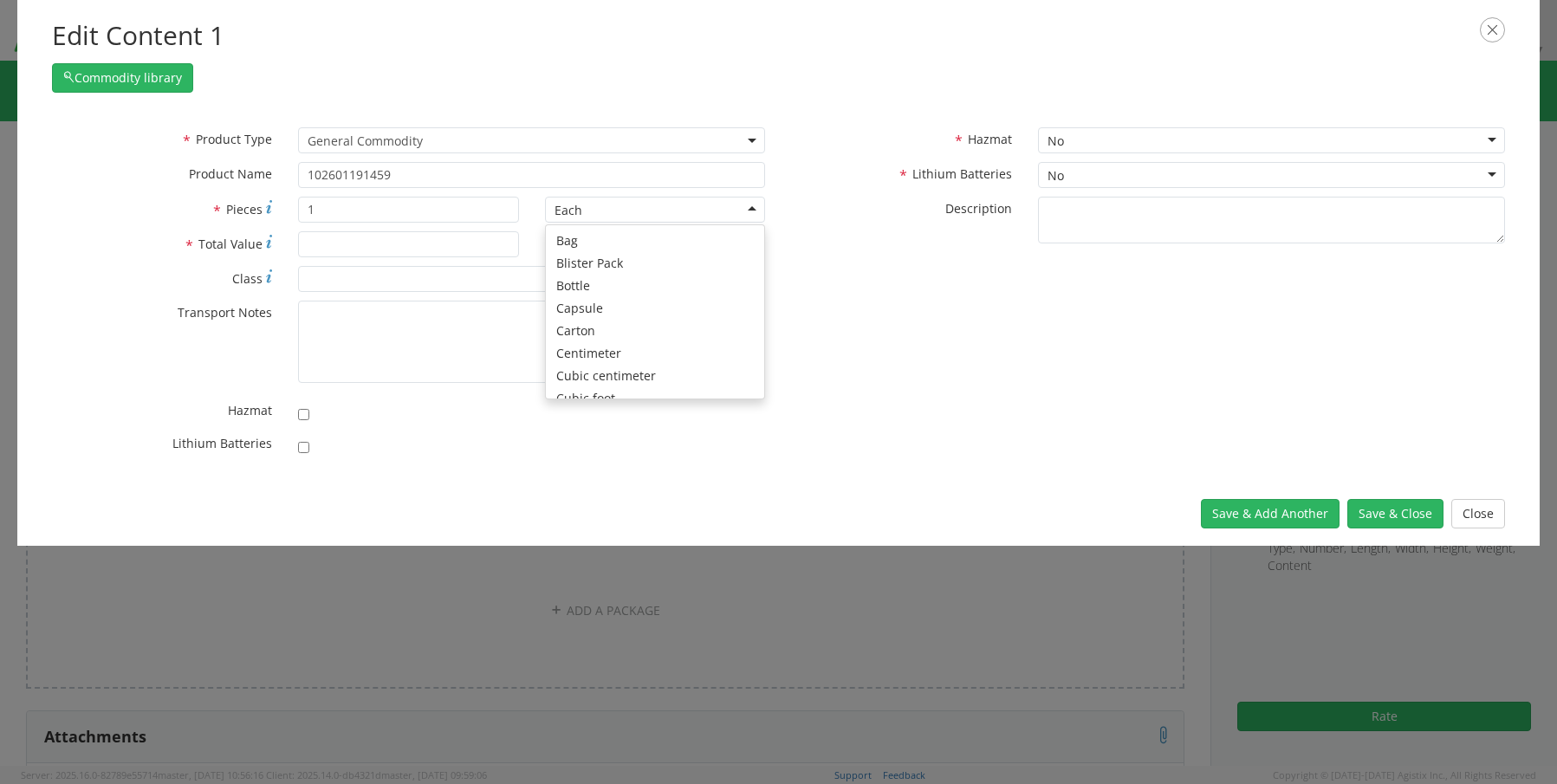
scroll to position [155, 0]
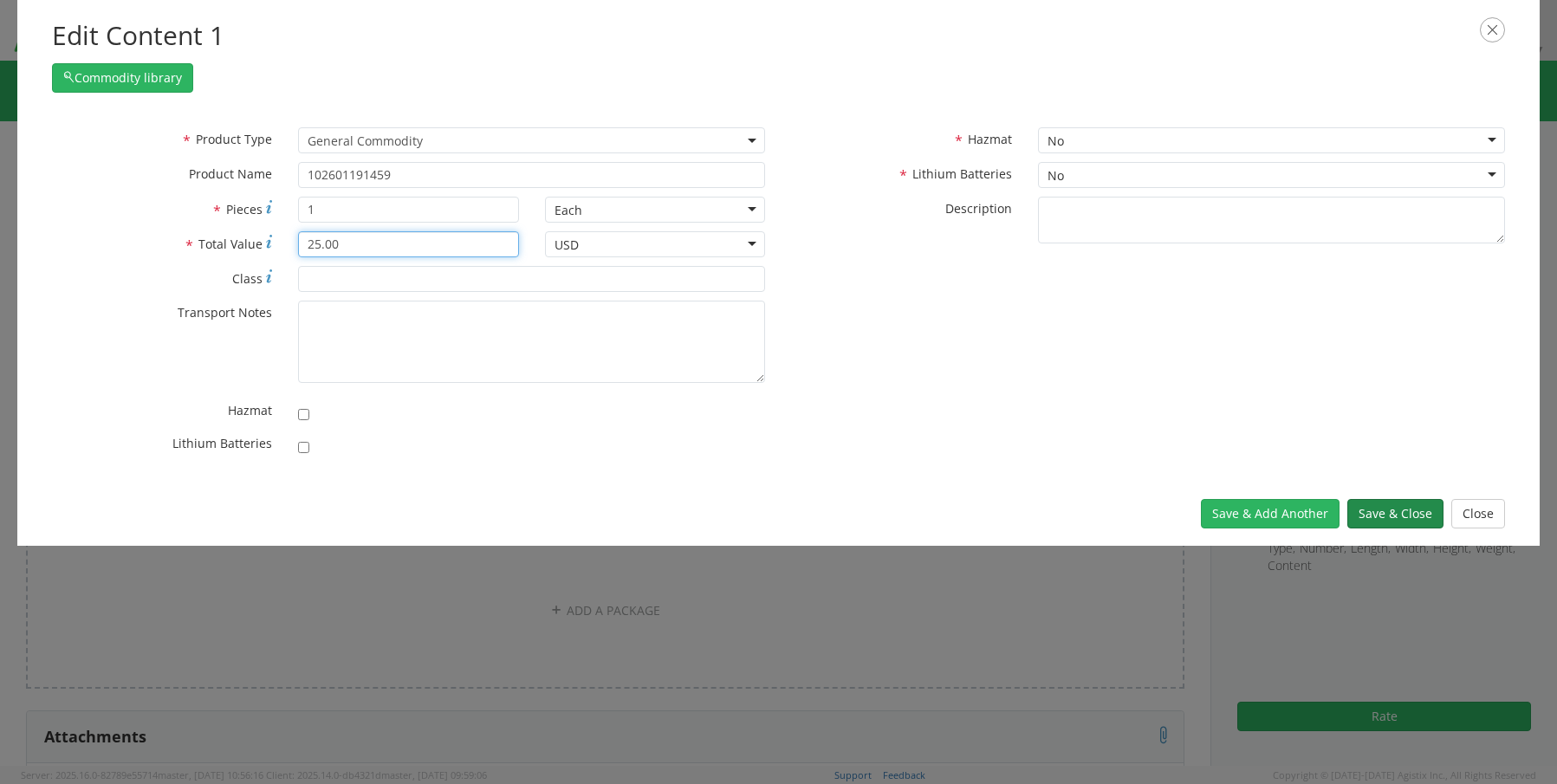
type input "25.00"
click at [1369, 508] on button "Save & Close" at bounding box center [1395, 513] width 96 height 29
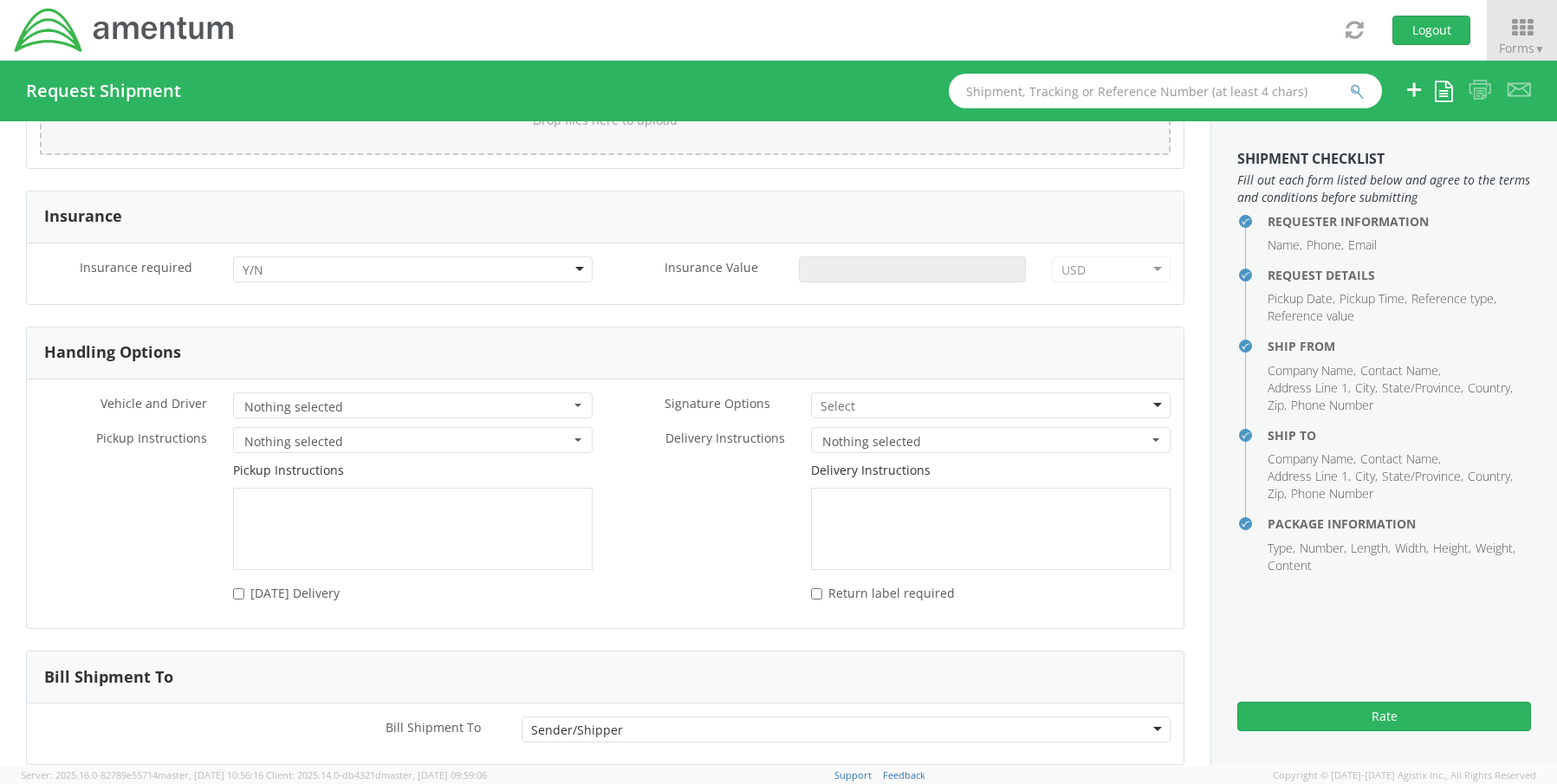
scroll to position [2298, 0]
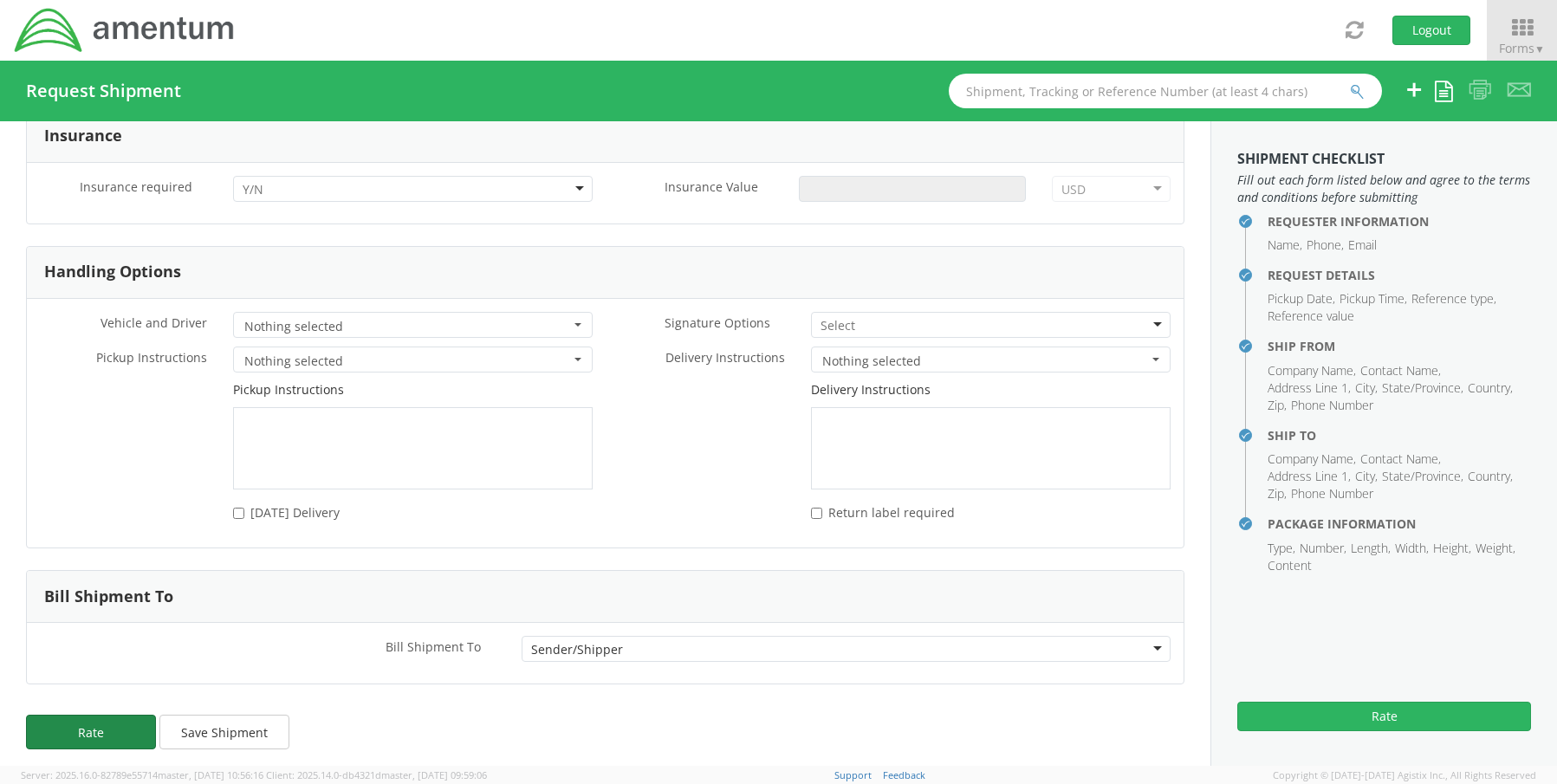
click at [89, 728] on button "Rate" at bounding box center [90, 732] width 130 height 35
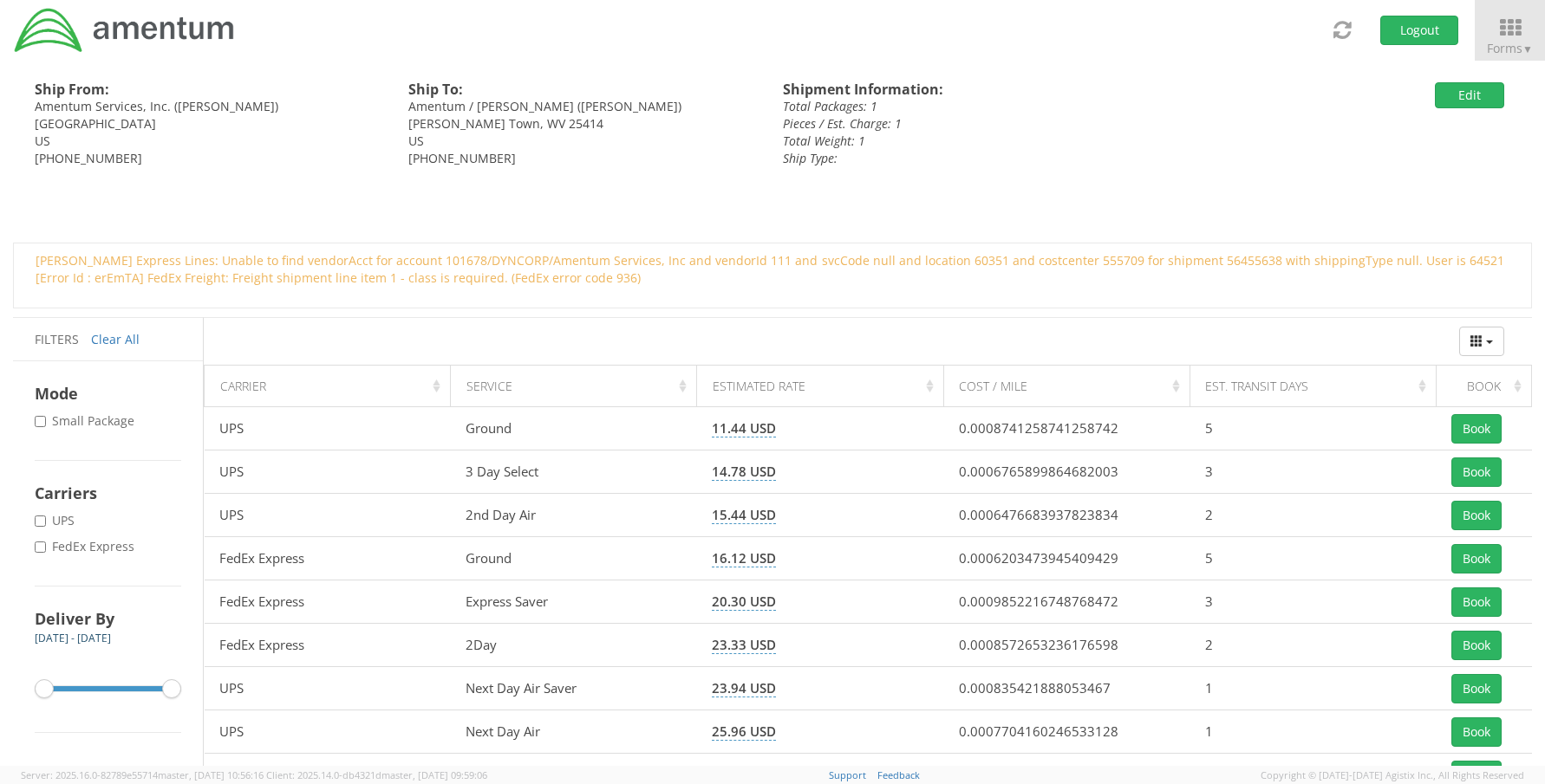
click at [88, 551] on label "* FedEx Express" at bounding box center [86, 547] width 104 height 17
click at [46, 551] on input "* FedEx Express" at bounding box center [41, 547] width 11 height 11
checkbox input "true"
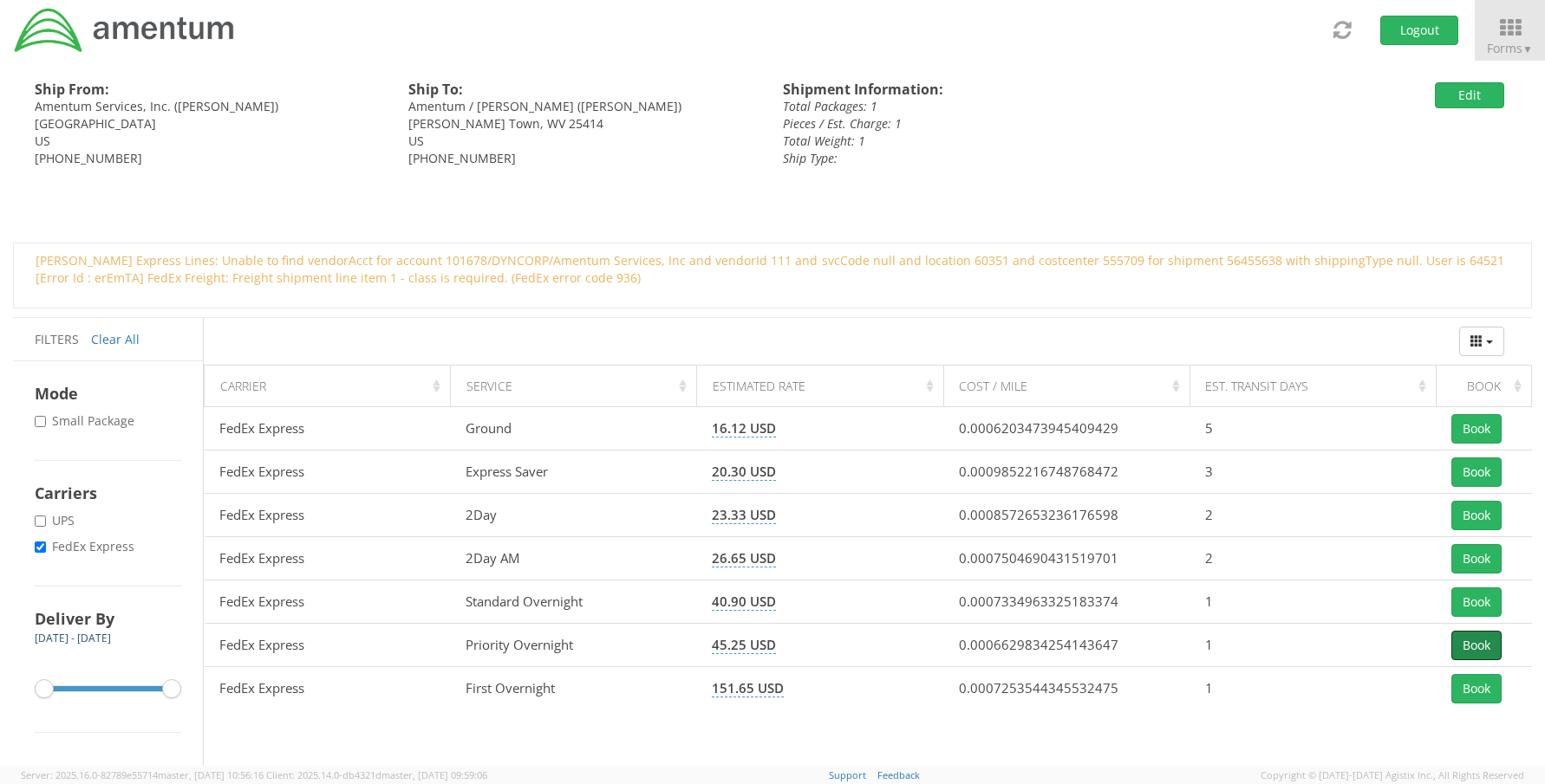
click at [1473, 650] on button "Book" at bounding box center [1476, 645] width 50 height 29
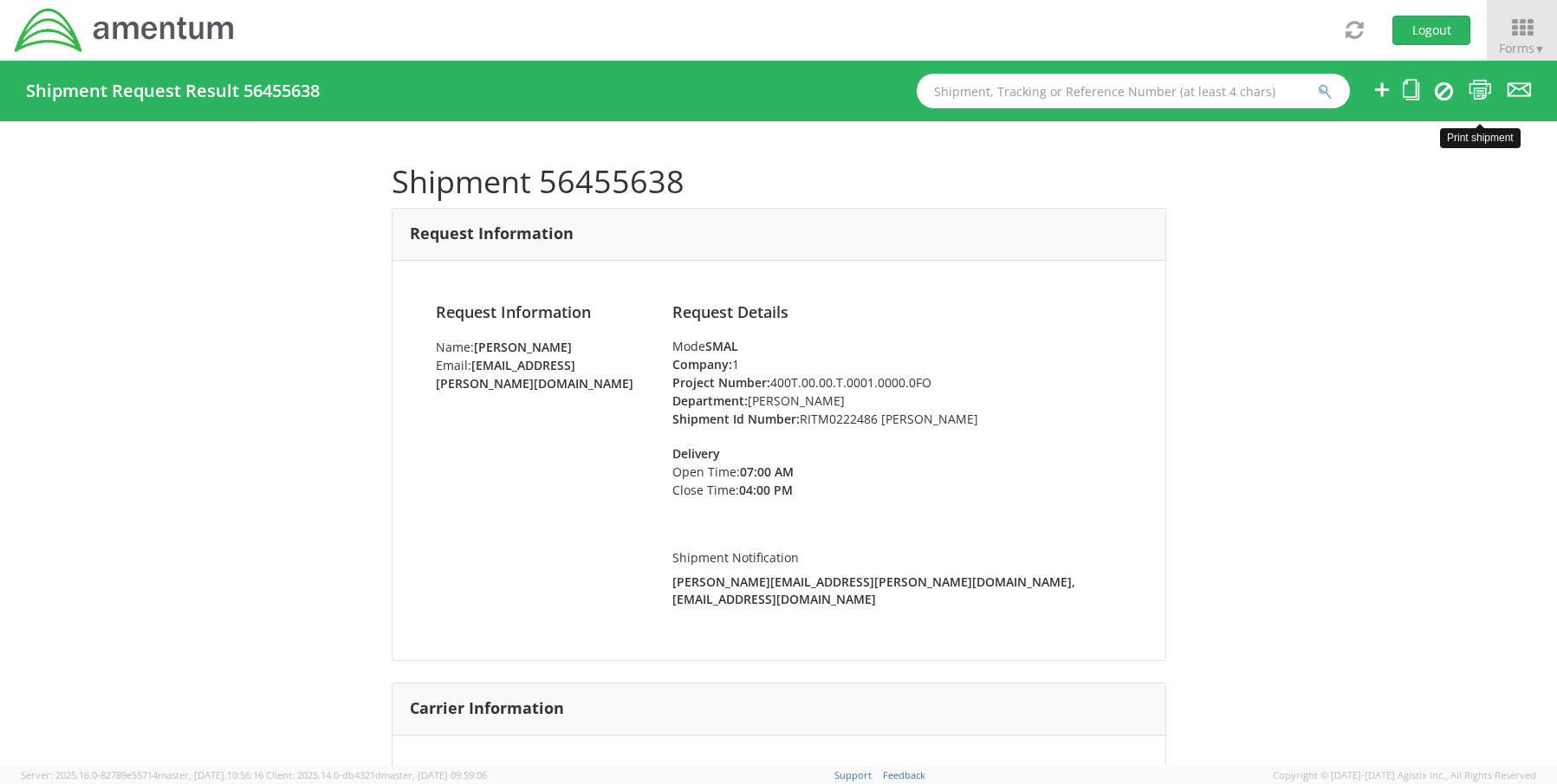
click at [1481, 94] on icon at bounding box center [1480, 89] width 24 height 22
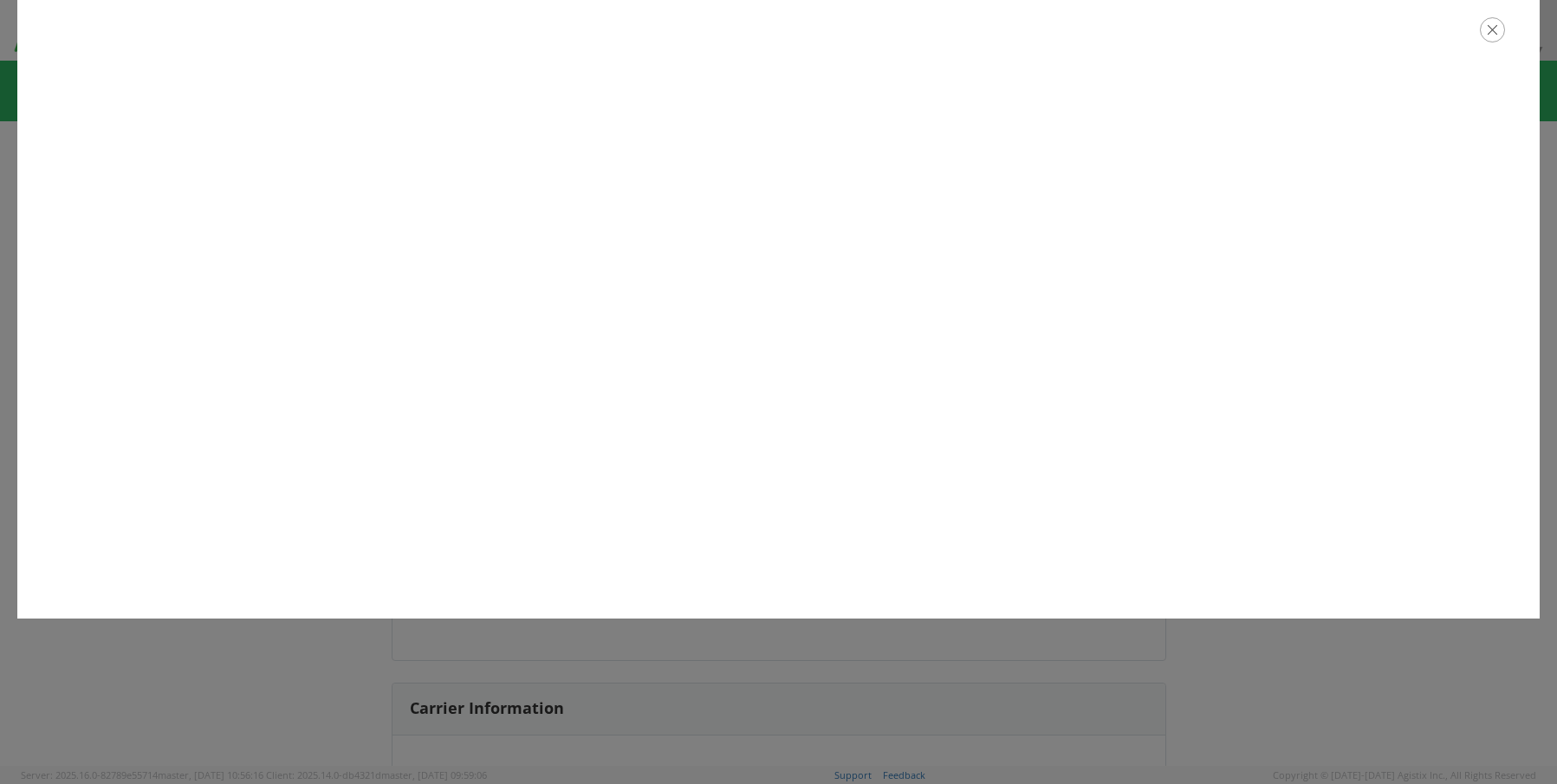
click at [1491, 30] on icon "button" at bounding box center [1492, 29] width 25 height 25
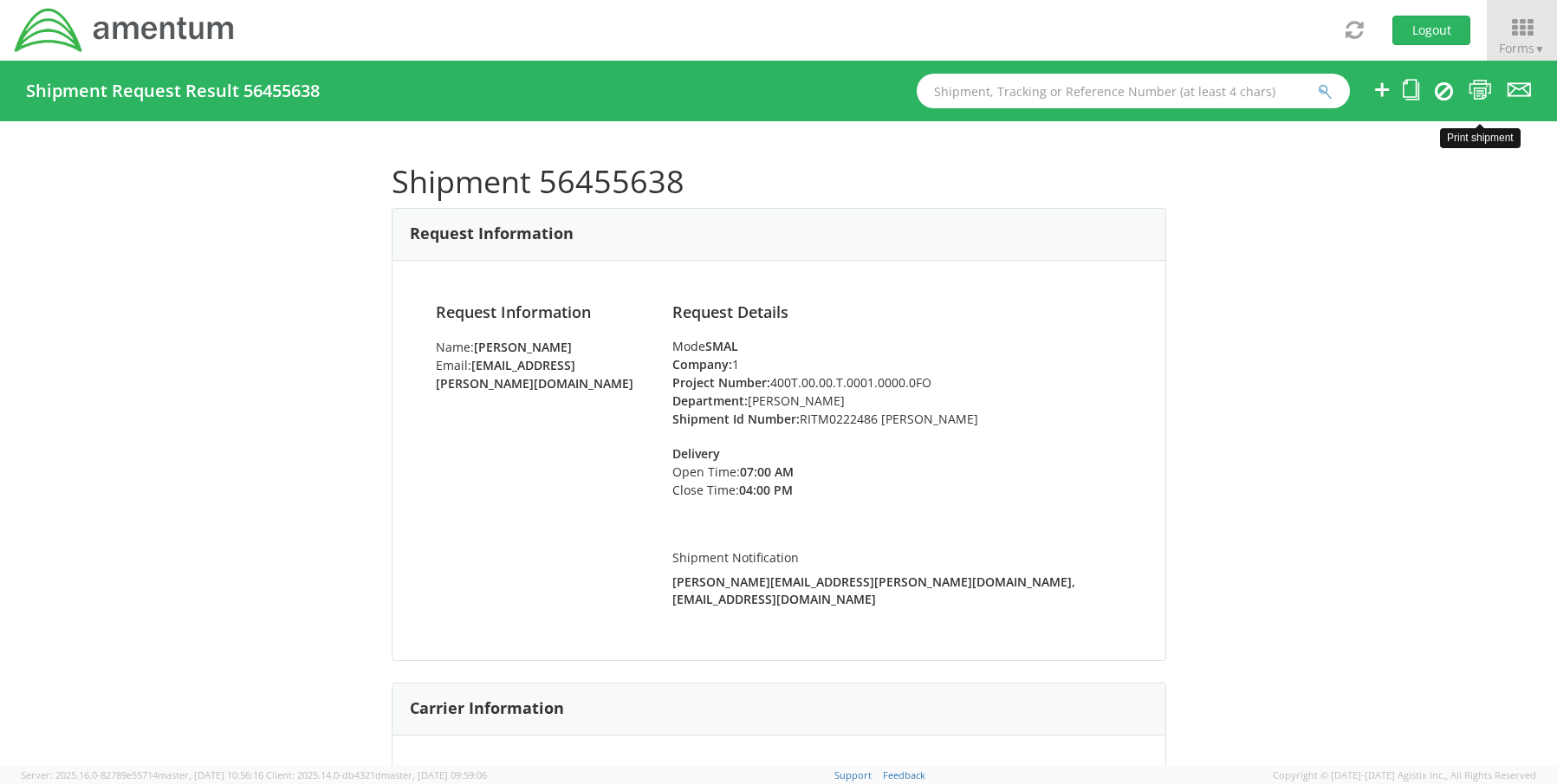
click at [1477, 91] on icon at bounding box center [1480, 89] width 24 height 22
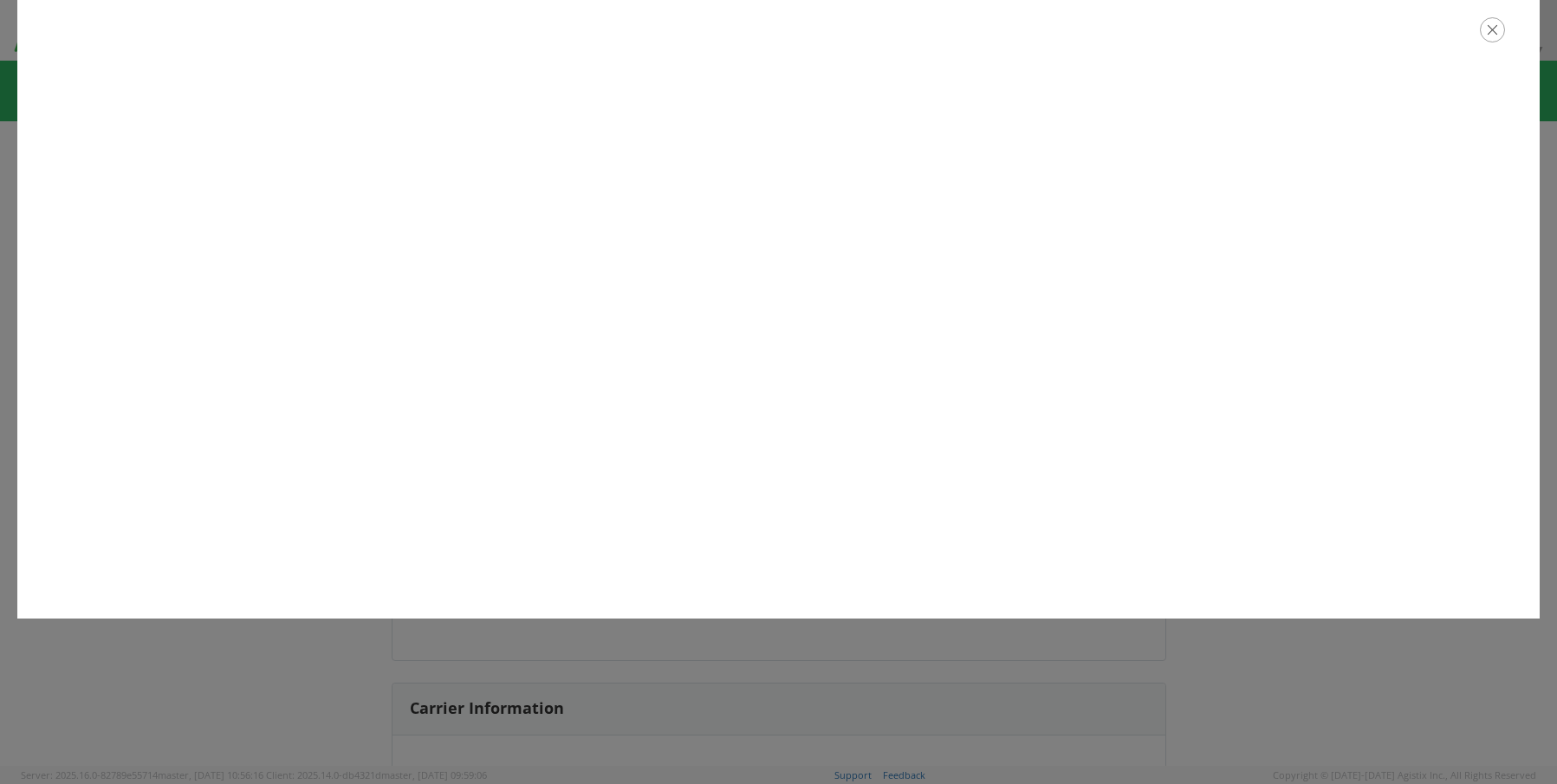
click at [1496, 28] on icon "button" at bounding box center [1492, 29] width 25 height 25
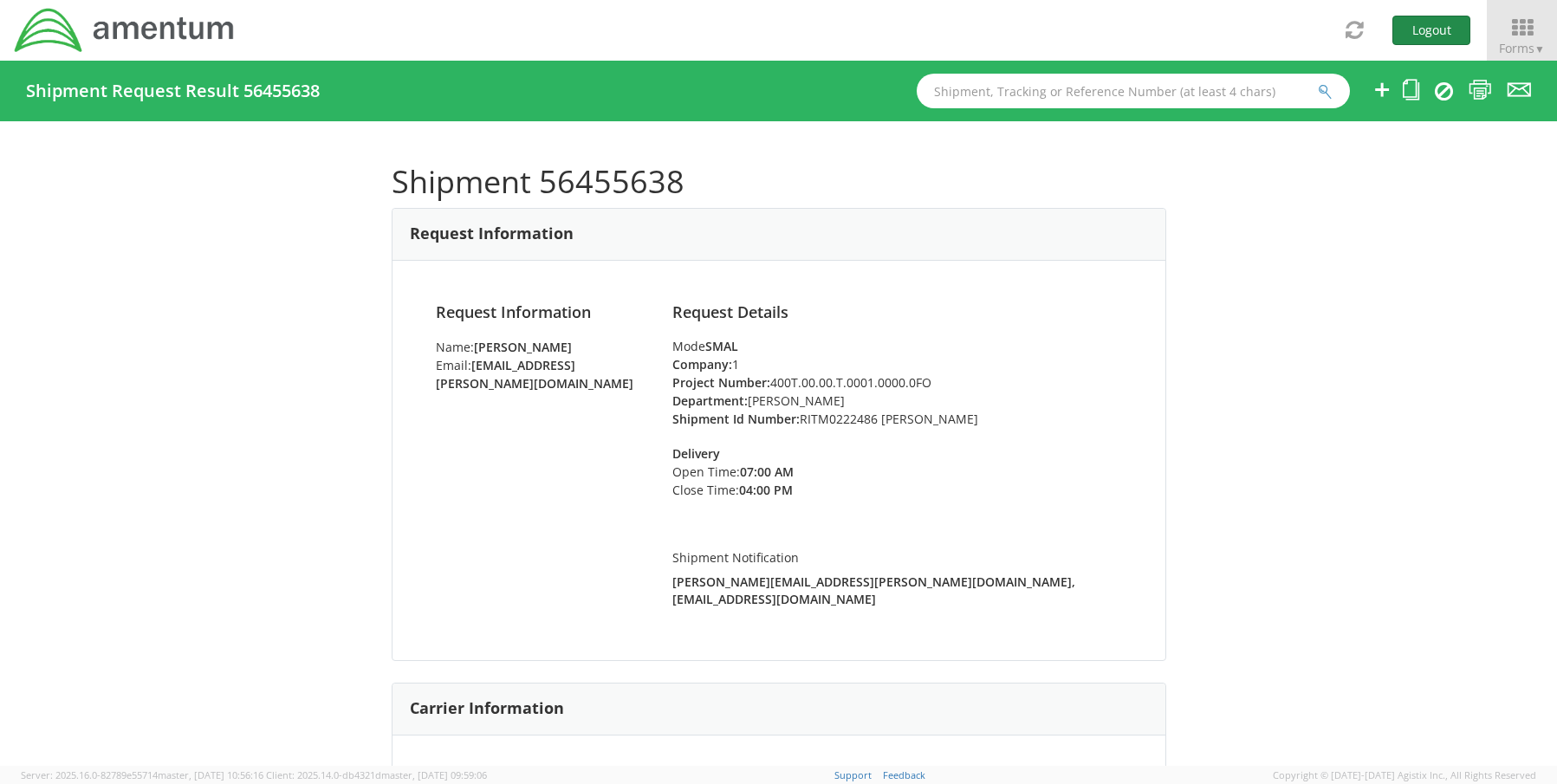
click at [1437, 38] on button "Logout" at bounding box center [1432, 29] width 78 height 29
